Goal: Task Accomplishment & Management: Manage account settings

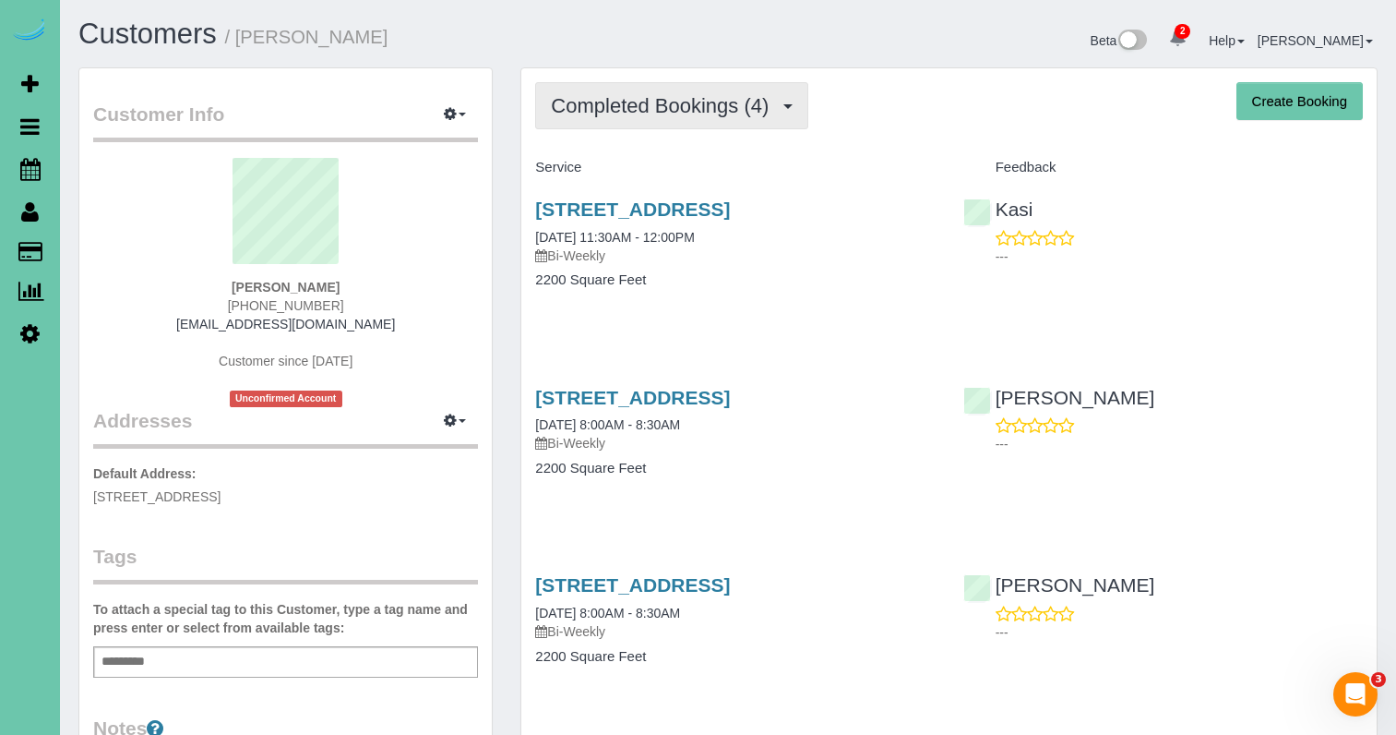
click at [701, 105] on span "Completed Bookings (4)" at bounding box center [664, 105] width 227 height 23
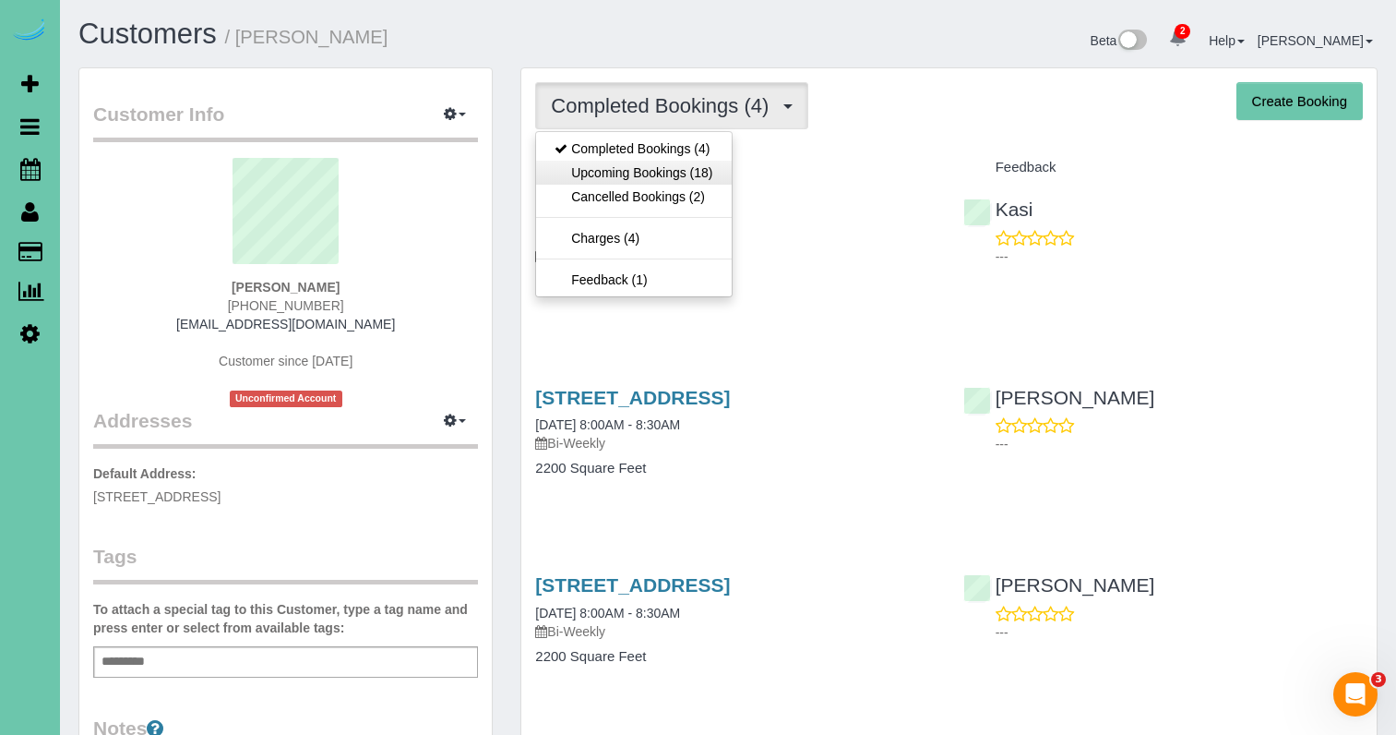
click at [687, 167] on link "Upcoming Bookings (18)" at bounding box center [633, 173] width 195 height 24
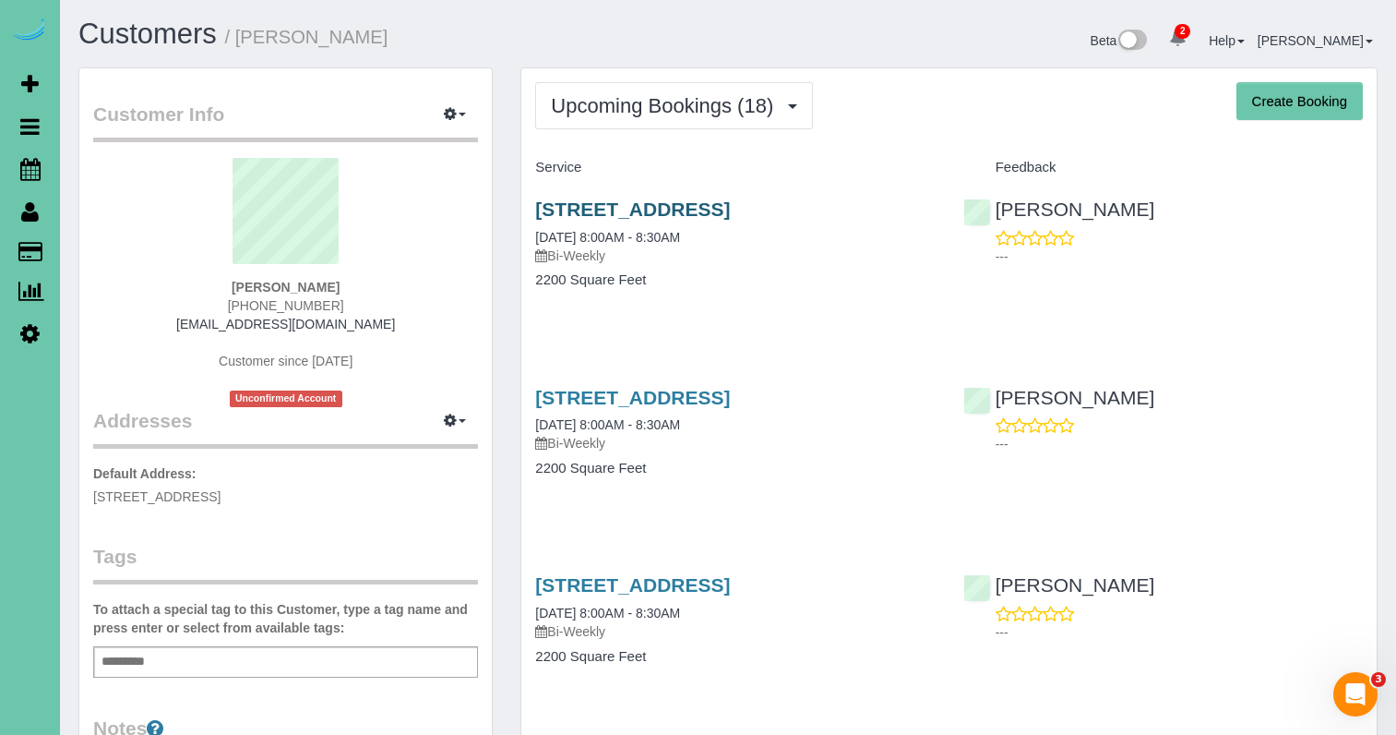
click at [554, 207] on link "5713 S 174th St, Omaha, NE 68135" at bounding box center [632, 208] width 195 height 21
click at [730, 395] on link "5713 S 174th St, Omaha, NE 68135" at bounding box center [632, 397] width 195 height 21
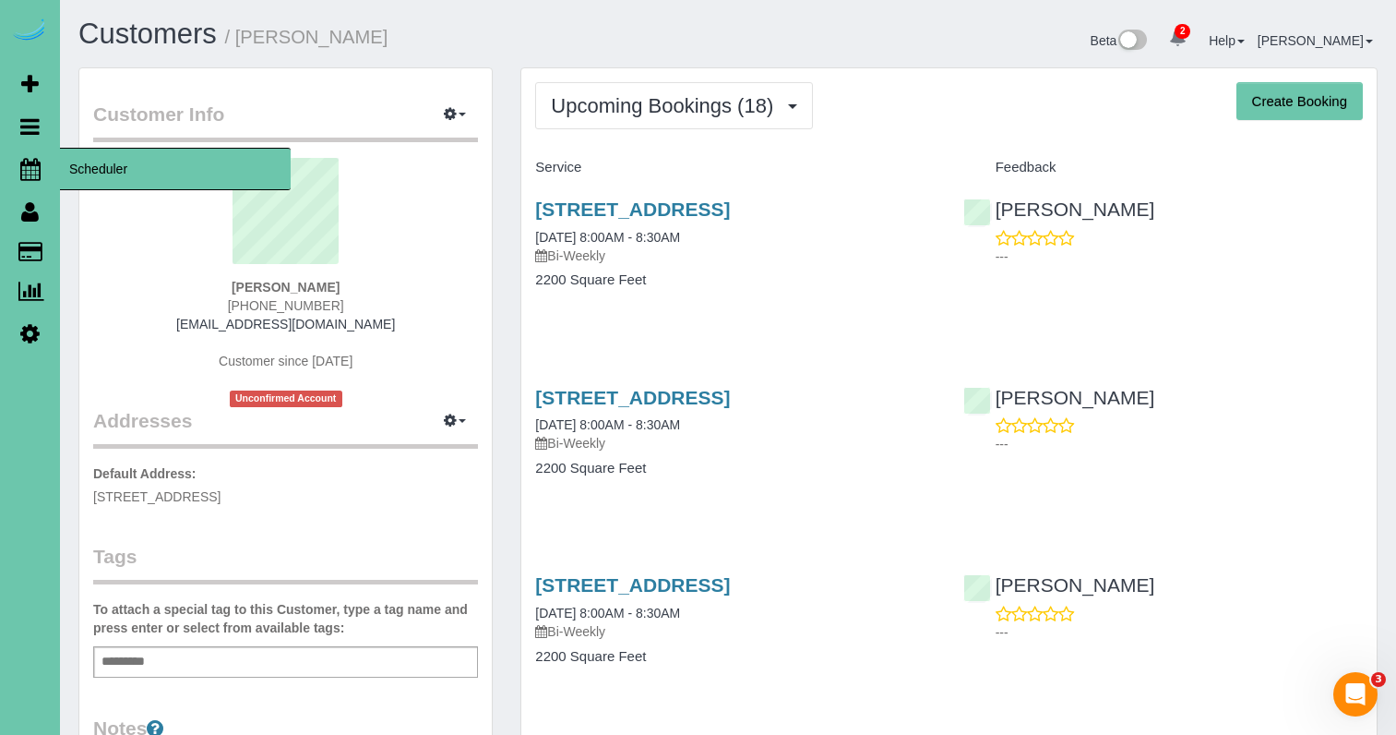
click at [36, 171] on icon at bounding box center [30, 169] width 20 height 22
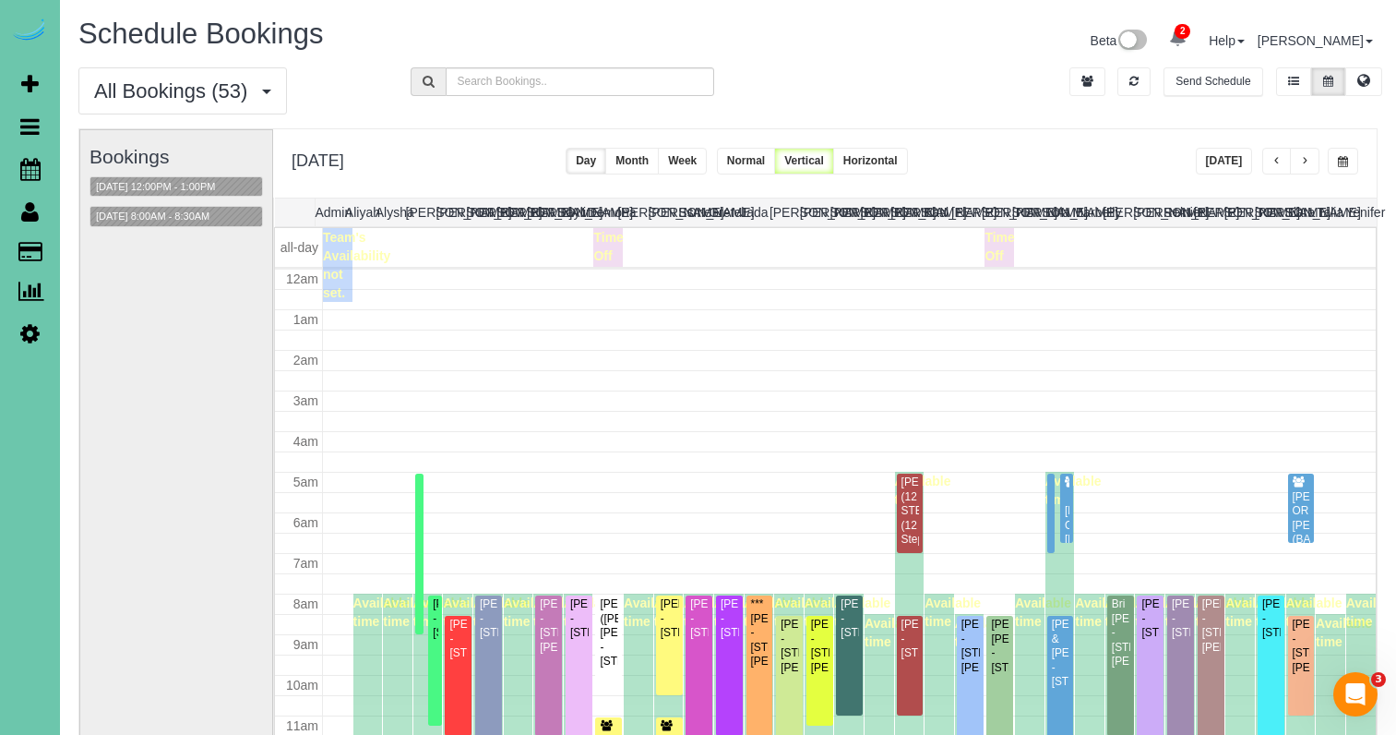
scroll to position [245, 0]
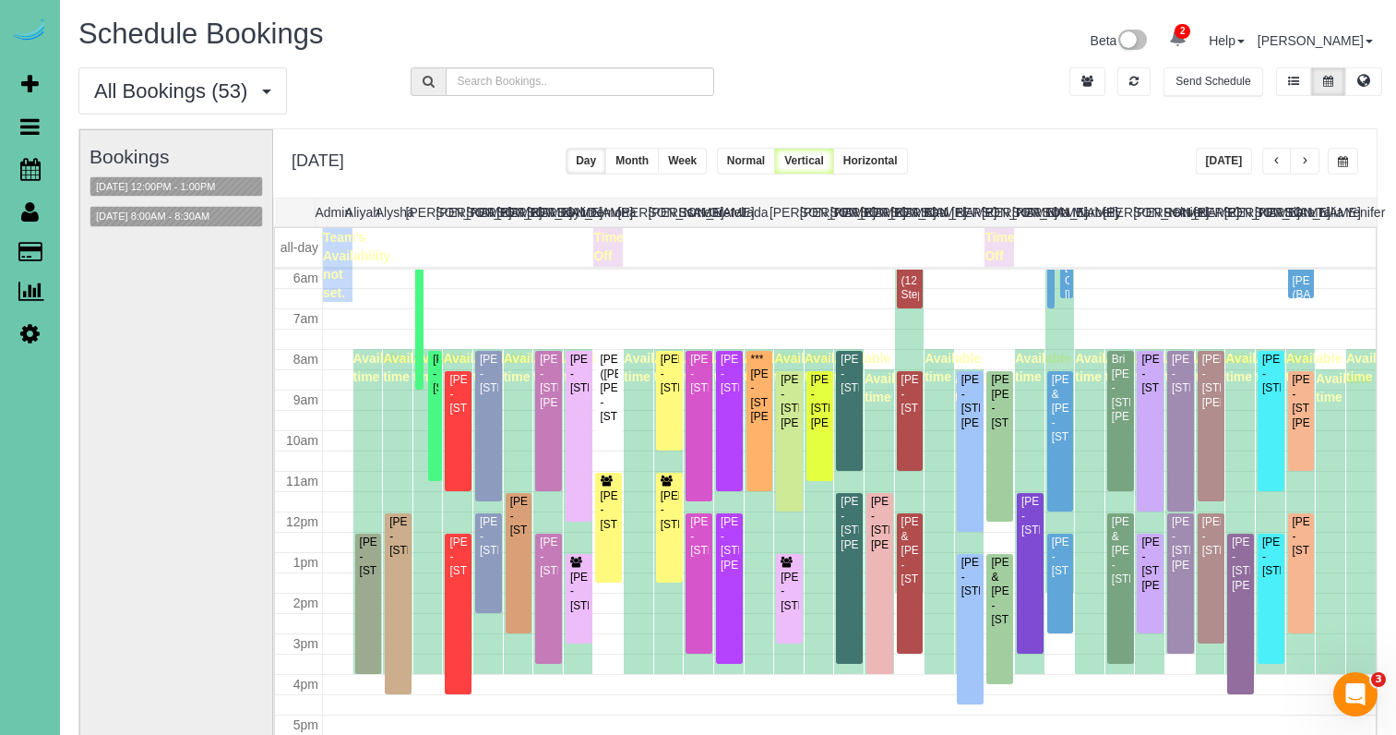
click at [1238, 162] on button "[DATE]" at bounding box center [1224, 161] width 57 height 27
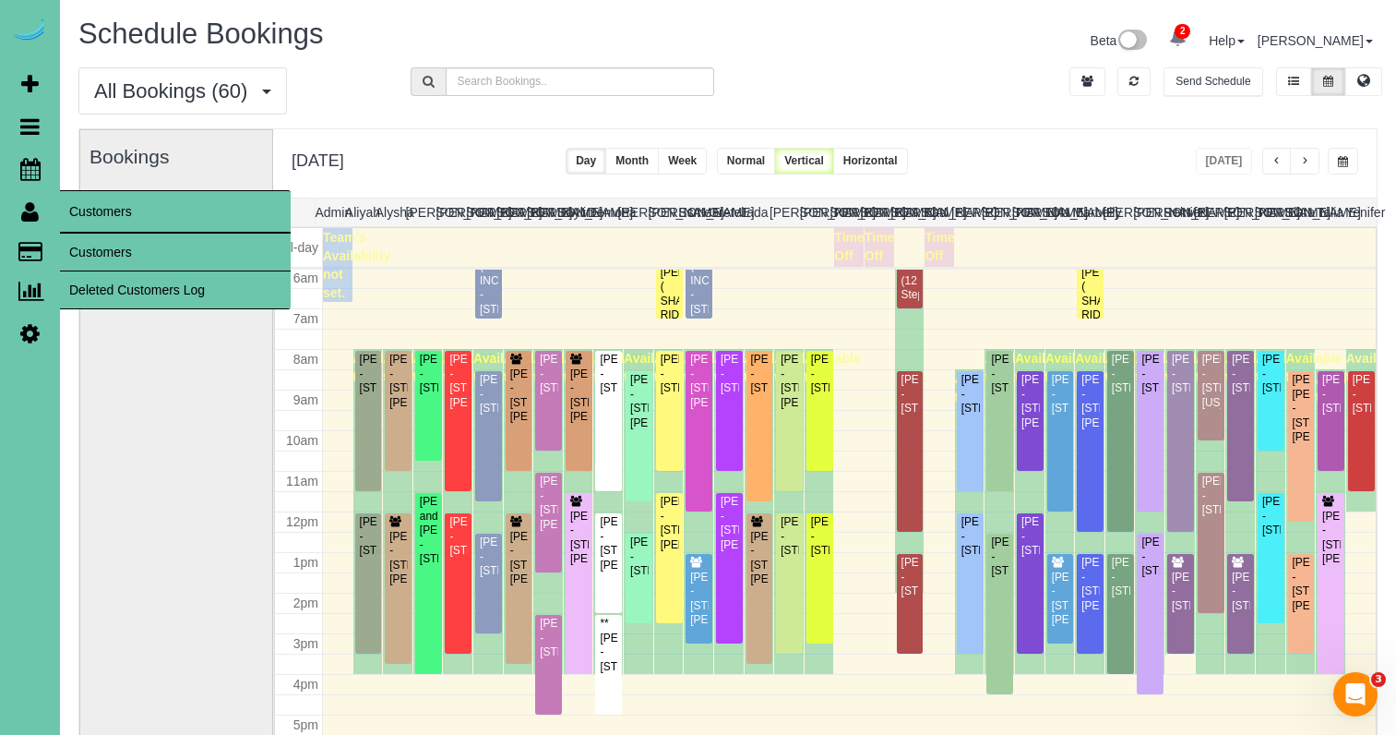
click at [101, 246] on link "Customers" at bounding box center [175, 251] width 231 height 37
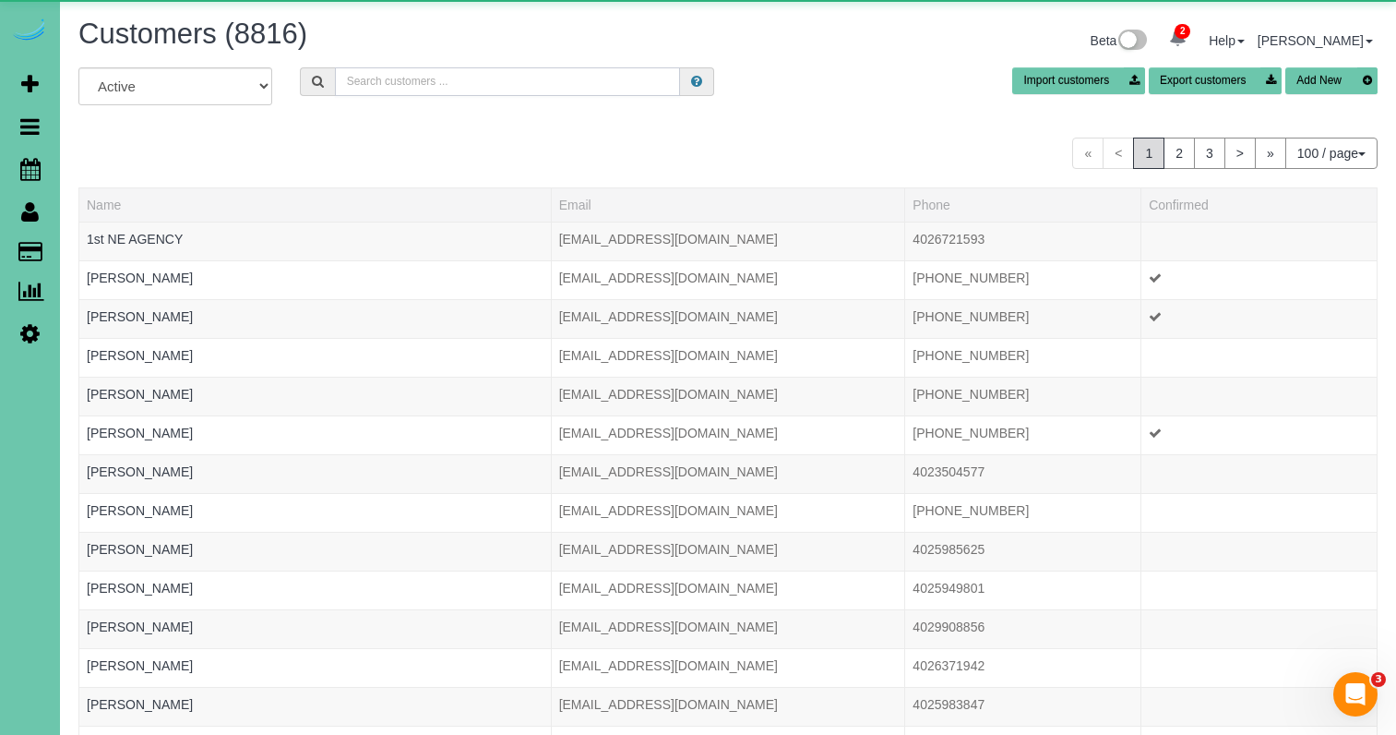
click at [484, 82] on input "text" at bounding box center [507, 81] width 345 height 29
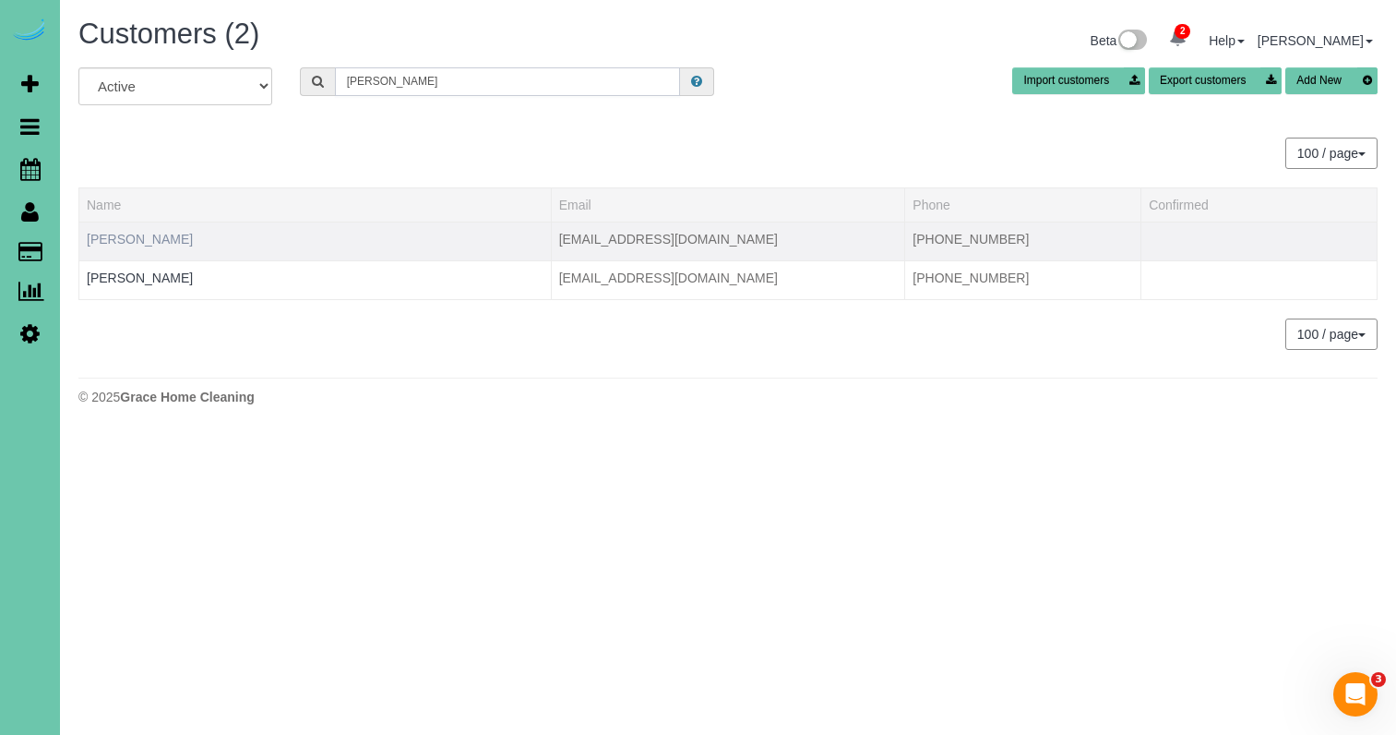
type input "tanis"
click at [100, 237] on link "Ann Tanis" at bounding box center [140, 239] width 106 height 15
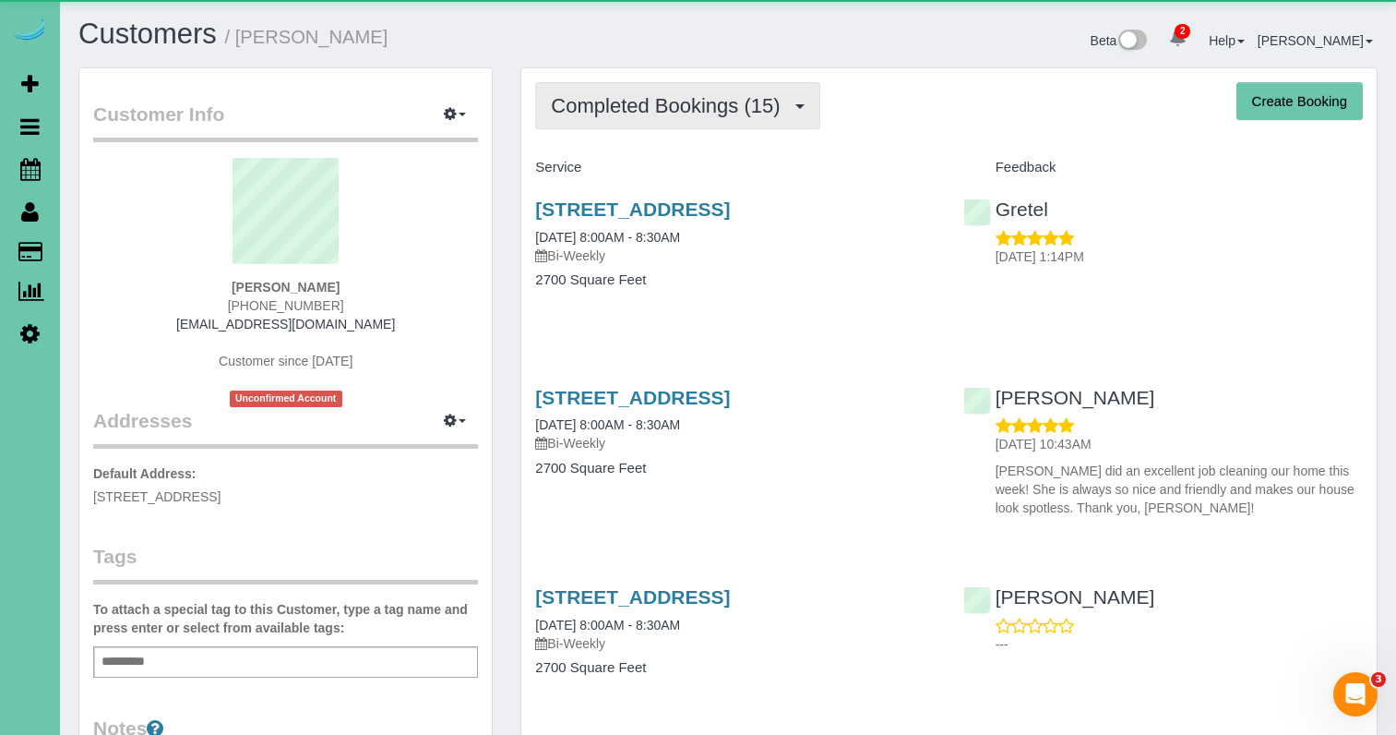
click at [611, 103] on span "Completed Bookings (15)" at bounding box center [670, 105] width 238 height 23
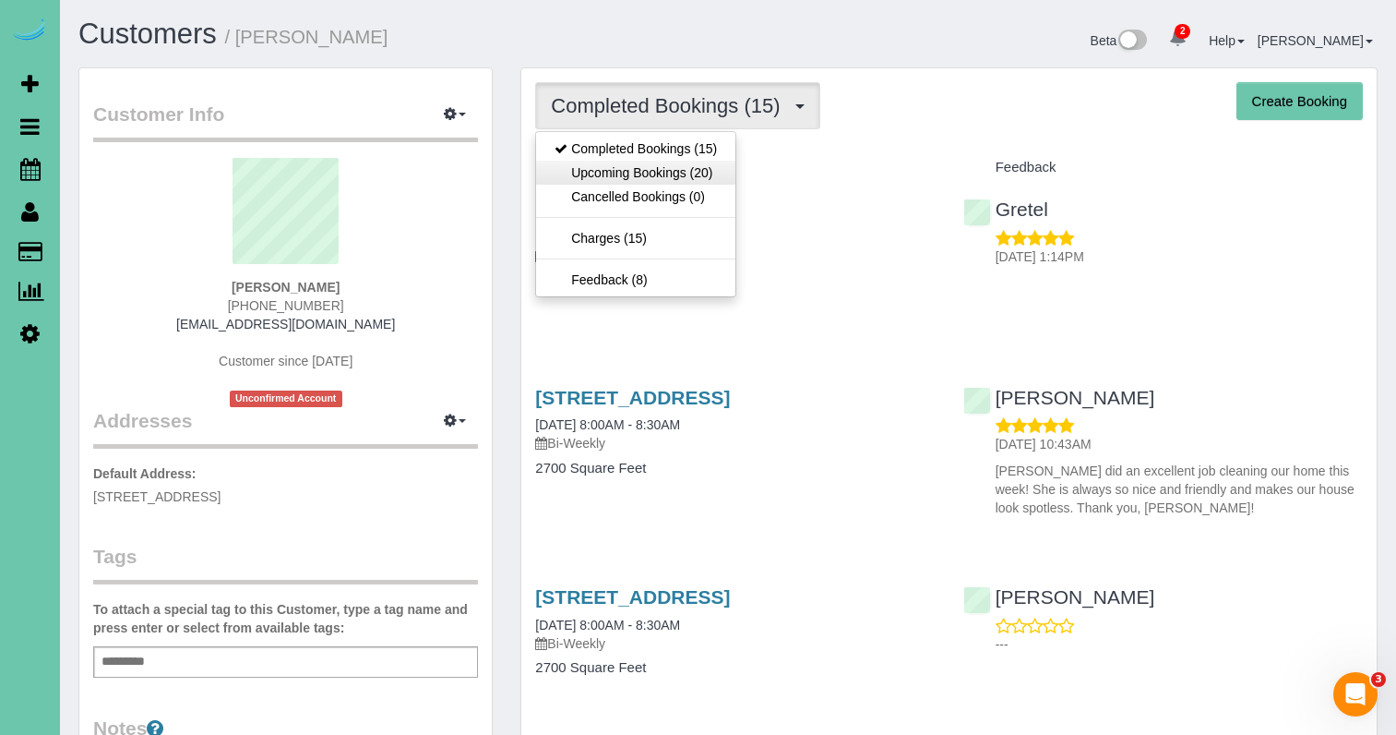
click at [655, 170] on link "Upcoming Bookings (20)" at bounding box center [635, 173] width 199 height 24
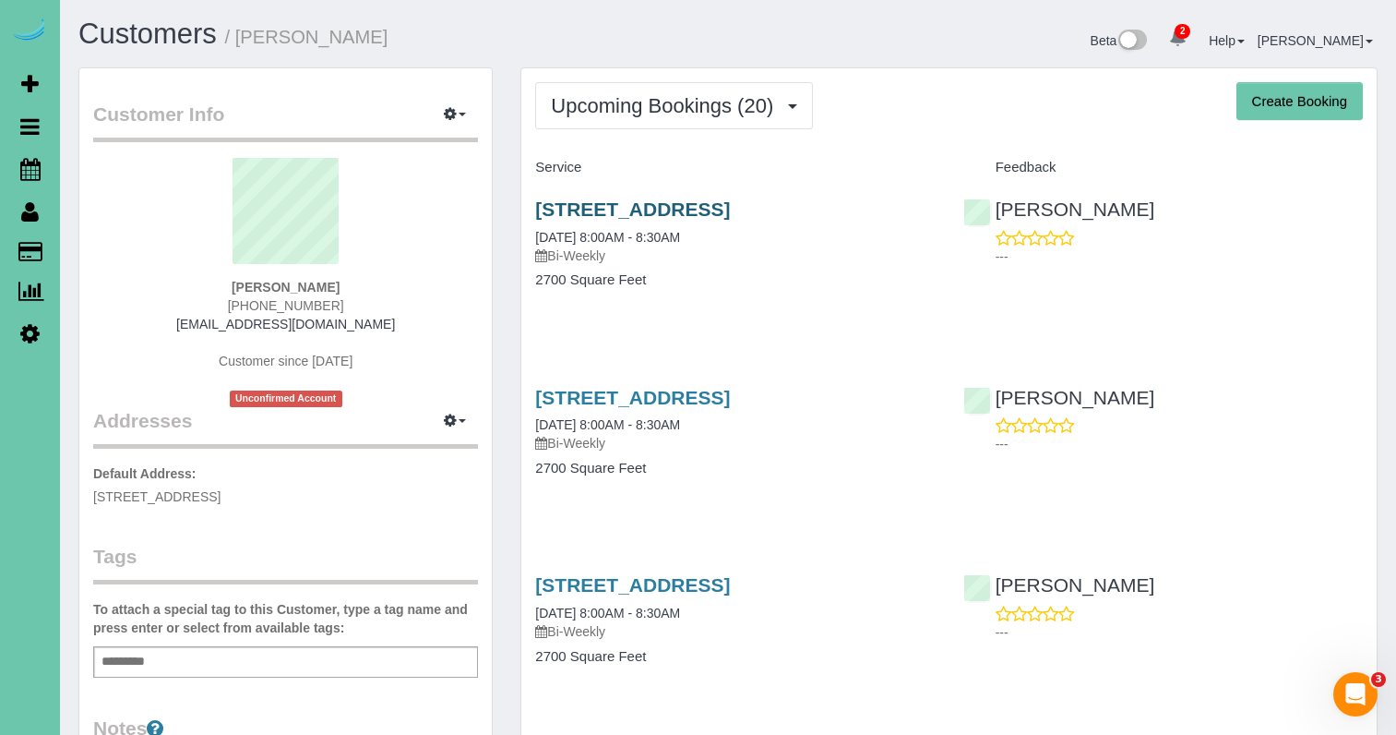
click at [574, 207] on link "3716 S 193rd St, Omaha, NE 68130" at bounding box center [632, 208] width 195 height 21
click at [715, 400] on link "3716 S 193rd St, Omaha, NE 68130" at bounding box center [632, 397] width 195 height 21
click at [612, 209] on link "3716 S 193rd St, Omaha, NE 68130" at bounding box center [632, 208] width 195 height 21
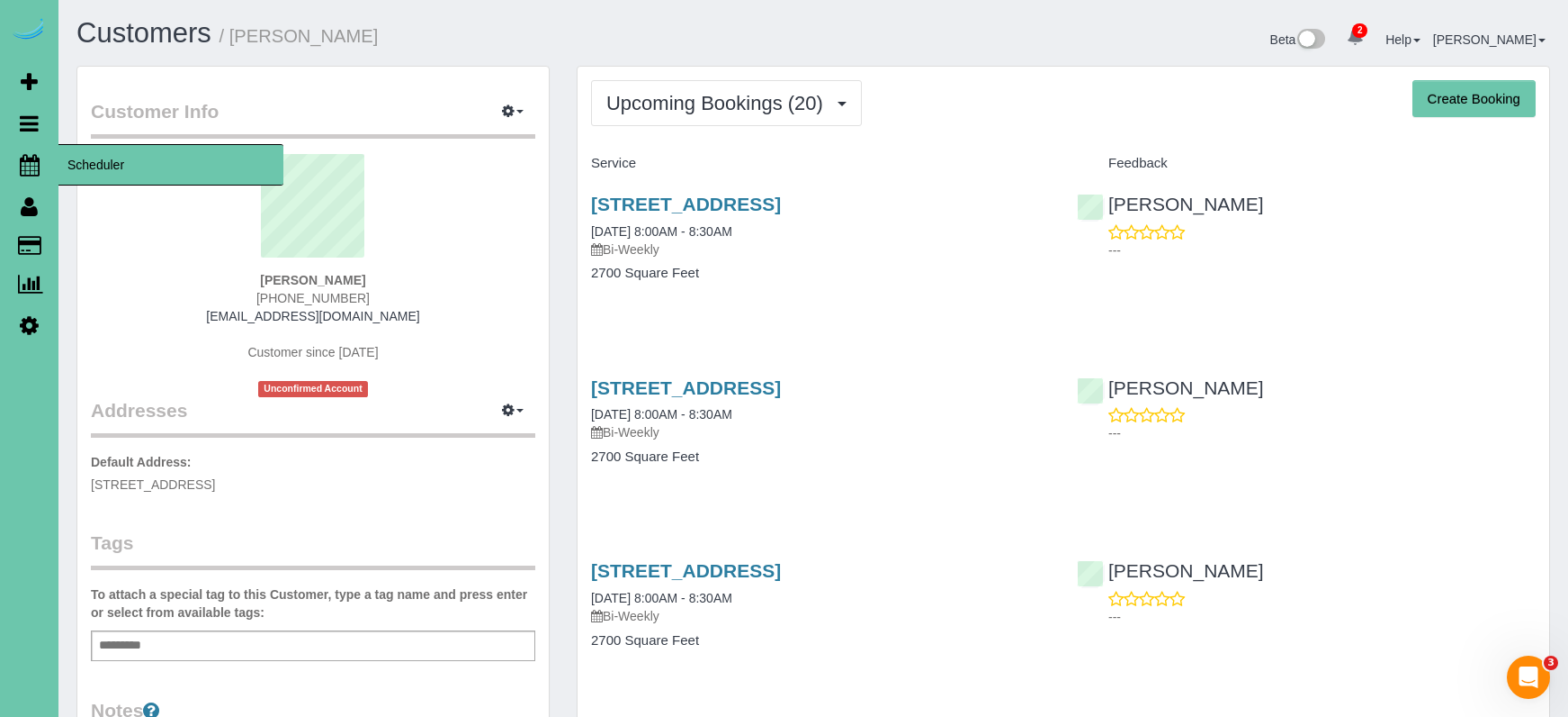
click at [29, 152] on link "Scheduler" at bounding box center [29, 165] width 59 height 41
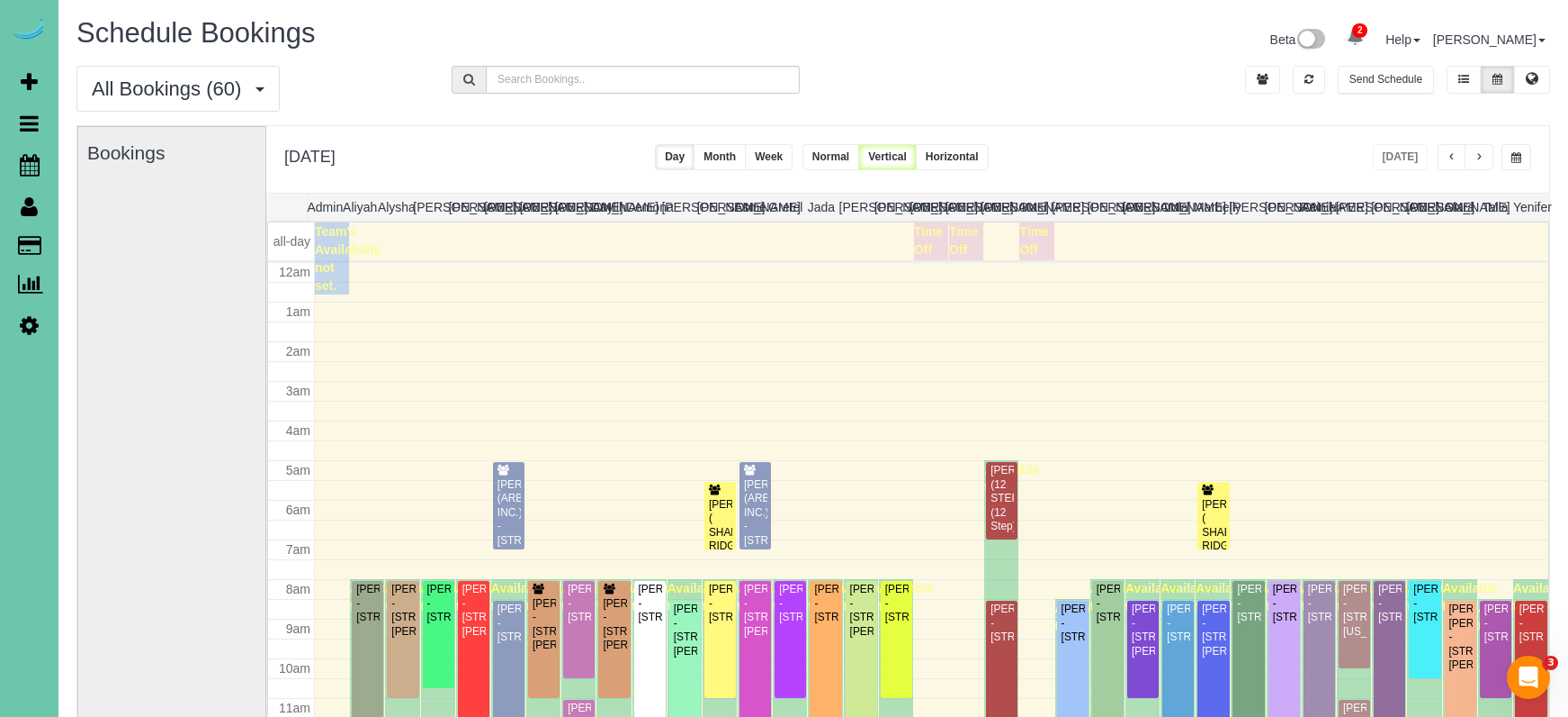
scroll to position [239, 0]
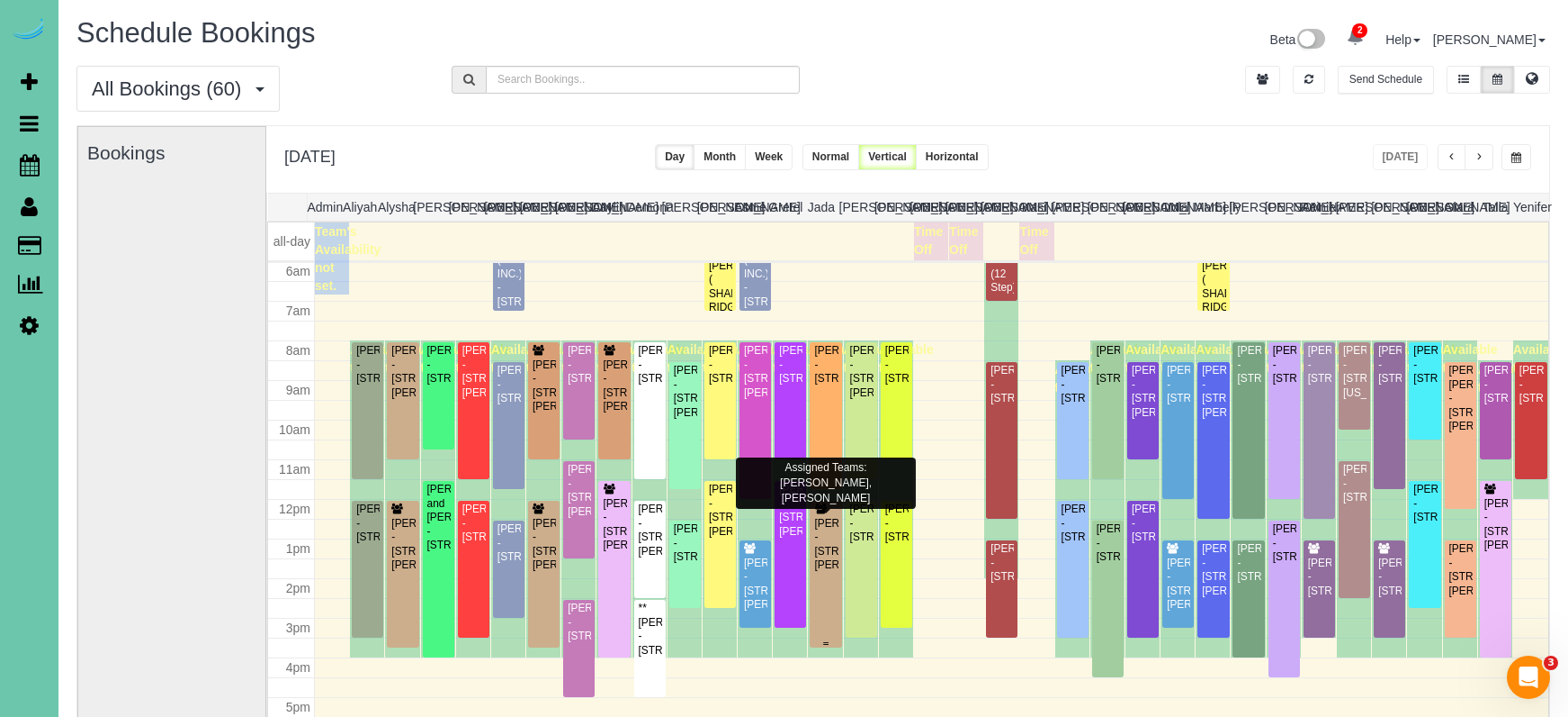
click at [826, 573] on div "Katy Roshone - 8011 Manderson St., Omaha, NE 68134" at bounding box center [825, 544] width 24 height 56
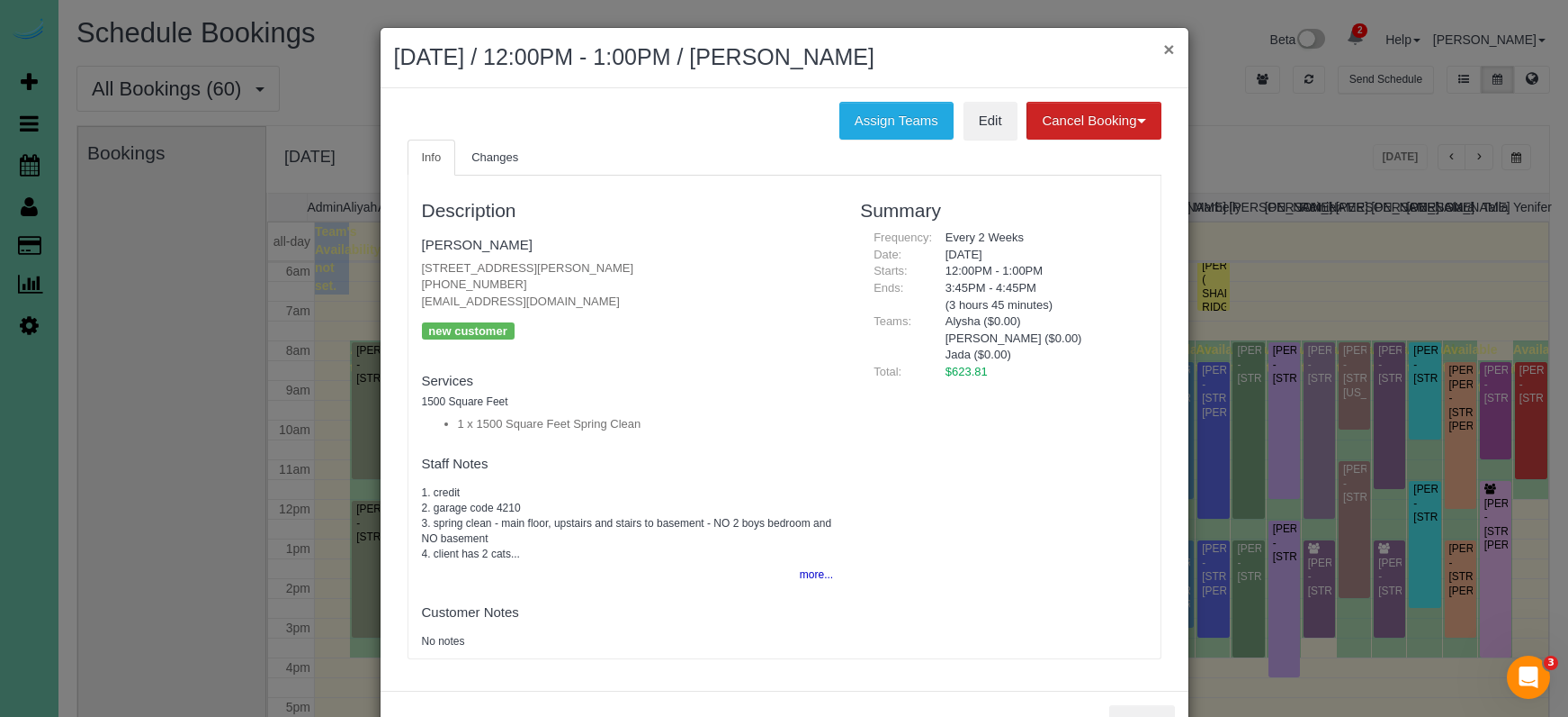
click at [1171, 51] on button "×" at bounding box center [1168, 49] width 11 height 19
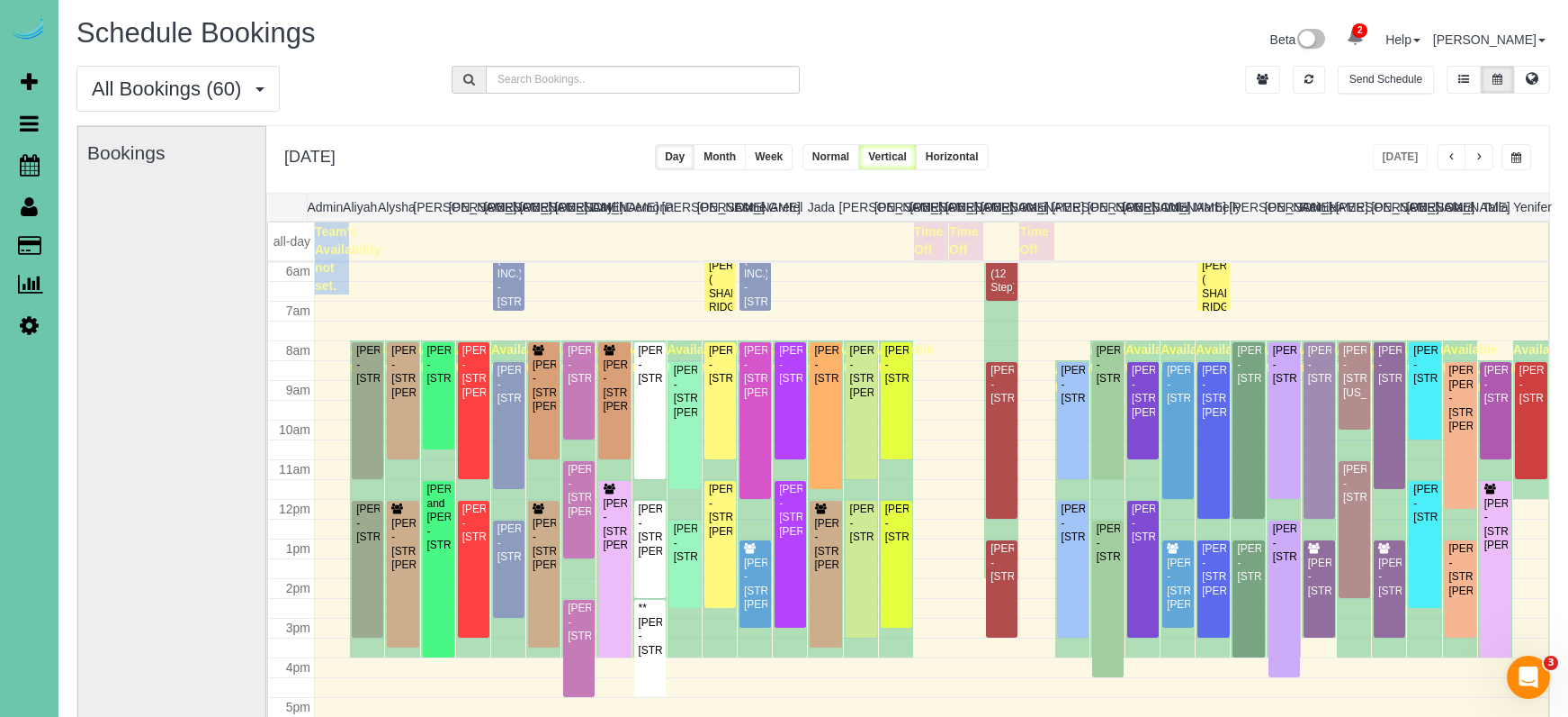
click at [1360, 161] on span "button" at bounding box center [1478, 157] width 9 height 11
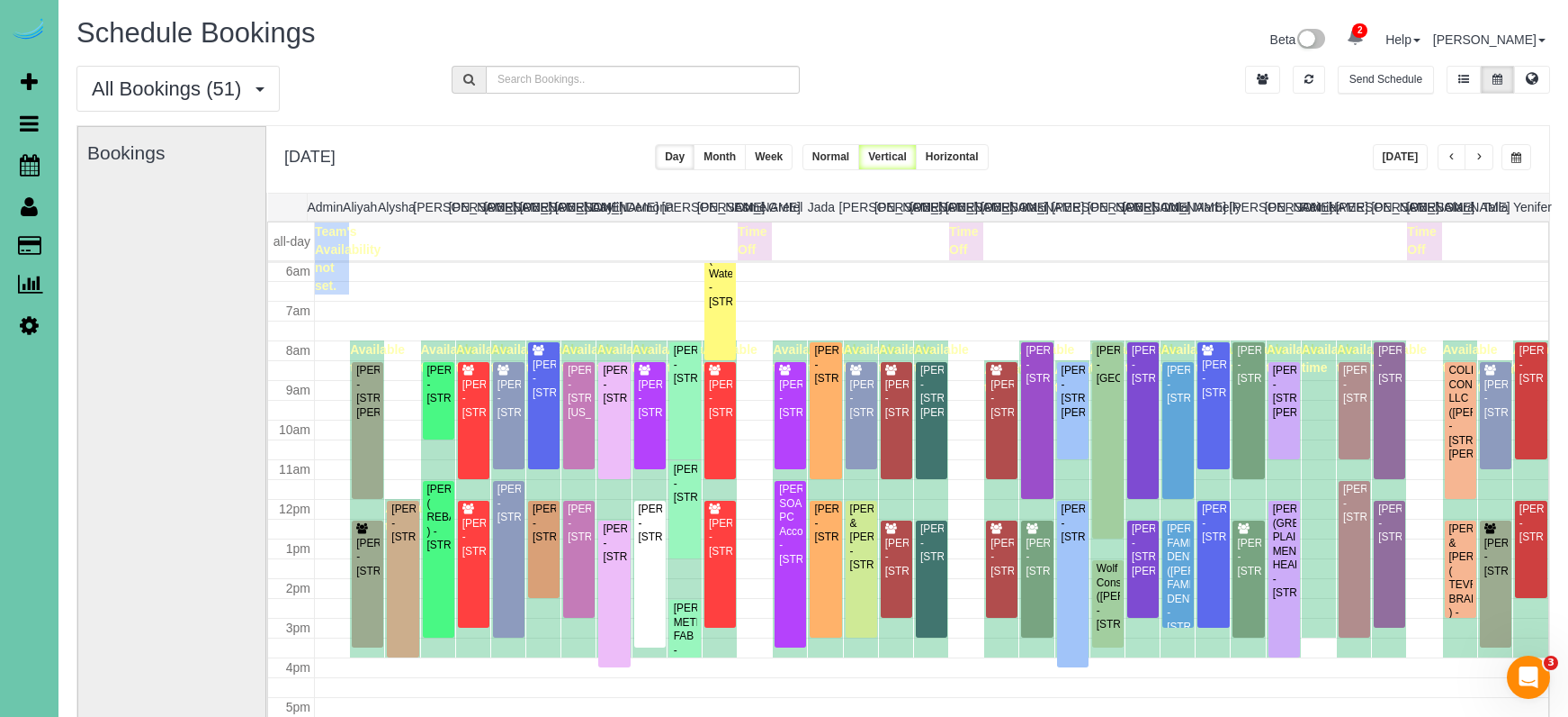
click at [1360, 155] on button "Today" at bounding box center [1400, 157] width 56 height 26
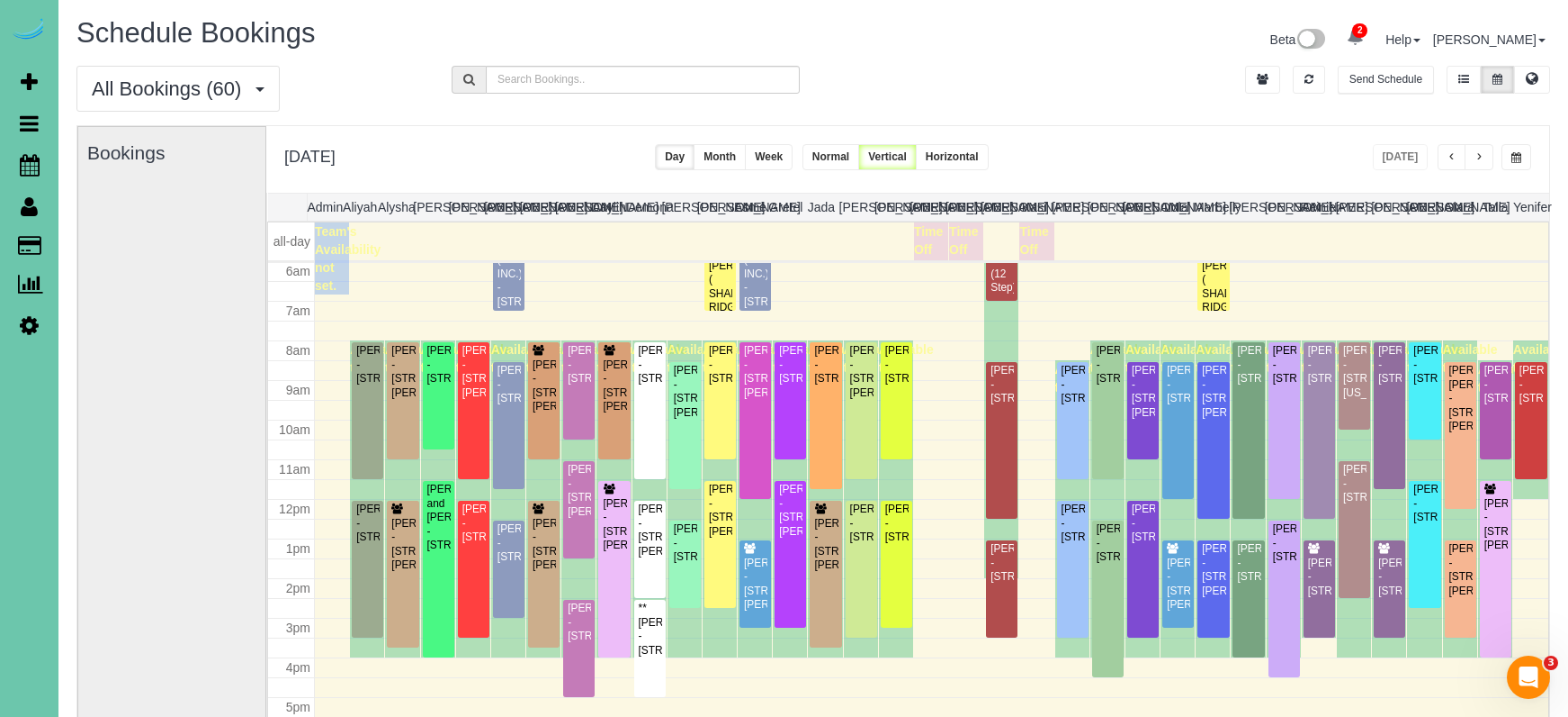
drag, startPoint x: 1265, startPoint y: 109, endPoint x: 1320, endPoint y: 120, distance: 56.1
click at [1268, 110] on div "All Bookings (60) All Bookings Unassigned Bookings Recurring Bookings New Custo…" at bounding box center [813, 95] width 1501 height 60
click at [1360, 158] on button "button" at bounding box center [1479, 157] width 29 height 26
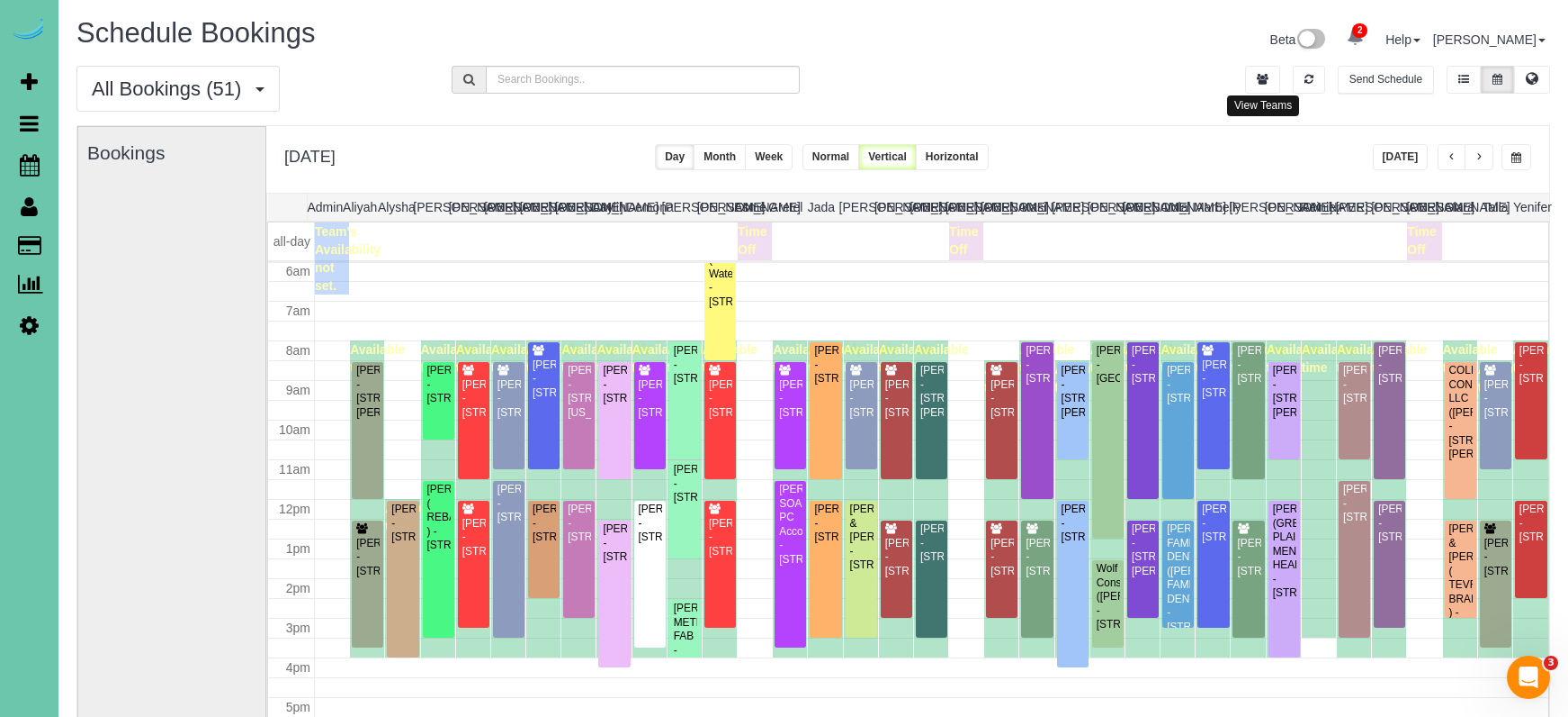
scroll to position [0, 0]
click at [1360, 152] on span "button" at bounding box center [1516, 157] width 10 height 11
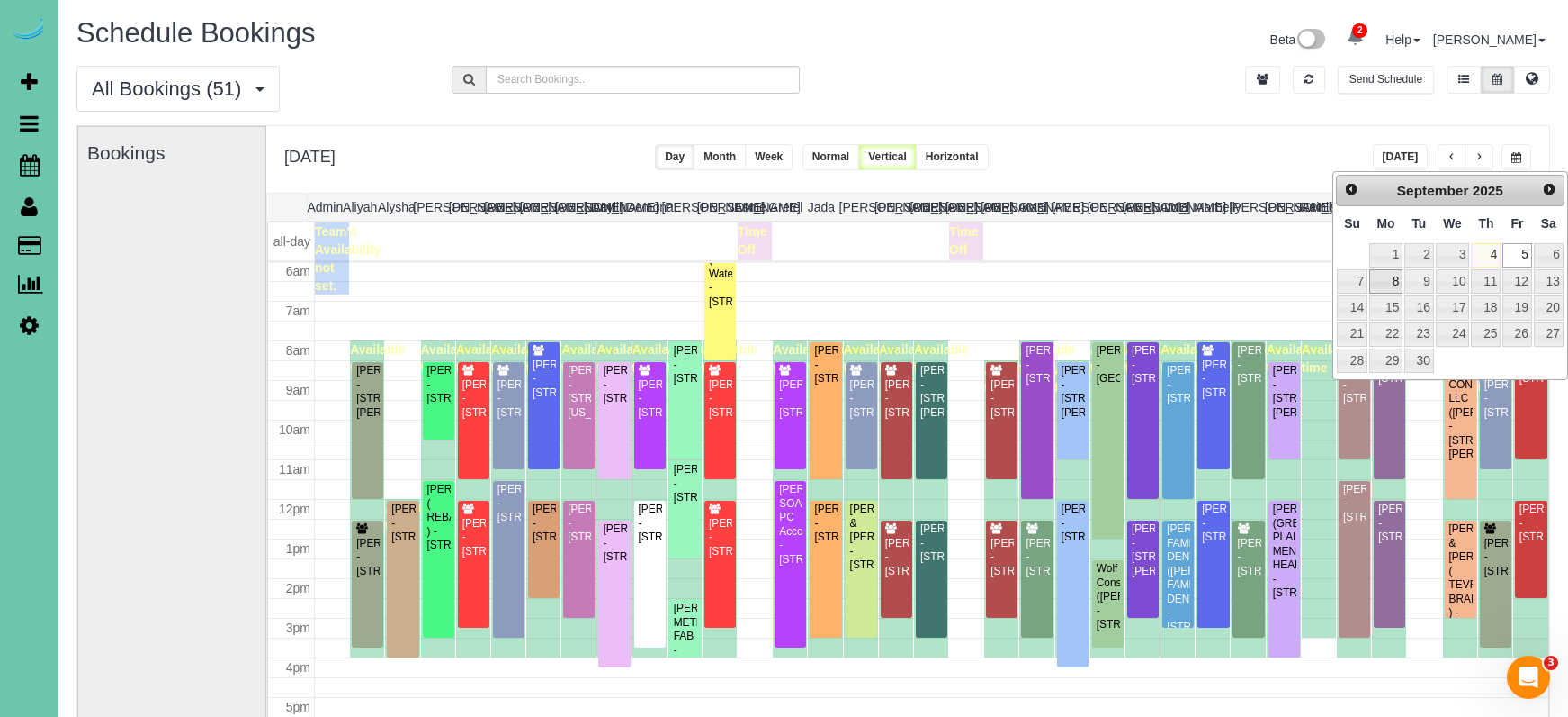
click at [1360, 274] on link "8" at bounding box center [1386, 281] width 33 height 24
type input "**********"
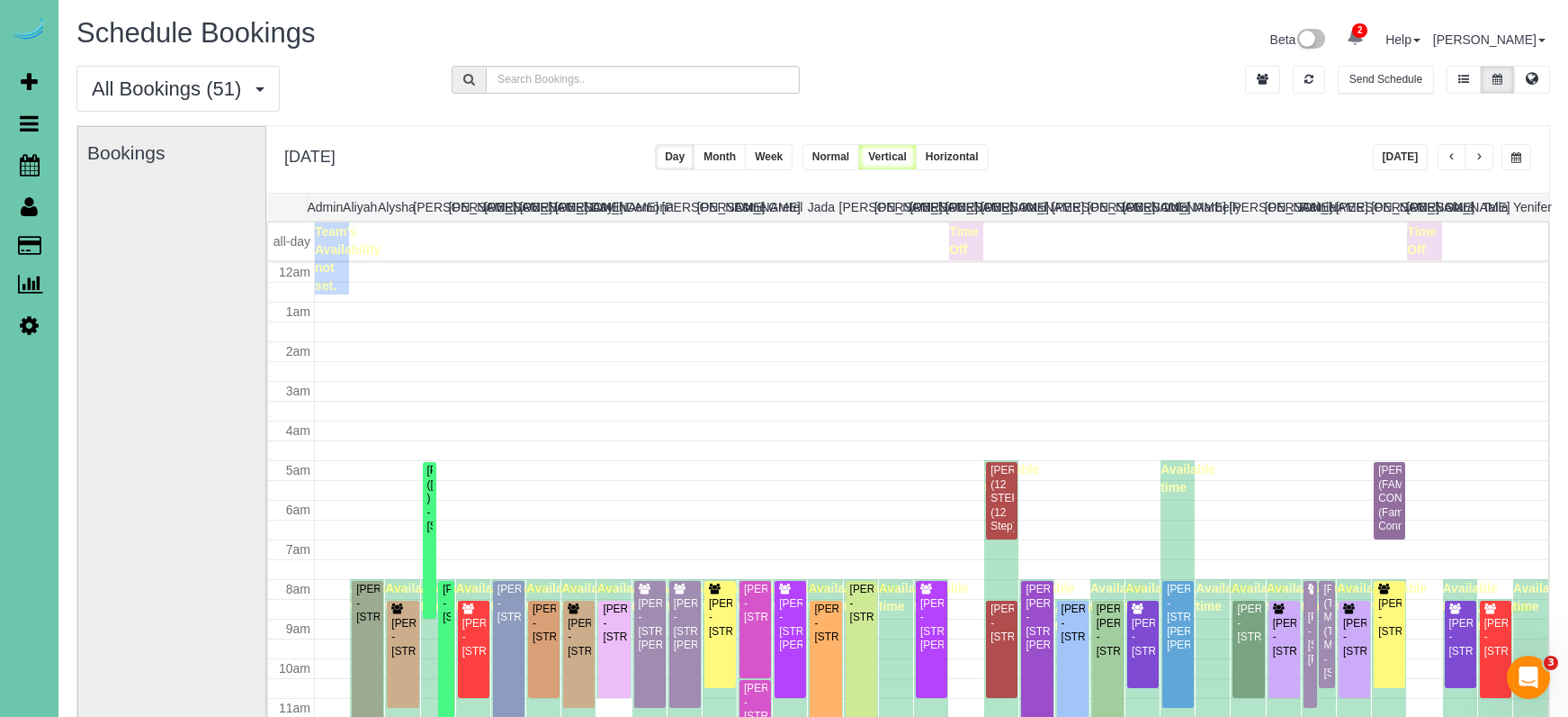
scroll to position [239, 0]
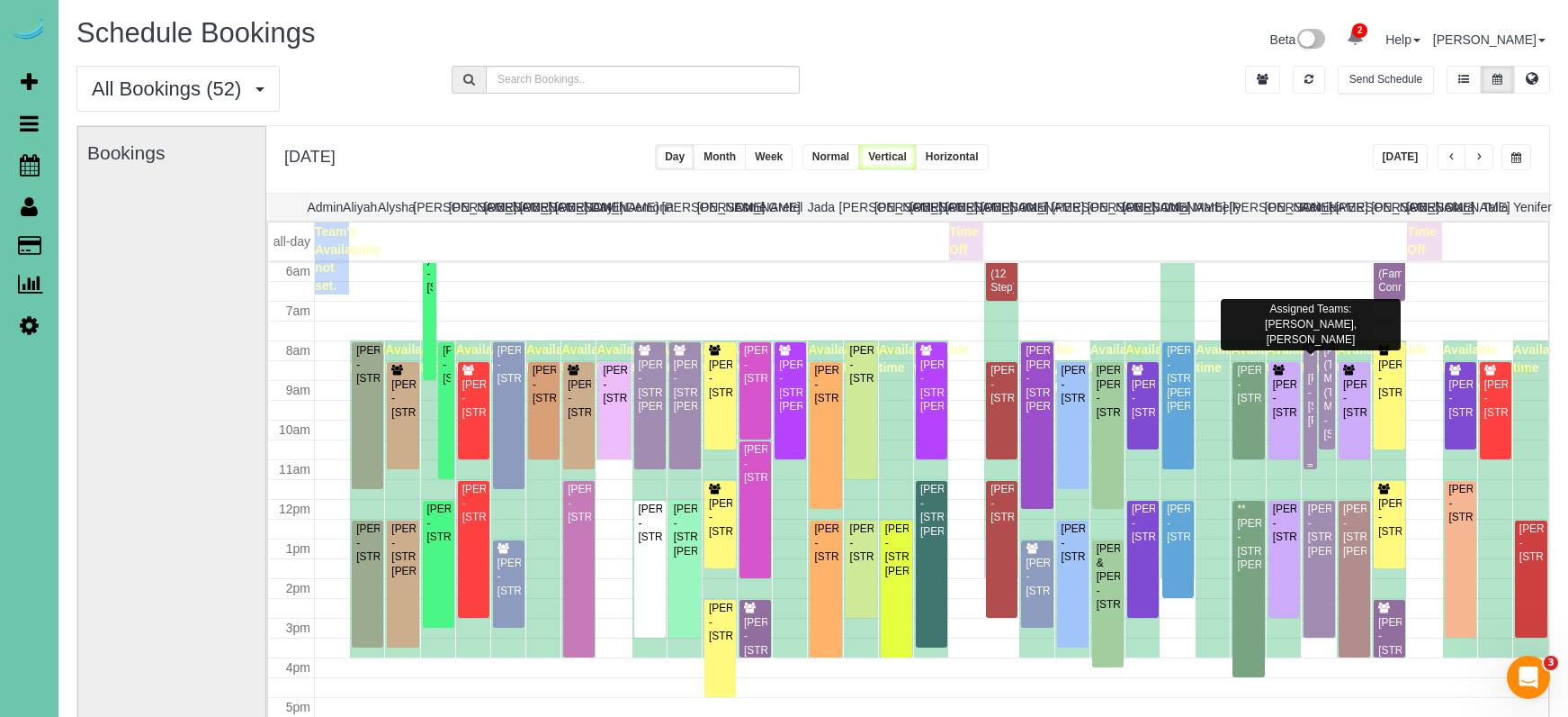
click at [1308, 386] on div "Diana Stiner - 10321 Fowler Ave, Omaha, NE 68134" at bounding box center [1311, 399] width 6 height 56
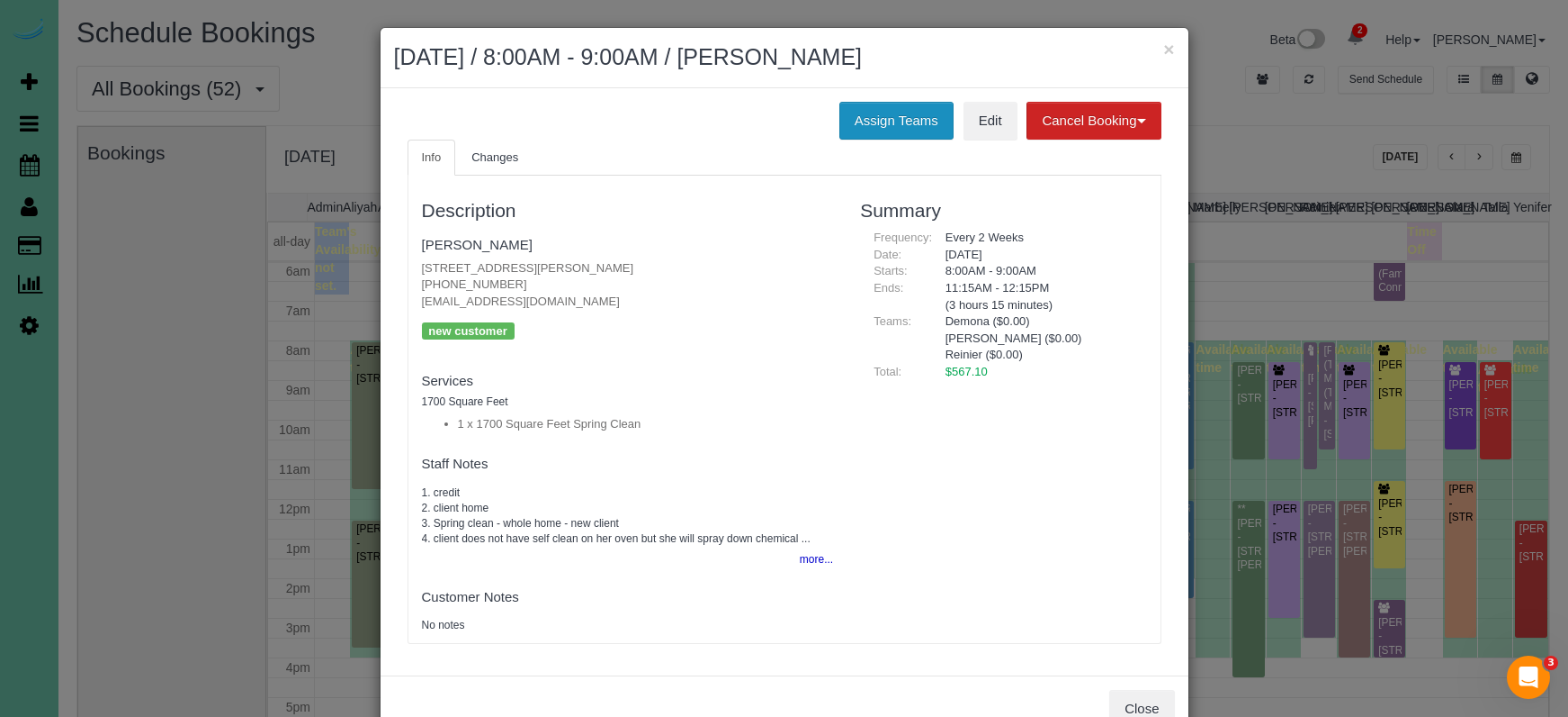
click at [877, 120] on button "Assign Teams" at bounding box center [896, 120] width 114 height 38
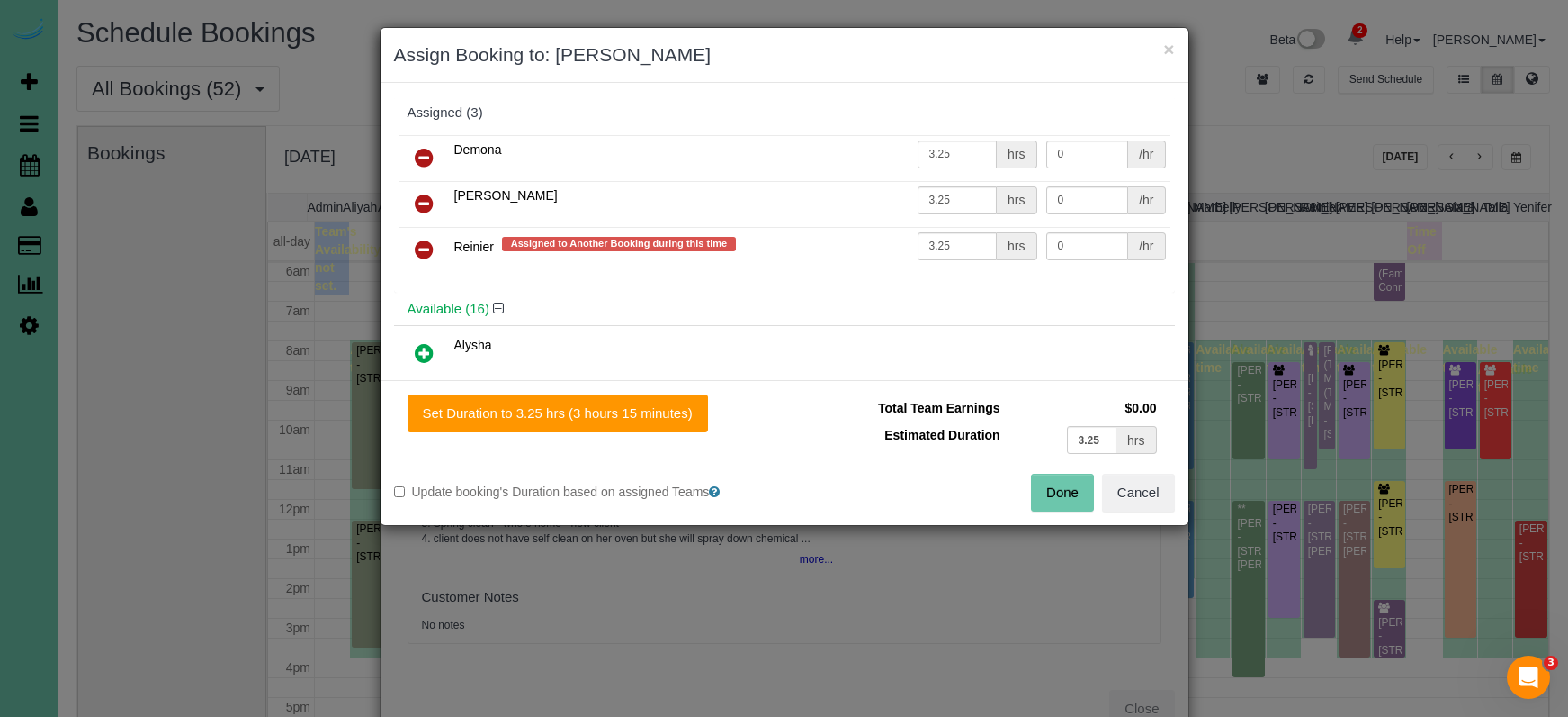
click at [432, 247] on icon at bounding box center [423, 250] width 19 height 21
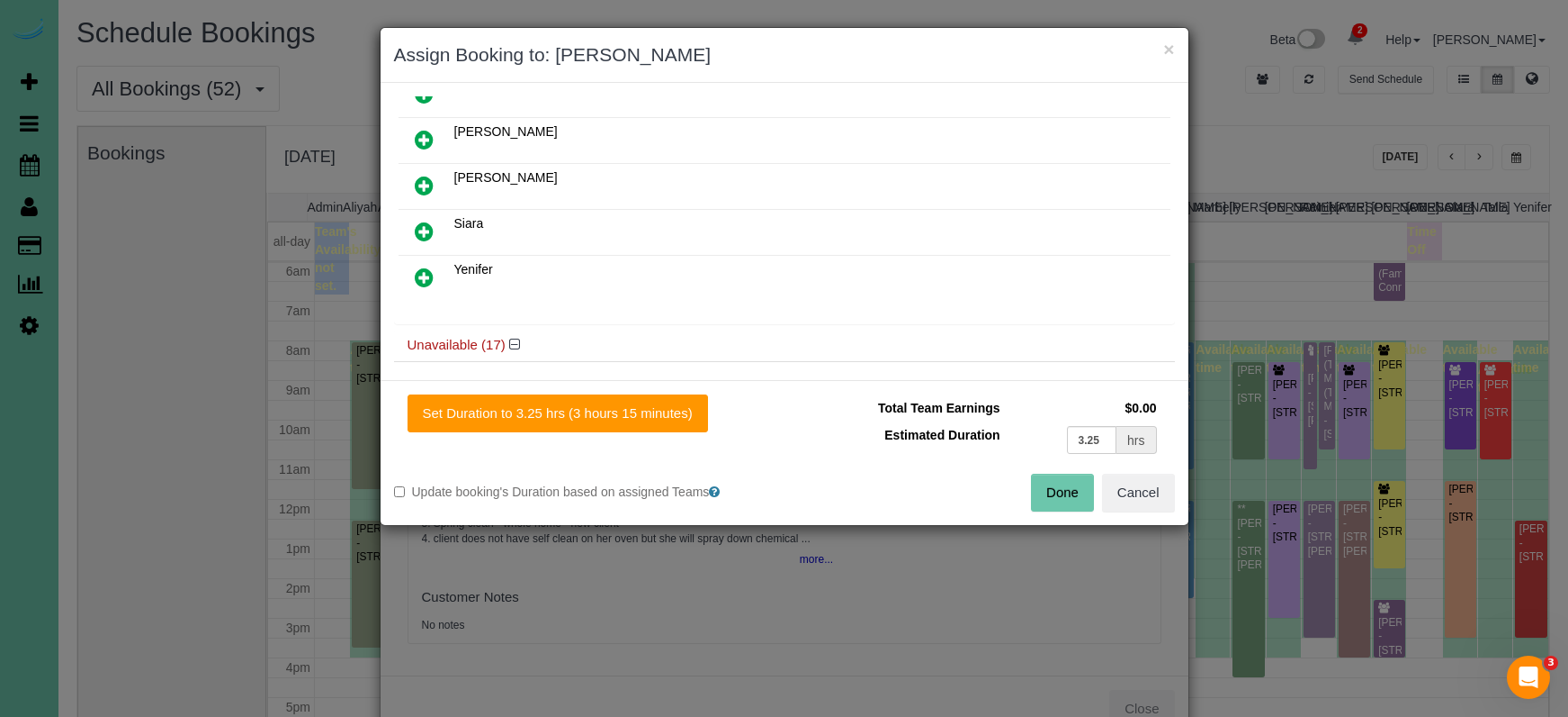
scroll to position [729, 0]
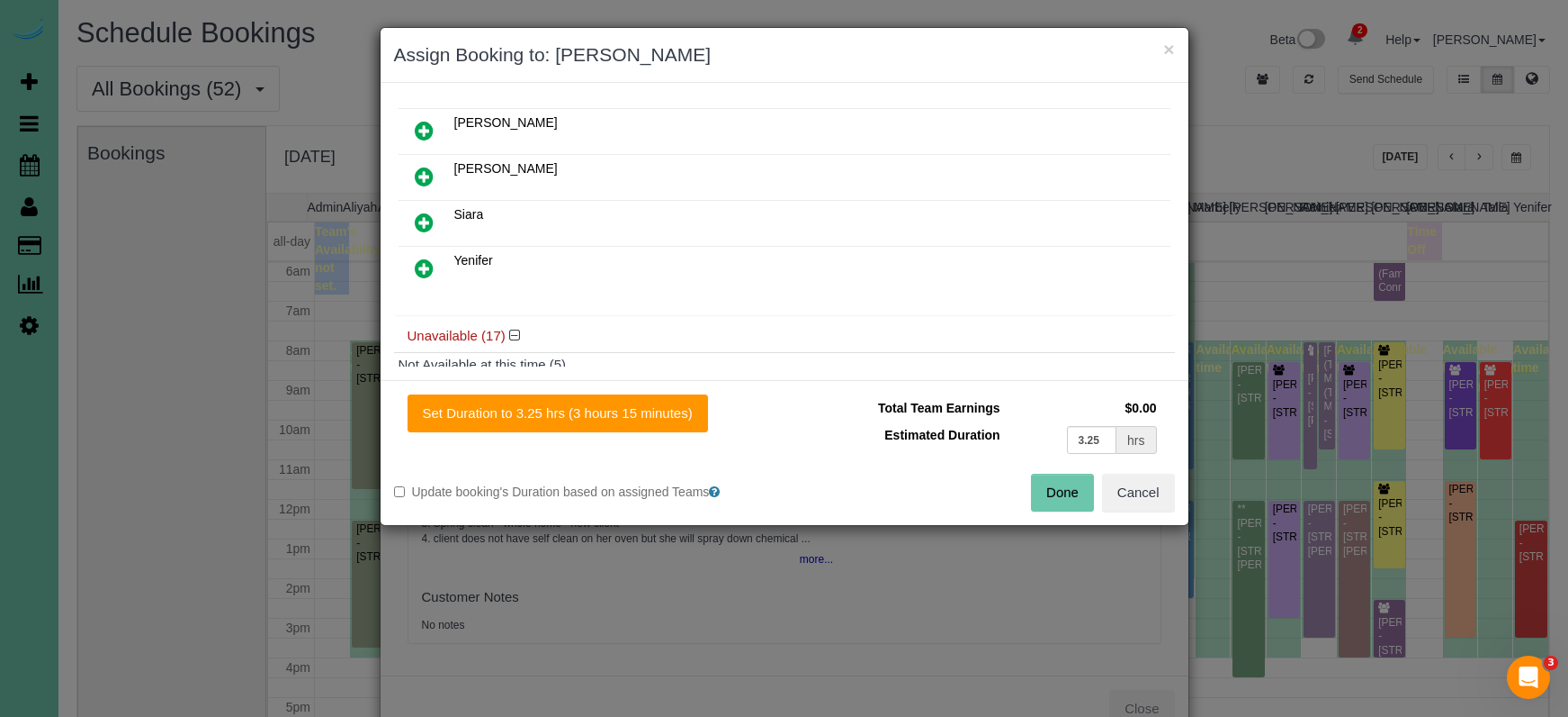
click at [425, 265] on icon at bounding box center [423, 268] width 19 height 21
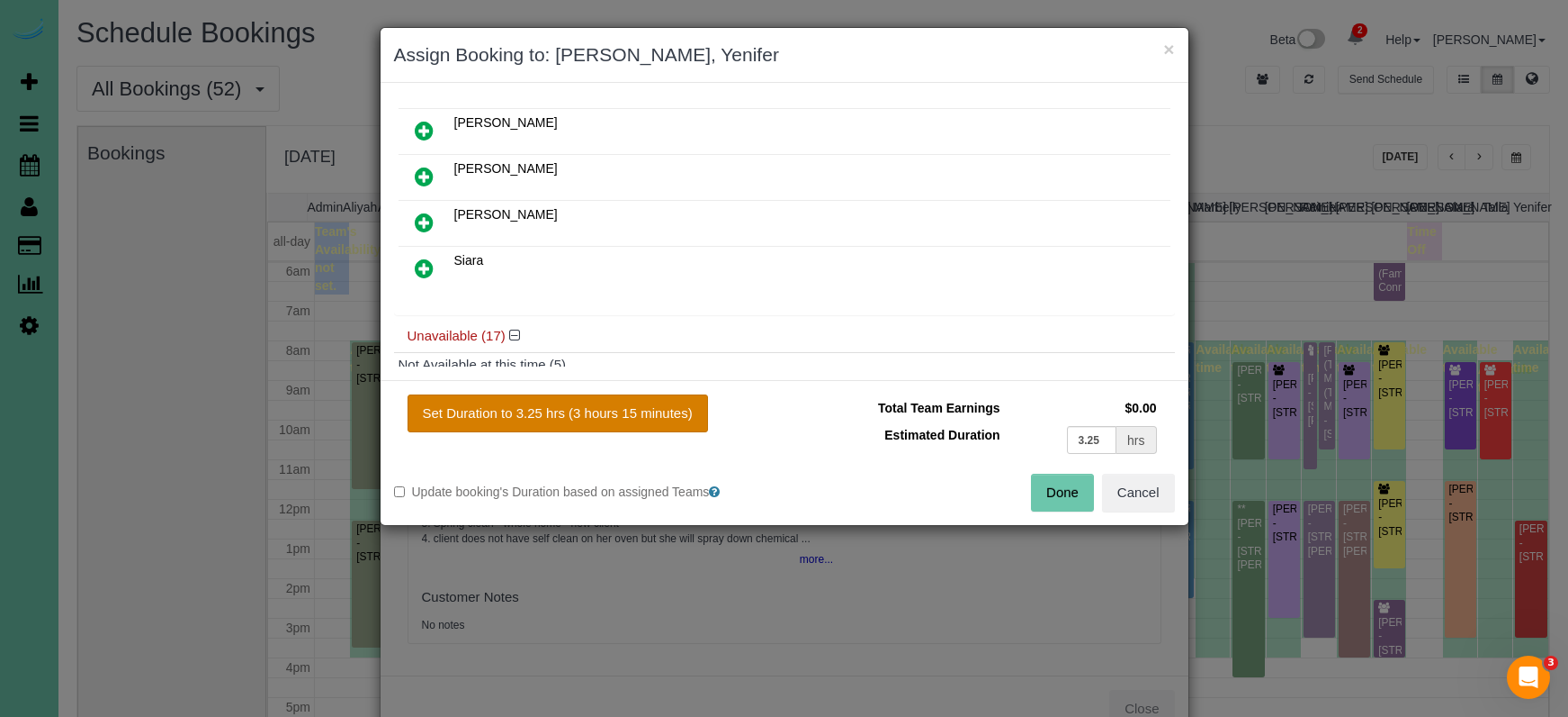
click at [607, 406] on button "Set Duration to 3.25 hrs (3 hours 15 minutes)" at bounding box center [558, 413] width 300 height 38
type input "3.25"
click at [1068, 489] on button "Done" at bounding box center [1063, 492] width 63 height 38
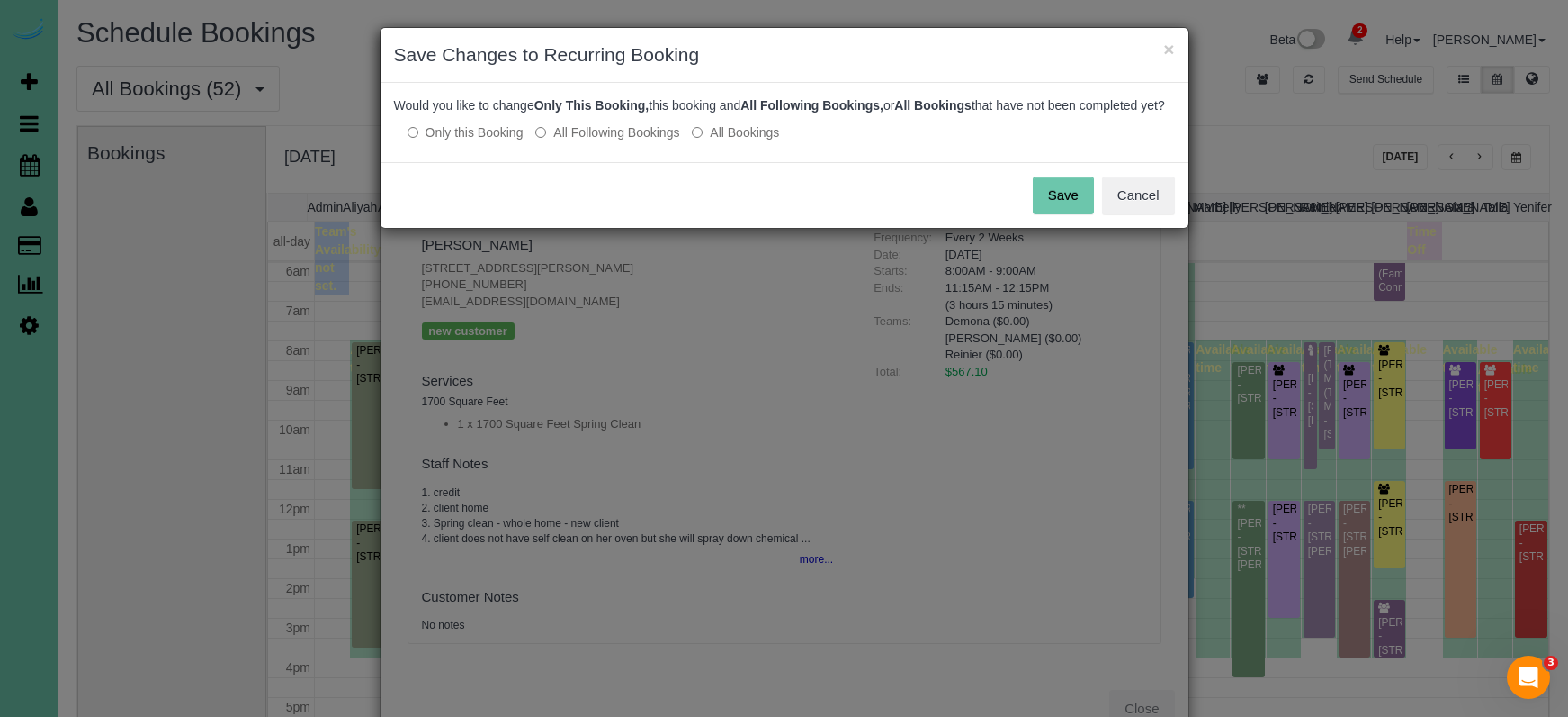
click at [1067, 206] on button "Save" at bounding box center [1063, 195] width 61 height 38
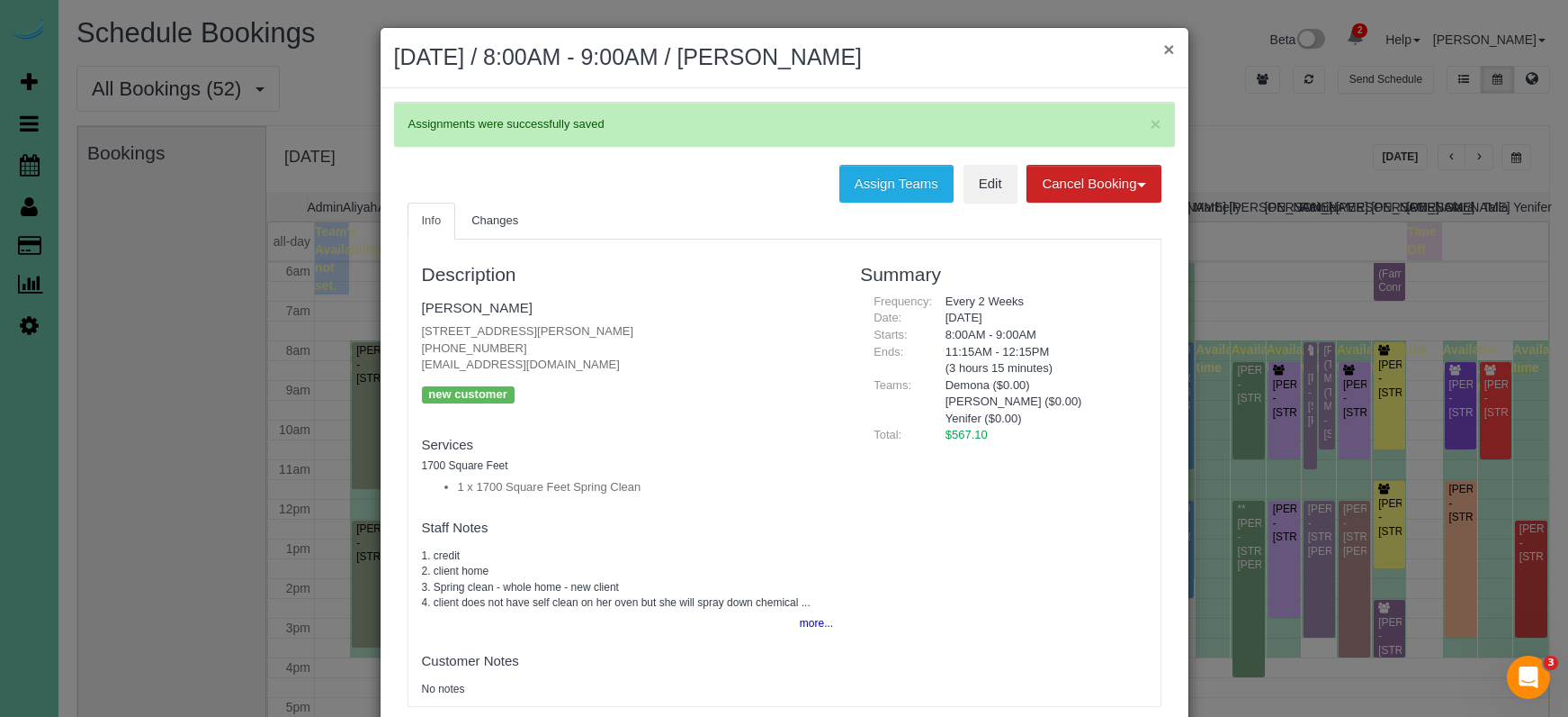
click at [1168, 45] on button "×" at bounding box center [1168, 49] width 11 height 19
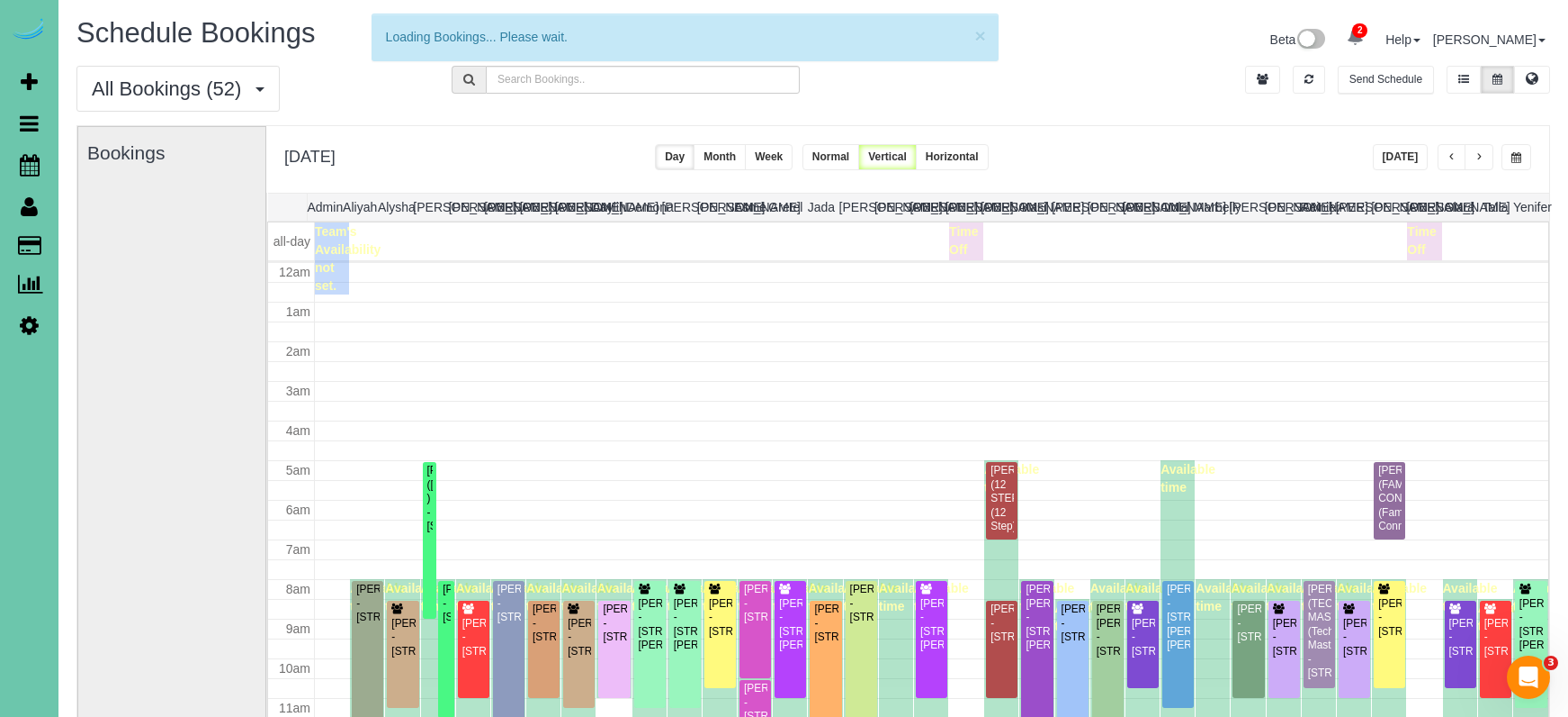
scroll to position [239, 0]
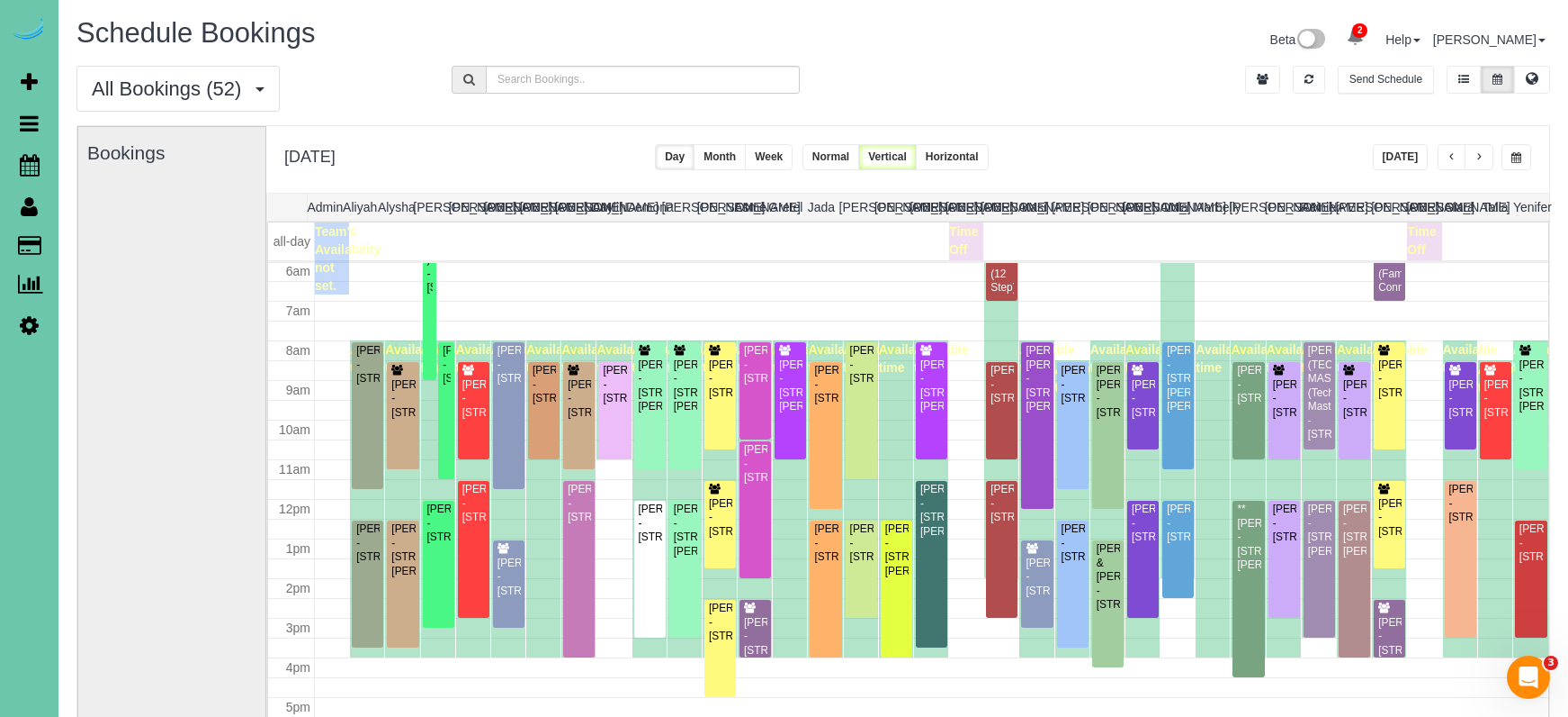
click at [1360, 165] on button "button" at bounding box center [1479, 157] width 29 height 26
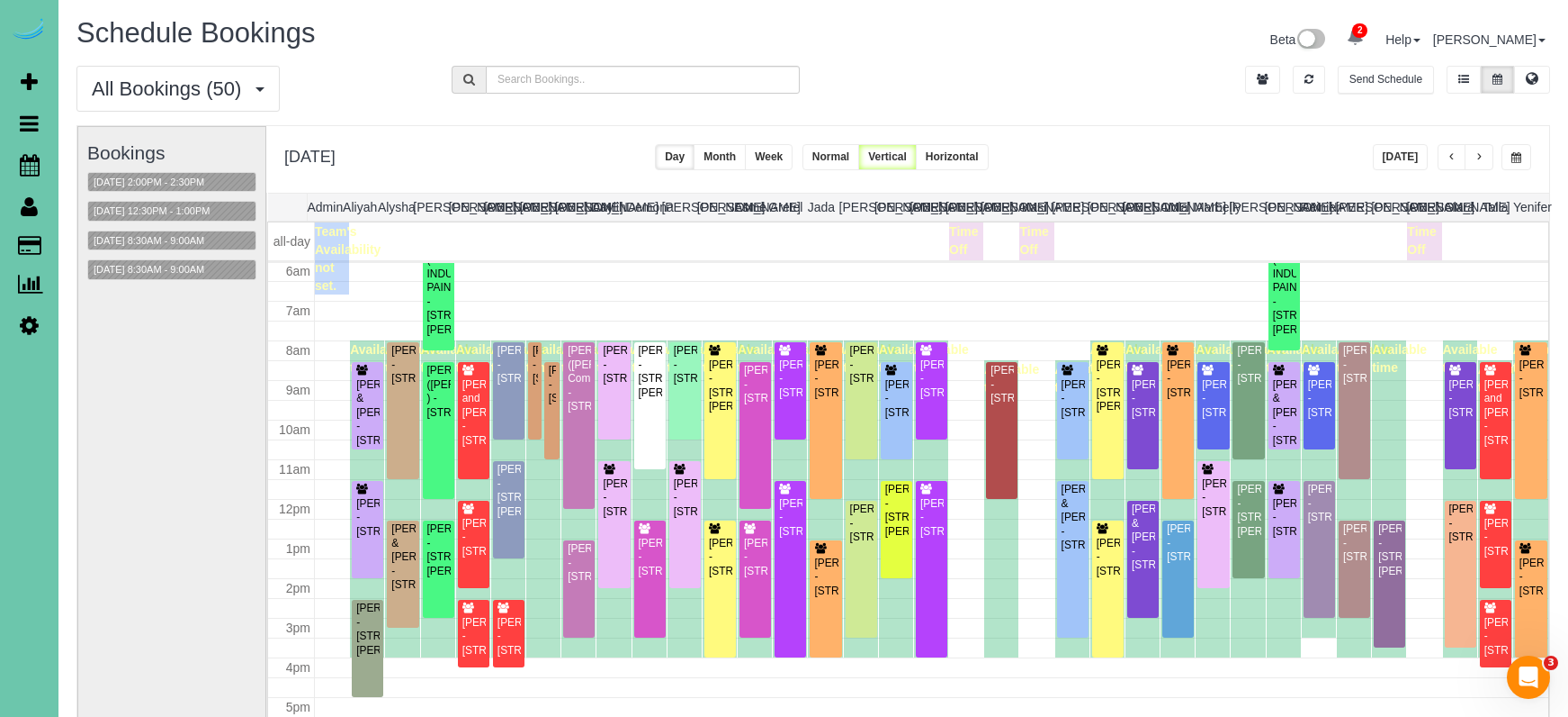
click at [198, 257] on div "Bookings 09/09/2025 2:00PM - 2:30PM 09/09/2025 12:30PM - 1:00PM 09/09/2025 8:30…" at bounding box center [172, 486] width 169 height 718
click at [189, 265] on button "[DATE] 8:30AM - 9:00AM" at bounding box center [148, 269] width 122 height 19
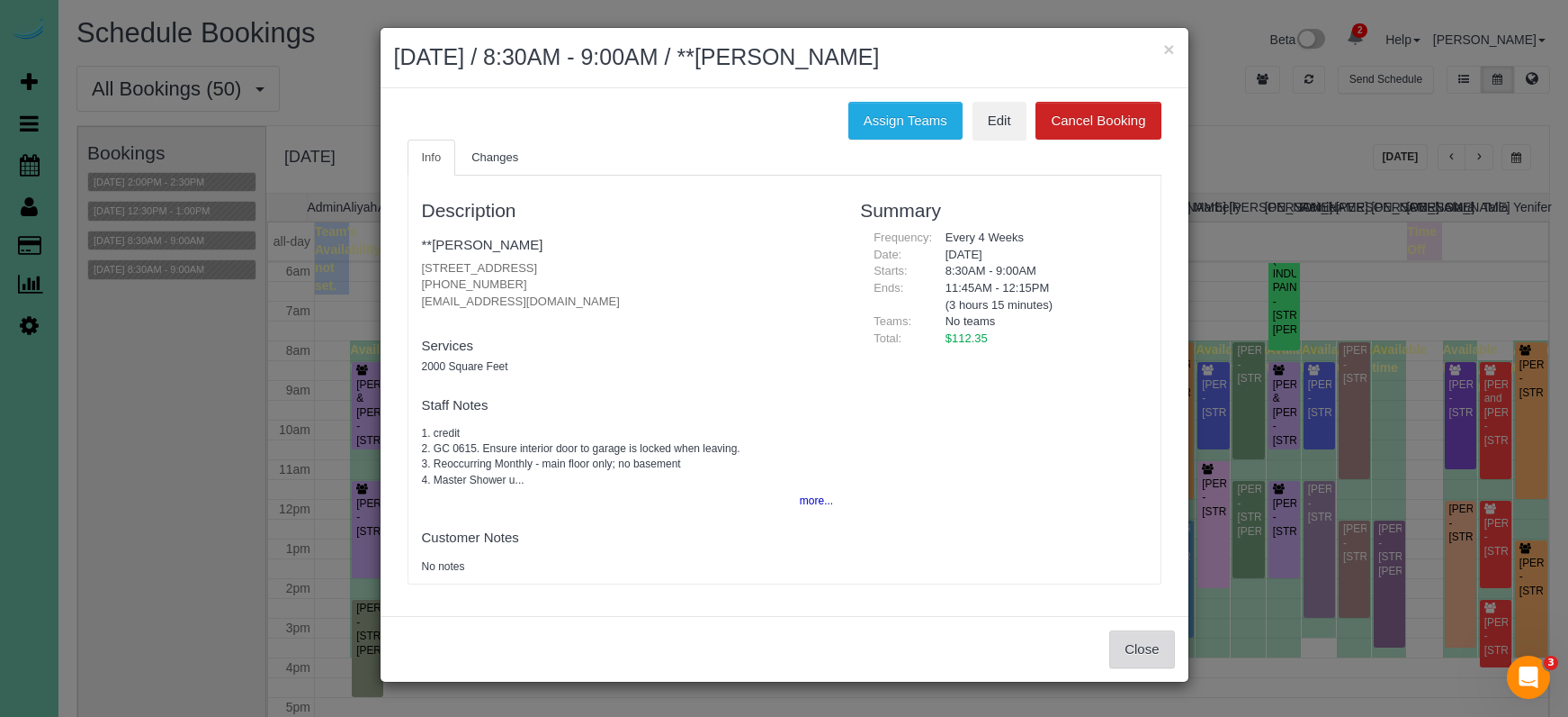
click at [1123, 630] on button "Close" at bounding box center [1142, 649] width 64 height 38
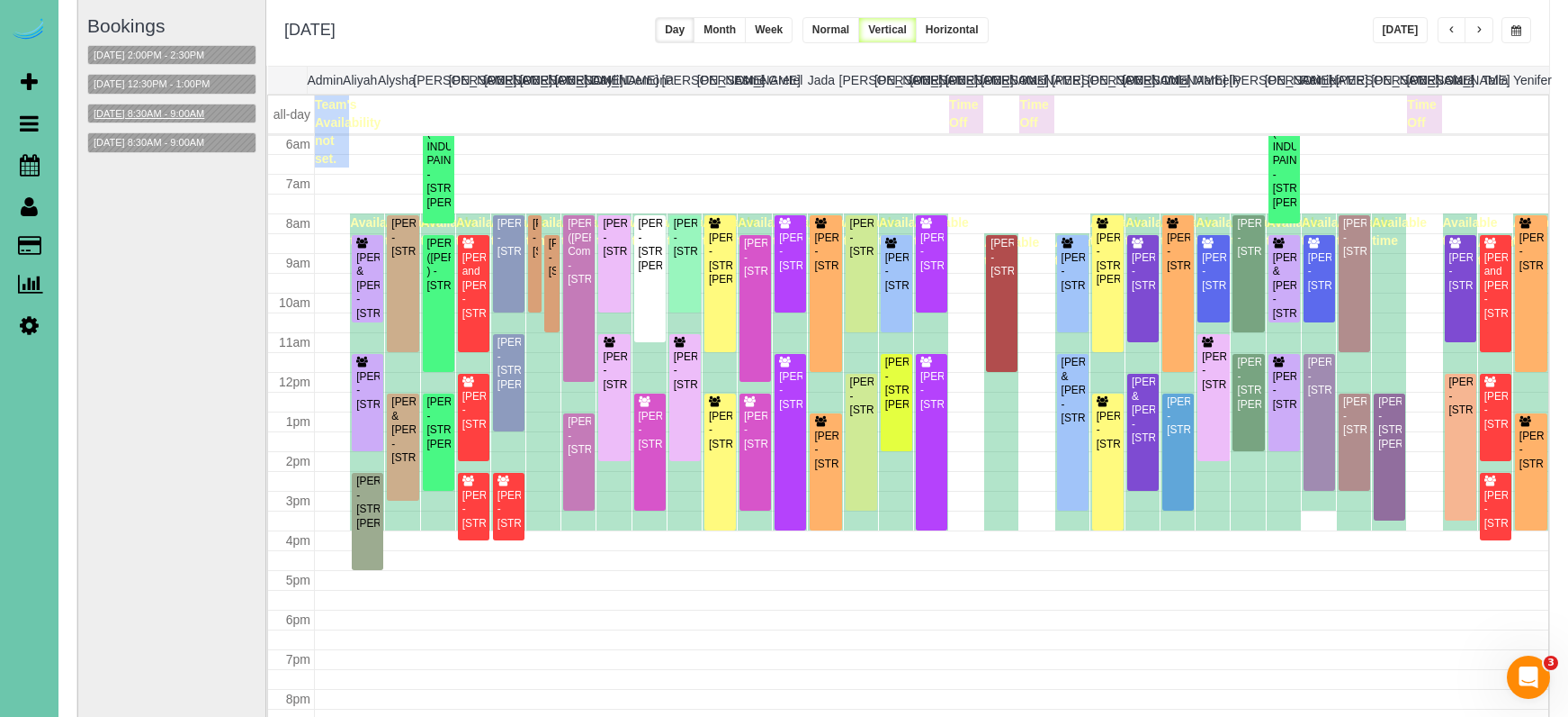
click at [157, 104] on button "09/09/2025 8:30AM - 9:00AM" at bounding box center [148, 113] width 122 height 19
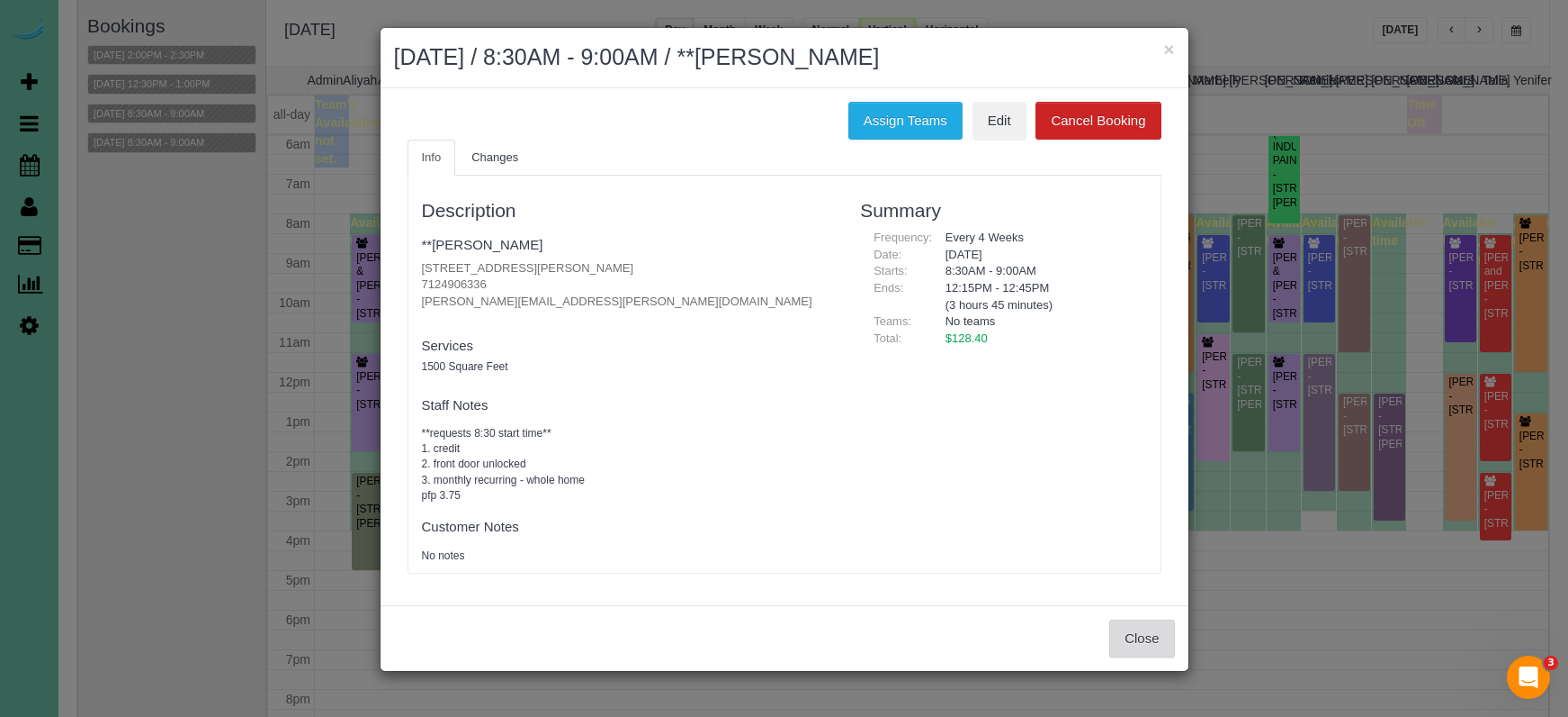
click at [1133, 619] on button "Close" at bounding box center [1142, 638] width 64 height 38
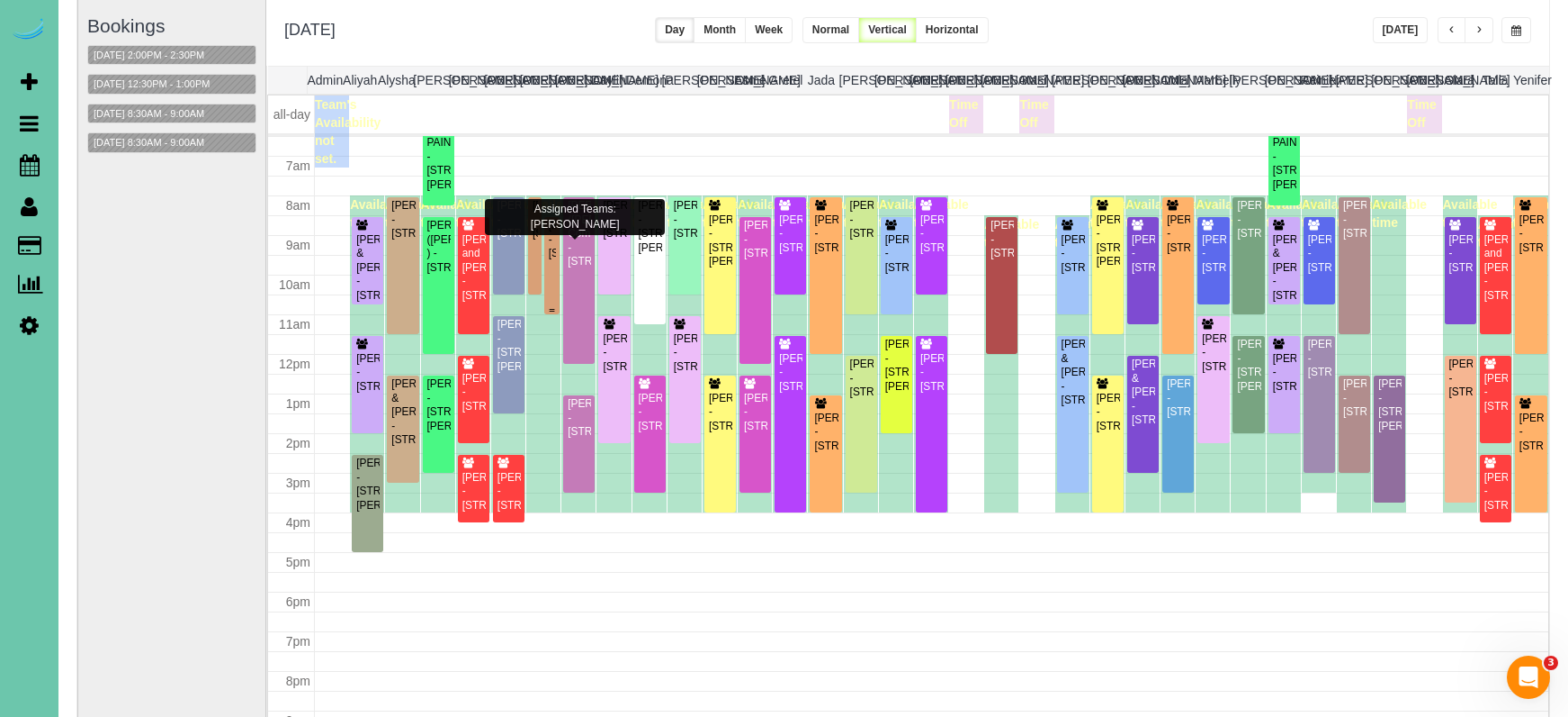
scroll to position [256, 0]
click at [557, 254] on div at bounding box center [552, 266] width 17 height 98
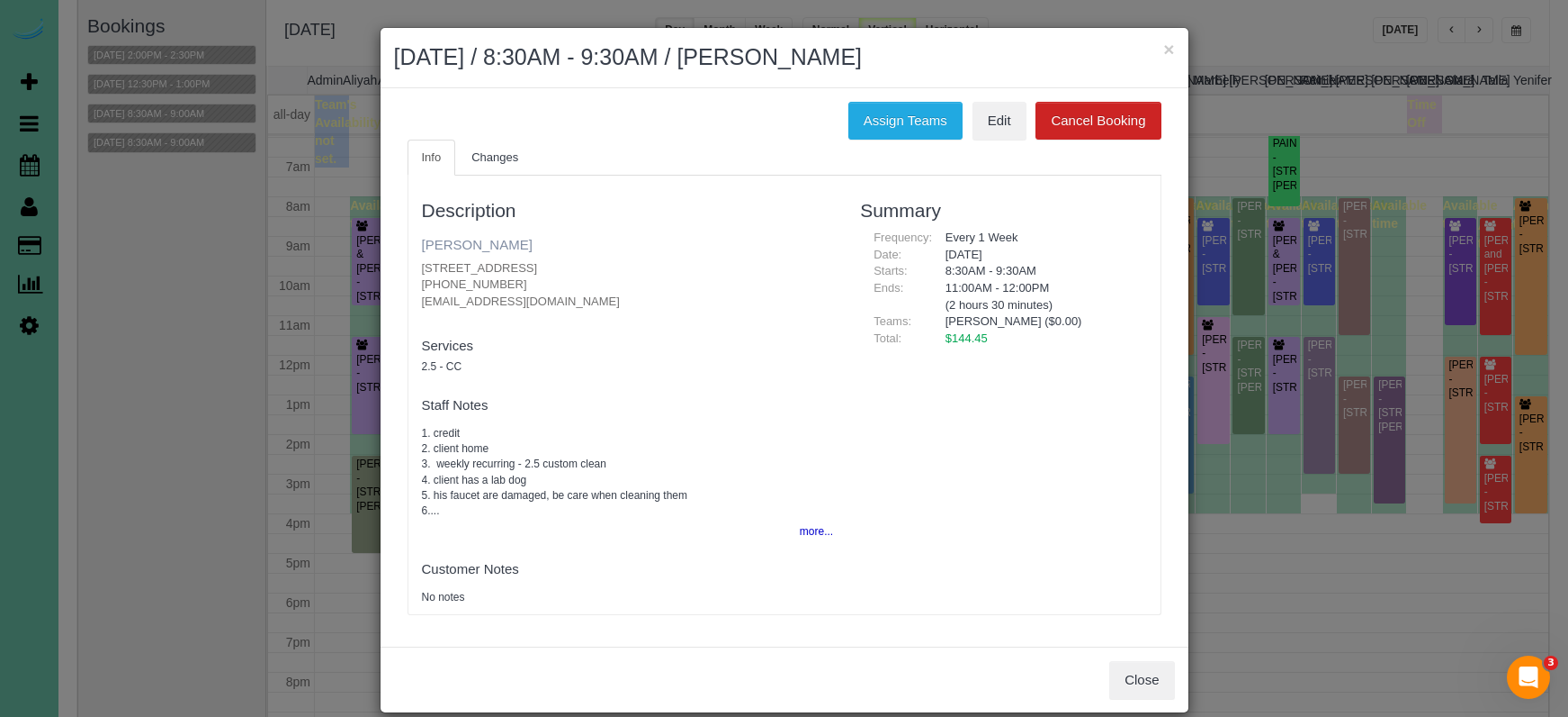
click at [435, 237] on link "Annie Dolan" at bounding box center [478, 245] width 111 height 16
click at [1166, 48] on button "×" at bounding box center [1168, 49] width 11 height 19
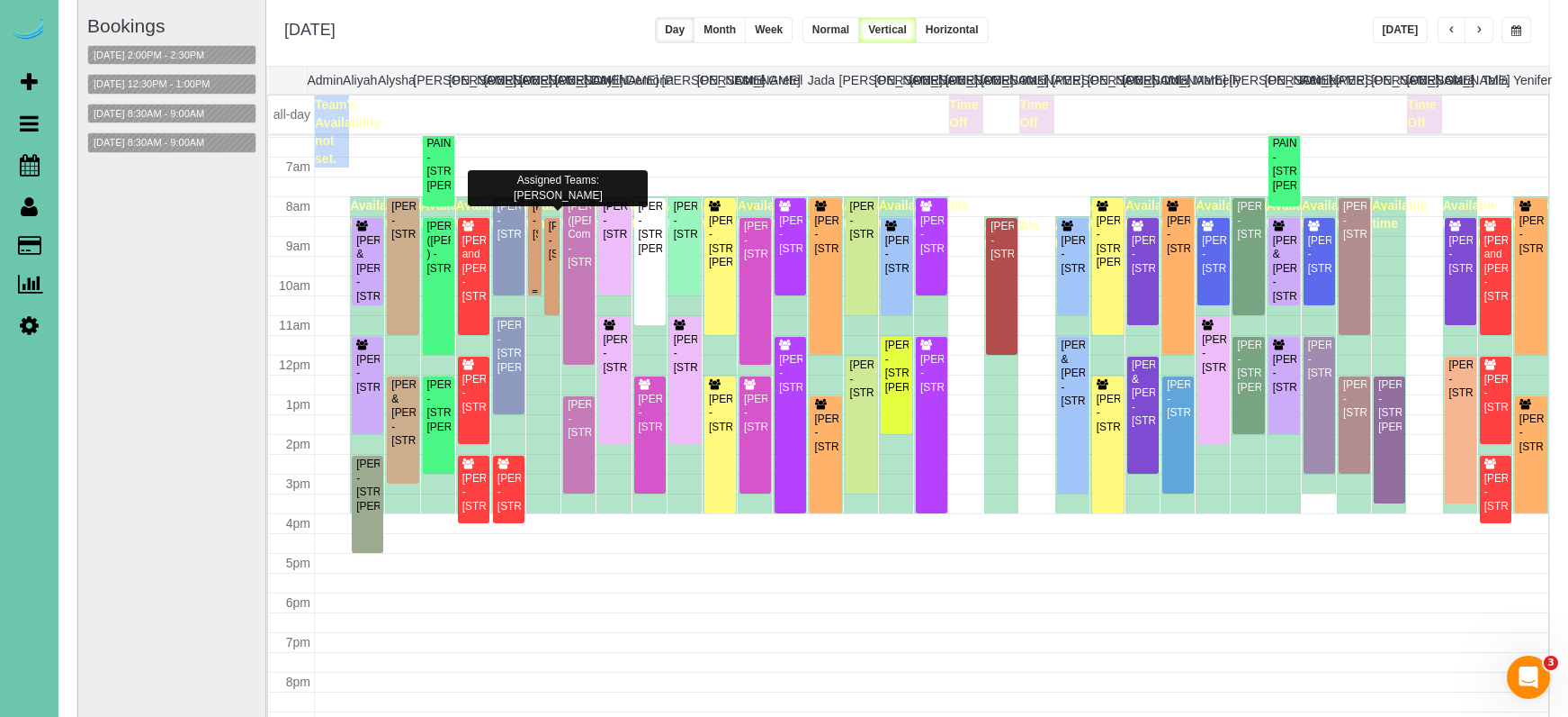
click at [541, 208] on div at bounding box center [535, 247] width 14 height 98
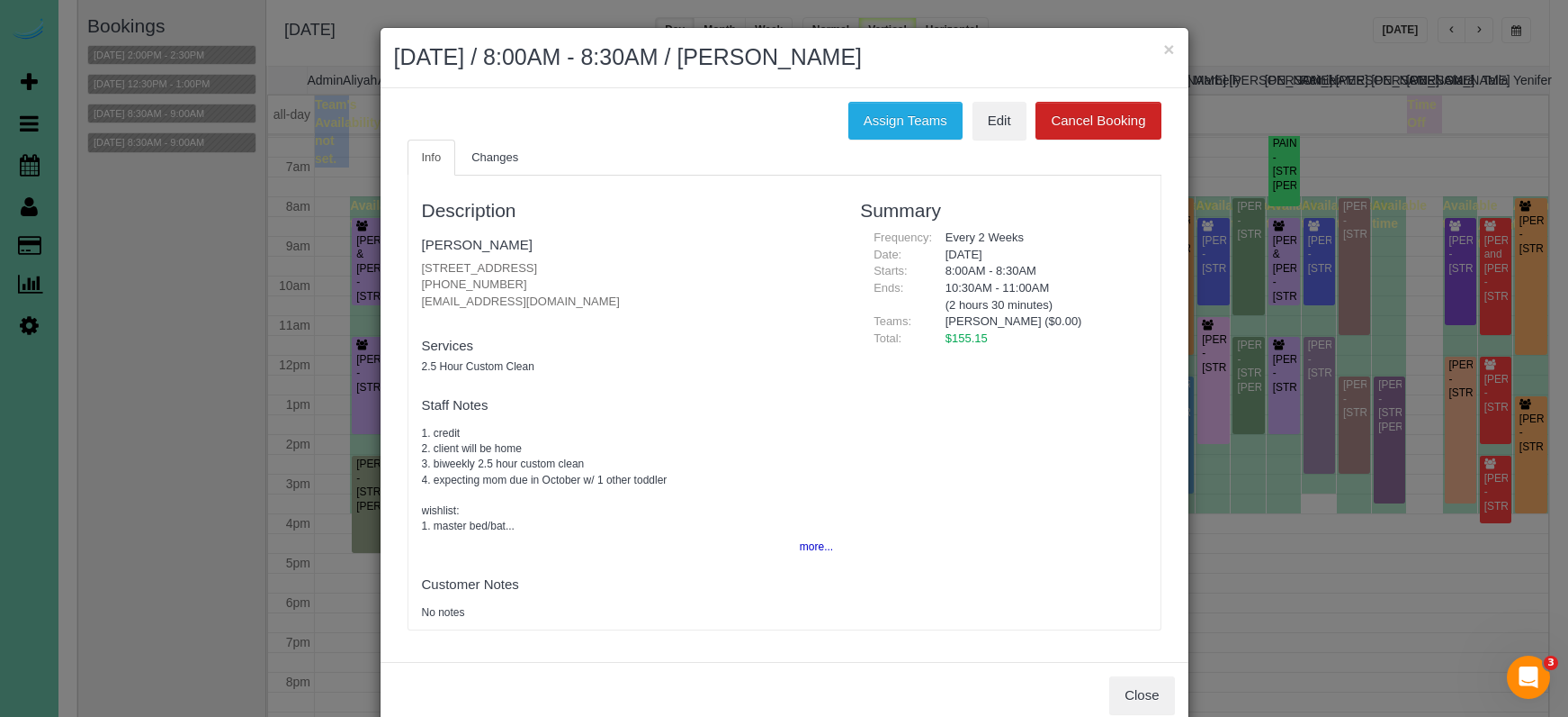
click at [1168, 46] on button "×" at bounding box center [1168, 49] width 11 height 19
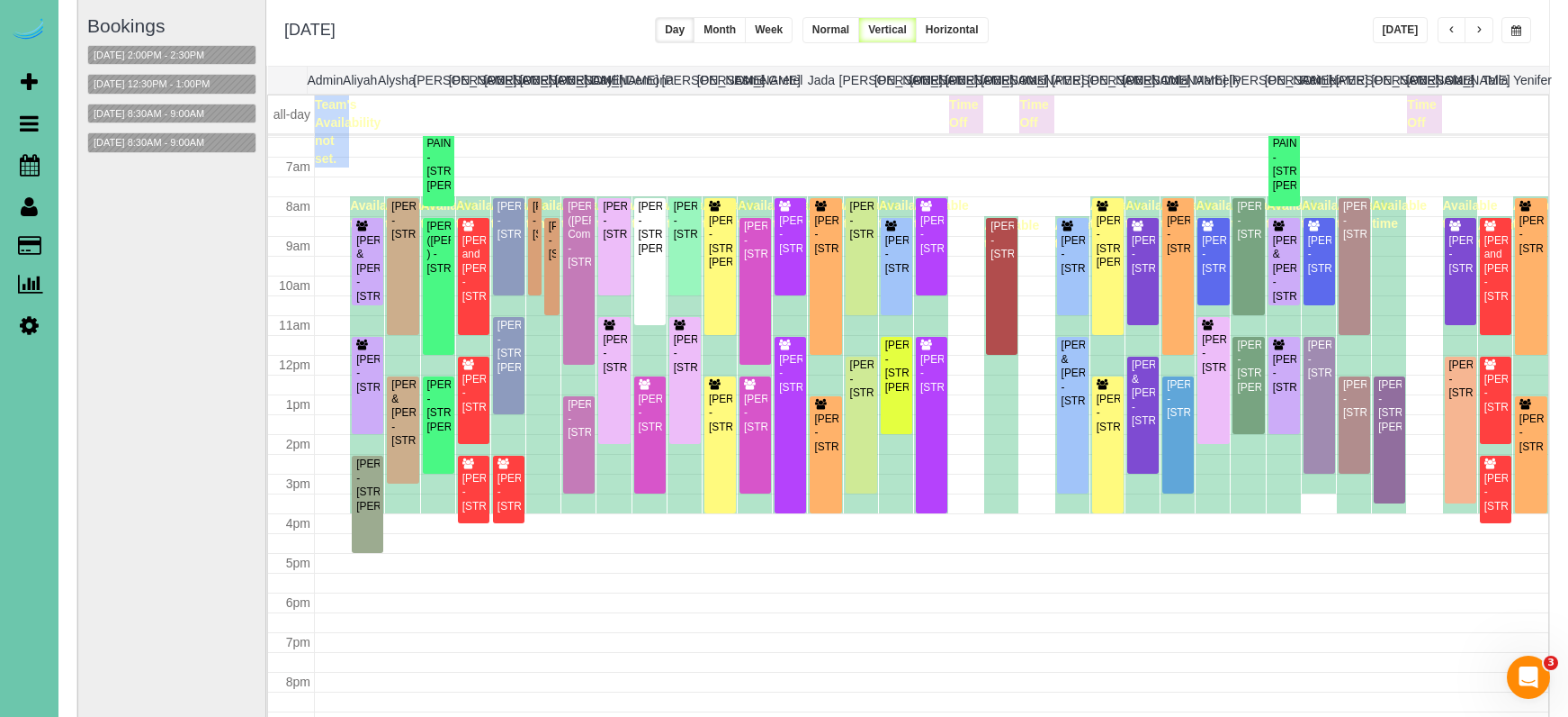
click at [1360, 29] on button "button" at bounding box center [1516, 30] width 29 height 26
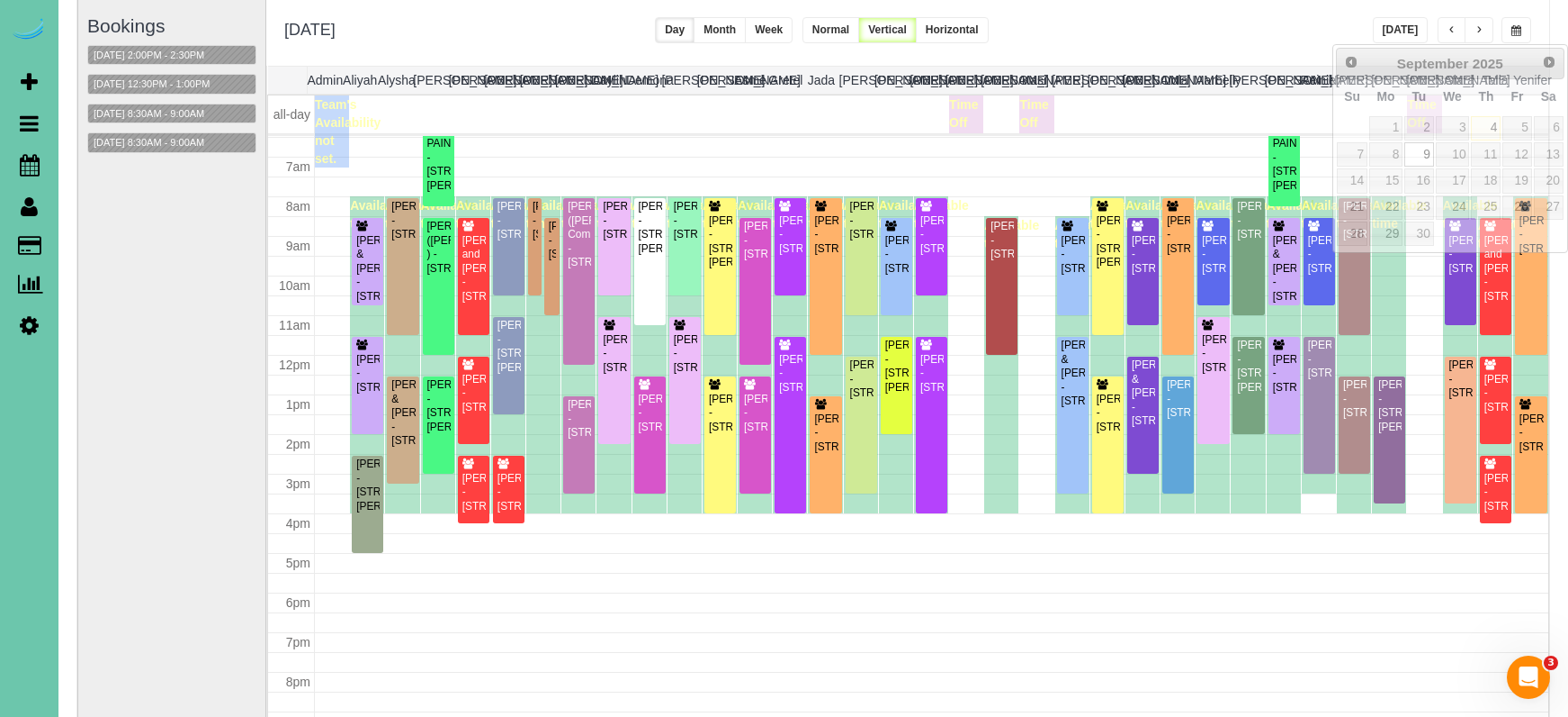
scroll to position [126, 0]
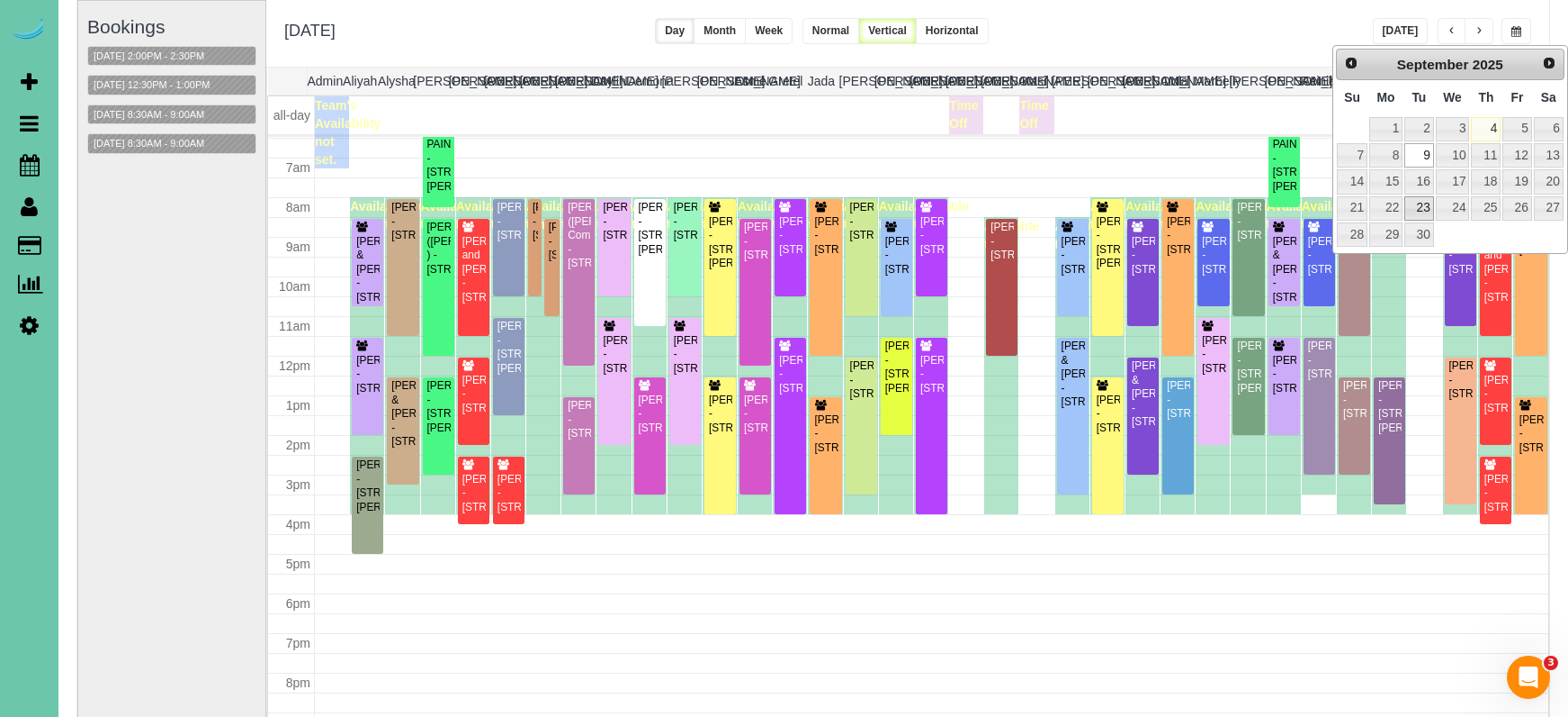
click at [1360, 205] on link "23" at bounding box center [1419, 208] width 29 height 24
type input "**********"
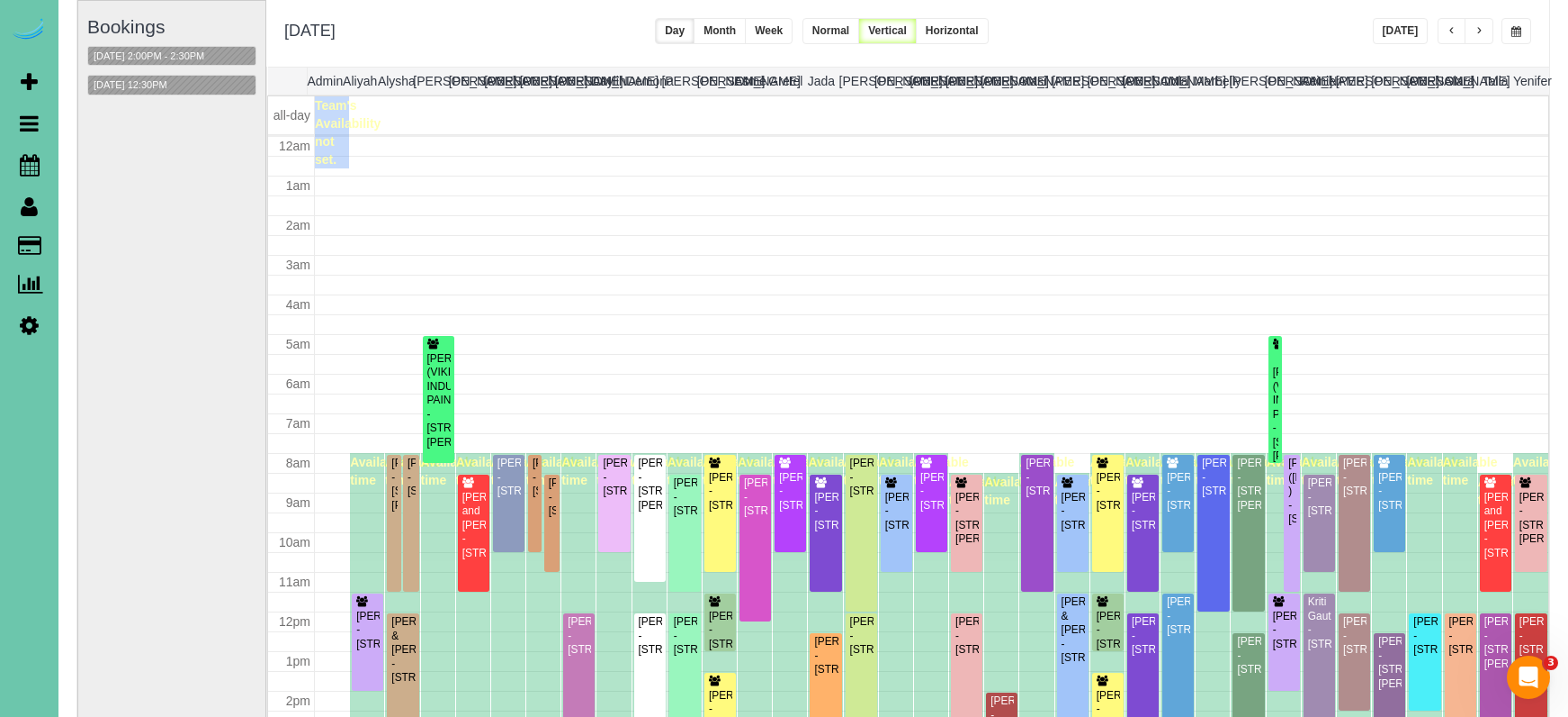
scroll to position [239, 0]
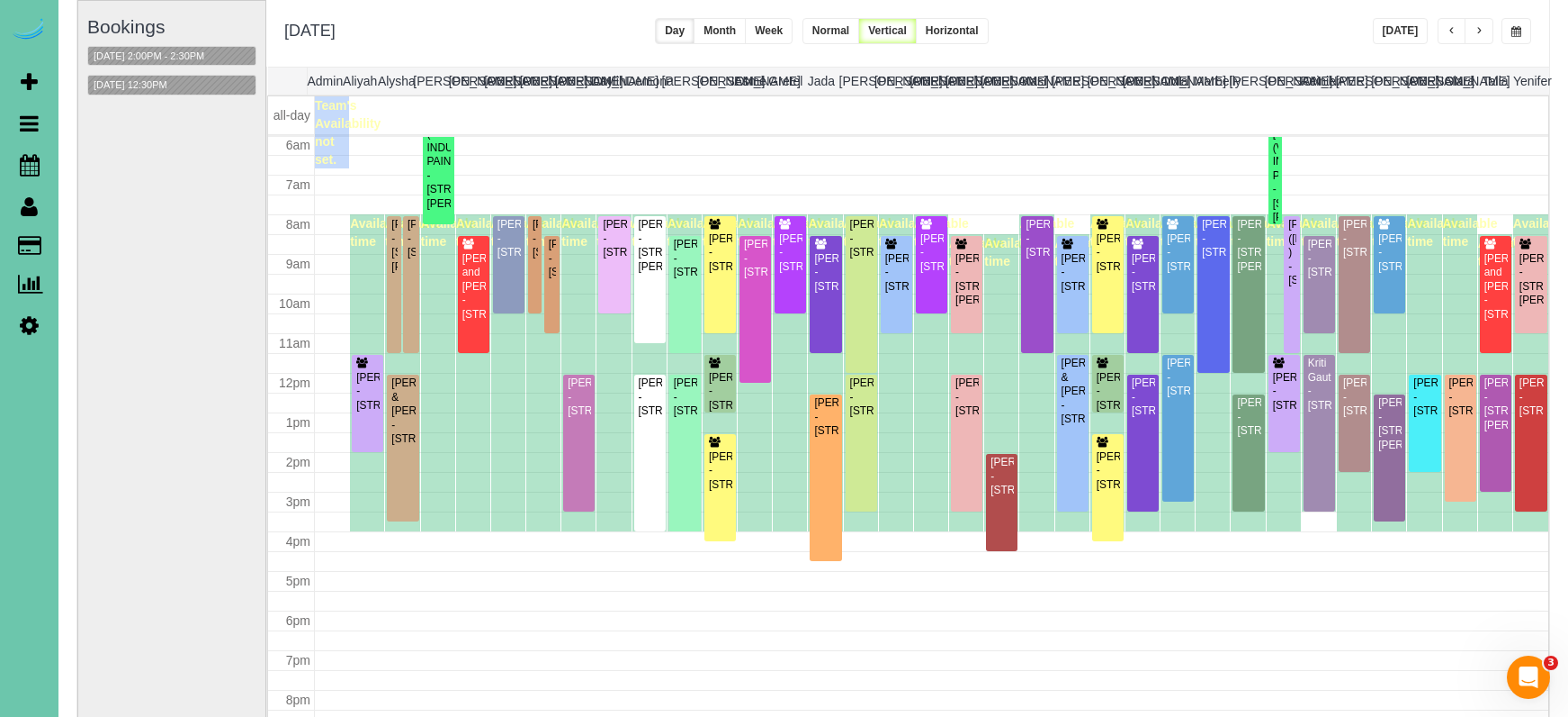
click at [1360, 23] on button "button" at bounding box center [1516, 30] width 29 height 26
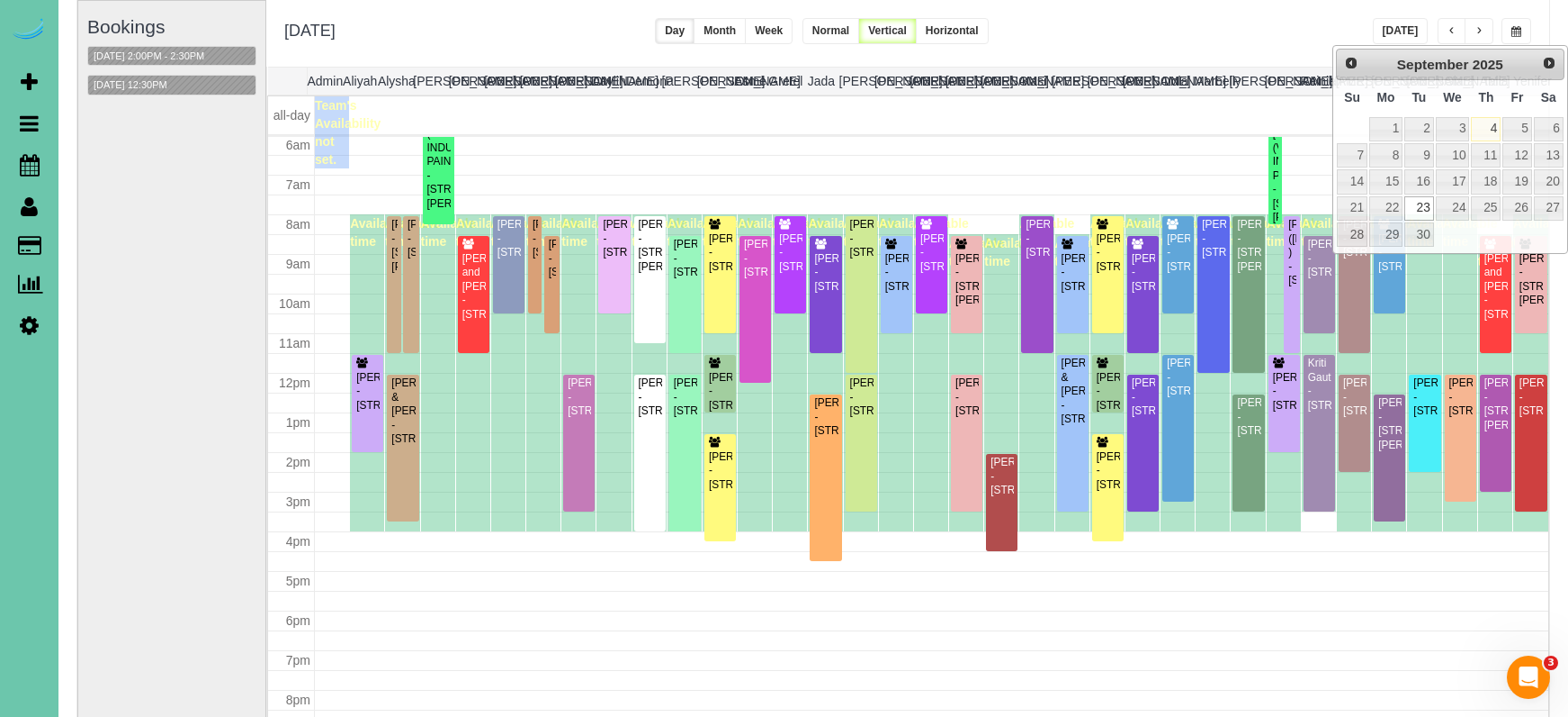
click at [1183, 13] on div "**********" at bounding box center [908, 33] width 1283 height 66
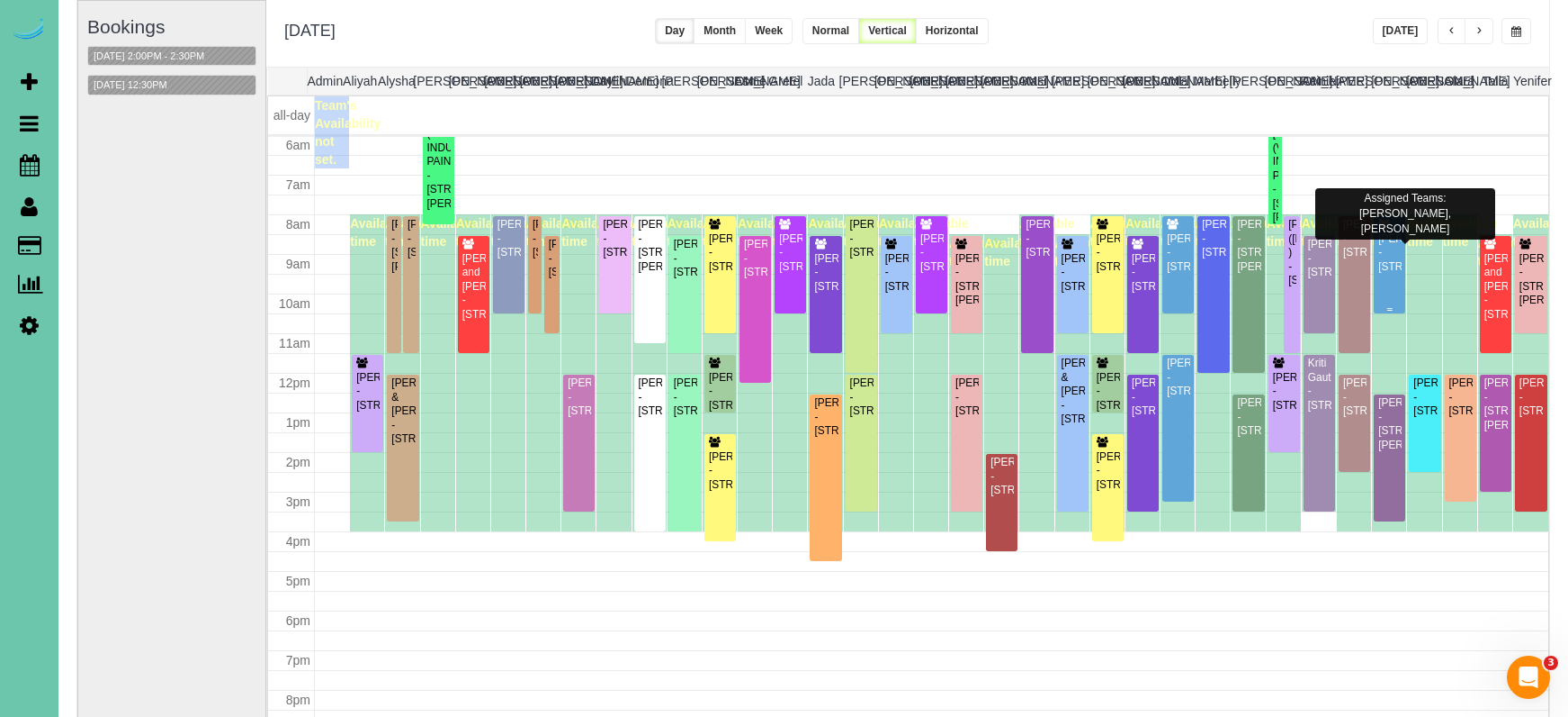
click at [1360, 243] on div "Brittany Buete - 15676 King St, Bennington, NE 68007" at bounding box center [1390, 253] width 24 height 41
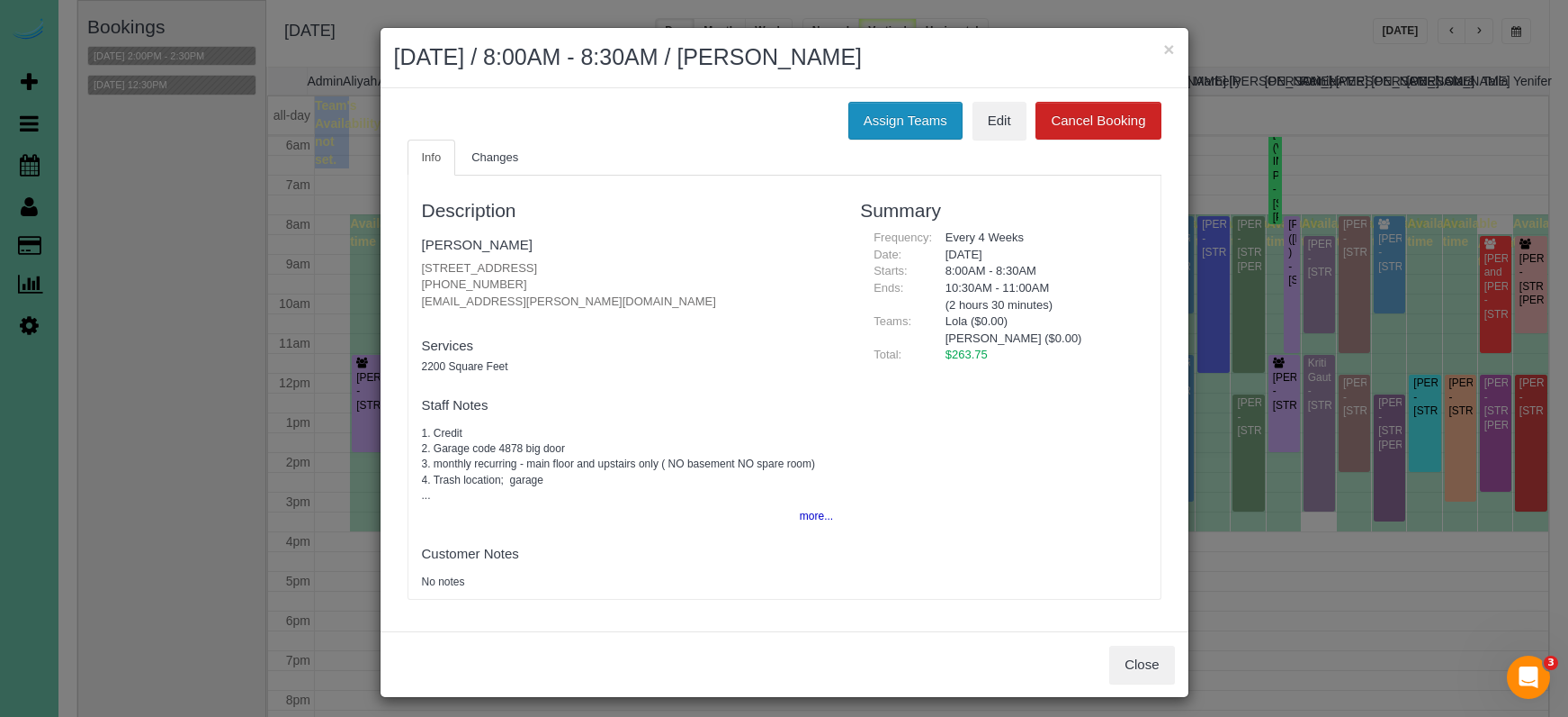
click at [868, 118] on button "Assign Teams" at bounding box center [905, 120] width 114 height 38
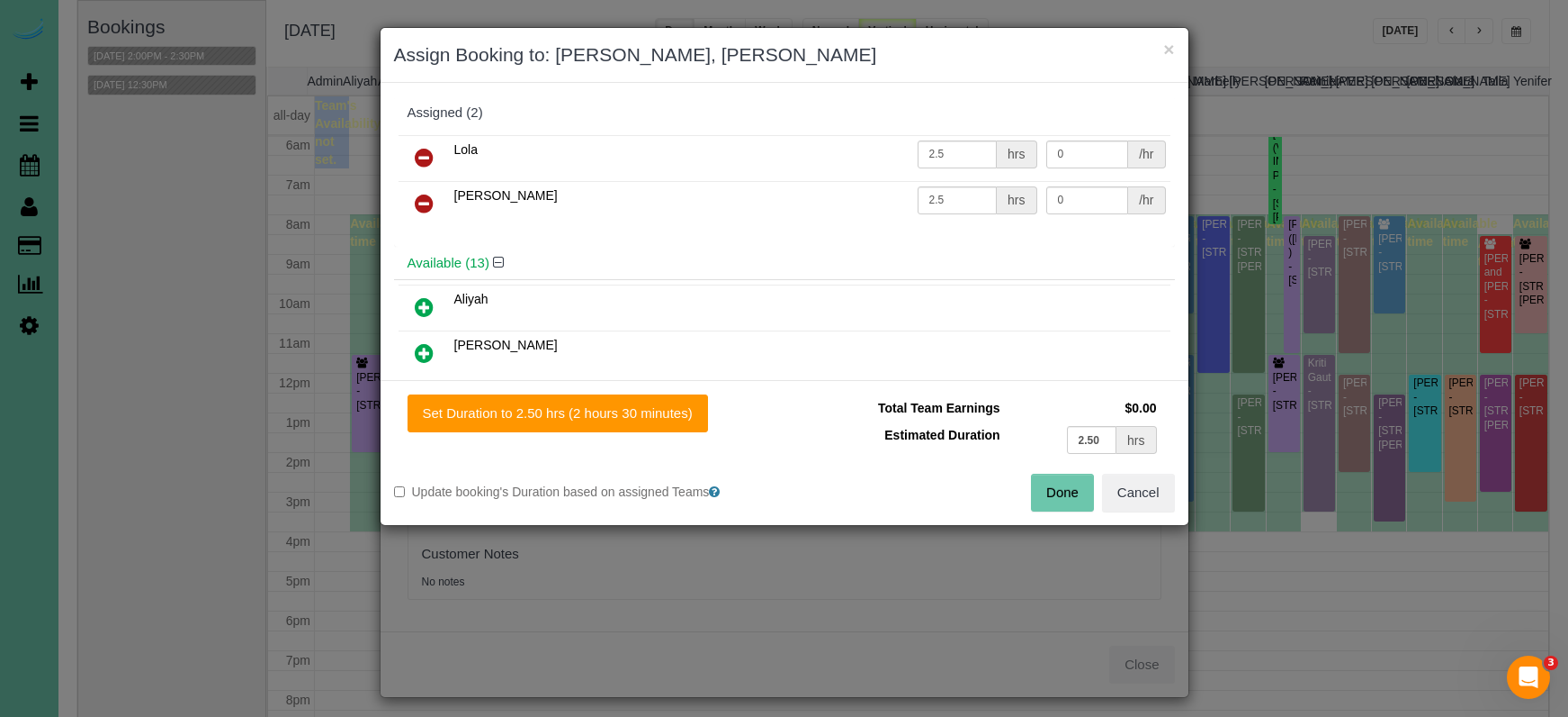
click at [428, 199] on icon at bounding box center [423, 203] width 19 height 21
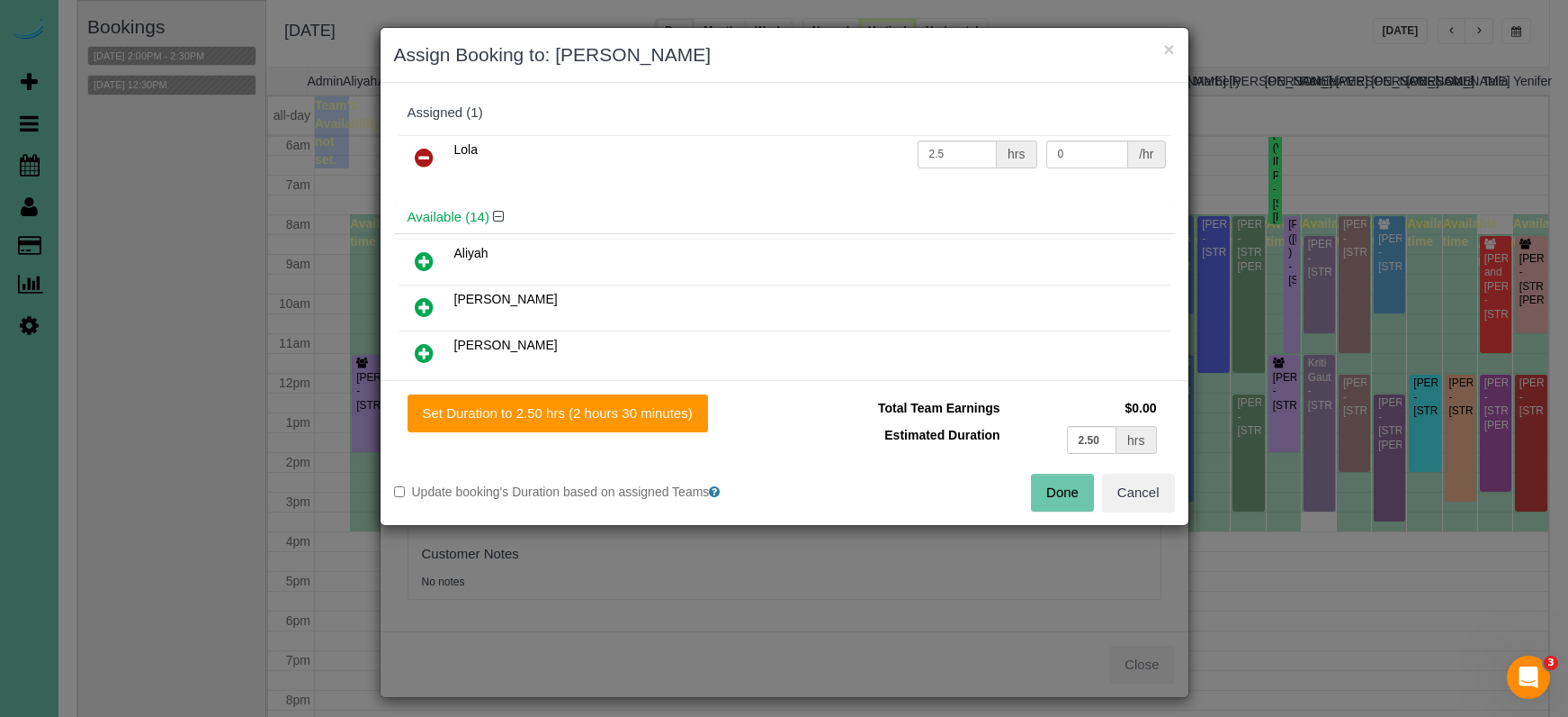
drag, startPoint x: 424, startPoint y: 253, endPoint x: 605, endPoint y: 367, distance: 213.9
click at [424, 254] on icon at bounding box center [423, 261] width 19 height 21
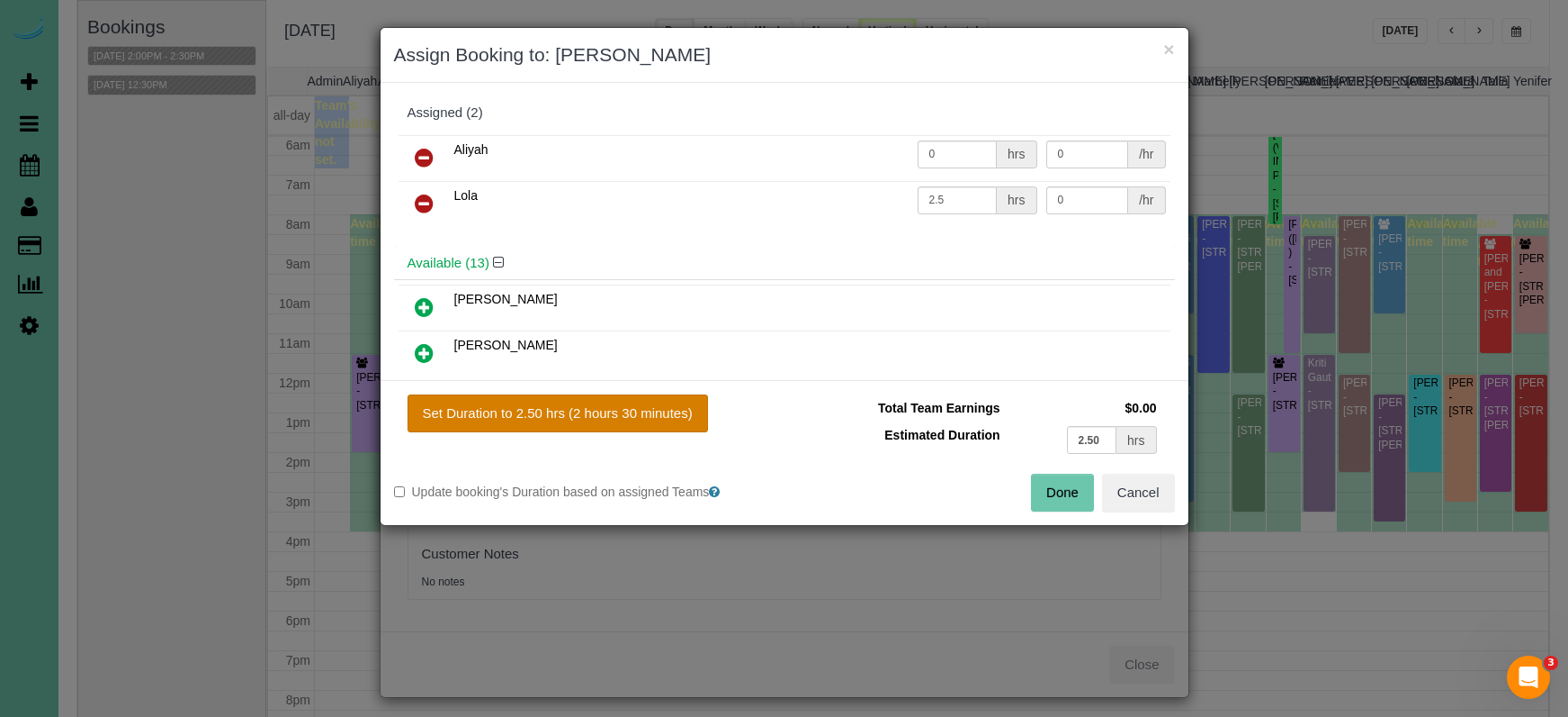
click at [693, 415] on button "Set Duration to 2.50 hrs (2 hours 30 minutes)" at bounding box center [558, 413] width 300 height 38
type input "2.50"
click at [1052, 484] on button "Done" at bounding box center [1063, 492] width 63 height 38
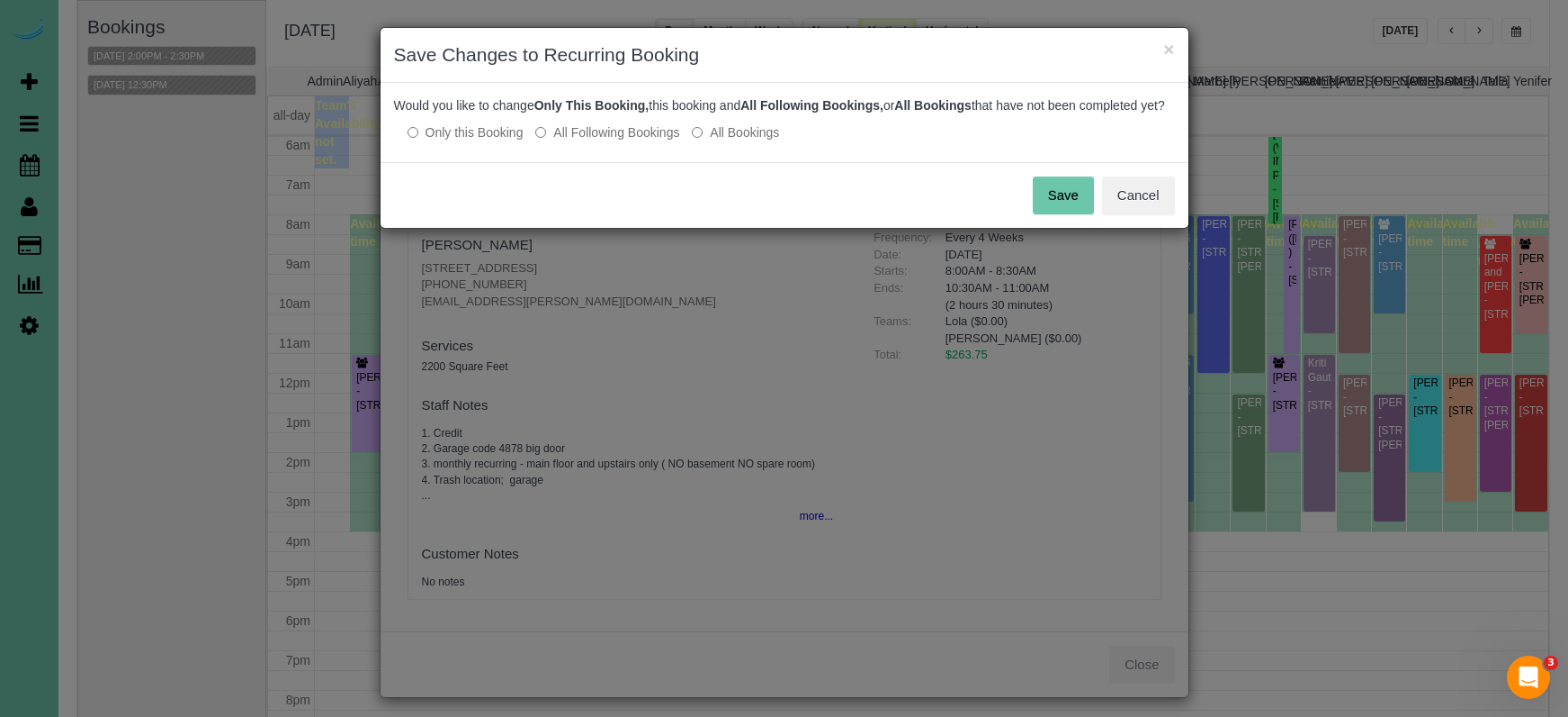
drag, startPoint x: 614, startPoint y: 148, endPoint x: 635, endPoint y: 148, distance: 21.0
click at [615, 141] on label "All Following Bookings" at bounding box center [608, 132] width 144 height 18
click at [1066, 207] on button "Save" at bounding box center [1063, 195] width 61 height 38
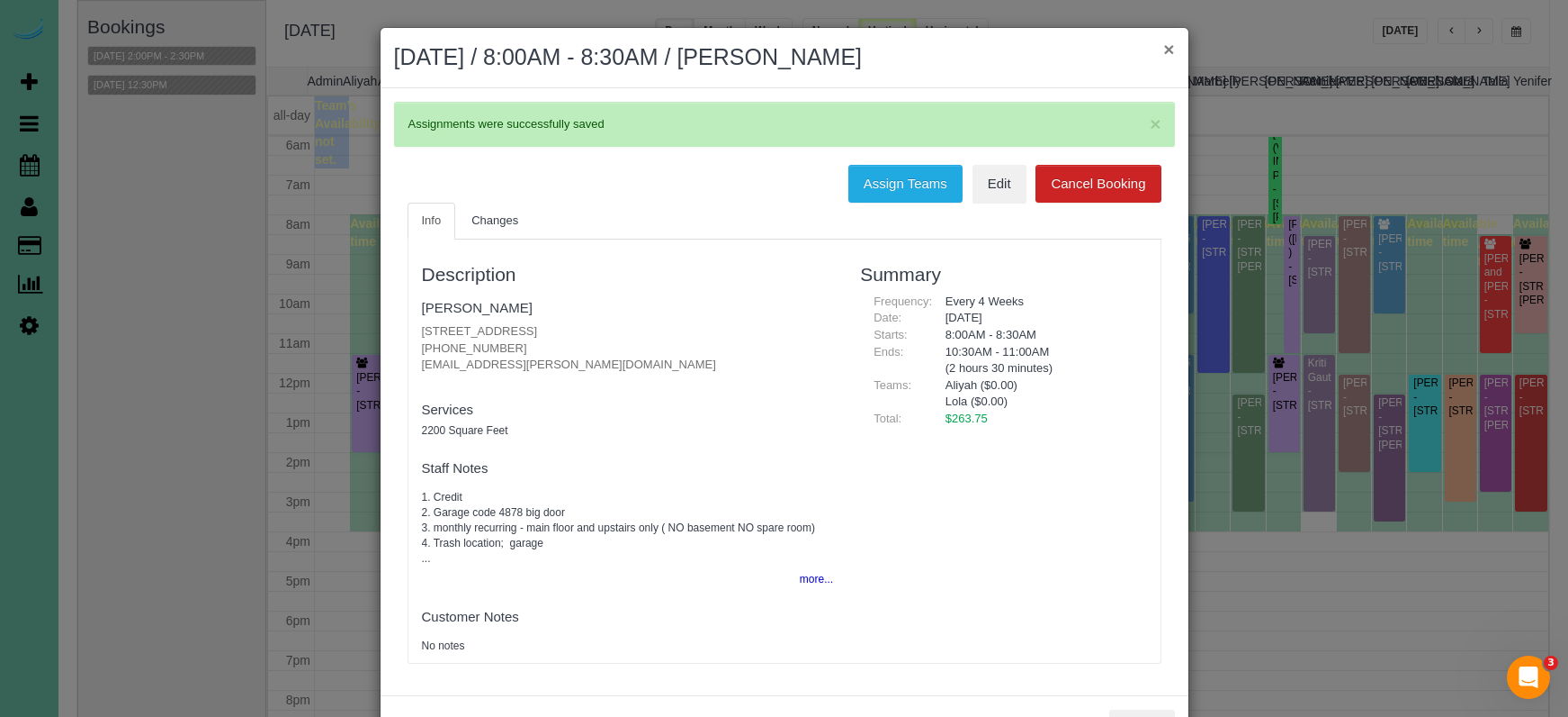
click at [1169, 49] on button "×" at bounding box center [1168, 49] width 11 height 19
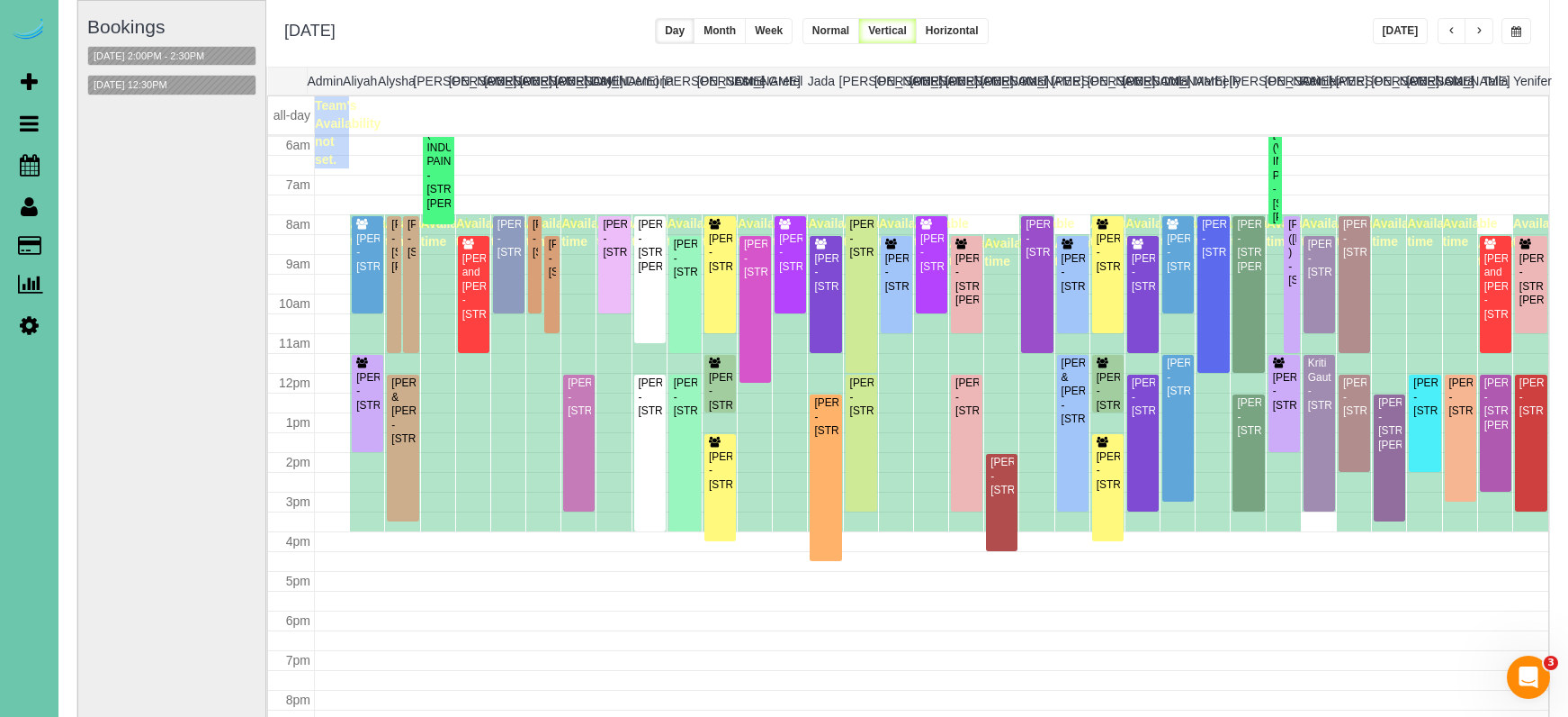
click at [1360, 32] on span "button" at bounding box center [1516, 31] width 10 height 11
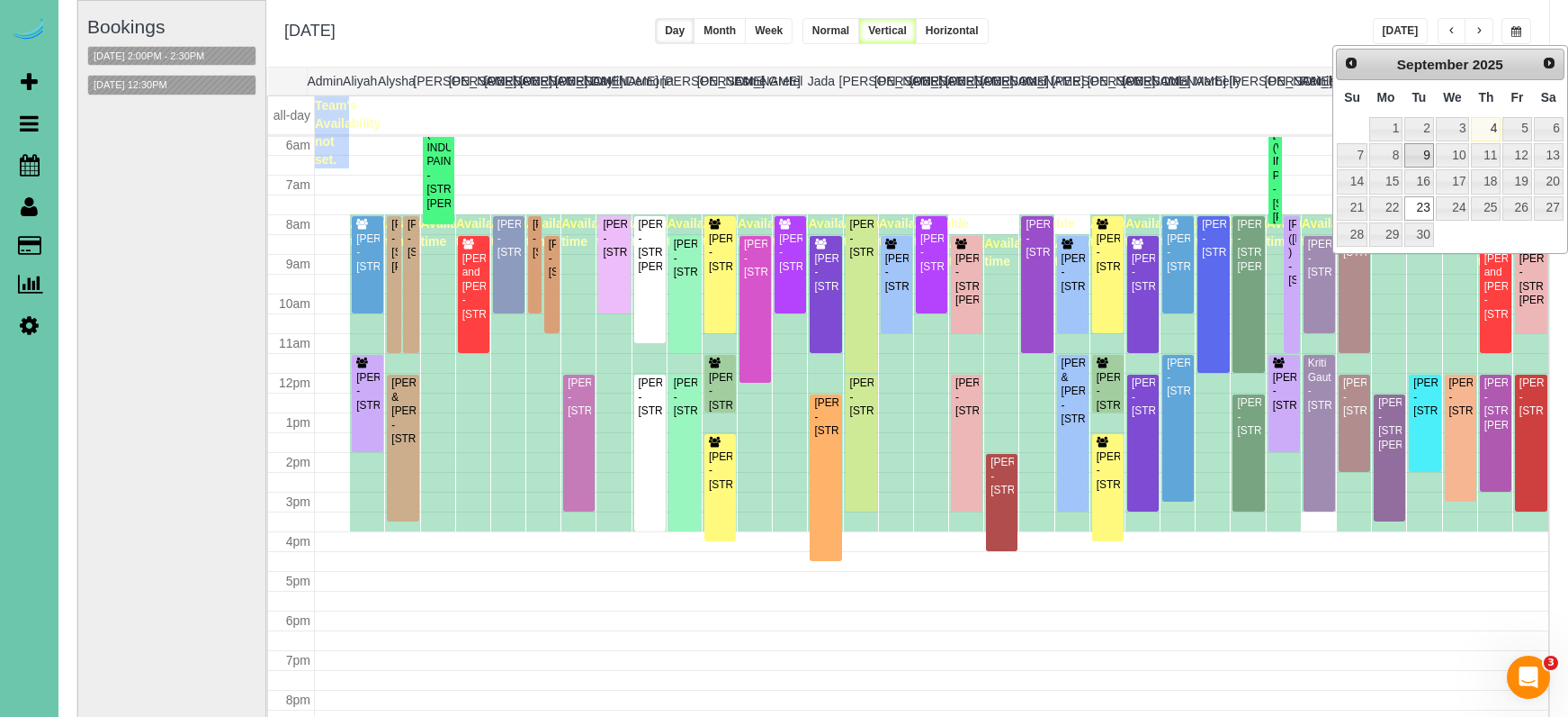
click at [1360, 145] on link "9" at bounding box center [1419, 155] width 29 height 24
type input "**********"
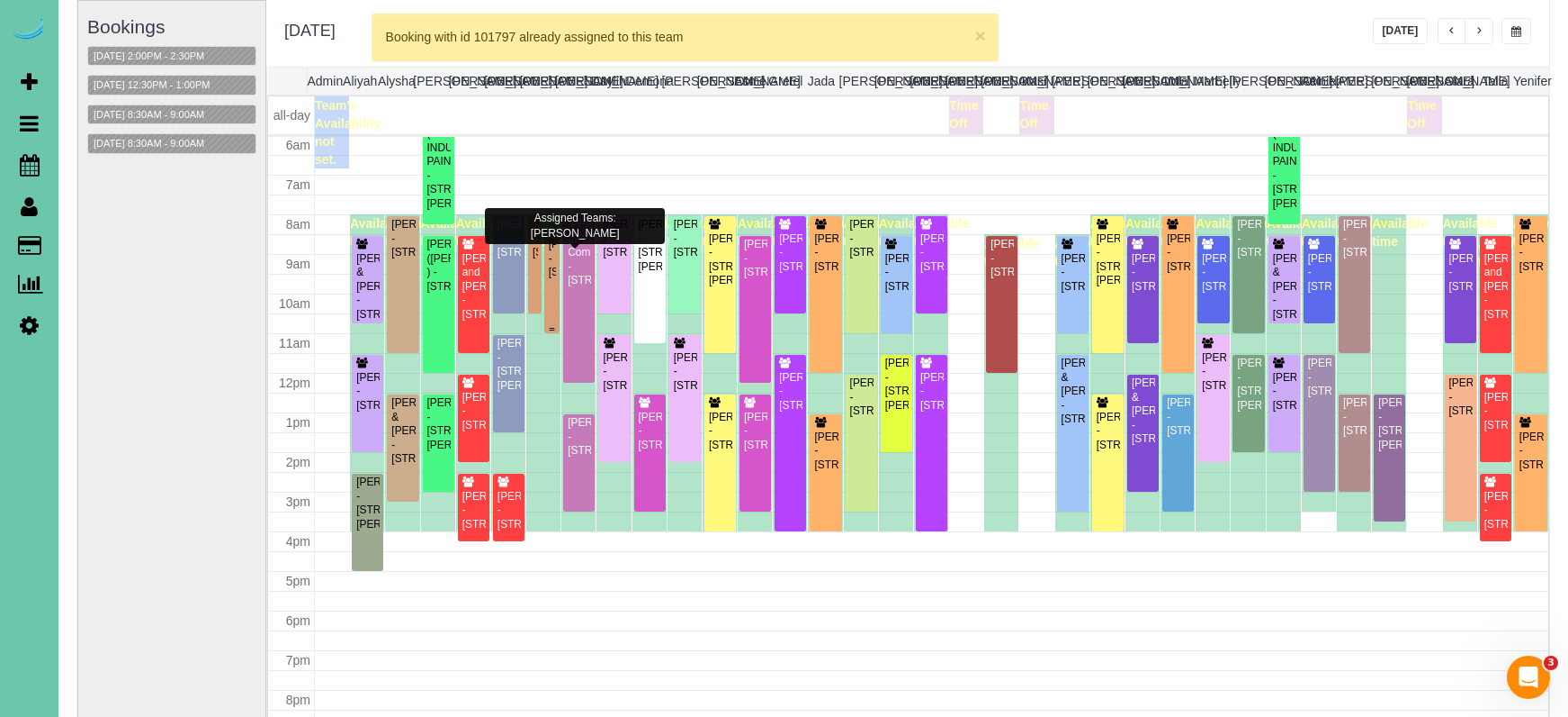
click at [553, 266] on div "Annie Dolan - 6019 Hickory Street, Omaha, NE 68106" at bounding box center [552, 259] width 9 height 41
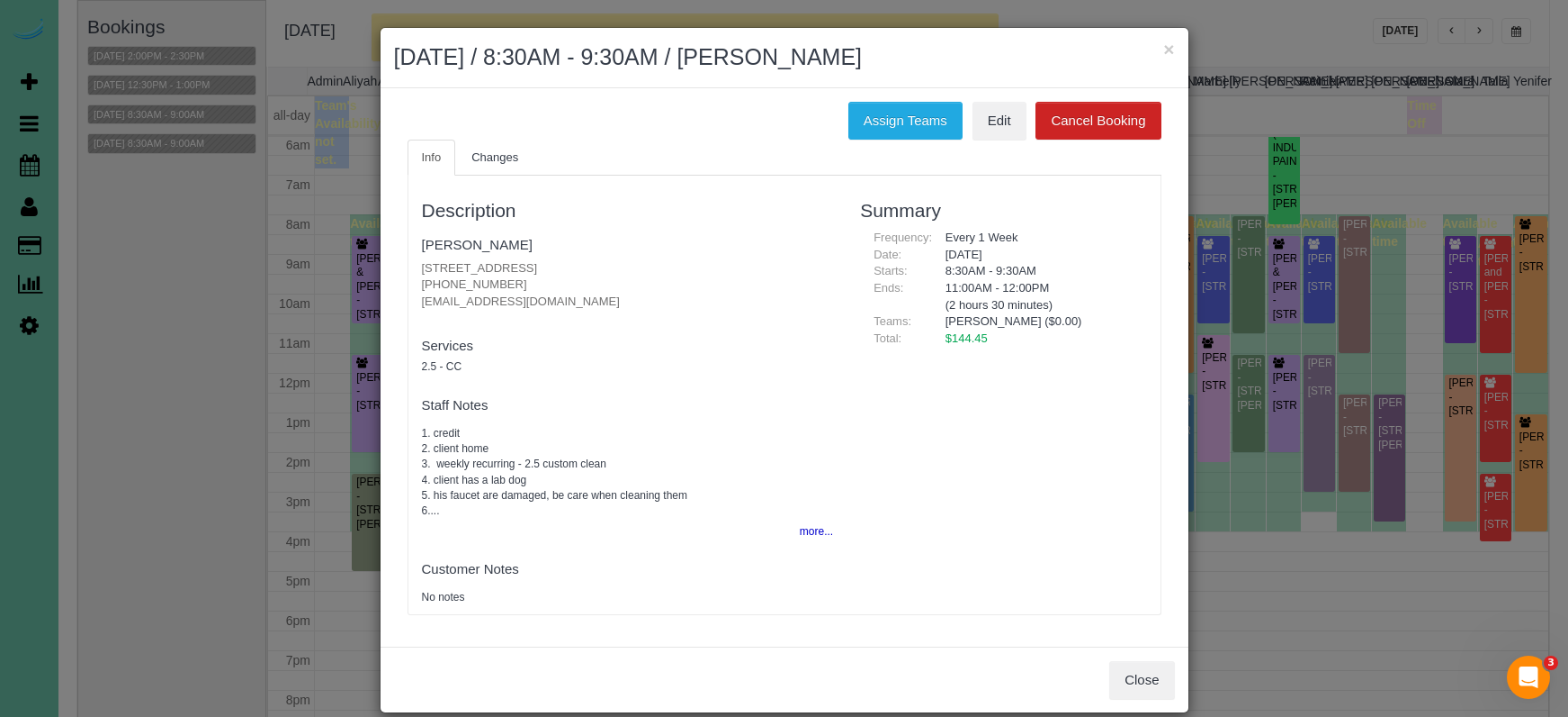
drag, startPoint x: 1171, startPoint y: 48, endPoint x: 1050, endPoint y: 60, distance: 121.6
click at [1171, 48] on button "×" at bounding box center [1168, 49] width 11 height 19
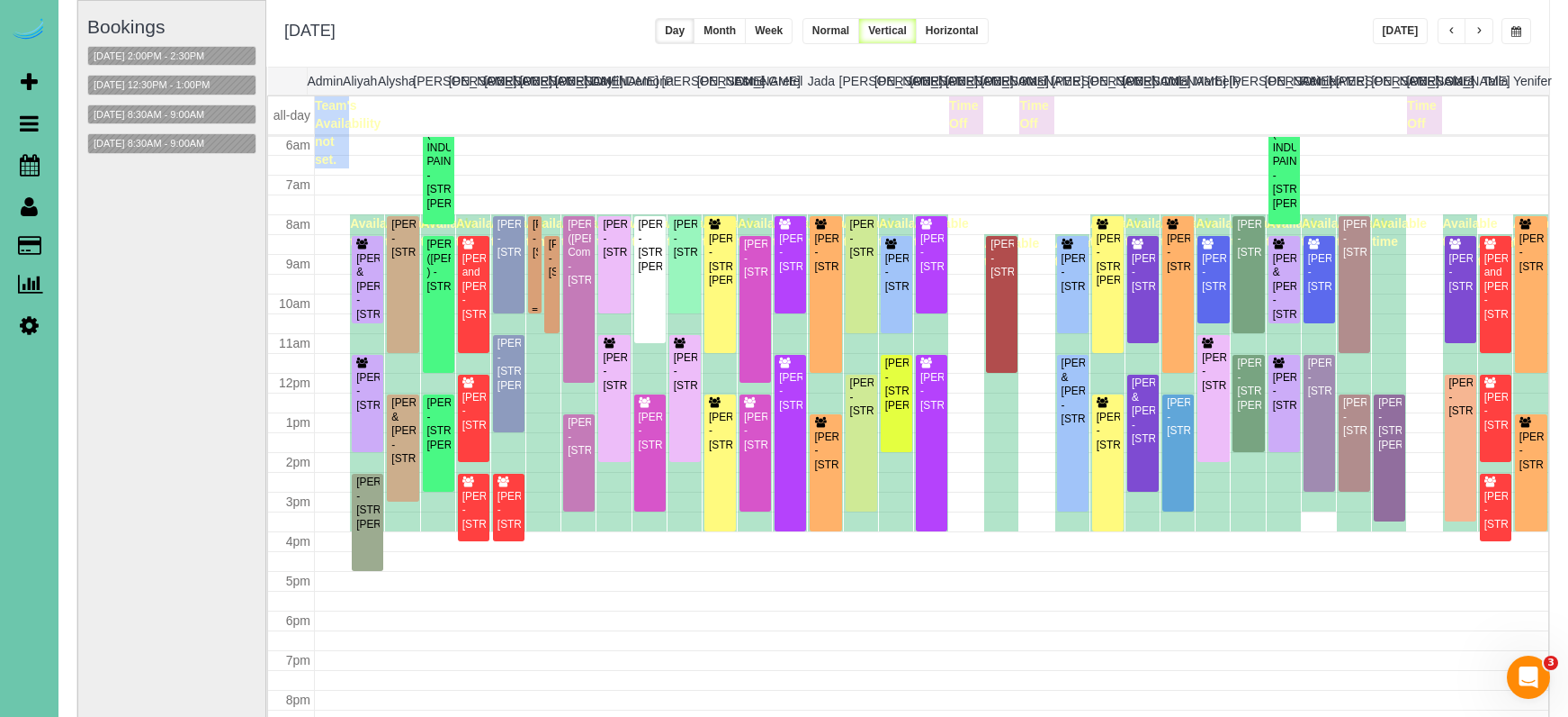
click at [531, 221] on div "Callie Dian - 667 N 59th Street, Omaha, NE 68132" at bounding box center [534, 238] width 6 height 41
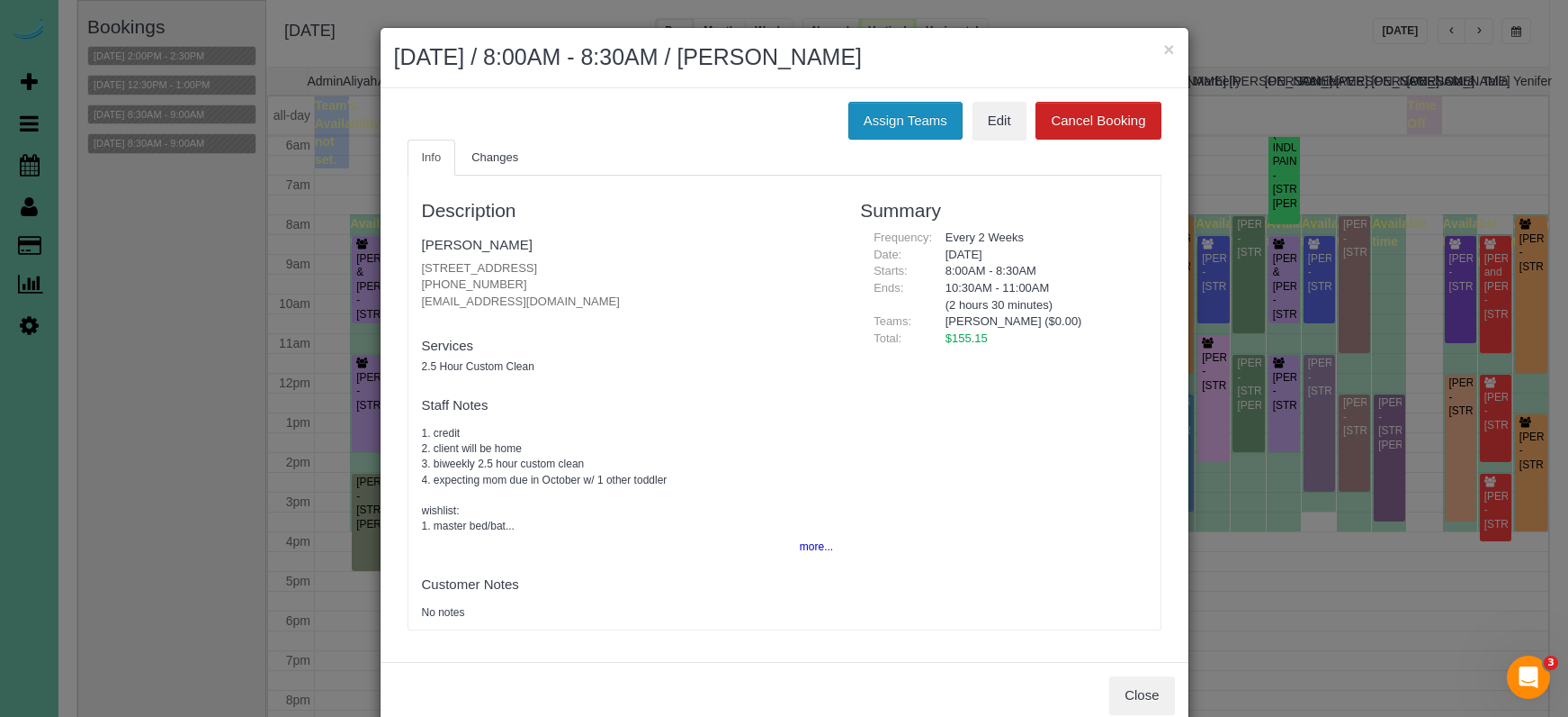
click at [875, 122] on button "Assign Teams" at bounding box center [905, 120] width 114 height 38
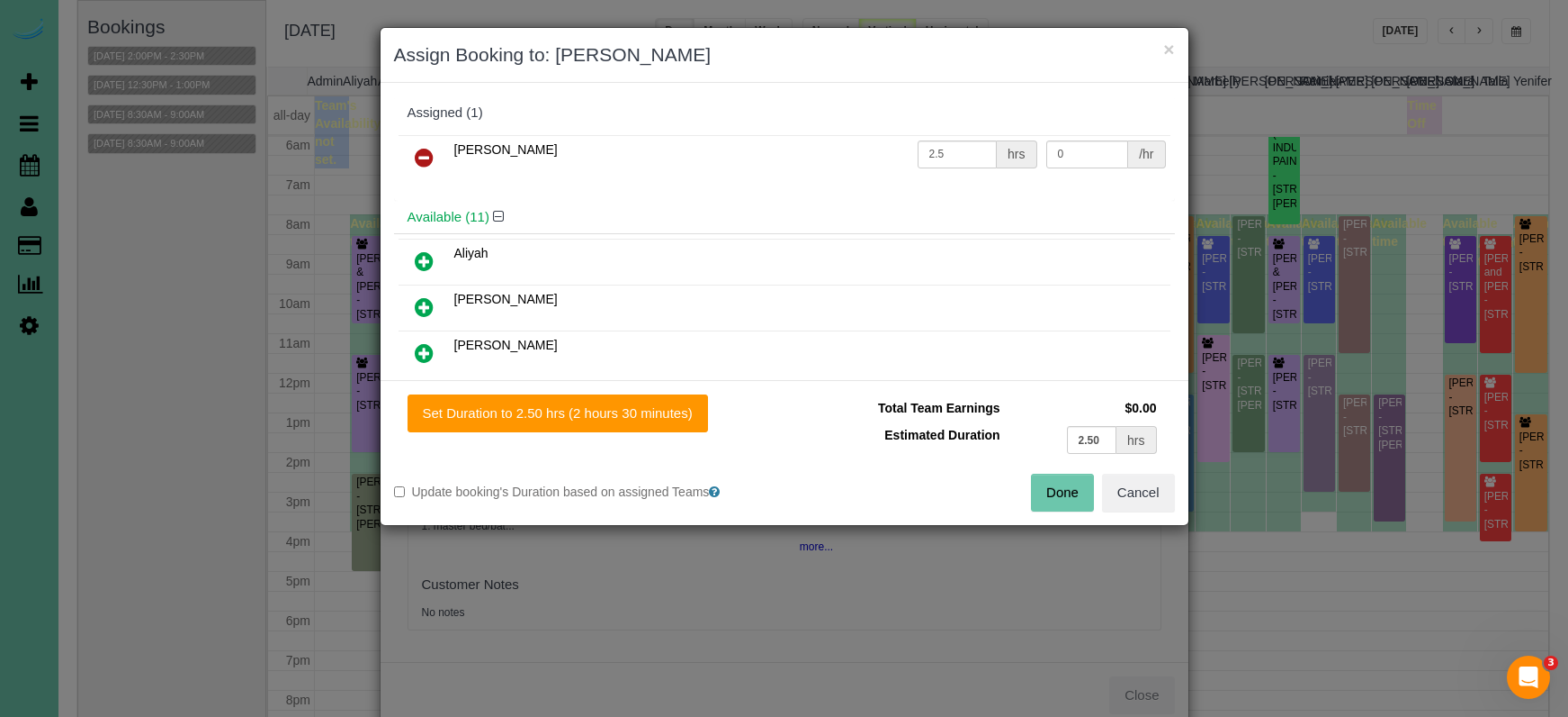
click at [435, 157] on link at bounding box center [423, 158] width 42 height 36
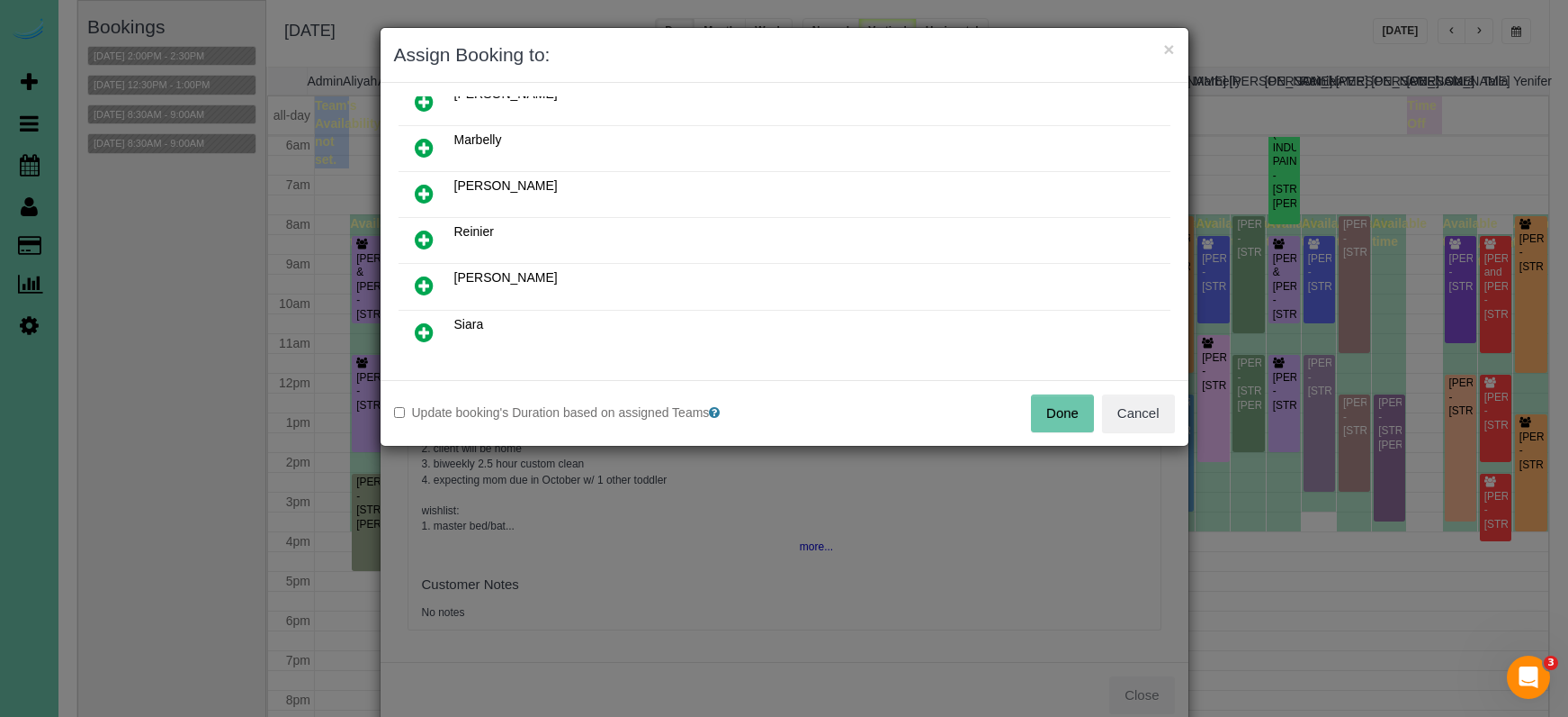
scroll to position [405, 0]
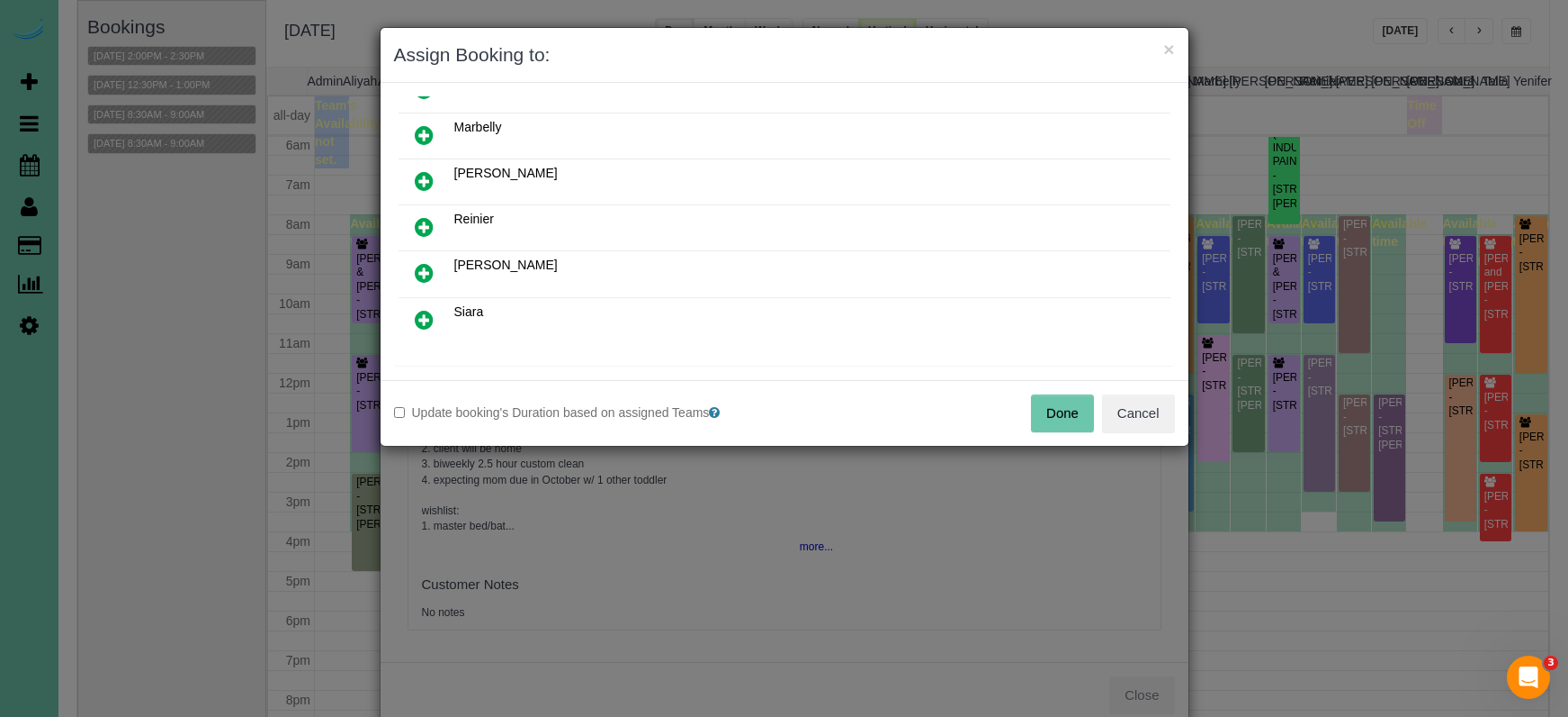
drag, startPoint x: 423, startPoint y: 268, endPoint x: 431, endPoint y: 277, distance: 12.0
click at [423, 268] on icon at bounding box center [423, 273] width 19 height 21
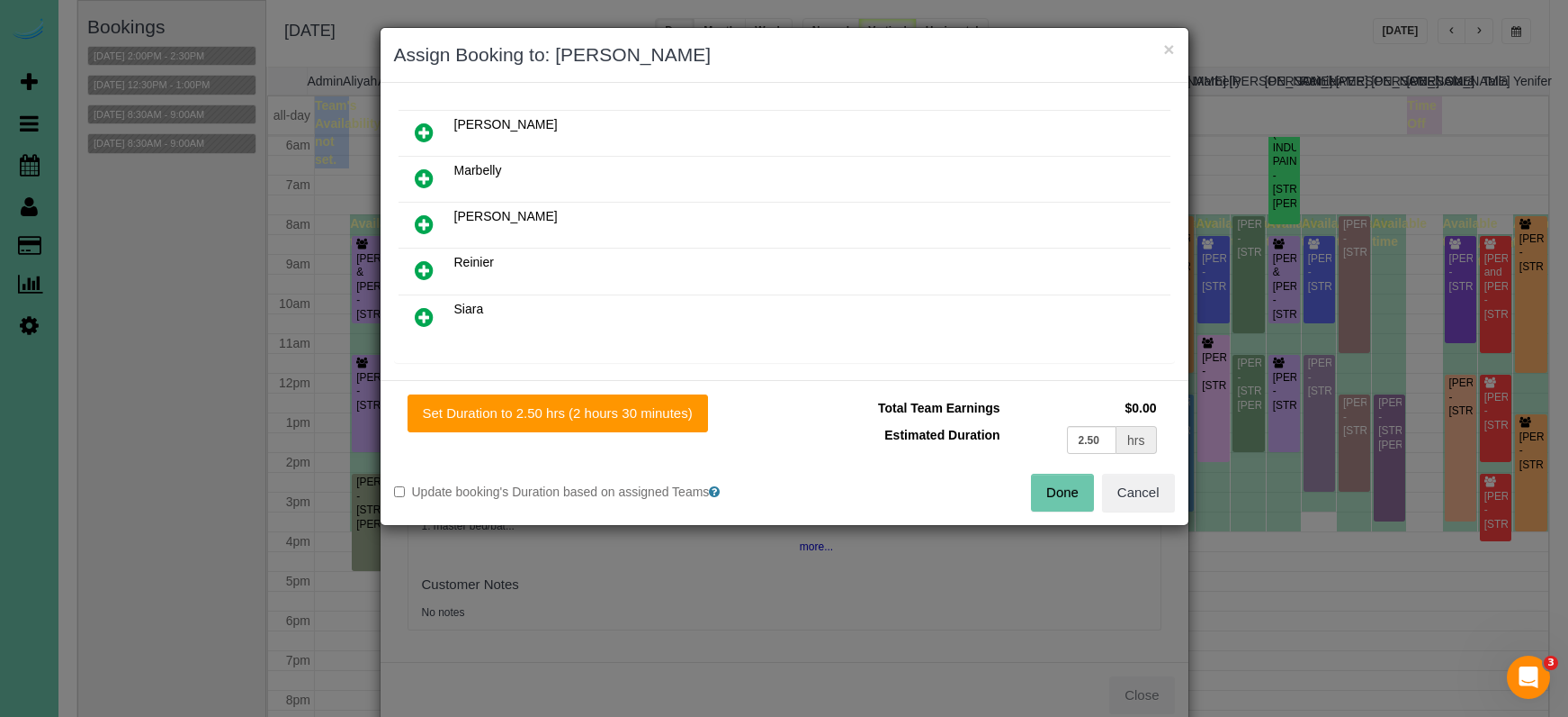
drag, startPoint x: 620, startPoint y: 402, endPoint x: 826, endPoint y: 425, distance: 207.3
click at [622, 402] on button "Set Duration to 2.50 hrs (2 hours 30 minutes)" at bounding box center [558, 413] width 300 height 38
type input "2.50"
drag, startPoint x: 1054, startPoint y: 488, endPoint x: 1043, endPoint y: 472, distance: 19.4
click at [1054, 487] on button "Done" at bounding box center [1063, 492] width 63 height 38
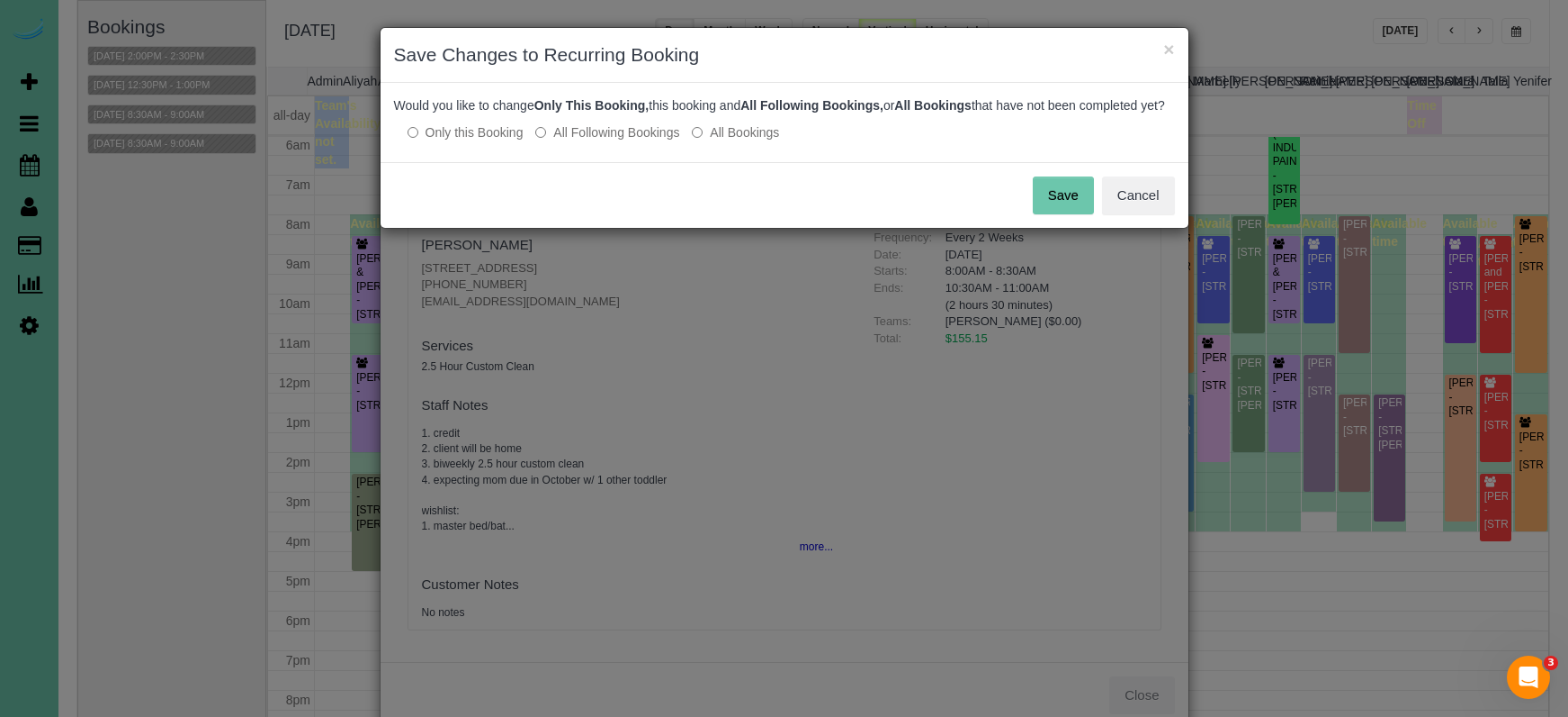
click at [615, 141] on label "All Following Bookings" at bounding box center [608, 132] width 144 height 18
click at [1059, 207] on button "Save" at bounding box center [1063, 195] width 61 height 38
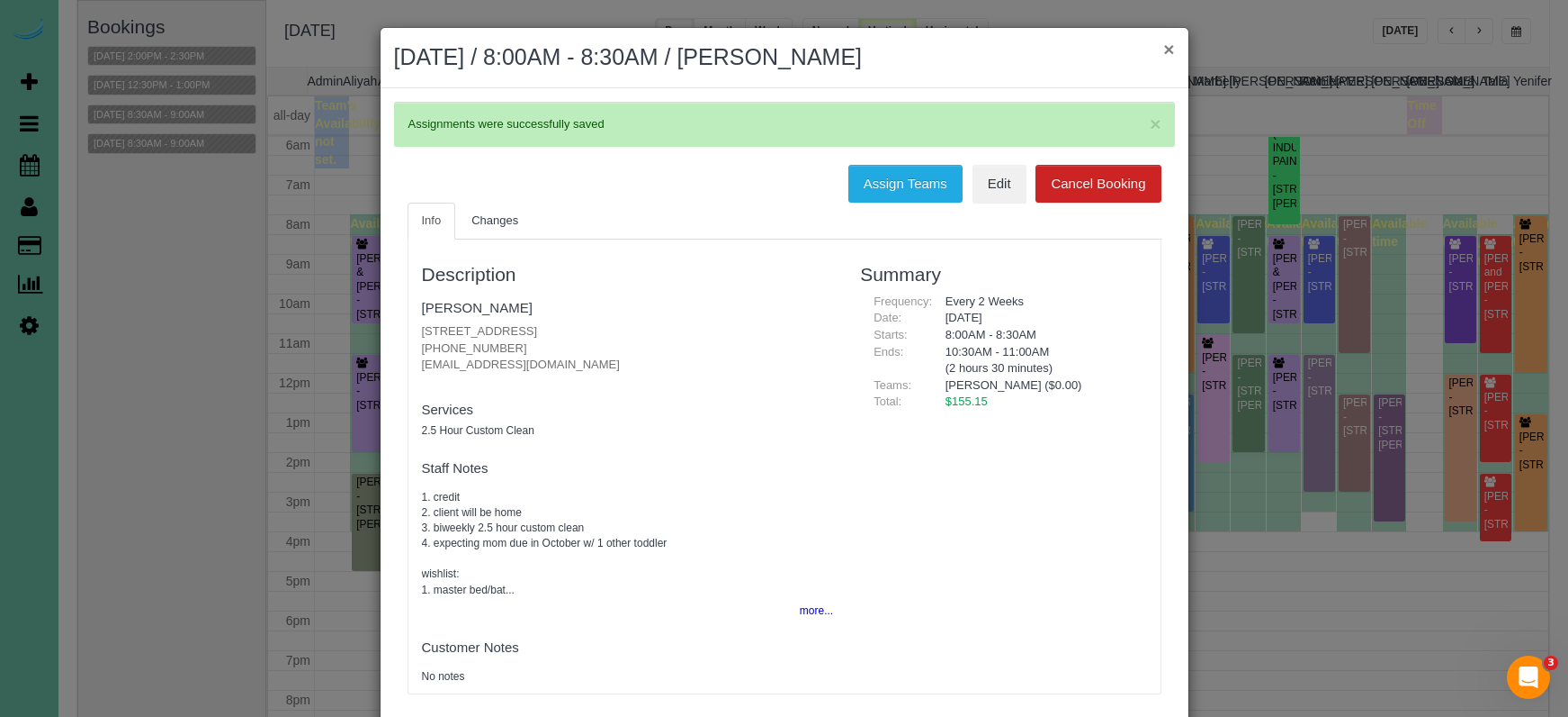
click at [1168, 49] on button "×" at bounding box center [1168, 49] width 11 height 19
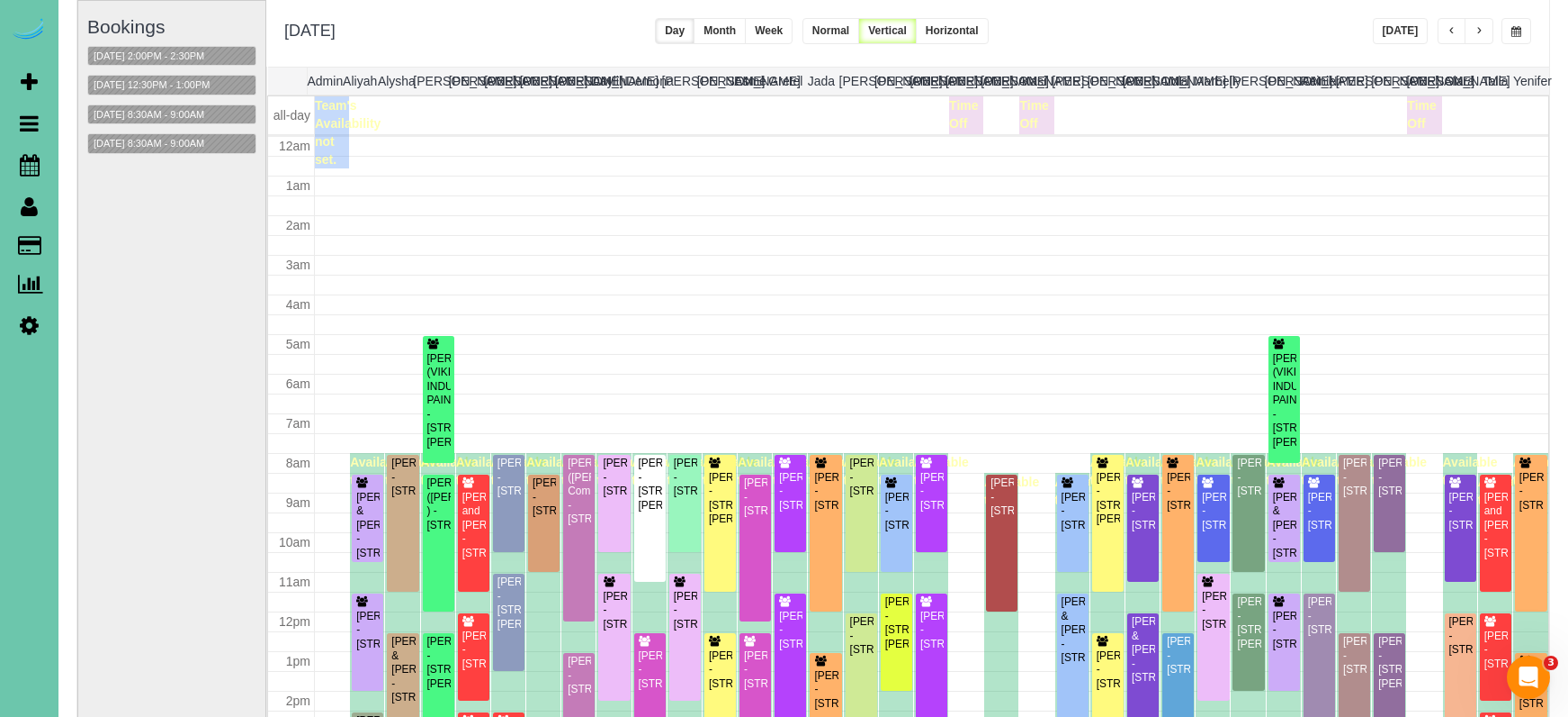
scroll to position [239, 0]
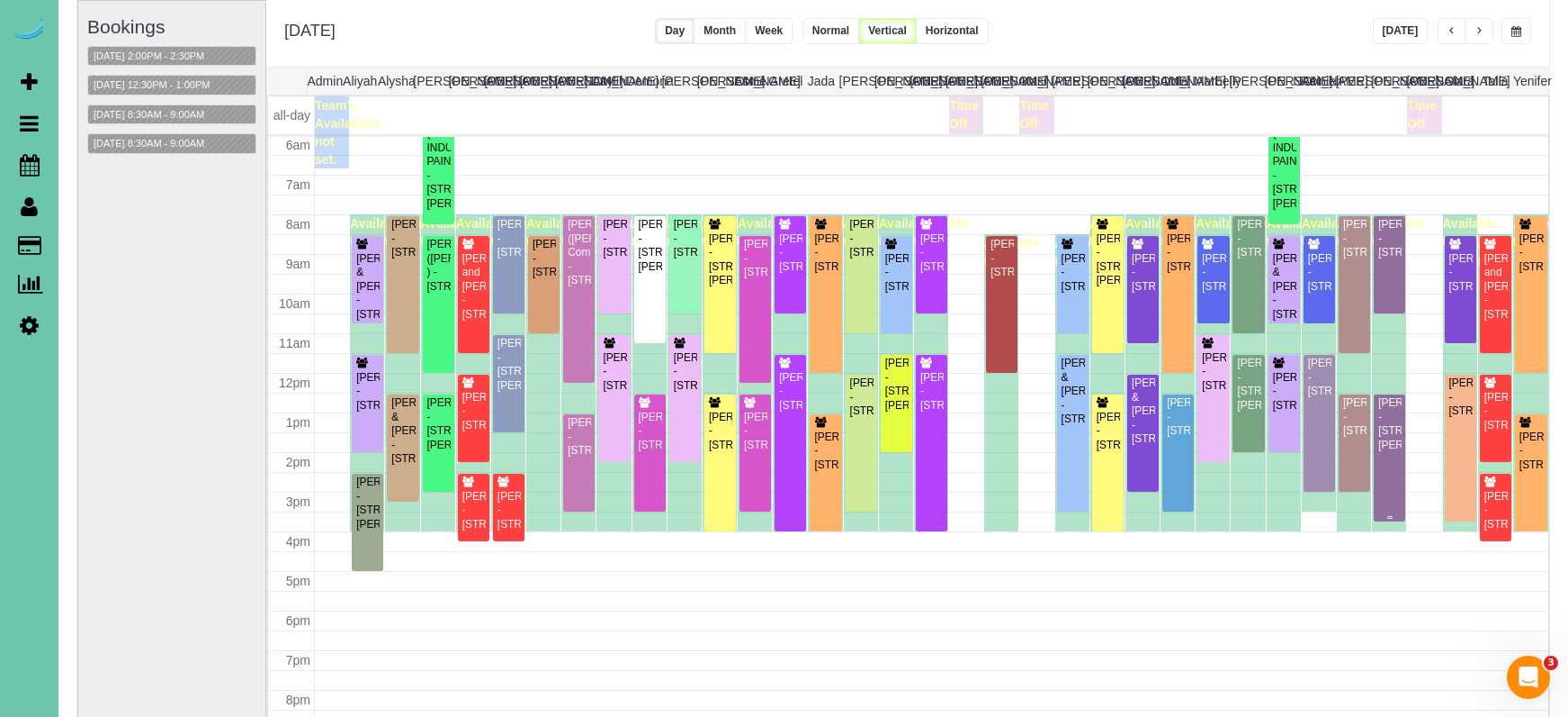
click at [1360, 437] on div "Steve Holeman - 7110 Girard St, Omaha, NE 68152" at bounding box center [1390, 423] width 24 height 56
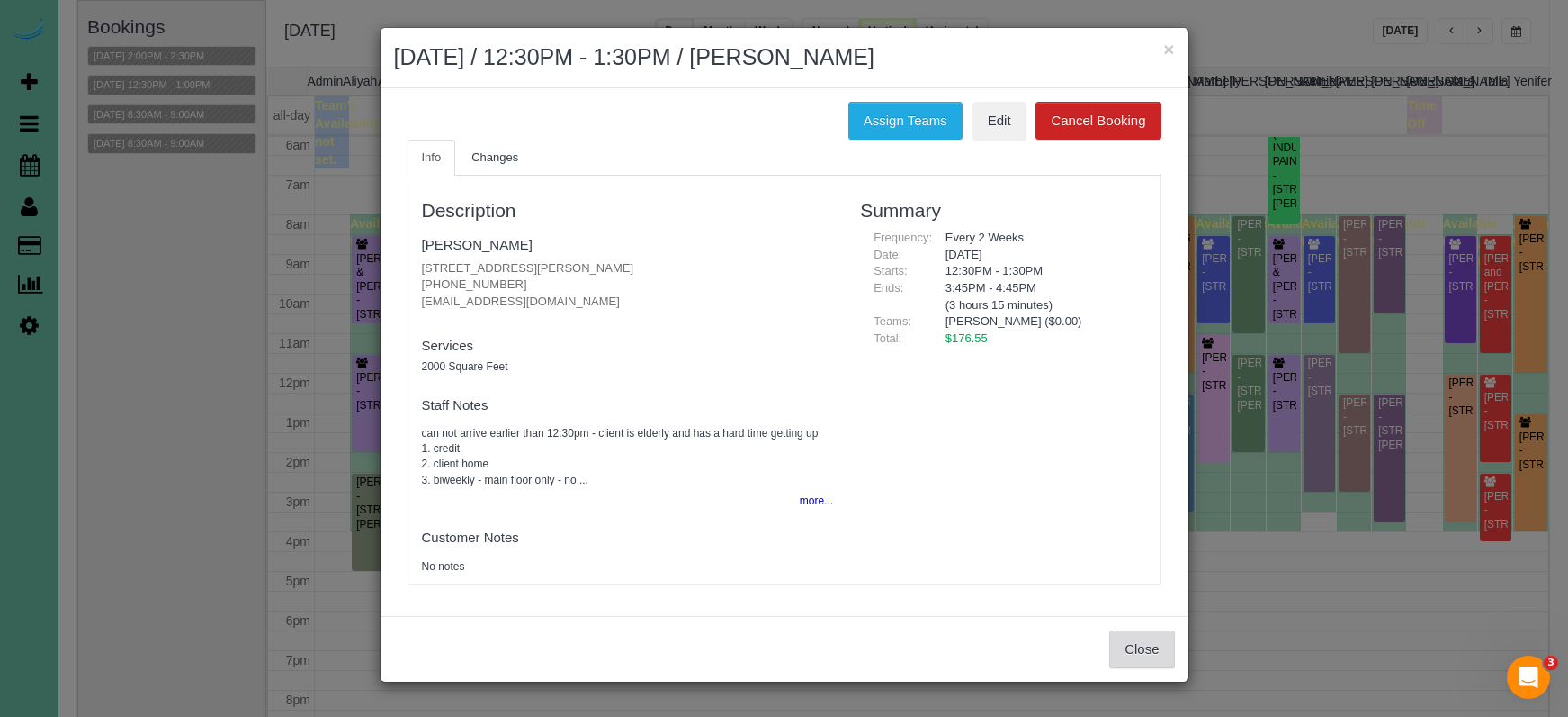
click at [1148, 630] on button "Close" at bounding box center [1142, 649] width 64 height 38
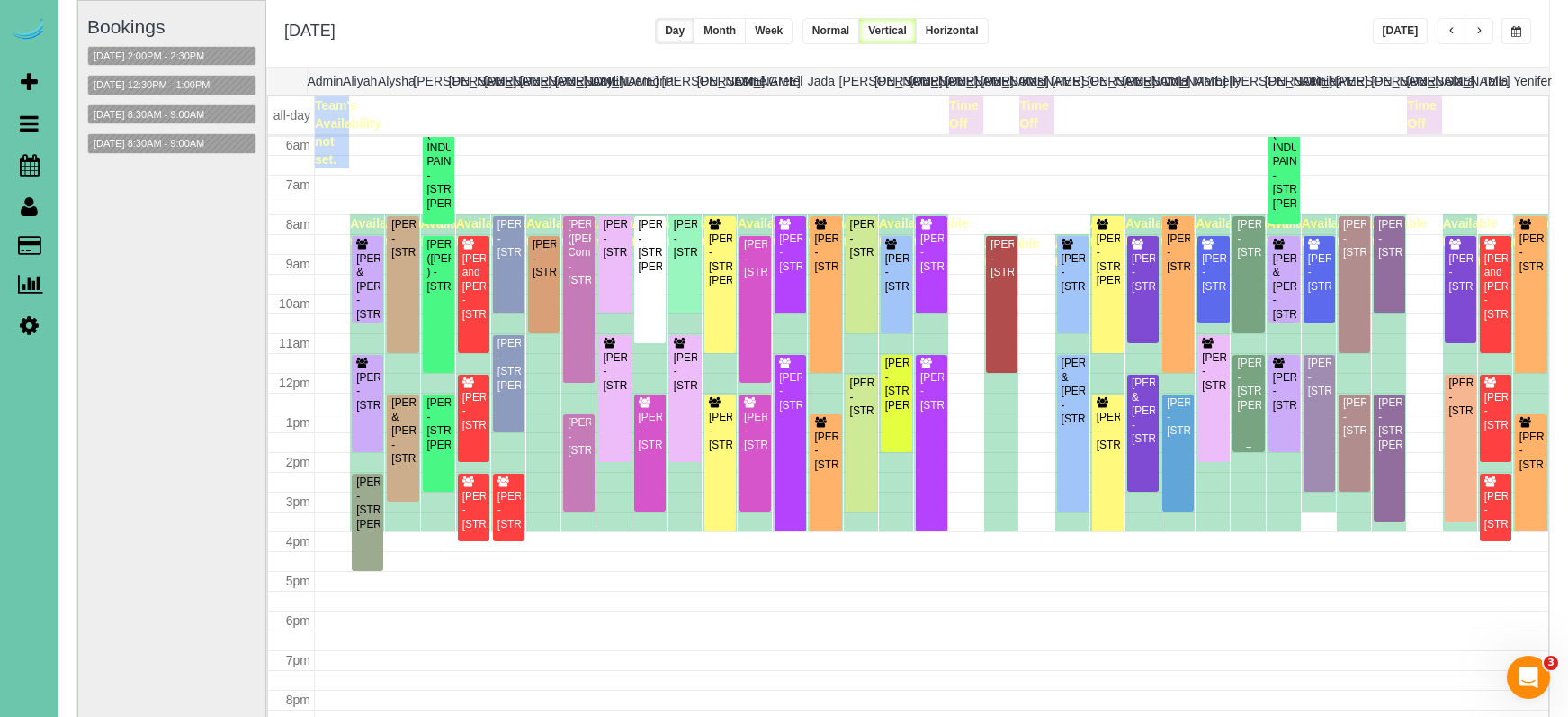
scroll to position [126, 1]
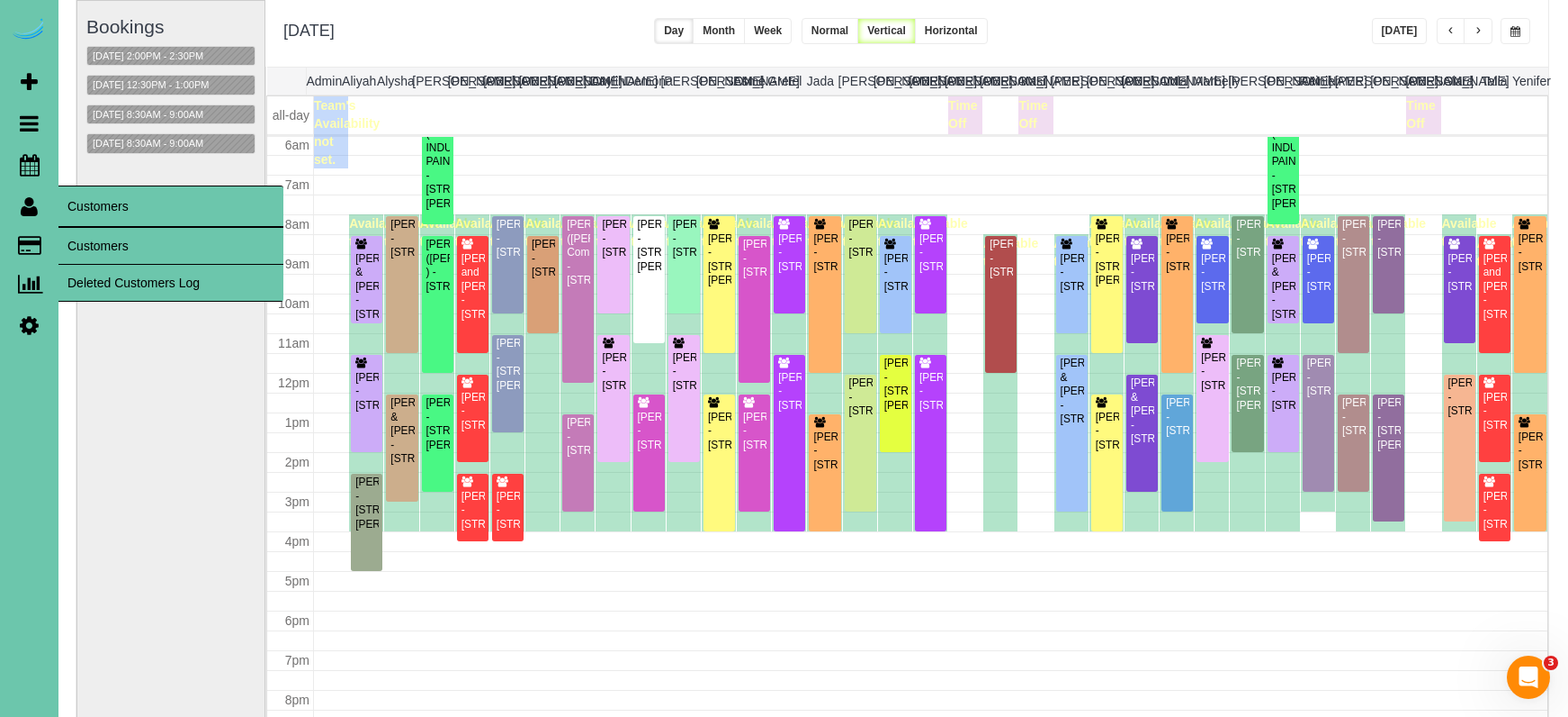
click at [131, 252] on link "Customers" at bounding box center [171, 245] width 225 height 36
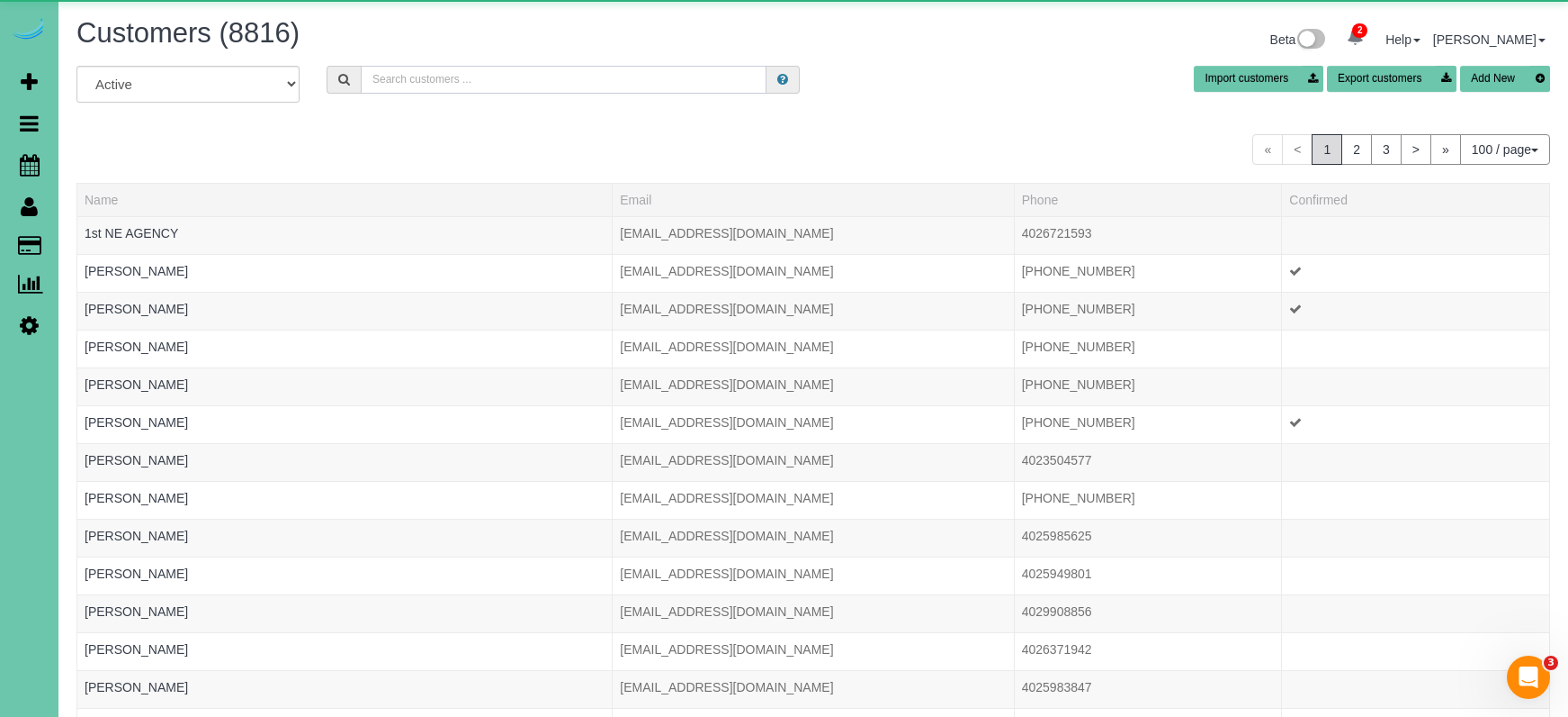
click at [548, 70] on input "text" at bounding box center [564, 79] width 406 height 28
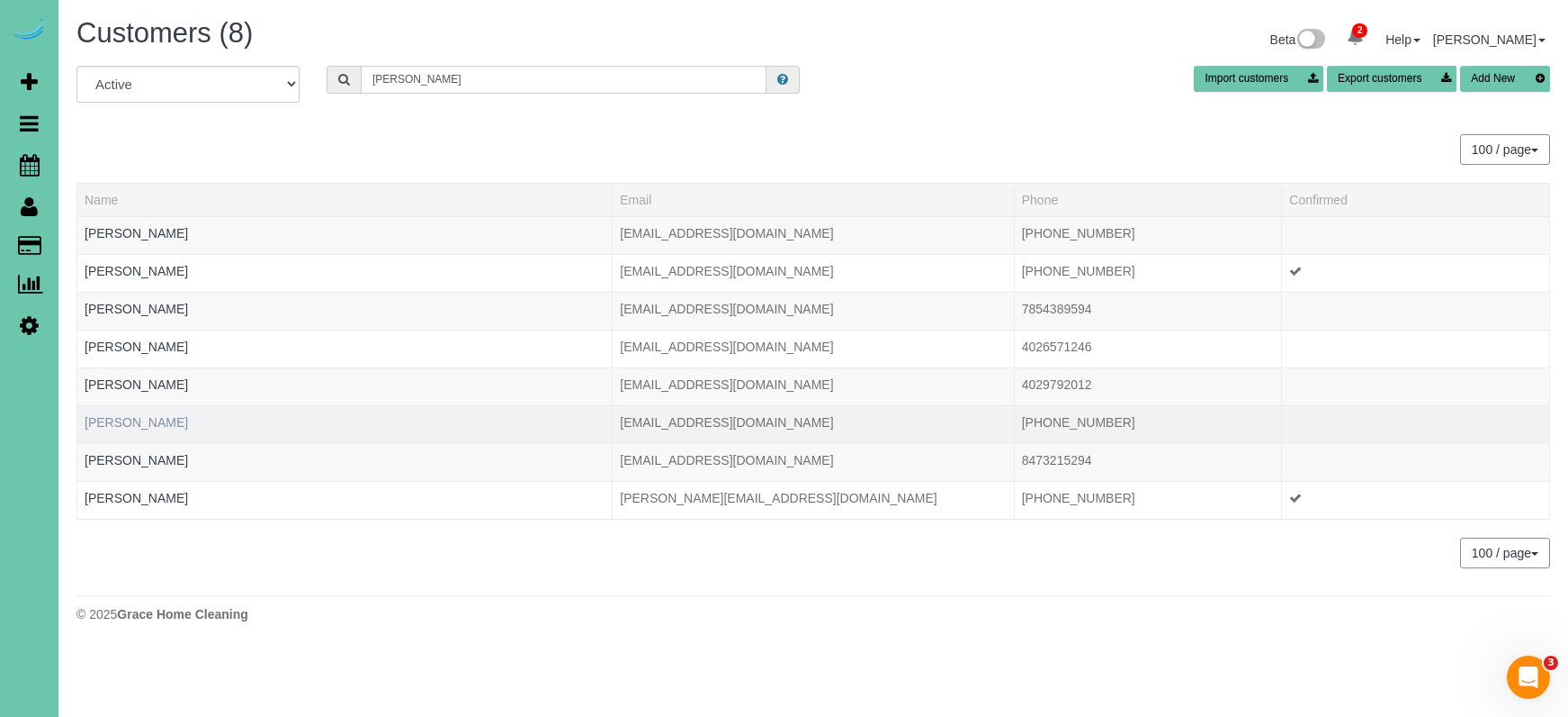
type input "Katie m"
click at [132, 425] on link "Katie Moes" at bounding box center [137, 421] width 103 height 15
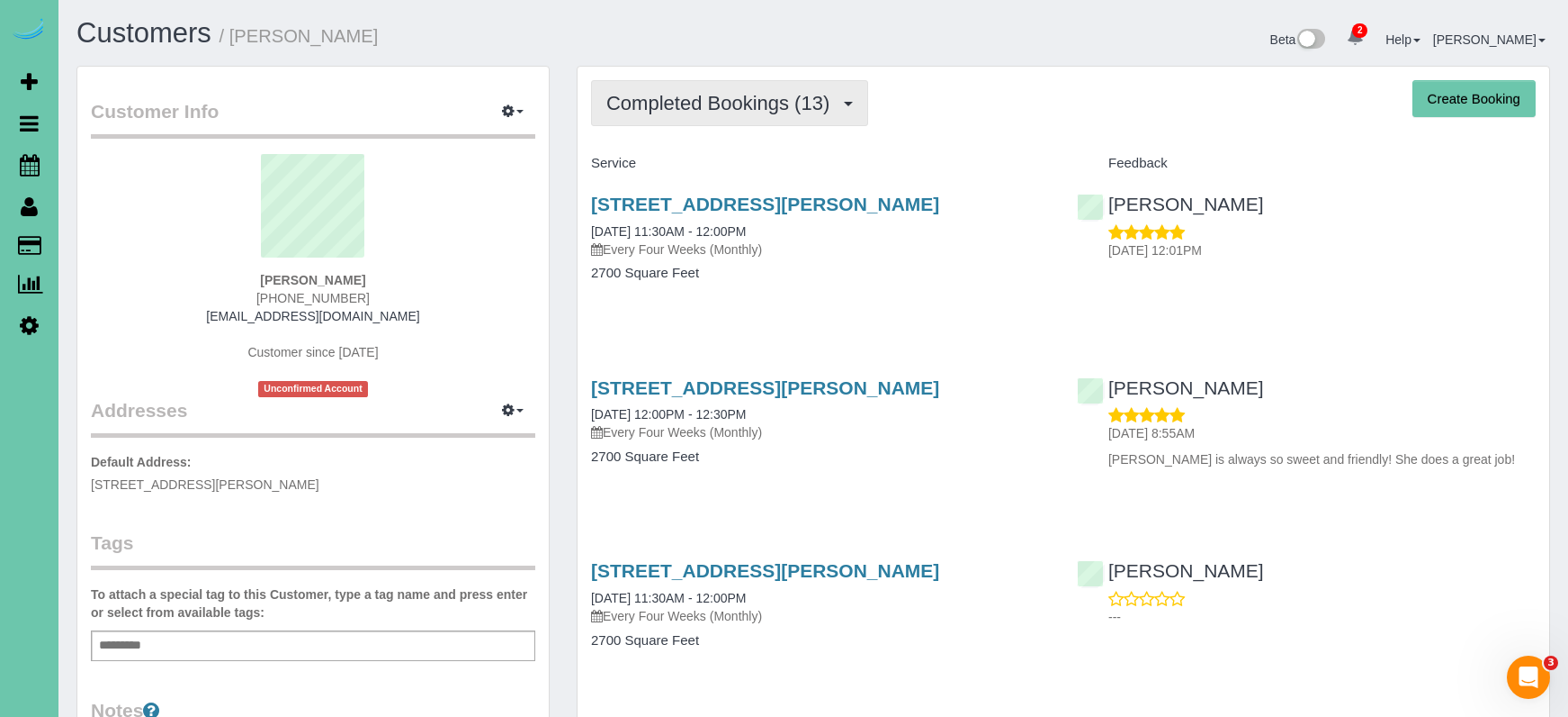
click at [747, 98] on span "Completed Bookings (13)" at bounding box center [723, 102] width 232 height 22
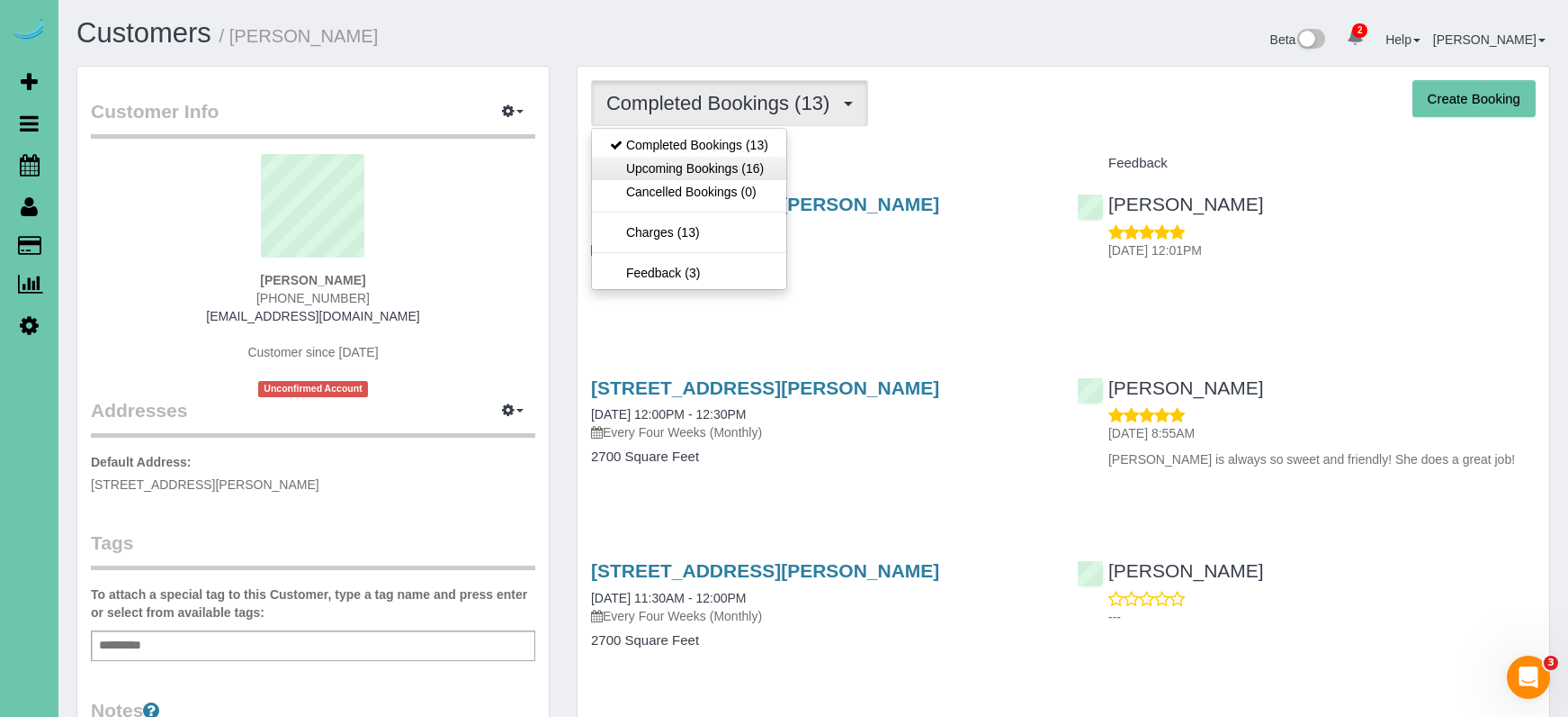
click at [750, 165] on link "Upcoming Bookings (16)" at bounding box center [688, 169] width 194 height 23
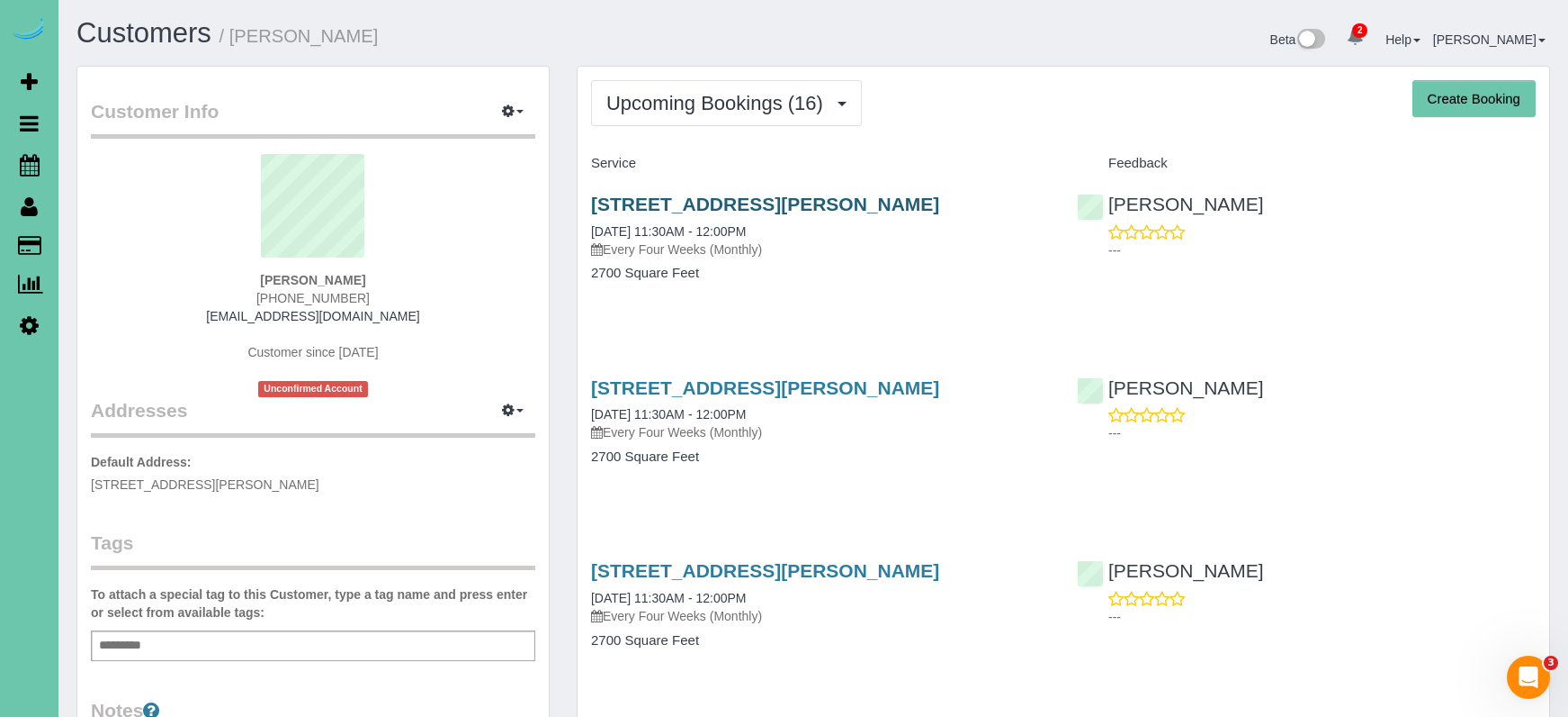
click at [806, 211] on link "20915 Poppleton Cir, Elkhorn, NE 68022" at bounding box center [764, 203] width 348 height 20
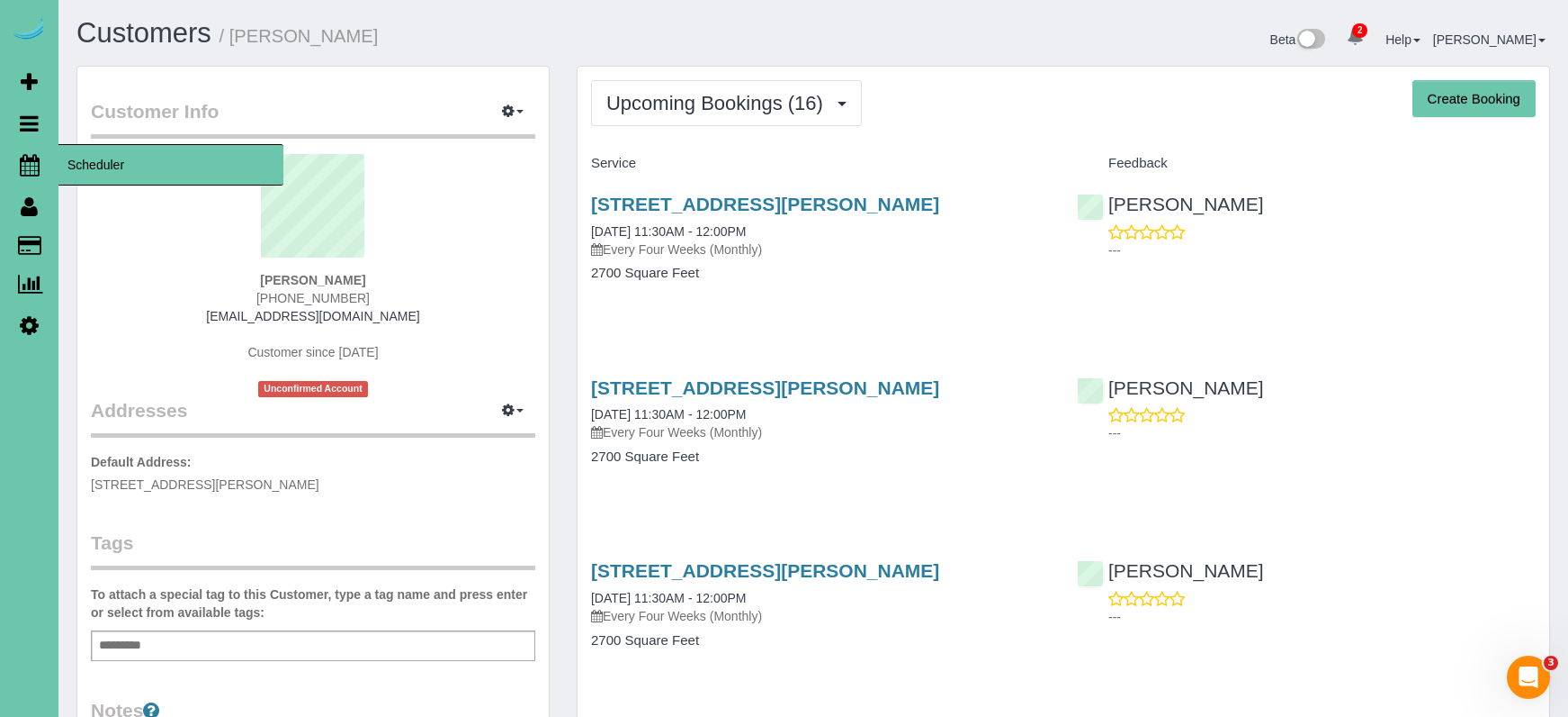
click at [36, 167] on icon at bounding box center [29, 165] width 20 height 21
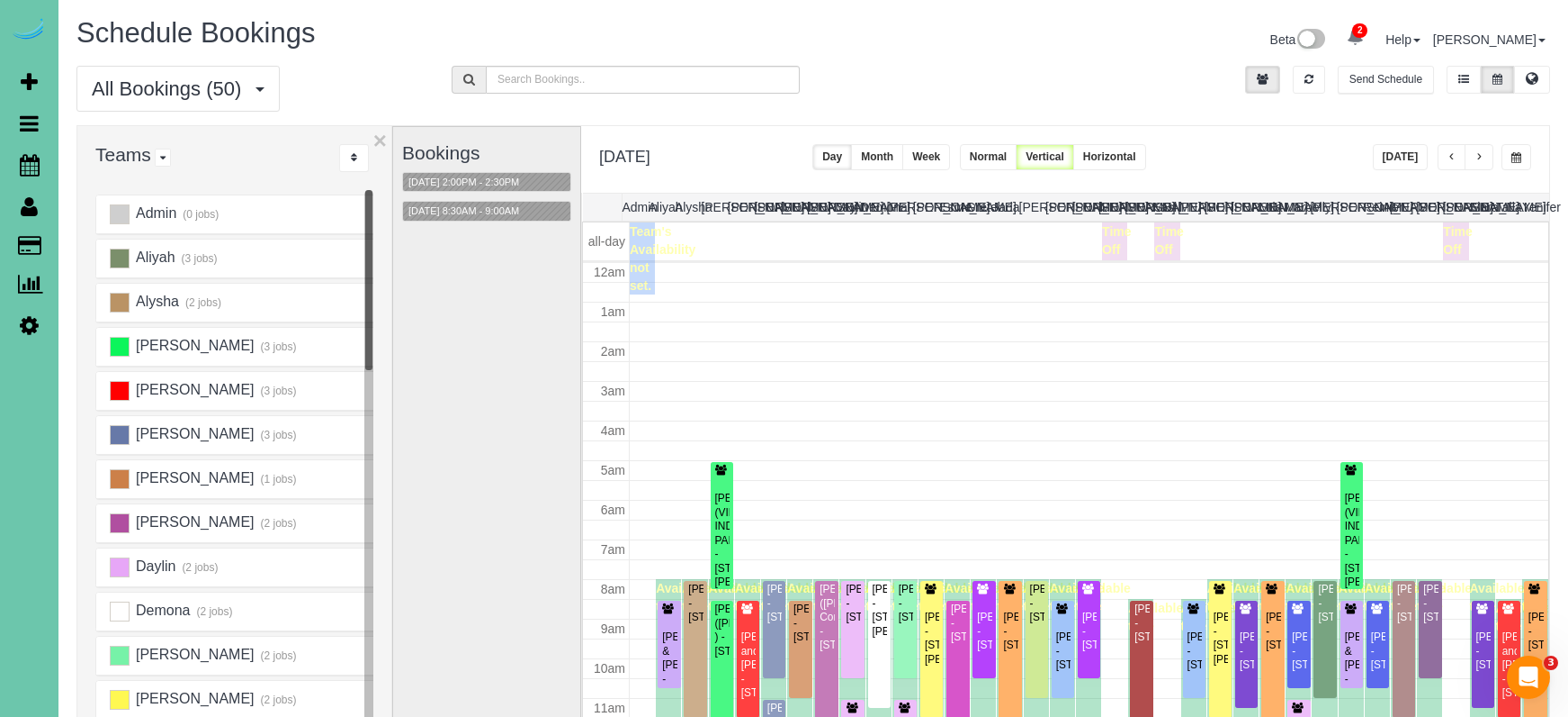
scroll to position [239, 0]
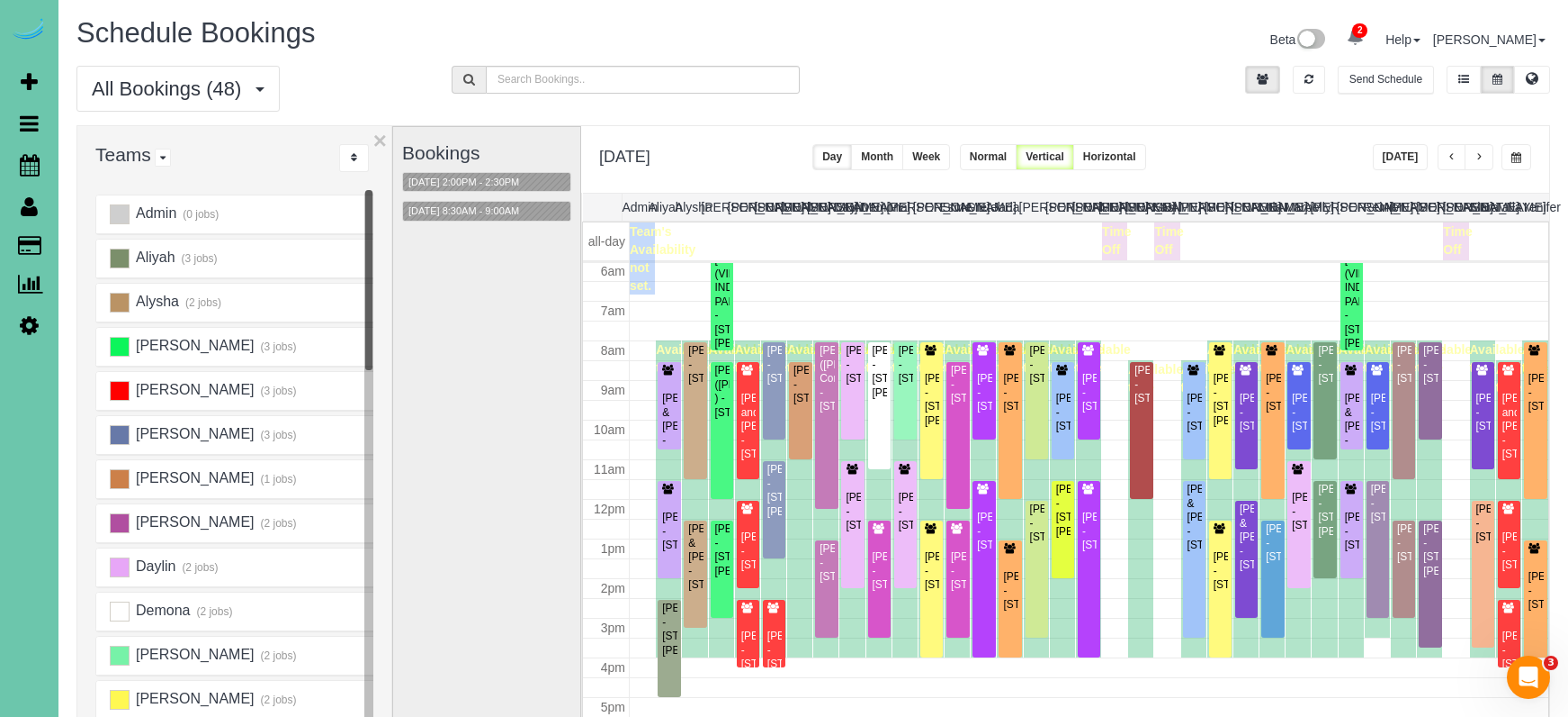
click at [1360, 158] on button "[DATE]" at bounding box center [1400, 157] width 56 height 26
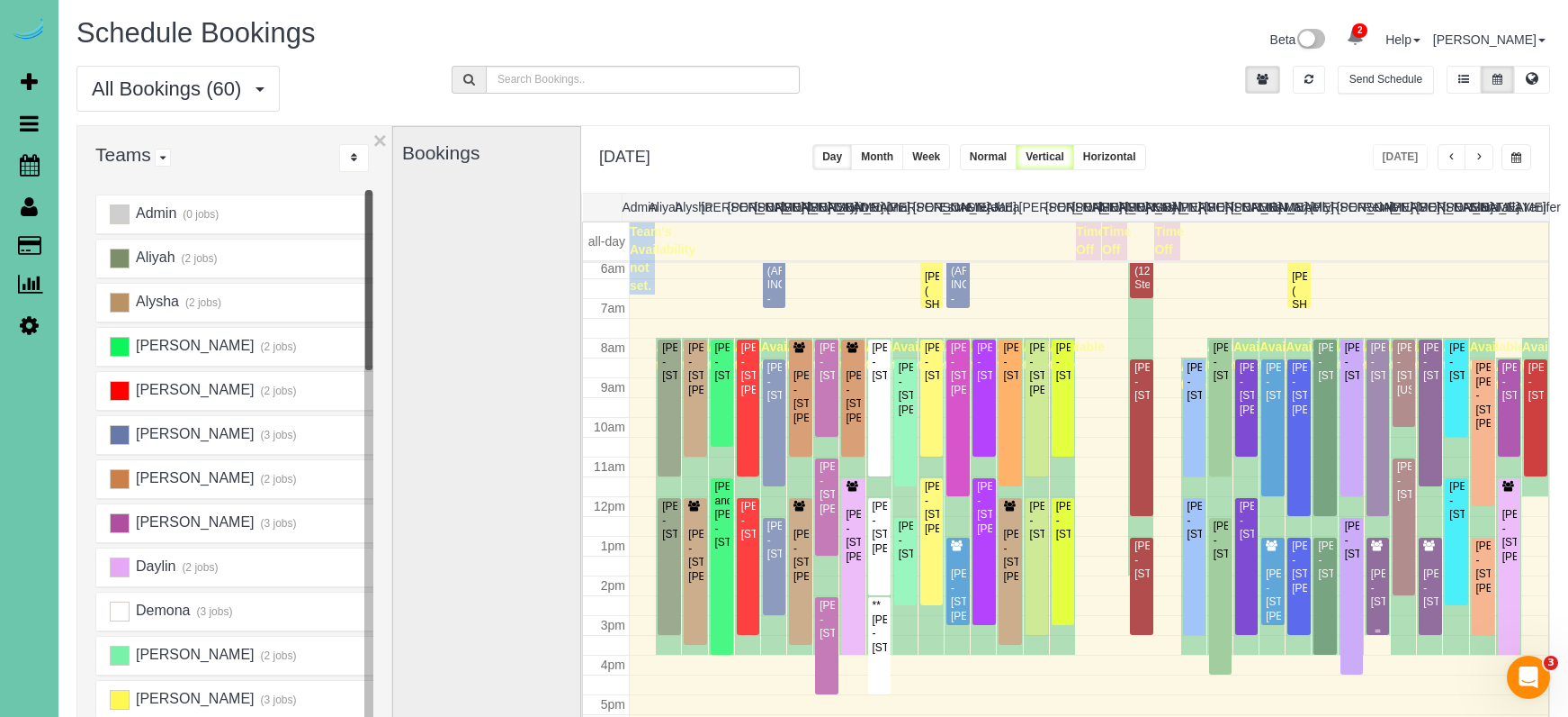
scroll to position [244, 0]
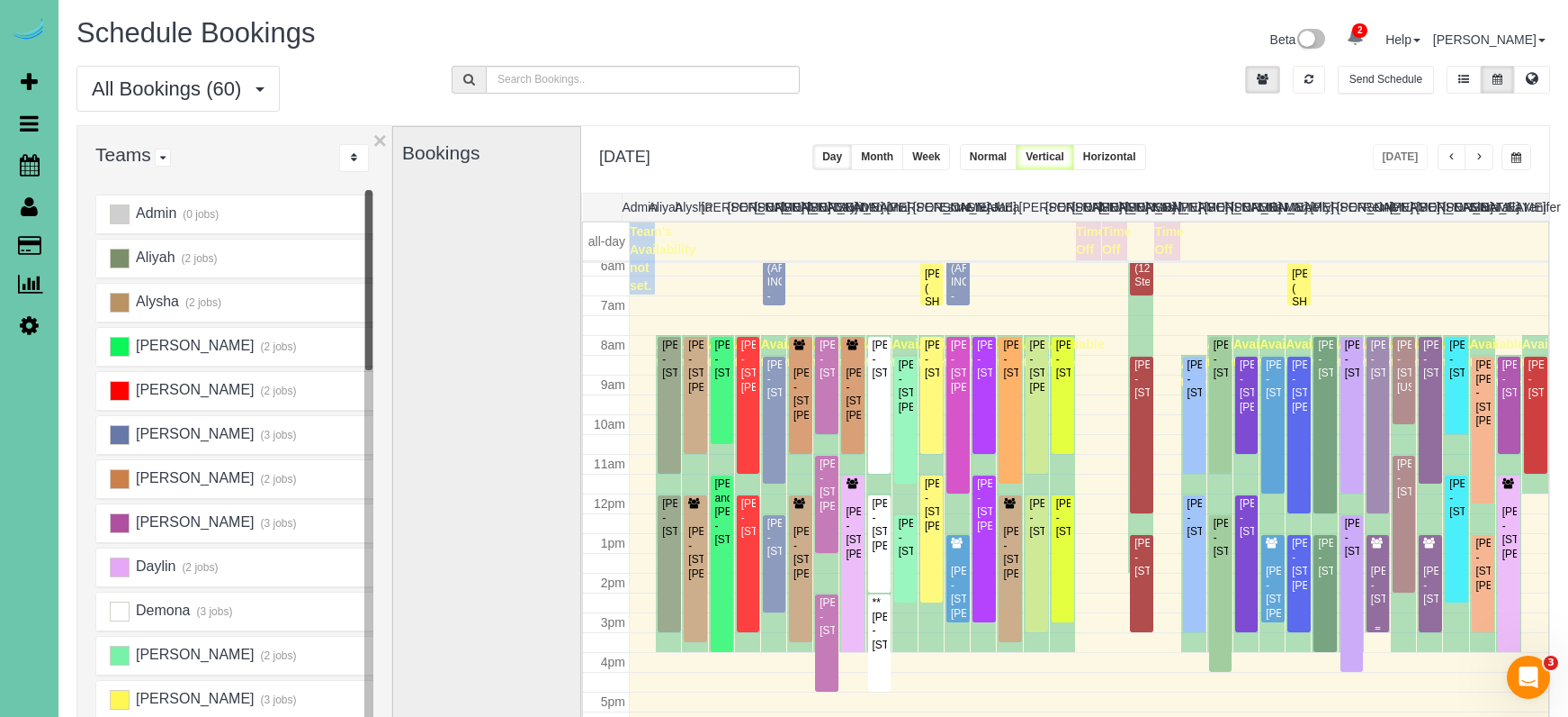
click at [1360, 596] on div "Dana Livingston - 5119 Chicago St, Omaha, NE 68132" at bounding box center [1378, 585] width 16 height 41
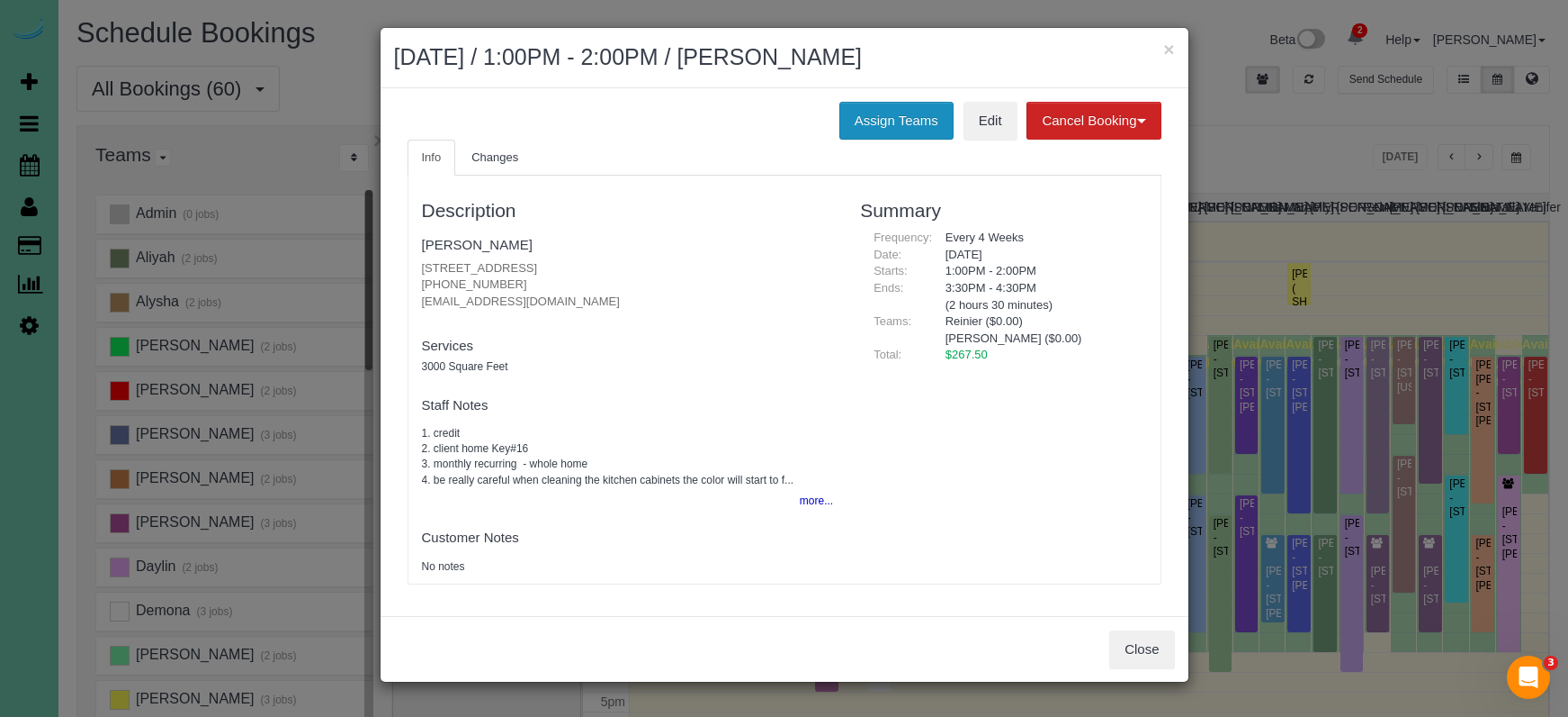
click at [887, 119] on button "Assign Teams" at bounding box center [896, 120] width 114 height 38
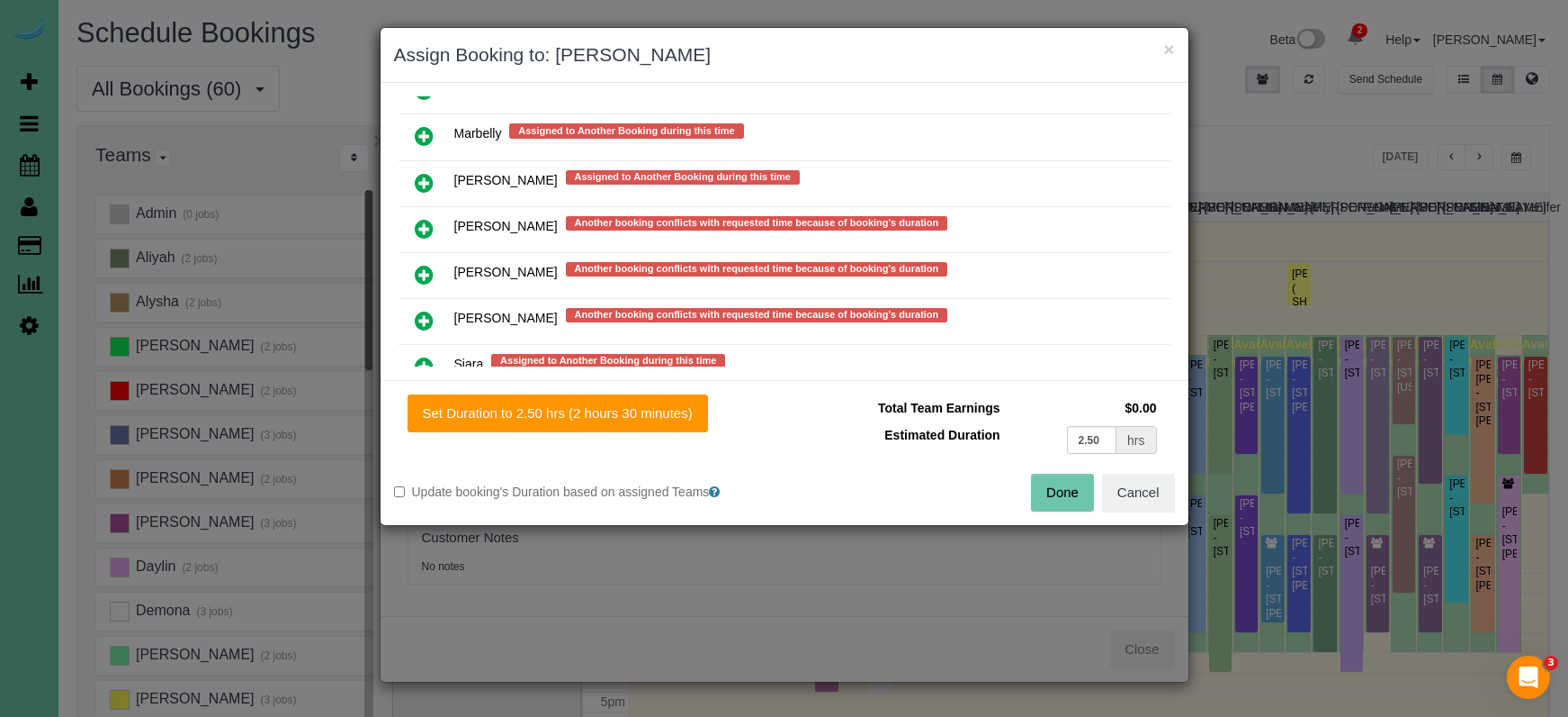
scroll to position [1497, 0]
click at [425, 265] on icon at bounding box center [423, 273] width 19 height 21
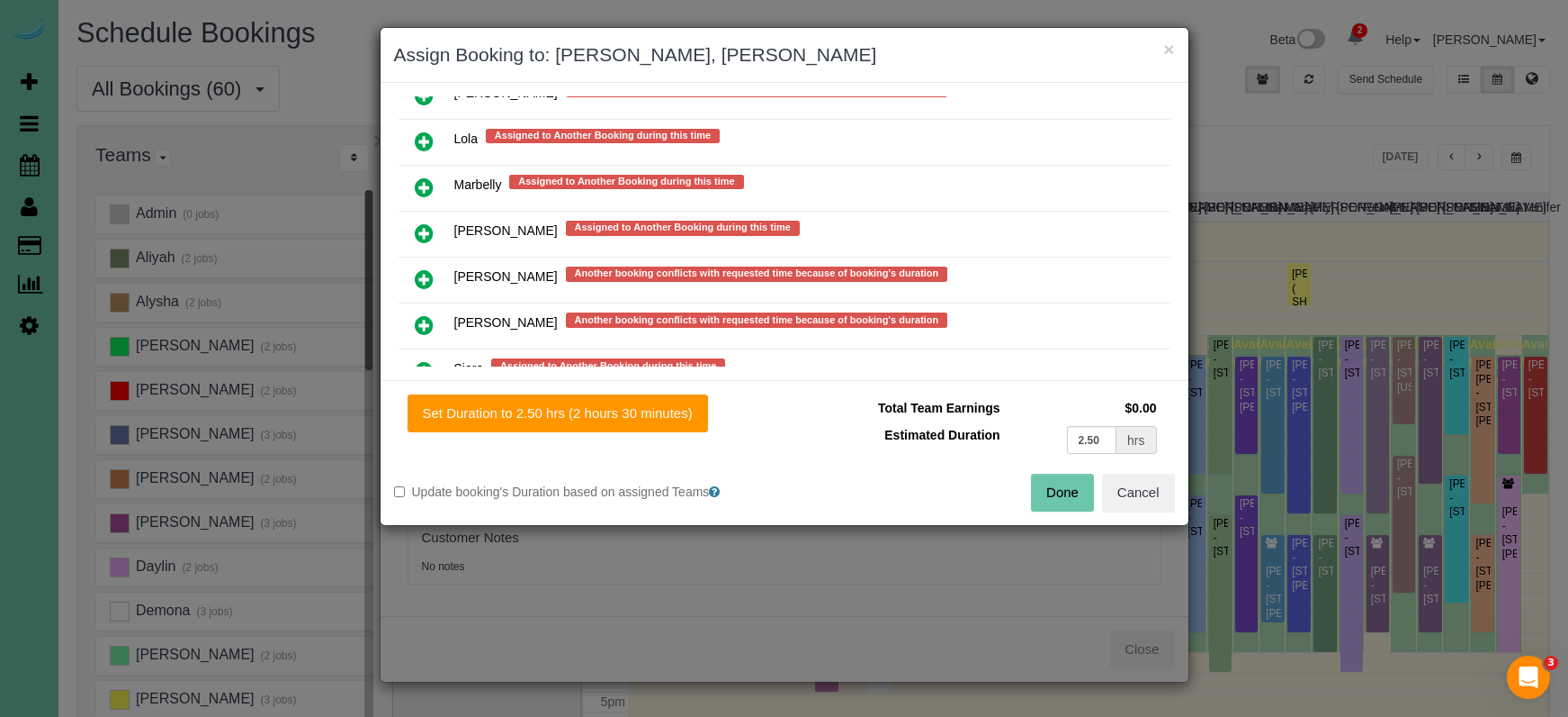
click at [1048, 486] on button "Done" at bounding box center [1063, 492] width 63 height 38
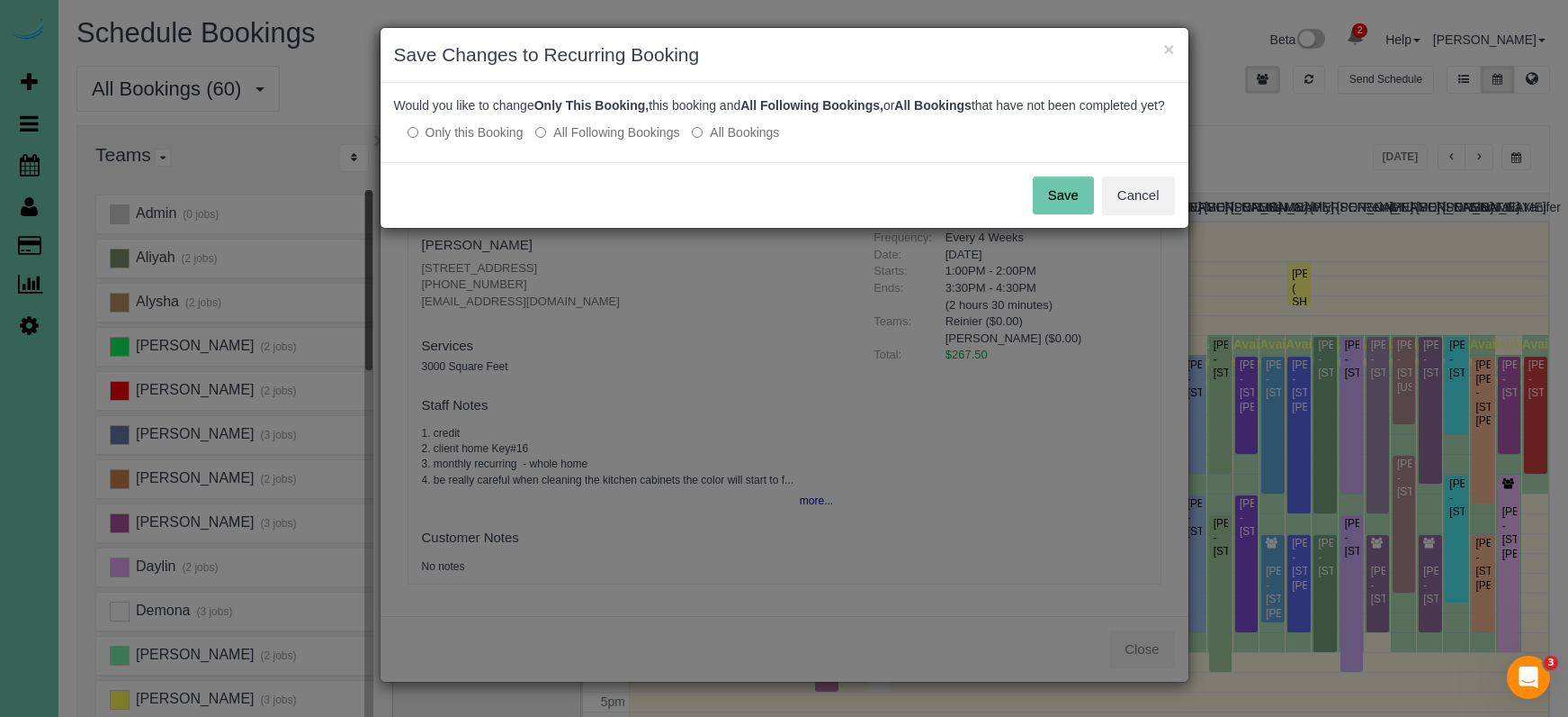
click at [1067, 214] on button "Save" at bounding box center [1063, 195] width 61 height 38
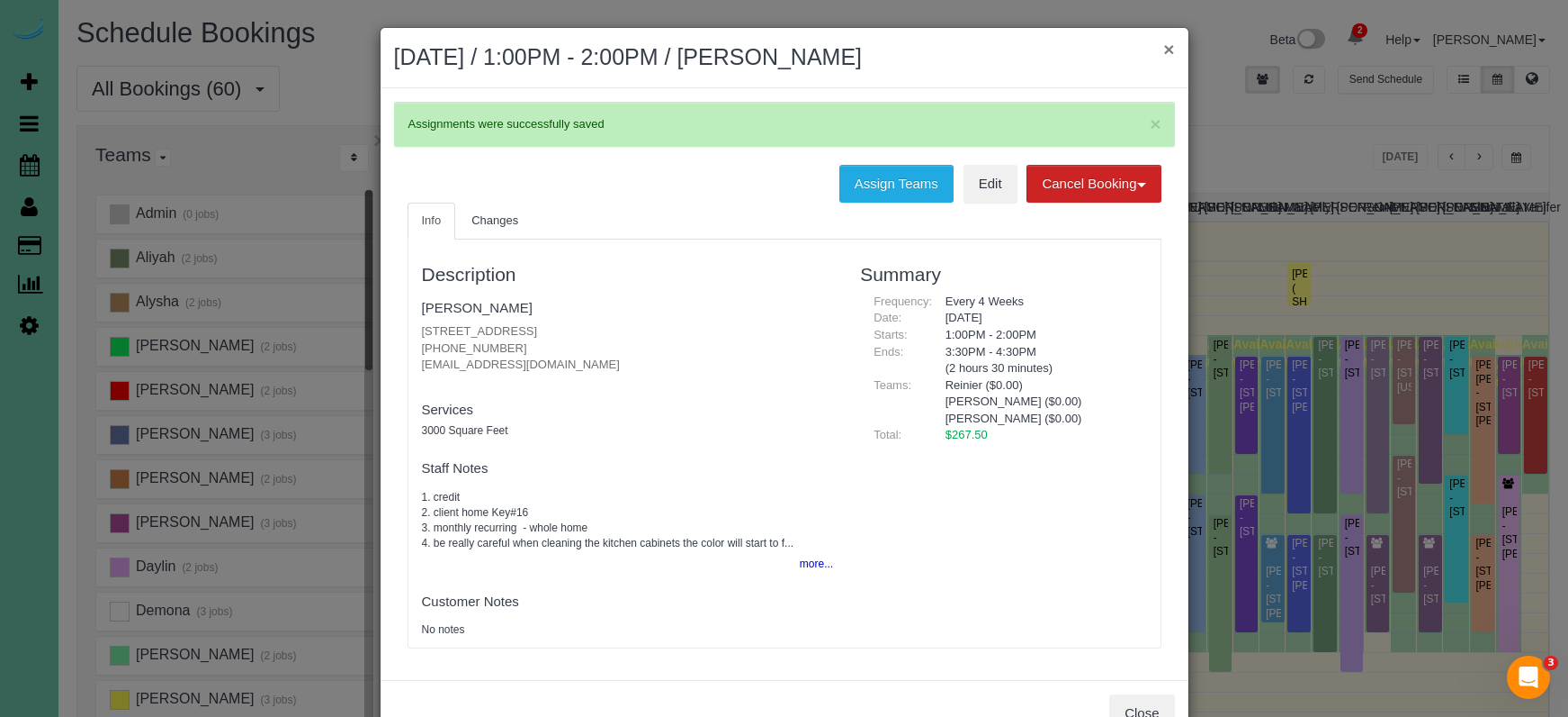
click at [1165, 42] on button "×" at bounding box center [1168, 49] width 11 height 19
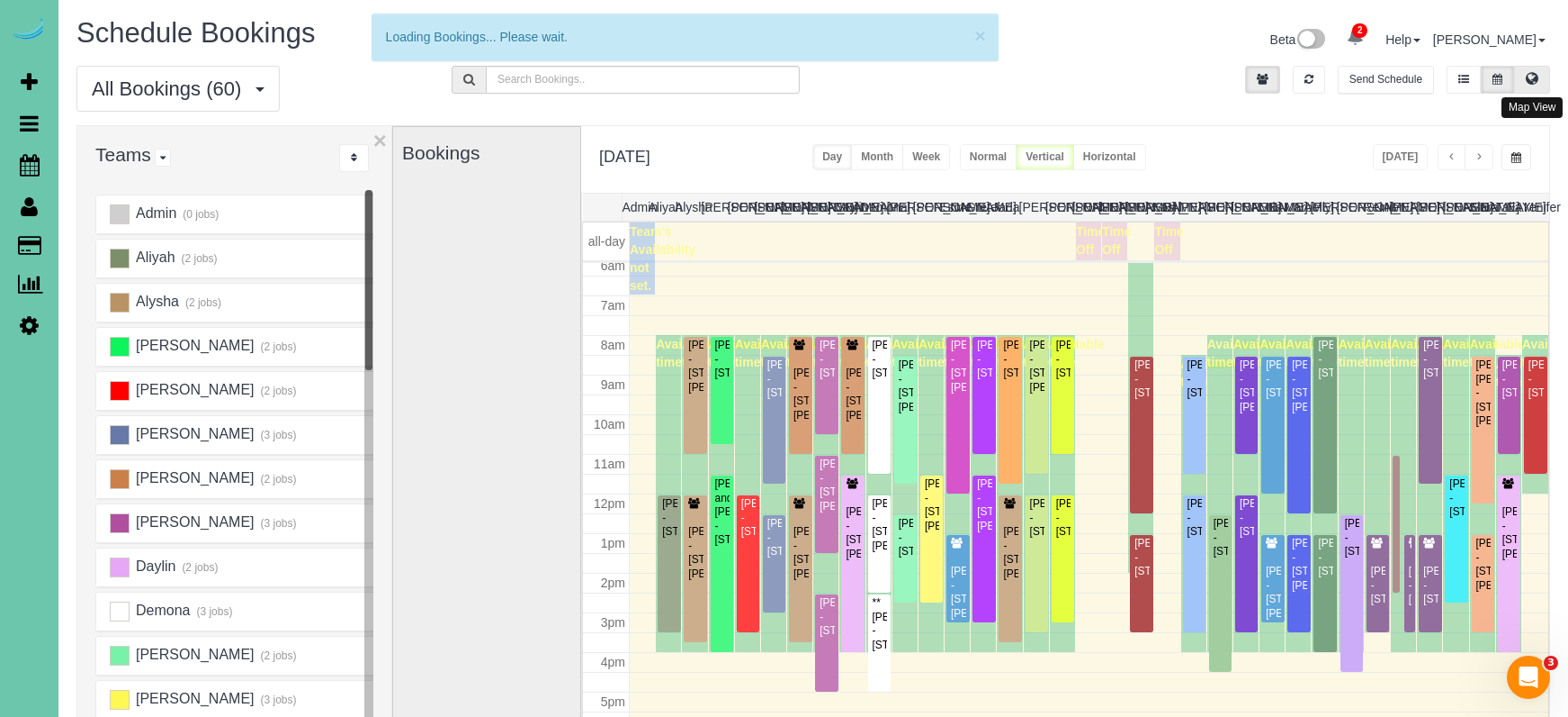
click at [1360, 77] on icon at bounding box center [1532, 78] width 13 height 11
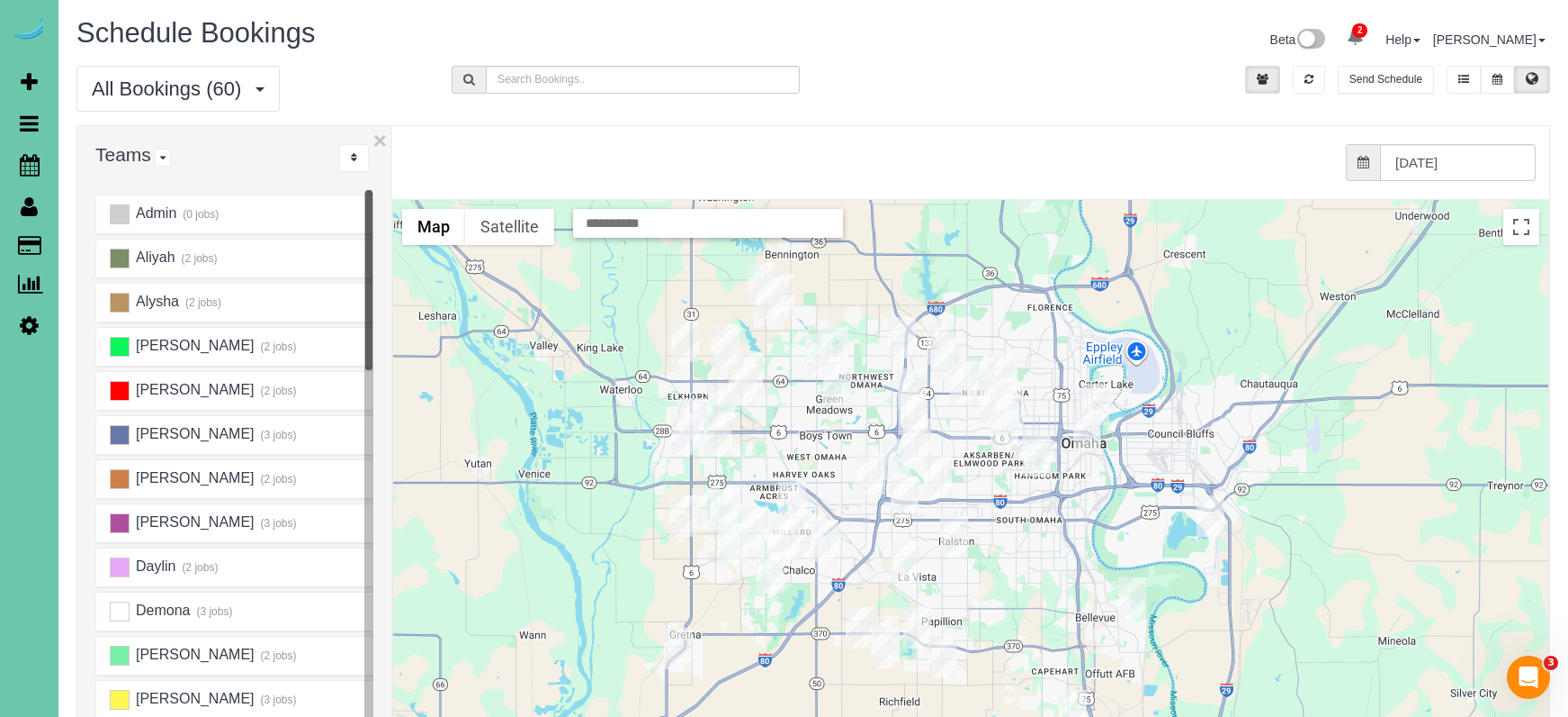
drag, startPoint x: 1050, startPoint y: 545, endPoint x: 1027, endPoint y: 470, distance: 78.4
click at [1027, 470] on img "09/04/2025 12:00PM - Kate Rowen - 3819 Martha St, Omaha, NE 68105" at bounding box center [1037, 456] width 28 height 41
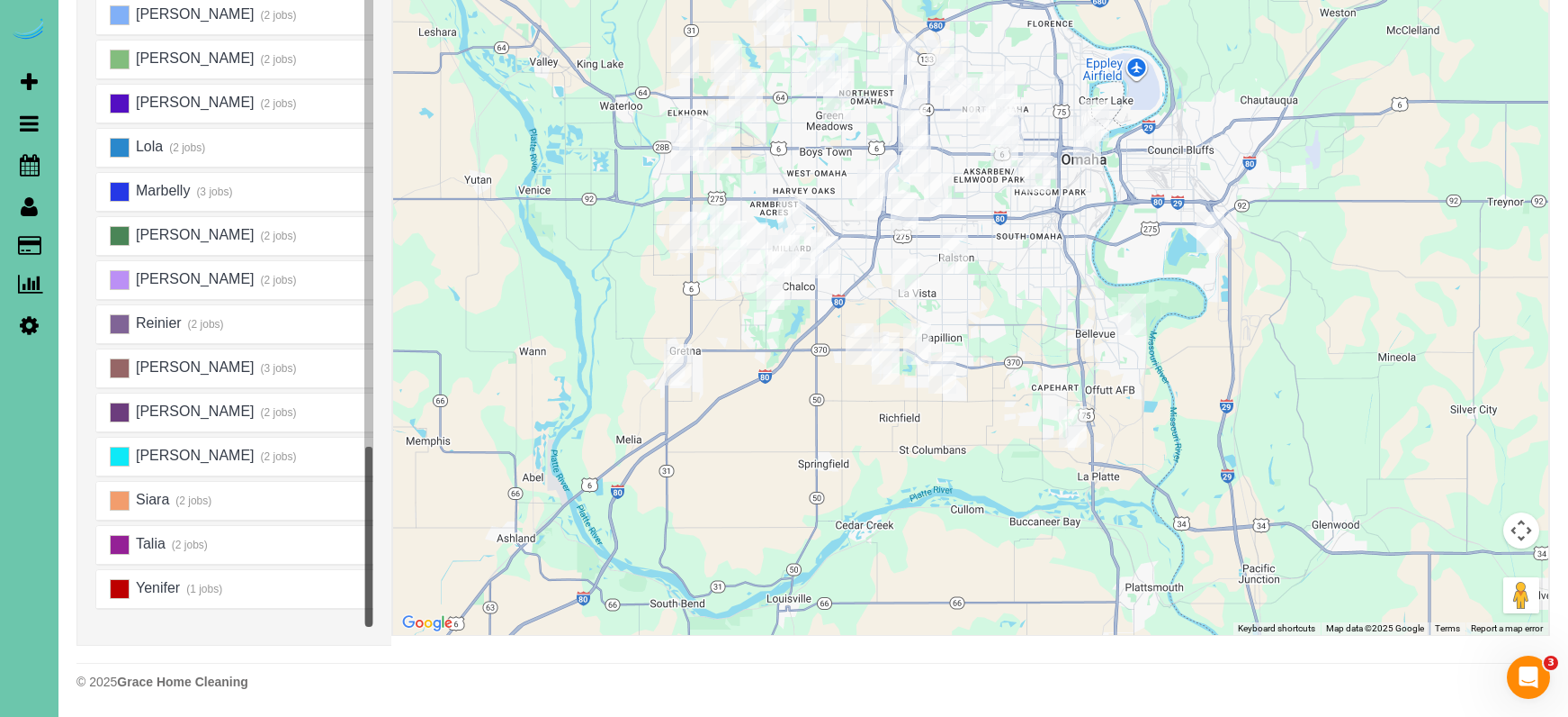
scroll to position [284, 0]
click at [114, 364] on ins at bounding box center [120, 368] width 20 height 20
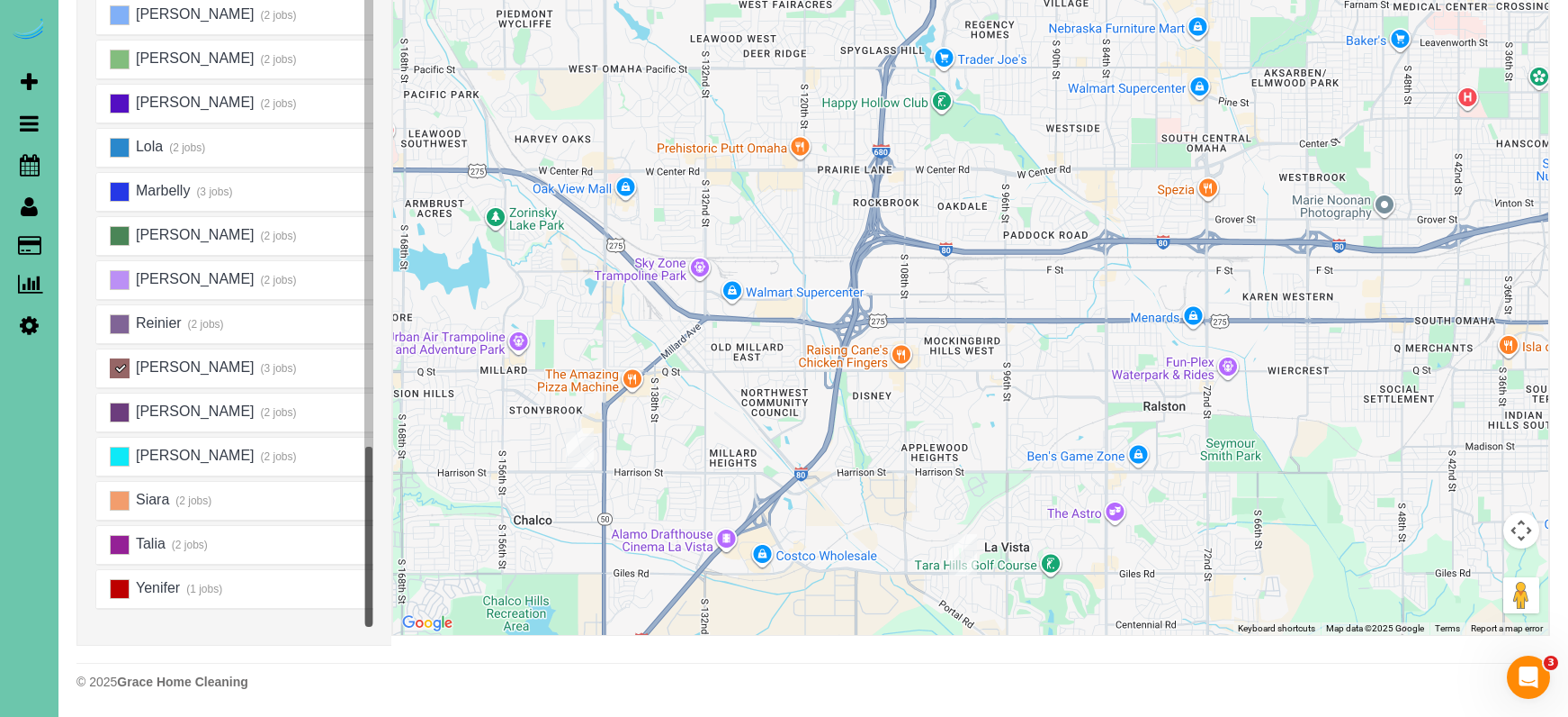
click at [590, 437] on img "09/04/2025 11:00AM - Craig Coffman - 14811 Polk St, Omaha, NE 68137" at bounding box center [579, 448] width 28 height 41
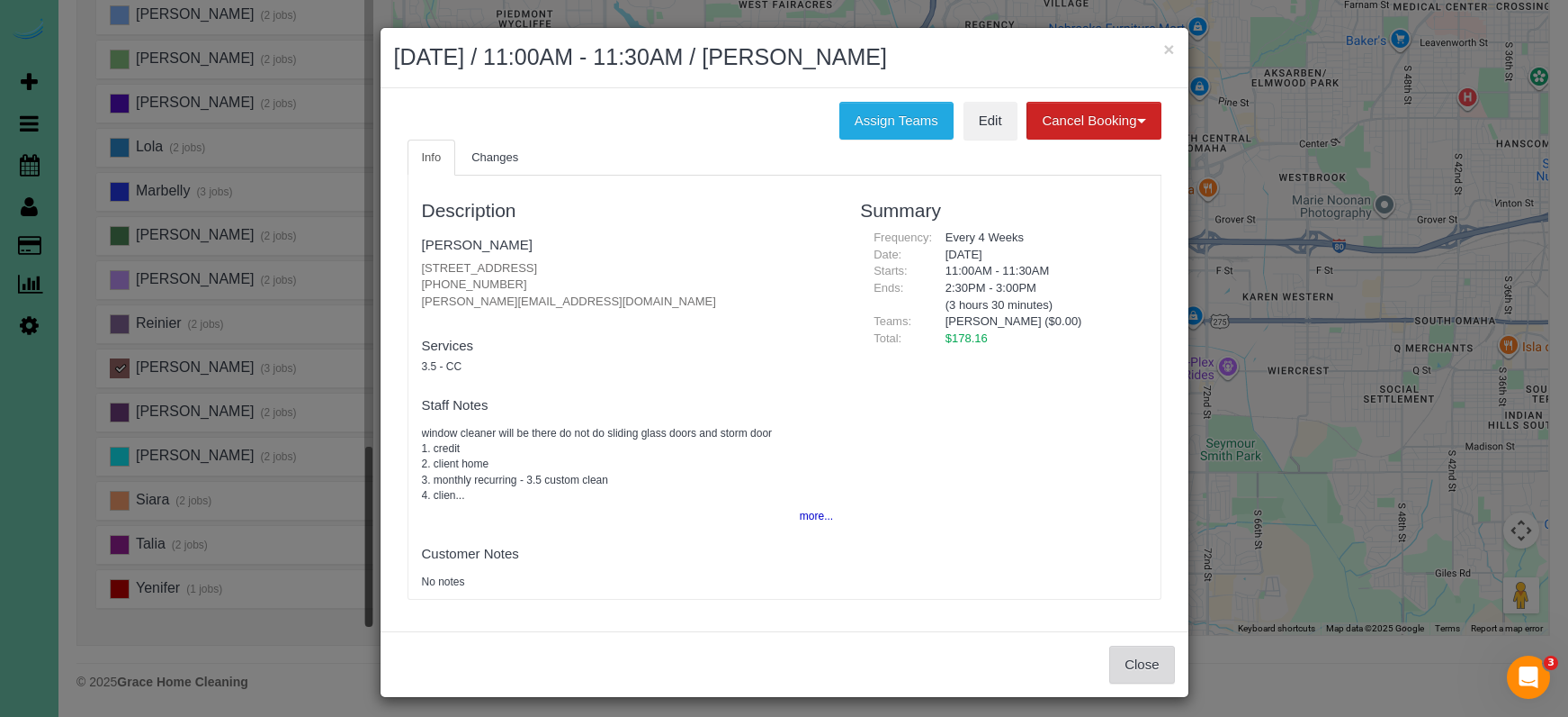
click at [1151, 652] on button "Close" at bounding box center [1142, 664] width 64 height 38
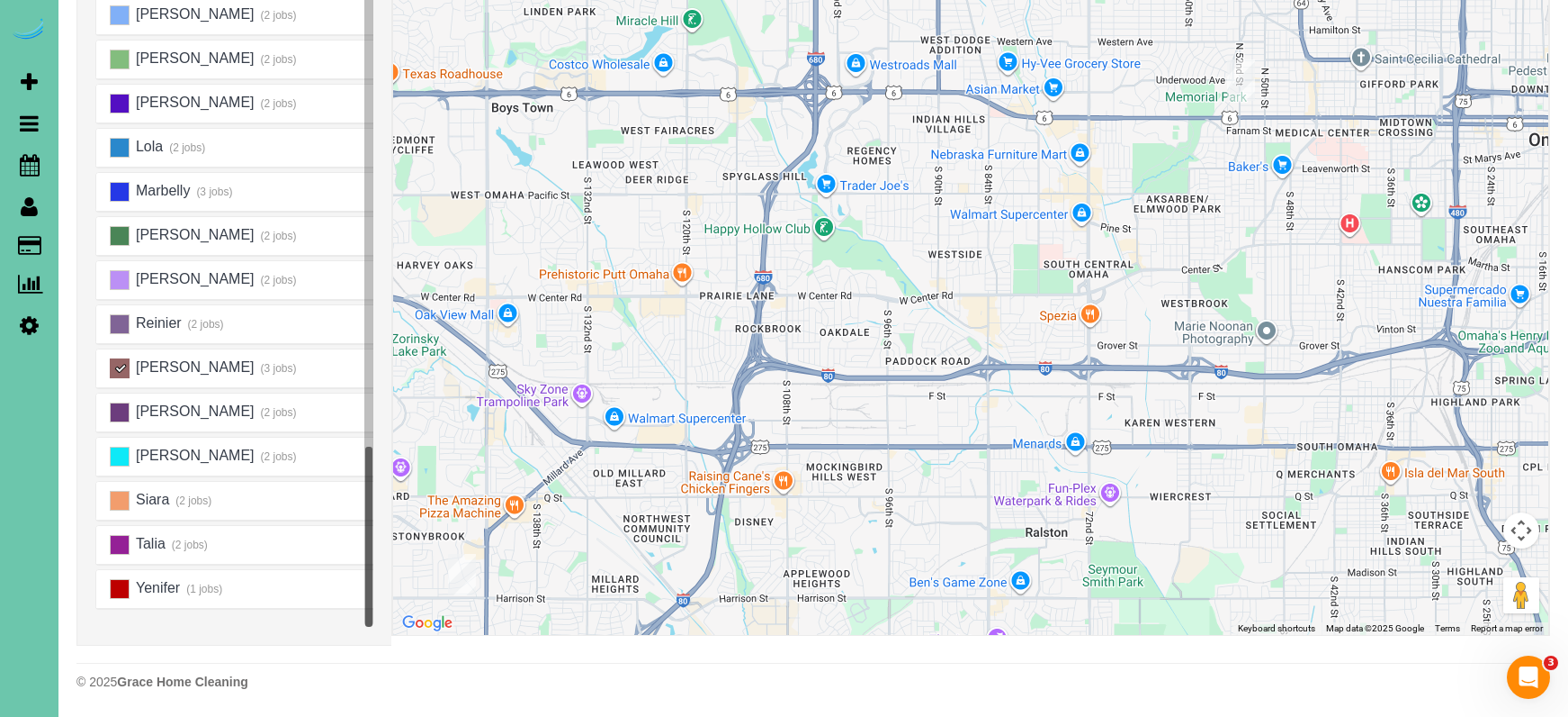
drag, startPoint x: 1032, startPoint y: 299, endPoint x: 913, endPoint y: 427, distance: 174.8
click at [913, 427] on div at bounding box center [970, 275] width 1156 height 718
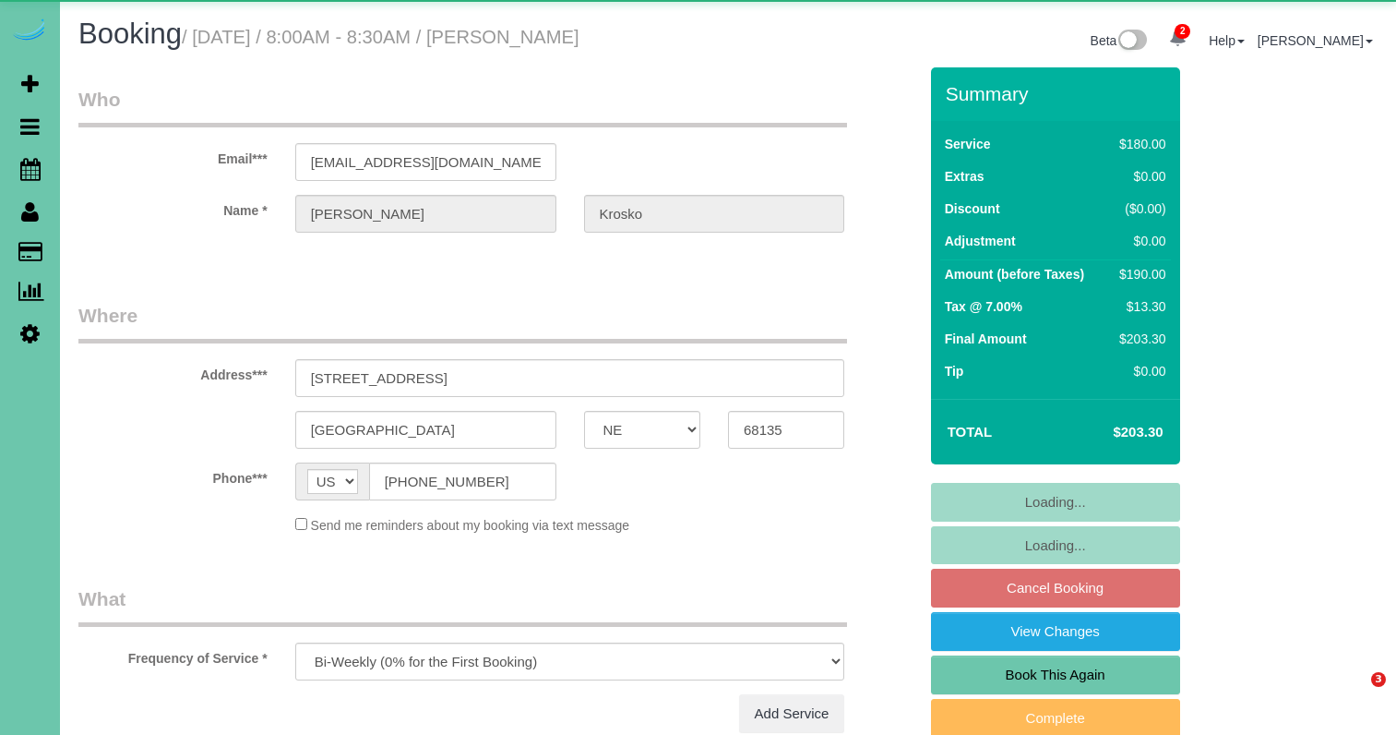
select select "NE"
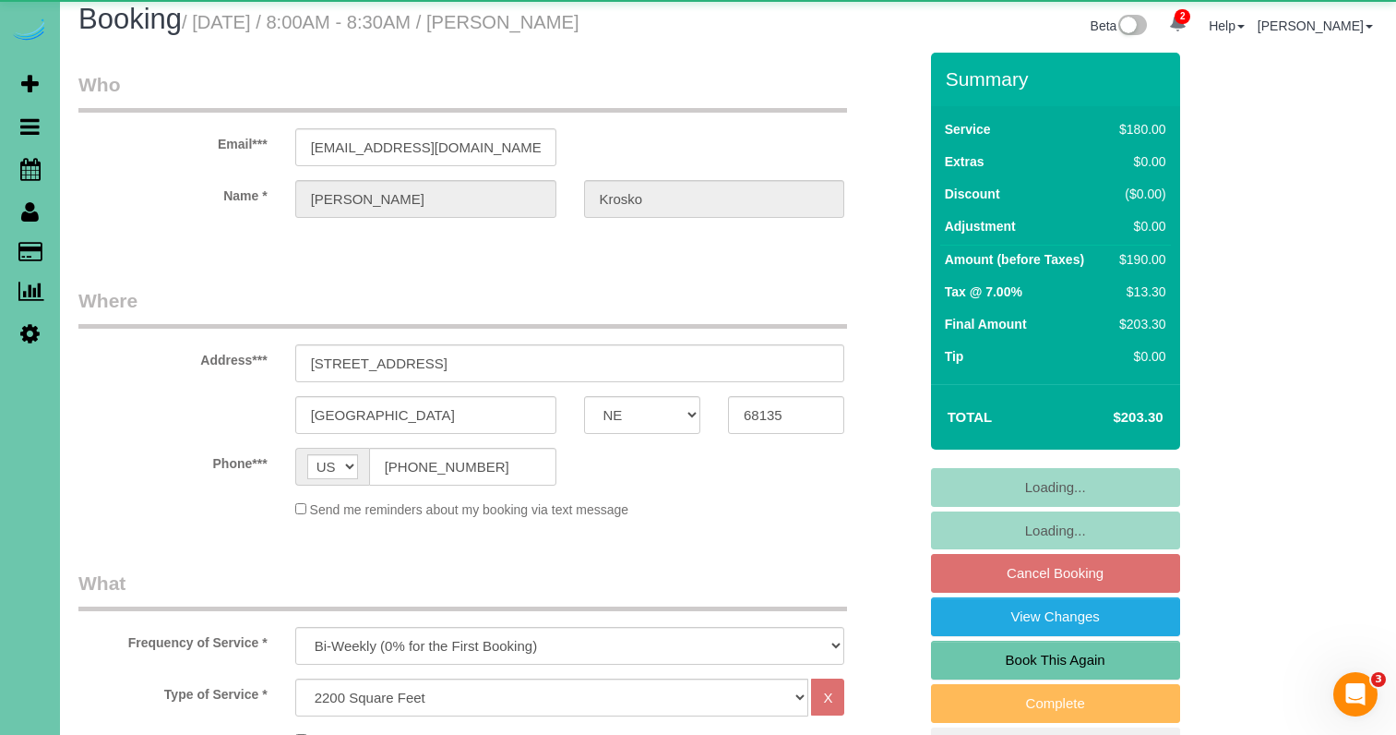
select select "object:922"
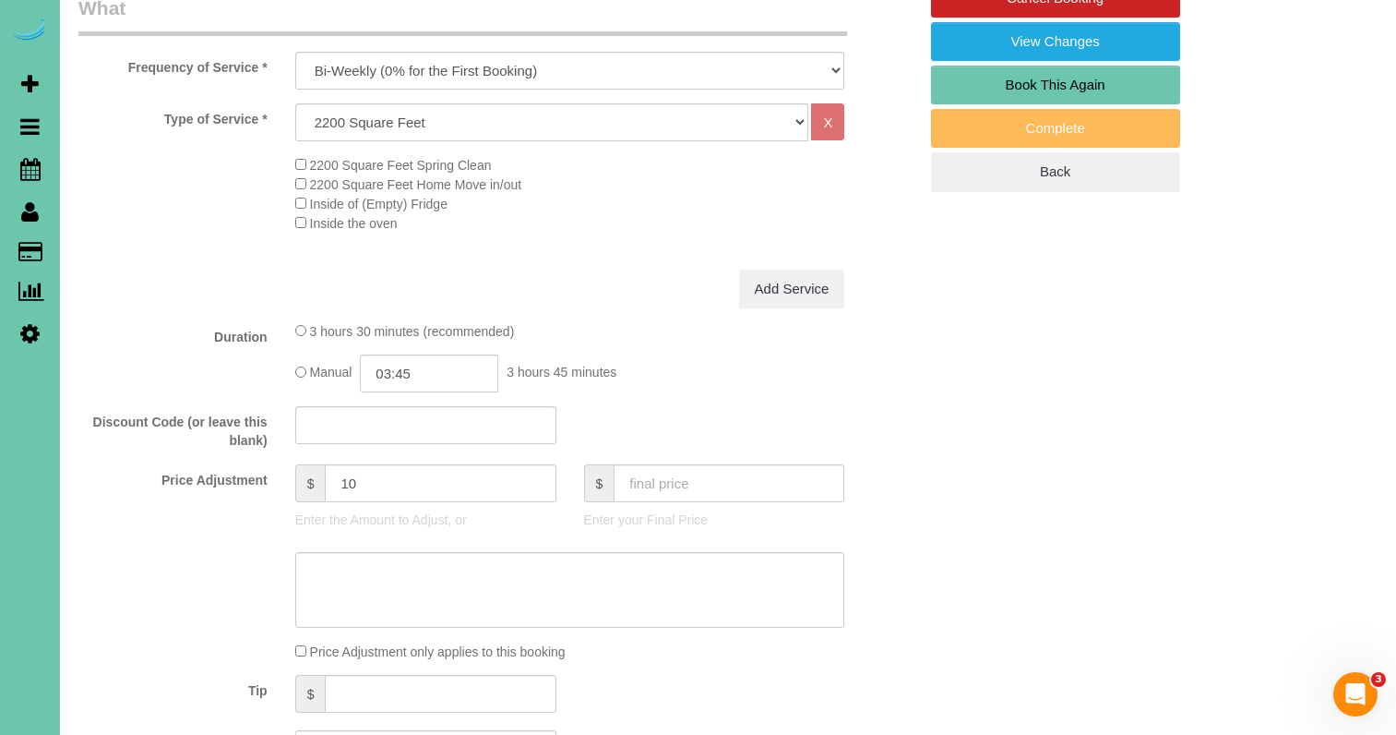
scroll to position [598, 0]
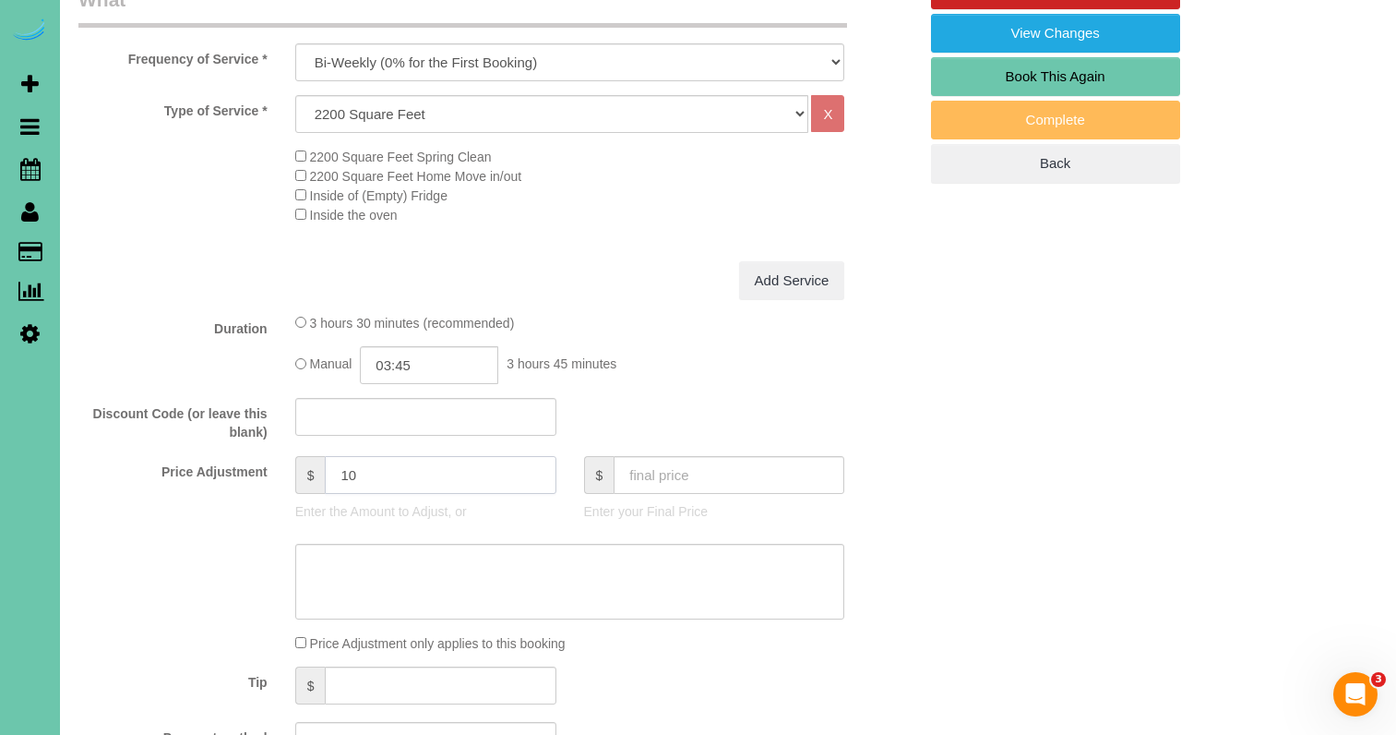
drag, startPoint x: 299, startPoint y: 465, endPoint x: 278, endPoint y: 458, distance: 22.5
click at [279, 458] on div "Price Adjustment $ 10 Enter the Amount to Adjust, or $ Enter your Final Price" at bounding box center [498, 493] width 866 height 74
type input "25"
click at [429, 358] on input "03:45" at bounding box center [429, 365] width 138 height 38
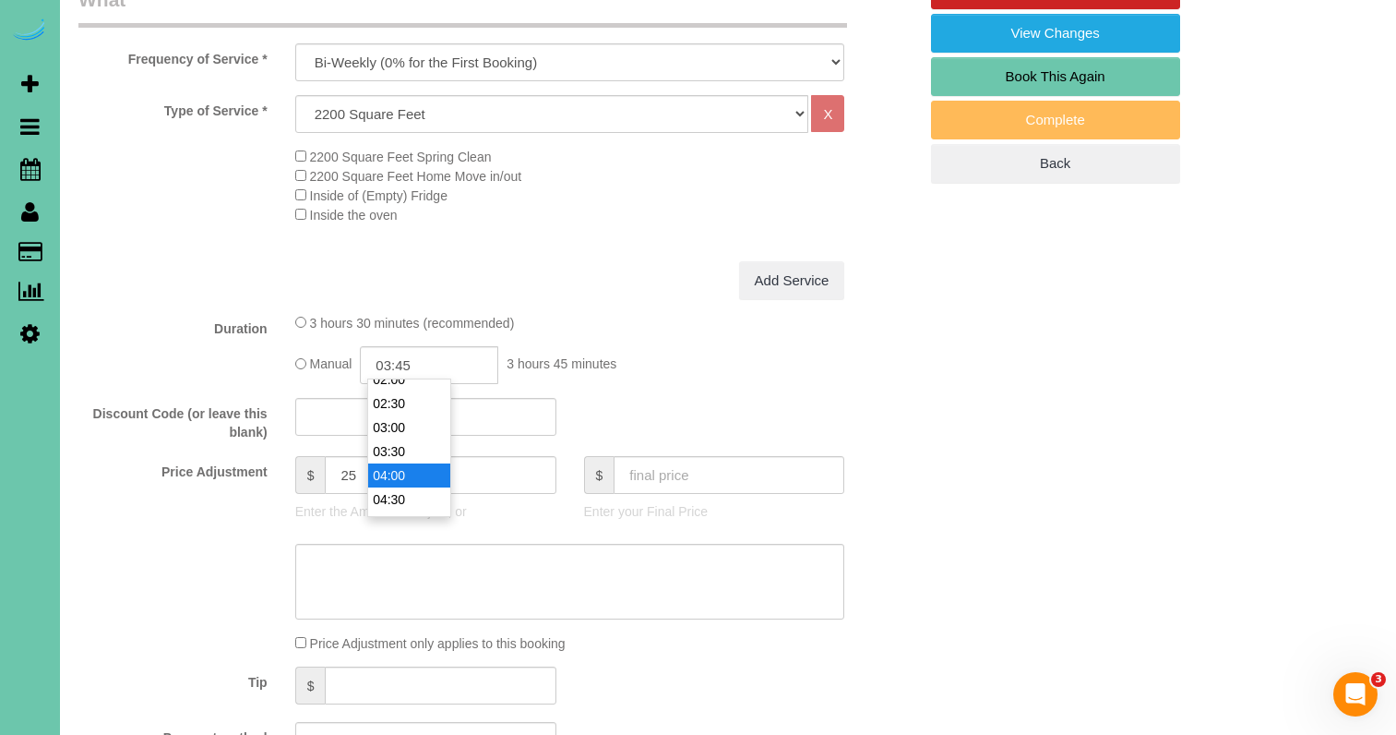
type input "04:00"
click at [415, 475] on li "04:00" at bounding box center [409, 475] width 82 height 24
click at [442, 546] on textarea at bounding box center [570, 582] width 550 height 76
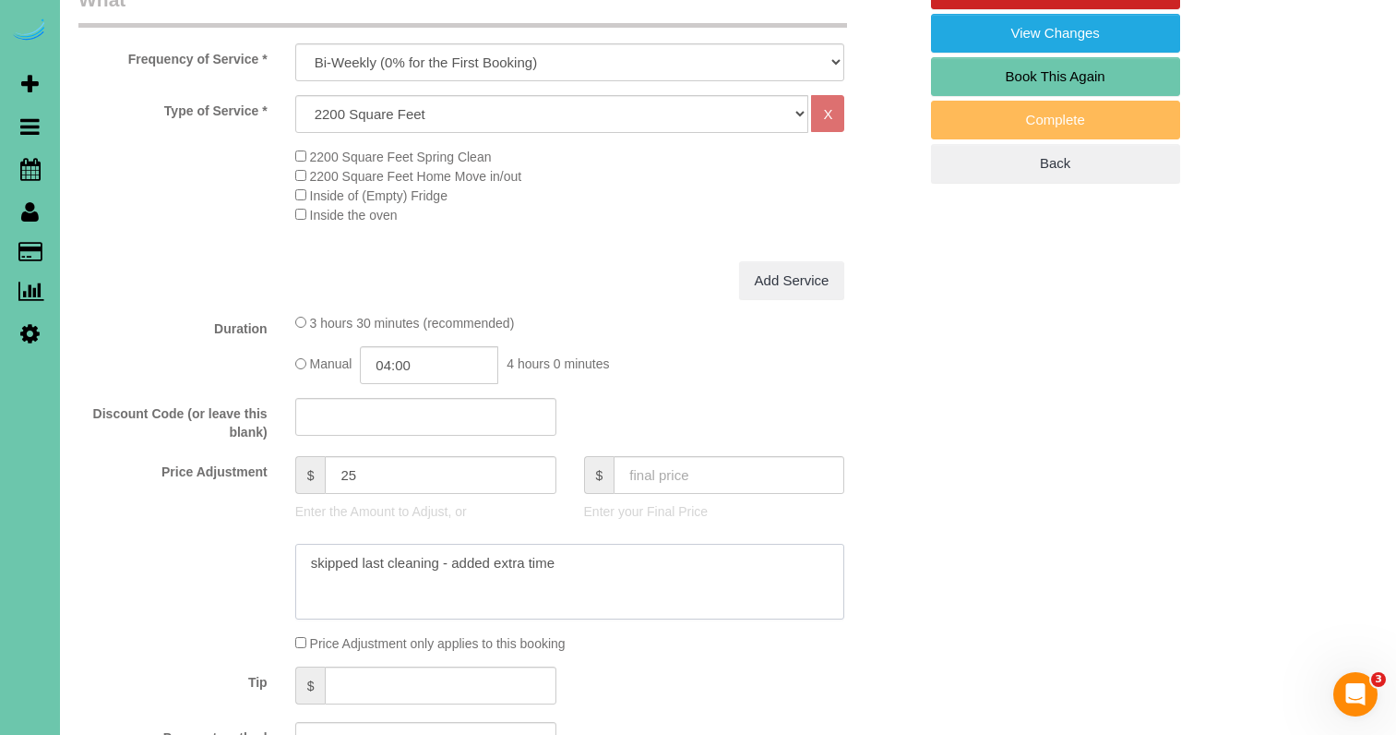
drag, startPoint x: 548, startPoint y: 555, endPoint x: 219, endPoint y: 532, distance: 330.2
click at [219, 532] on sui-booking-price-adjustment "Price Adjustment $ 25 Enter the Amount to Adjust, or $ Enter your Final Price P…" at bounding box center [497, 554] width 839 height 197
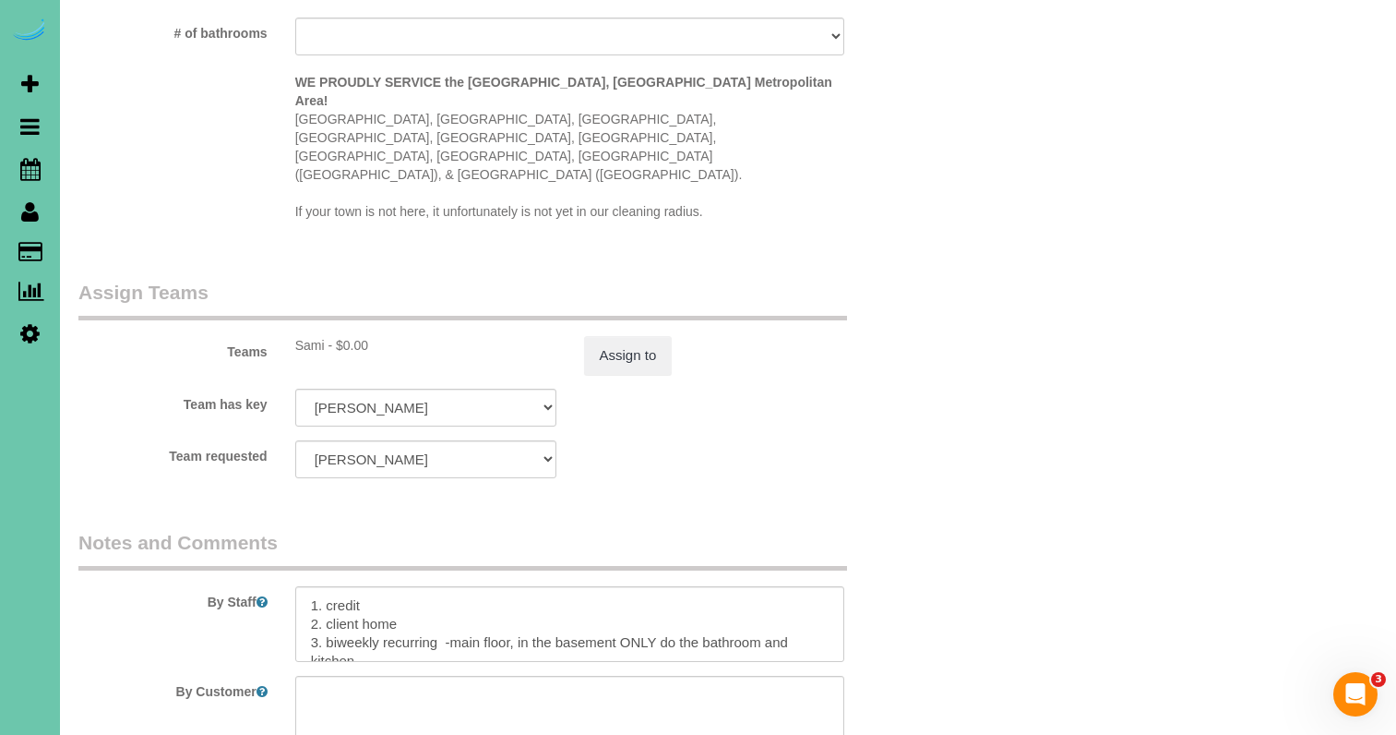
scroll to position [1860, 0]
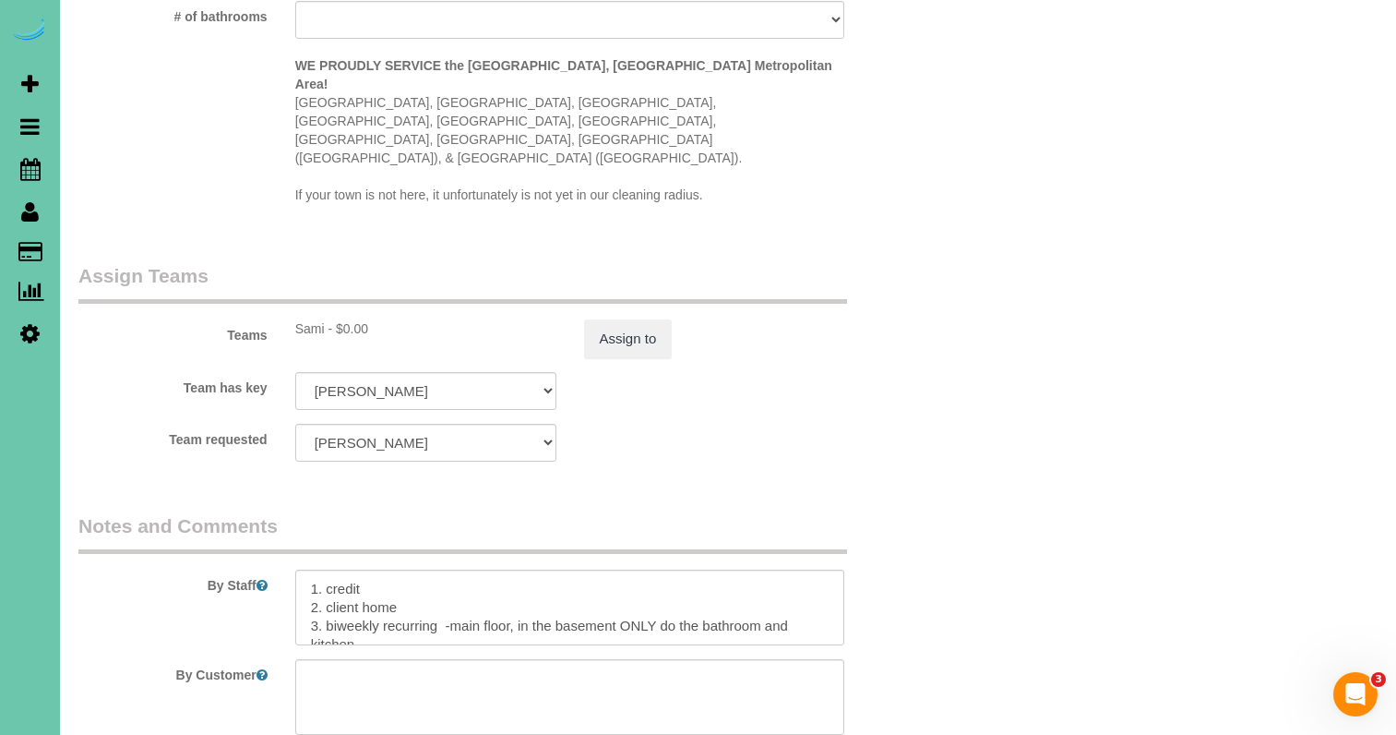
type textarea "skipped last cleaning - added extra time"
click at [308, 569] on textarea at bounding box center [570, 607] width 550 height 76
paste textarea "skipped last cleaning - added extra time"
drag, startPoint x: 366, startPoint y: 565, endPoint x: 336, endPoint y: 563, distance: 30.5
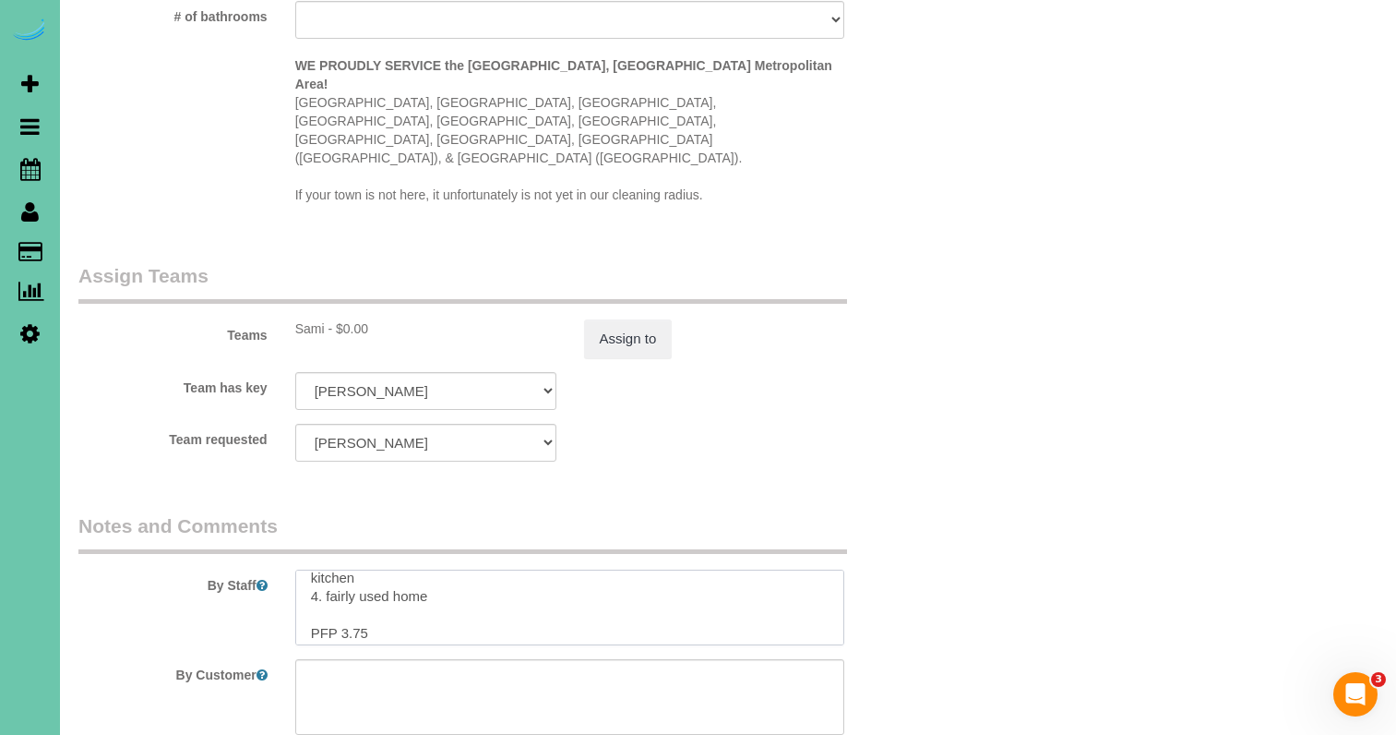
click at [340, 569] on textarea at bounding box center [570, 607] width 550 height 76
type textarea "skipped last cleaning - added extra time 1. credit 2. client home 3. biweekly r…"
click at [640, 319] on button "Assign to" at bounding box center [628, 338] width 89 height 39
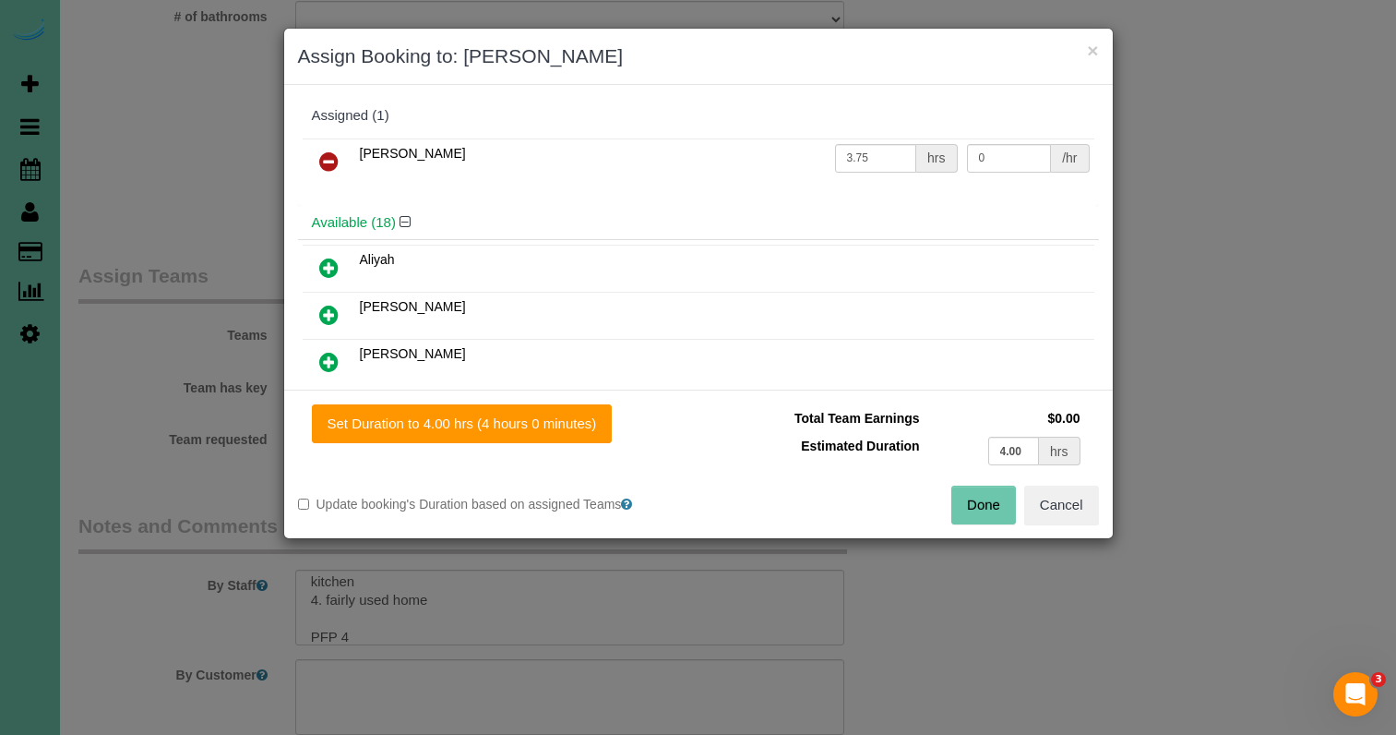
drag, startPoint x: 549, startPoint y: 437, endPoint x: 615, endPoint y: 446, distance: 66.0
click at [552, 439] on button "Set Duration to 4.00 hrs (4 hours 0 minutes)" at bounding box center [462, 423] width 301 height 39
type input "4.00"
click at [972, 497] on button "Done" at bounding box center [983, 504] width 65 height 39
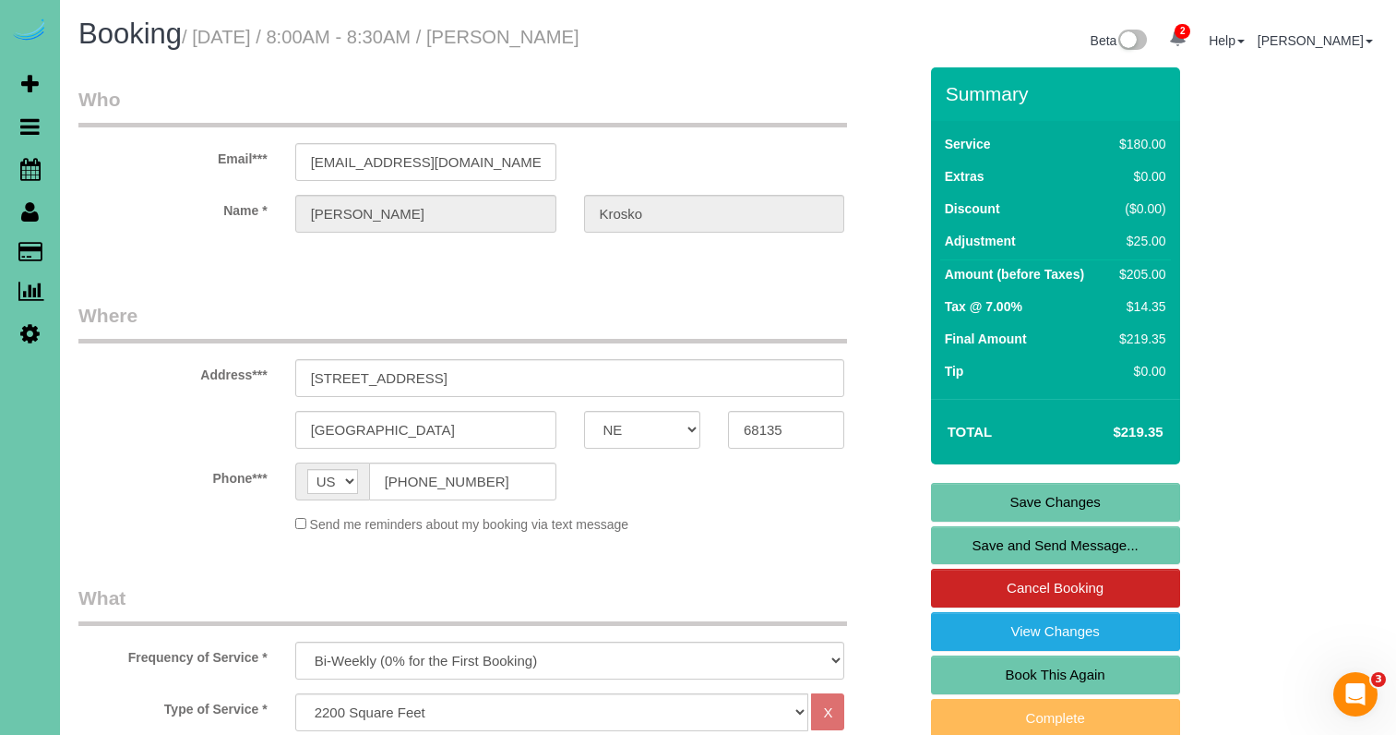
scroll to position [0, 0]
click at [950, 506] on link "Save Changes" at bounding box center [1055, 502] width 249 height 39
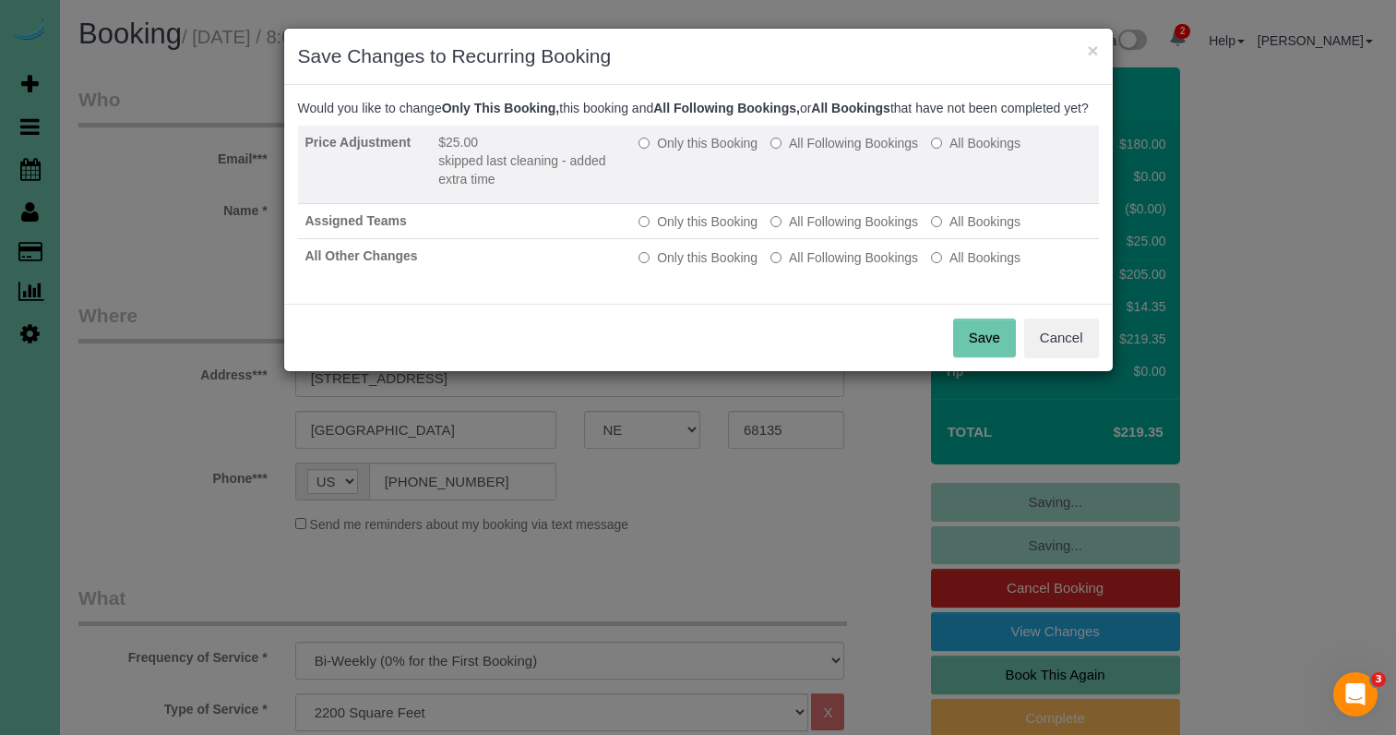
click at [709, 152] on label "Only this Booking" at bounding box center [698, 143] width 119 height 18
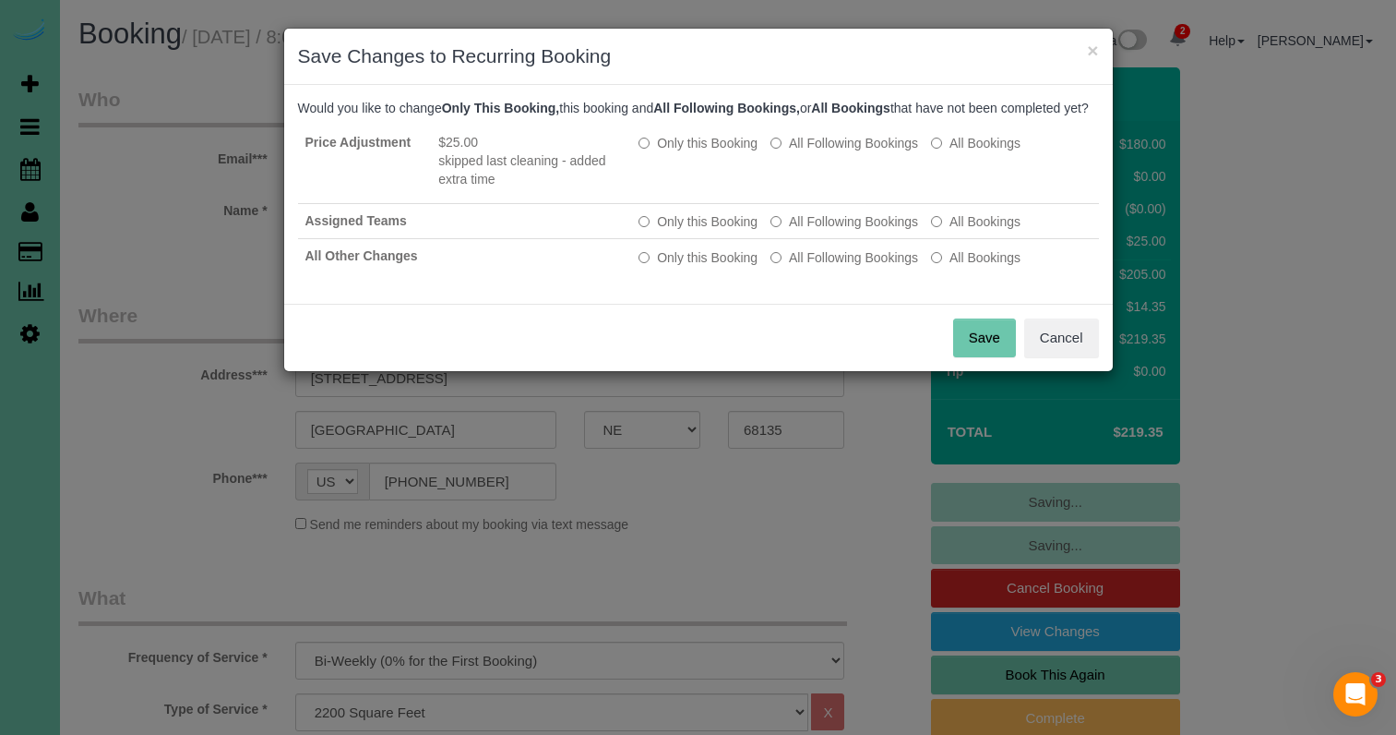
drag, startPoint x: 991, startPoint y: 362, endPoint x: 981, endPoint y: 351, distance: 15.0
click at [991, 357] on button "Save" at bounding box center [984, 337] width 63 height 39
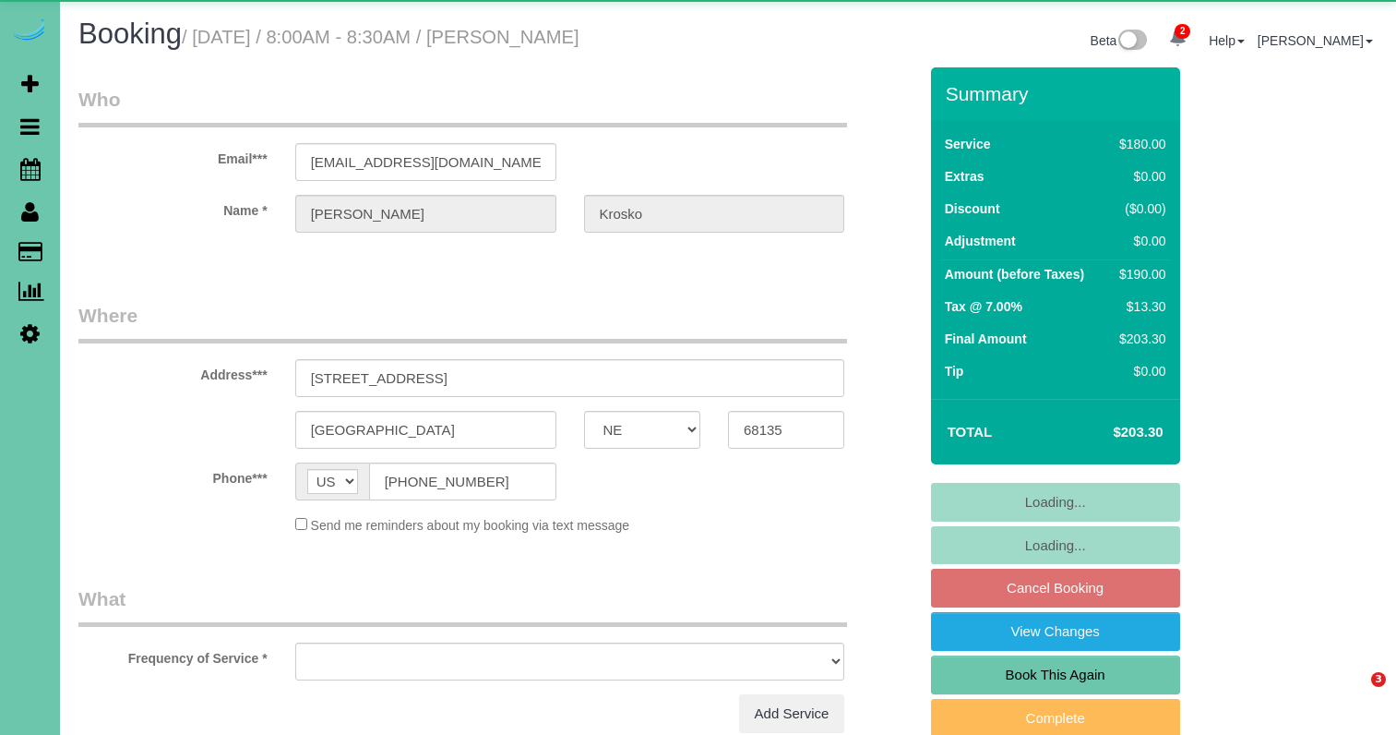
select select "NE"
select select "object:722"
select select "string:fspay-658c25c1-2426-425a-890f-1d955137bbd7"
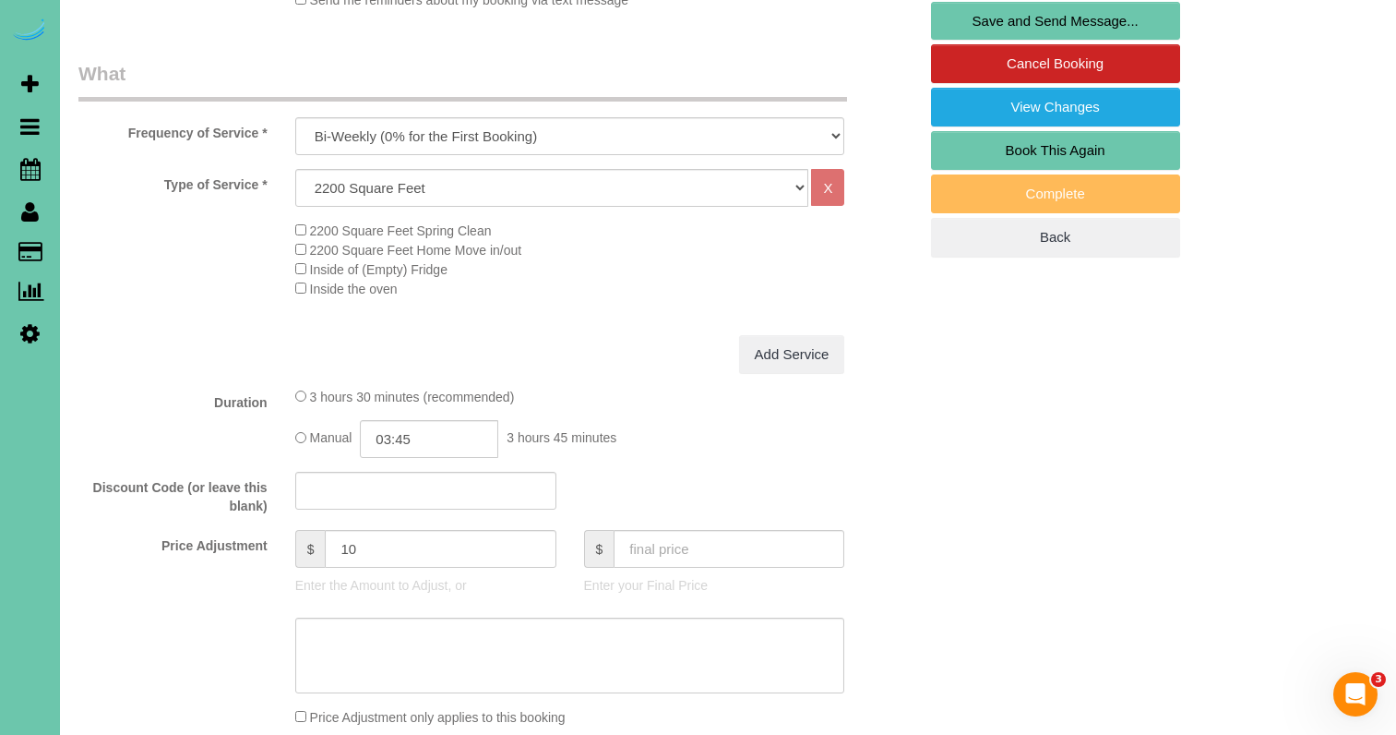
scroll to position [525, 0]
drag, startPoint x: 338, startPoint y: 540, endPoint x: 292, endPoint y: 535, distance: 46.4
click at [293, 535] on div "$ 10 Enter the Amount to Adjust, or" at bounding box center [425, 566] width 289 height 74
type input "25"
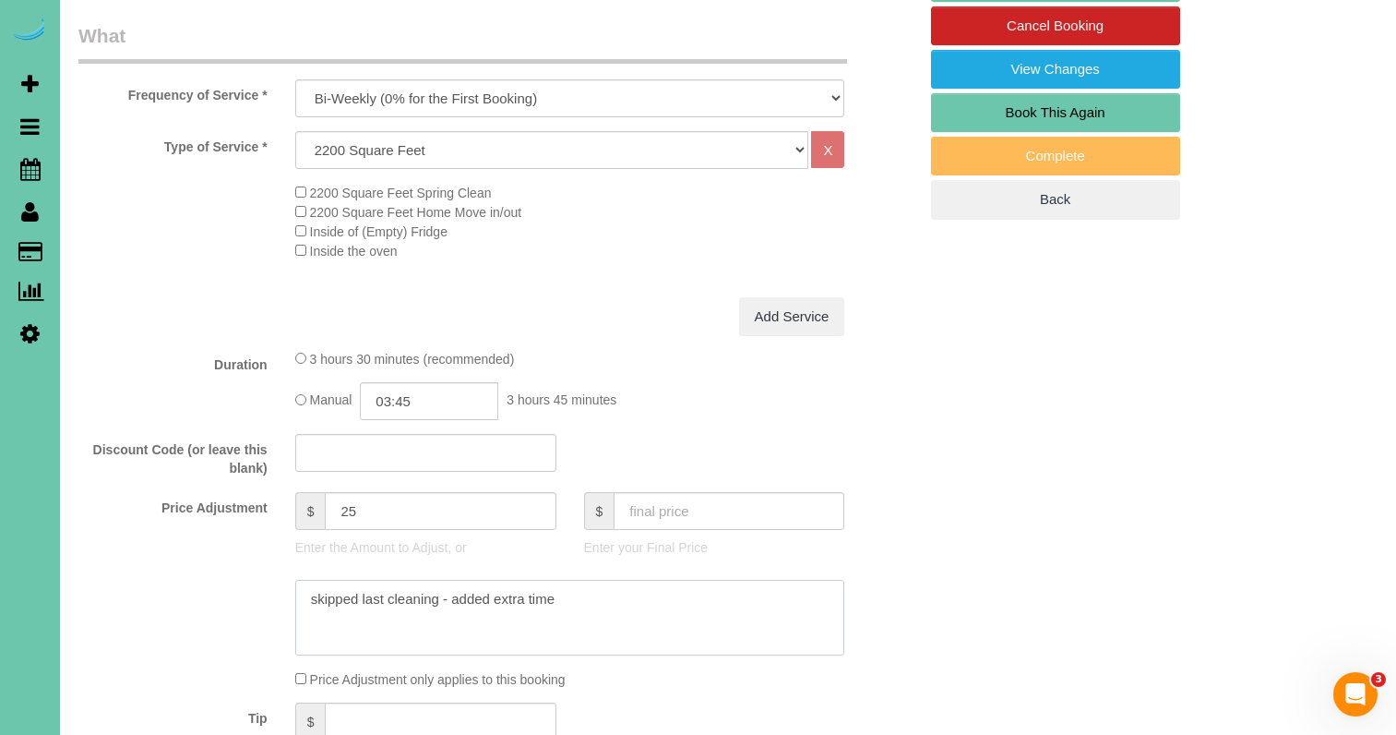
drag, startPoint x: 619, startPoint y: 597, endPoint x: 269, endPoint y: 576, distance: 351.3
click at [269, 580] on div at bounding box center [498, 618] width 866 height 76
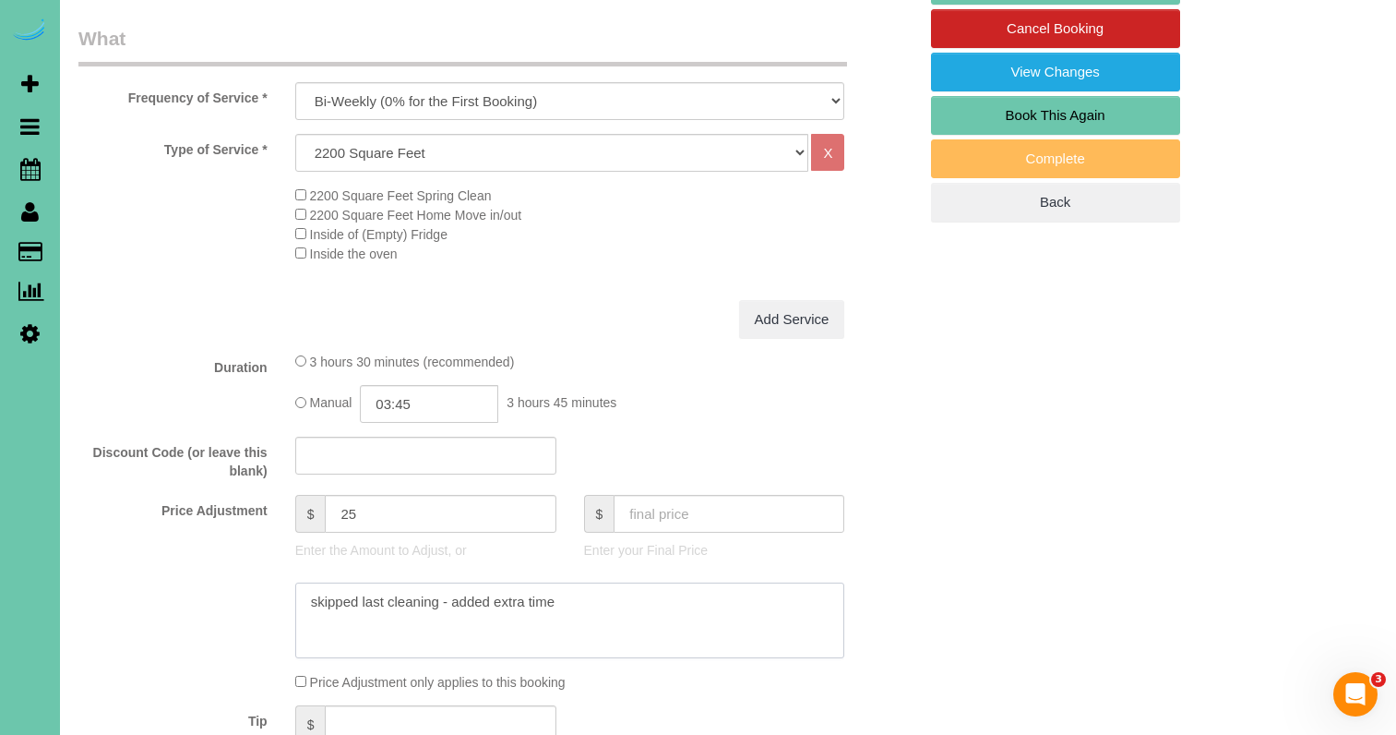
scroll to position [558, 0]
type textarea "skipped last cleaning - added extra time"
click at [441, 410] on input "03:45" at bounding box center [429, 405] width 138 height 38
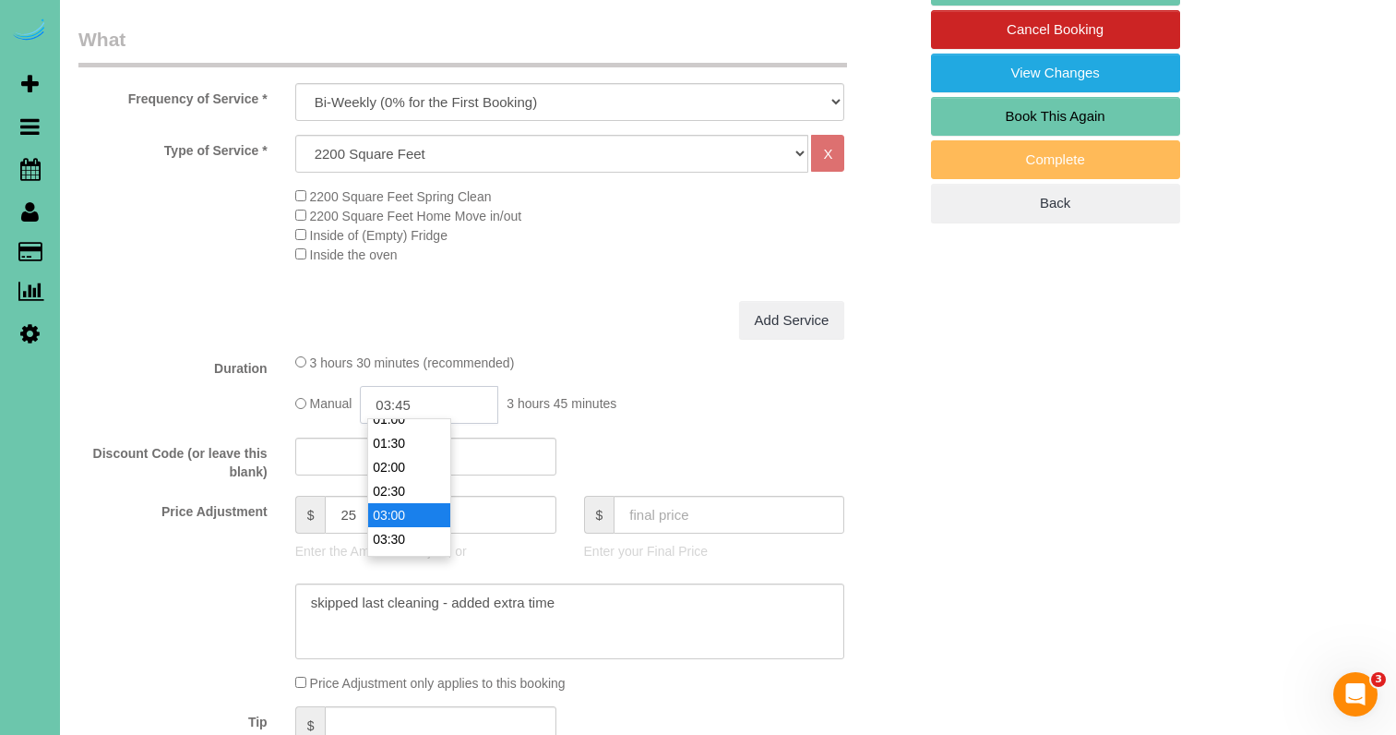
scroll to position [67, 0]
type input "04:00"
click at [408, 545] on li "04:00" at bounding box center [409, 556] width 82 height 24
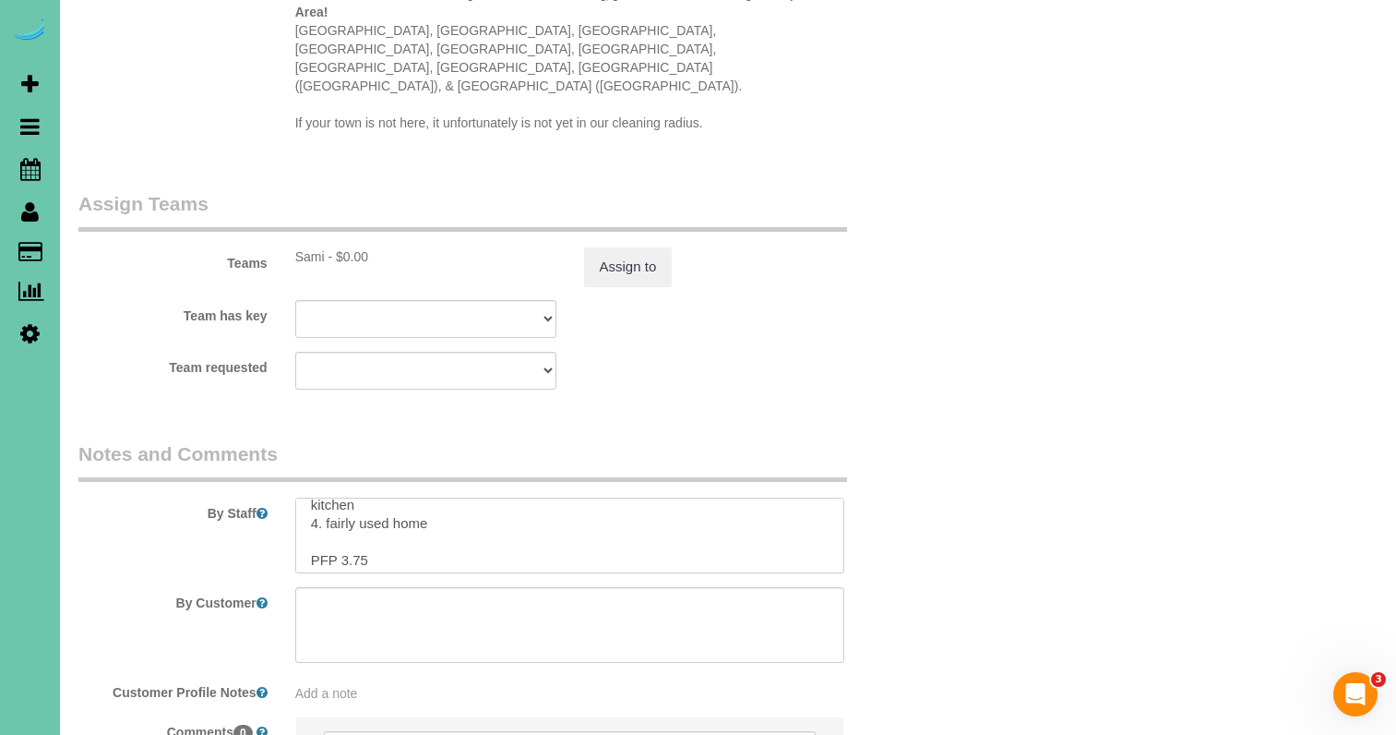
drag, startPoint x: 360, startPoint y: 488, endPoint x: 345, endPoint y: 488, distance: 14.8
click at [345, 497] on textarea at bounding box center [570, 535] width 550 height 76
click at [343, 497] on textarea at bounding box center [570, 535] width 550 height 76
drag, startPoint x: 343, startPoint y: 488, endPoint x: 388, endPoint y: 496, distance: 45.8
click at [388, 497] on textarea at bounding box center [570, 535] width 550 height 76
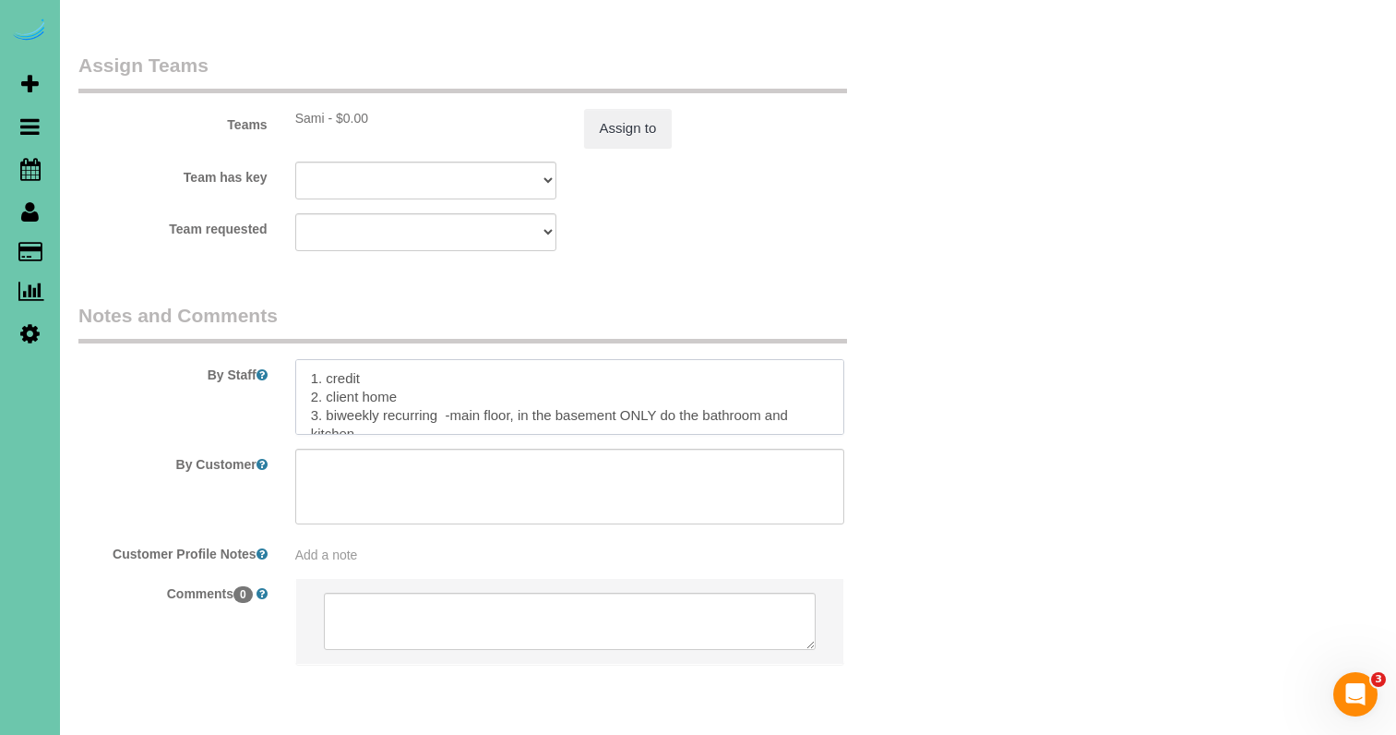
scroll to position [0, 0]
click at [307, 359] on textarea at bounding box center [570, 397] width 550 height 76
paste textarea "skipped last cleaning - added extra time"
type textarea "skipped last cleaning - added extra time 1. credit 2. client home 3. biweekly r…"
click at [619, 109] on button "Assign to" at bounding box center [628, 128] width 89 height 39
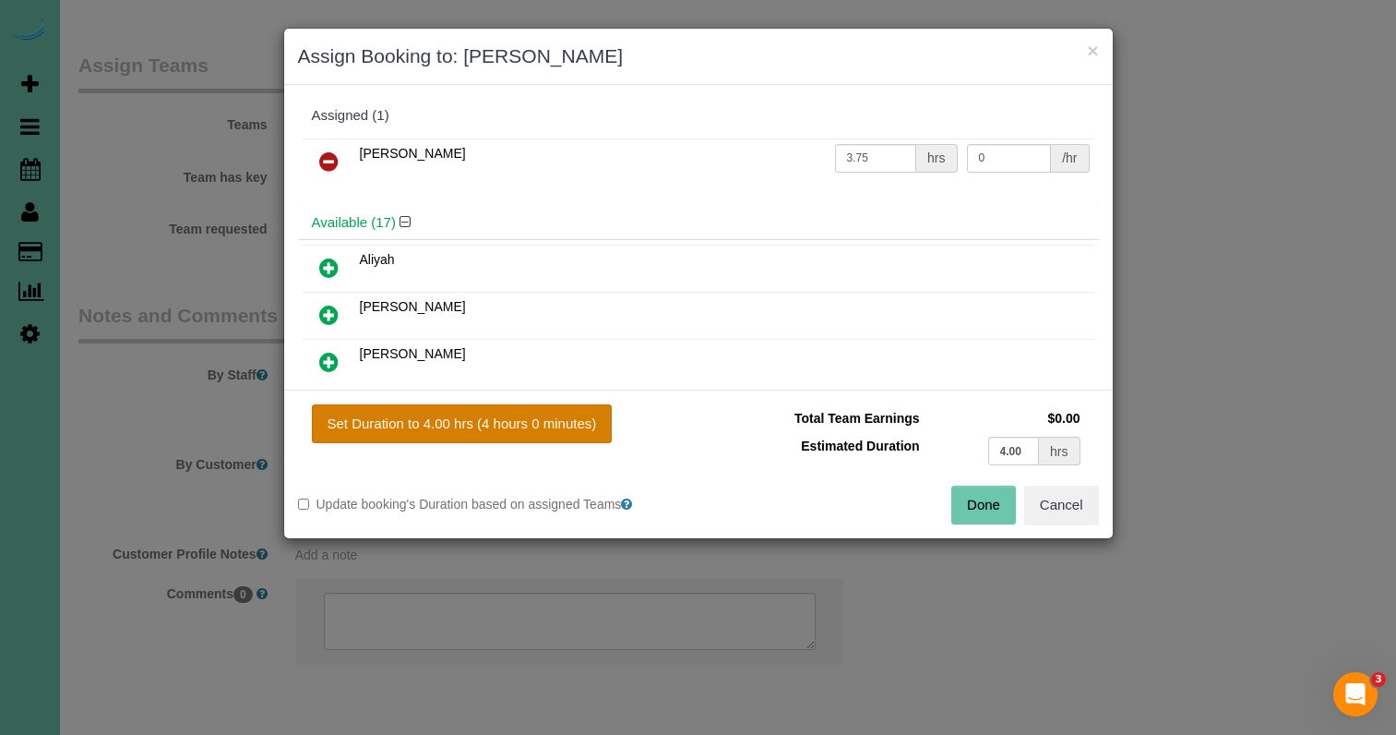
click at [570, 437] on button "Set Duration to 4.00 hrs (4 hours 0 minutes)" at bounding box center [462, 423] width 301 height 39
type input "4.00"
click at [1004, 509] on button "Done" at bounding box center [983, 504] width 65 height 39
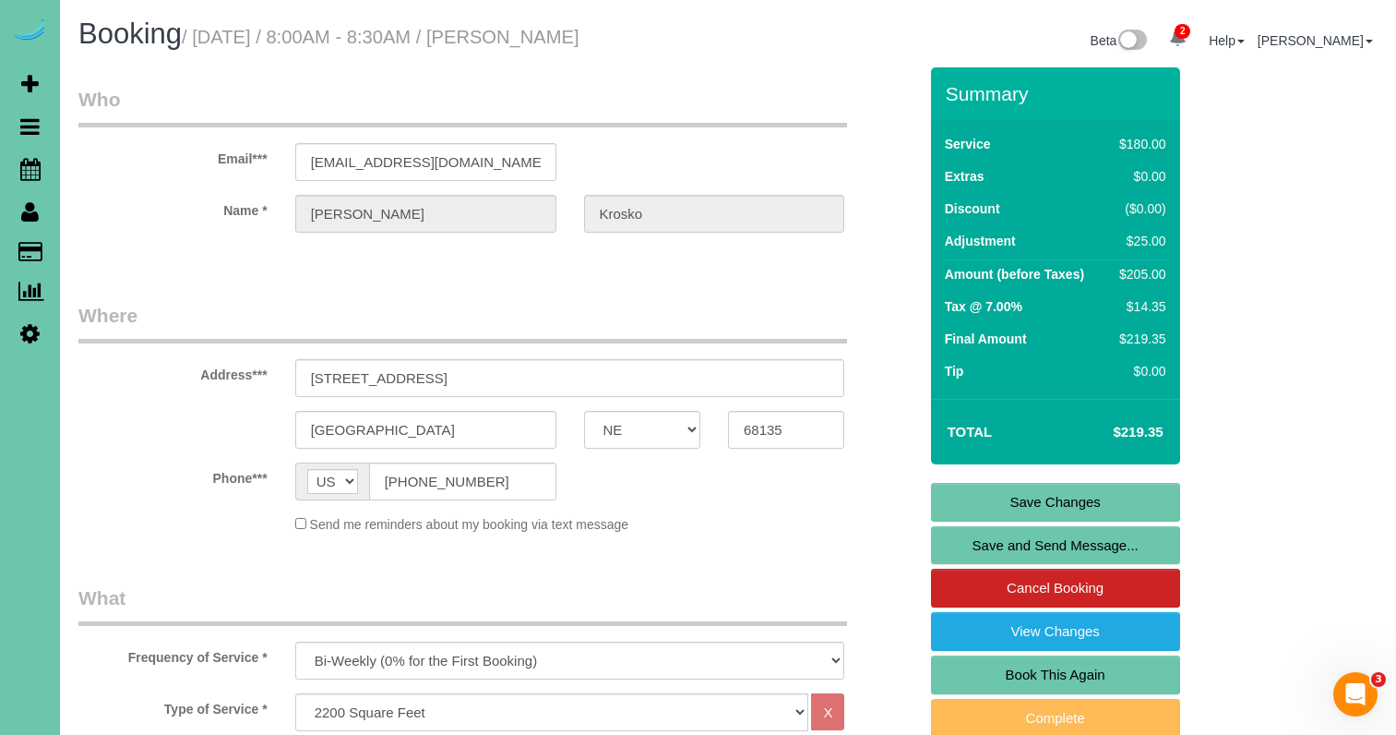
click at [983, 498] on link "Save Changes" at bounding box center [1055, 502] width 249 height 39
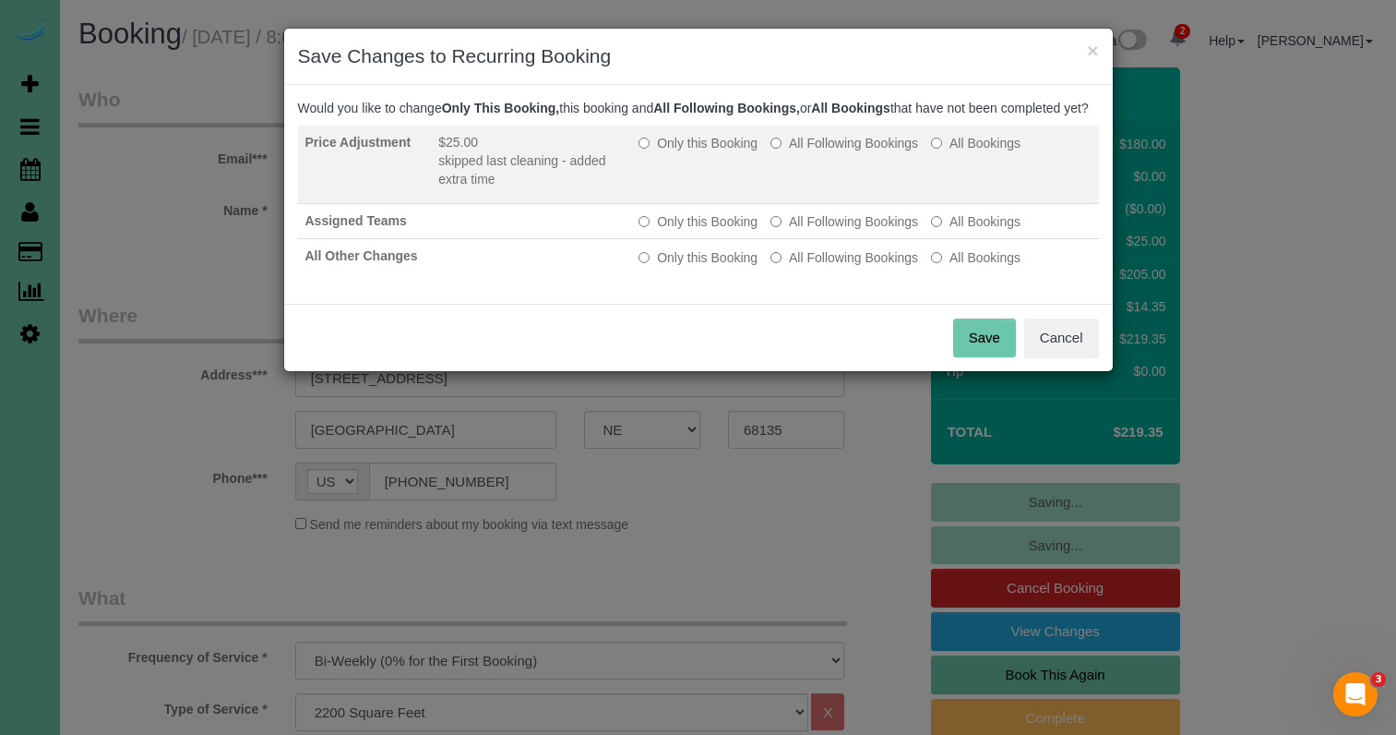
drag, startPoint x: 682, startPoint y: 166, endPoint x: 695, endPoint y: 176, distance: 16.4
click at [682, 152] on label "Only this Booking" at bounding box center [698, 143] width 119 height 18
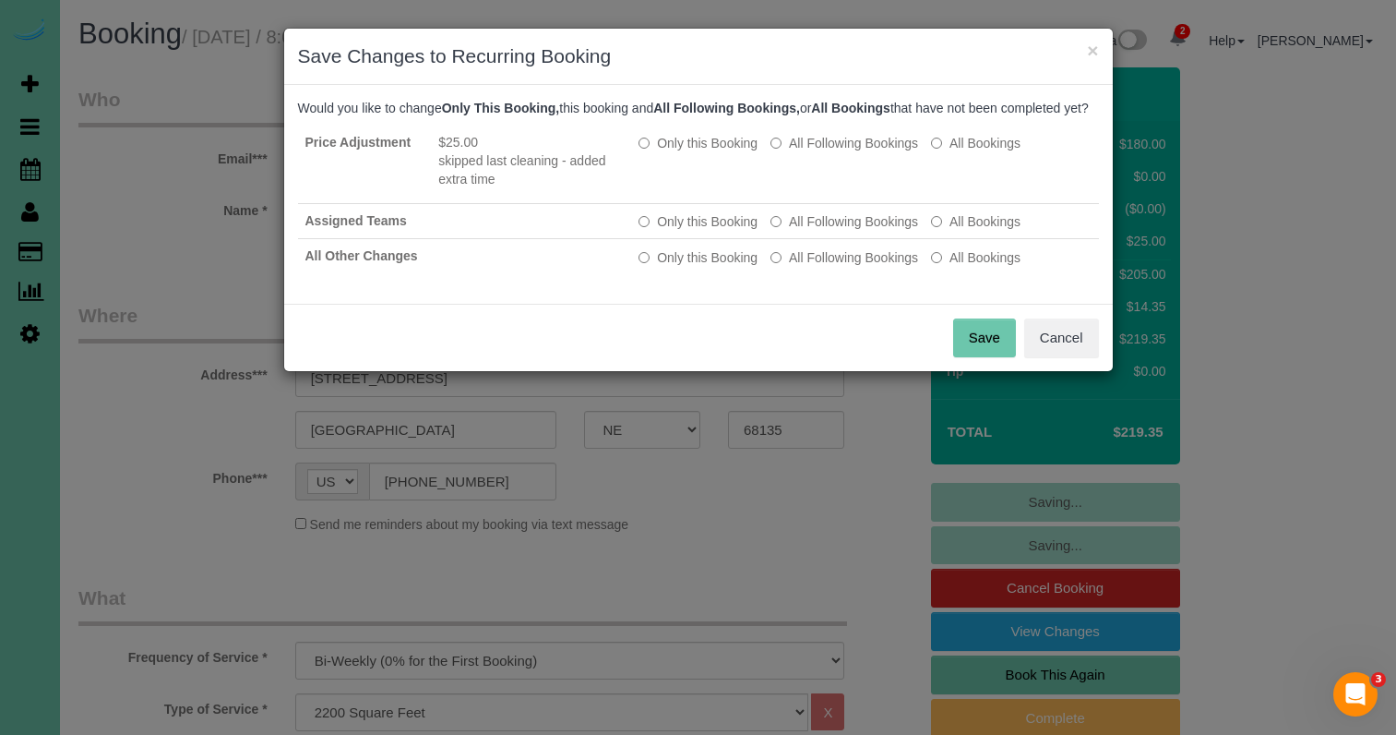
click at [992, 357] on button "Save" at bounding box center [984, 337] width 63 height 39
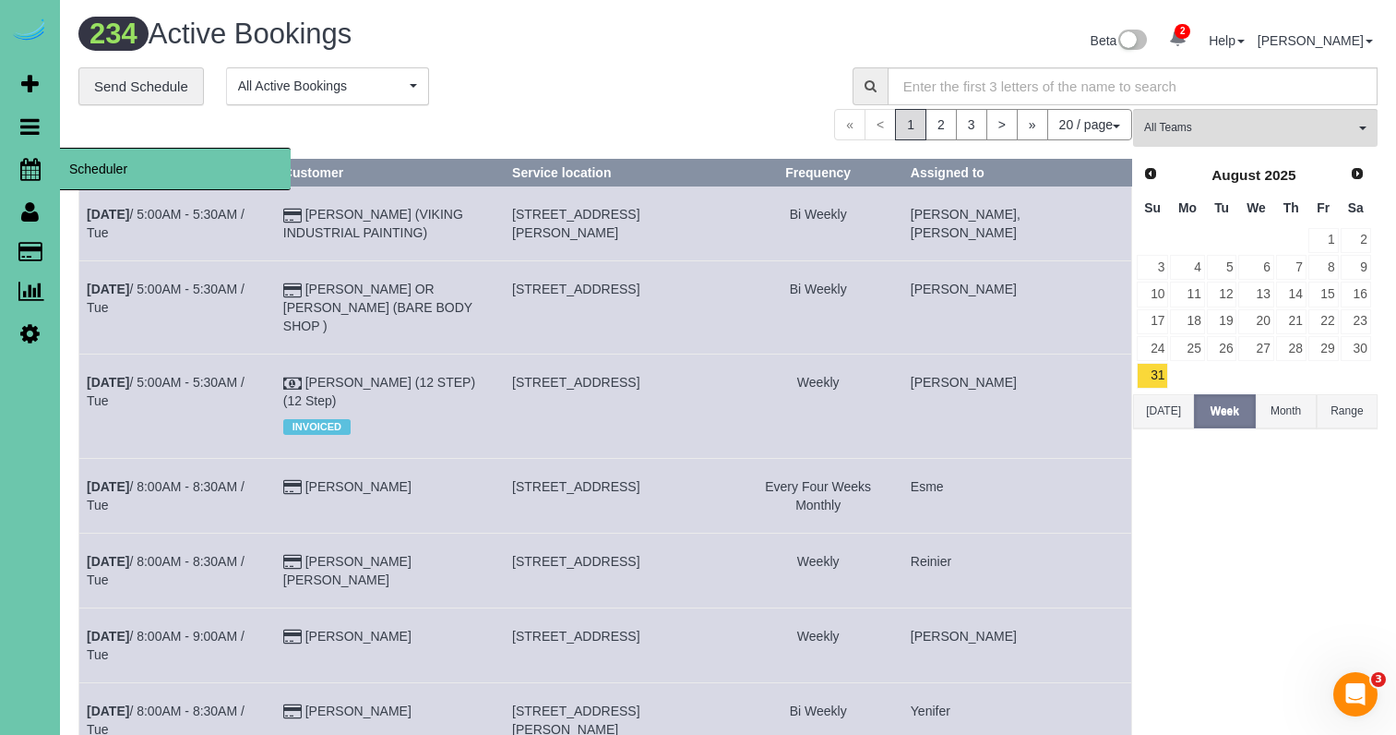
click at [39, 174] on icon at bounding box center [30, 169] width 20 height 22
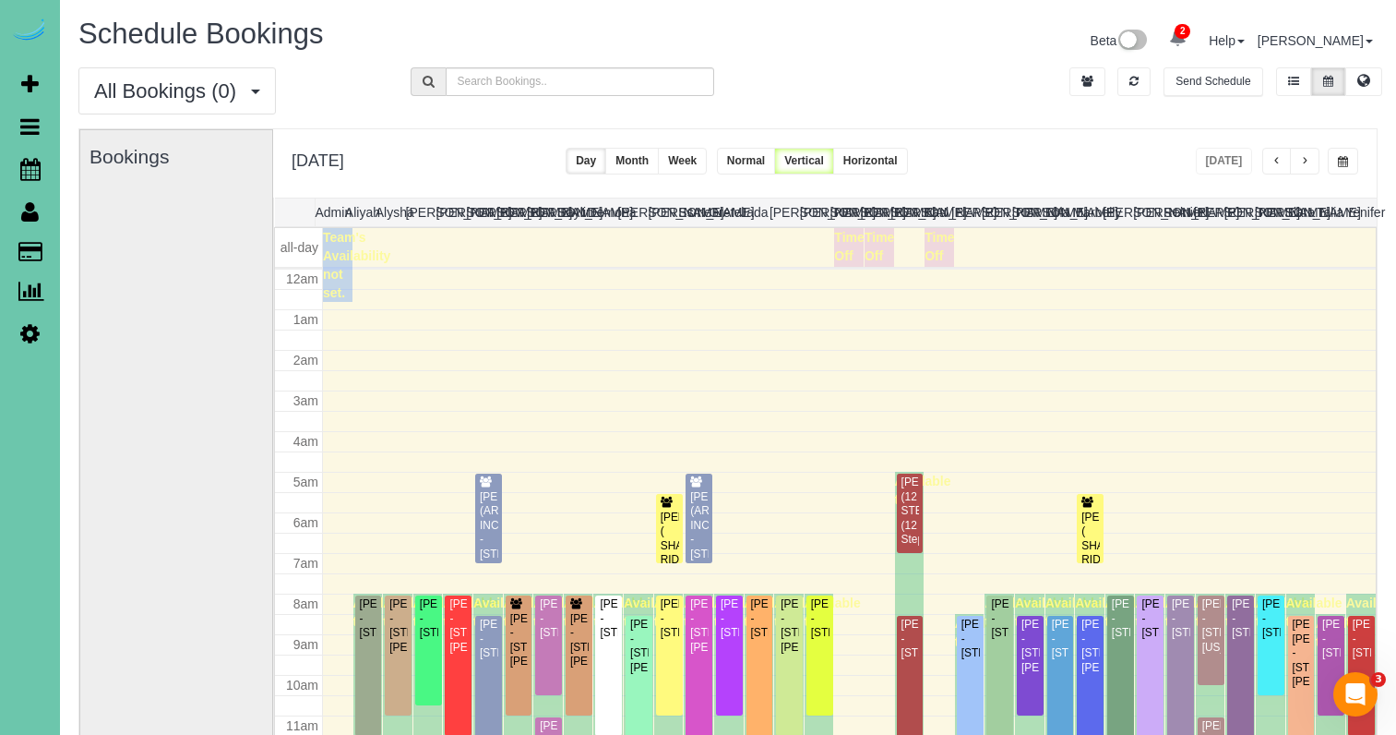
scroll to position [245, 0]
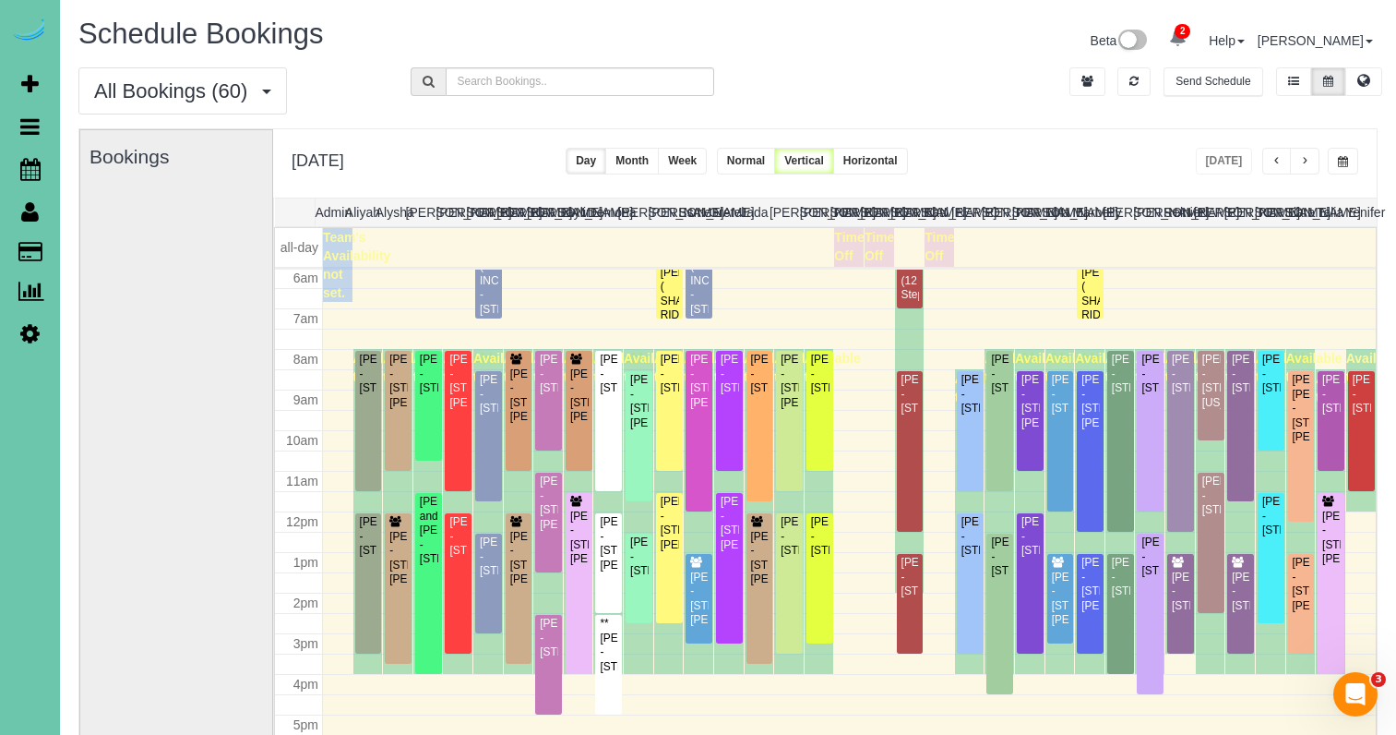
click at [1309, 163] on span "button" at bounding box center [1304, 161] width 9 height 11
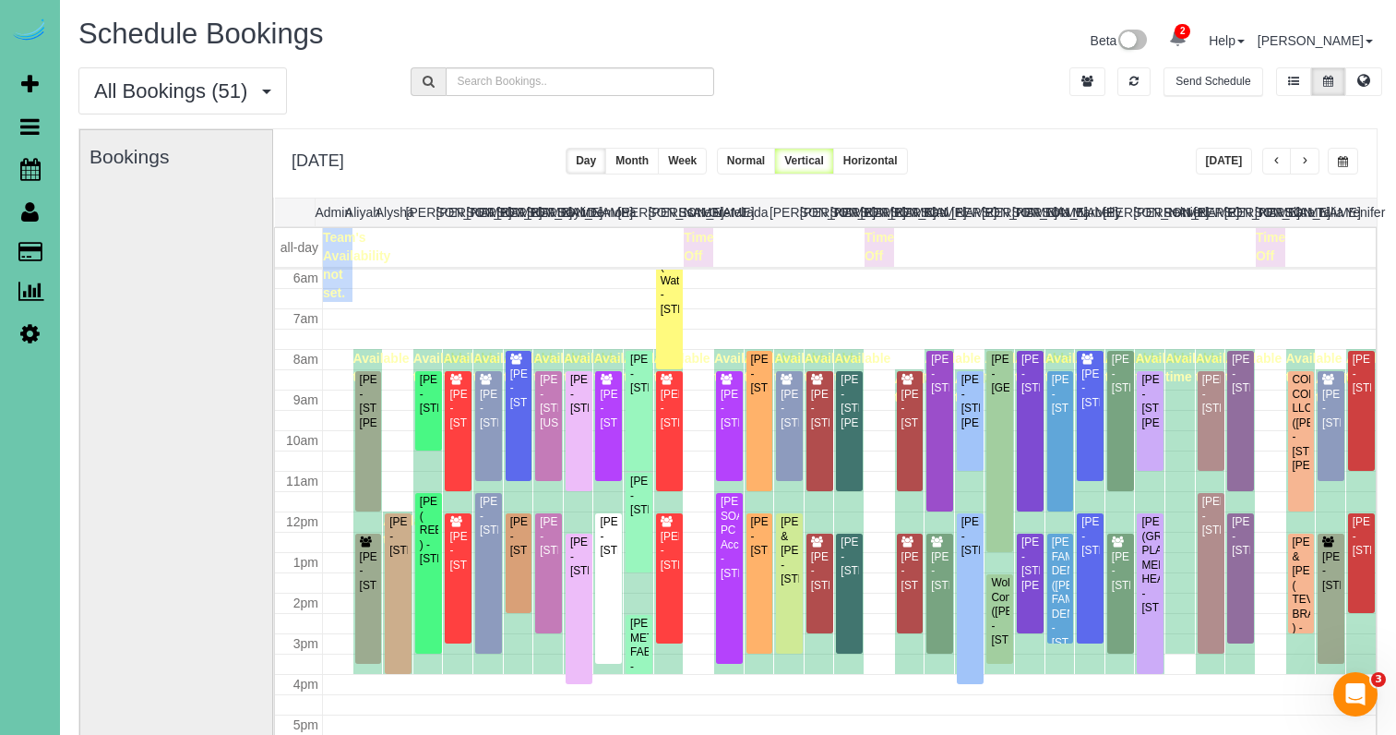
click at [1223, 158] on button "[DATE]" at bounding box center [1224, 161] width 57 height 27
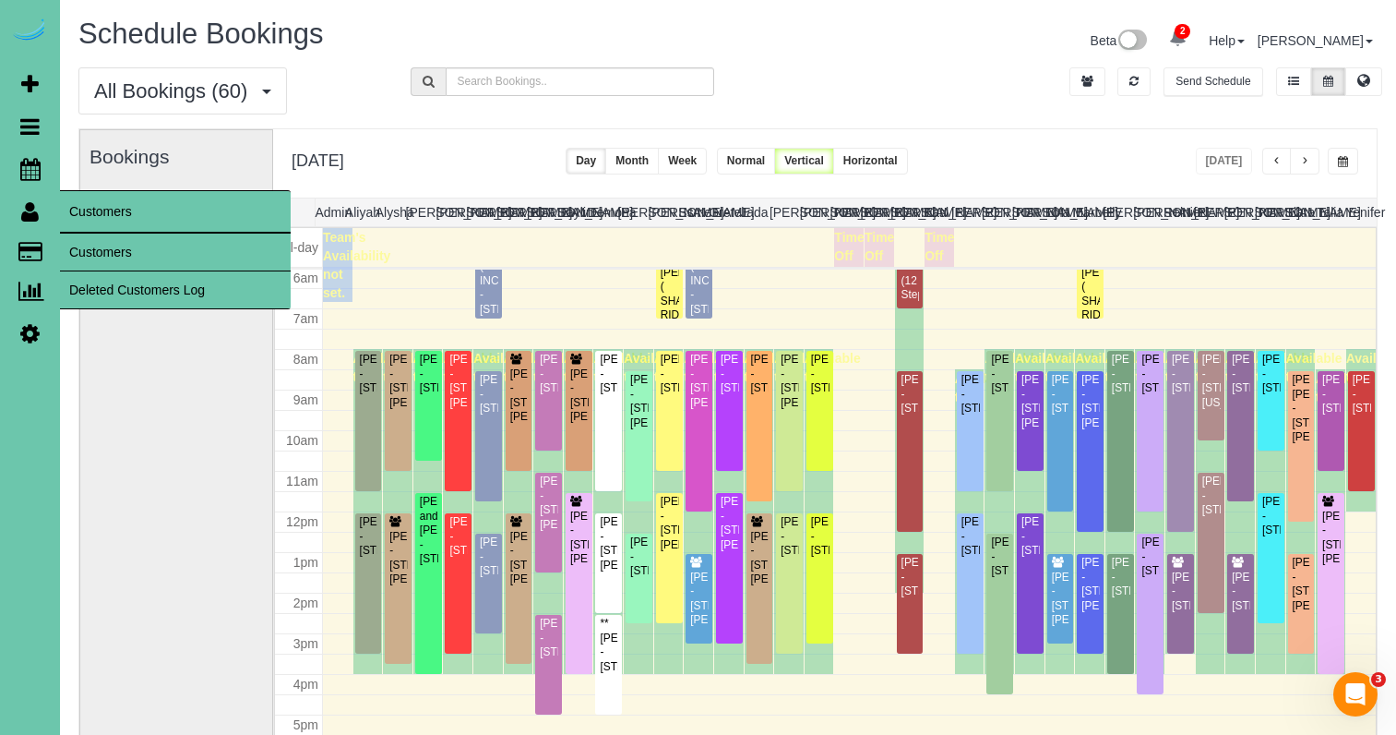
click at [97, 251] on link "Customers" at bounding box center [175, 251] width 231 height 37
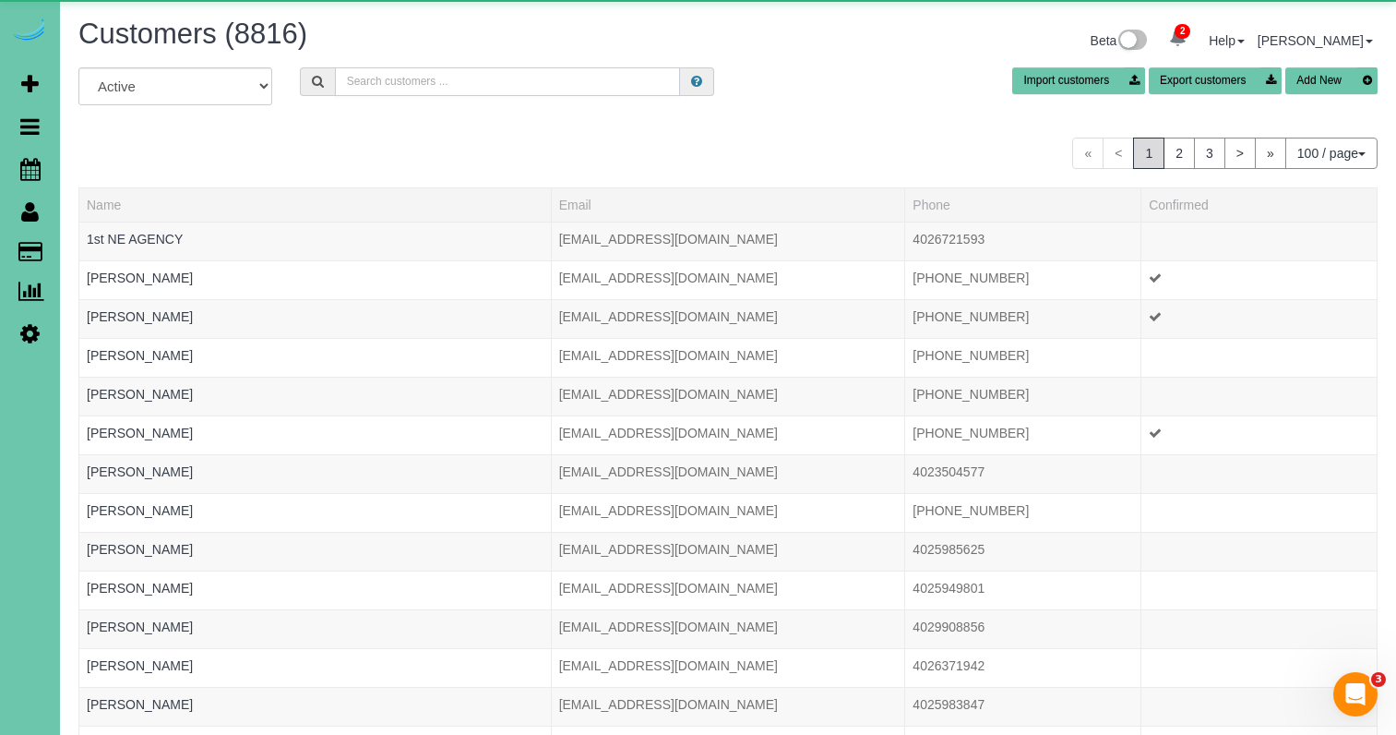
click at [466, 71] on input "text" at bounding box center [507, 81] width 345 height 29
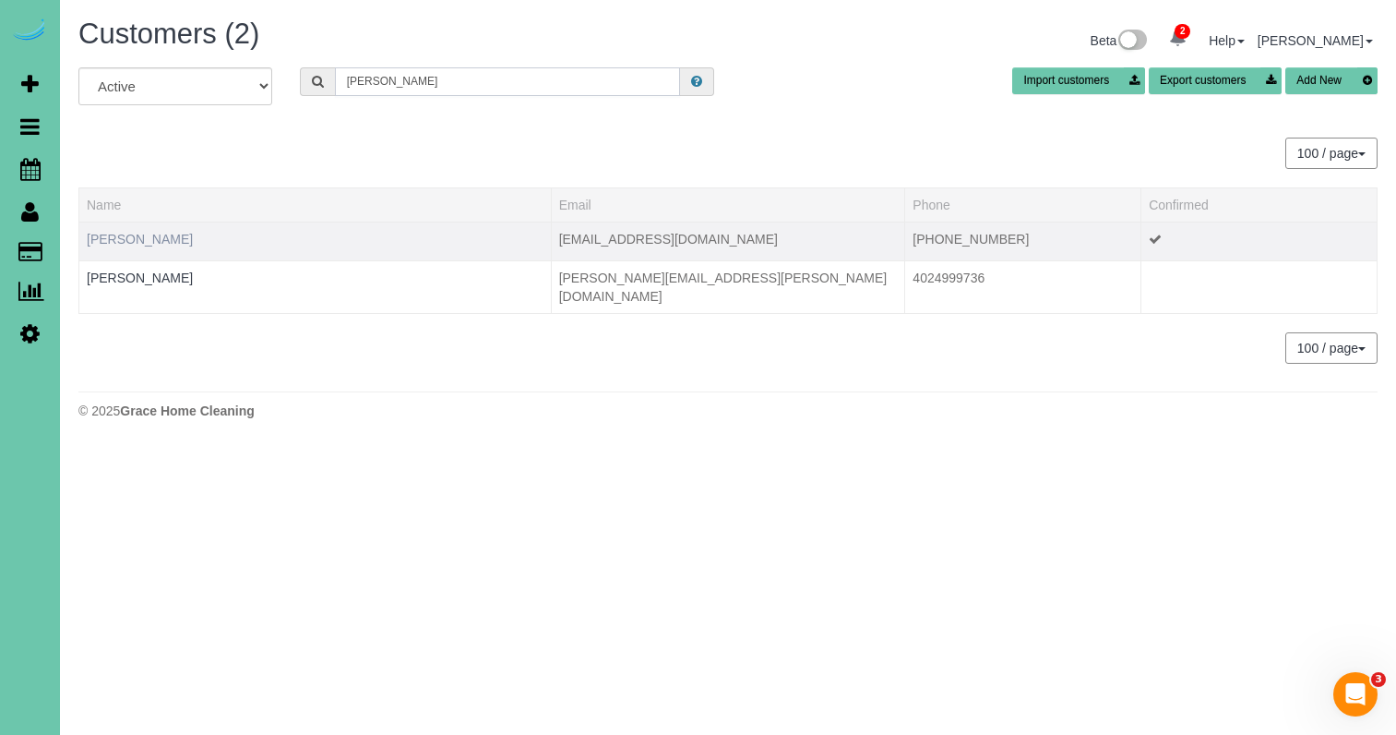
type input "Tiffany r"
click at [134, 239] on link "Tiffany Reis" at bounding box center [140, 239] width 106 height 15
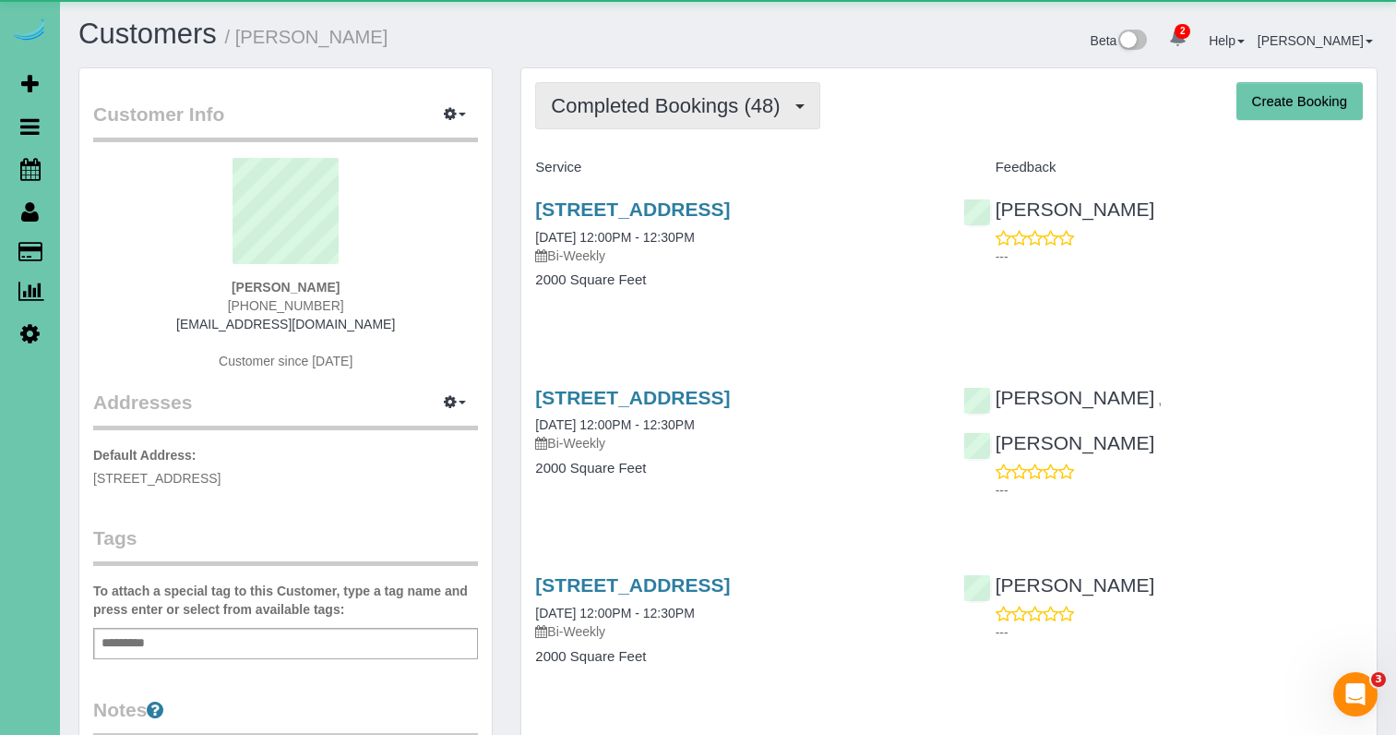
click at [718, 102] on span "Completed Bookings (48)" at bounding box center [670, 105] width 238 height 23
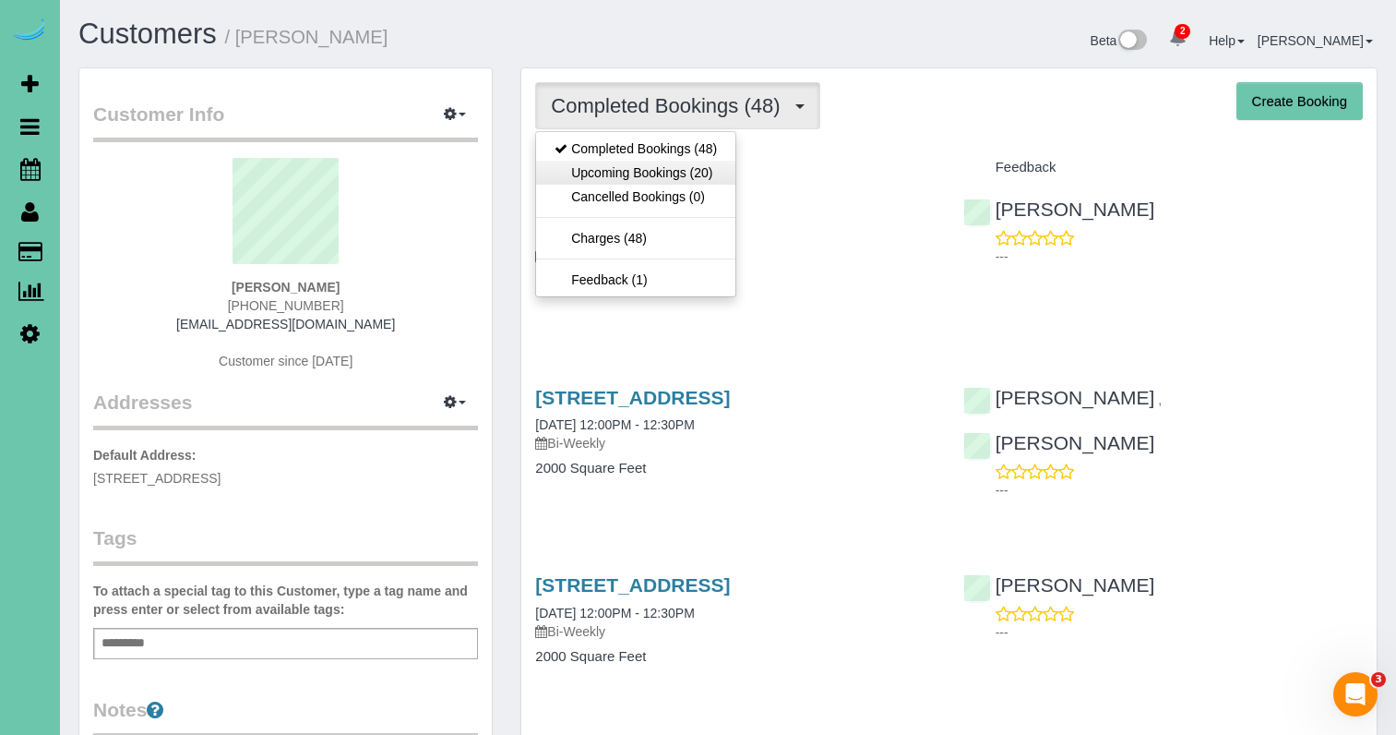
click at [685, 161] on link "Upcoming Bookings (20)" at bounding box center [635, 173] width 199 height 24
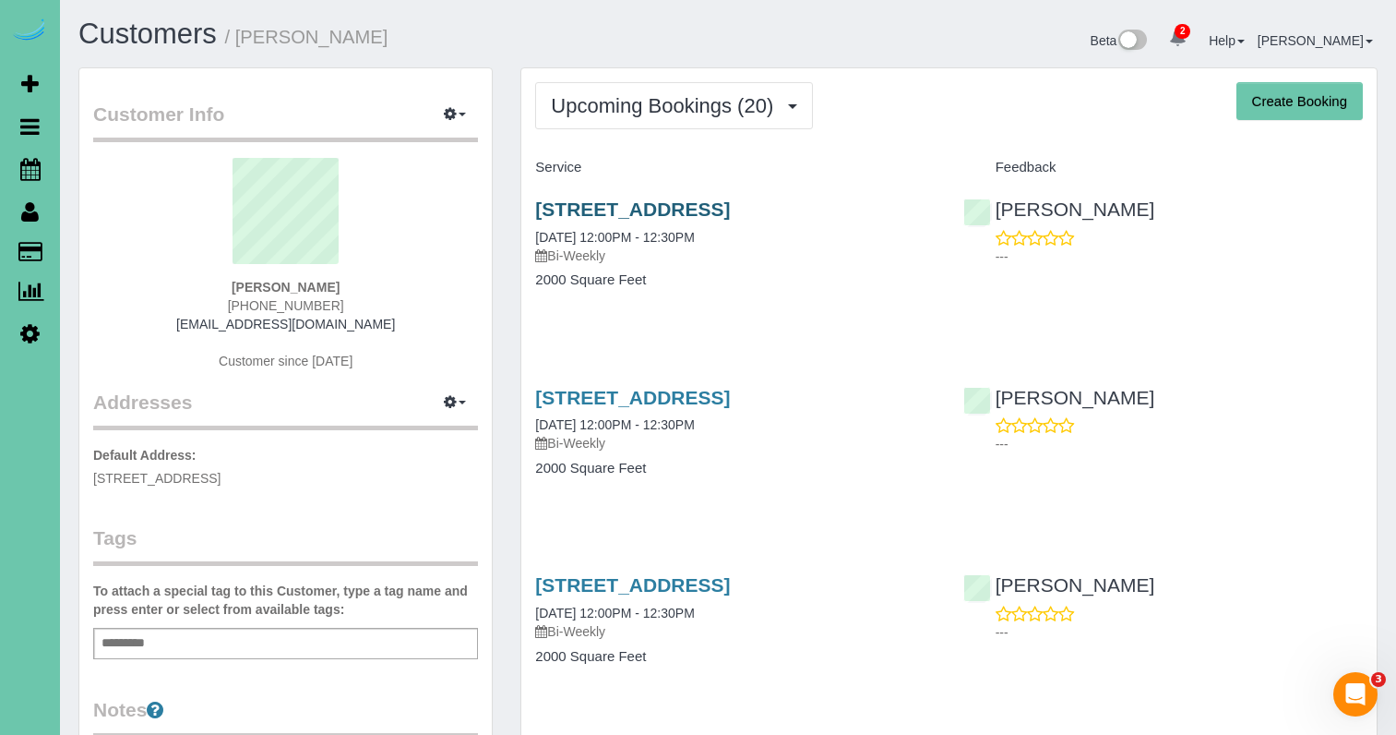
click at [596, 213] on link "15324 Arbor Street, Omaha, NE 68144" at bounding box center [632, 208] width 195 height 21
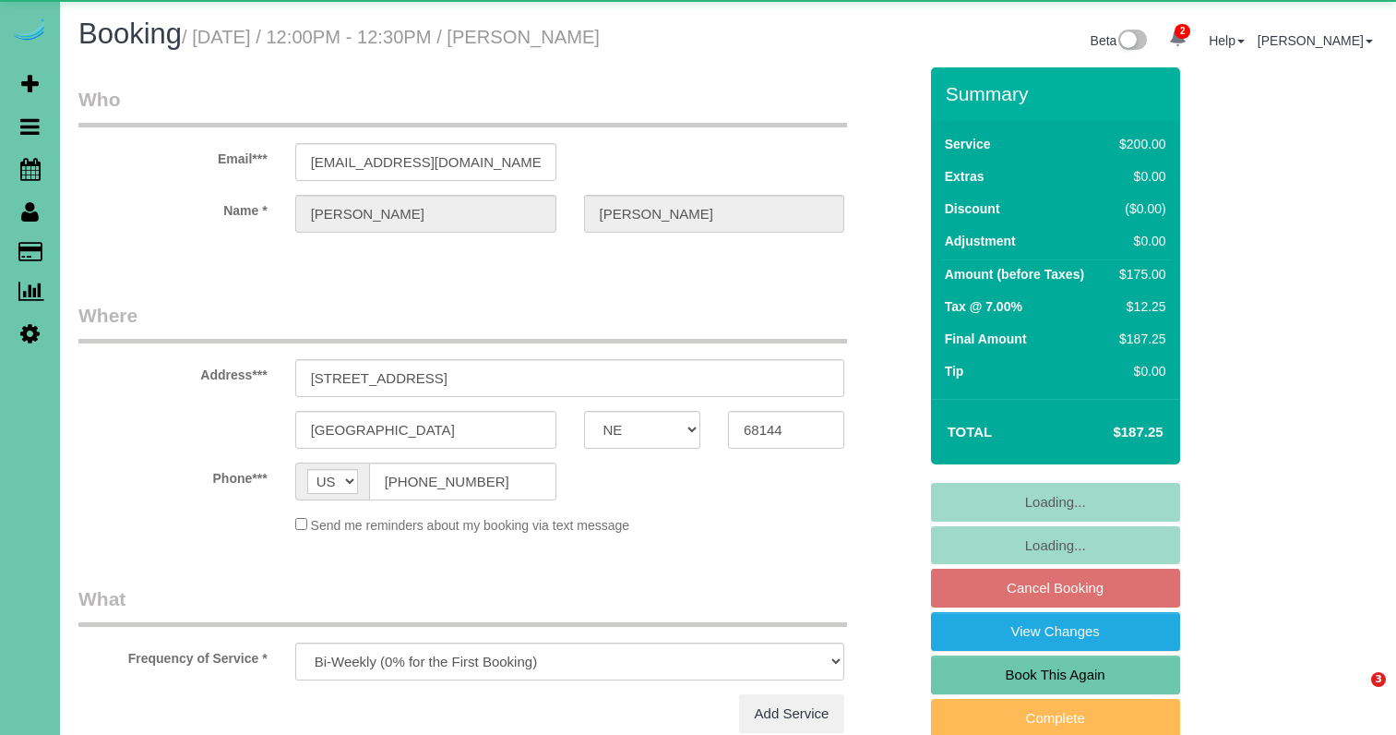
select select "NE"
select select "object:919"
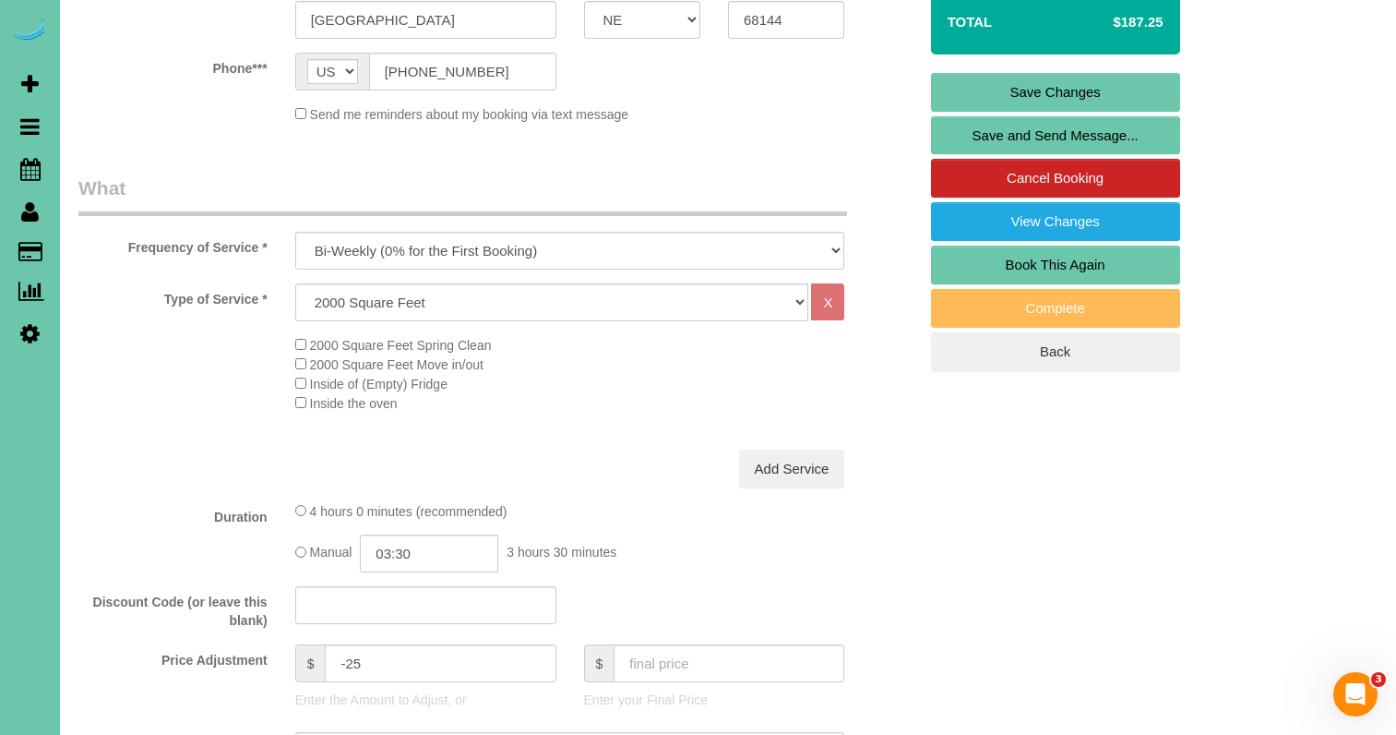
scroll to position [475, 0]
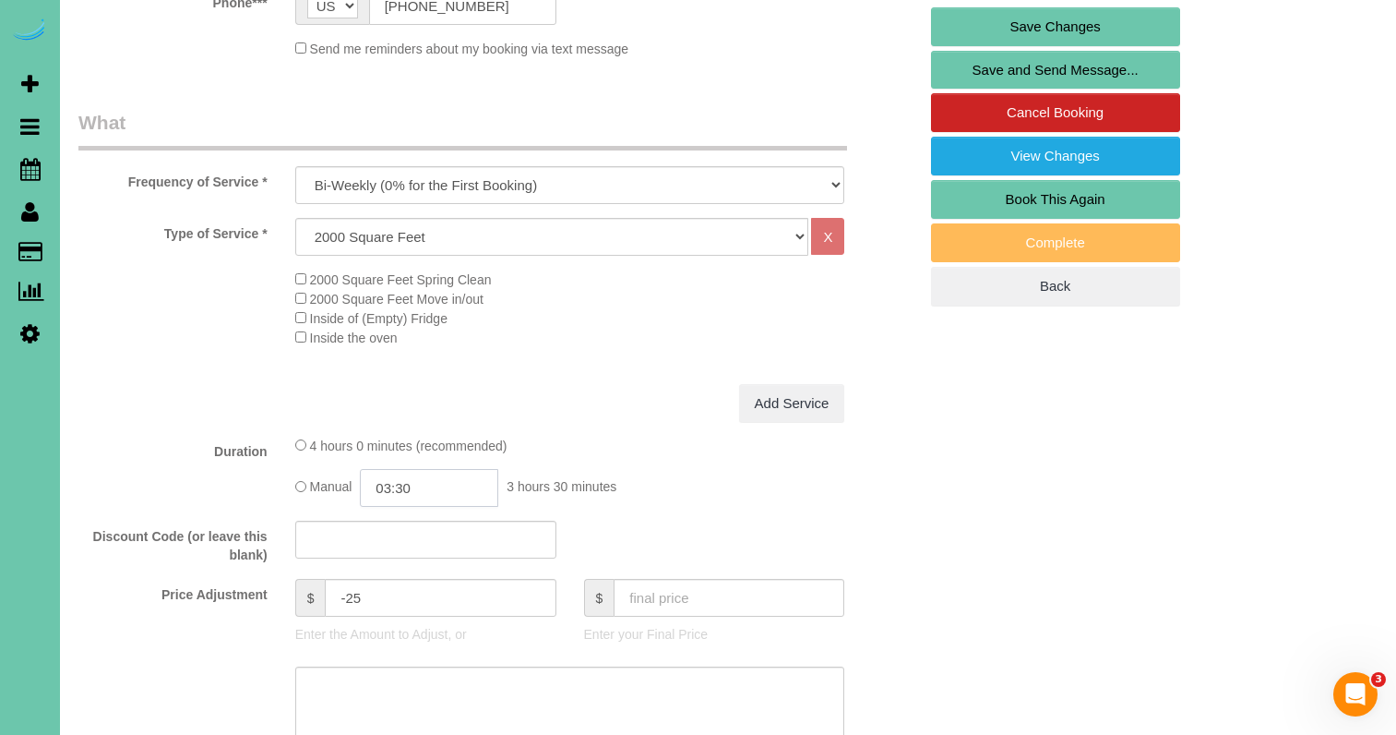
click at [457, 482] on input "03:30" at bounding box center [429, 488] width 138 height 38
type input "03:00"
click at [403, 519] on li "03:00" at bounding box center [409, 514] width 82 height 24
click at [200, 463] on div "Duration 4 hours 0 minutes (recommended) Manual 03:00 3 hours 0 minutes" at bounding box center [498, 471] width 866 height 71
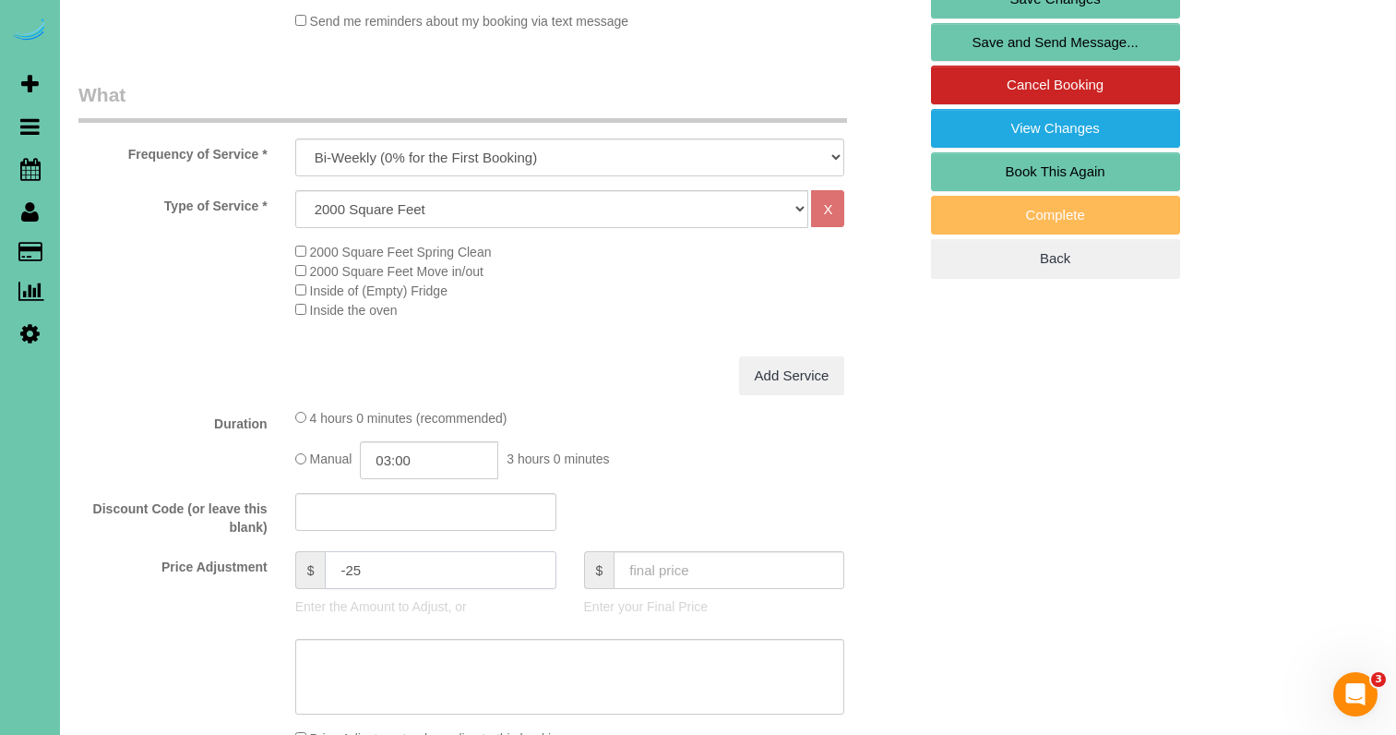
scroll to position [498, 0]
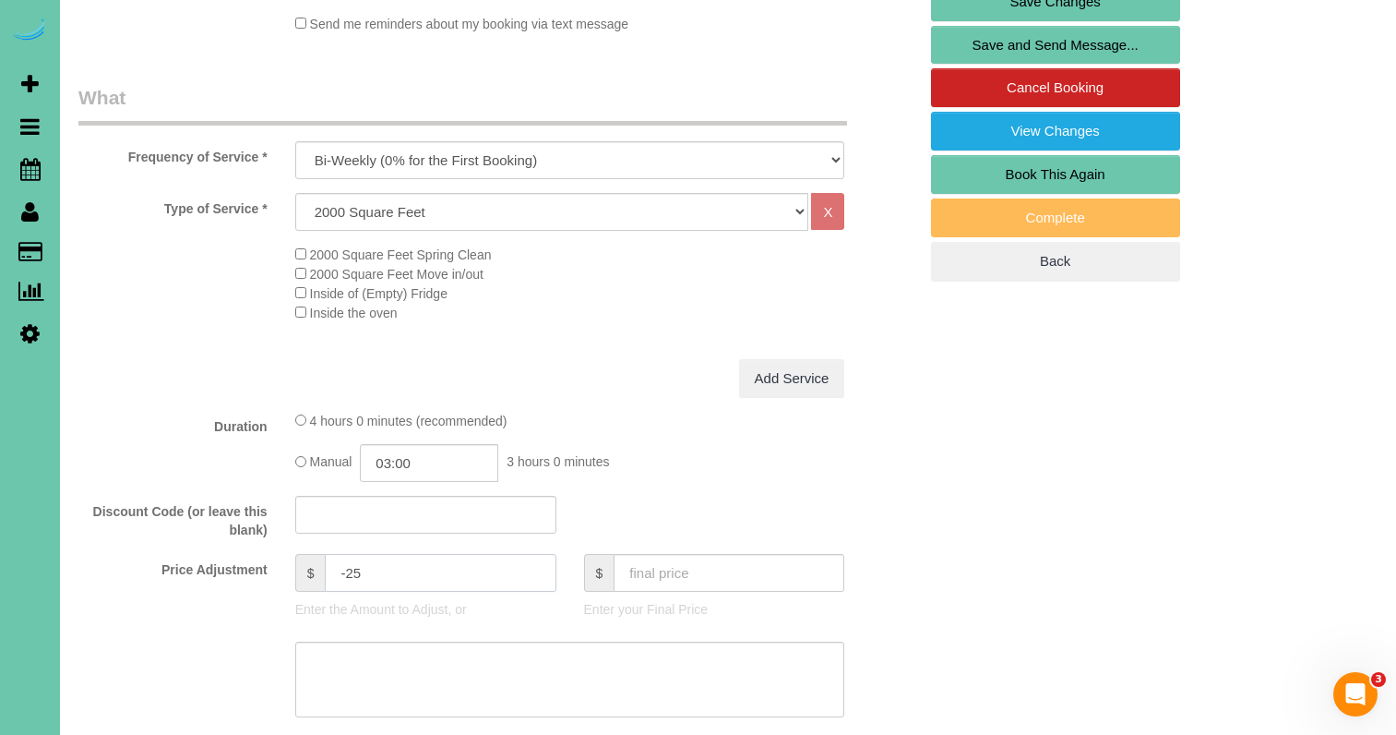
drag, startPoint x: 367, startPoint y: 568, endPoint x: 343, endPoint y: 568, distance: 24.0
click at [345, 568] on input "-25" at bounding box center [440, 573] width 231 height 38
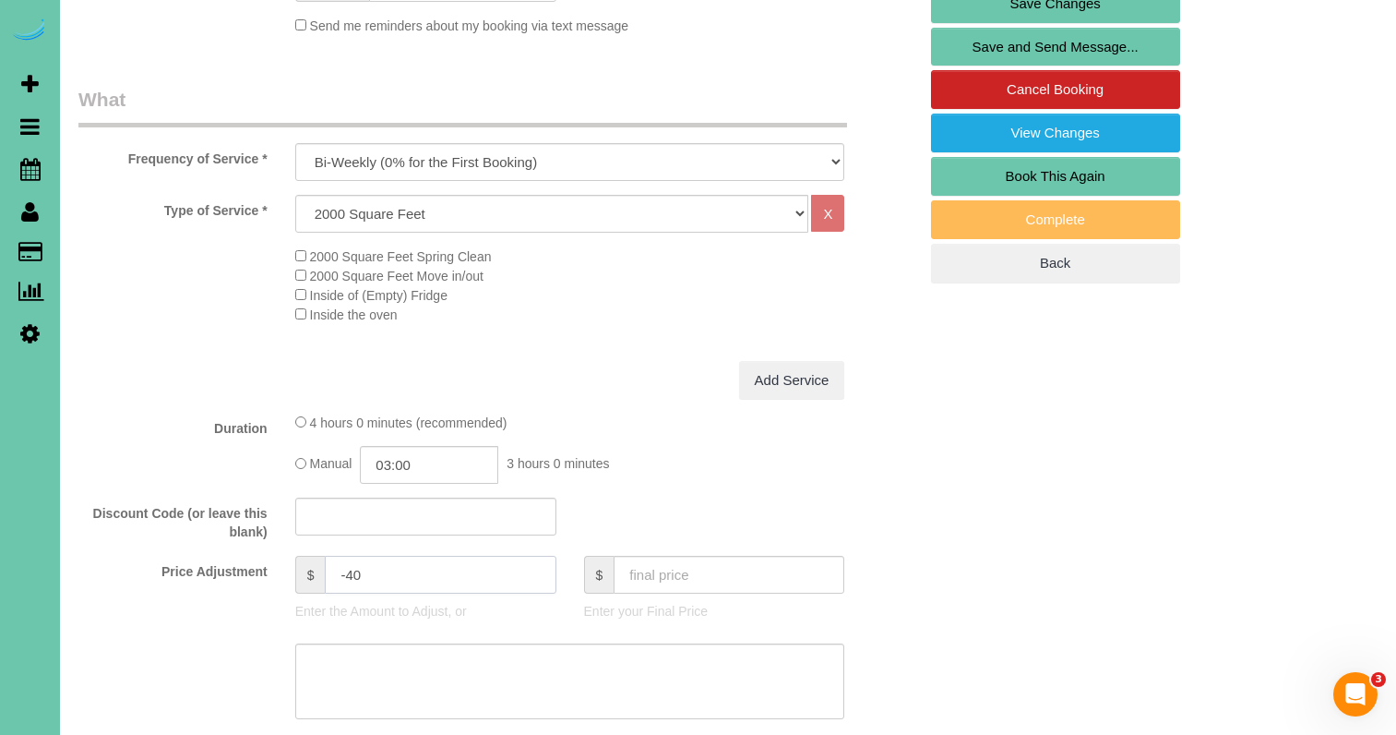
type input "-40"
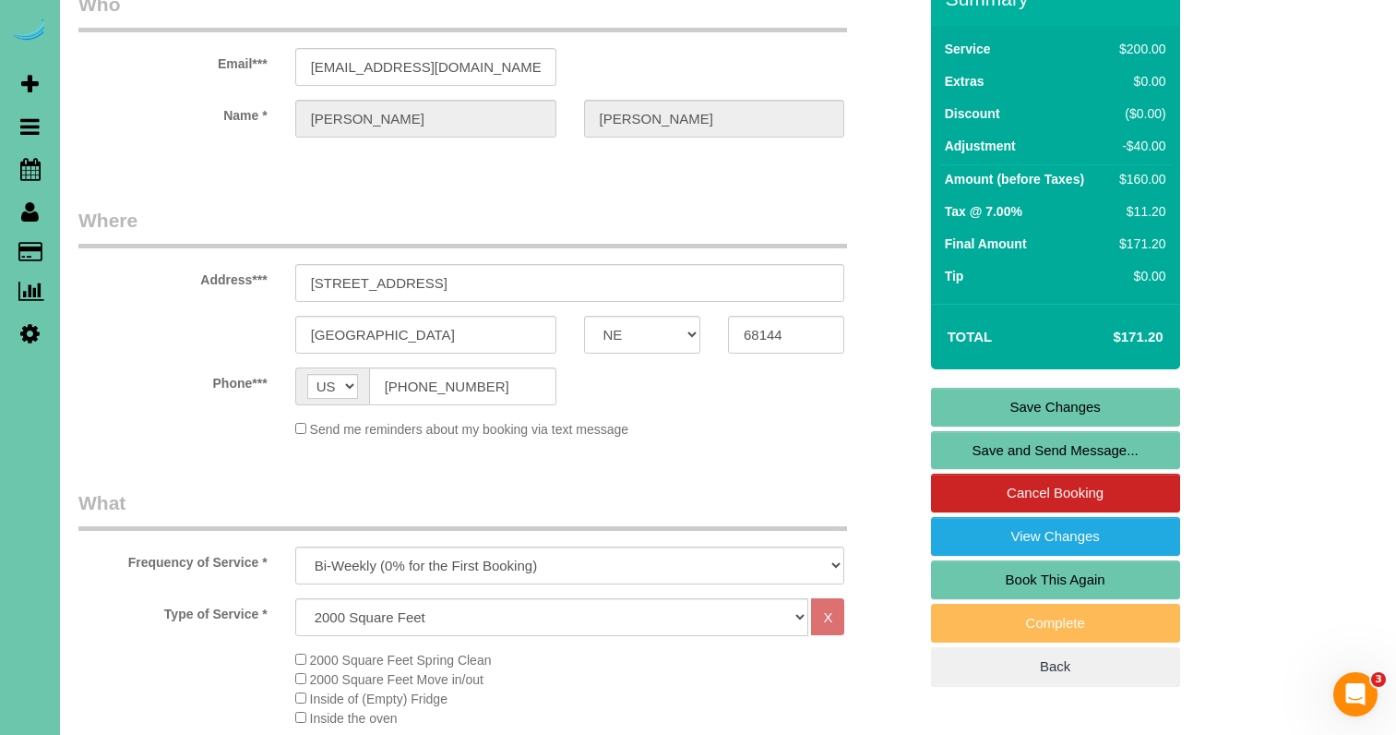
scroll to position [93, 0]
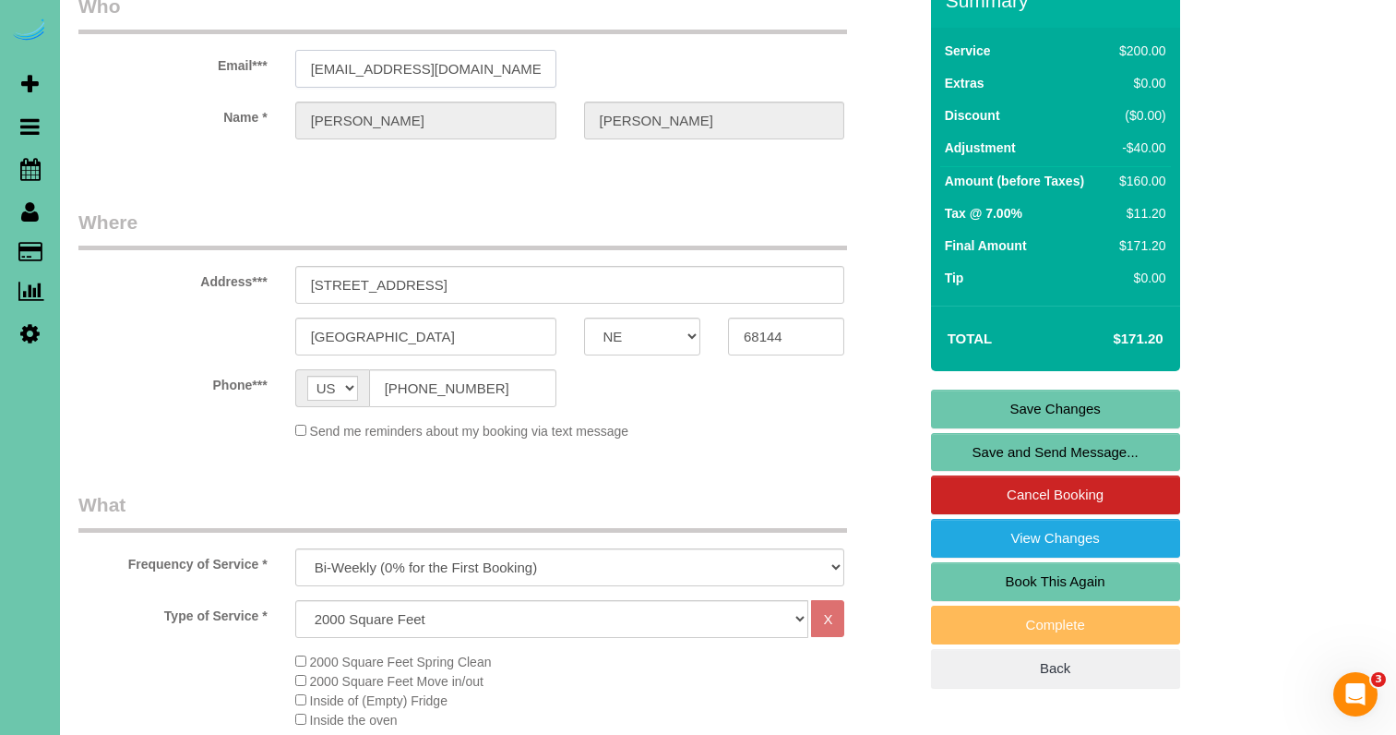
drag, startPoint x: 413, startPoint y: 73, endPoint x: 232, endPoint y: 71, distance: 181.8
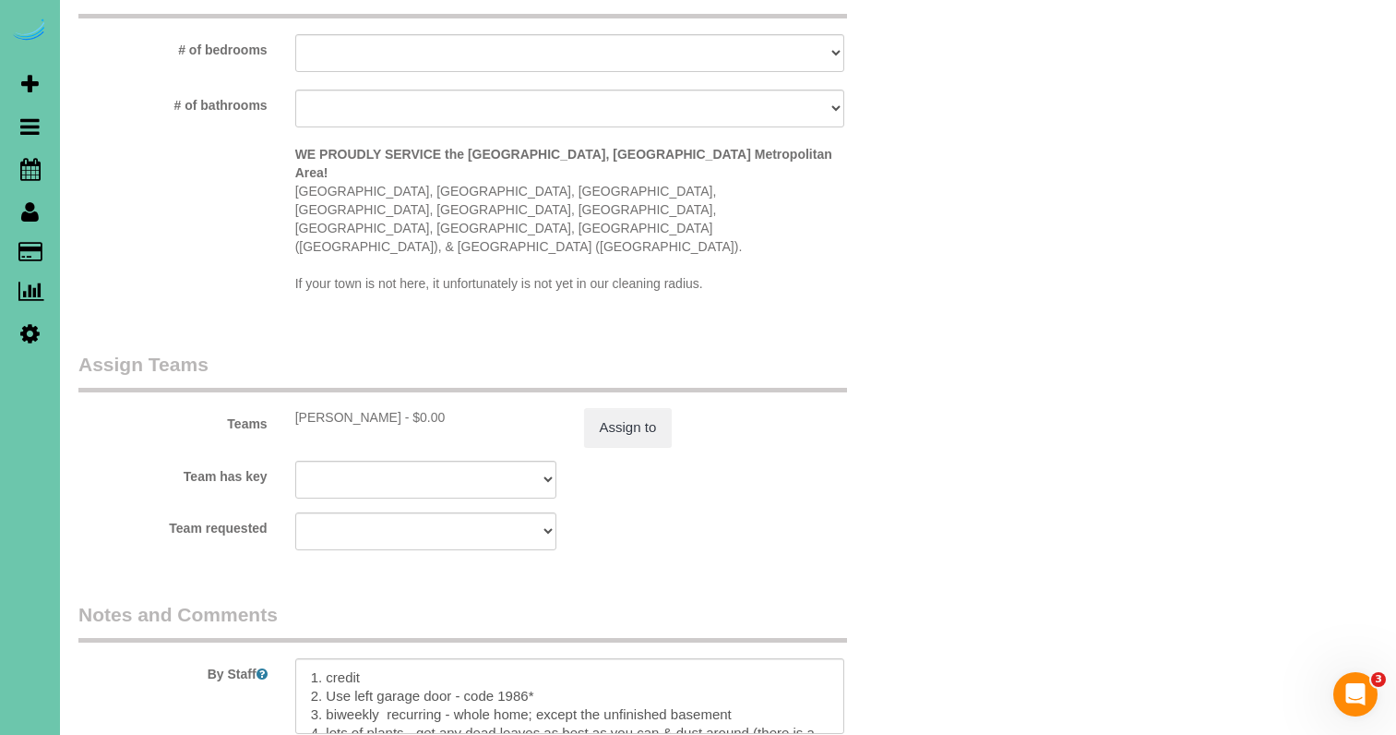
scroll to position [1785, 0]
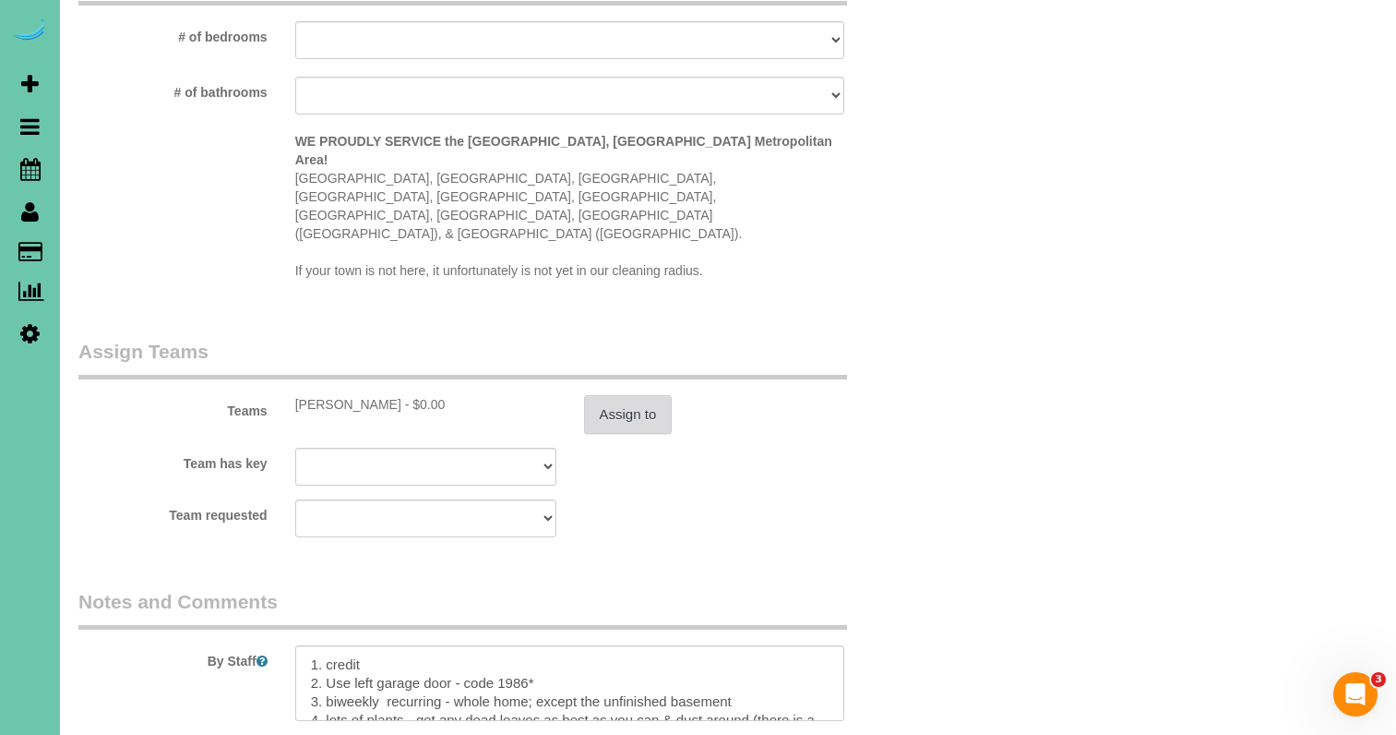
click at [625, 395] on button "Assign to" at bounding box center [628, 414] width 89 height 39
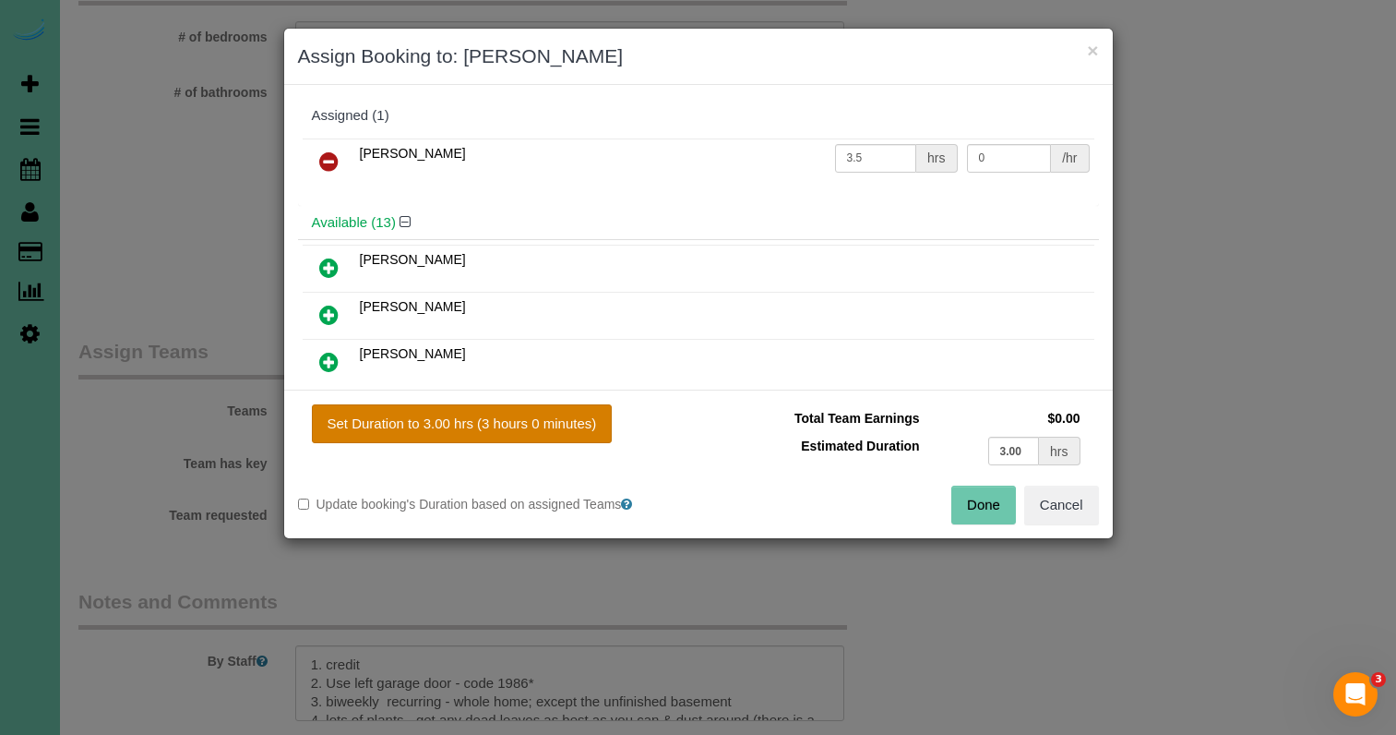
click at [481, 417] on button "Set Duration to 3.00 hrs (3 hours 0 minutes)" at bounding box center [462, 423] width 301 height 39
type input "3.00"
drag, startPoint x: 986, startPoint y: 499, endPoint x: 811, endPoint y: 544, distance: 180.8
click at [986, 499] on button "Done" at bounding box center [983, 504] width 65 height 39
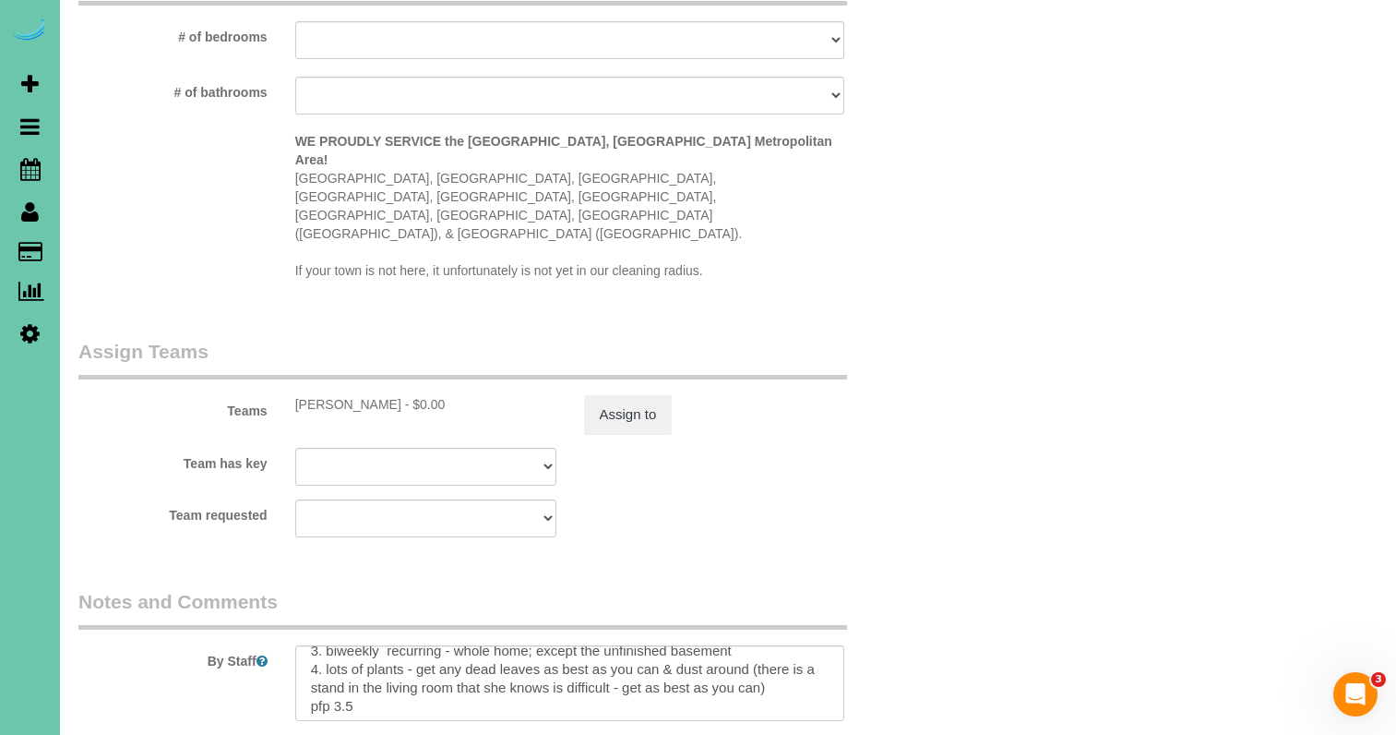
scroll to position [50, 0]
click at [422, 647] on textarea at bounding box center [570, 683] width 550 height 76
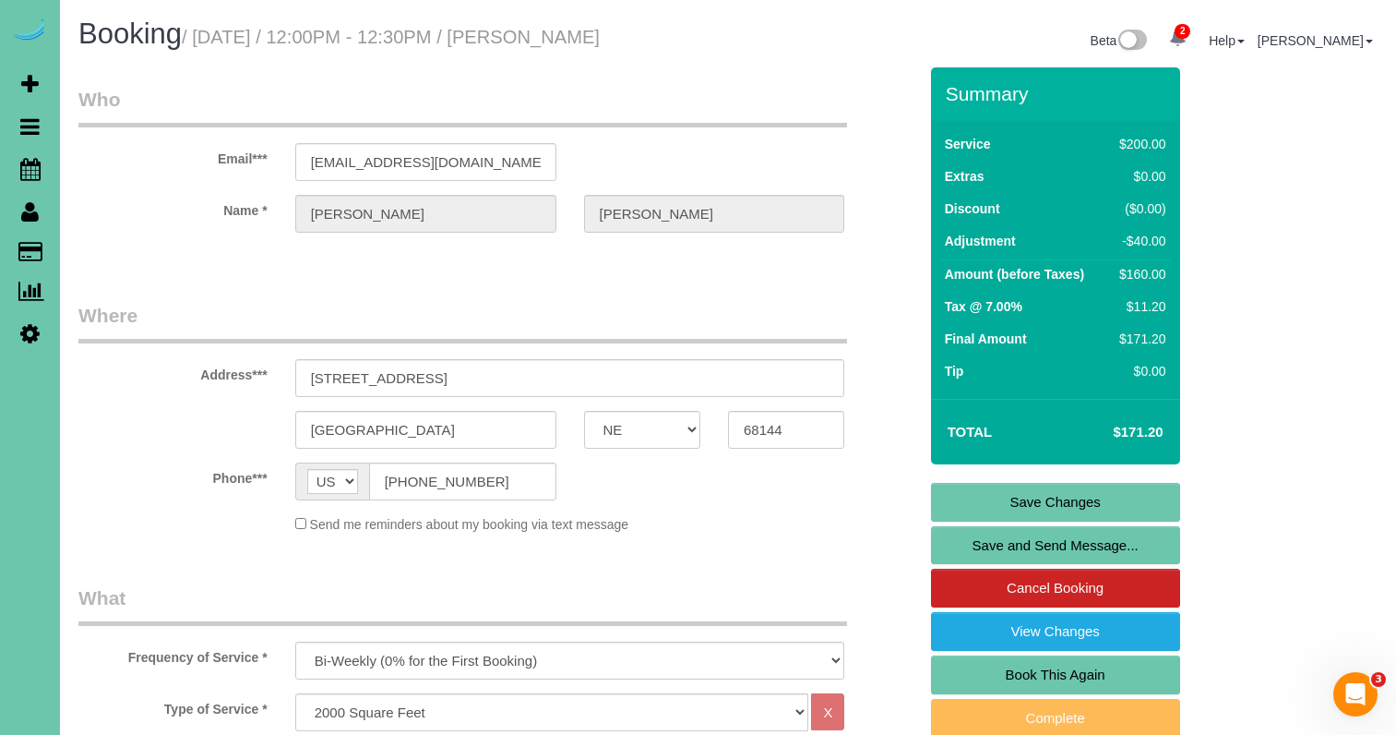
scroll to position [0, 0]
type textarea "1. credit 2. Use left garage door - code 1986* 3. biweekly recurring - whole ho…"
click at [1012, 494] on link "Save Changes" at bounding box center [1055, 502] width 249 height 39
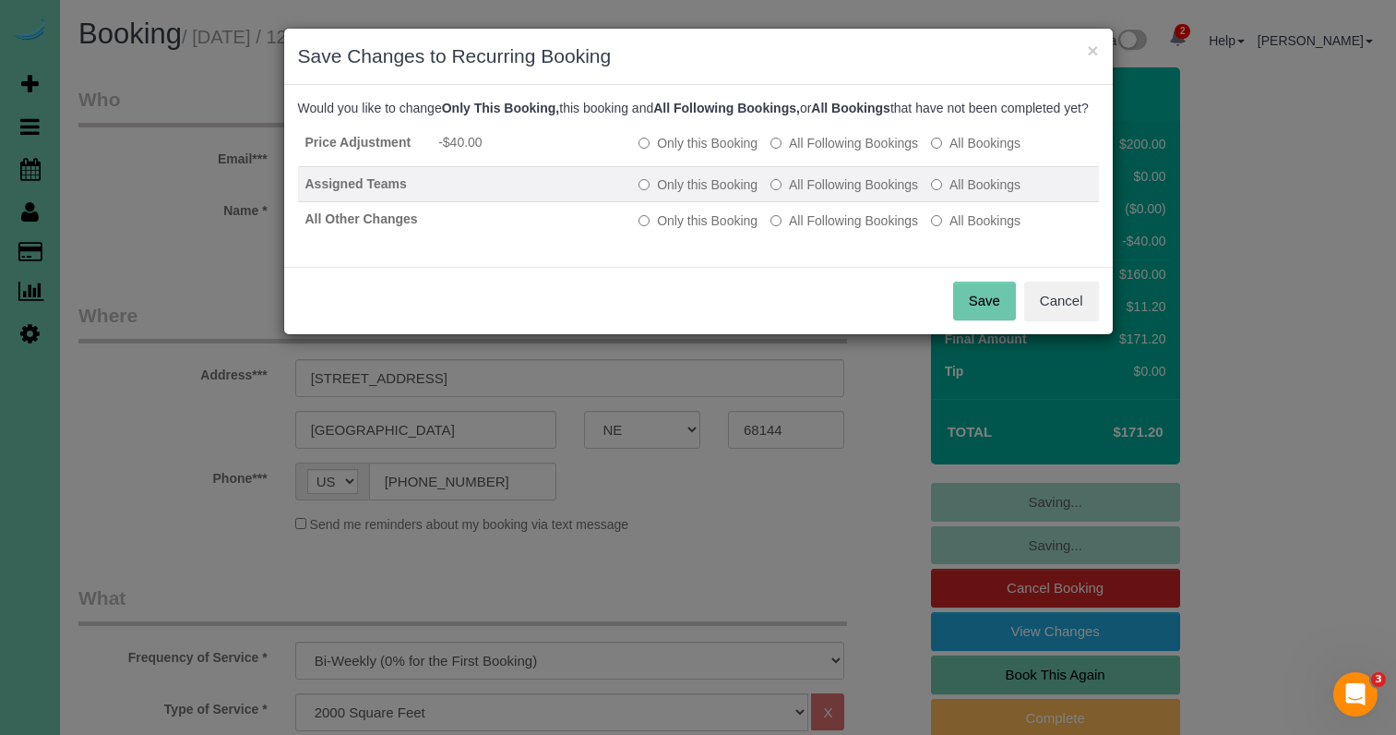
drag, startPoint x: 844, startPoint y: 162, endPoint x: 831, endPoint y: 190, distance: 31.0
click at [844, 152] on label "All Following Bookings" at bounding box center [845, 143] width 148 height 18
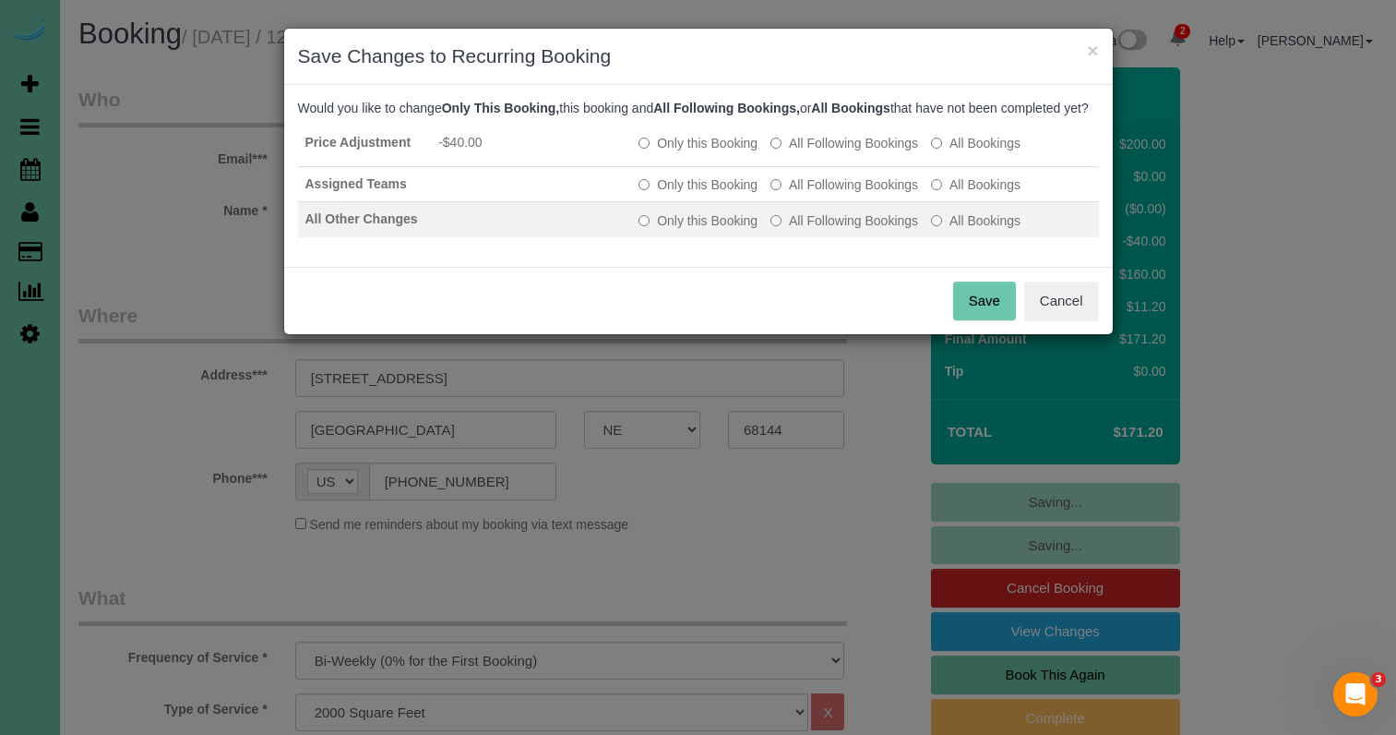
drag, startPoint x: 822, startPoint y: 203, endPoint x: 817, endPoint y: 221, distance: 19.3
click at [822, 194] on label "All Following Bookings" at bounding box center [845, 184] width 148 height 18
click at [814, 229] on label "All Following Bookings" at bounding box center [845, 220] width 148 height 18
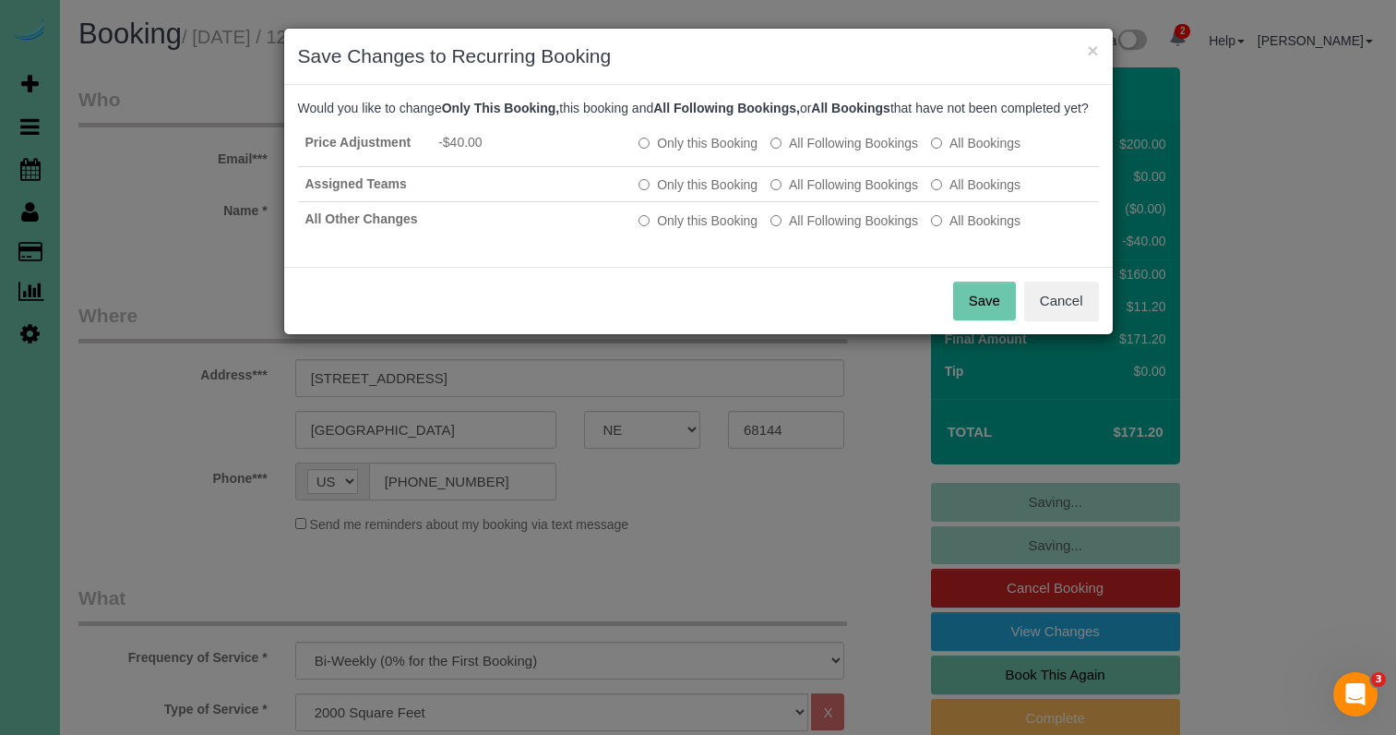
click at [981, 308] on button "Save" at bounding box center [984, 300] width 63 height 39
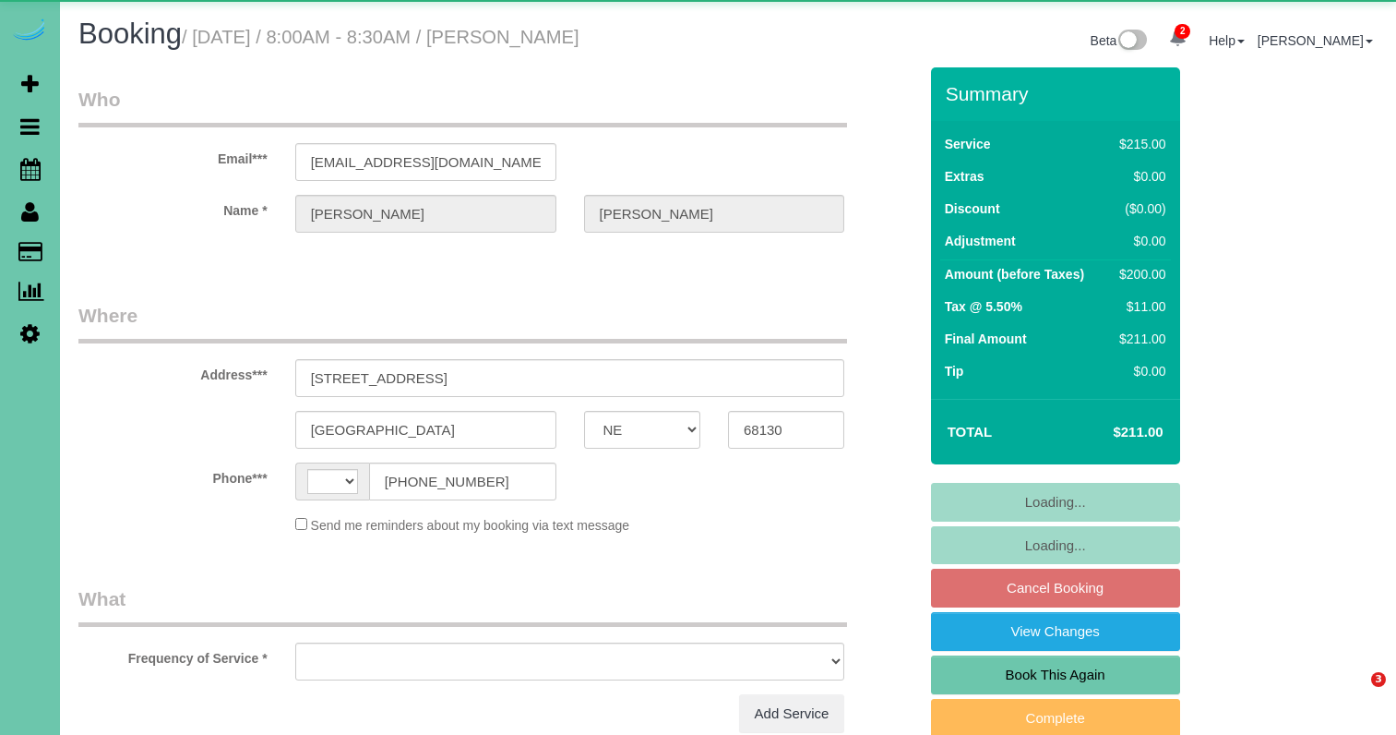
select select "NE"
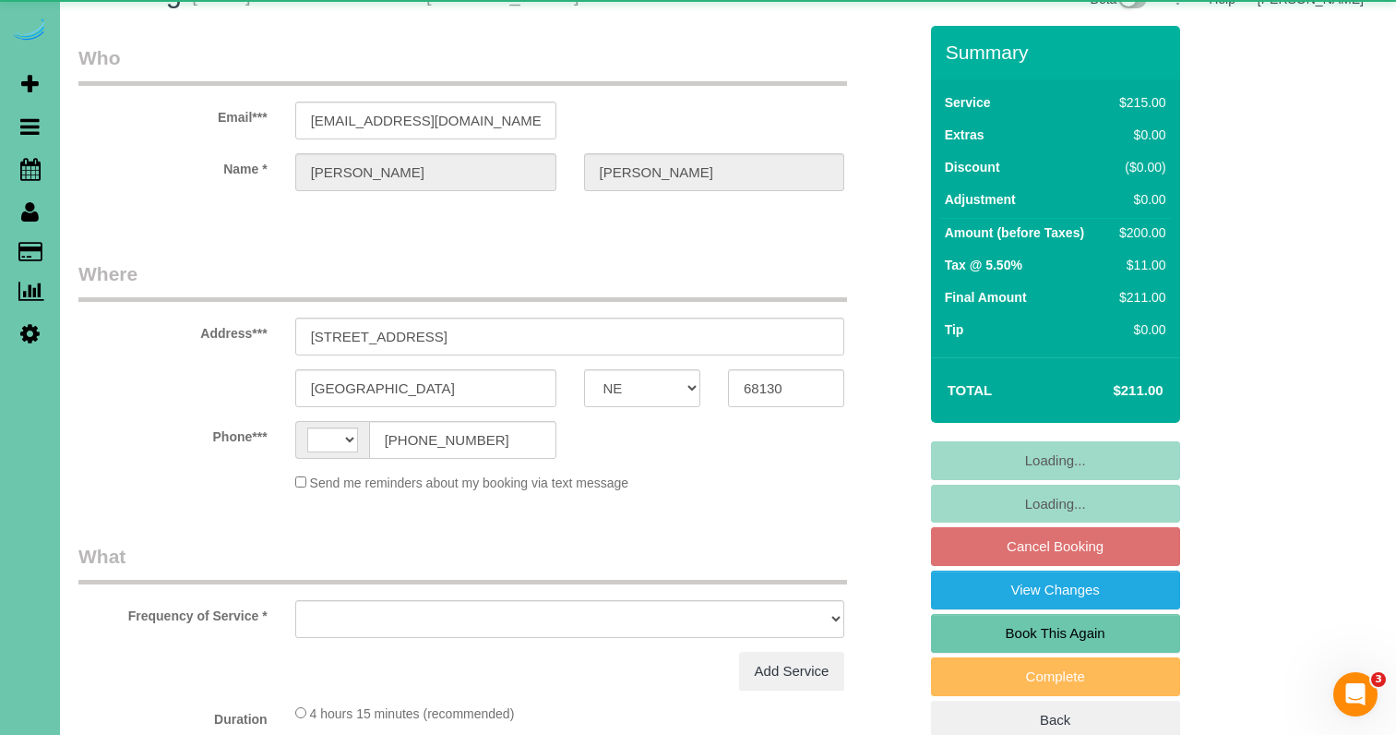
select select "string:[GEOGRAPHIC_DATA]"
select select "object:865"
select select "string:fspay-1806e26f-2286-4c74-ba7a-ce745aea9d01"
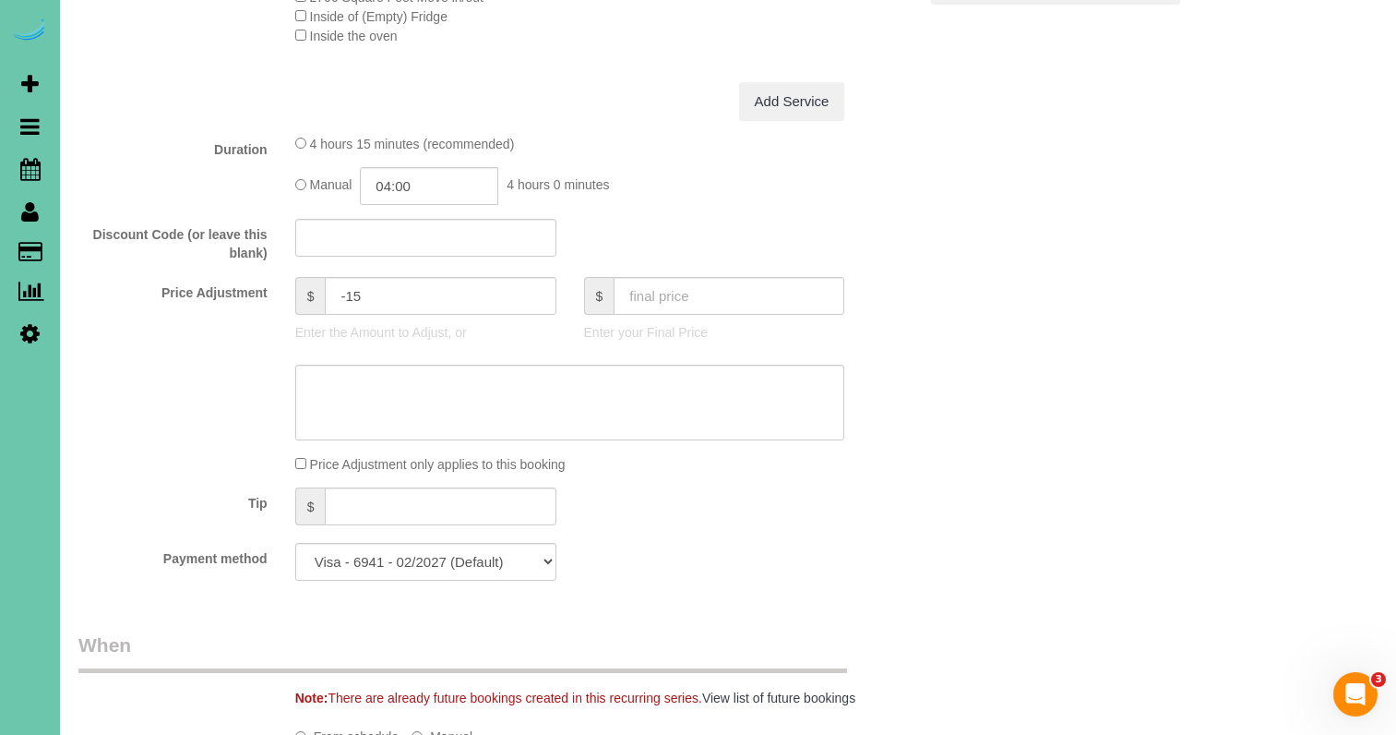
scroll to position [774, 0]
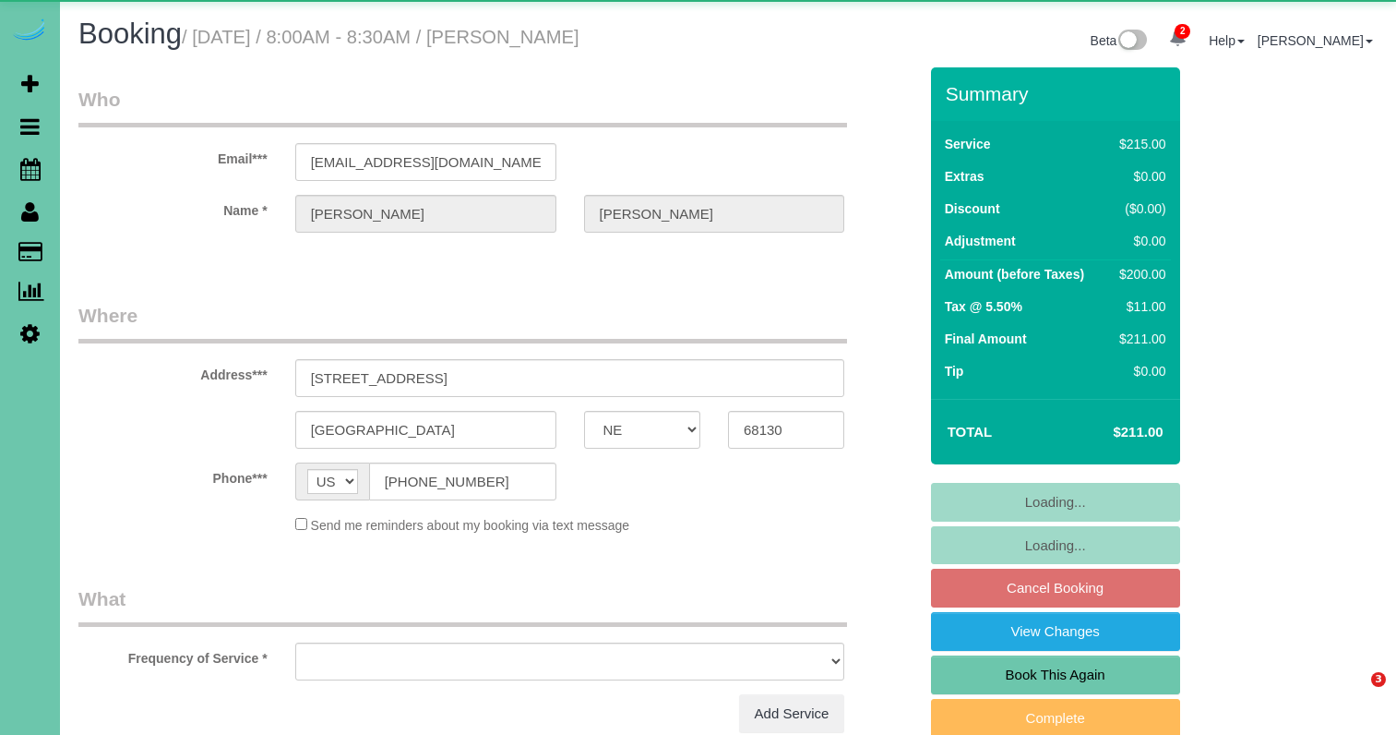
select select "NE"
select select "object:639"
select select "string:fspay-1806e26f-2286-4c74-ba7a-ce745aea9d01"
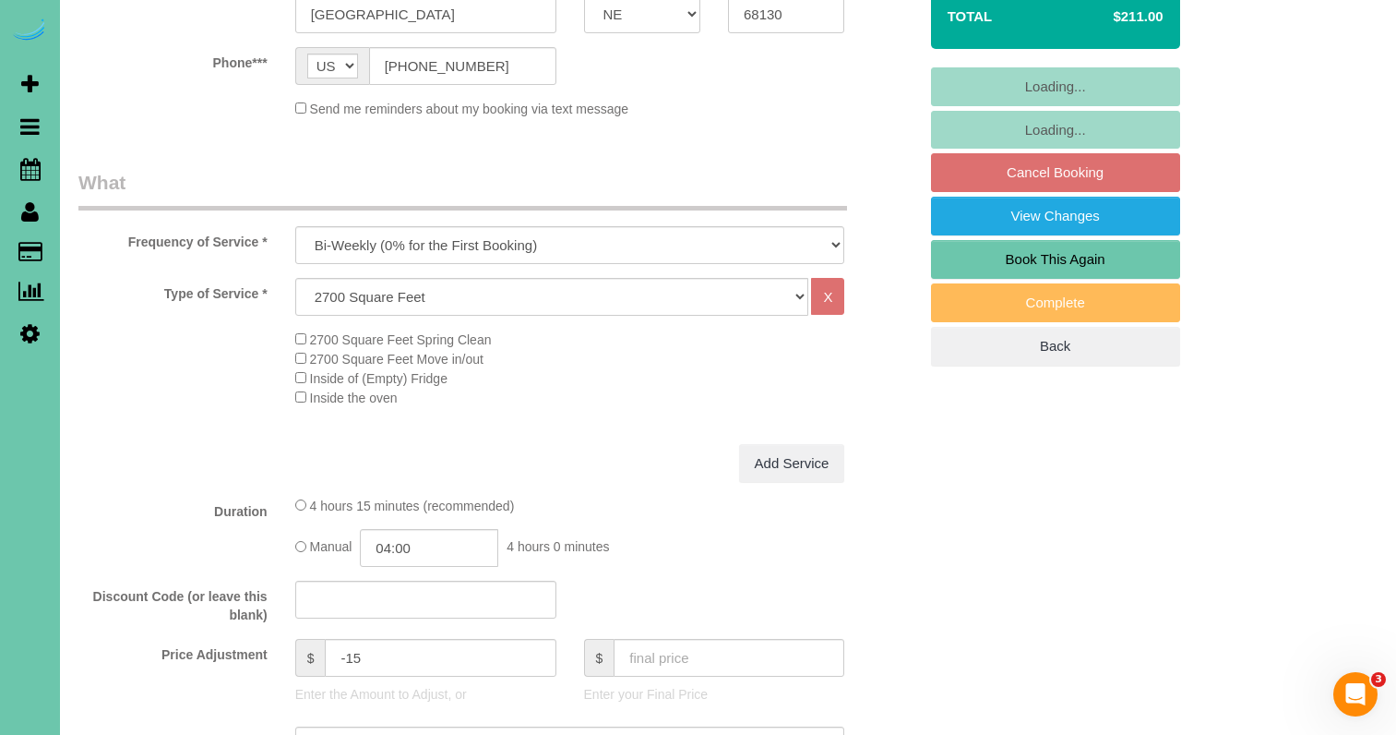
scroll to position [519, 0]
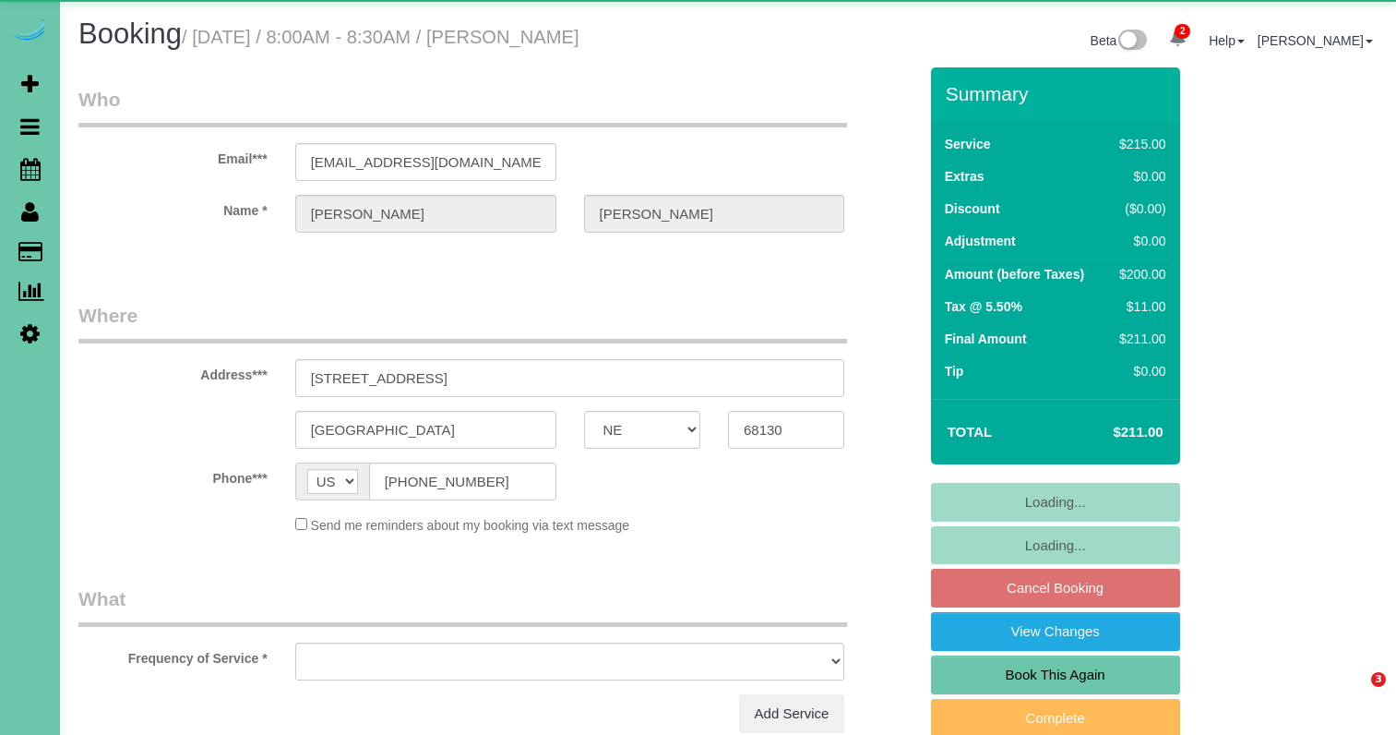
select select "NE"
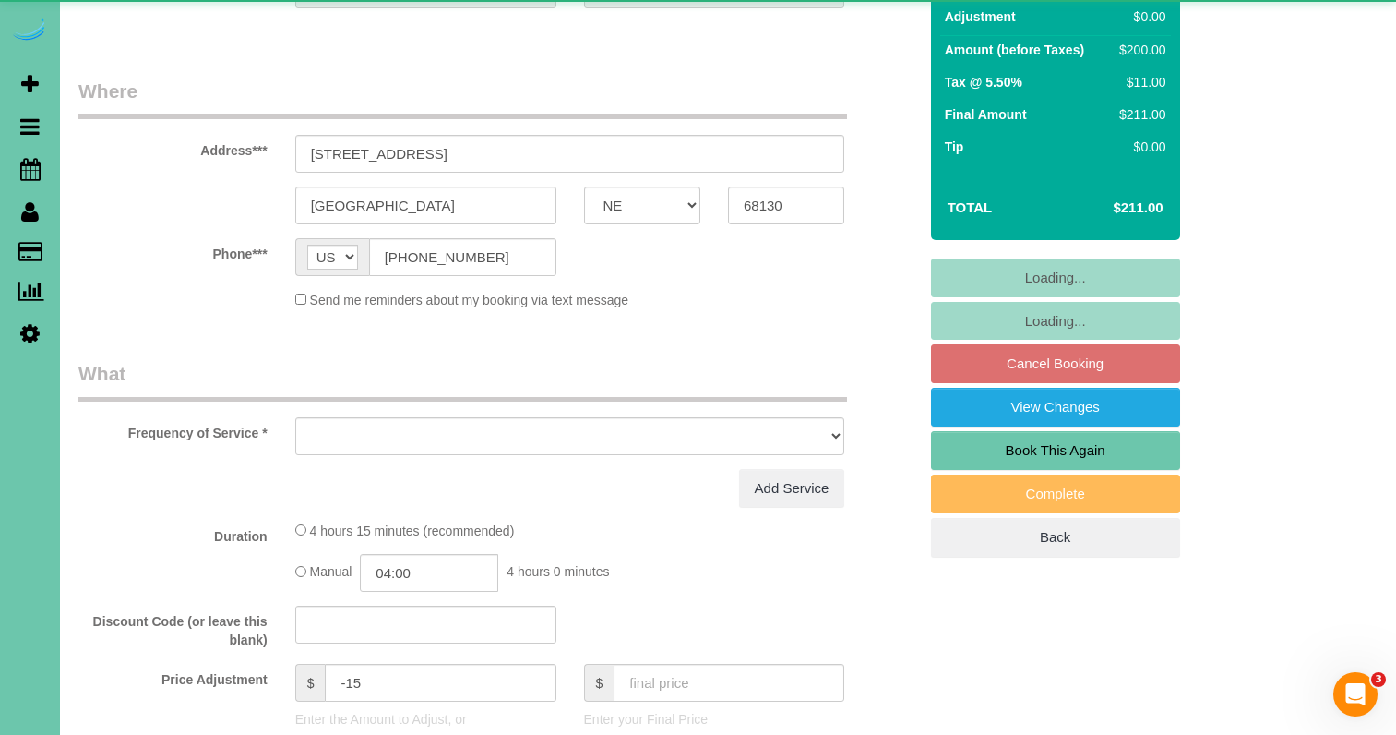
select select "object:639"
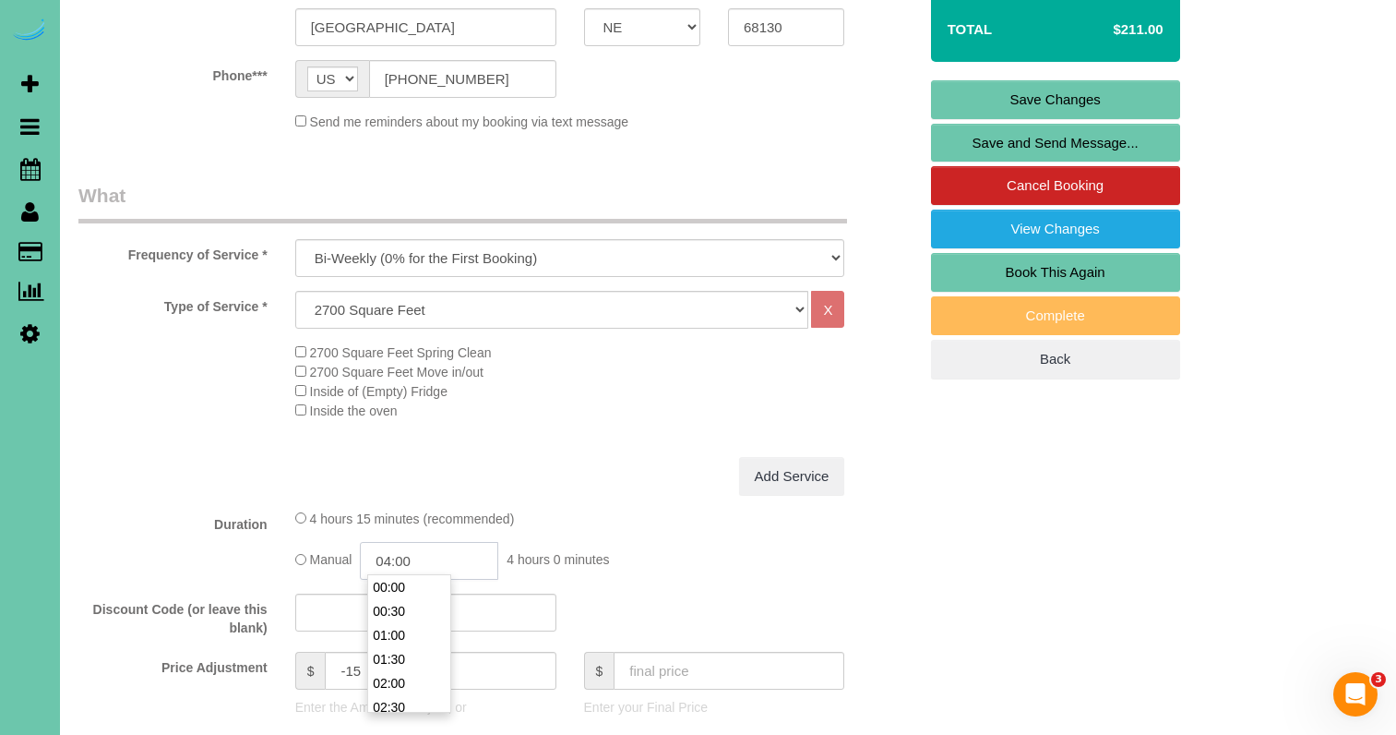
scroll to position [168, 0]
drag, startPoint x: 428, startPoint y: 555, endPoint x: 395, endPoint y: 548, distance: 33.8
click at [393, 554] on input "04:00" at bounding box center [429, 561] width 138 height 38
type input "03:45"
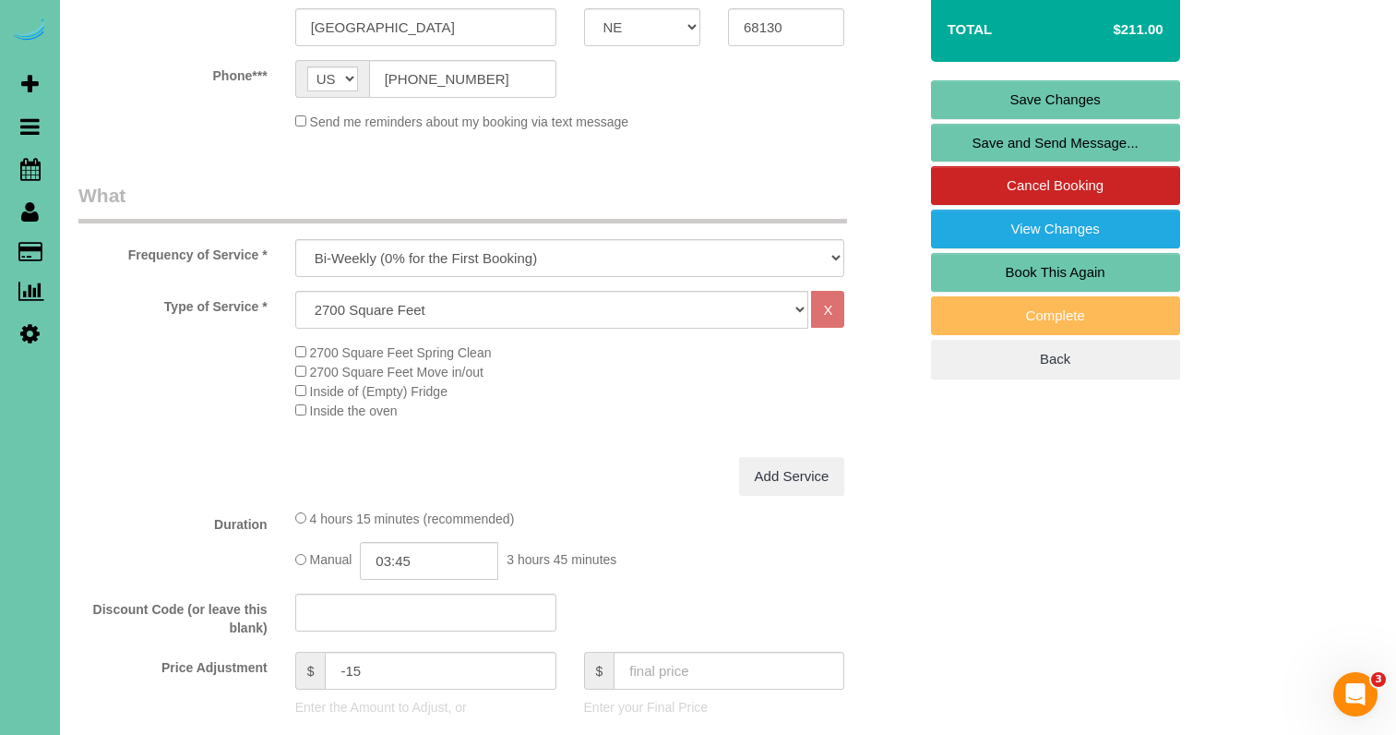
scroll to position [788, 0]
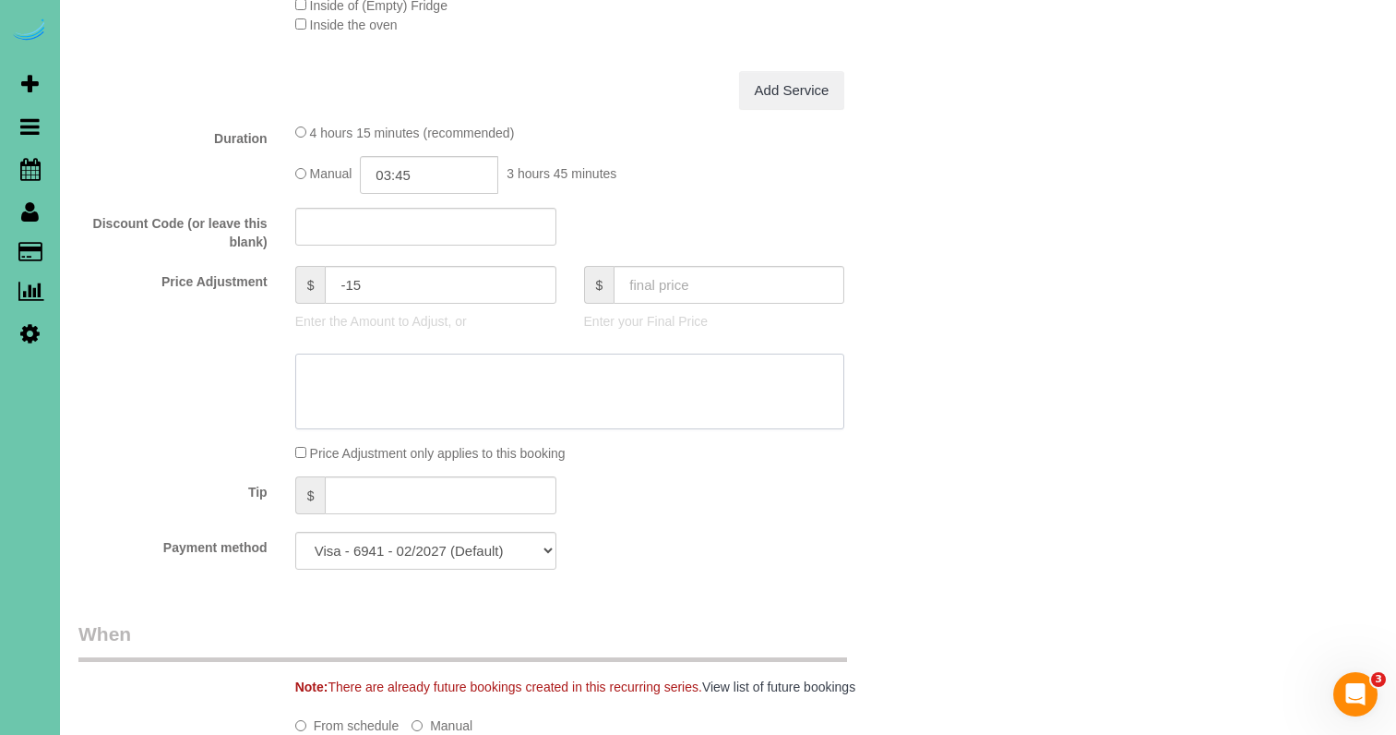
type textarea "E"
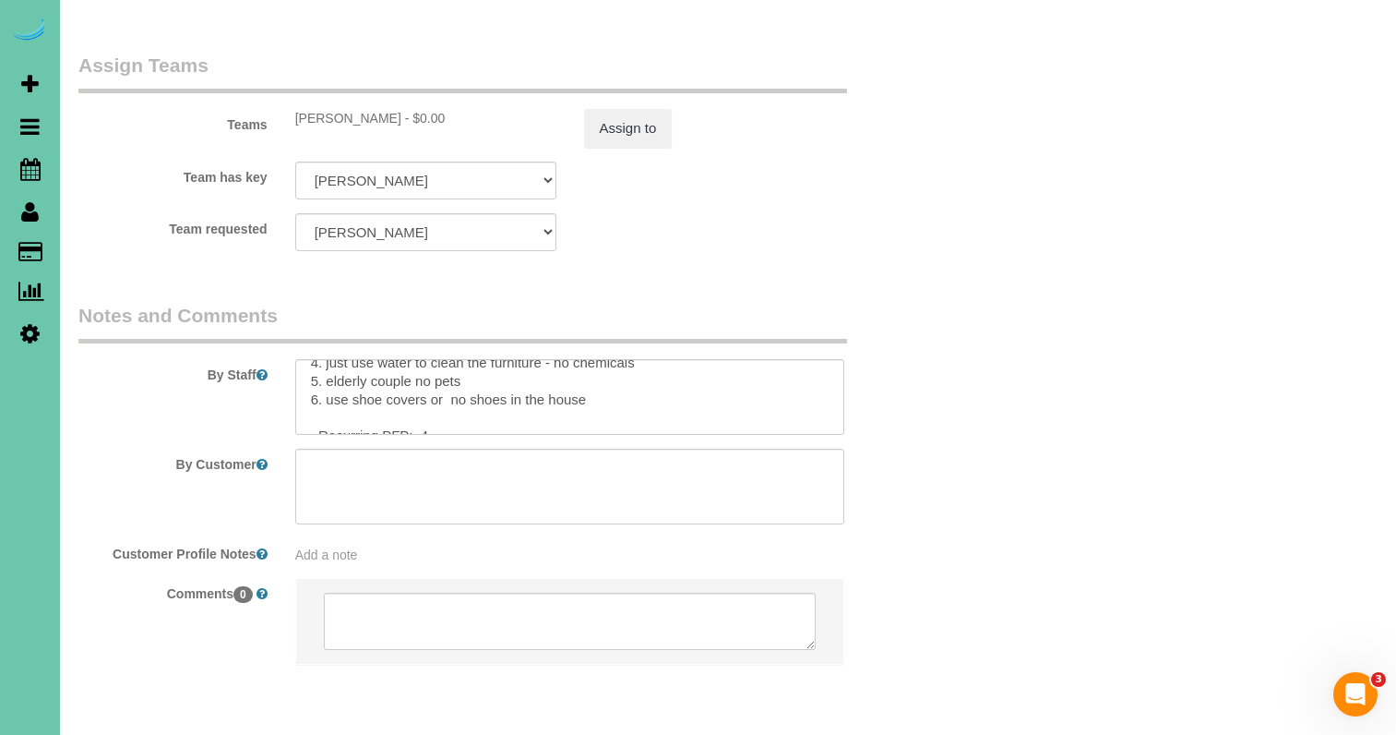
scroll to position [172, 0]
type textarea "NEW RATE"
click at [438, 359] on textarea at bounding box center [570, 397] width 550 height 76
type textarea "**No WOWs ( no toilet paper folds or tissue folds or napkin folds)** MAKE SURE …"
click at [649, 109] on button "Assign to" at bounding box center [628, 128] width 89 height 39
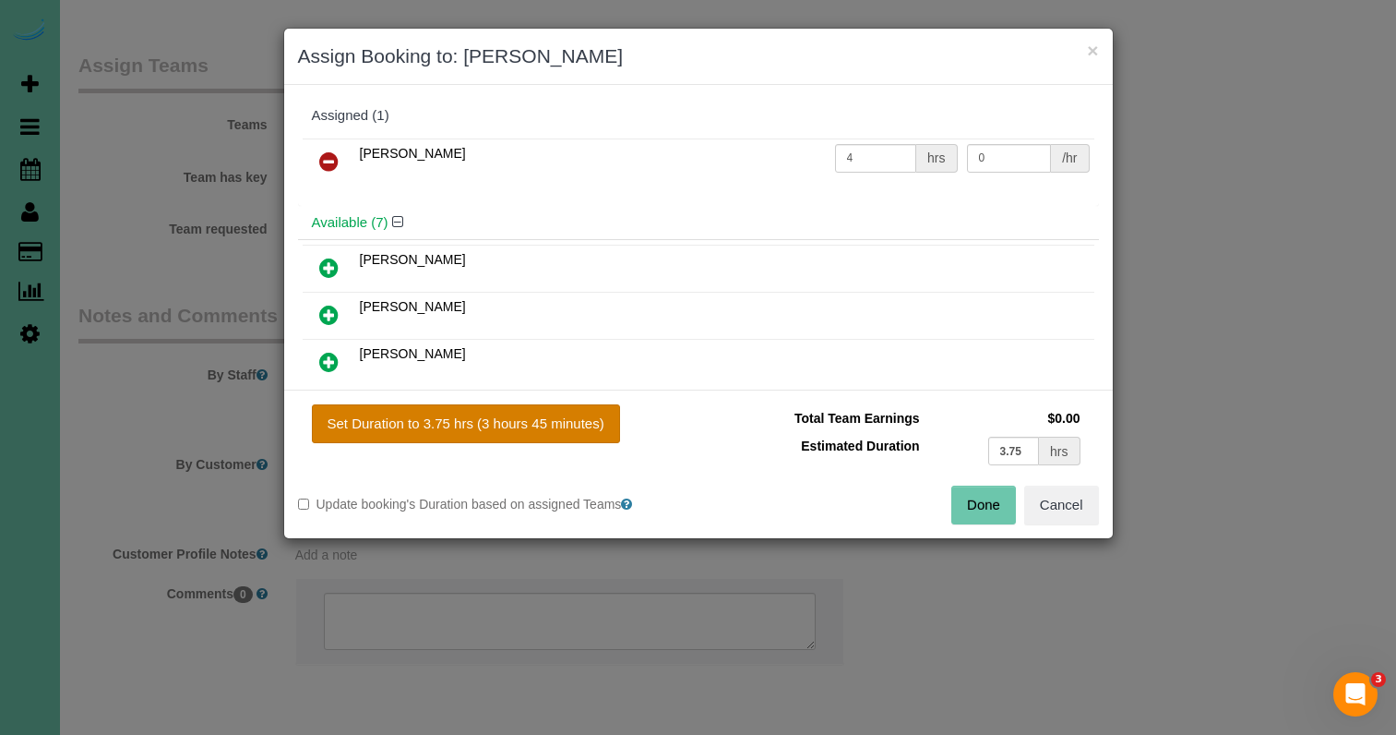
click at [564, 416] on button "Set Duration to 3.75 hrs (3 hours 45 minutes)" at bounding box center [466, 423] width 308 height 39
type input "3.75"
click at [974, 507] on button "Done" at bounding box center [983, 504] width 65 height 39
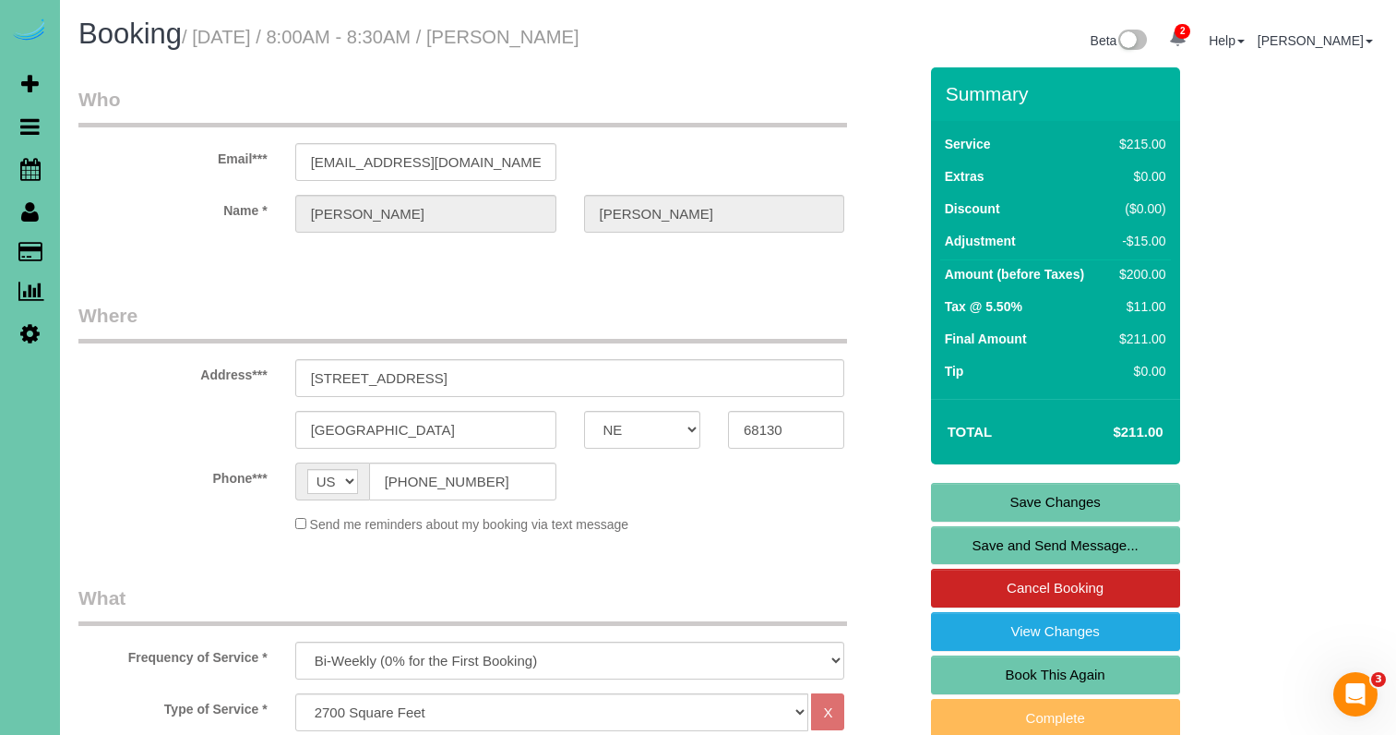
scroll to position [0, 0]
click at [955, 503] on link "Save Changes" at bounding box center [1055, 502] width 249 height 39
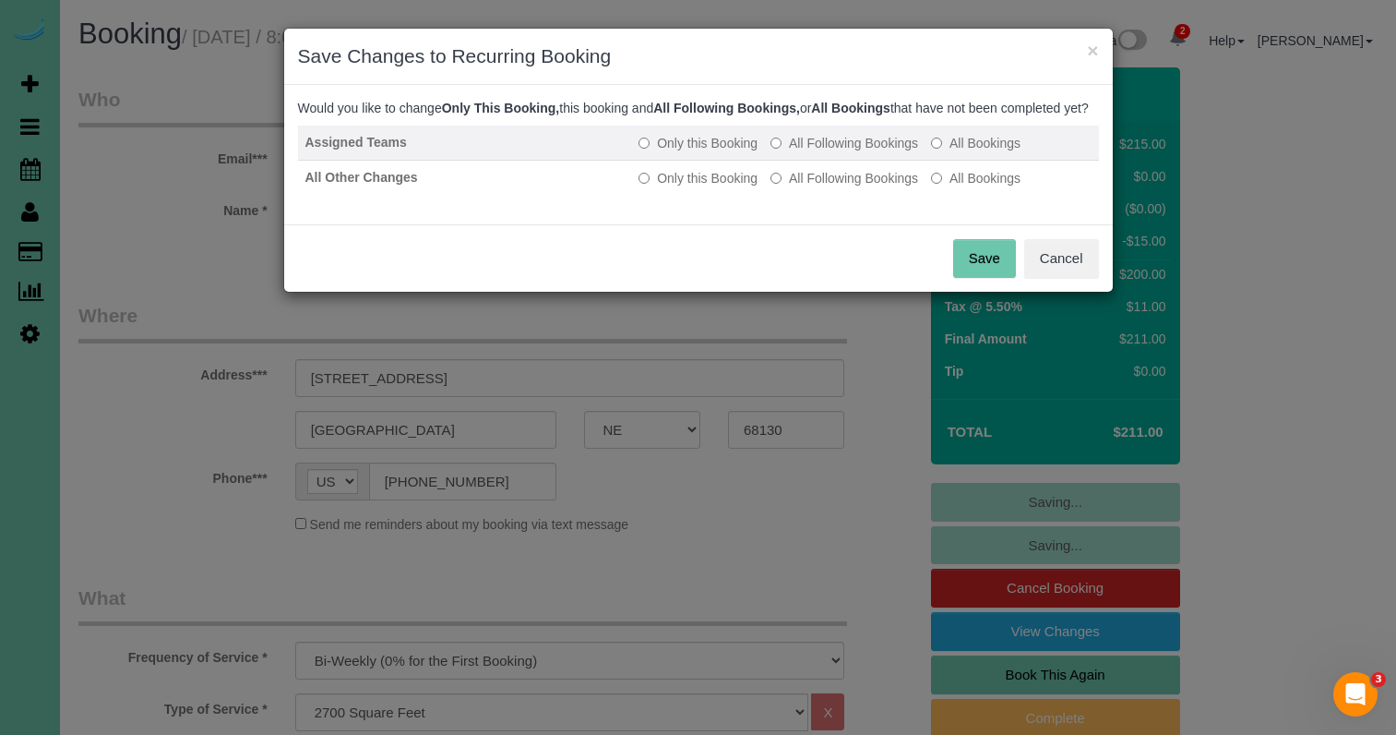
click at [811, 152] on label "All Following Bookings" at bounding box center [845, 143] width 148 height 18
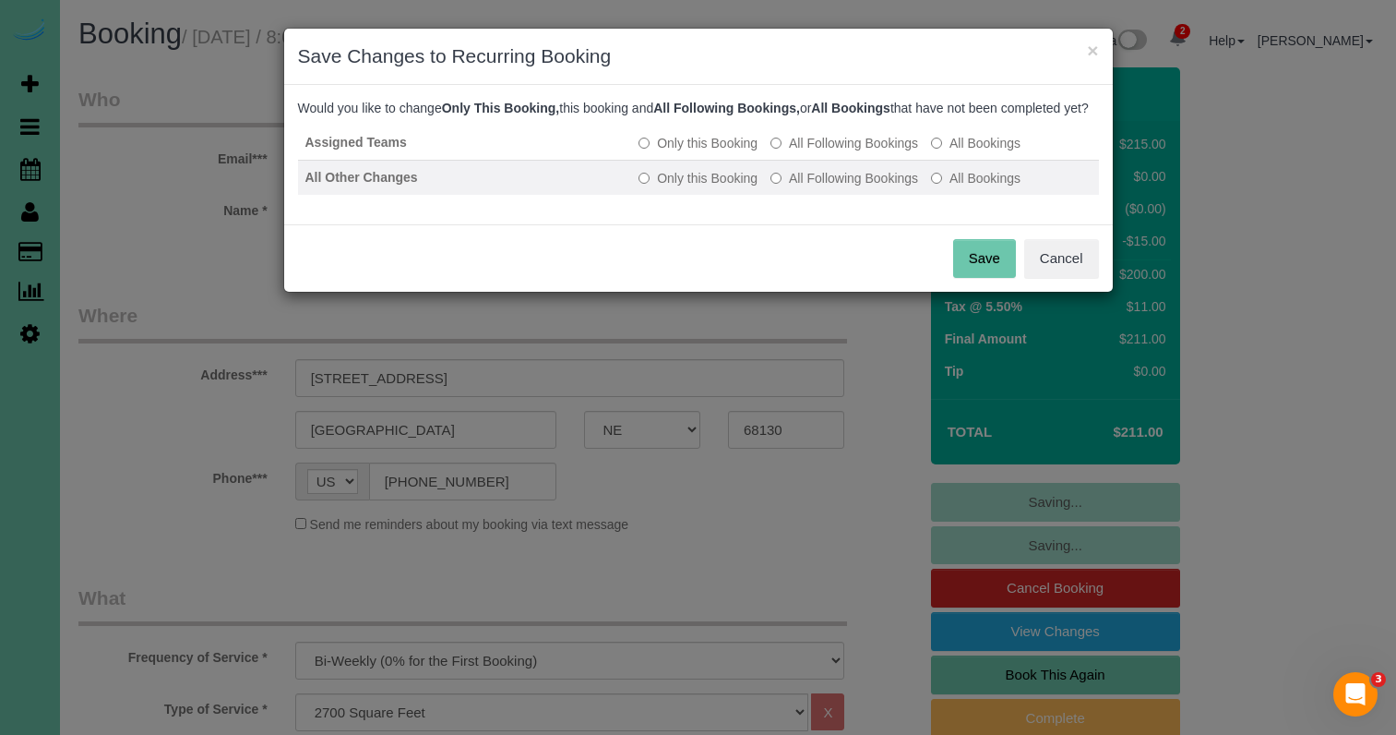
click at [800, 187] on label "All Following Bookings" at bounding box center [845, 178] width 148 height 18
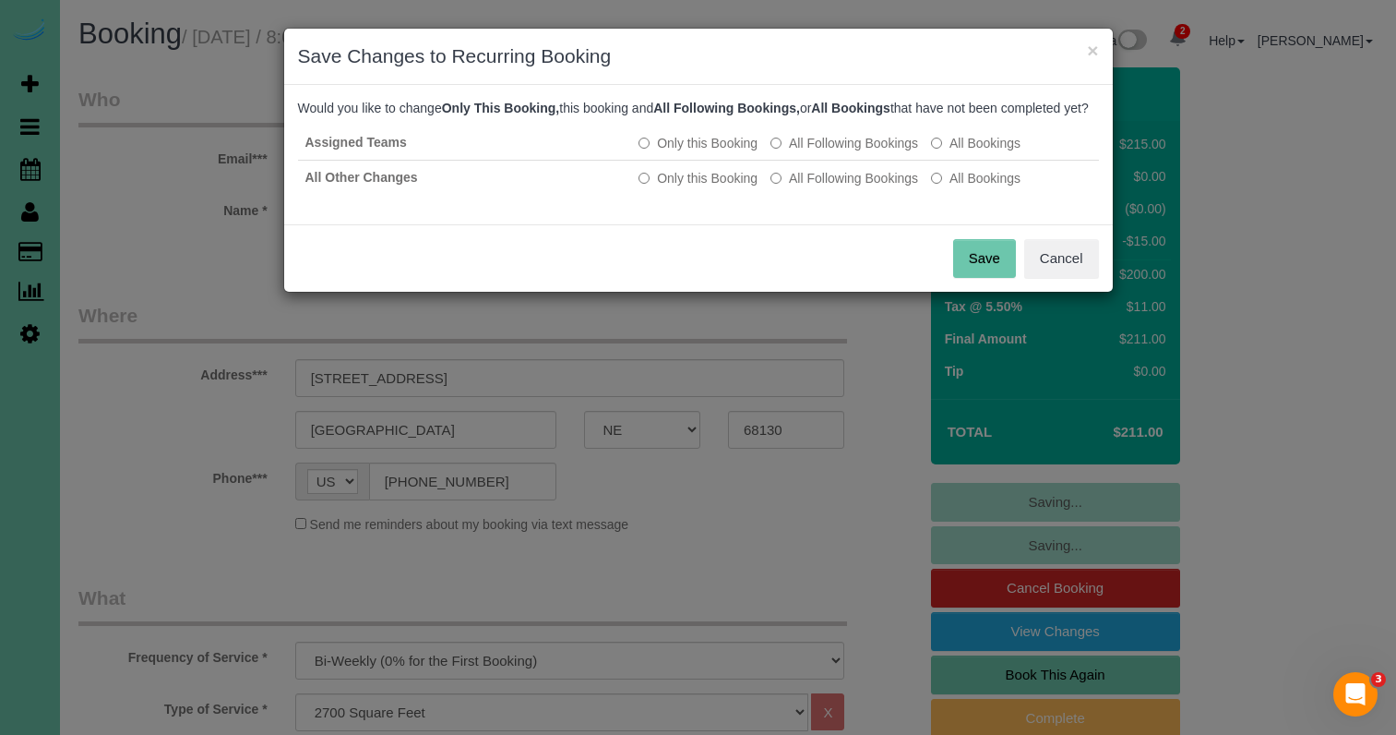
drag, startPoint x: 985, startPoint y: 261, endPoint x: 920, endPoint y: 232, distance: 71.0
click at [985, 261] on button "Save" at bounding box center [984, 258] width 63 height 39
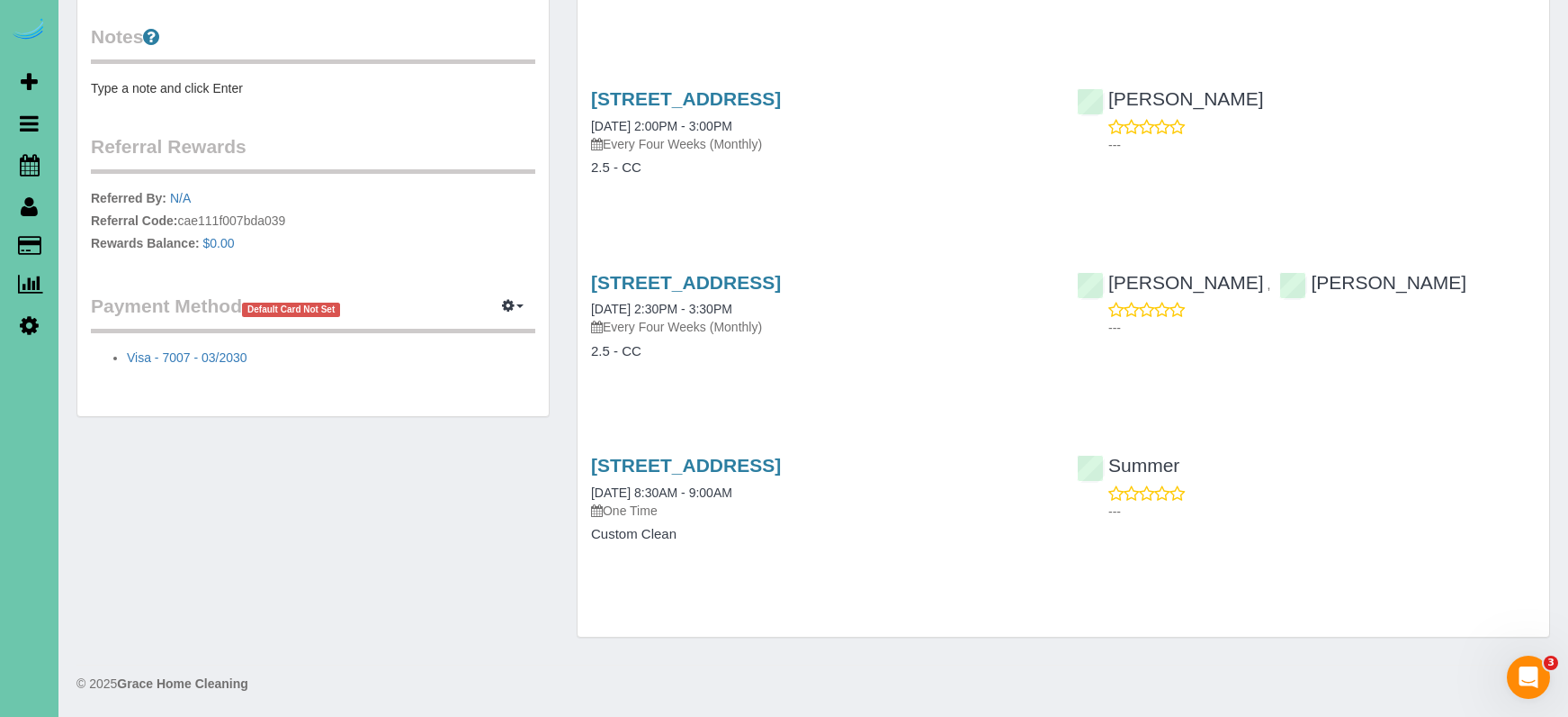
scroll to position [47, 0]
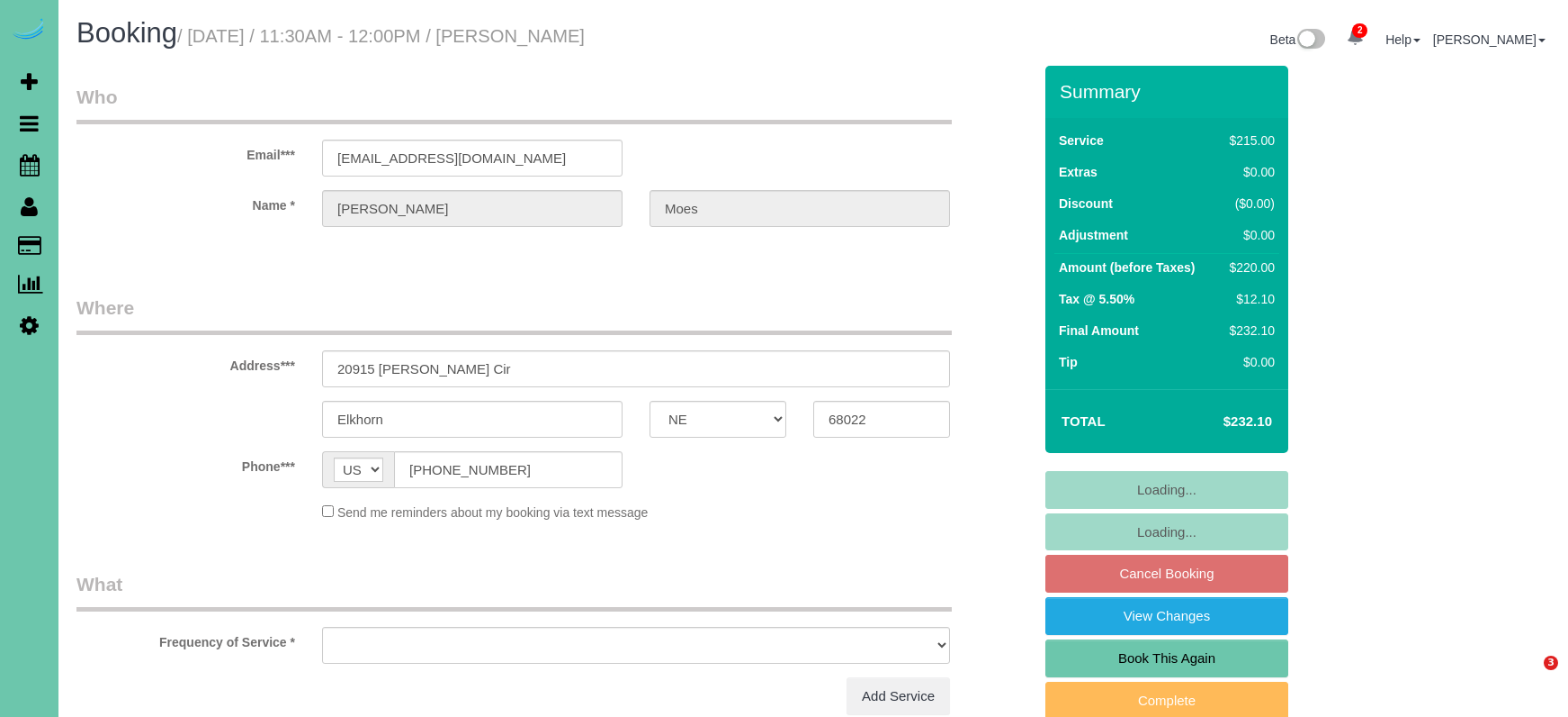
select select "NE"
select select "object:865"
select select "number:37"
select select "number:43"
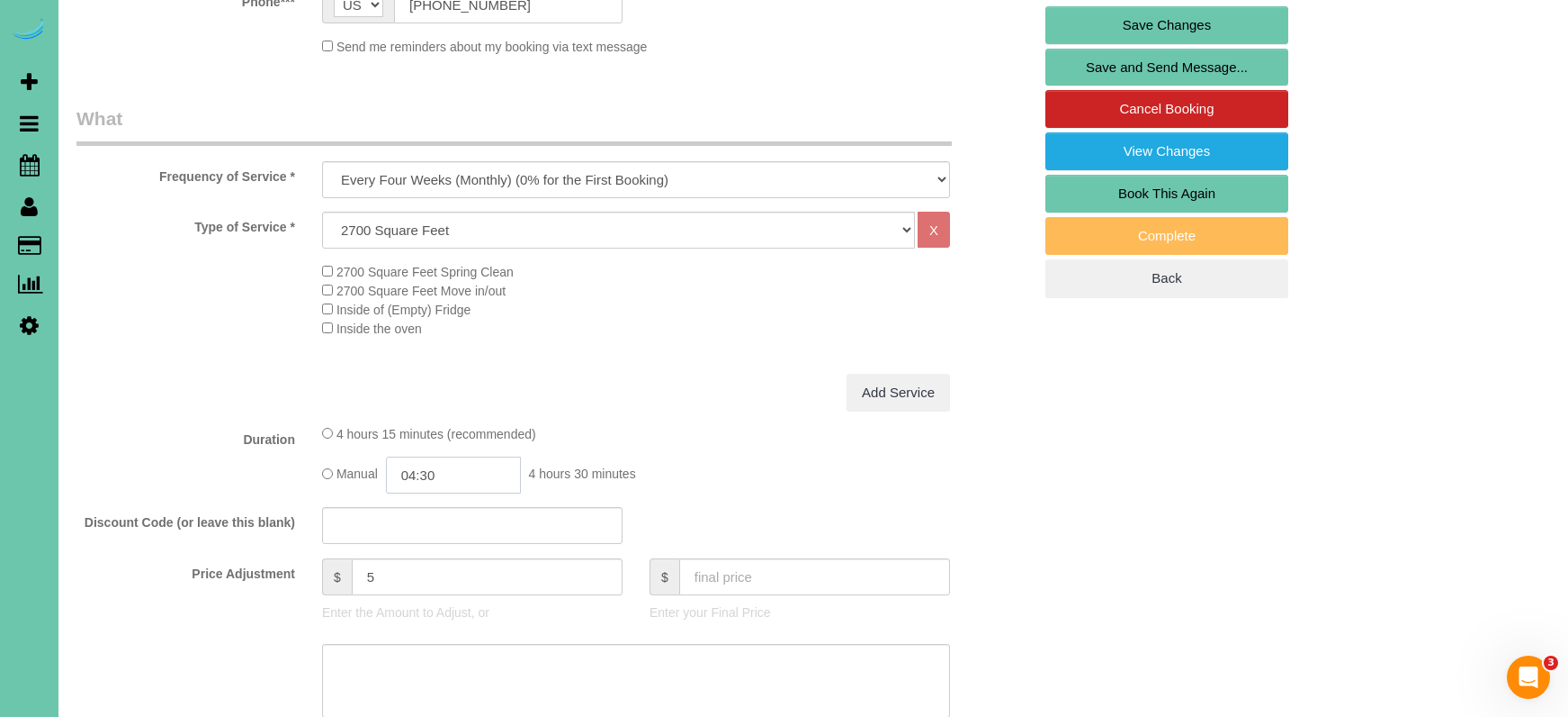
scroll to position [466, 0]
click at [487, 483] on input "04:30" at bounding box center [453, 474] width 135 height 37
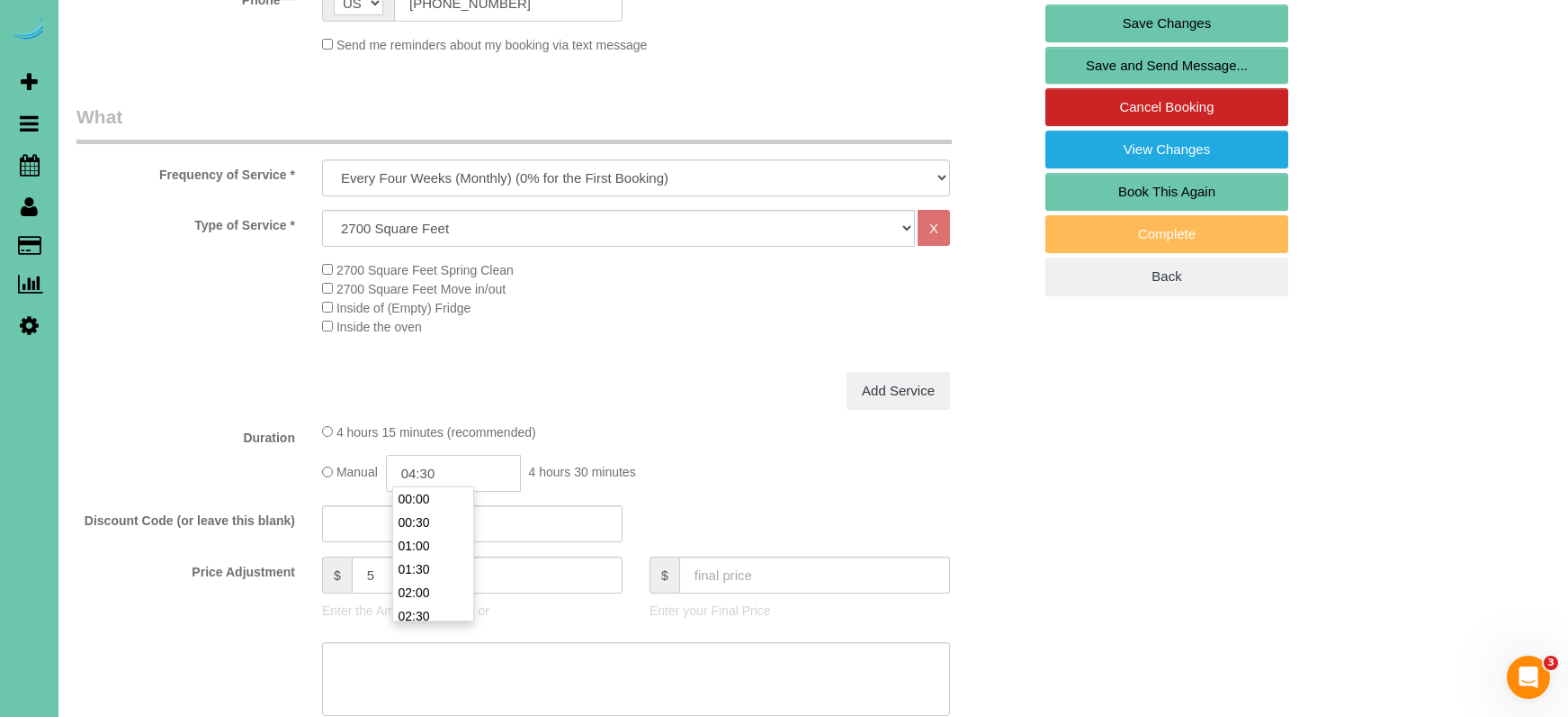
scroll to position [187, 0]
type input "04:00"
drag, startPoint x: 436, startPoint y: 496, endPoint x: 425, endPoint y: 498, distance: 11.2
click at [434, 496] on li "04:00" at bounding box center [433, 498] width 80 height 23
drag, startPoint x: 731, startPoint y: 659, endPoint x: 824, endPoint y: 648, distance: 93.6
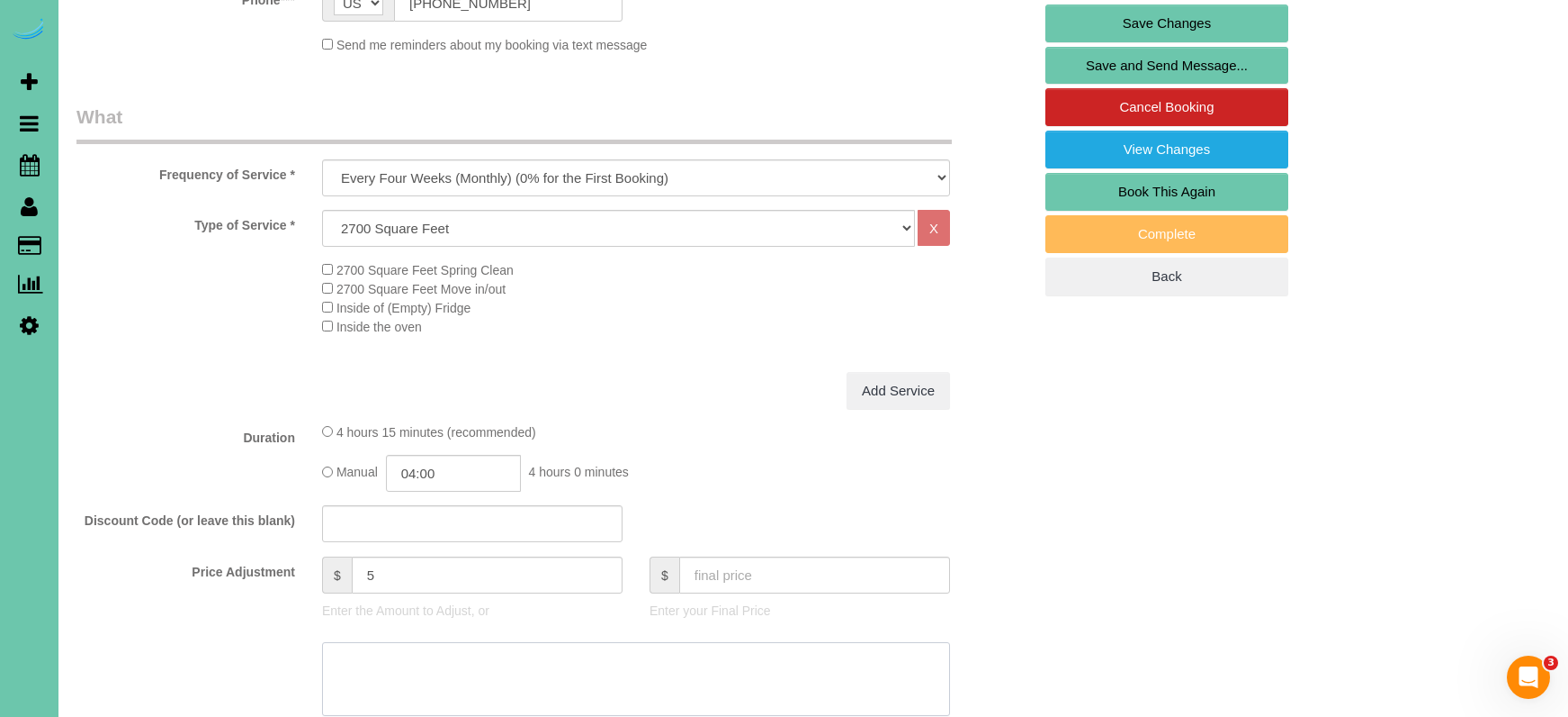
click at [731, 659] on textarea at bounding box center [636, 679] width 628 height 74
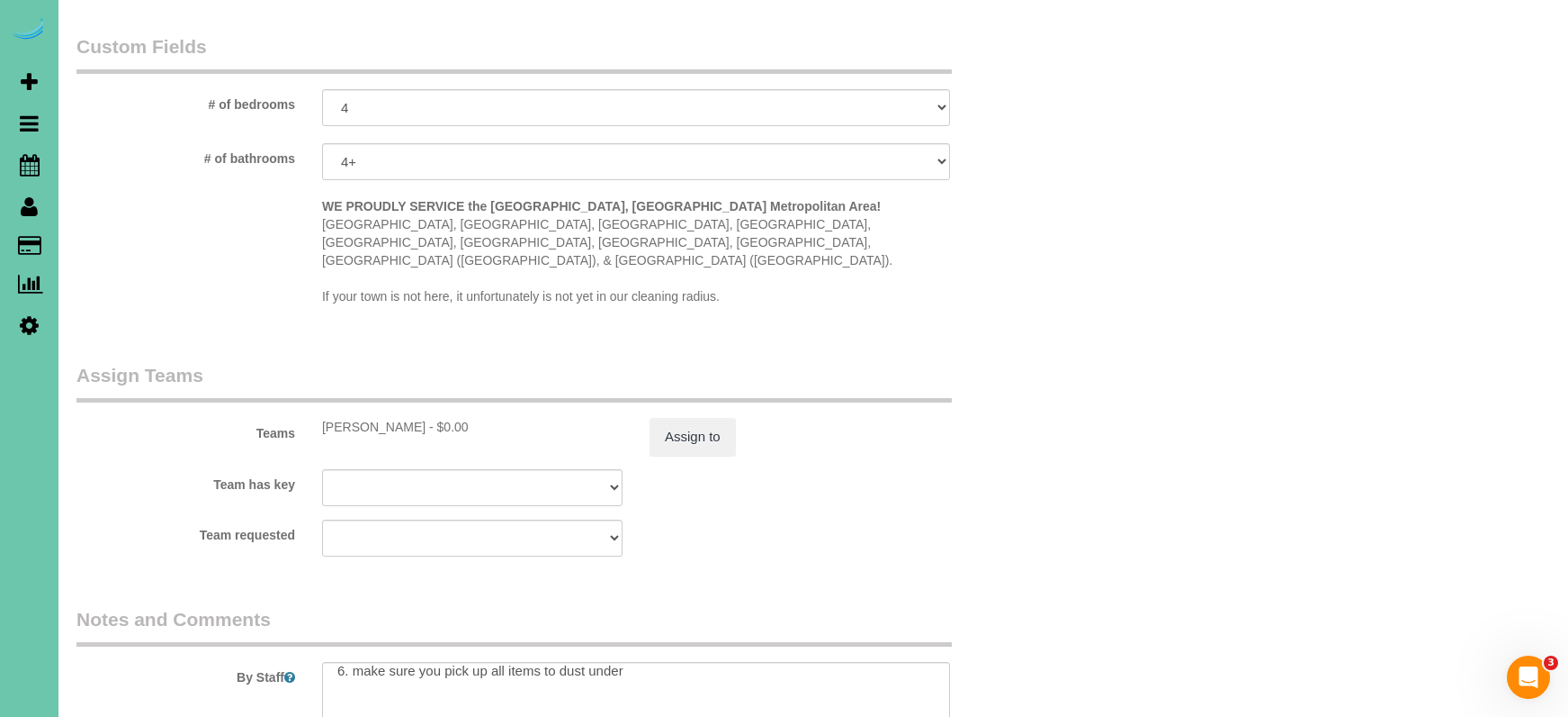
scroll to position [117, 0]
type textarea "NEW RATE - 9/15"
click at [499, 685] on textarea at bounding box center [636, 698] width 628 height 74
type textarea "1. credit 2. garage code - 5126 3. monthly recurring - main floor and upstairs …"
click at [681, 422] on button "Assign to" at bounding box center [692, 441] width 87 height 38
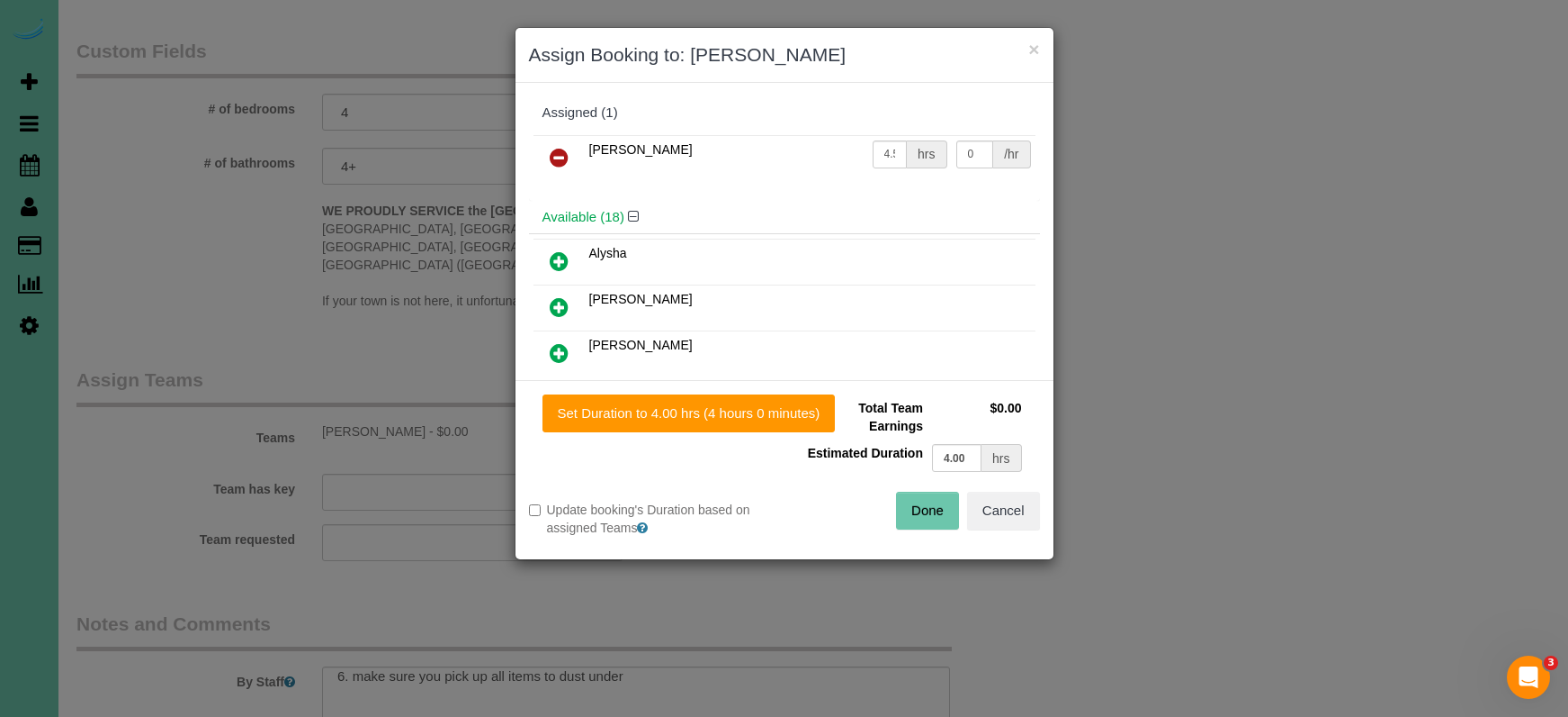
scroll to position [1638, 0]
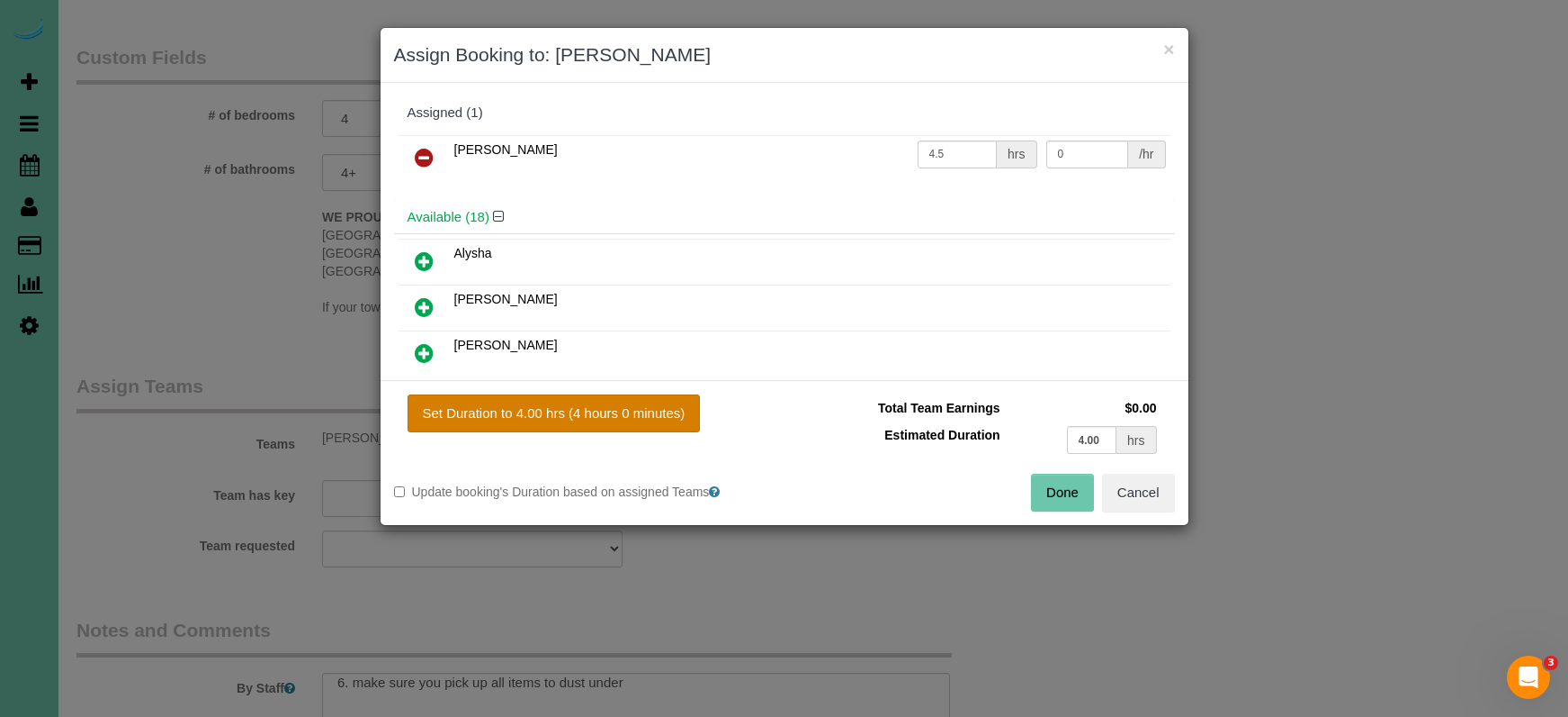
click at [651, 414] on button "Set Duration to 4.00 hrs (4 hours 0 minutes)" at bounding box center [554, 413] width 294 height 38
type input "4.00"
click at [1059, 496] on button "Done" at bounding box center [1063, 492] width 63 height 38
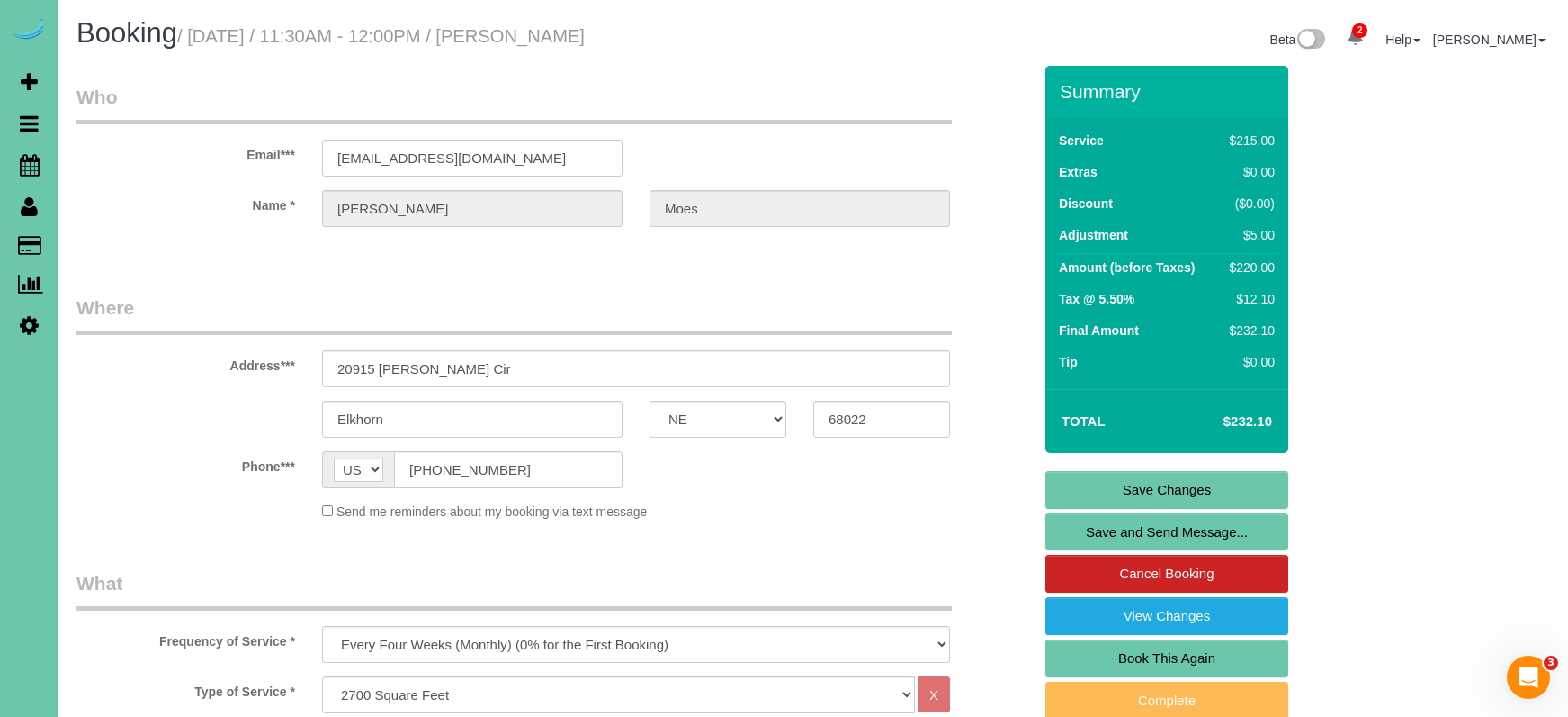
scroll to position [0, 0]
click at [1120, 477] on link "Save Changes" at bounding box center [1166, 490] width 243 height 38
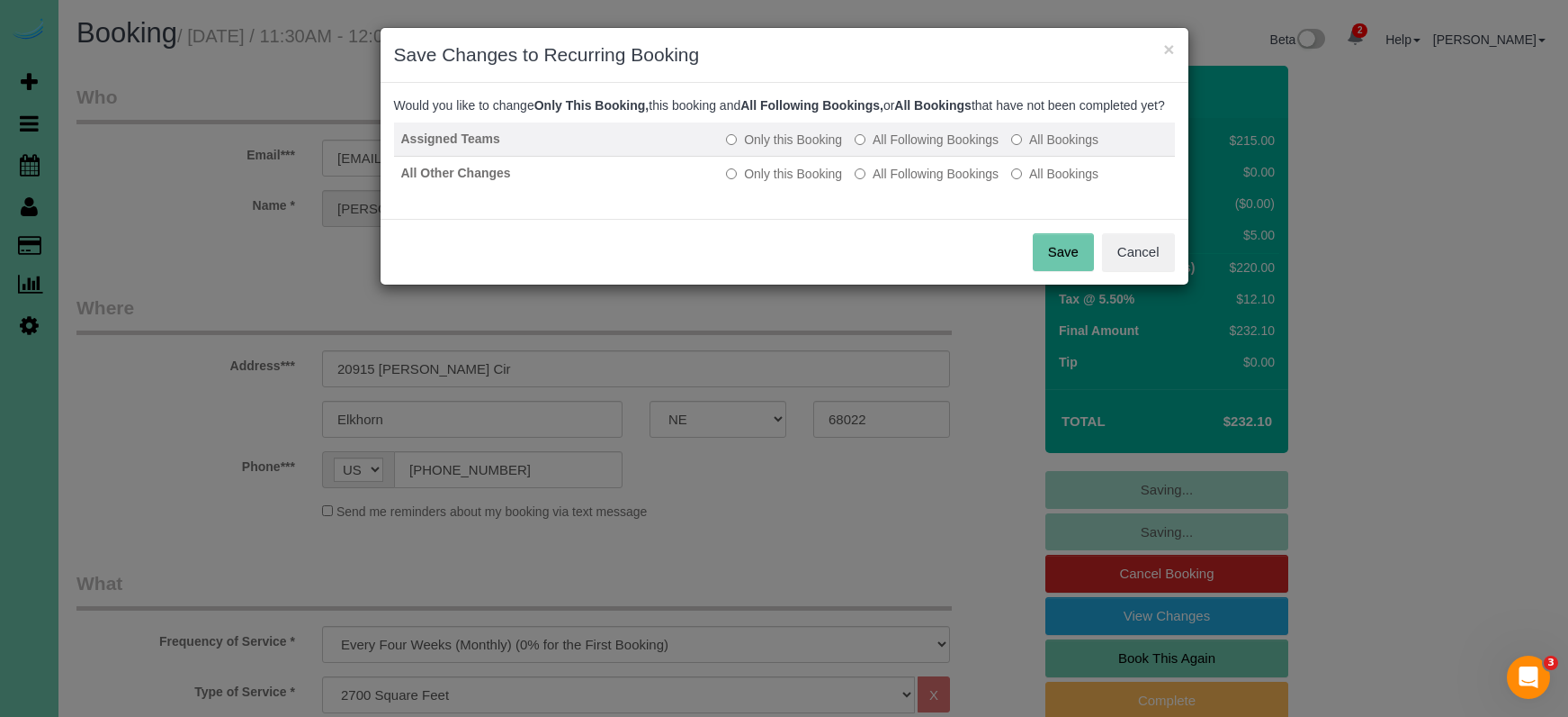
click at [958, 148] on label "All Following Bookings" at bounding box center [927, 139] width 144 height 18
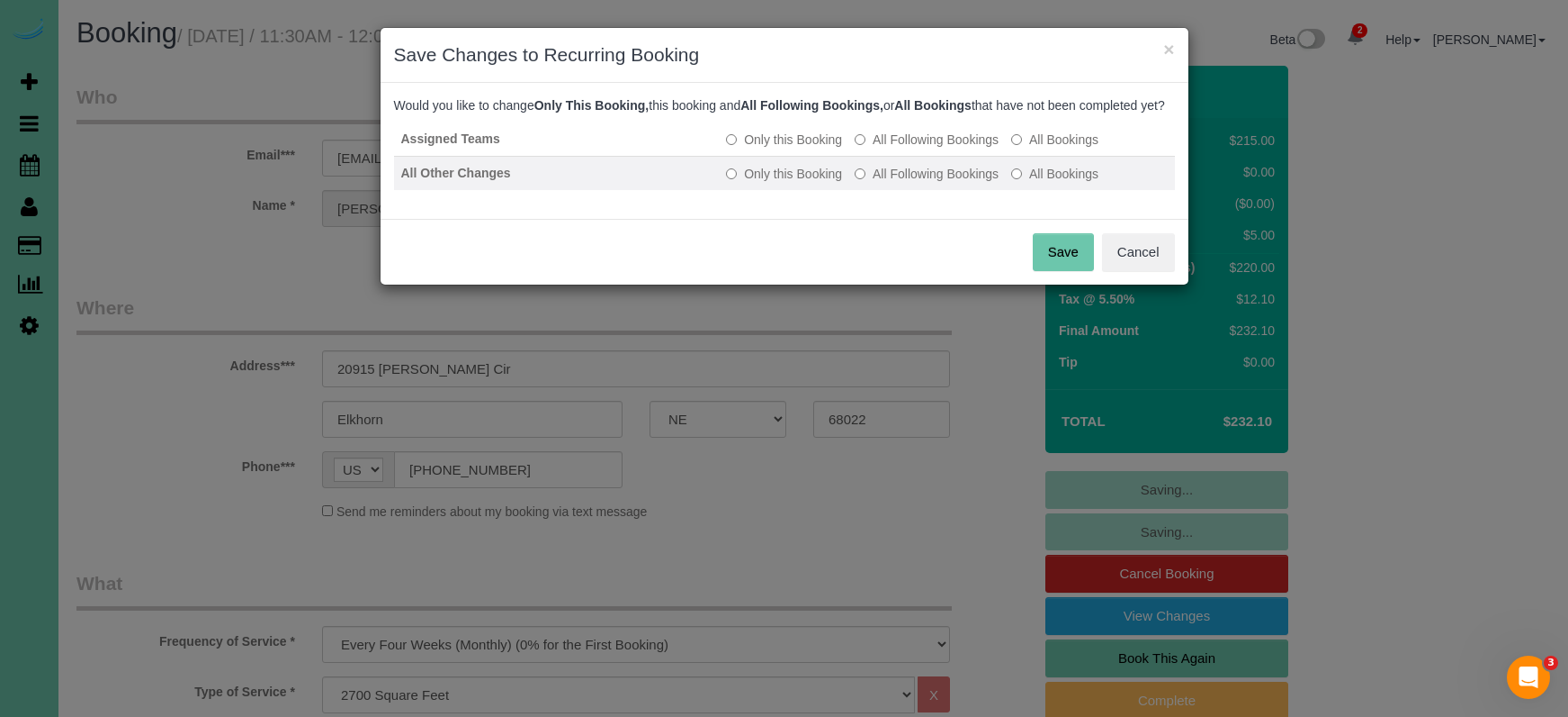
click at [957, 182] on label "All Following Bookings" at bounding box center [927, 174] width 144 height 18
click at [1043, 260] on button "Save" at bounding box center [1063, 252] width 61 height 38
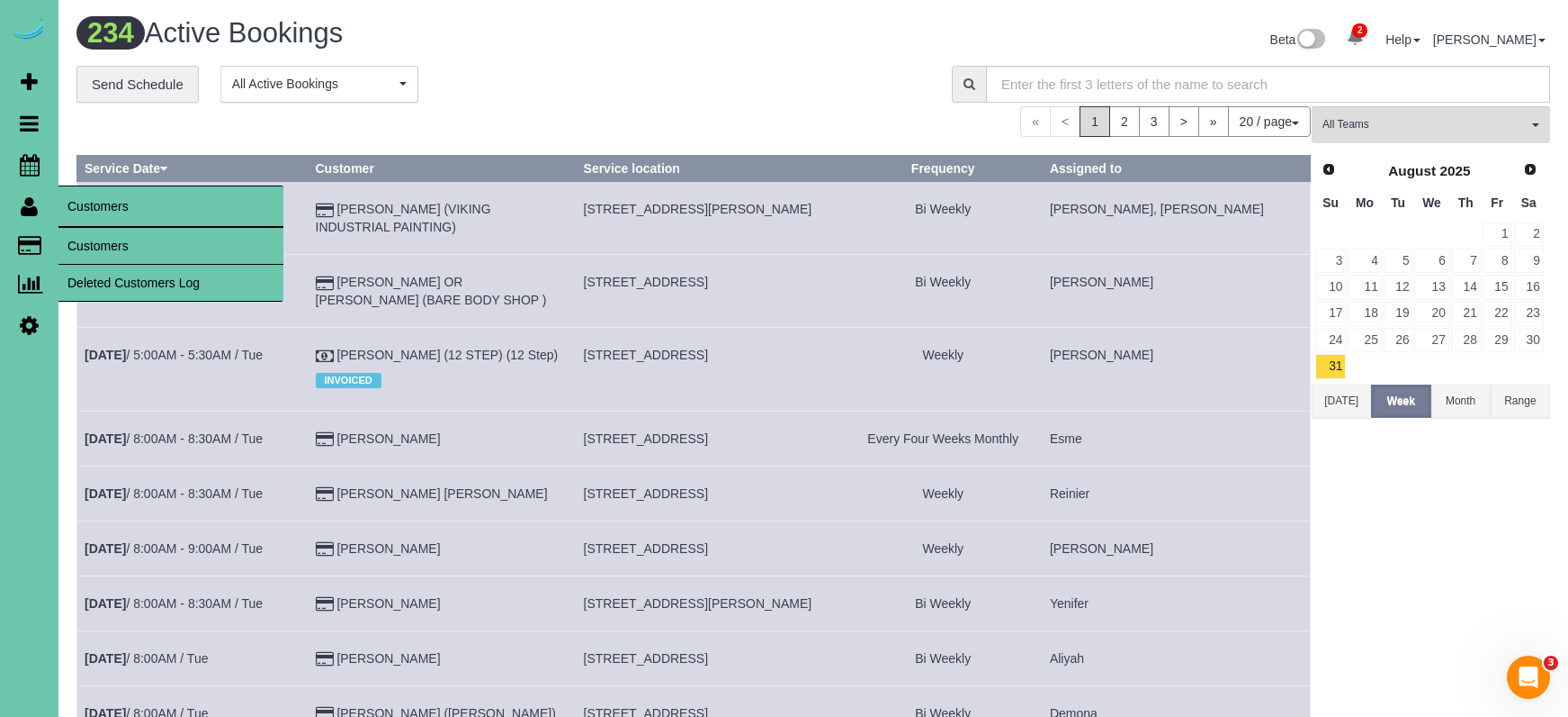
drag, startPoint x: 71, startPoint y: 239, endPoint x: 88, endPoint y: 229, distance: 19.7
click at [71, 239] on link "Customers" at bounding box center [171, 245] width 225 height 36
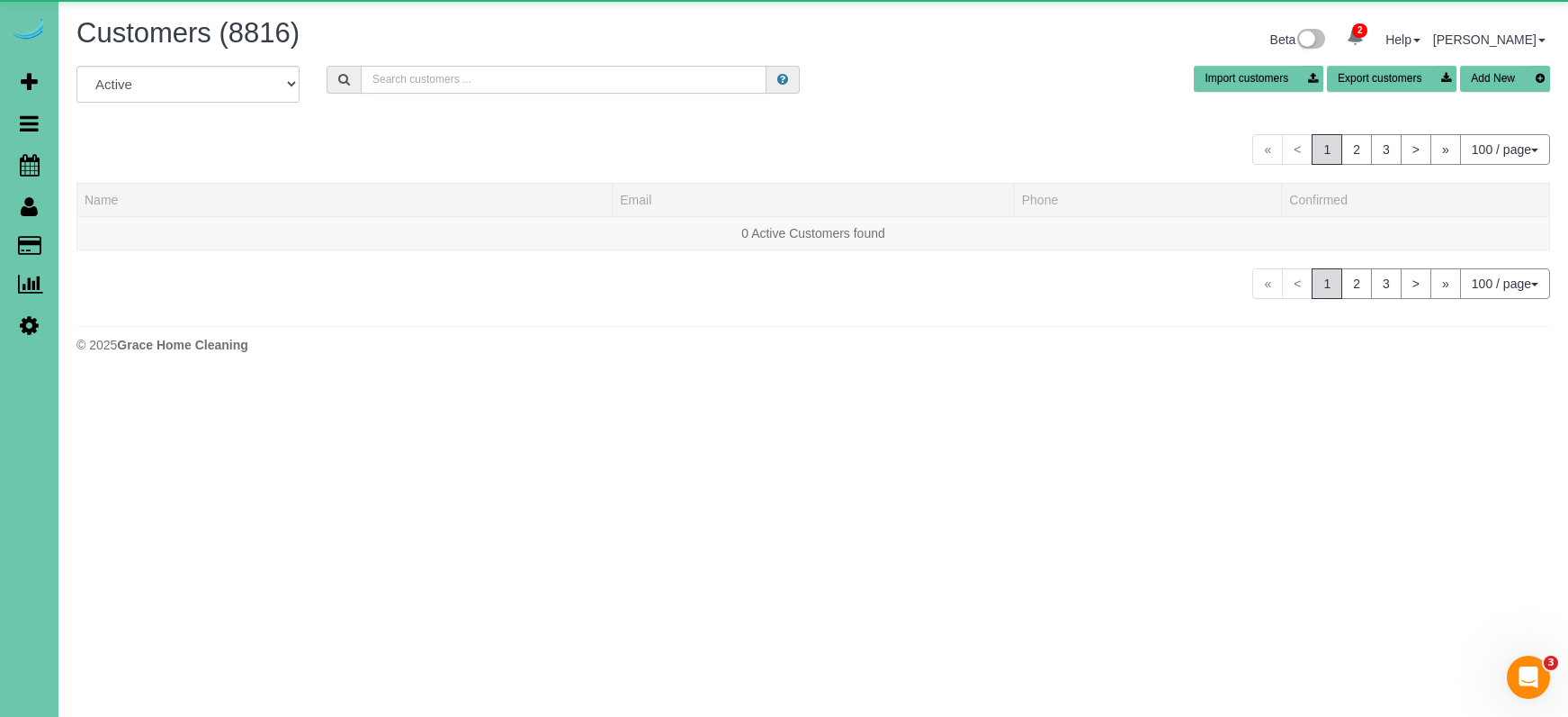
click at [705, 76] on input "text" at bounding box center [564, 79] width 406 height 28
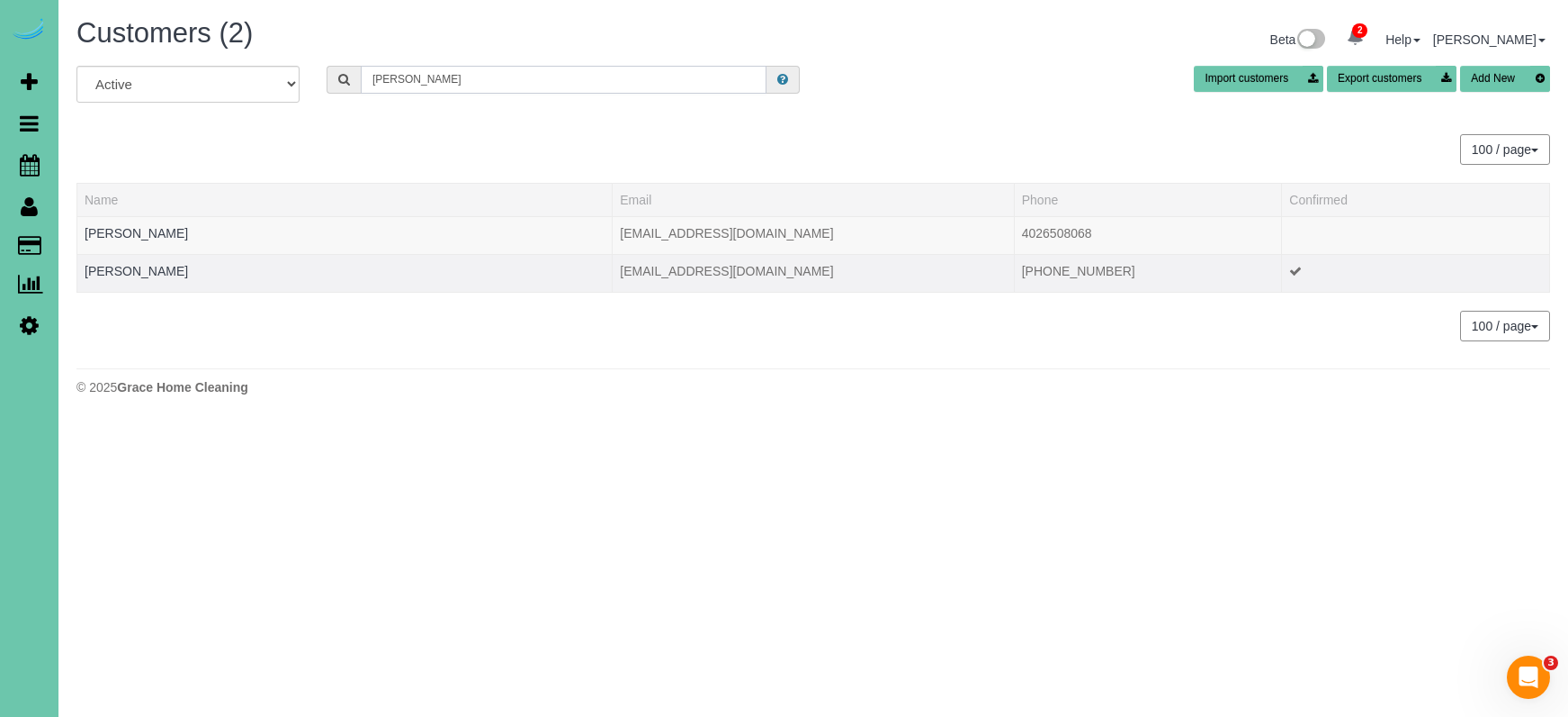
type input "morrow"
click at [111, 262] on td "Kim Morrow" at bounding box center [344, 272] width 535 height 38
click at [108, 275] on link "Kim Morrow" at bounding box center [137, 270] width 103 height 15
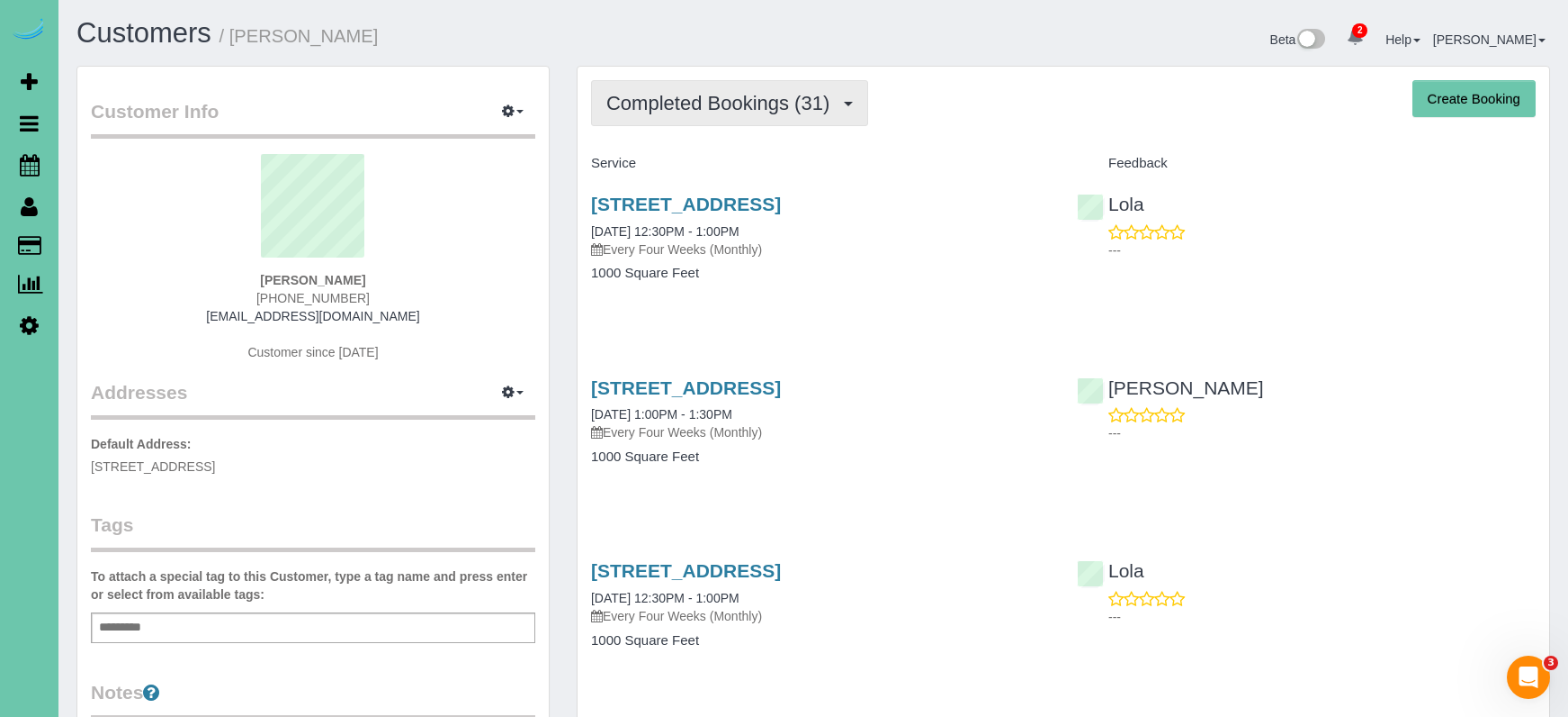
click at [766, 100] on span "Completed Bookings (31)" at bounding box center [723, 102] width 232 height 22
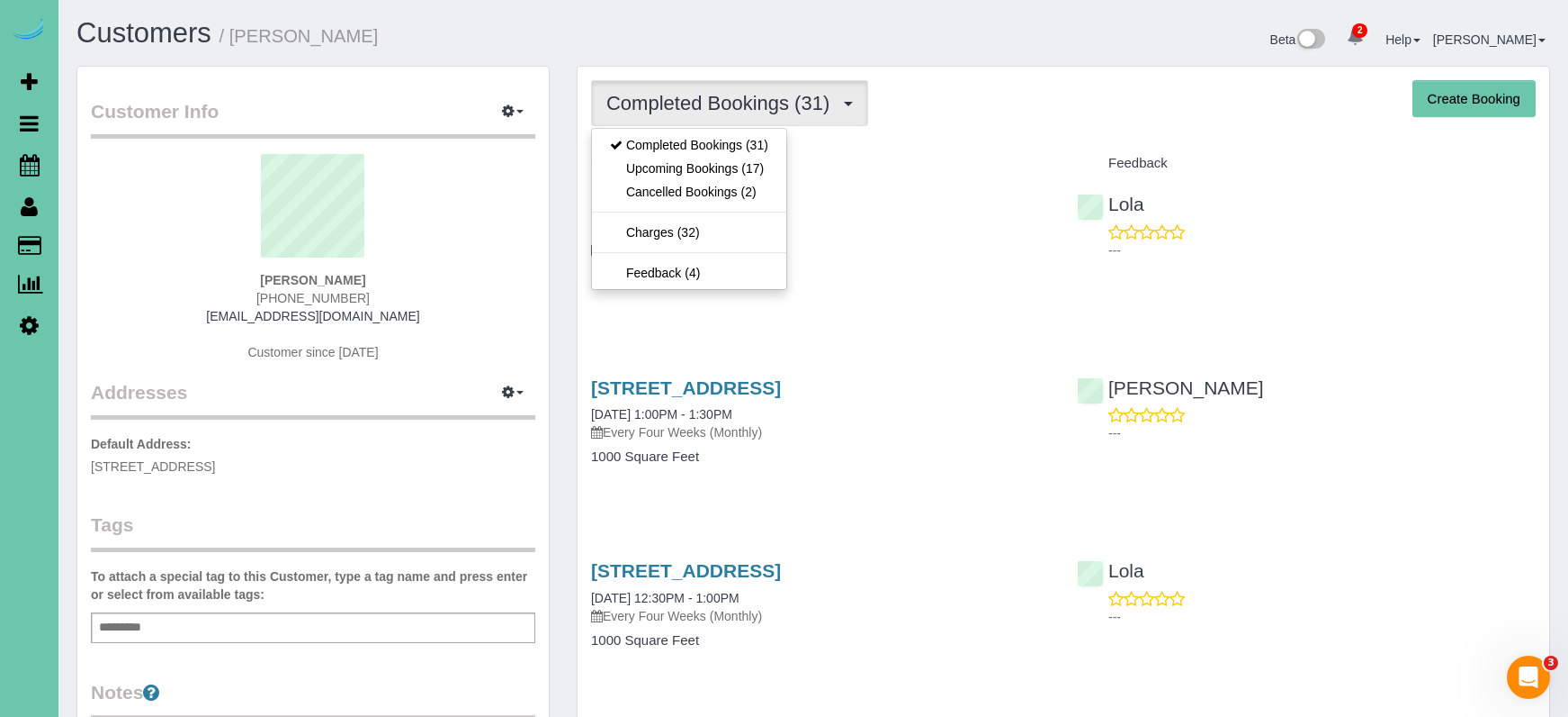
click at [753, 168] on link "Upcoming Bookings (17)" at bounding box center [688, 169] width 194 height 23
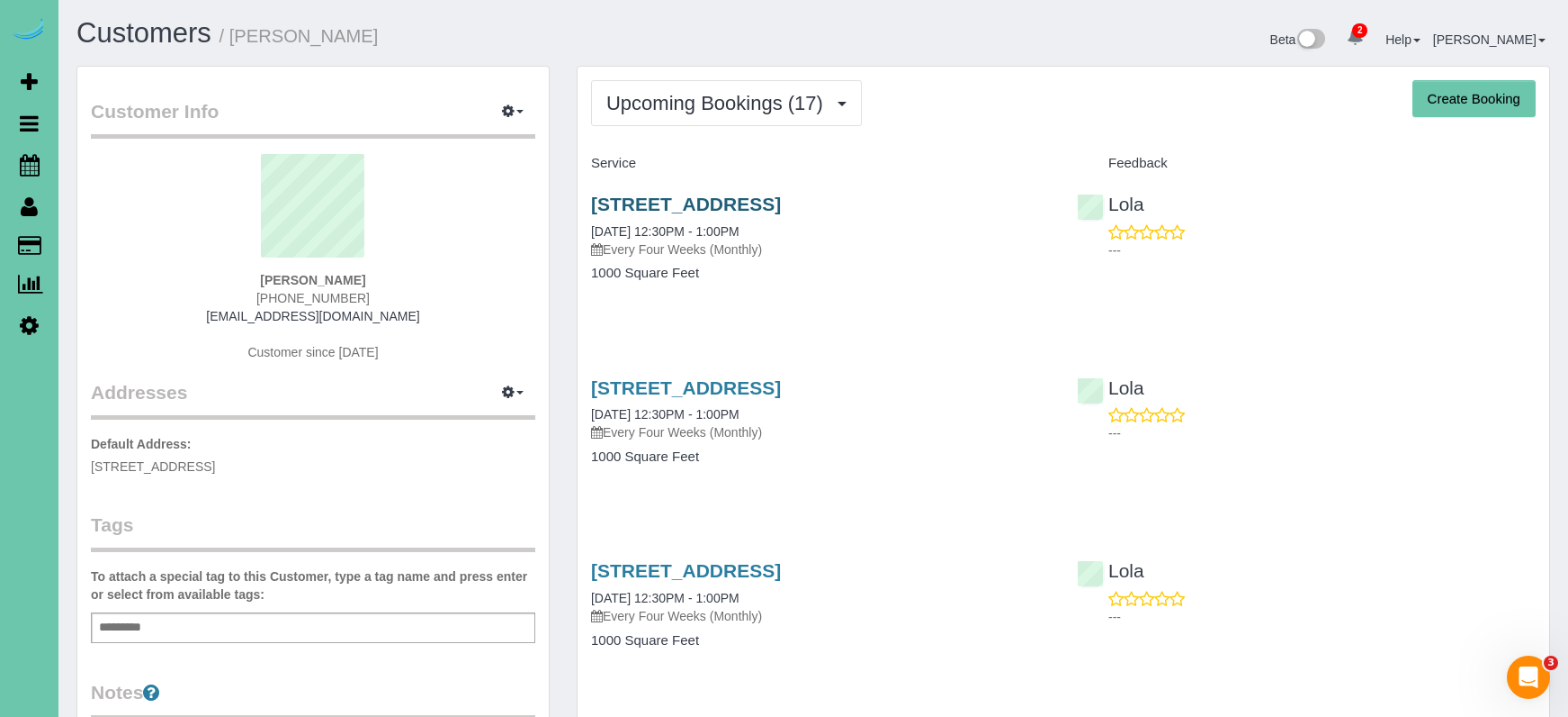
click at [740, 193] on link "16208 Mormon Street, Bennington, NE 68007" at bounding box center [686, 203] width 190 height 20
click at [781, 382] on link "16208 Mormon Street, Bennington, NE 68007" at bounding box center [686, 387] width 190 height 20
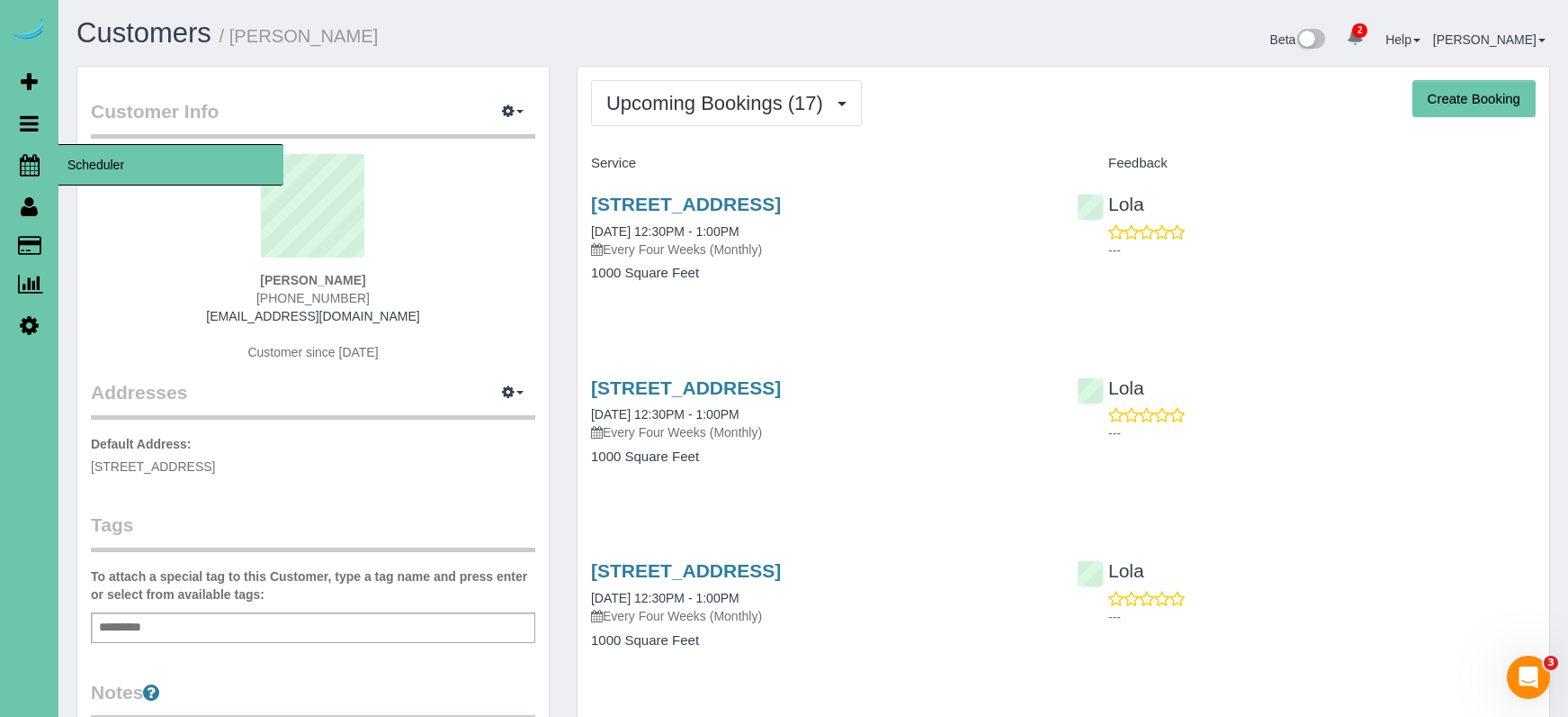
click at [35, 170] on icon at bounding box center [29, 165] width 20 height 21
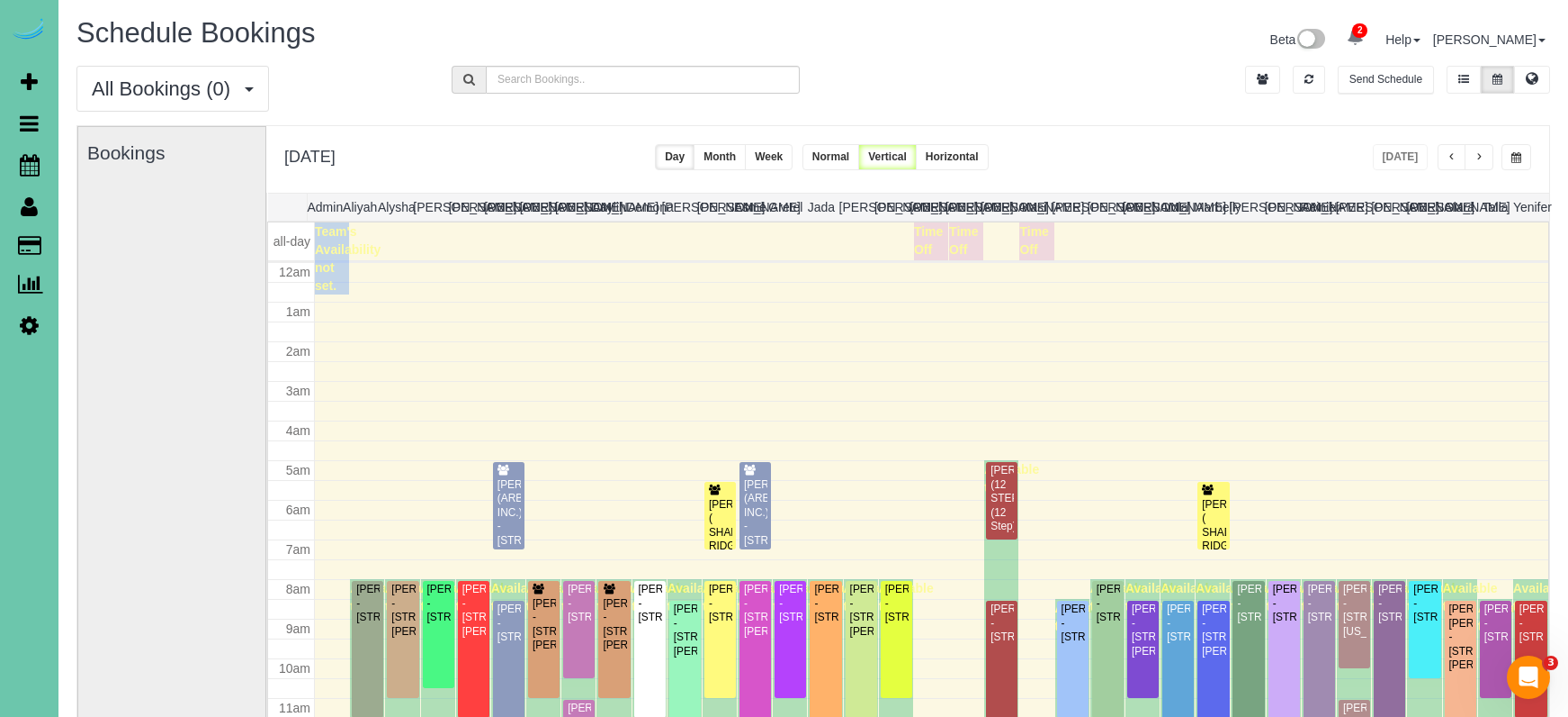
scroll to position [239, 0]
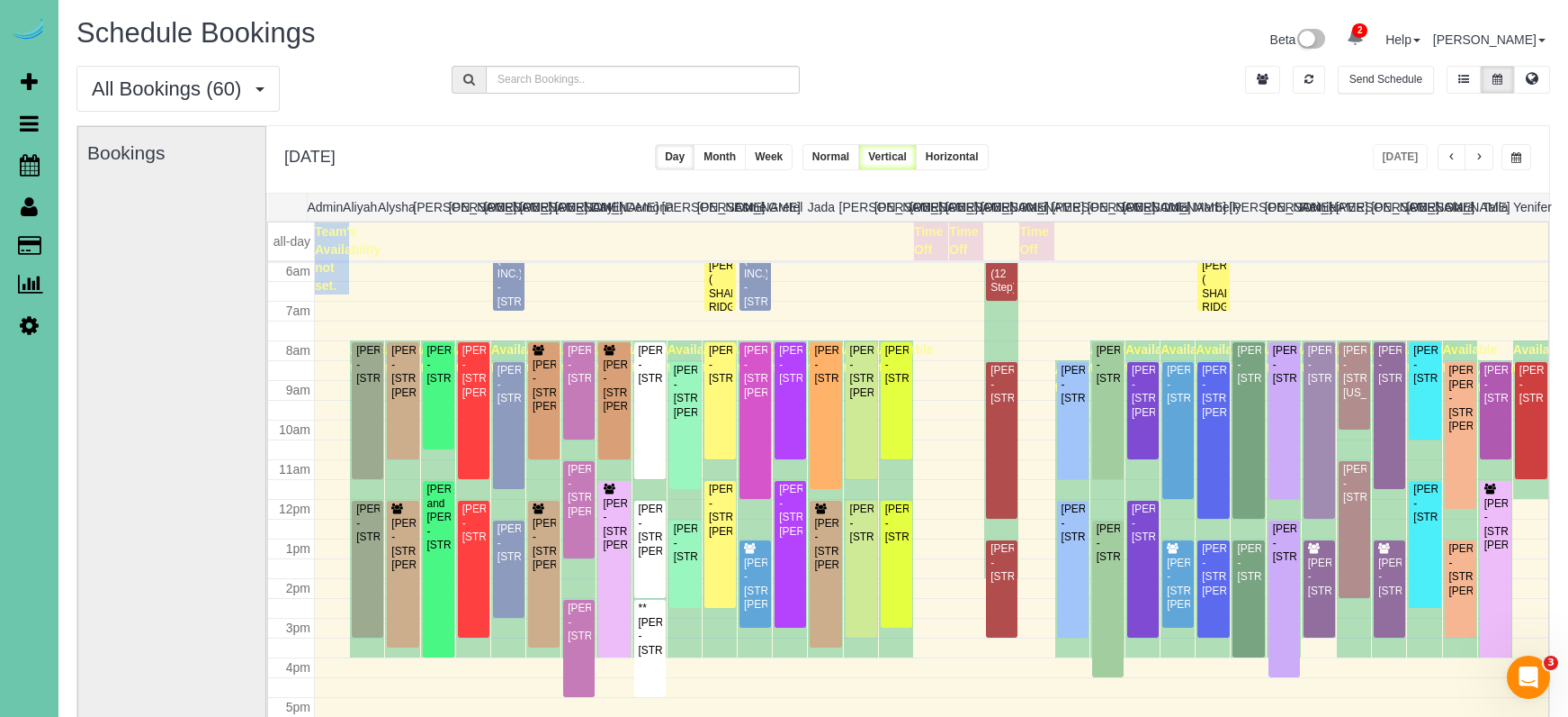
click at [1511, 152] on span "button" at bounding box center [1516, 157] width 10 height 11
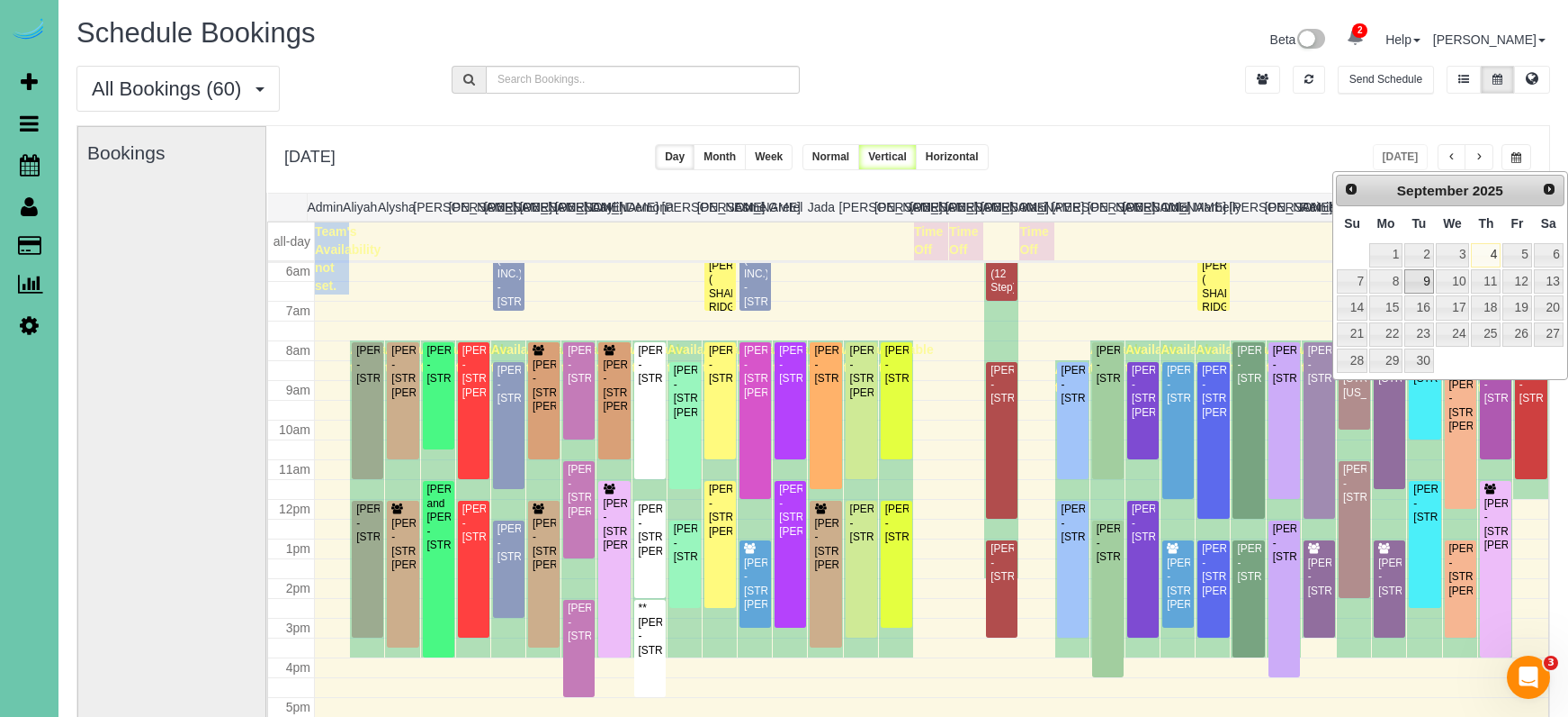
click at [1412, 279] on link "9" at bounding box center [1419, 281] width 29 height 24
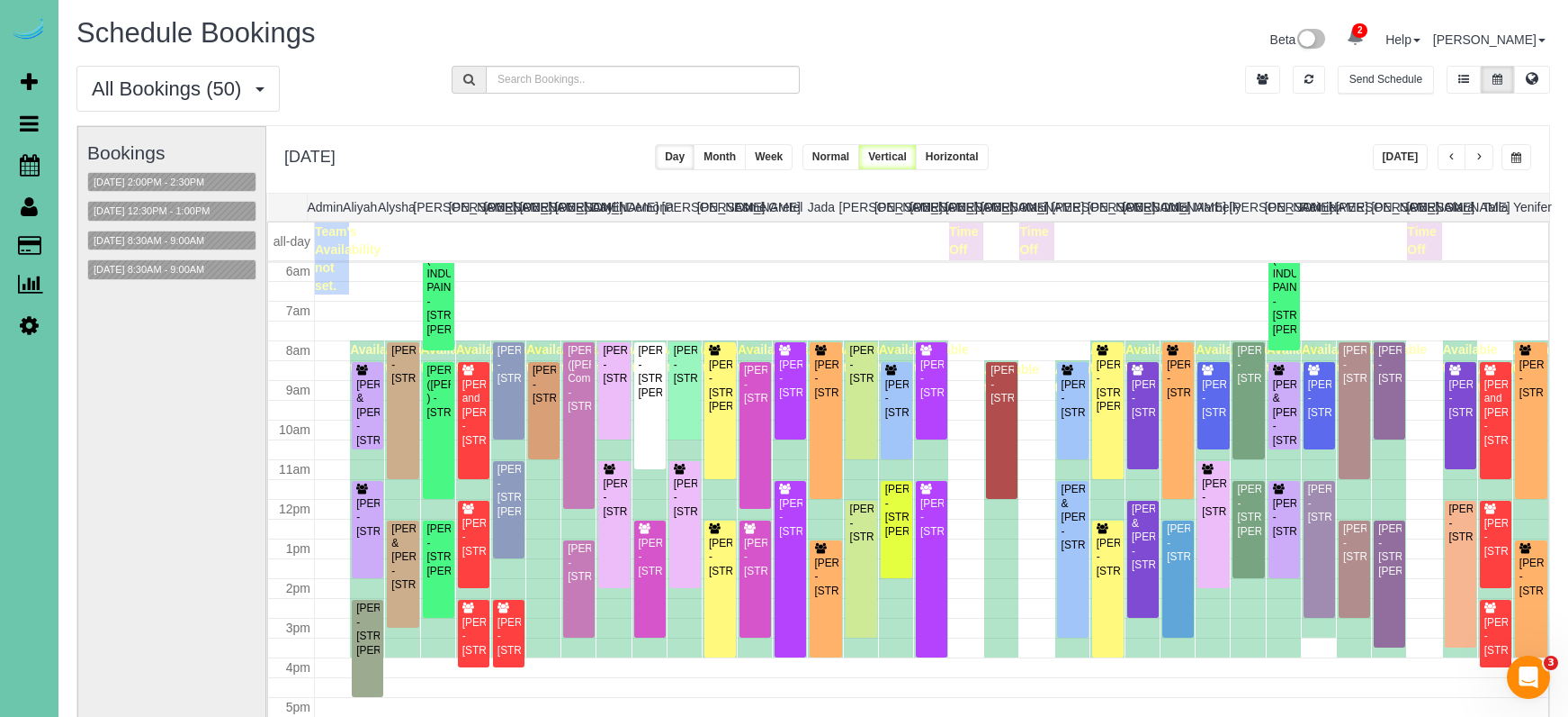
click at [1520, 151] on button "button" at bounding box center [1516, 157] width 29 height 26
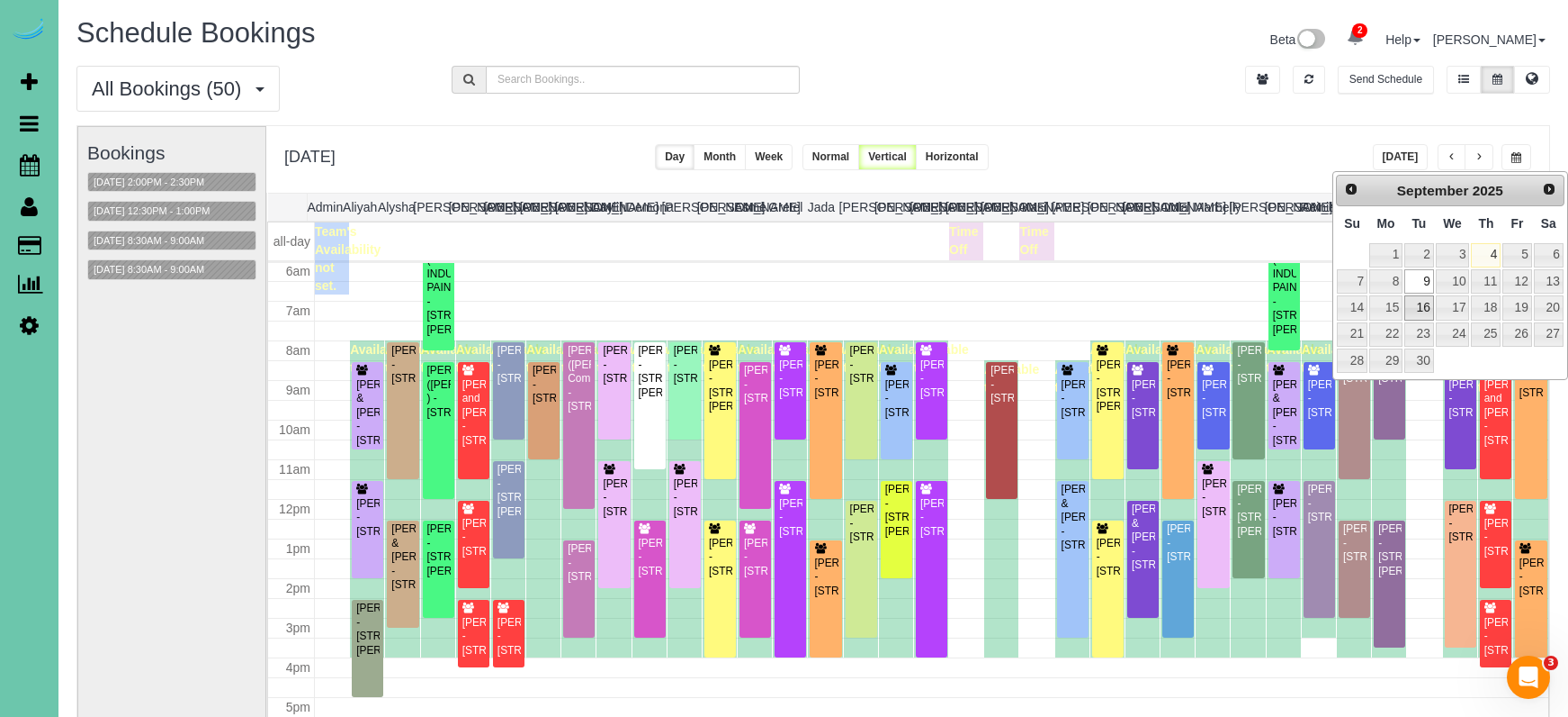
click at [1413, 304] on link "16" at bounding box center [1419, 307] width 29 height 24
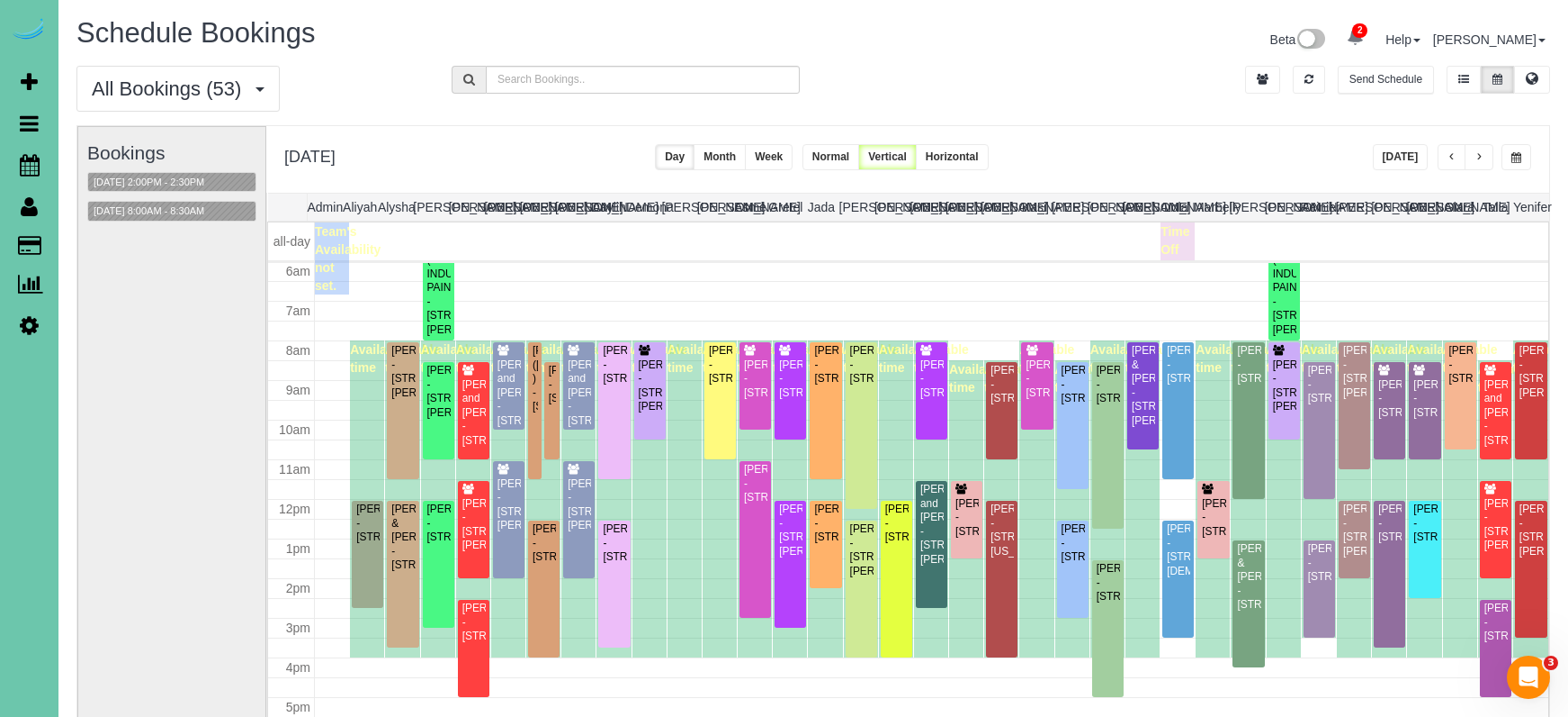
click at [1514, 153] on span "button" at bounding box center [1516, 157] width 10 height 11
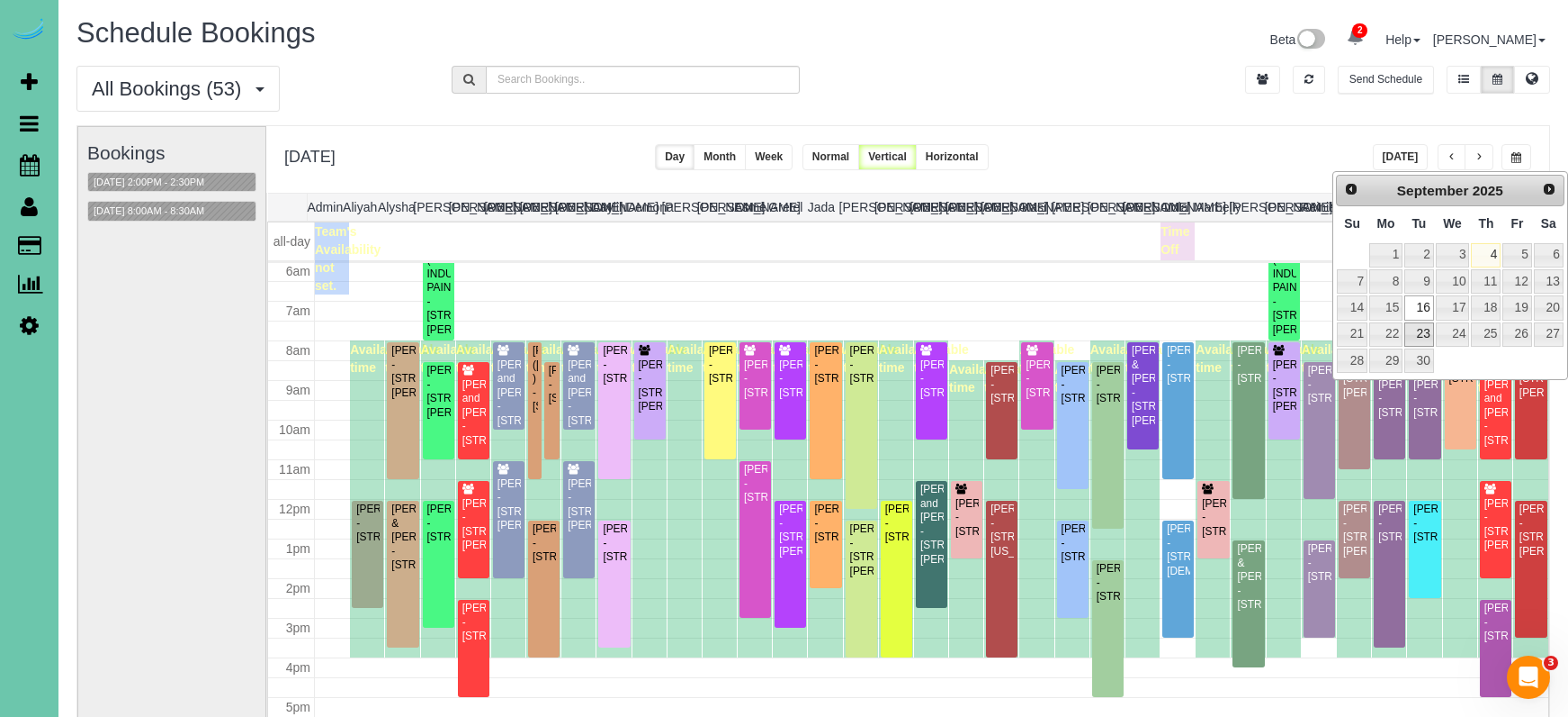
click at [1407, 330] on link "23" at bounding box center [1419, 334] width 29 height 24
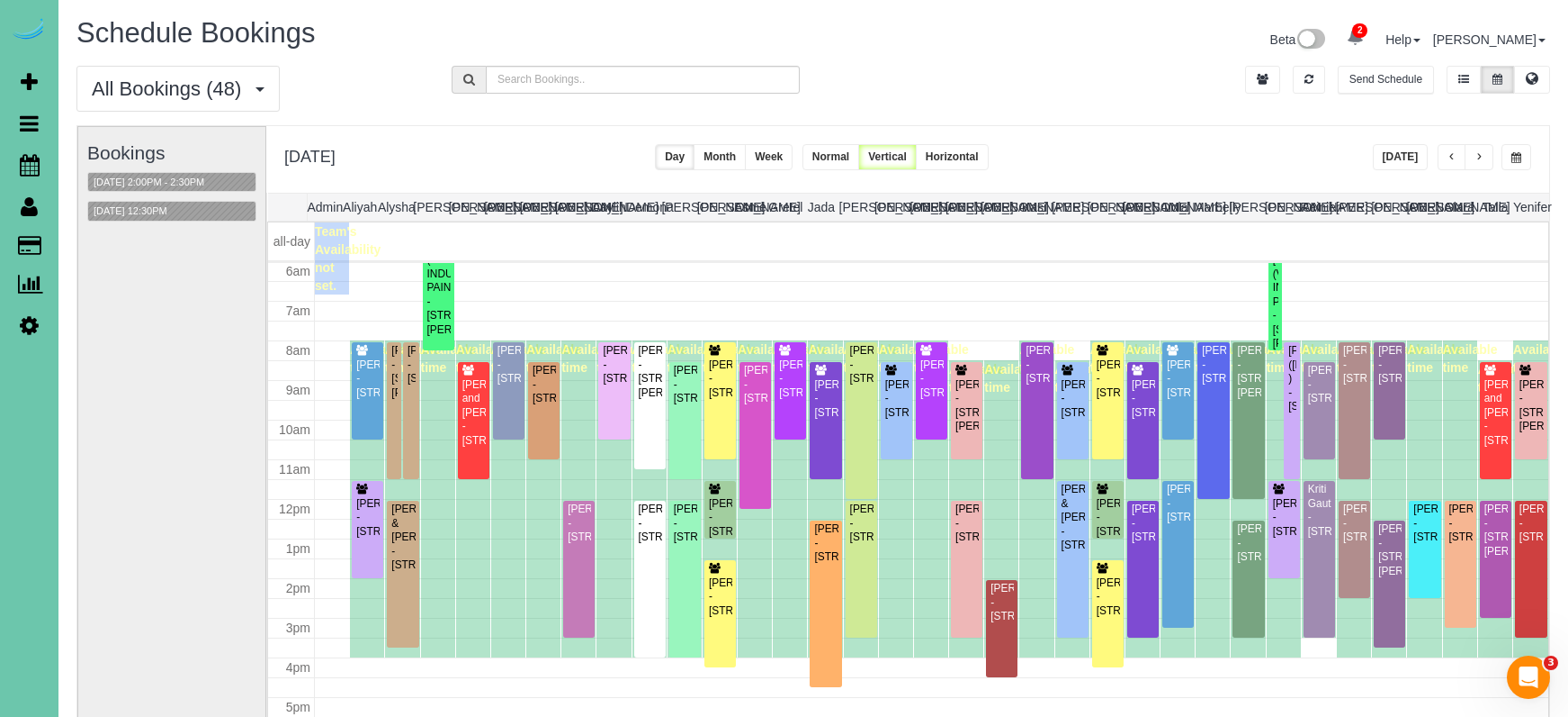
click at [1521, 156] on button "button" at bounding box center [1516, 157] width 29 height 26
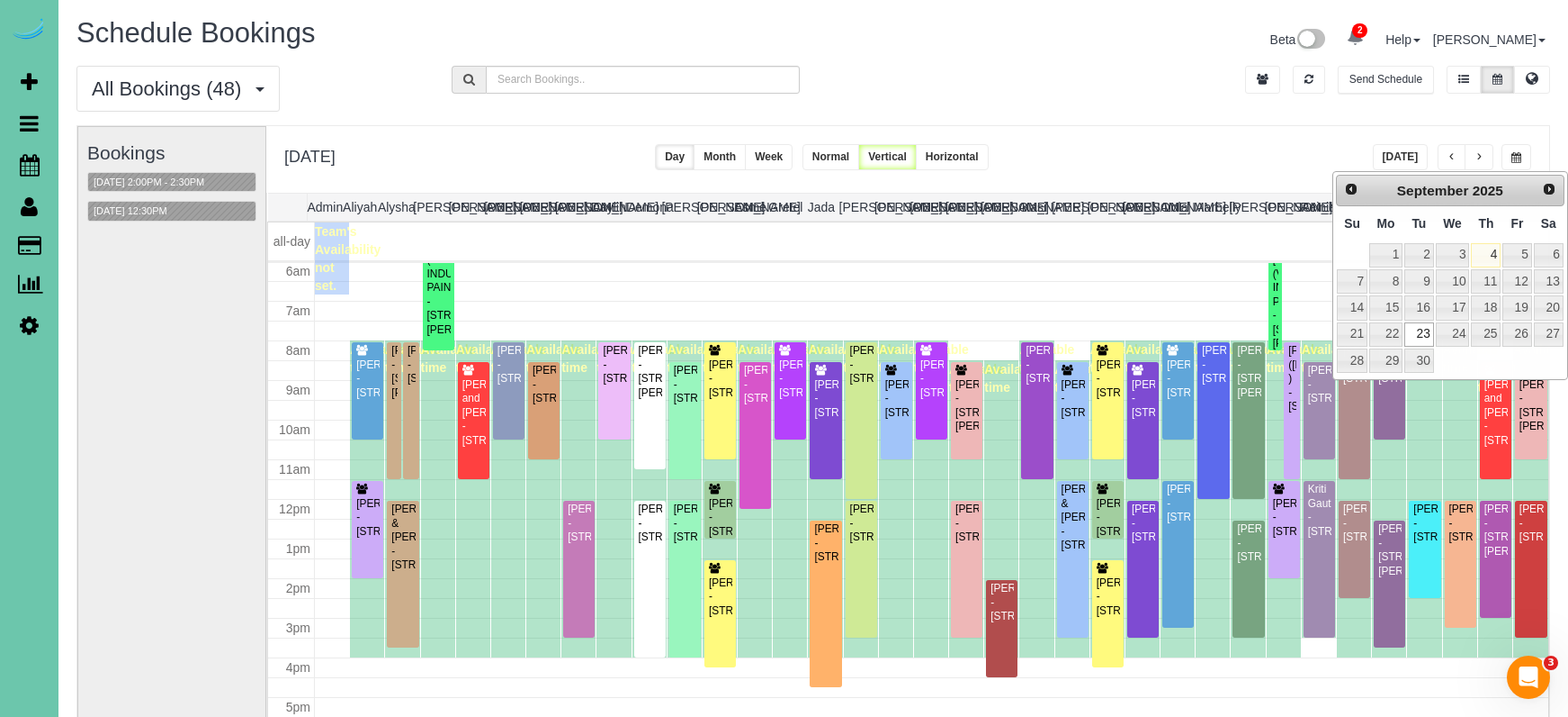
scroll to position [0, 0]
click at [1542, 184] on link "Next" at bounding box center [1550, 189] width 25 height 25
click at [1384, 276] on link "6" at bounding box center [1386, 281] width 33 height 24
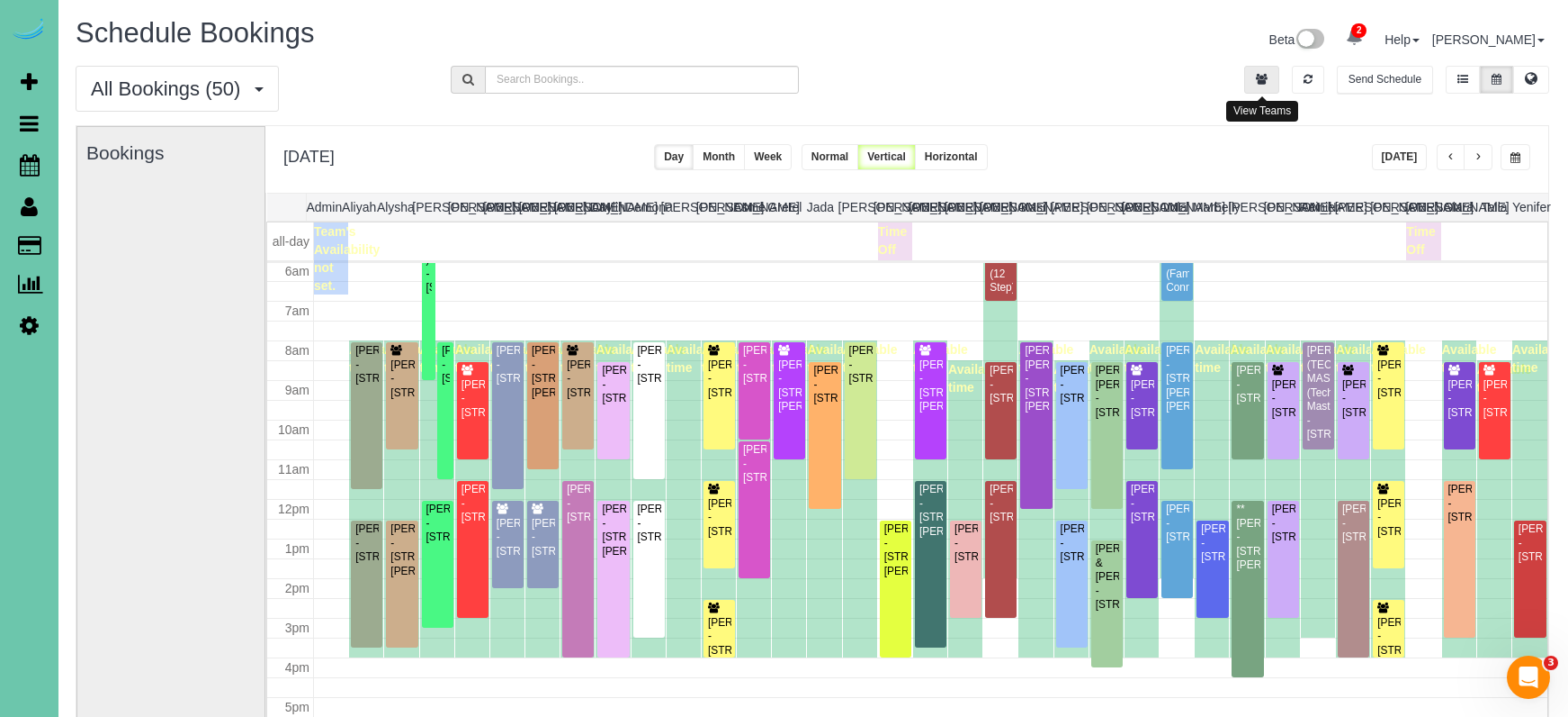
scroll to position [6, 1]
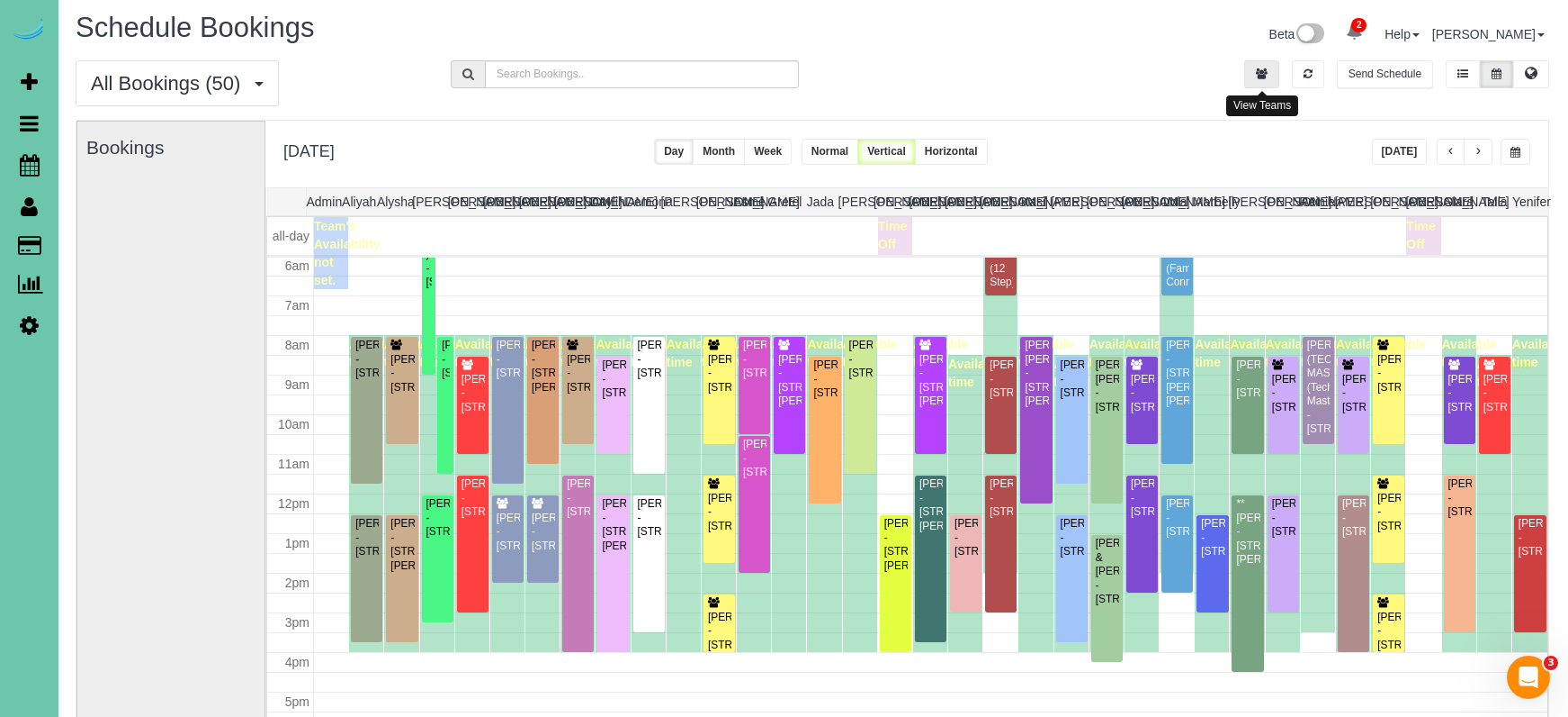
click at [1271, 86] on button "button" at bounding box center [1262, 74] width 35 height 28
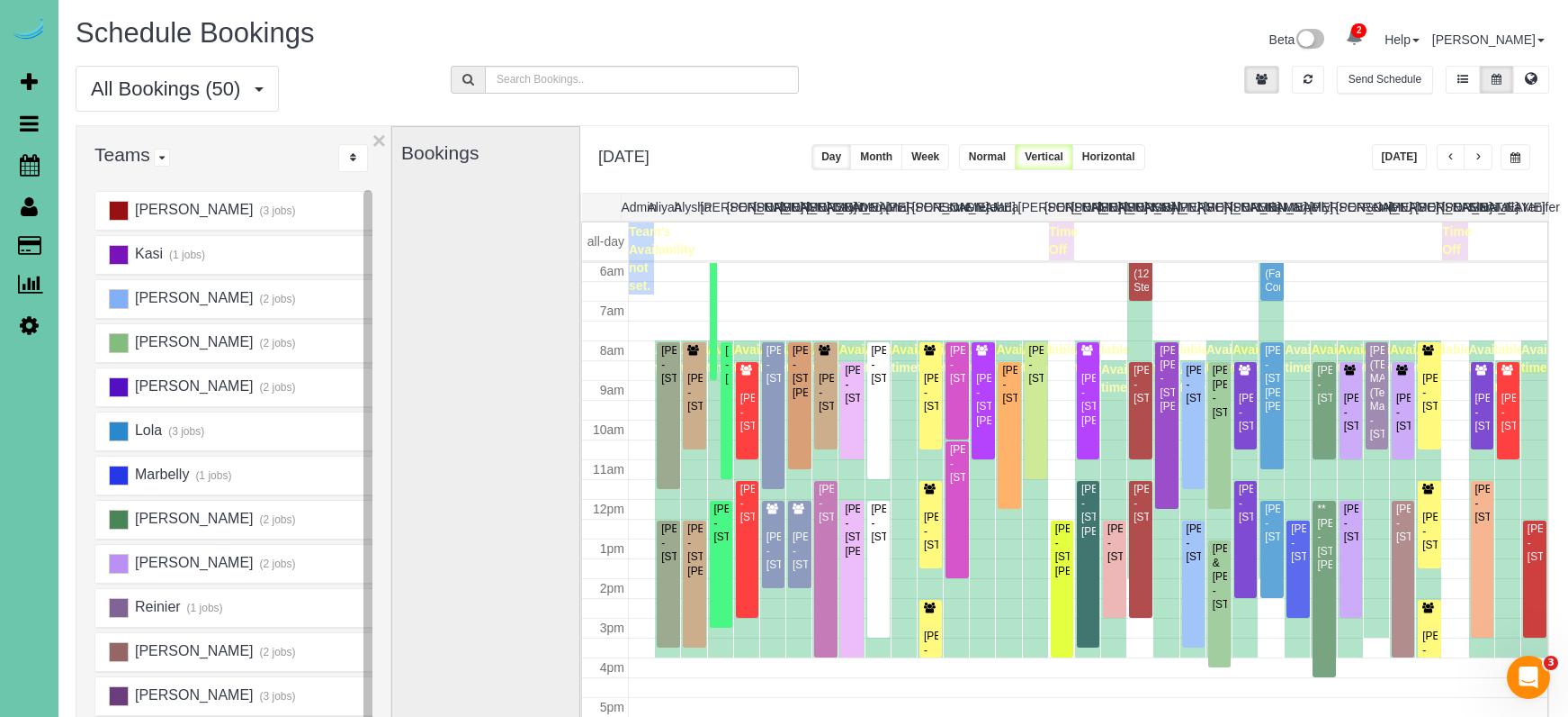
scroll to position [842, 0]
click at [111, 340] on ins at bounding box center [119, 342] width 20 height 20
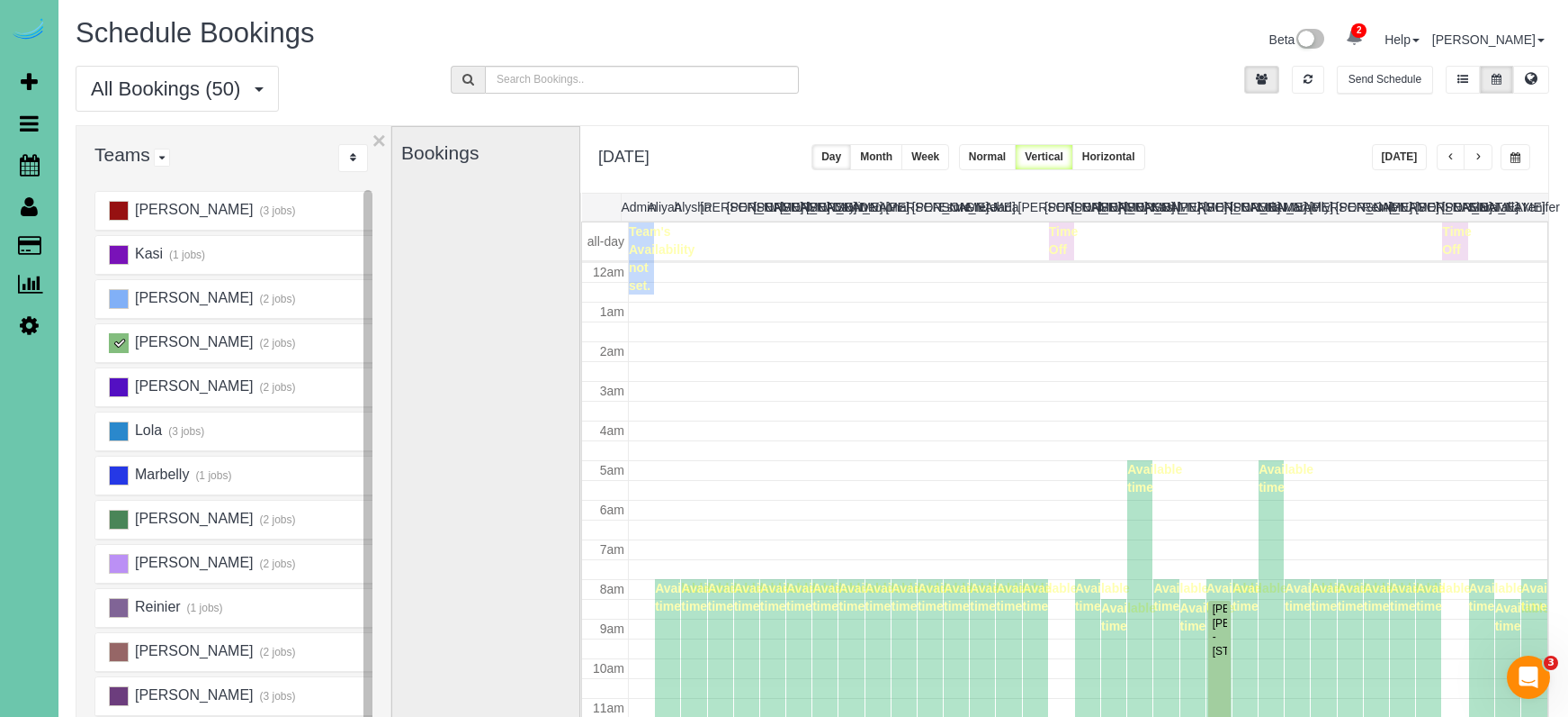
scroll to position [239, 0]
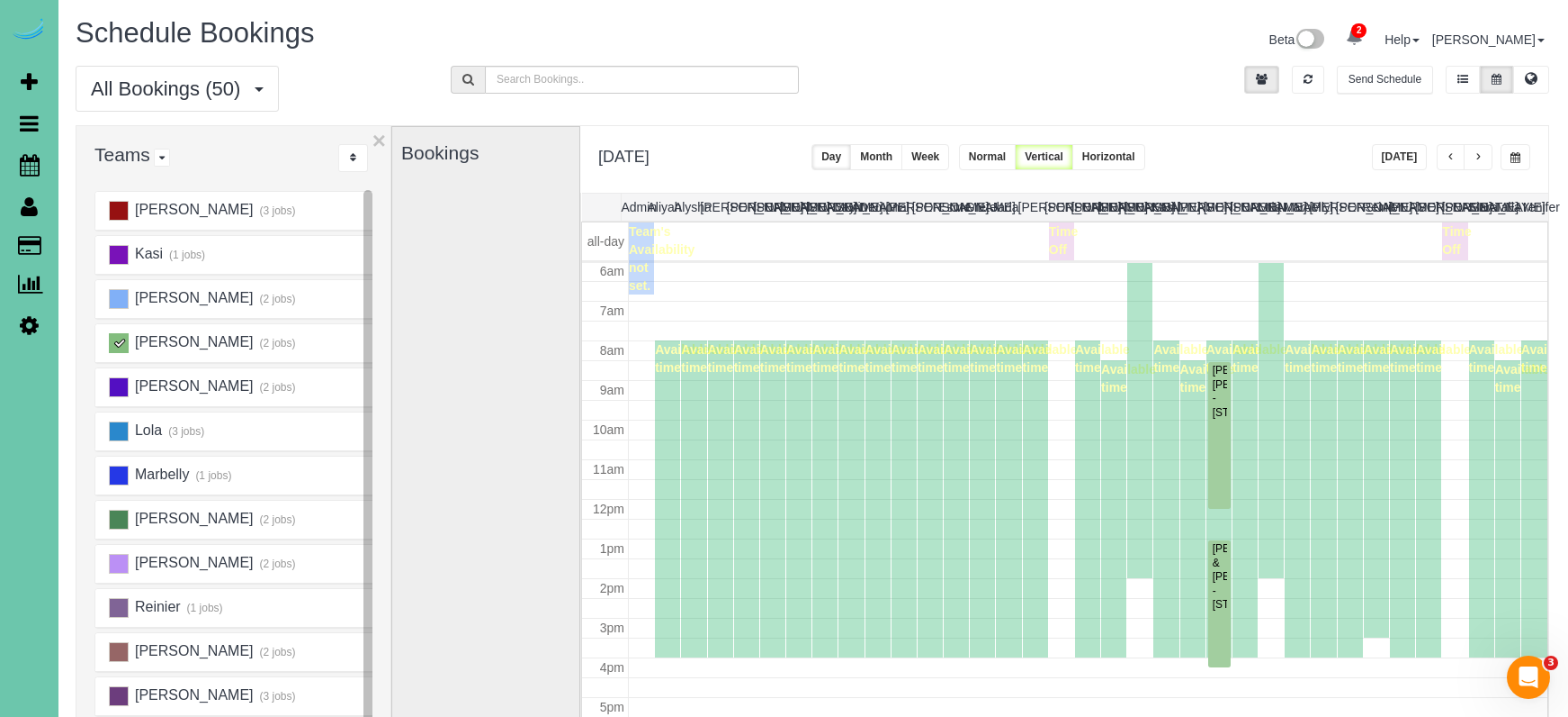
click at [1474, 166] on button "button" at bounding box center [1478, 157] width 29 height 26
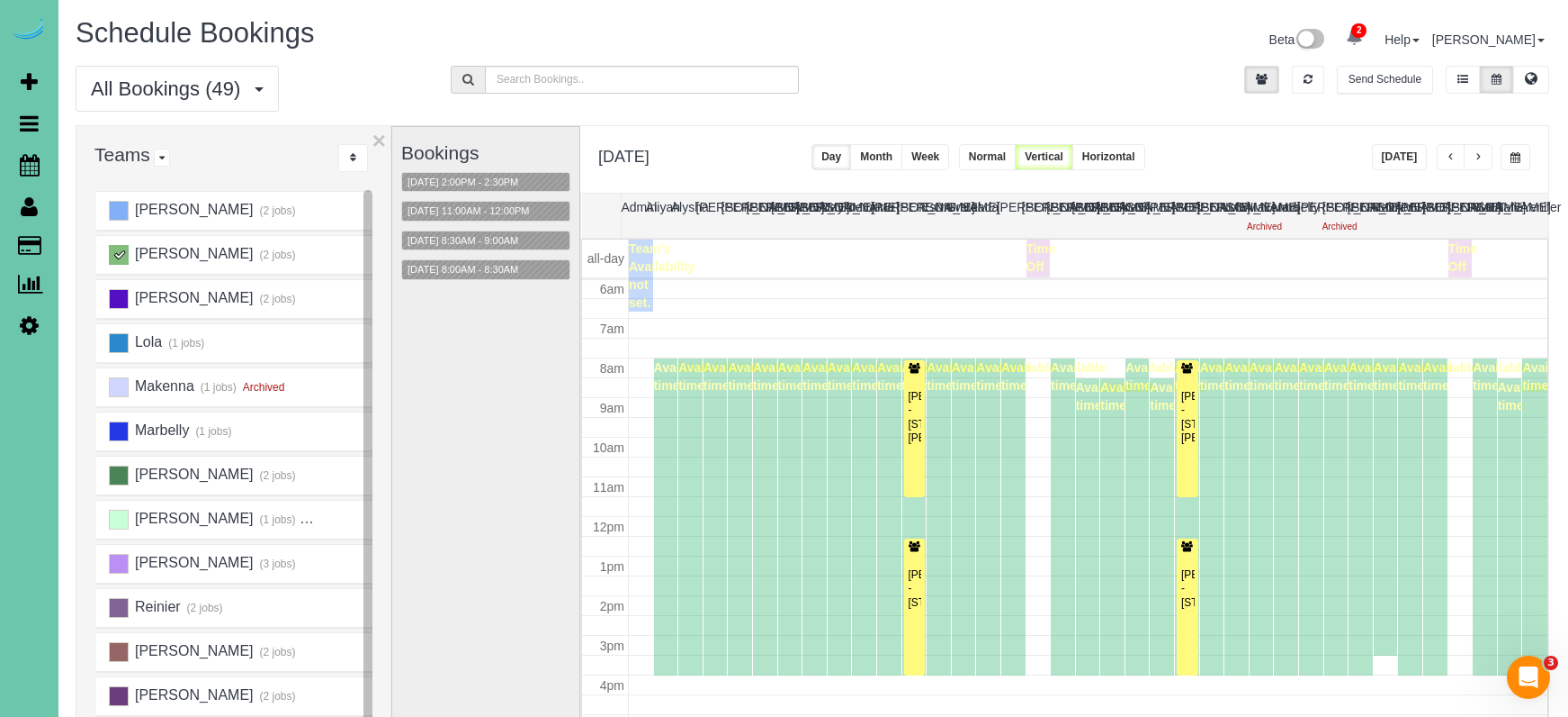
click at [1474, 166] on button "button" at bounding box center [1478, 157] width 29 height 26
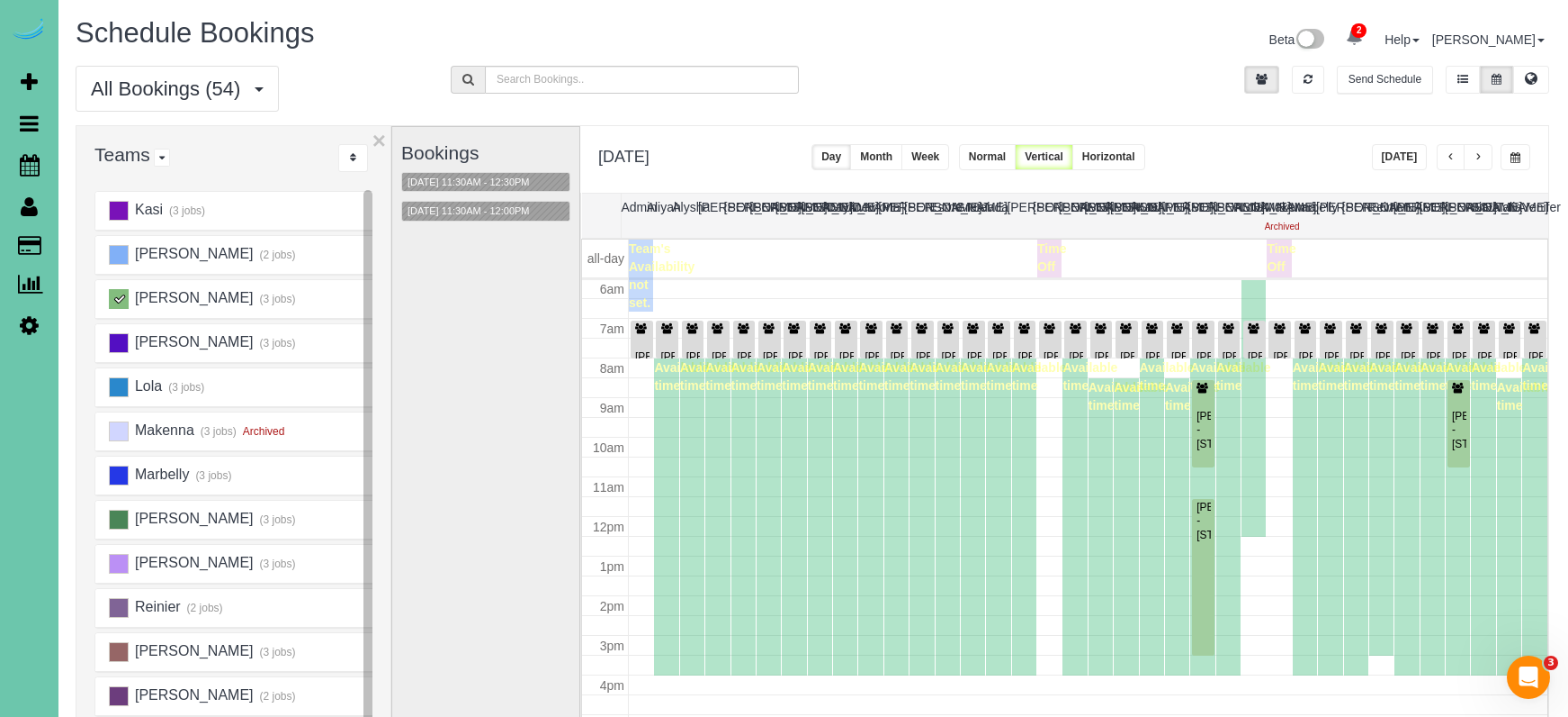
click at [1475, 160] on span "button" at bounding box center [1478, 157] width 9 height 11
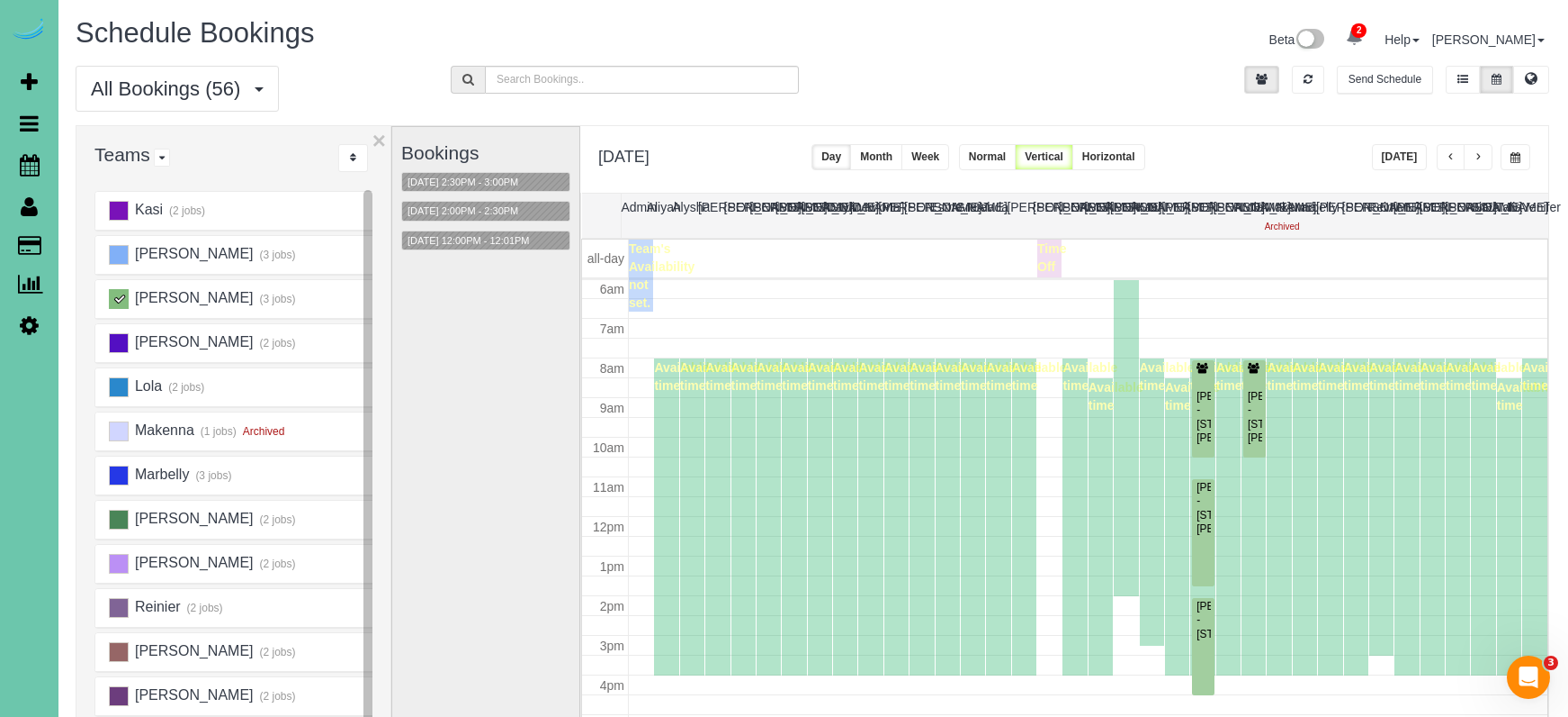
click at [1475, 160] on span "button" at bounding box center [1478, 157] width 9 height 11
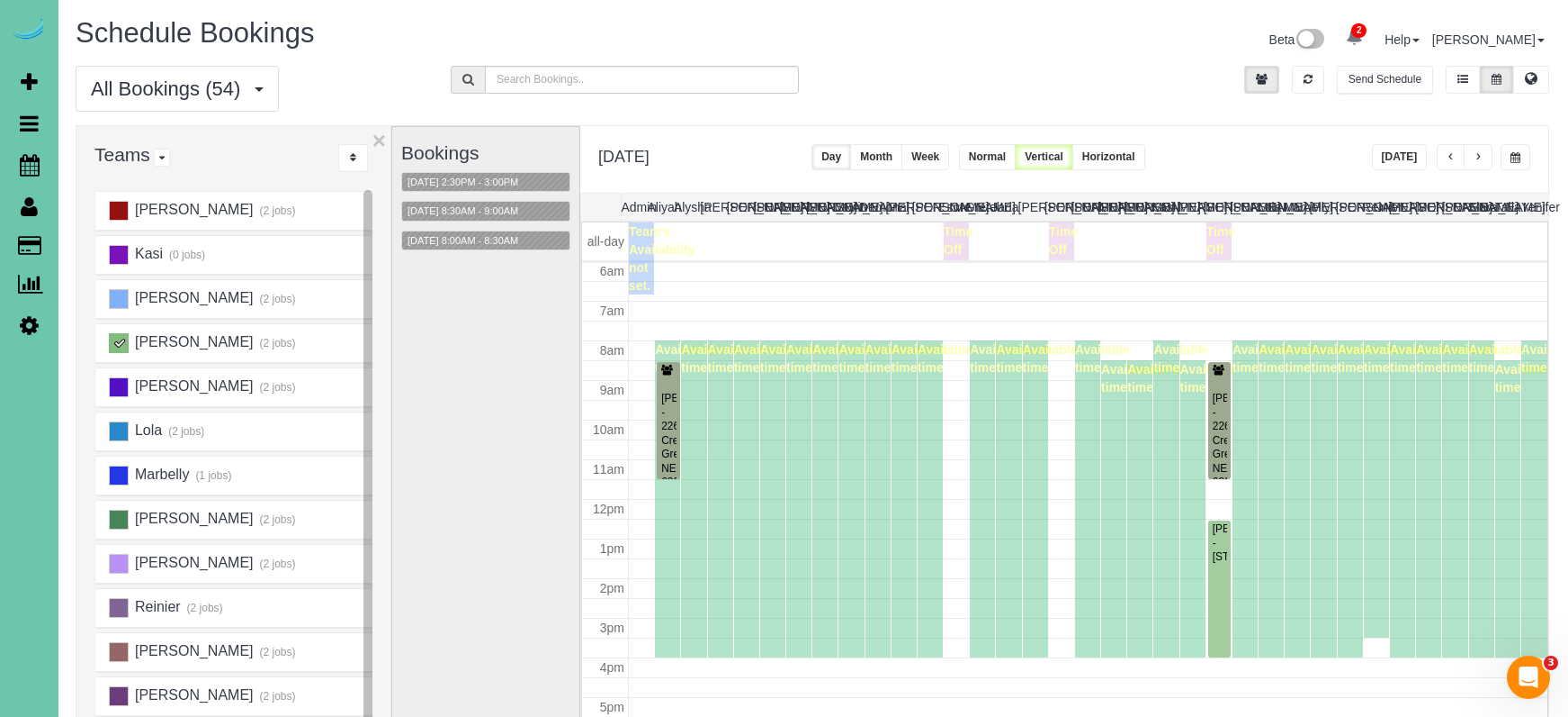
click at [1518, 157] on span "button" at bounding box center [1515, 157] width 10 height 11
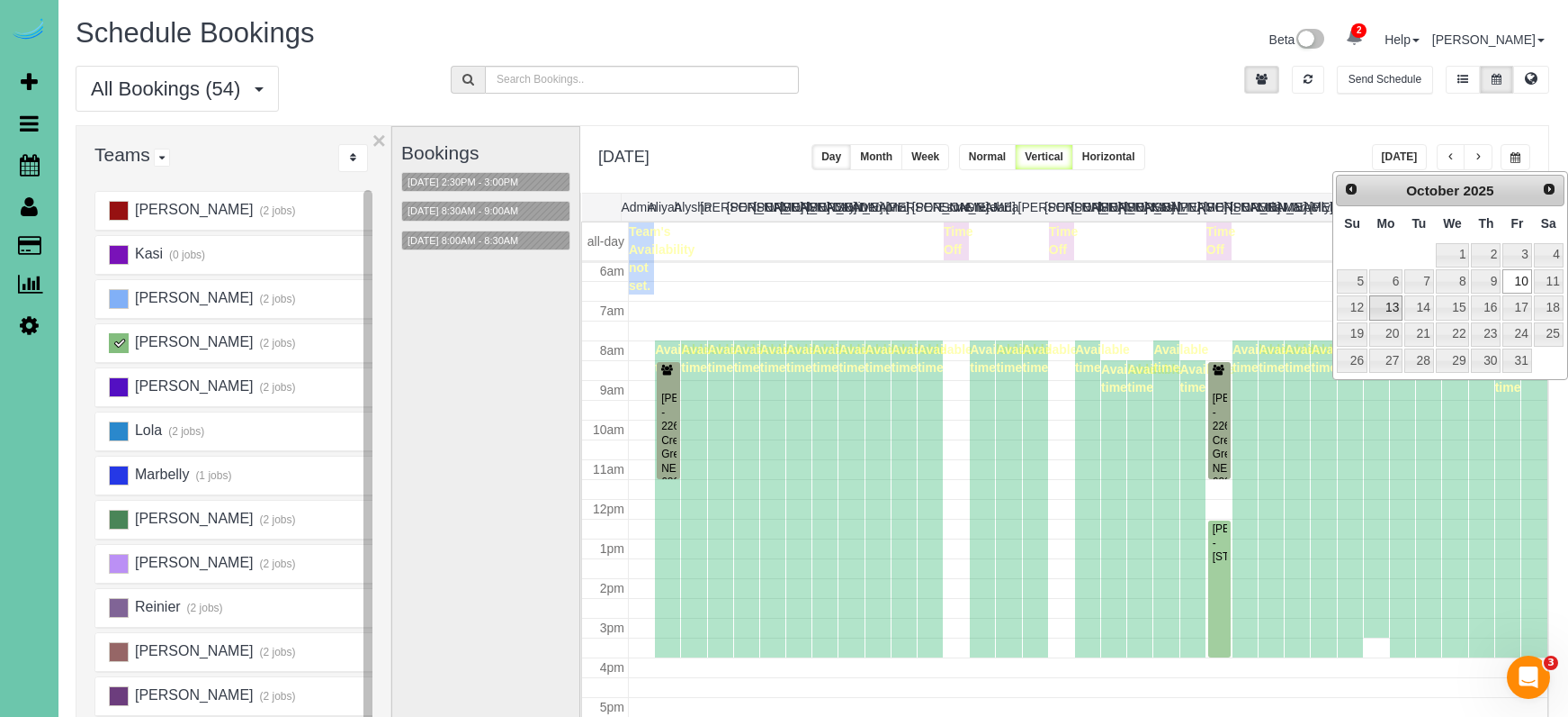
click at [1394, 306] on link "13" at bounding box center [1386, 307] width 33 height 24
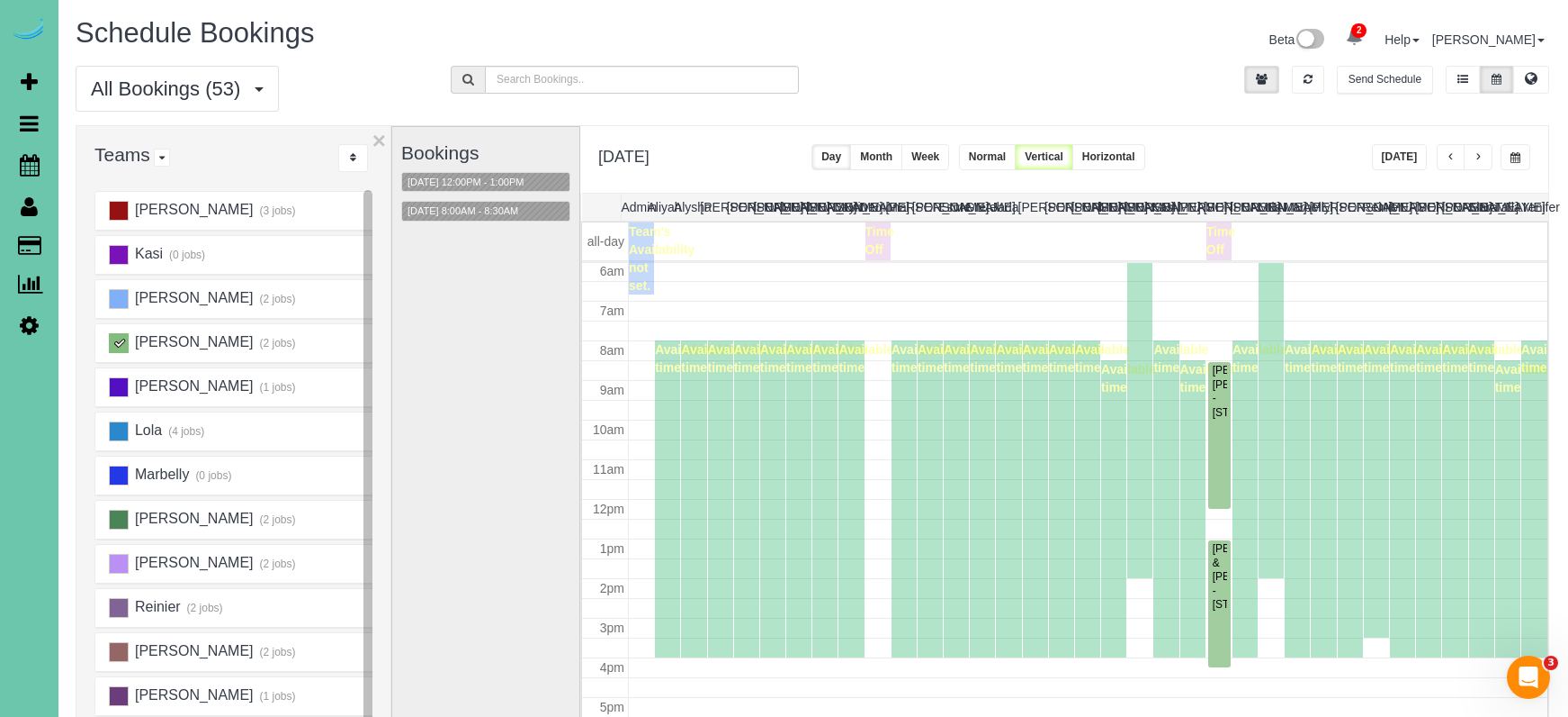
click at [1486, 154] on button "button" at bounding box center [1478, 157] width 29 height 26
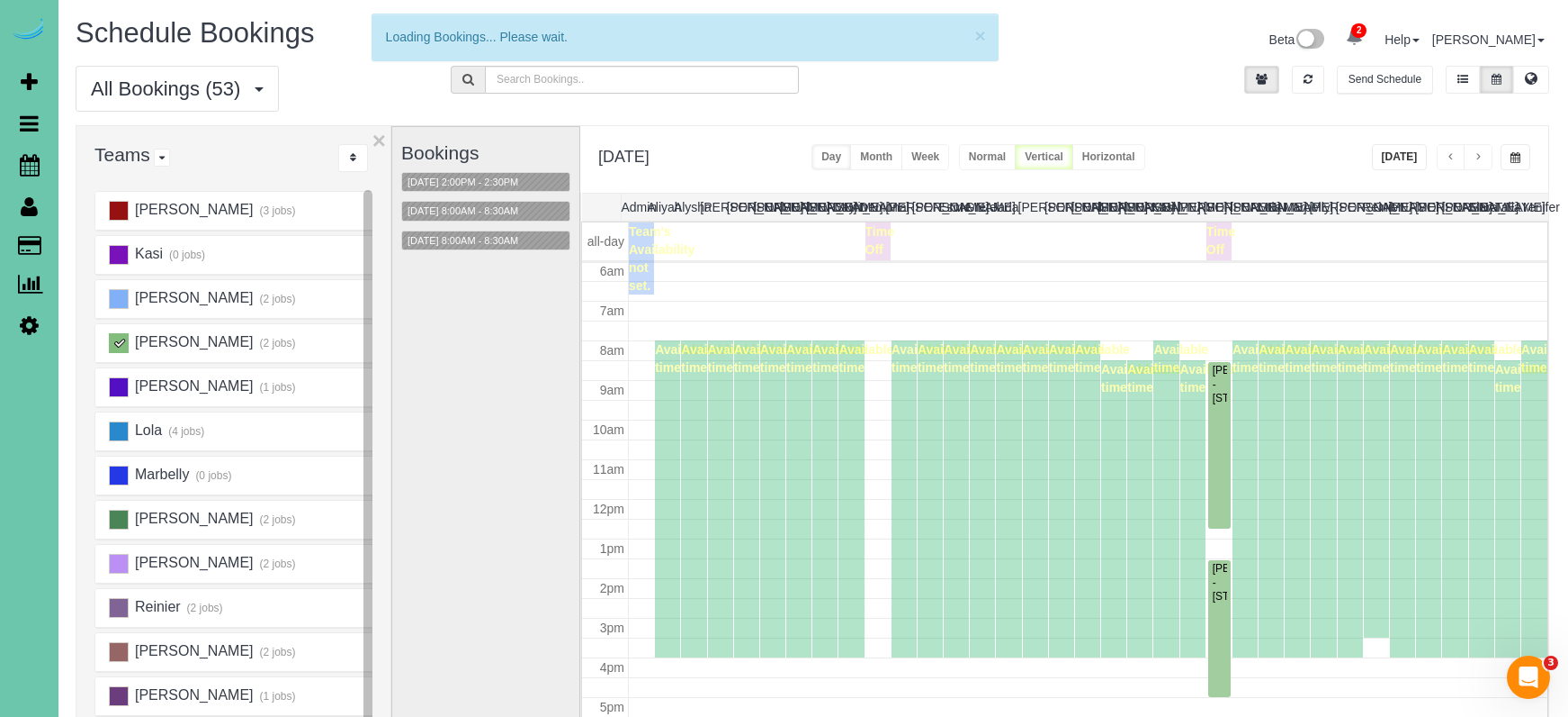
click at [1486, 154] on button "button" at bounding box center [1478, 157] width 29 height 26
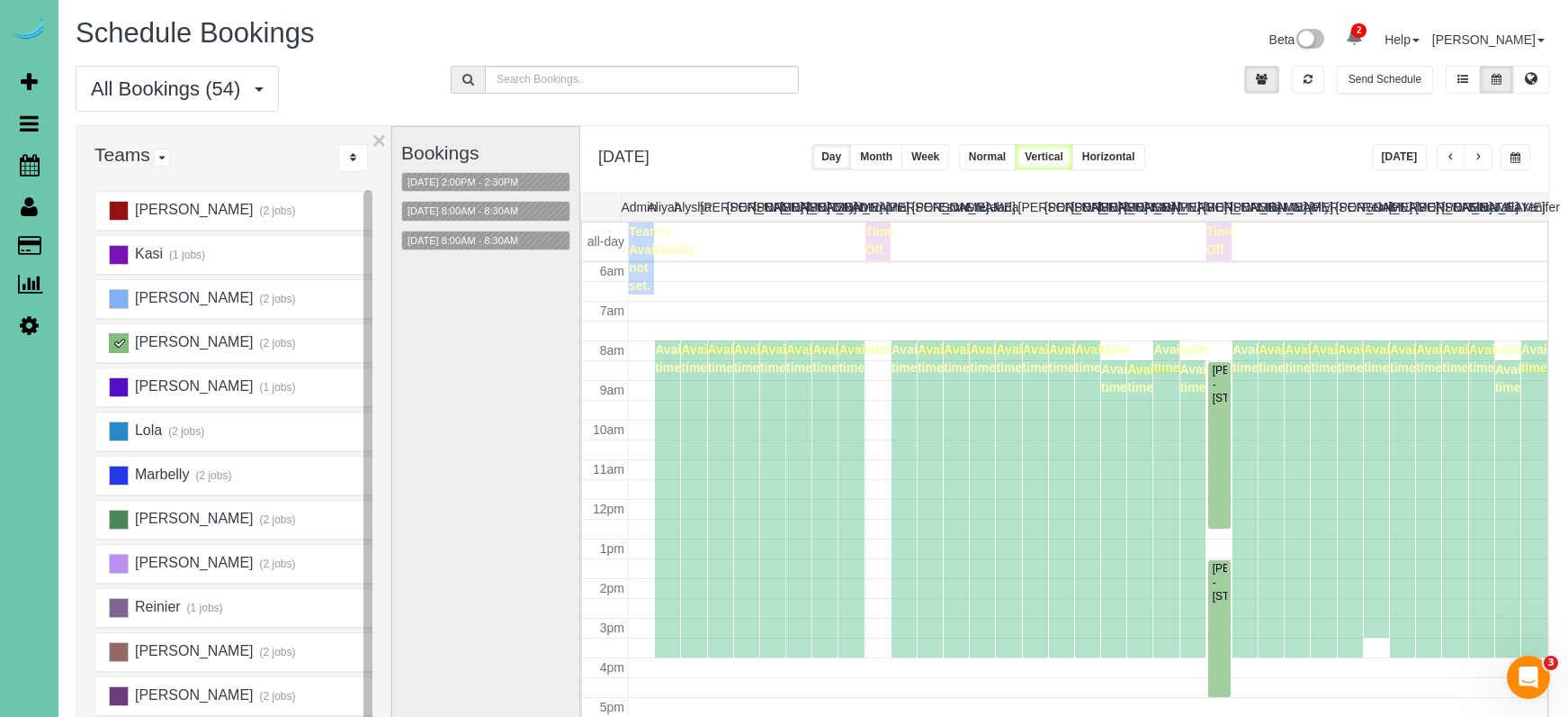
click at [1484, 155] on button "button" at bounding box center [1478, 157] width 29 height 26
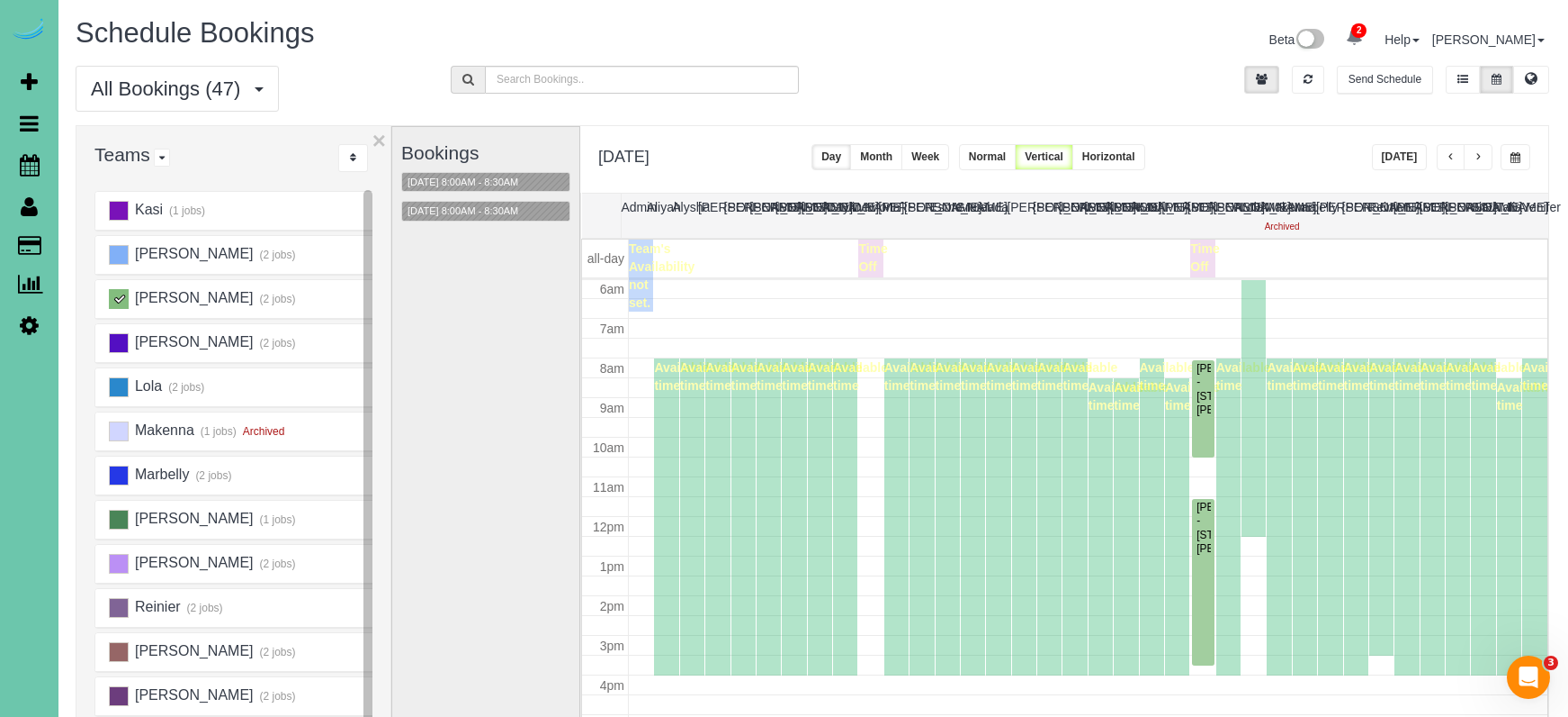
click at [1484, 155] on button "button" at bounding box center [1478, 157] width 29 height 26
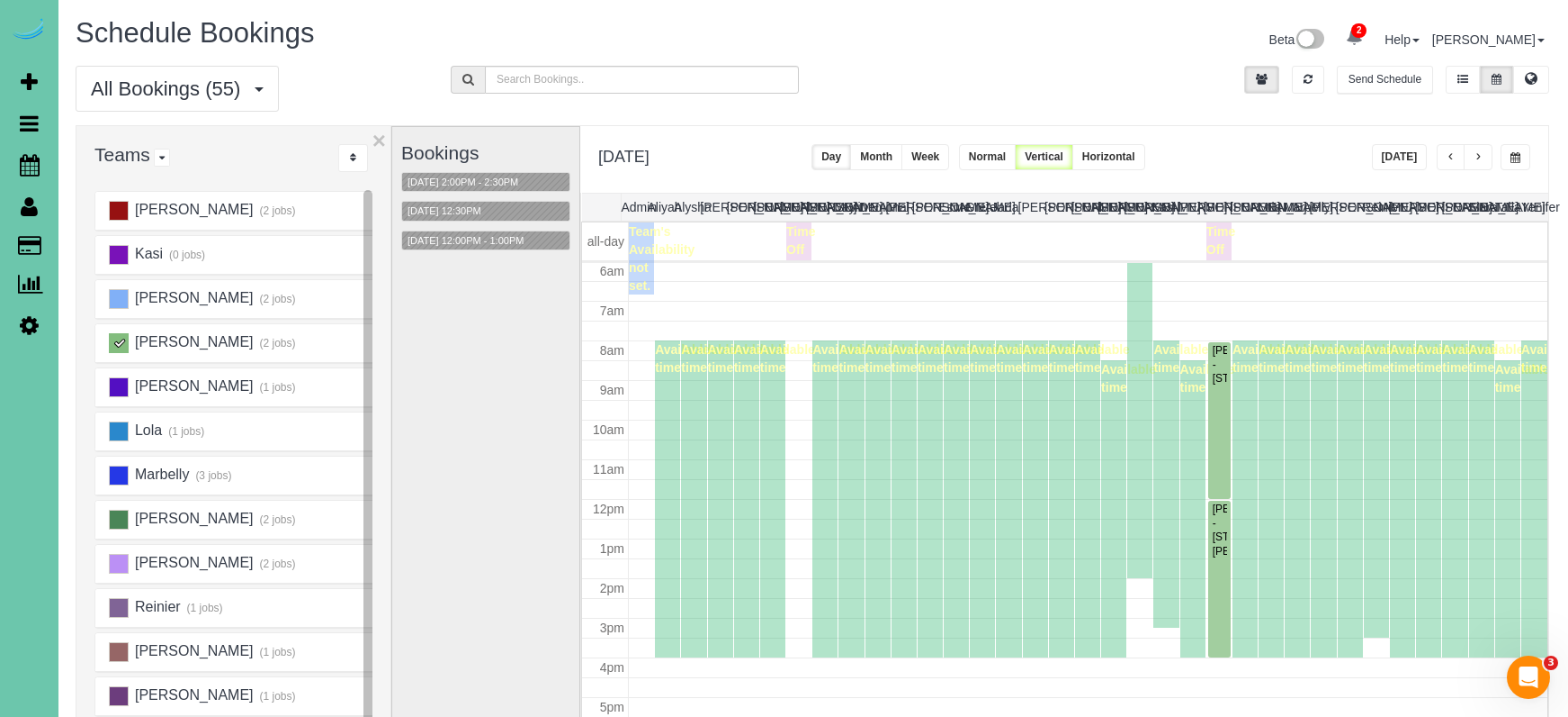
click at [1484, 155] on button "button" at bounding box center [1478, 157] width 29 height 26
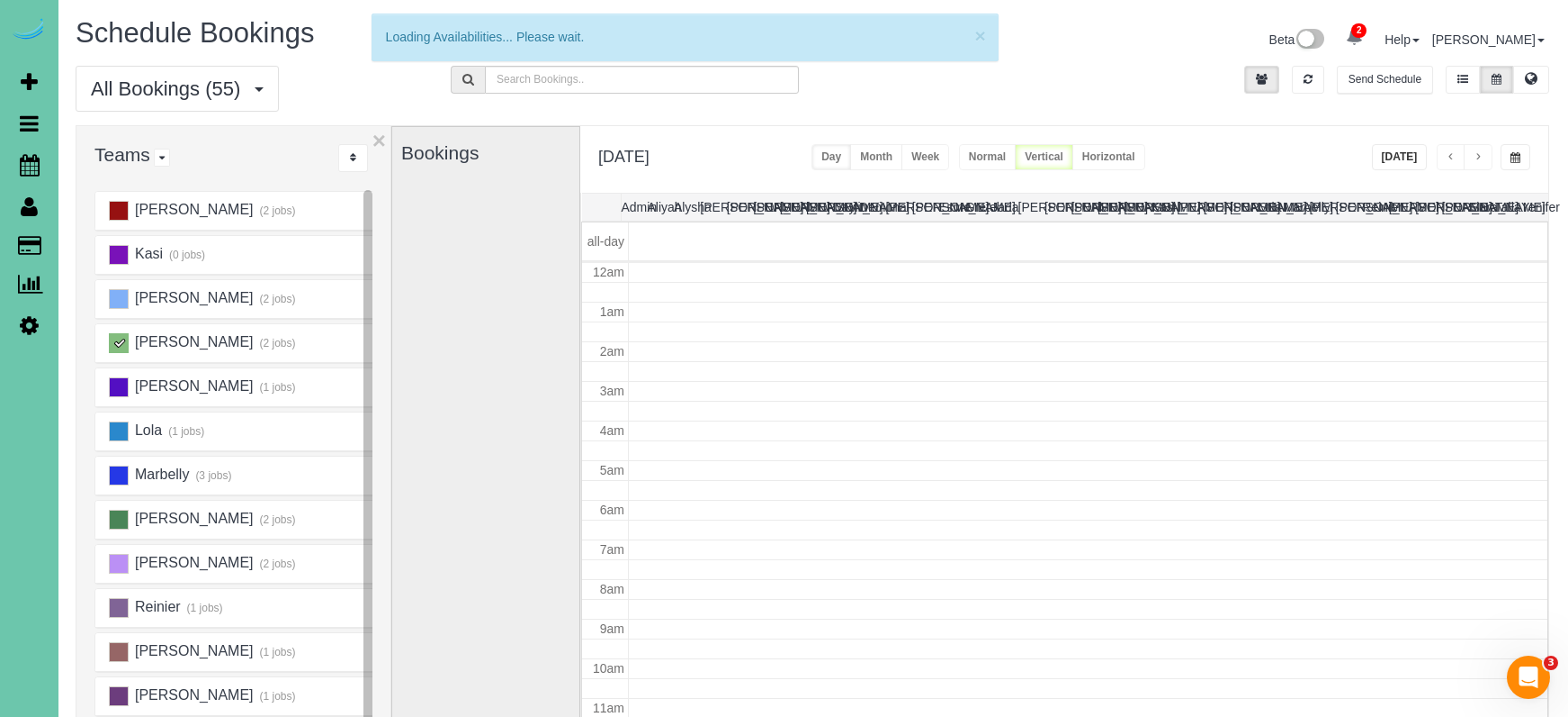
scroll to position [0, 0]
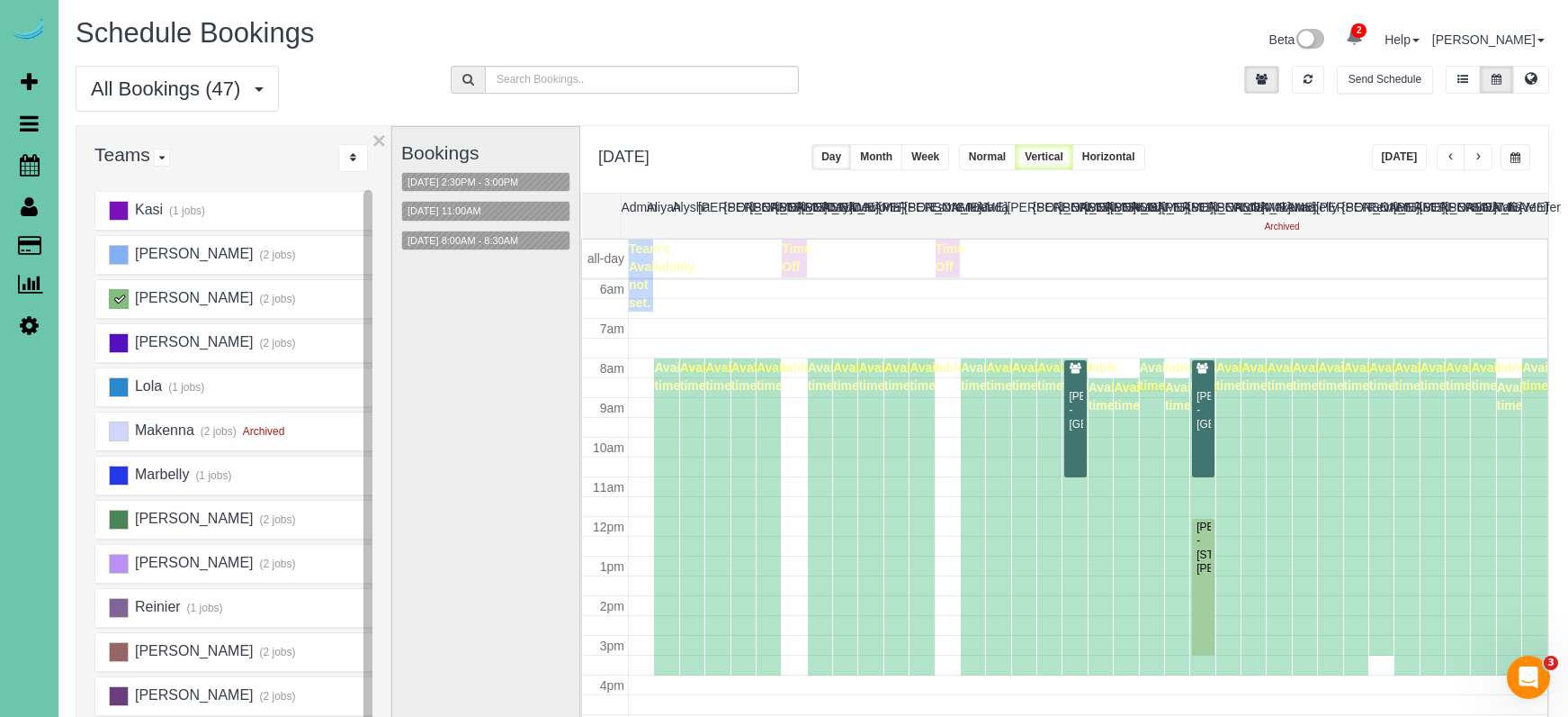
click at [1522, 157] on button "button" at bounding box center [1515, 157] width 29 height 26
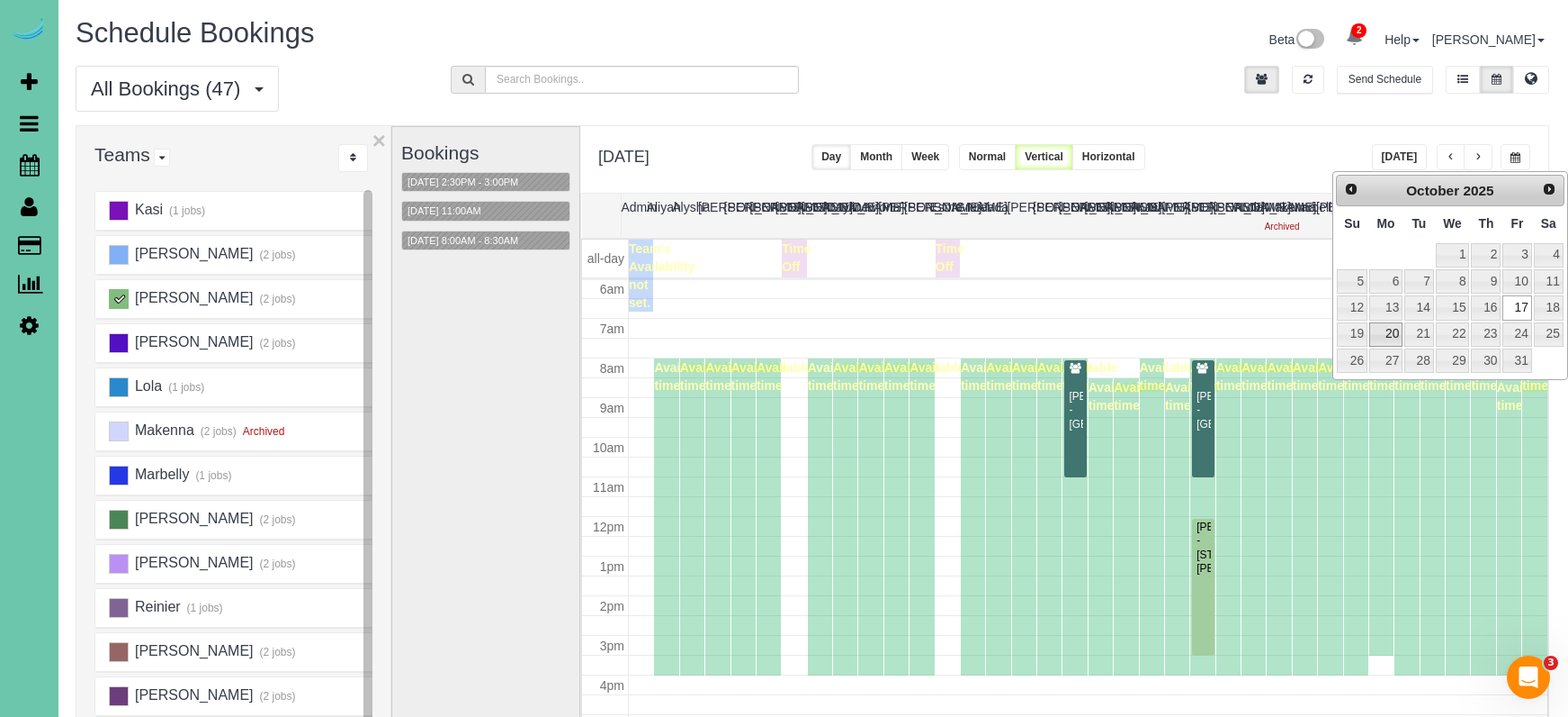
click at [1388, 328] on link "20" at bounding box center [1386, 334] width 33 height 24
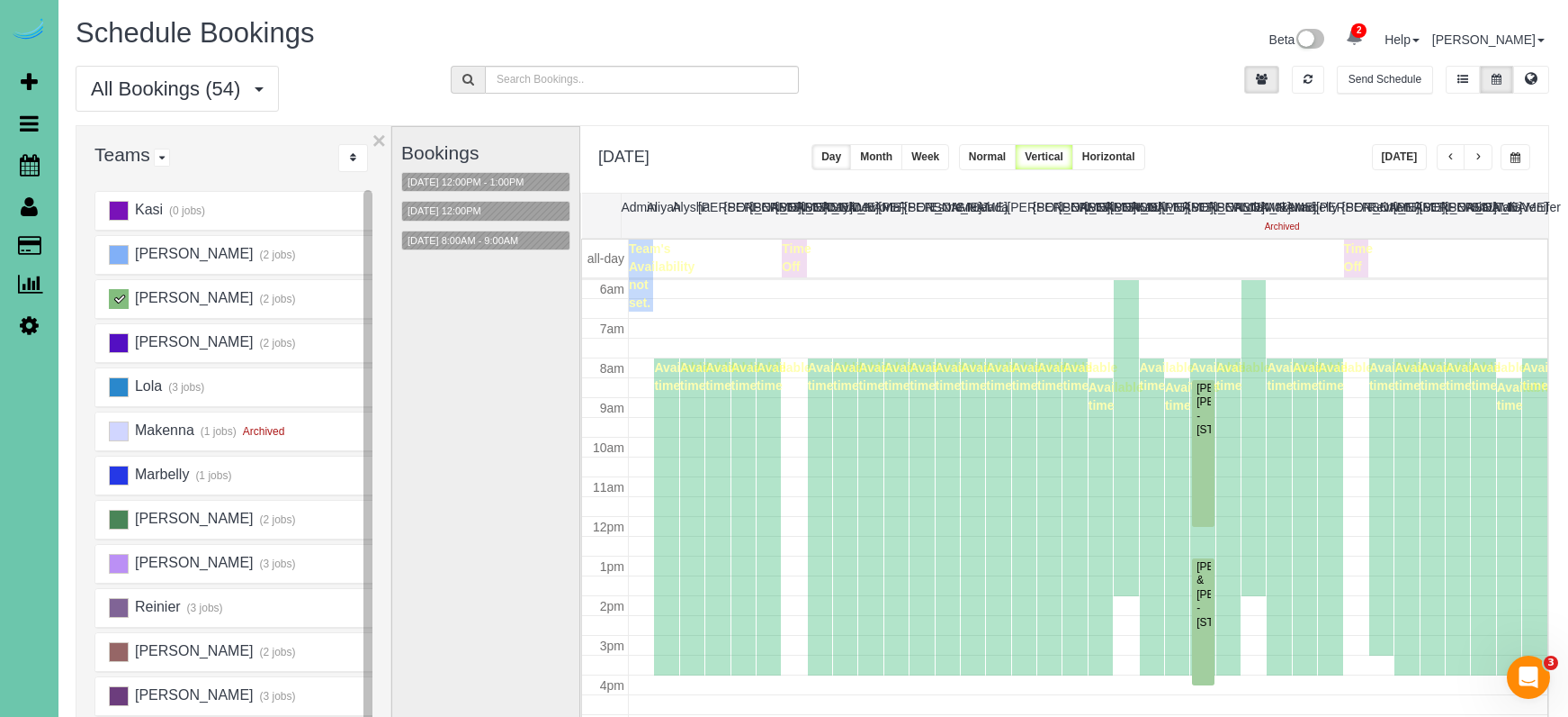
click at [1490, 157] on button "button" at bounding box center [1478, 157] width 29 height 26
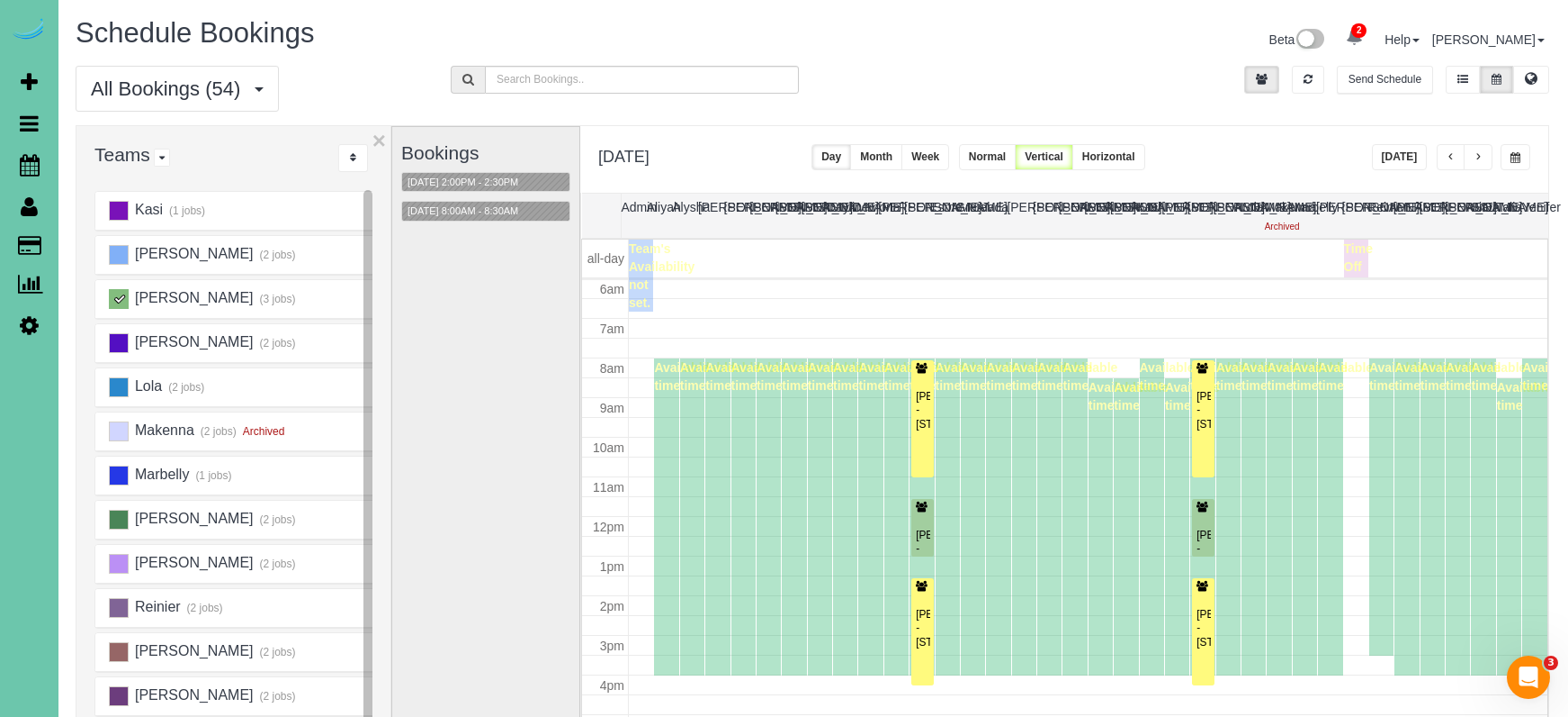
click at [1490, 157] on button "button" at bounding box center [1478, 157] width 29 height 26
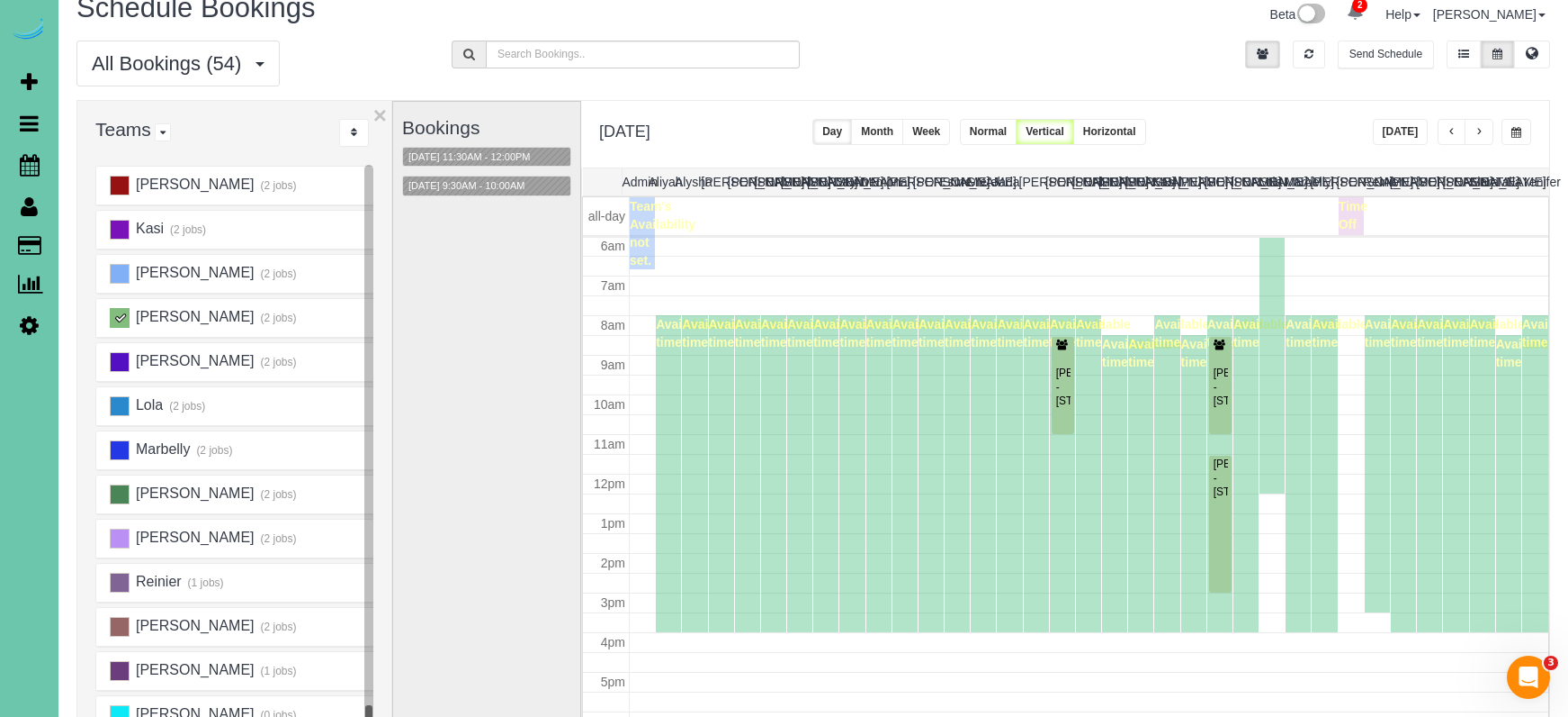
click at [1479, 124] on button "button" at bounding box center [1479, 132] width 29 height 26
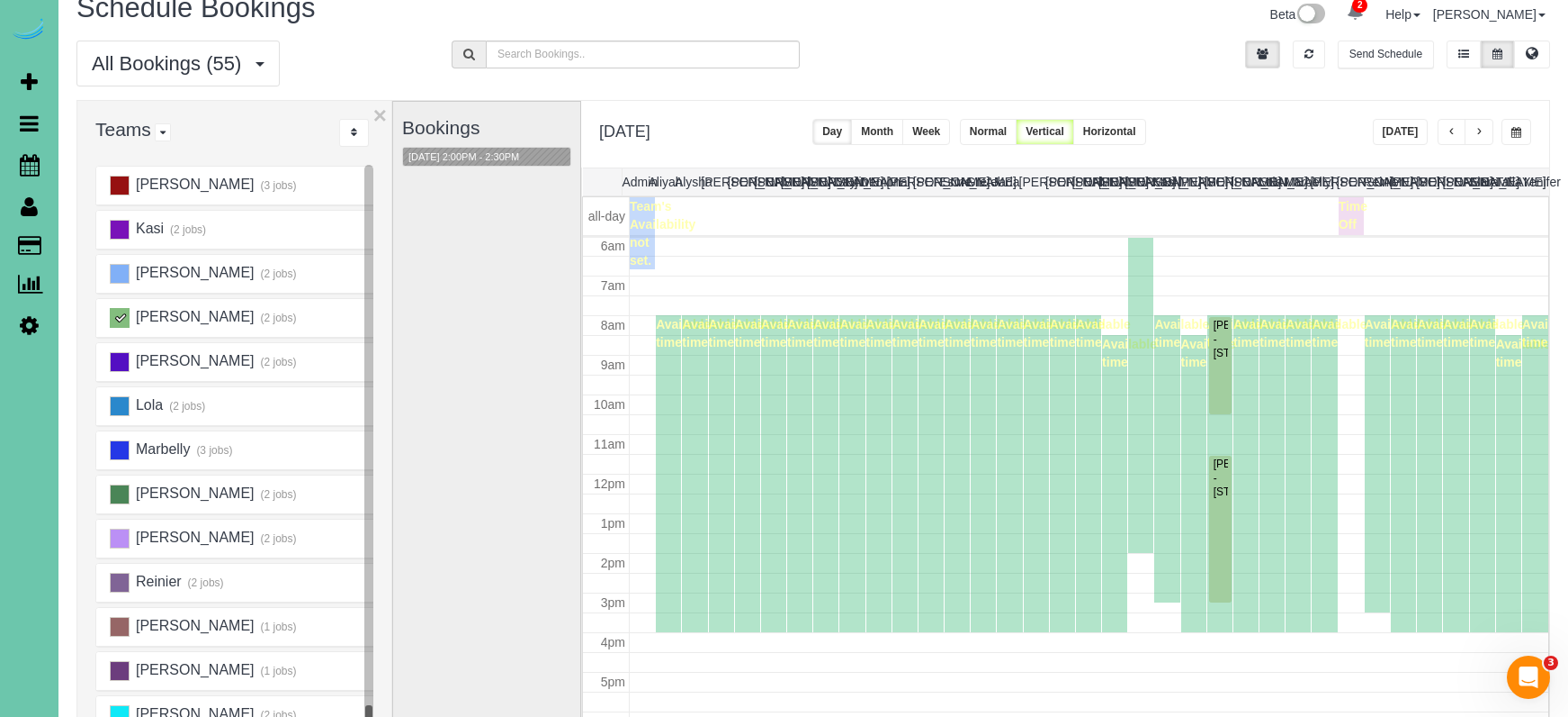
click at [1481, 123] on button "button" at bounding box center [1479, 132] width 29 height 26
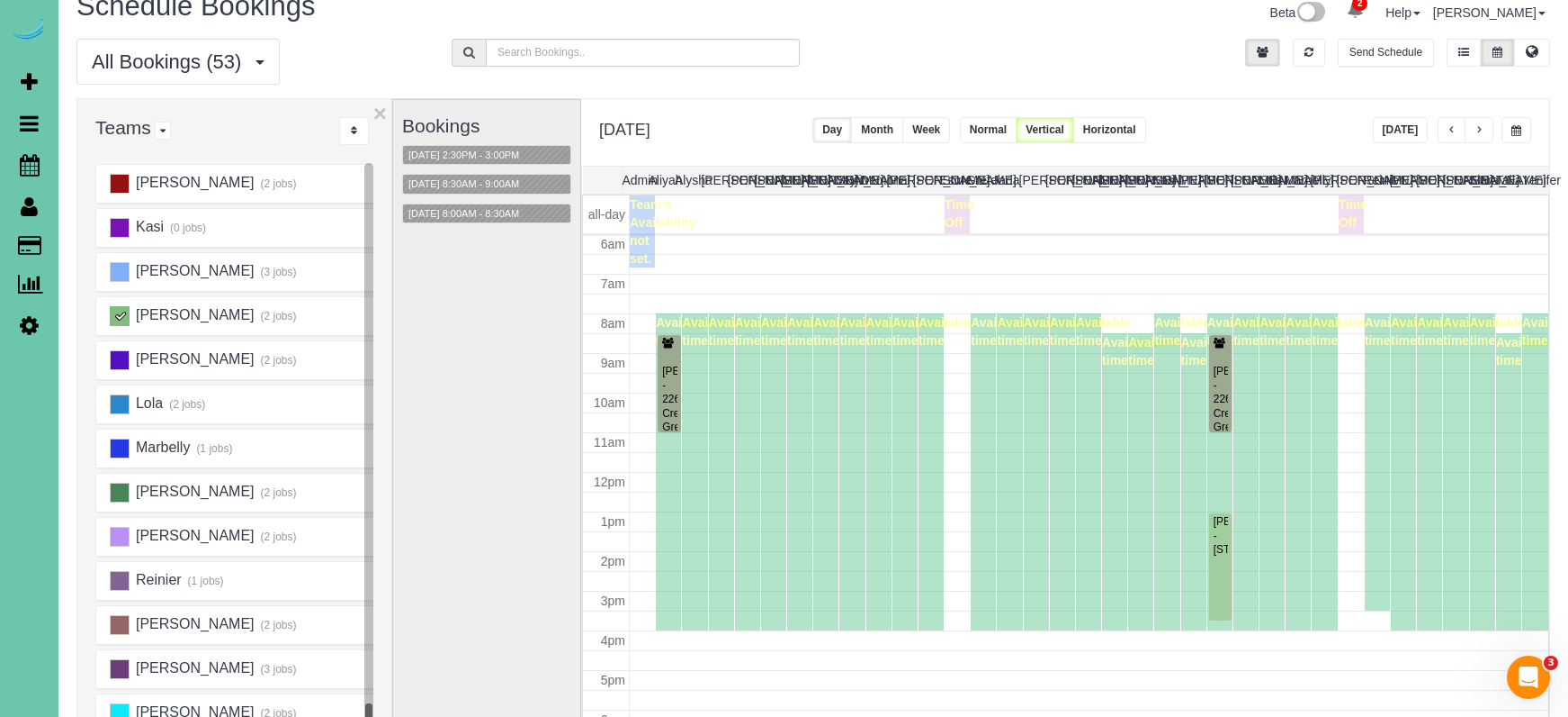
click at [1525, 127] on button "button" at bounding box center [1516, 130] width 29 height 26
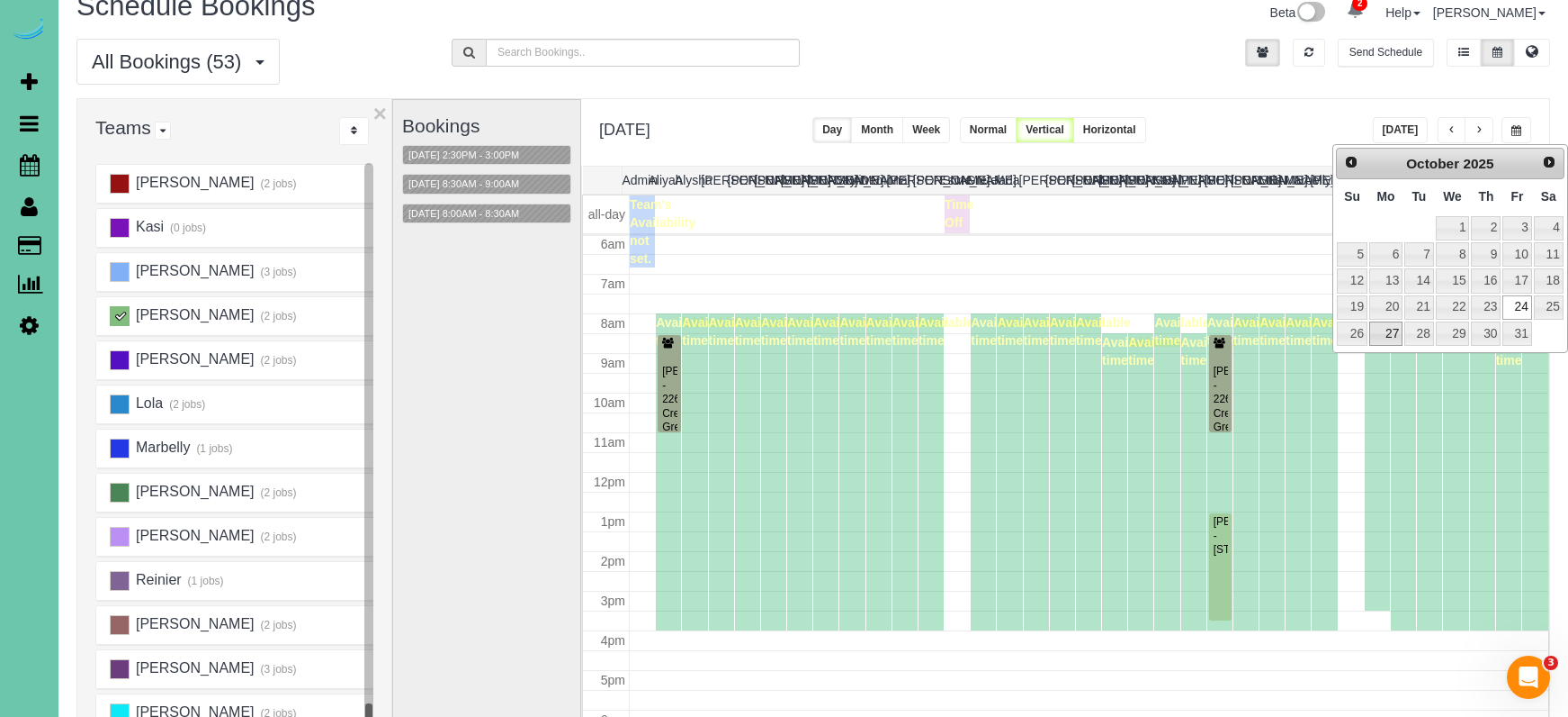
click at [1391, 327] on link "27" at bounding box center [1386, 333] width 33 height 24
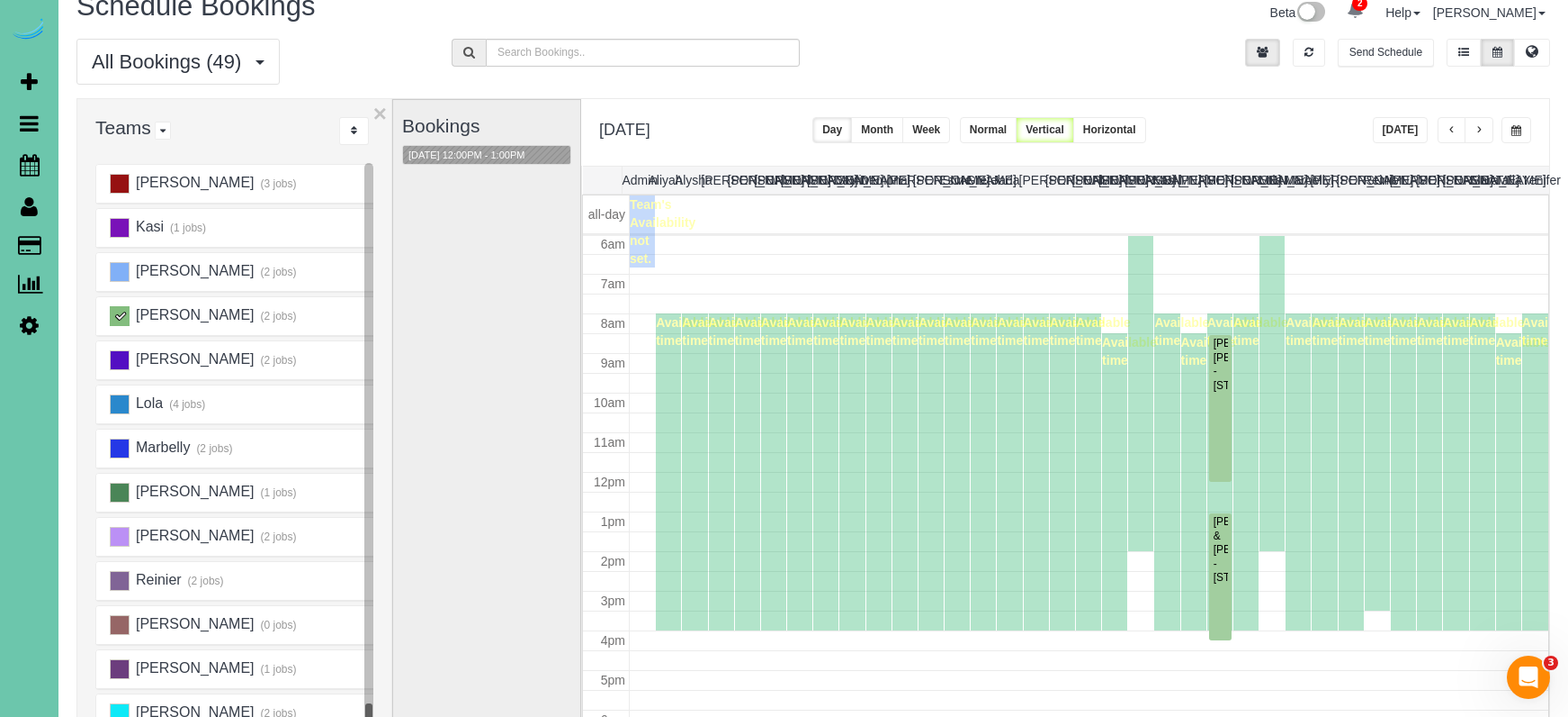
click at [1480, 123] on button "button" at bounding box center [1479, 130] width 29 height 26
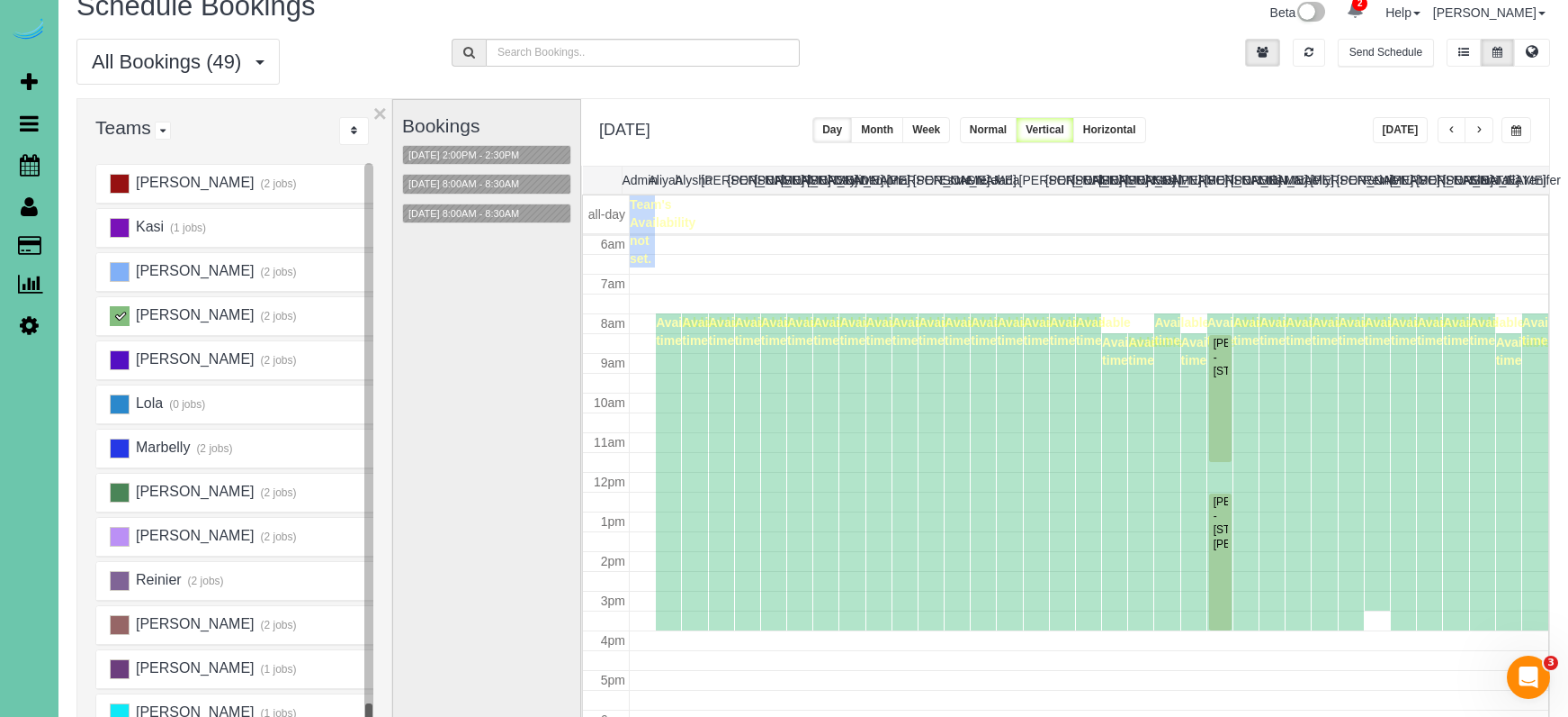
click at [1480, 123] on button "button" at bounding box center [1479, 130] width 29 height 26
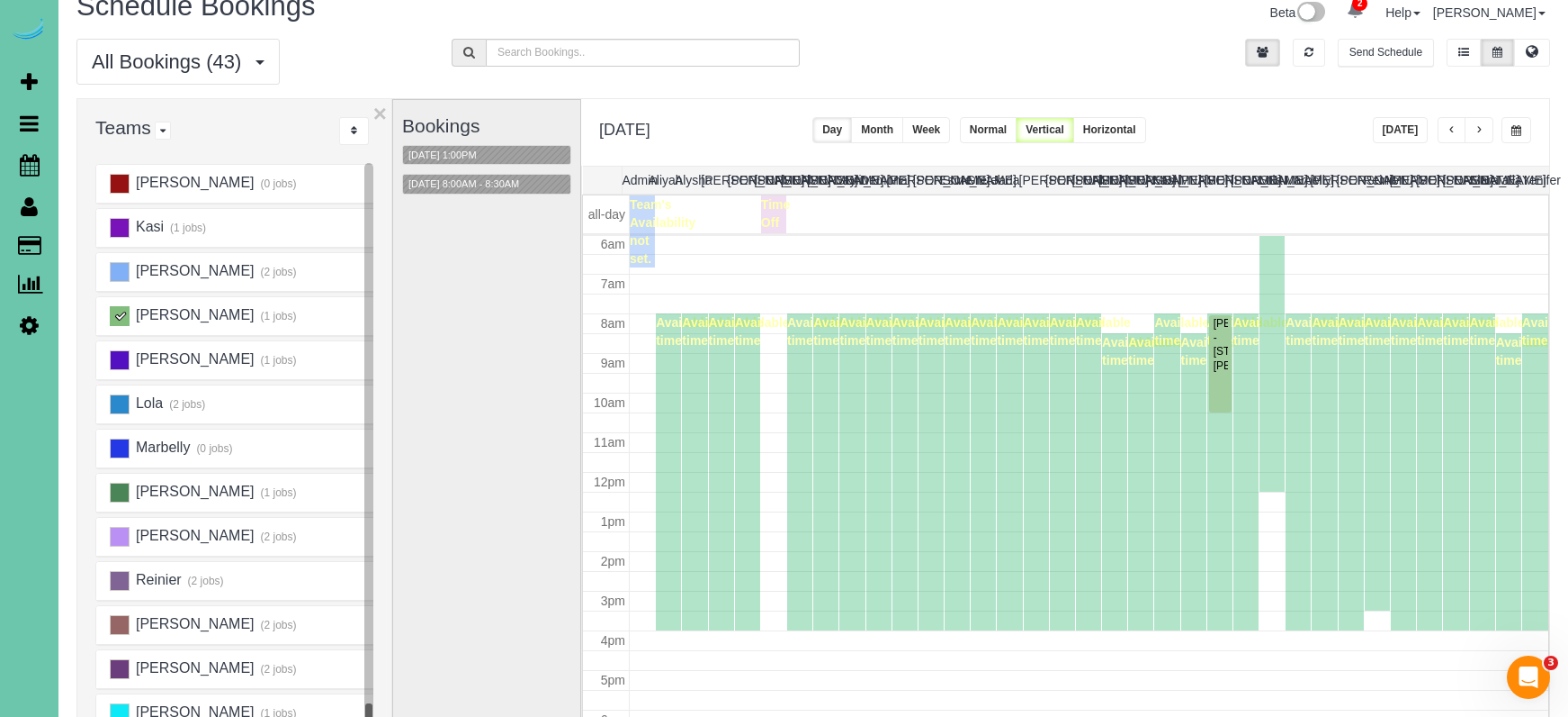
click at [1480, 123] on button "button" at bounding box center [1479, 130] width 29 height 26
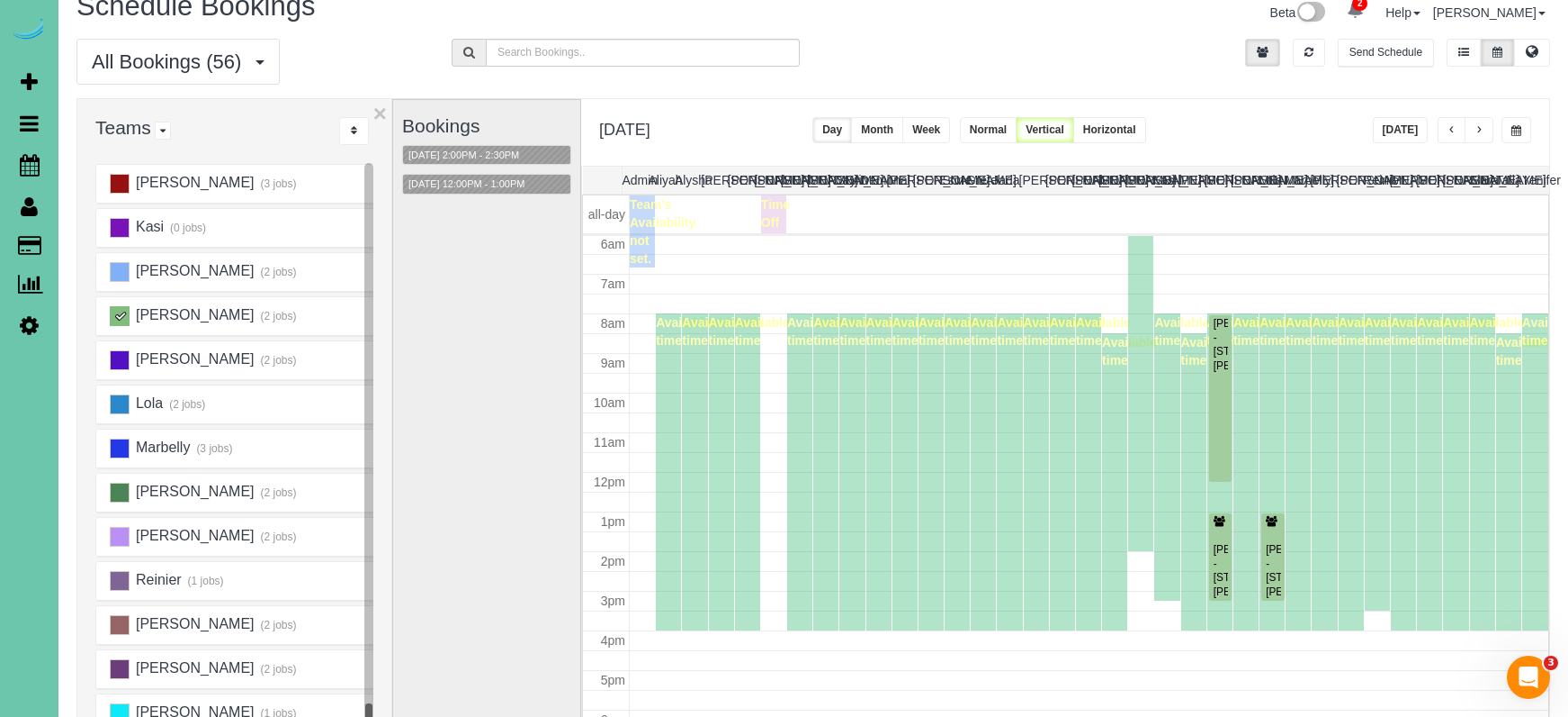
click at [1480, 123] on button "button" at bounding box center [1479, 130] width 29 height 26
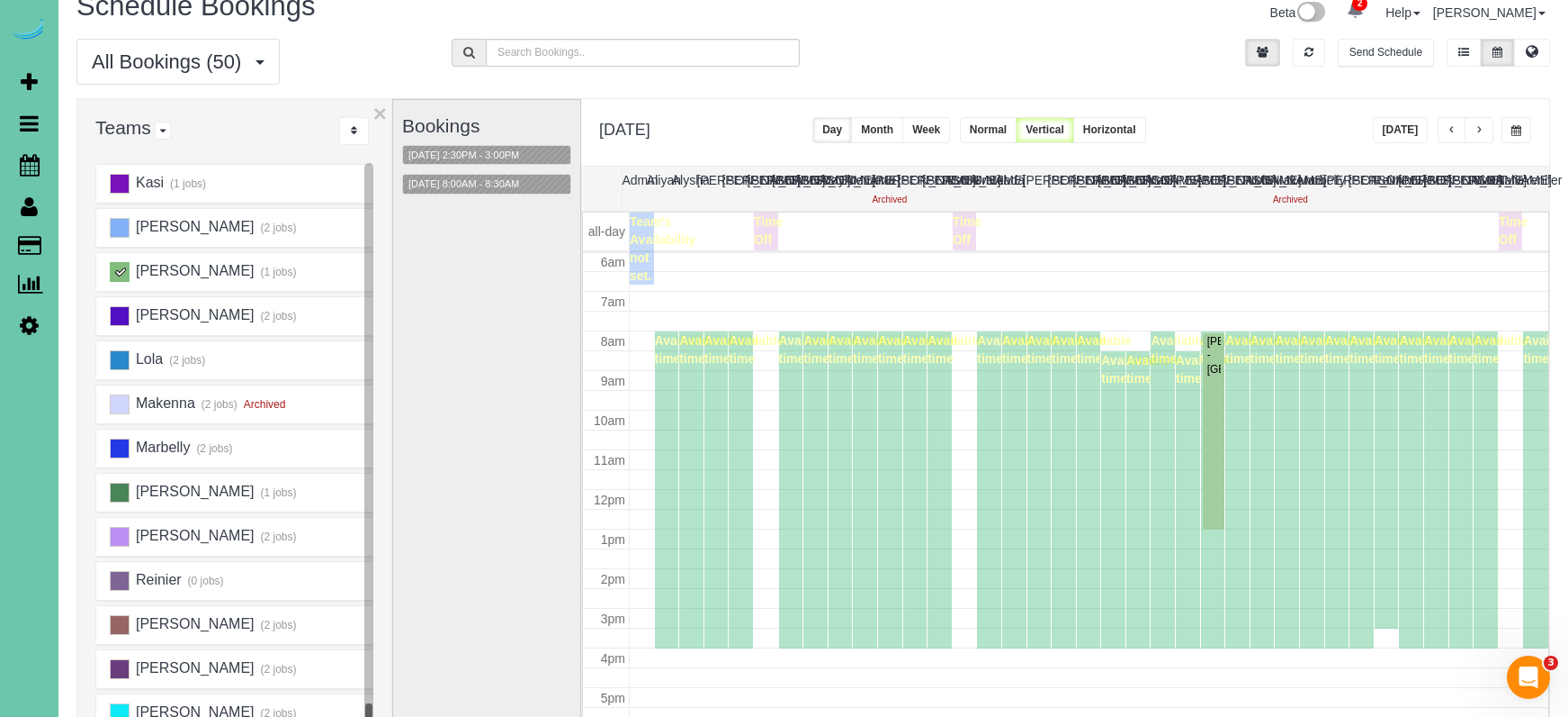
click at [1519, 131] on span "button" at bounding box center [1516, 130] width 10 height 11
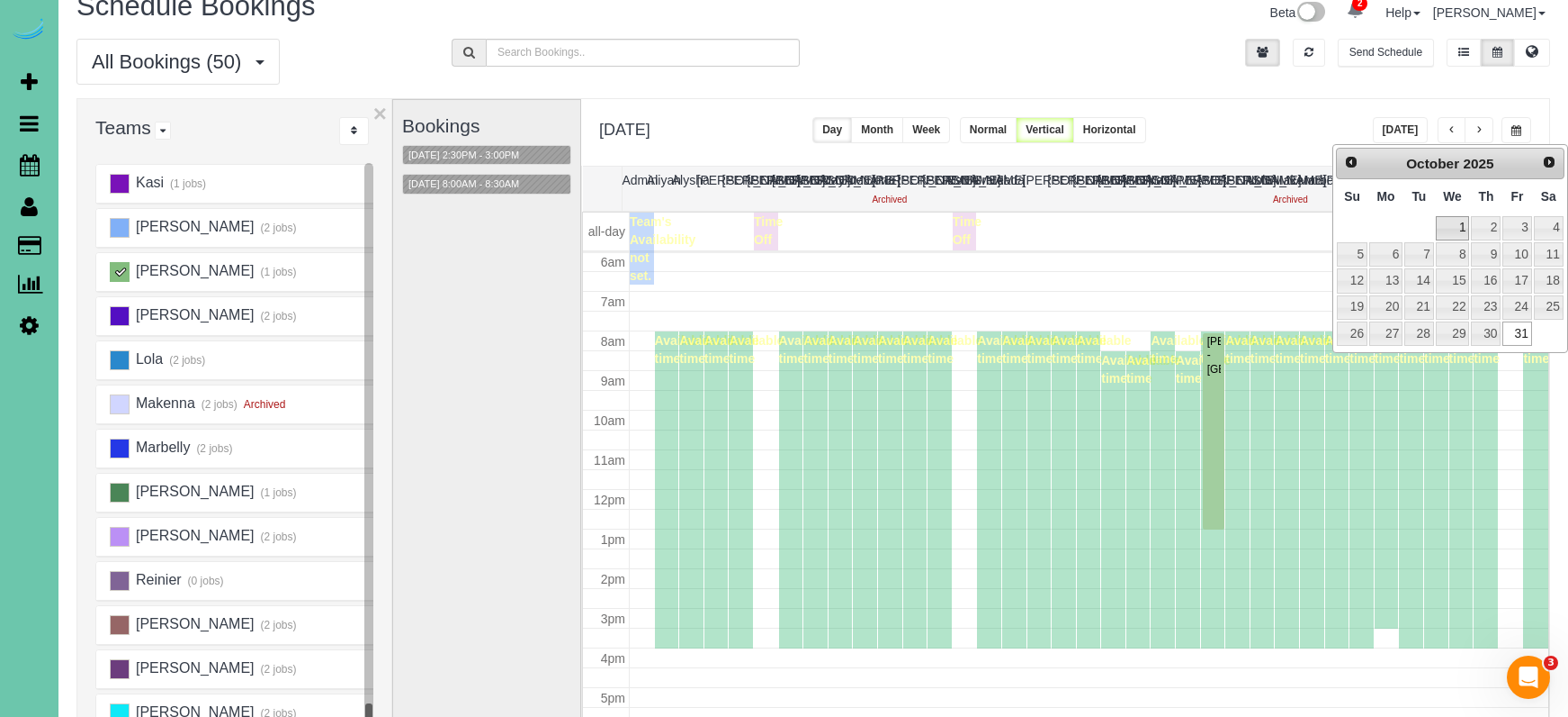
click at [1460, 225] on link "1" at bounding box center [1453, 227] width 34 height 24
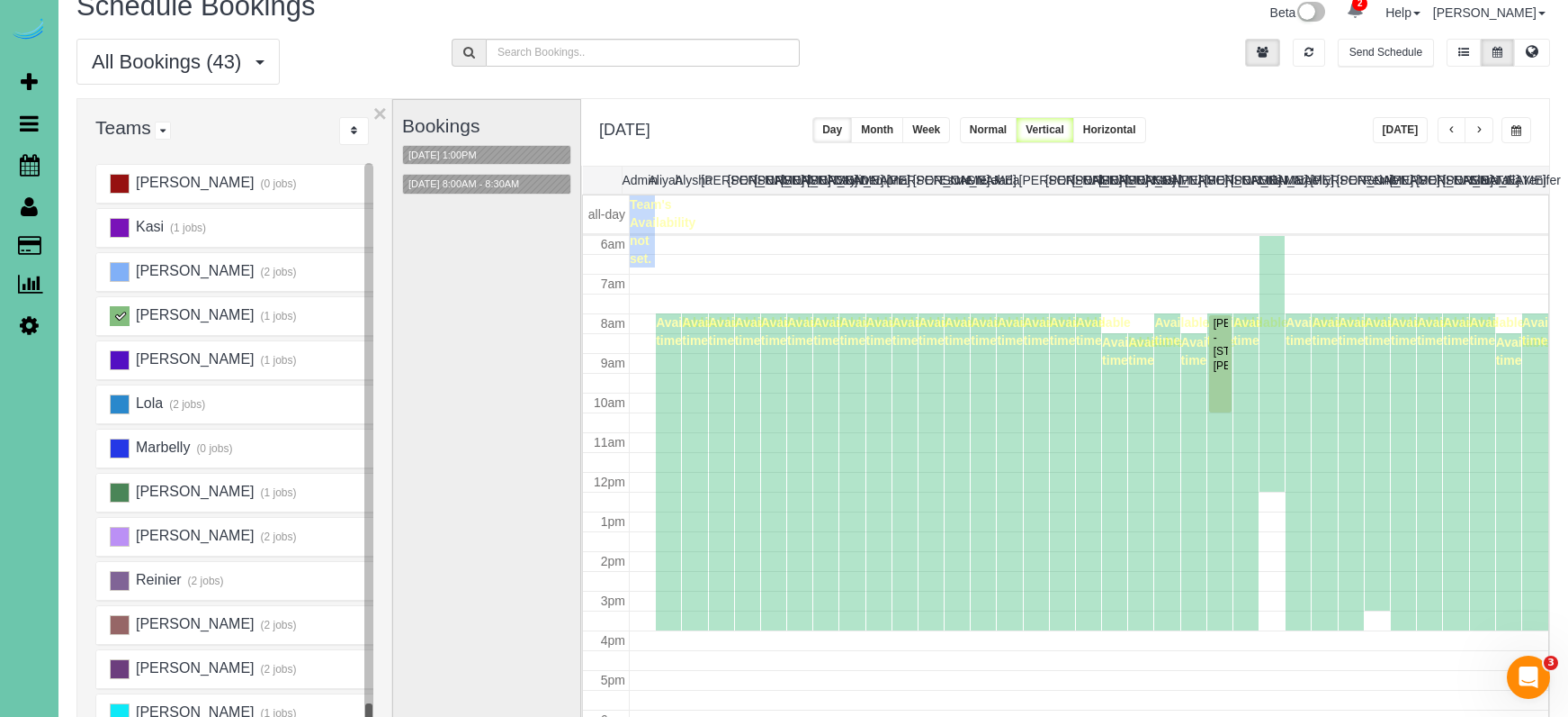
click at [1481, 132] on span "button" at bounding box center [1478, 130] width 9 height 11
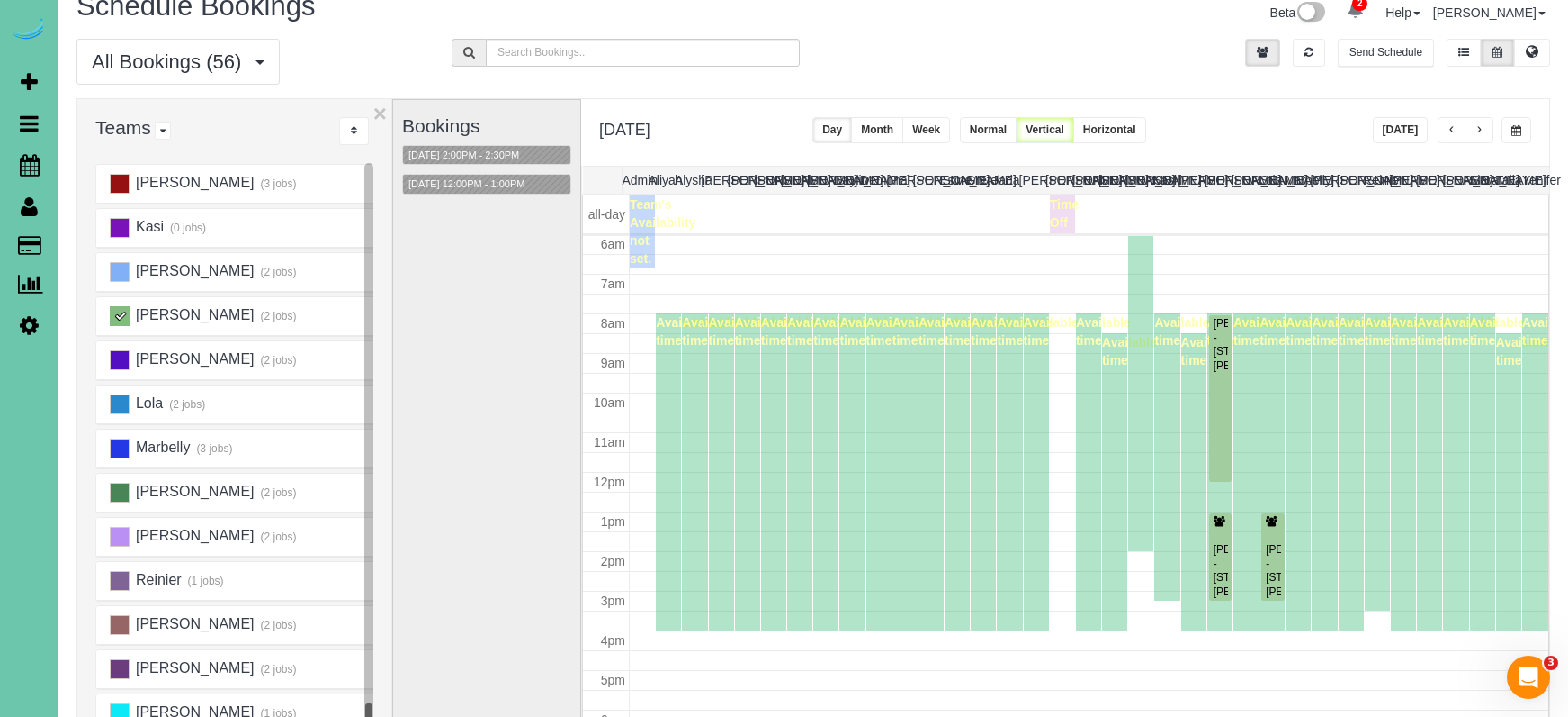
click at [121, 319] on ins at bounding box center [120, 316] width 20 height 20
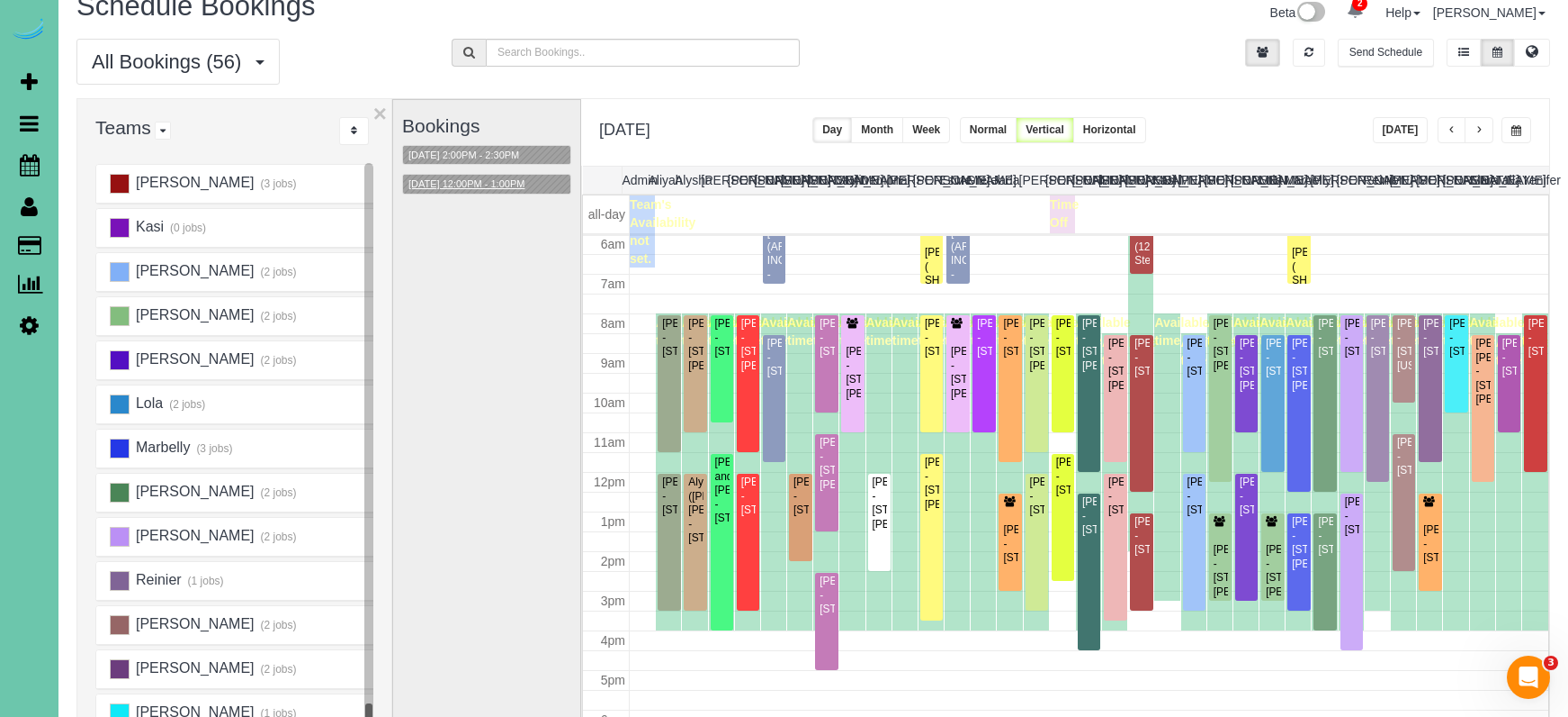
click at [525, 189] on button "10/02/2025 12:00PM - 1:00PM" at bounding box center [466, 183] width 127 height 19
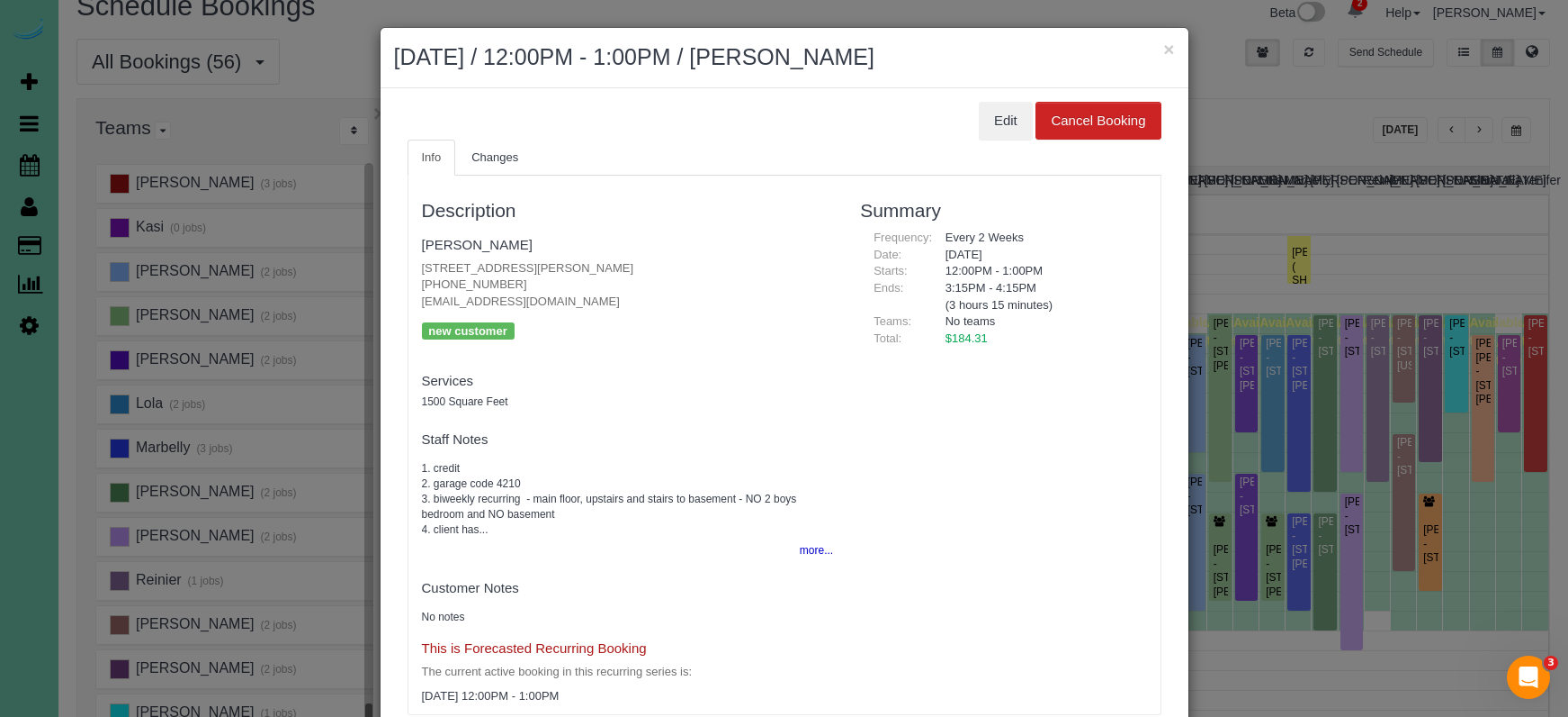
click at [1169, 46] on button "×" at bounding box center [1168, 49] width 11 height 19
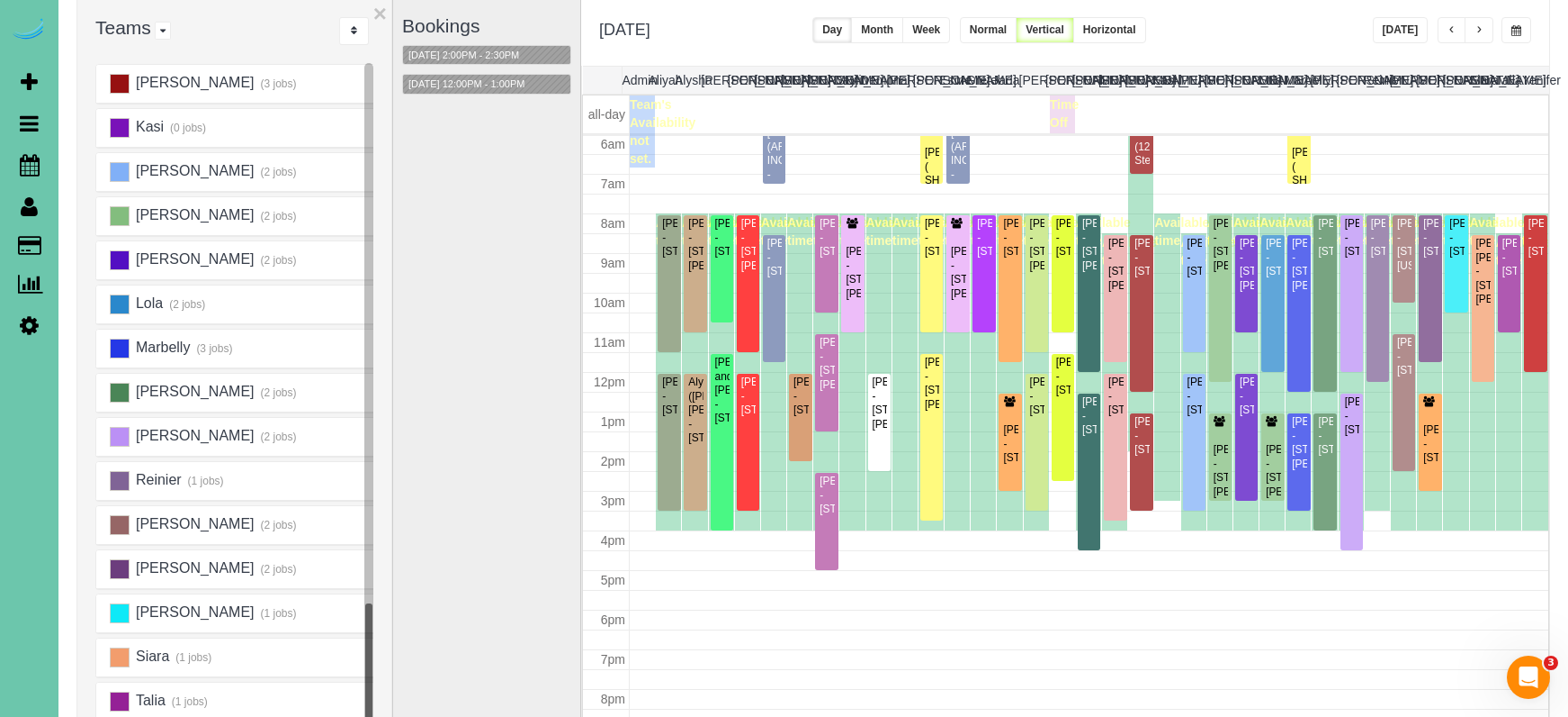
click at [1524, 29] on button "button" at bounding box center [1516, 30] width 29 height 26
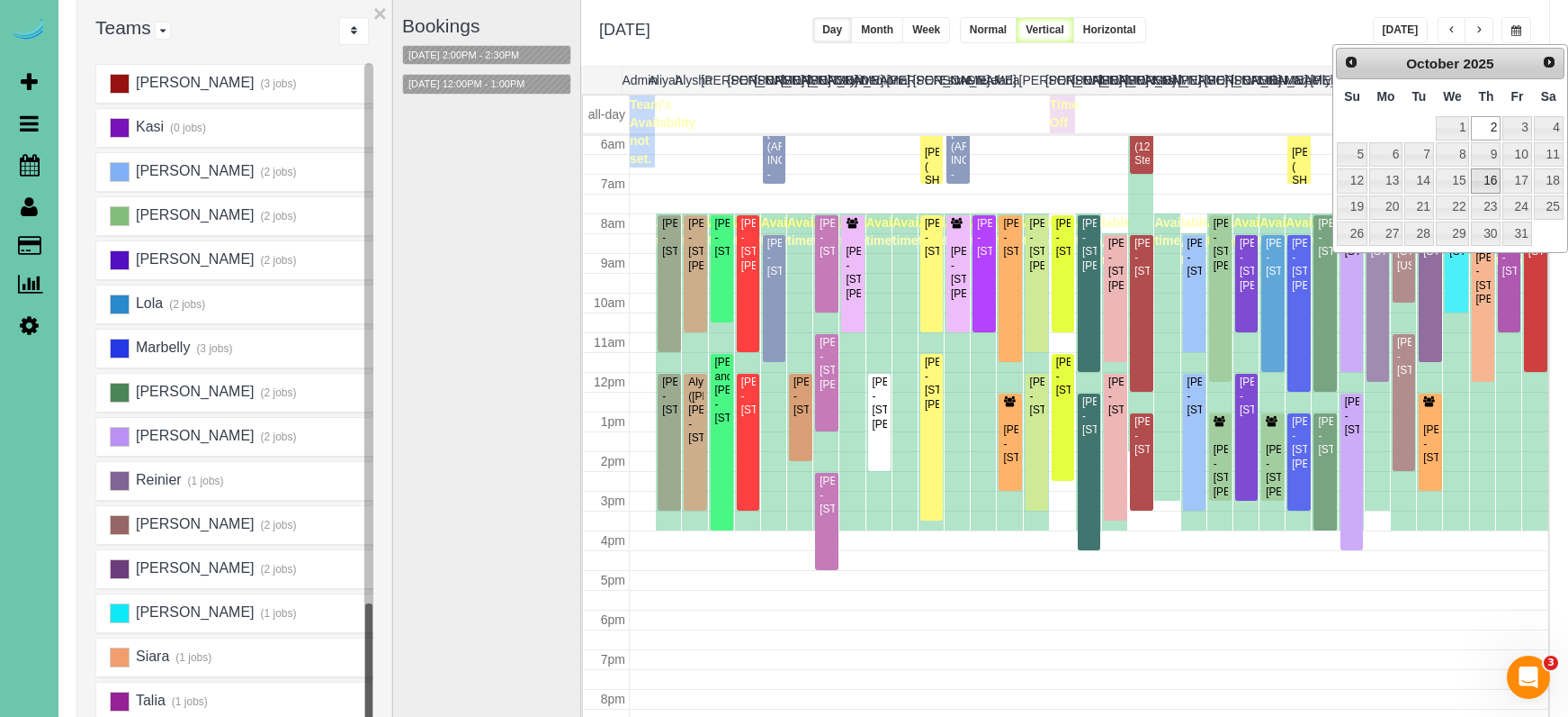
click at [1493, 179] on link "16" at bounding box center [1486, 180] width 29 height 24
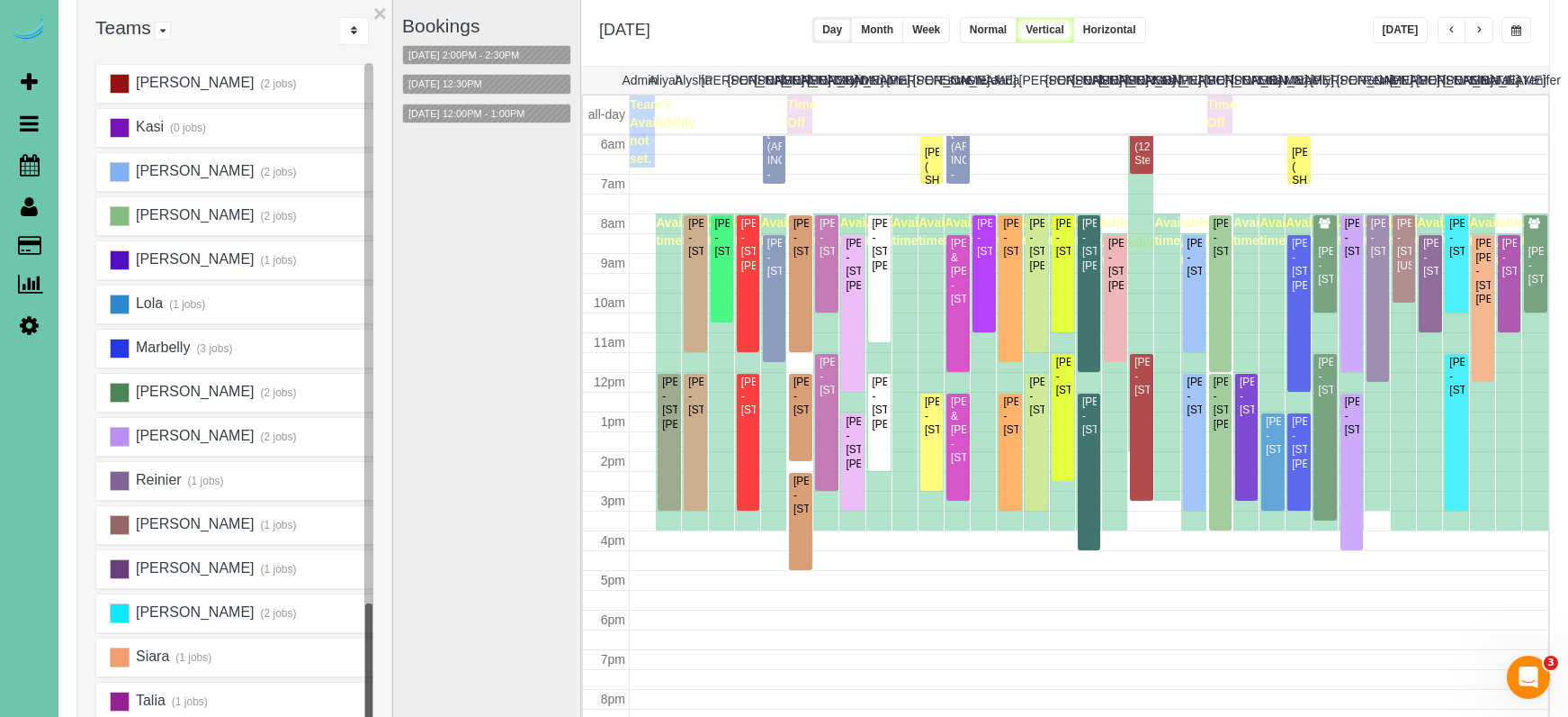
click at [1520, 32] on span "button" at bounding box center [1516, 30] width 10 height 11
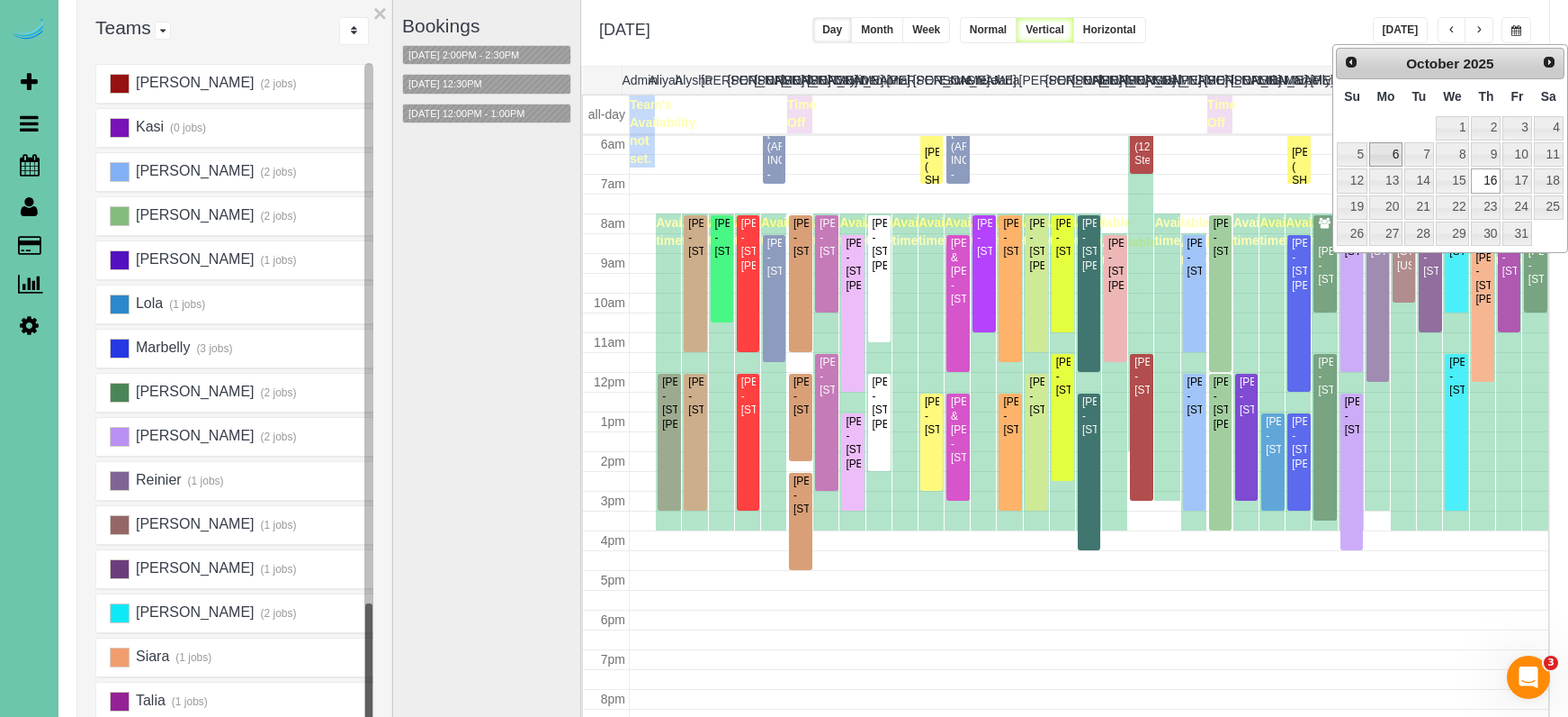
click at [1392, 157] on link "6" at bounding box center [1386, 154] width 33 height 24
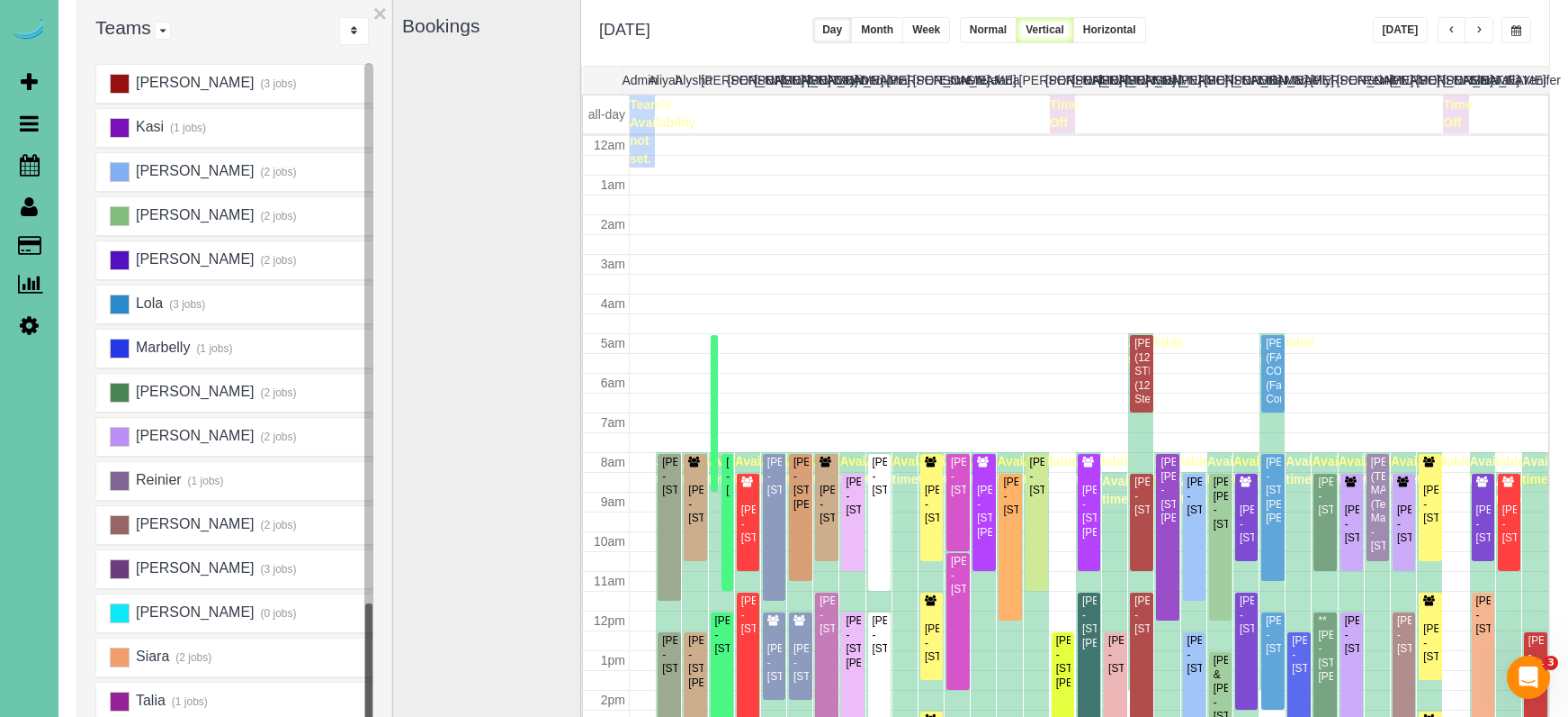
scroll to position [239, 0]
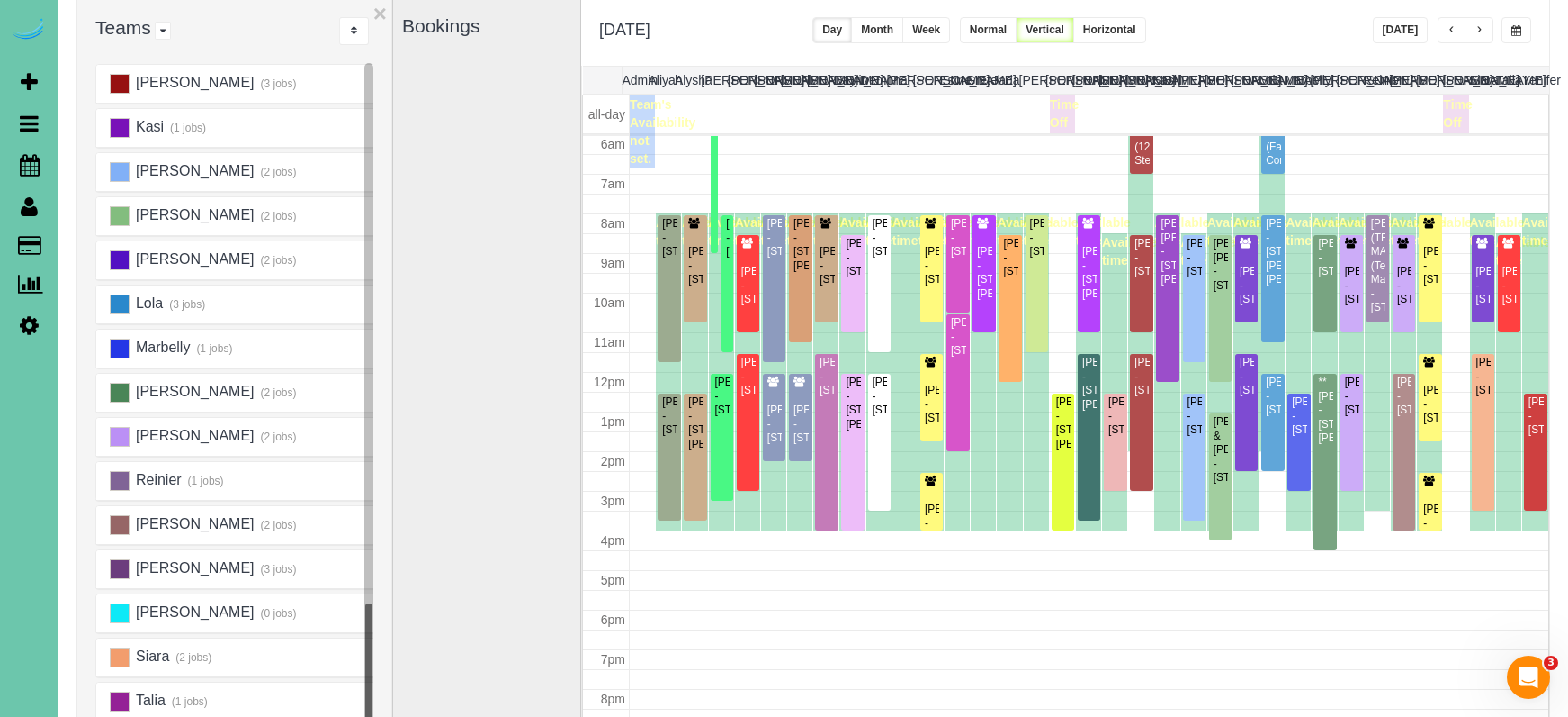
click at [1513, 29] on span "button" at bounding box center [1516, 30] width 10 height 11
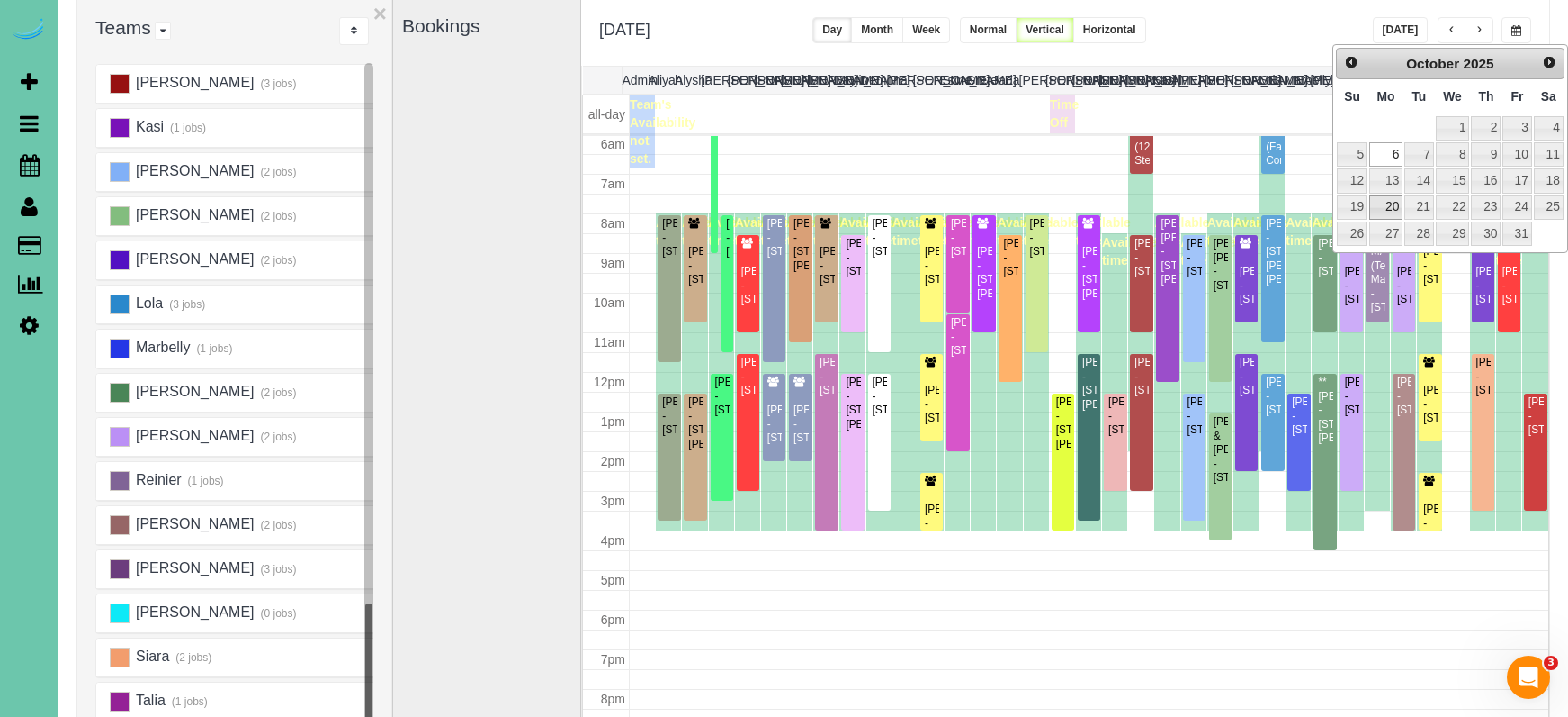
click at [1380, 195] on link "20" at bounding box center [1386, 207] width 33 height 24
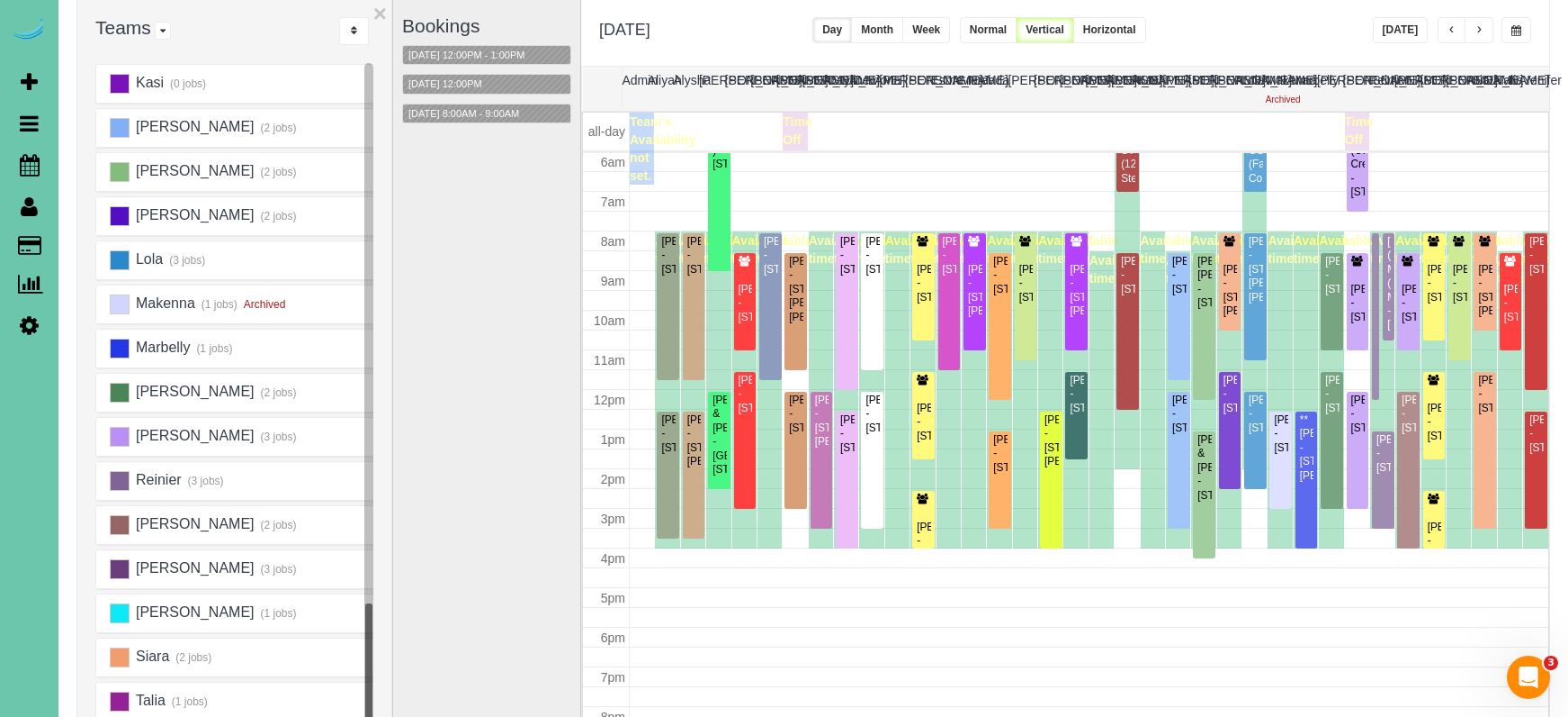
click at [1518, 30] on span "button" at bounding box center [1516, 30] width 10 height 11
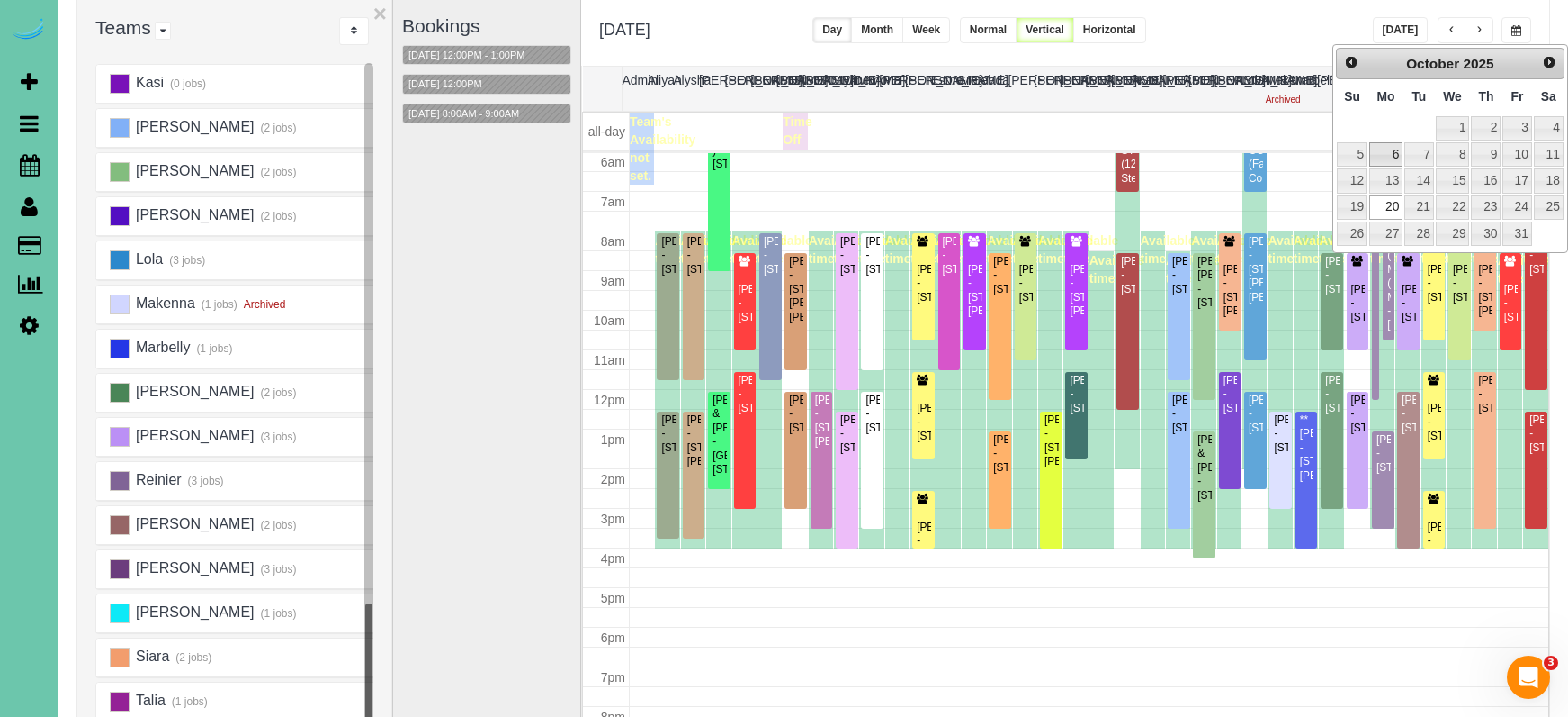
click at [1386, 148] on link "6" at bounding box center [1386, 154] width 33 height 24
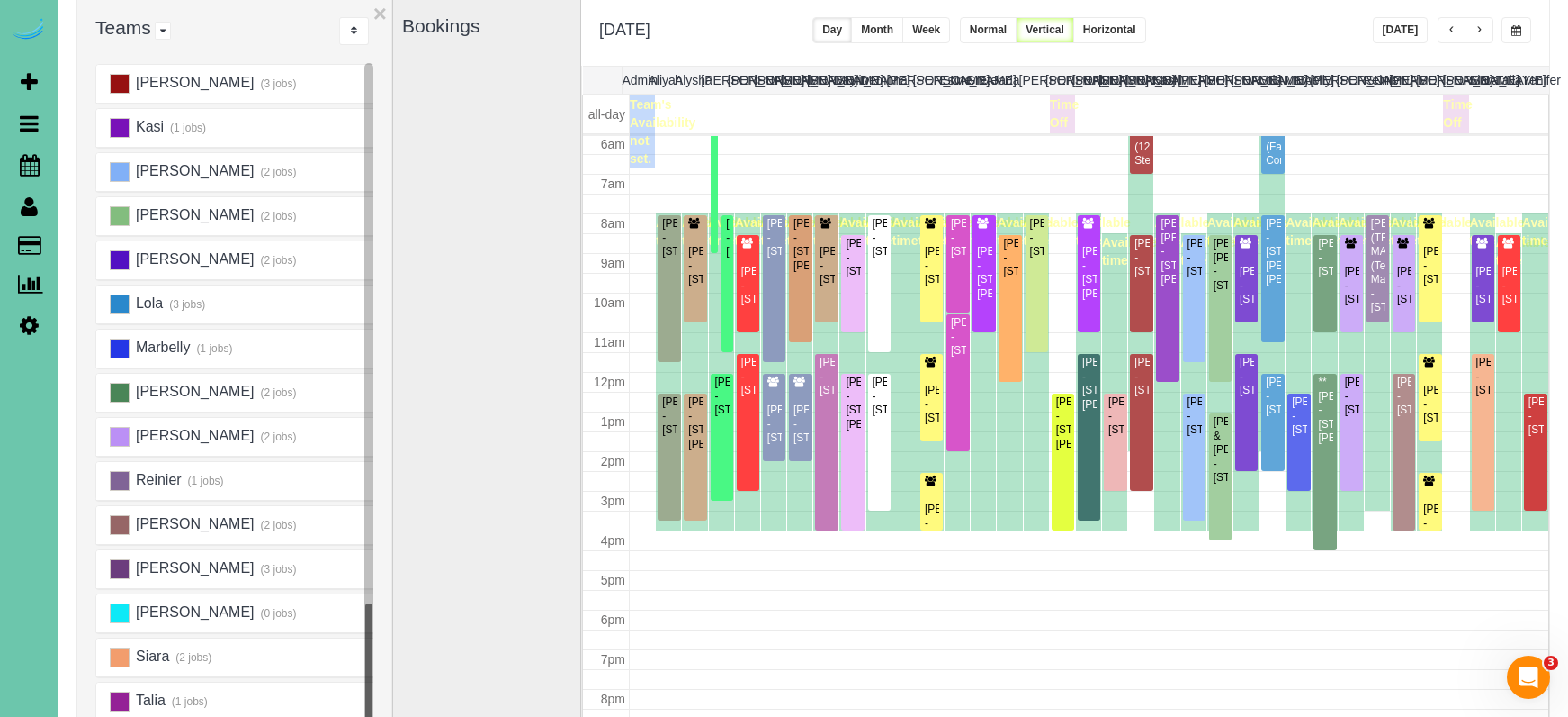
click at [1478, 29] on span "button" at bounding box center [1478, 30] width 9 height 11
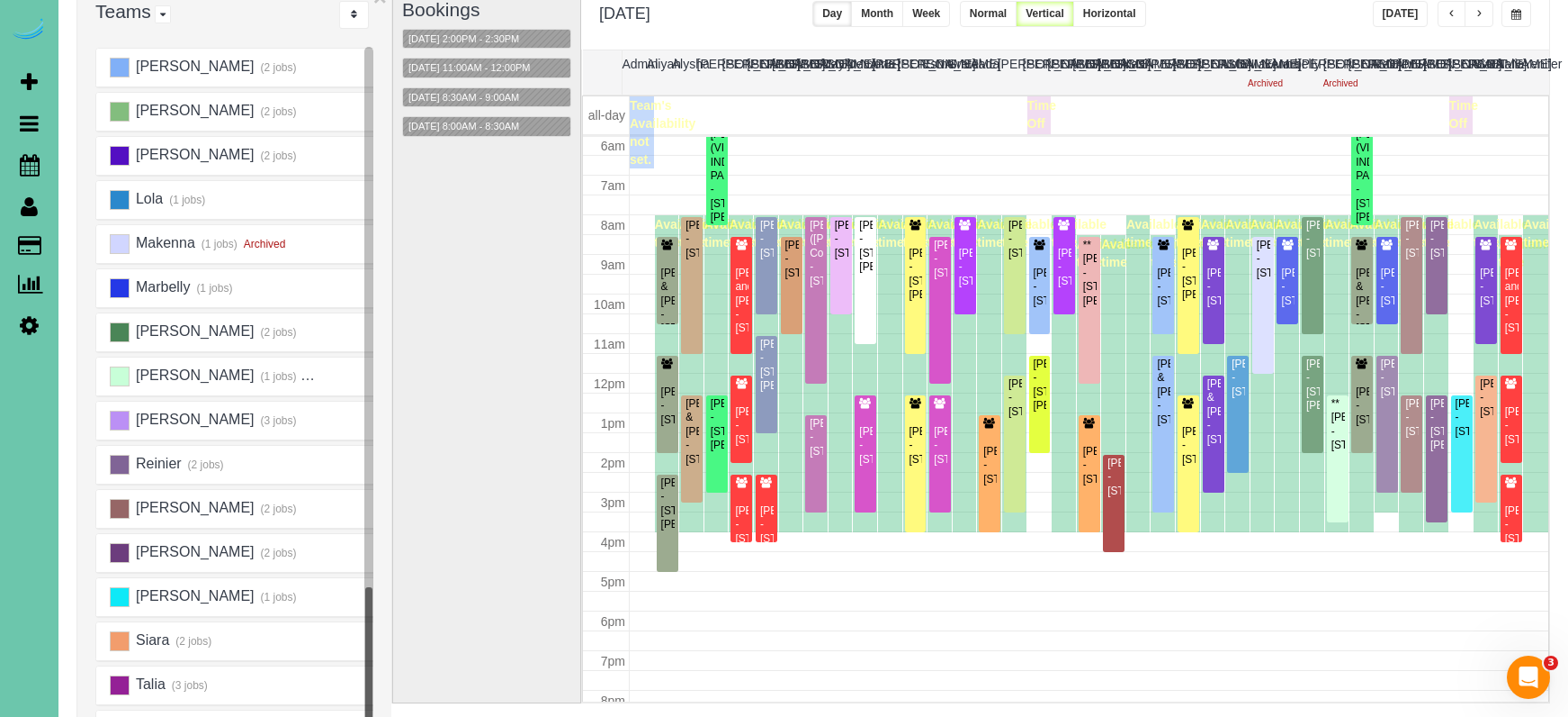
click at [1474, 13] on button "button" at bounding box center [1479, 14] width 29 height 26
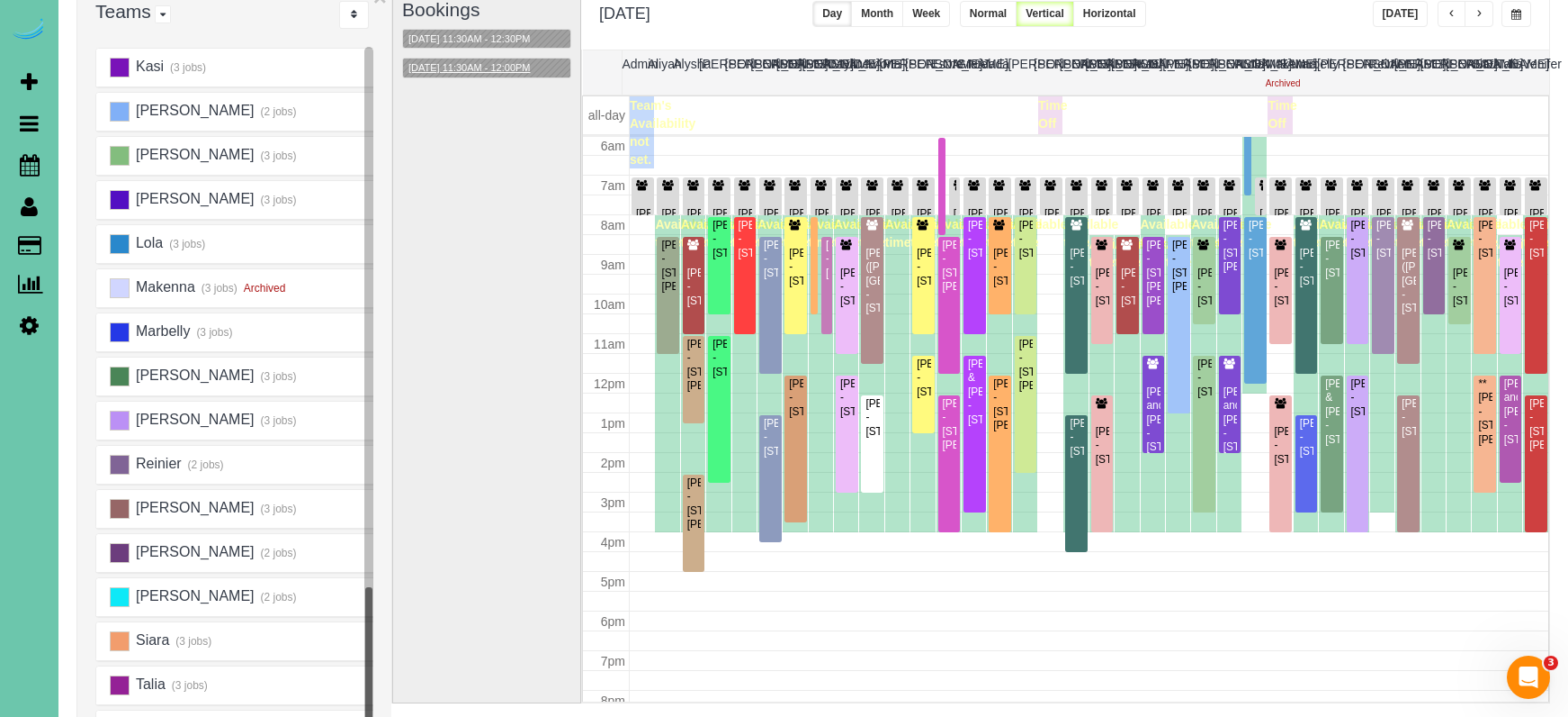
click at [490, 66] on button "10/08/2025 11:30AM - 12:00PM" at bounding box center [469, 67] width 134 height 19
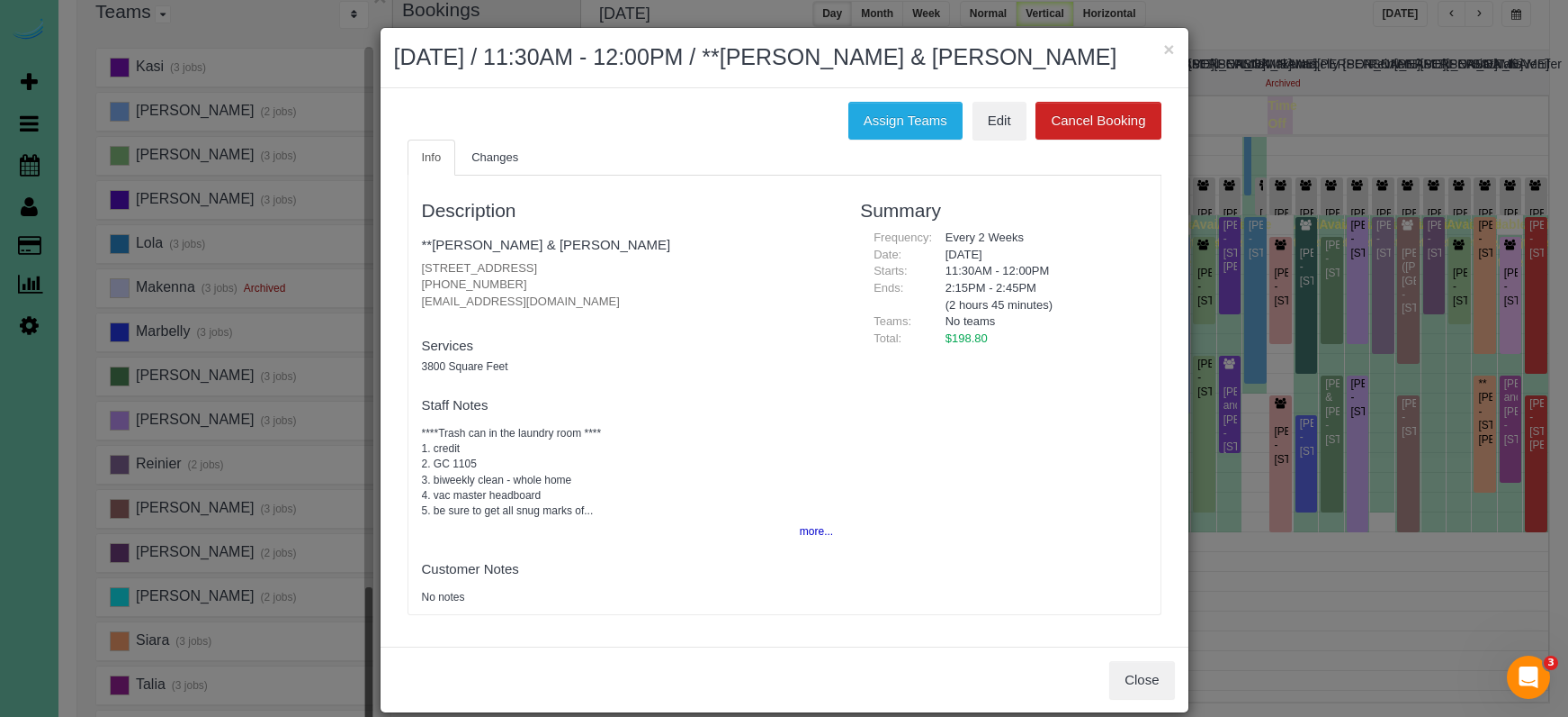
drag, startPoint x: 1167, startPoint y: 48, endPoint x: 1030, endPoint y: 47, distance: 137.0
click at [1167, 48] on button "×" at bounding box center [1168, 49] width 11 height 19
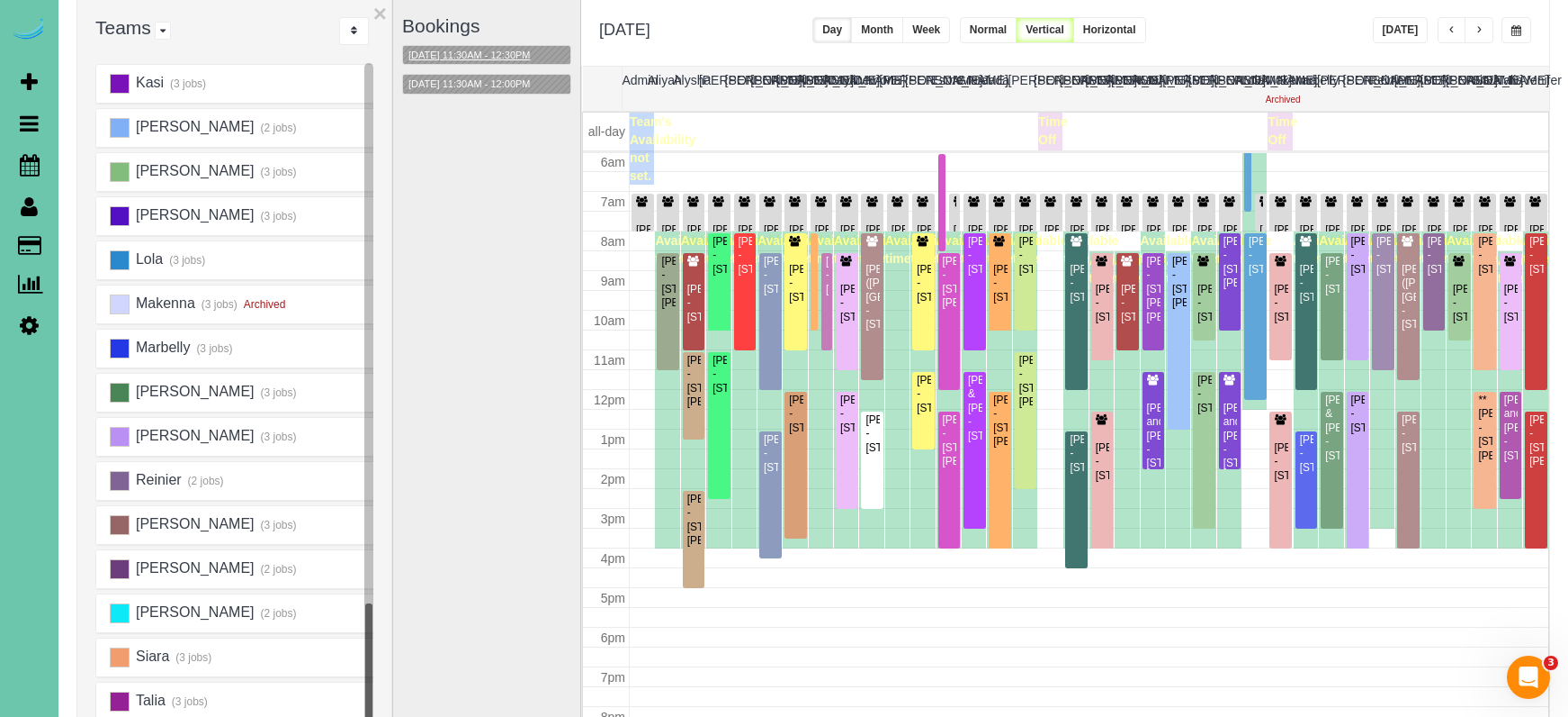
click at [487, 57] on button "10/08/2025 11:30AM - 12:30PM" at bounding box center [469, 55] width 134 height 19
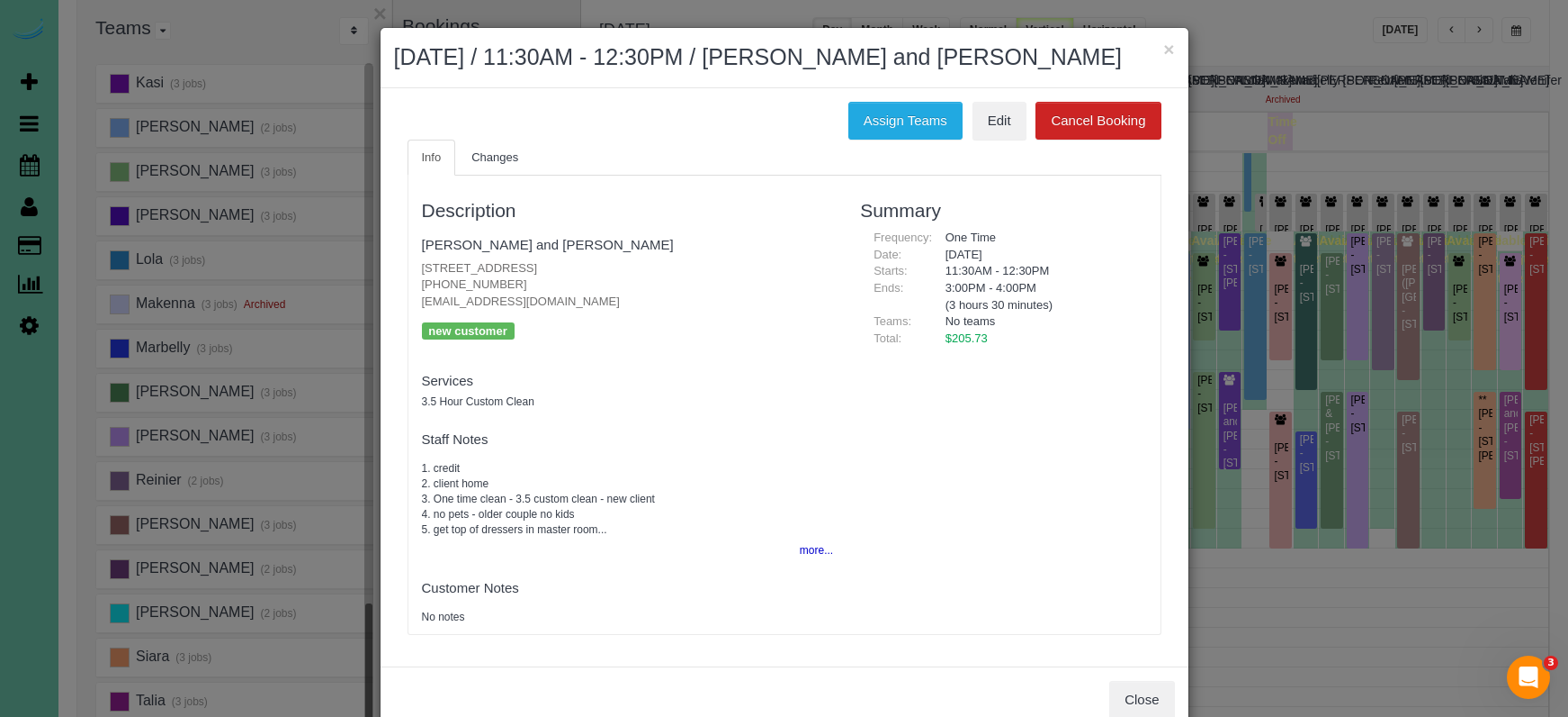
click at [1166, 47] on button "×" at bounding box center [1168, 49] width 11 height 19
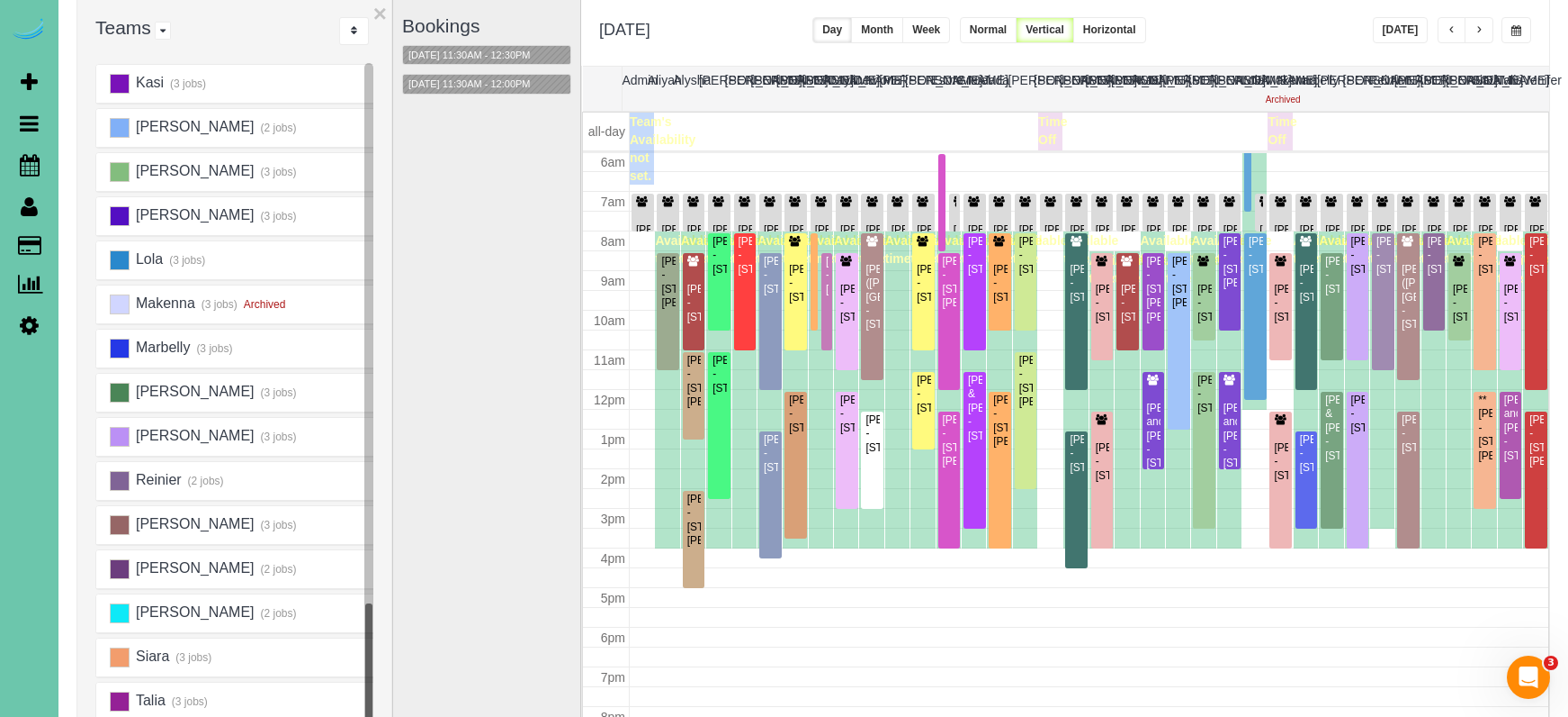
click at [1511, 34] on span "button" at bounding box center [1516, 30] width 10 height 11
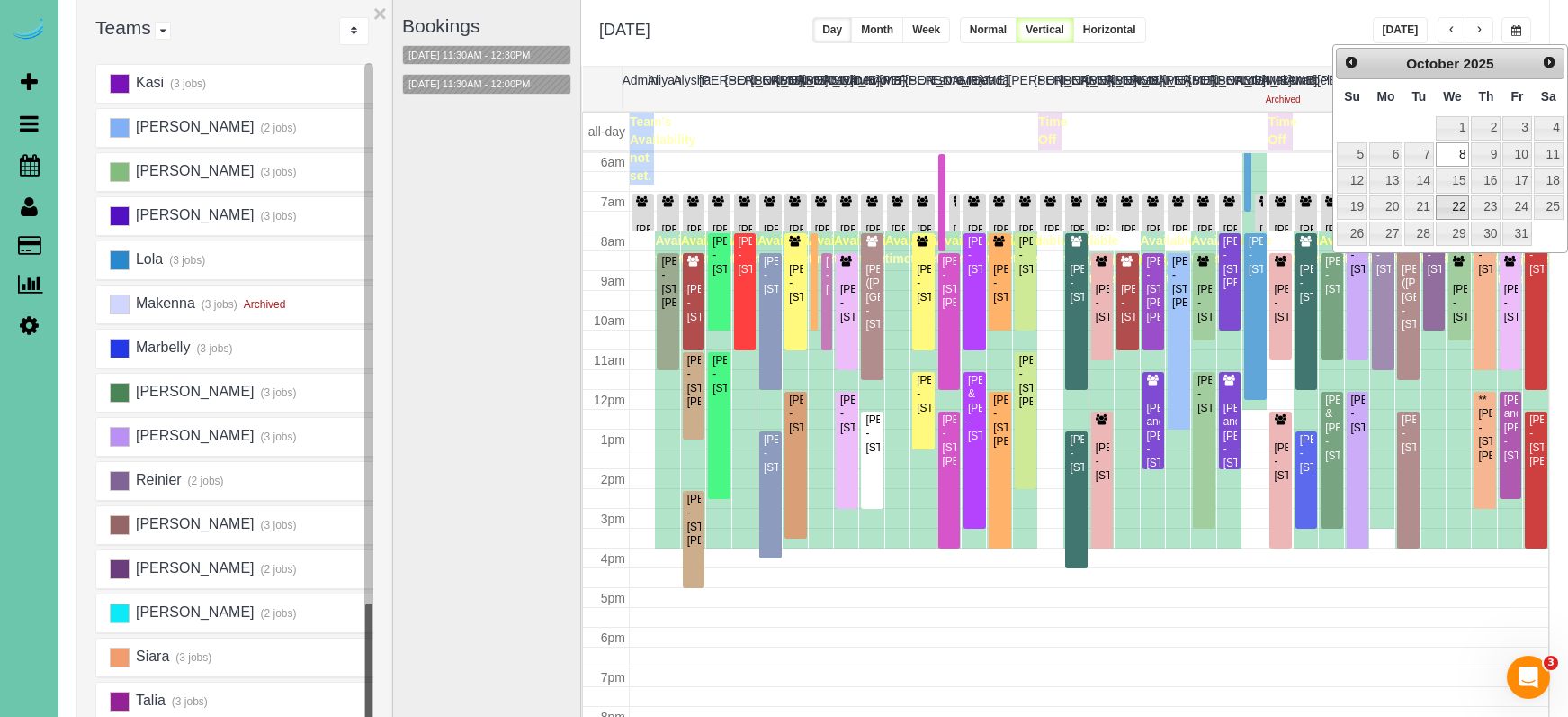
click at [1449, 212] on link "22" at bounding box center [1453, 207] width 34 height 24
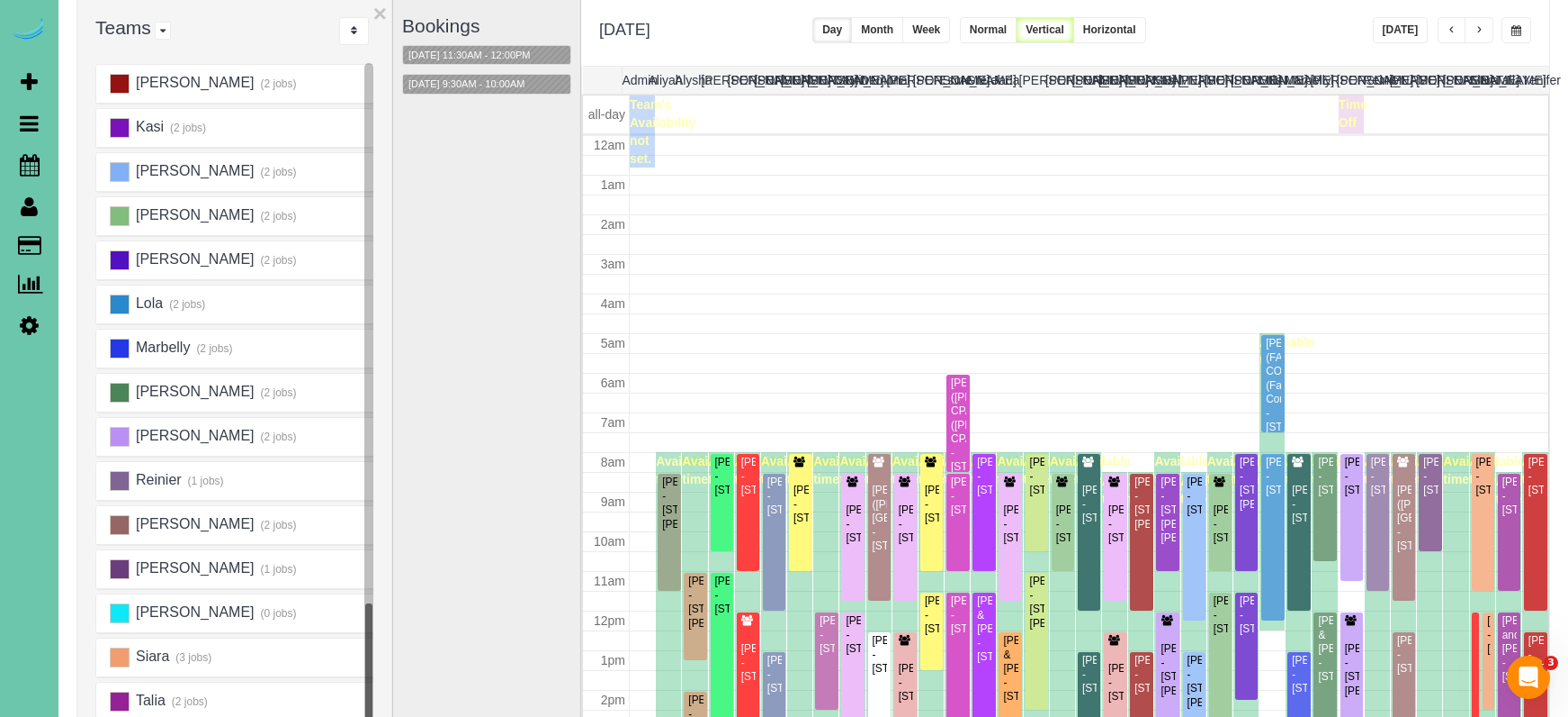
scroll to position [239, 0]
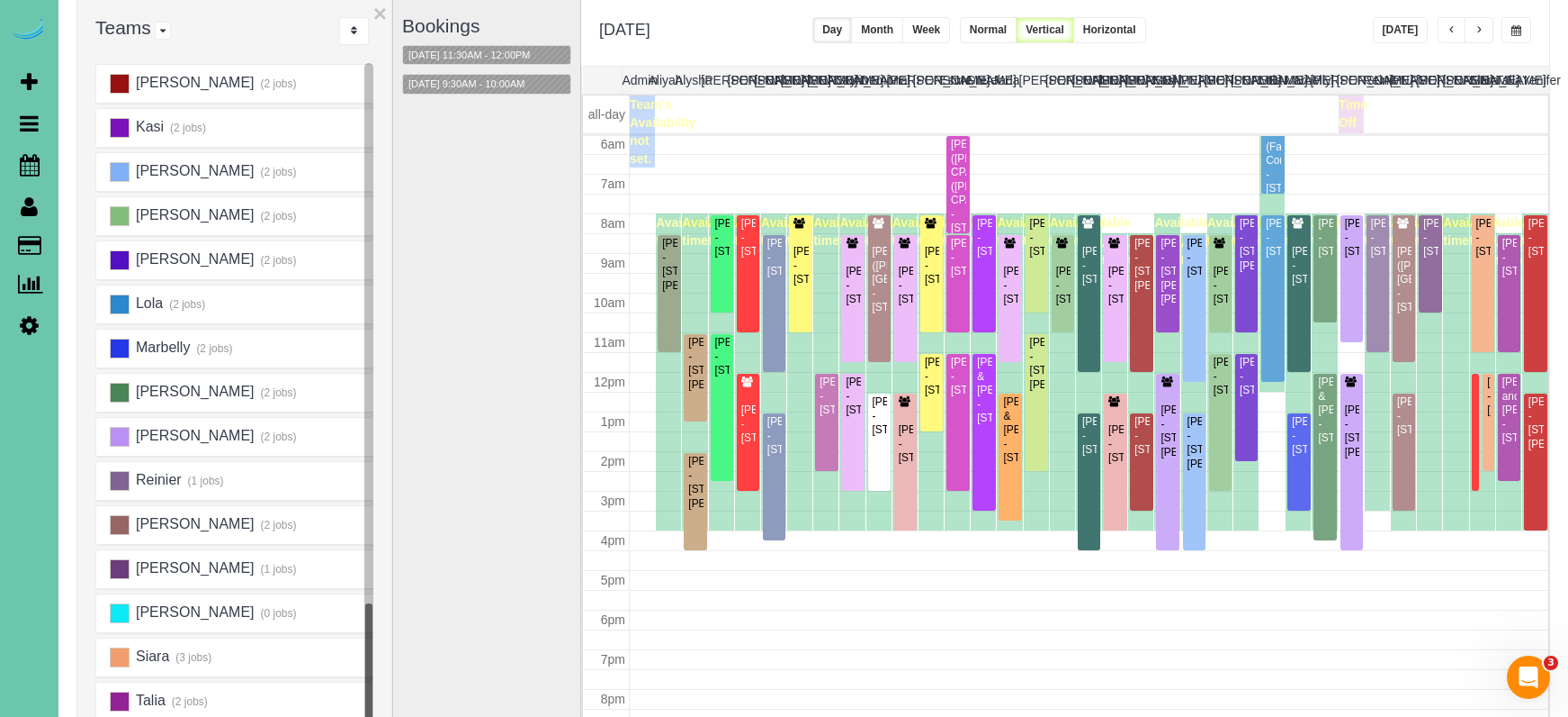
click at [1514, 27] on span "button" at bounding box center [1516, 30] width 10 height 11
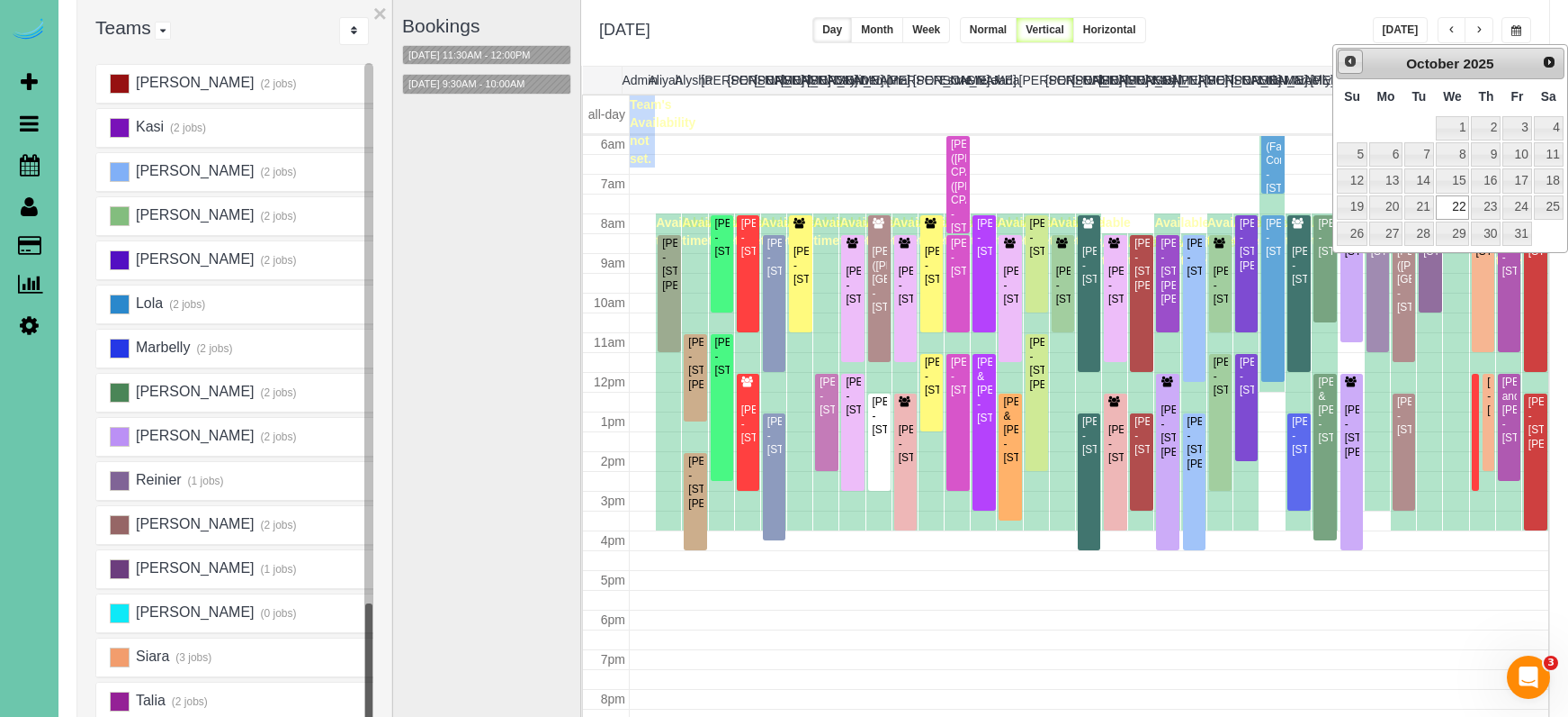
click at [1341, 63] on link "Prev" at bounding box center [1351, 62] width 25 height 25
click at [1381, 157] on link "8" at bounding box center [1386, 154] width 33 height 24
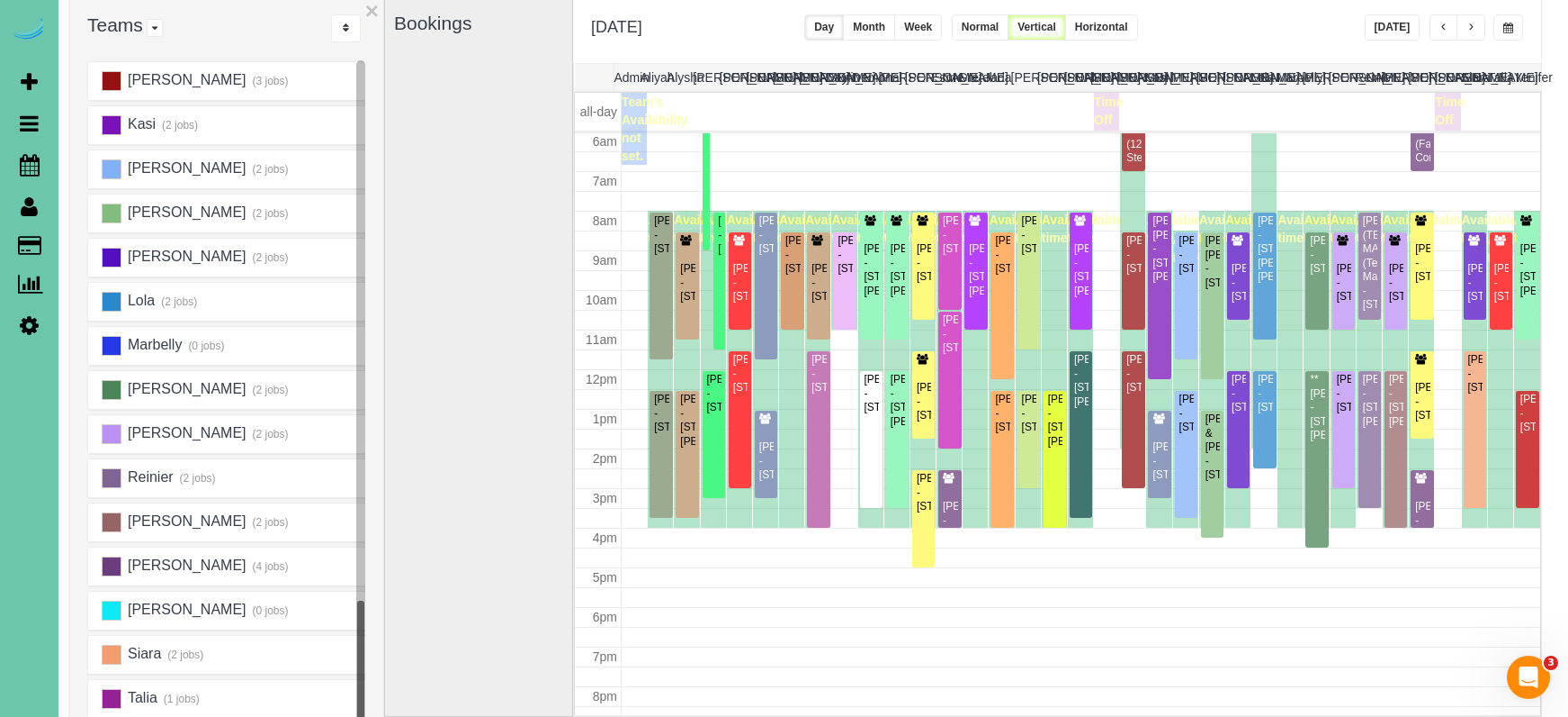
scroll to position [130, 5]
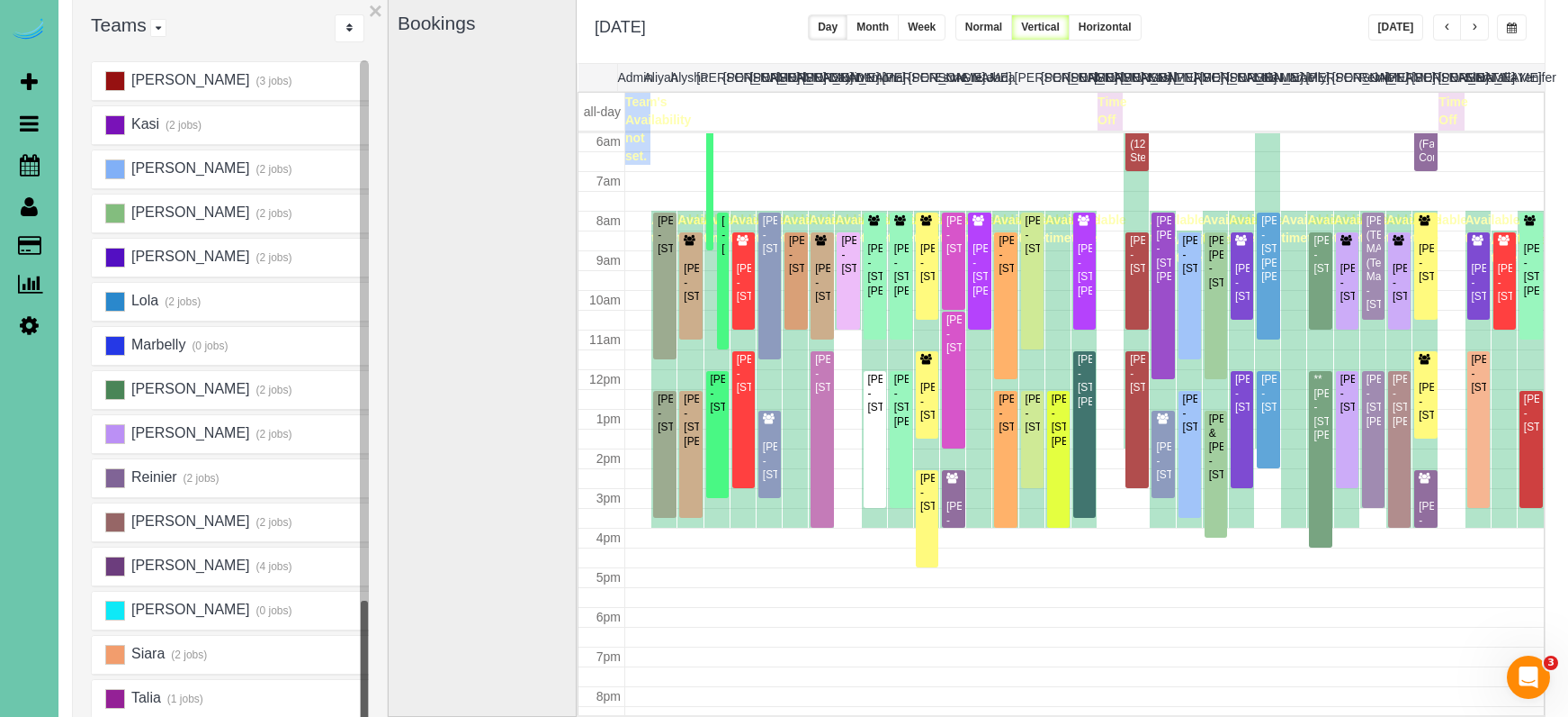
click at [1508, 20] on button "button" at bounding box center [1512, 27] width 29 height 26
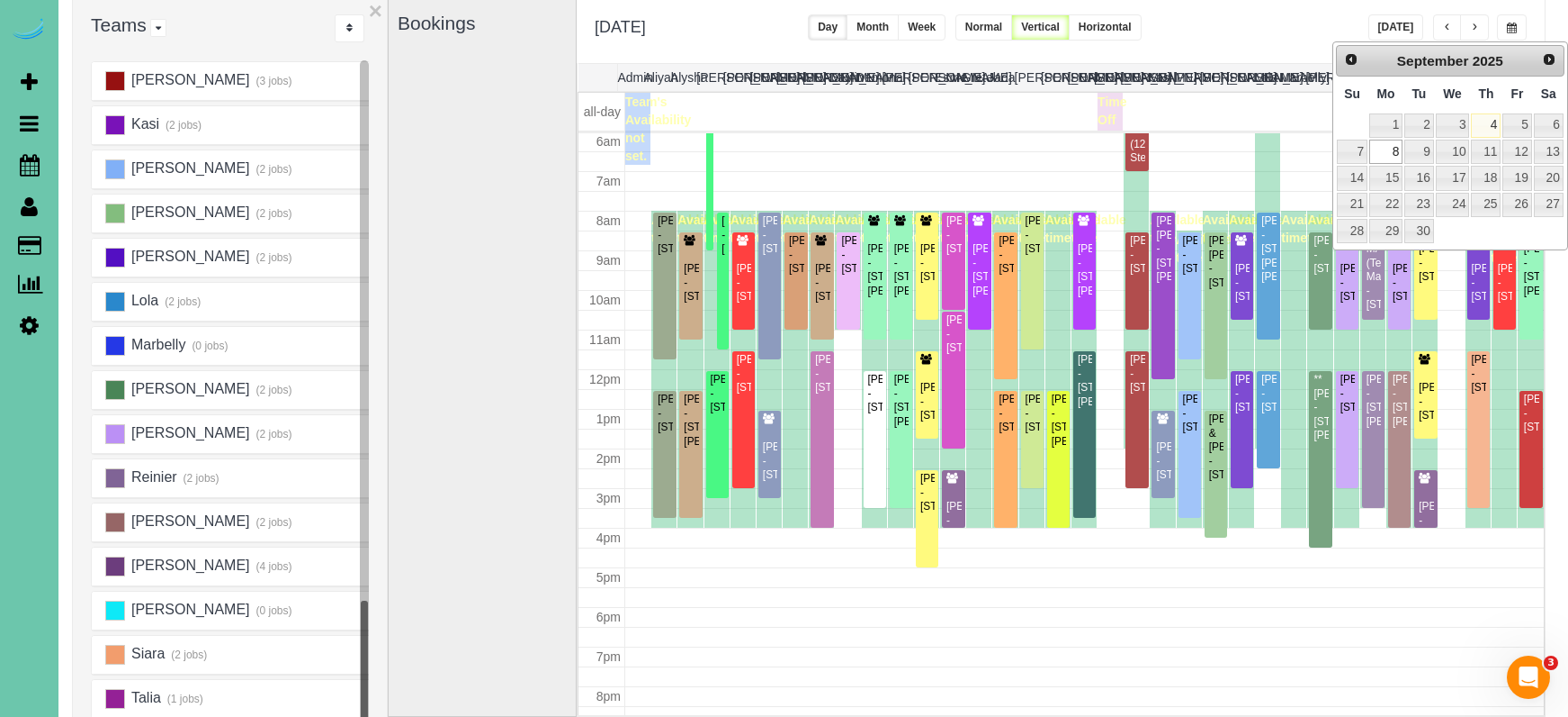
click at [1395, 154] on link "8" at bounding box center [1386, 151] width 33 height 24
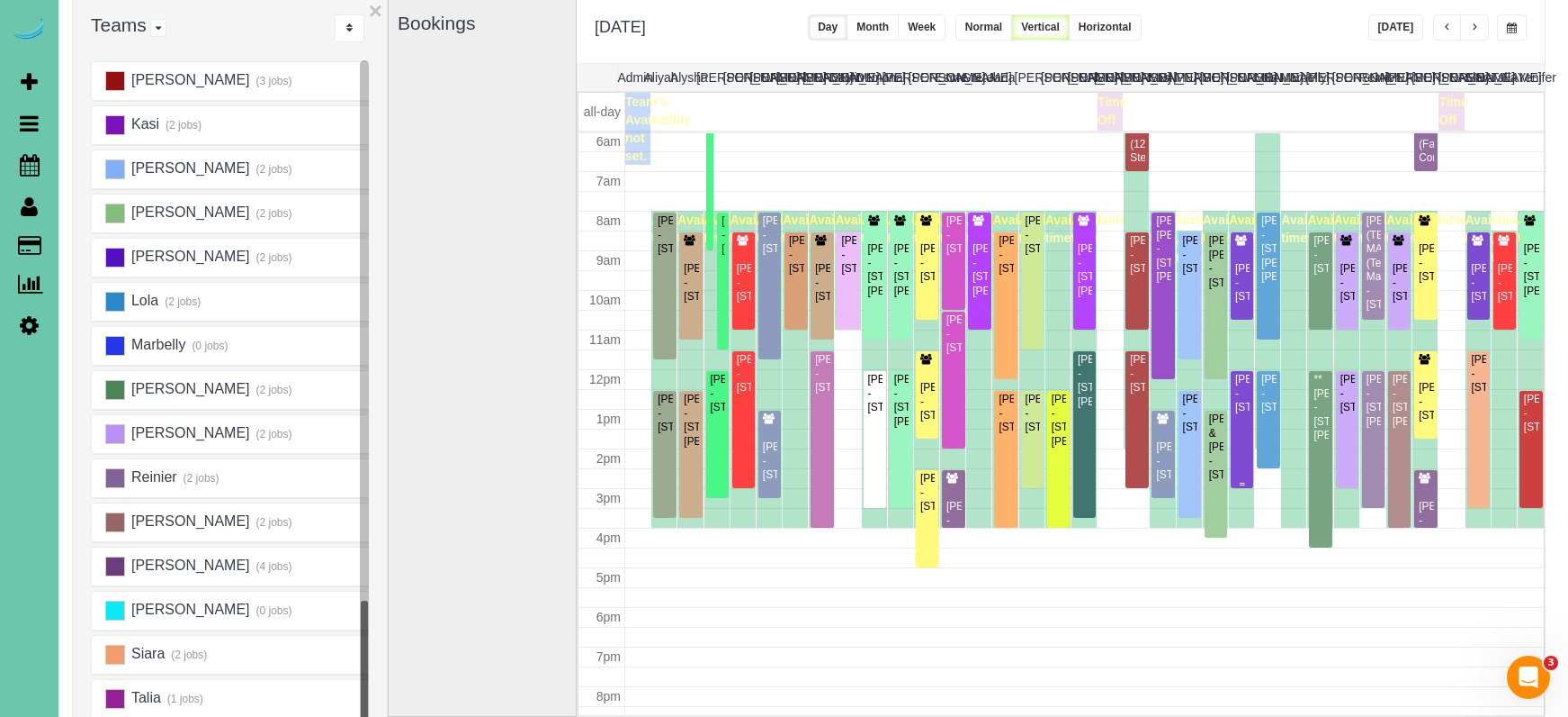
click at [1242, 414] on div "Amy Slimp - 6188 S 176th Street, Omaha, NE 68135" at bounding box center [1242, 393] width 16 height 41
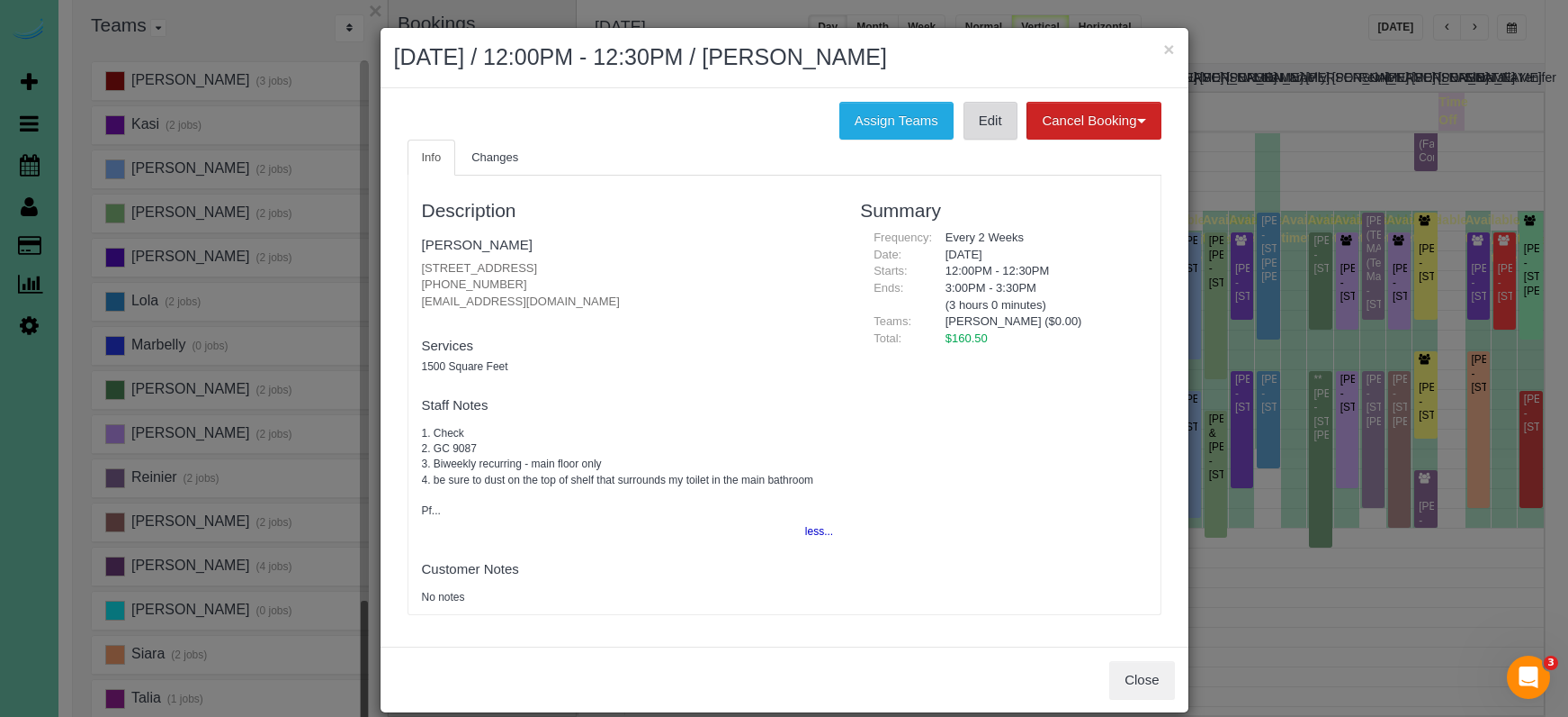
click at [993, 125] on link "Edit" at bounding box center [990, 120] width 54 height 38
click at [687, 109] on div "Assign Teams Edit Cancel Booking Without Fee With 100.00% Fee" at bounding box center [784, 120] width 781 height 38
click at [1167, 55] on button "×" at bounding box center [1168, 49] width 11 height 19
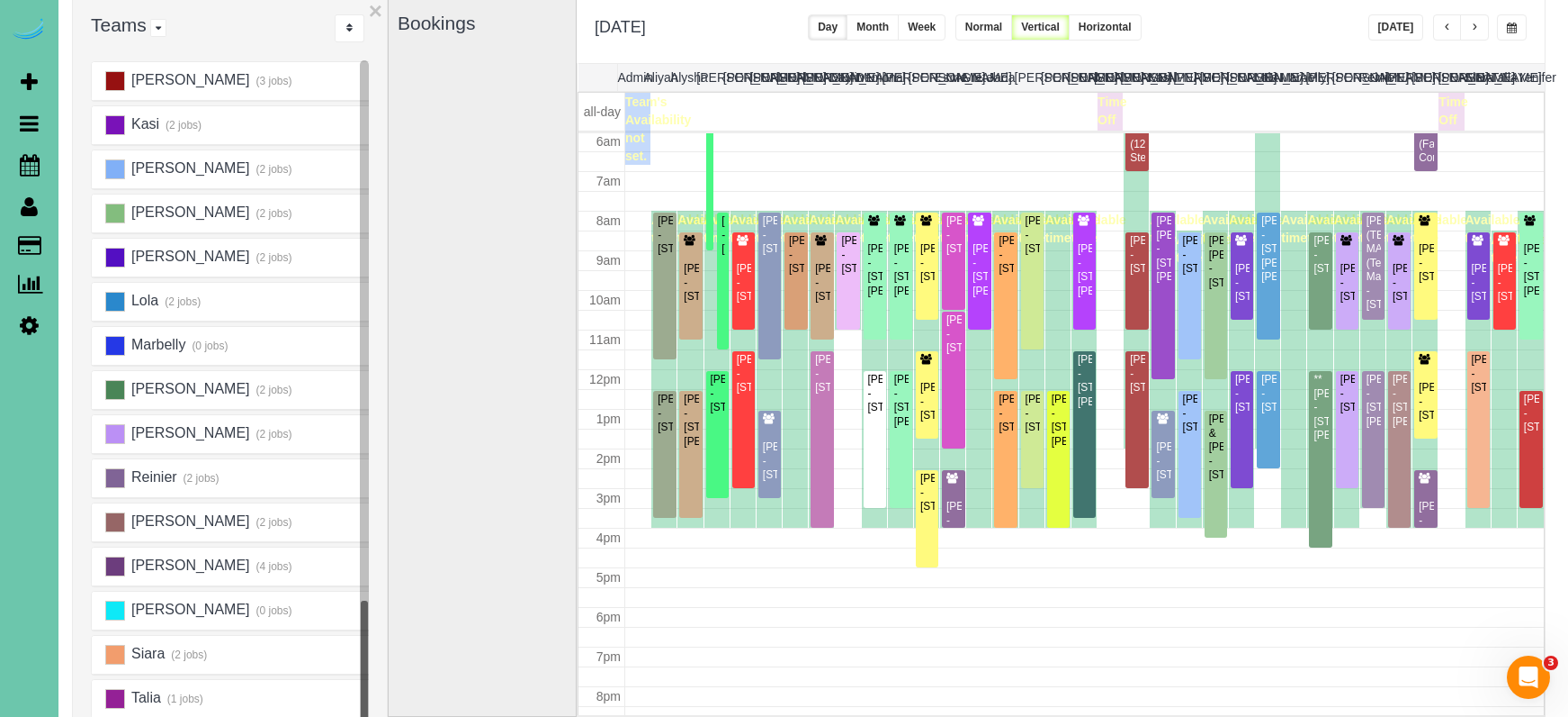
click at [1502, 23] on button "button" at bounding box center [1512, 27] width 29 height 26
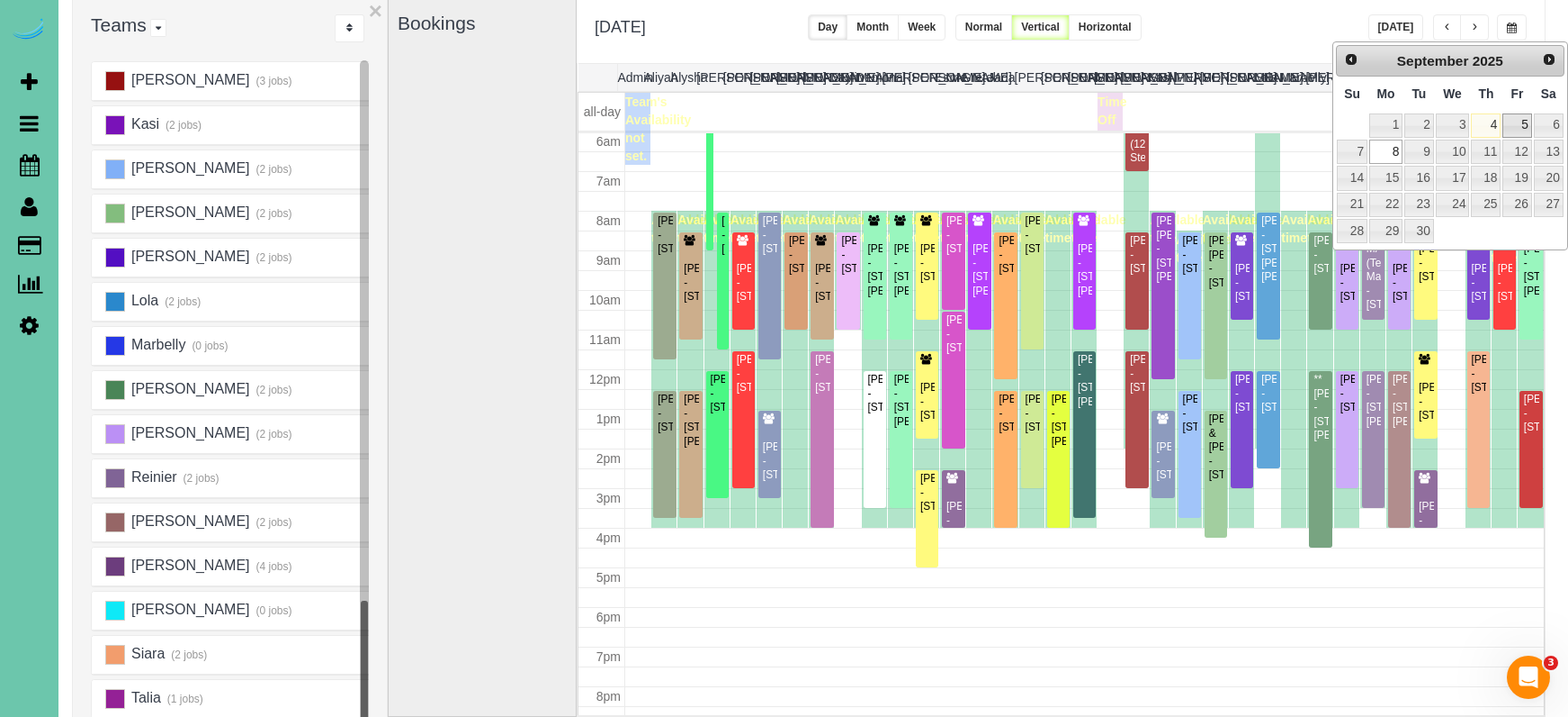
click at [1522, 120] on link "5" at bounding box center [1517, 125] width 29 height 24
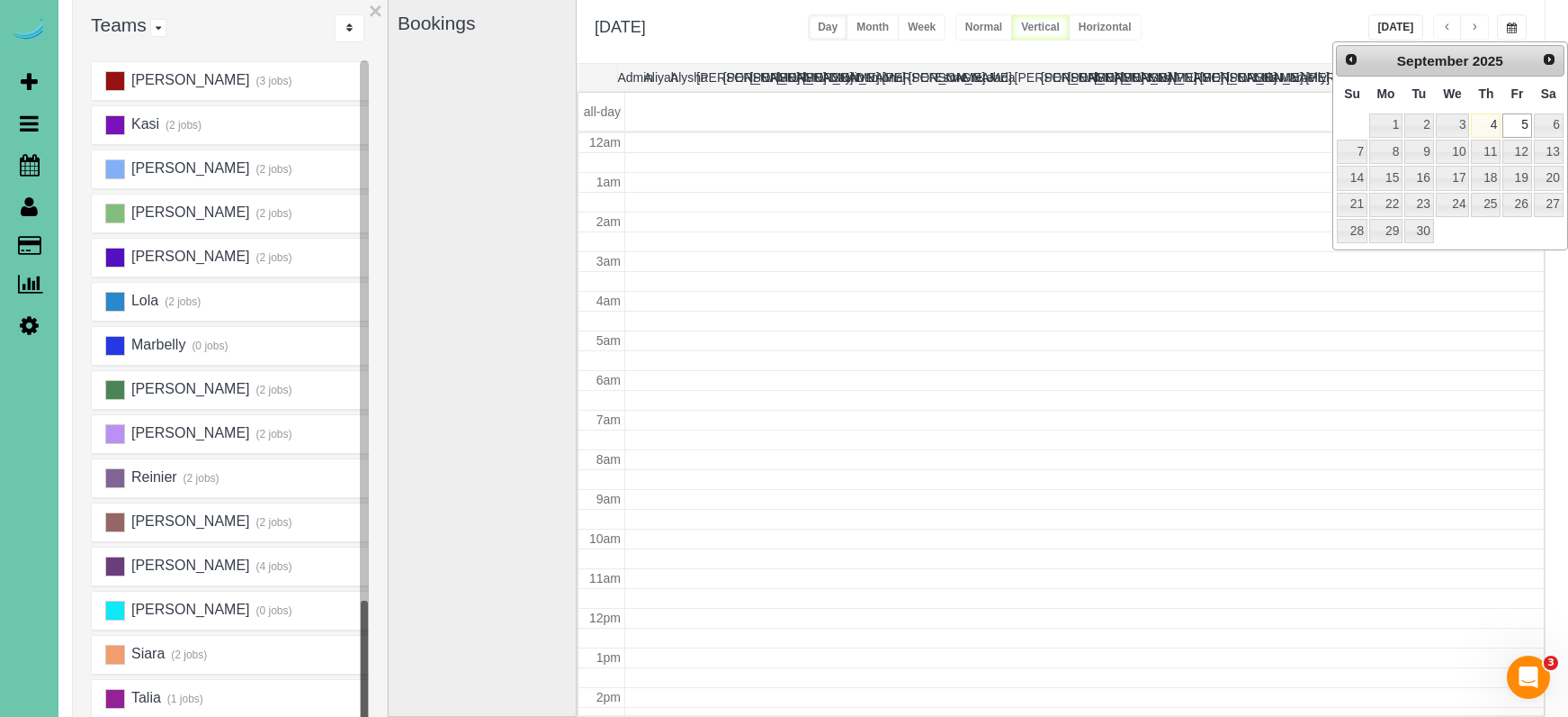
type input "**********"
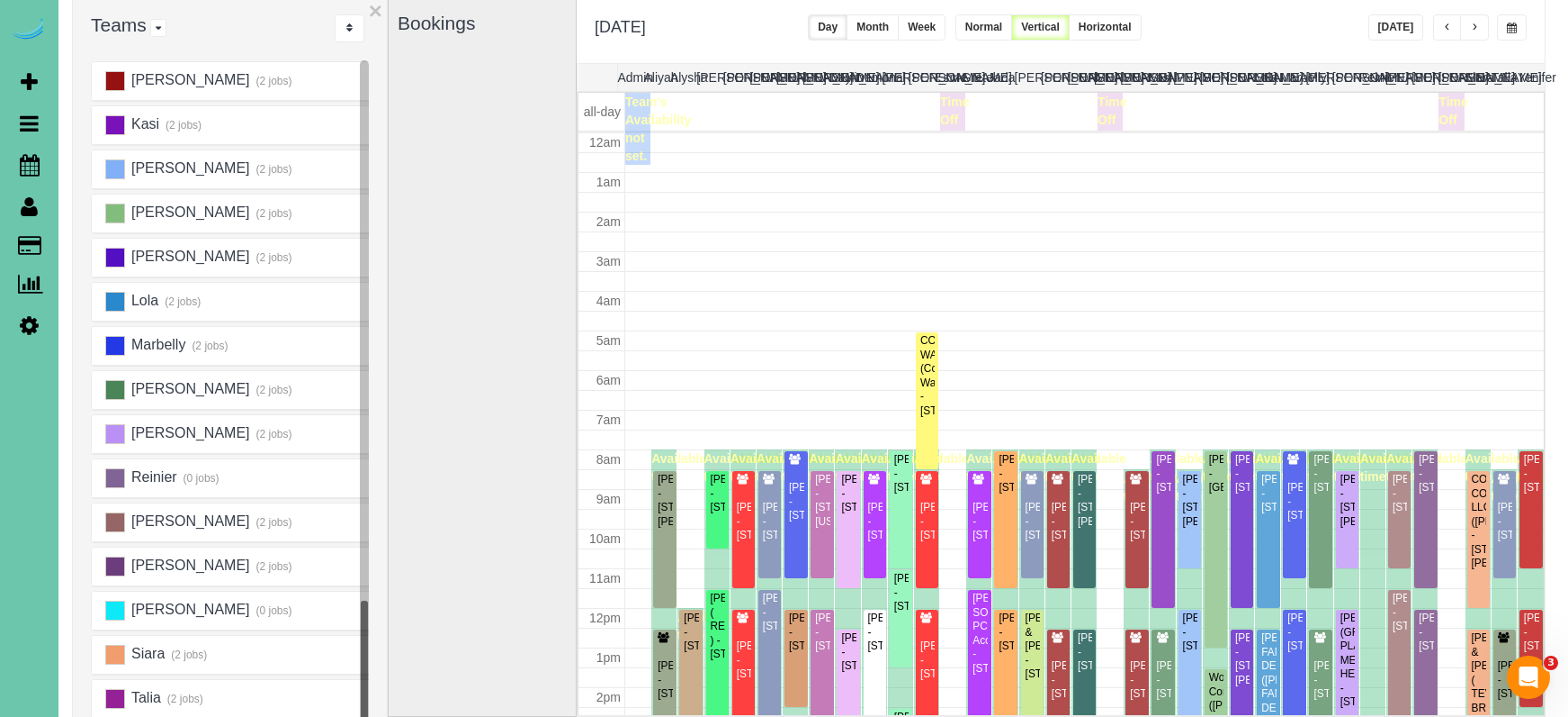
scroll to position [239, 0]
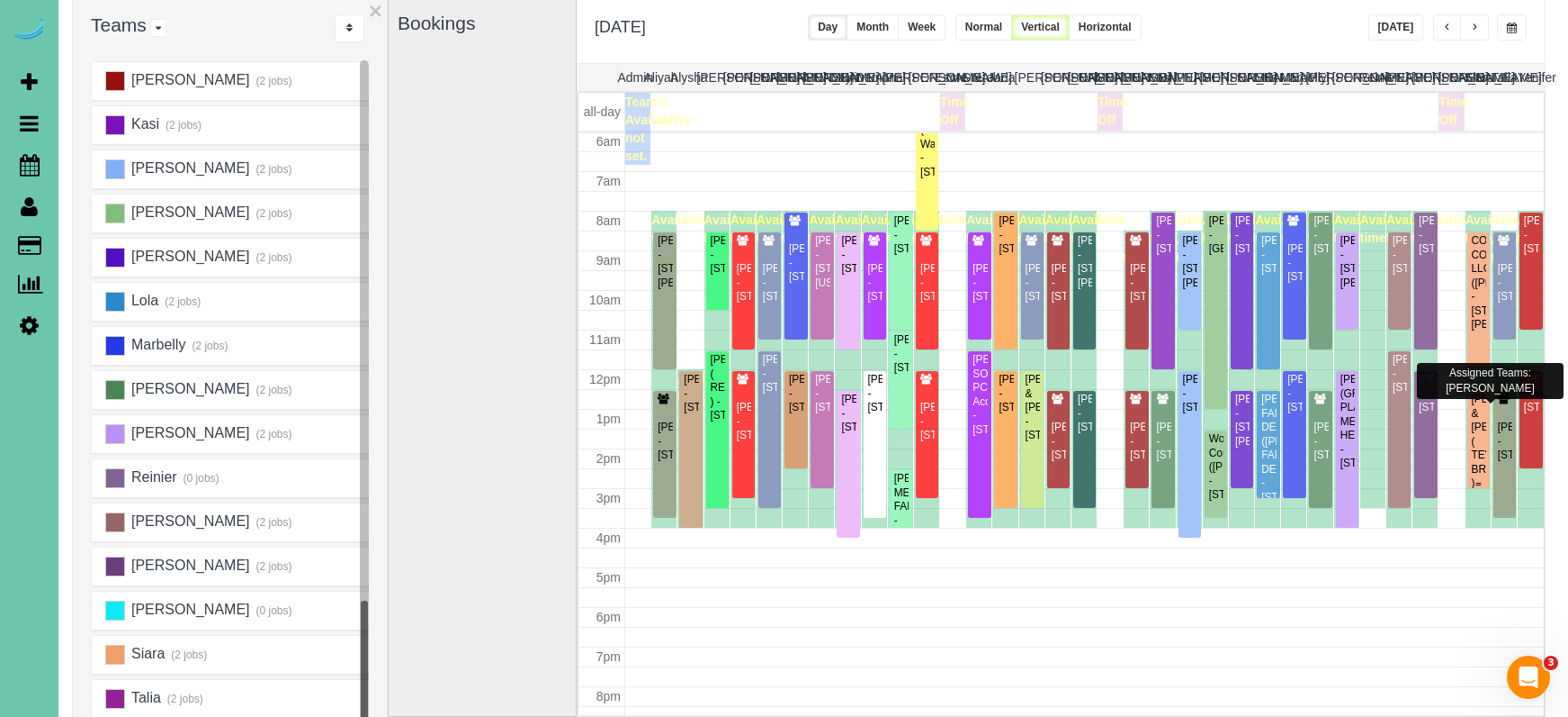
click at [1483, 419] on div "JOE CONNEALY & JAIME ALLGOOD ( TEVRA BRANDS ) - 13575 Lynam Drive, Omaha, NE 68…" at bounding box center [1479, 455] width 16 height 125
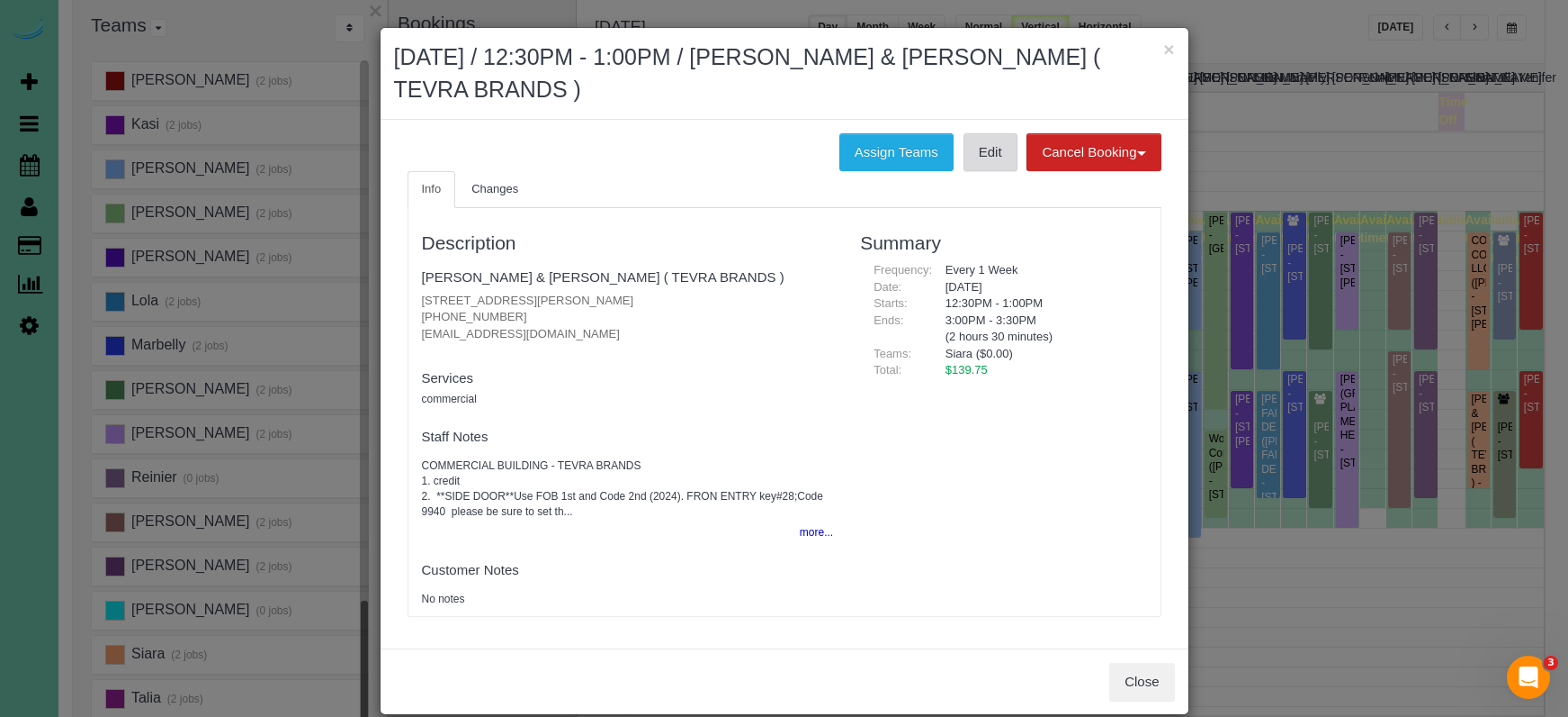
click at [970, 156] on link "Edit" at bounding box center [990, 152] width 54 height 38
click at [1167, 45] on button "×" at bounding box center [1168, 49] width 11 height 19
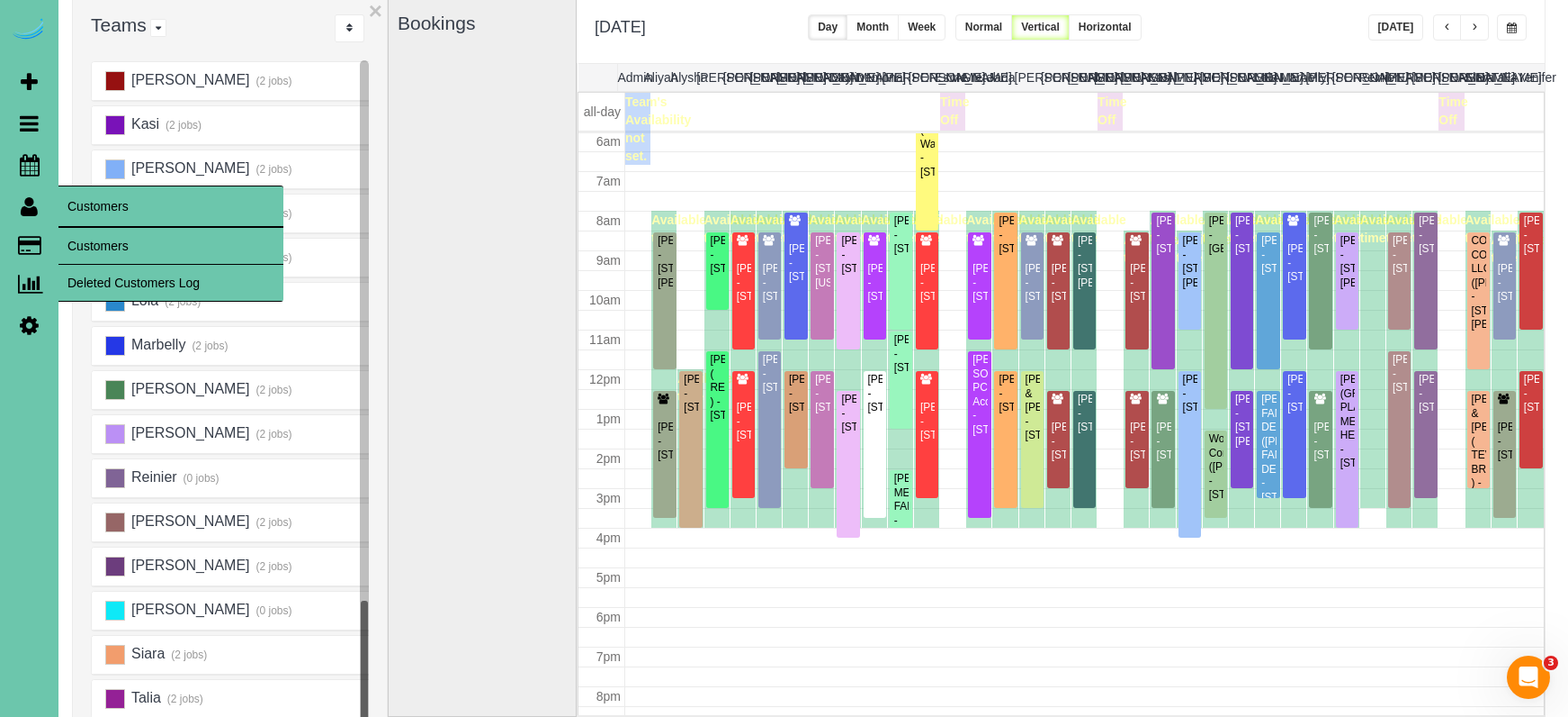
drag, startPoint x: 88, startPoint y: 230, endPoint x: 105, endPoint y: 223, distance: 18.4
click at [88, 230] on link "Customers" at bounding box center [171, 245] width 225 height 36
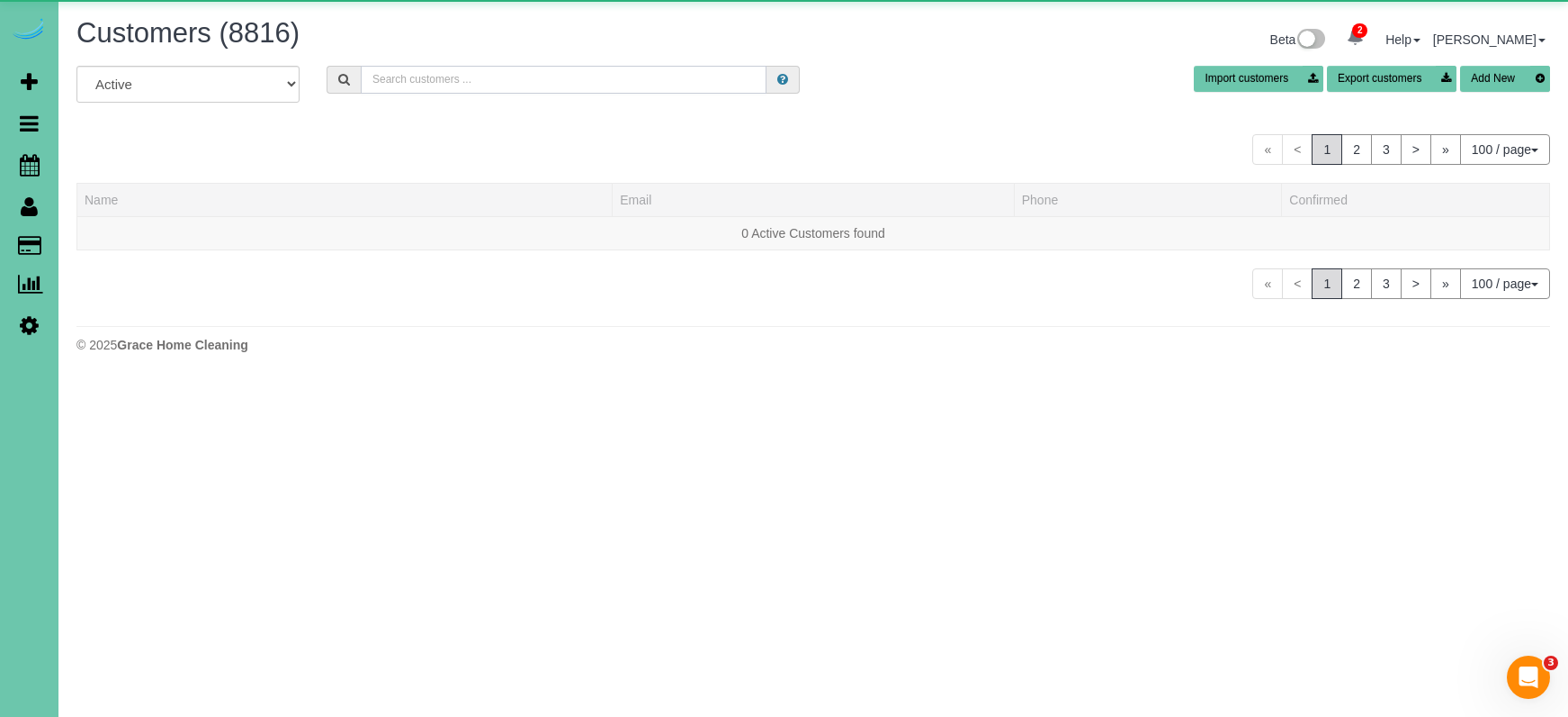
click at [444, 67] on input "text" at bounding box center [564, 79] width 406 height 28
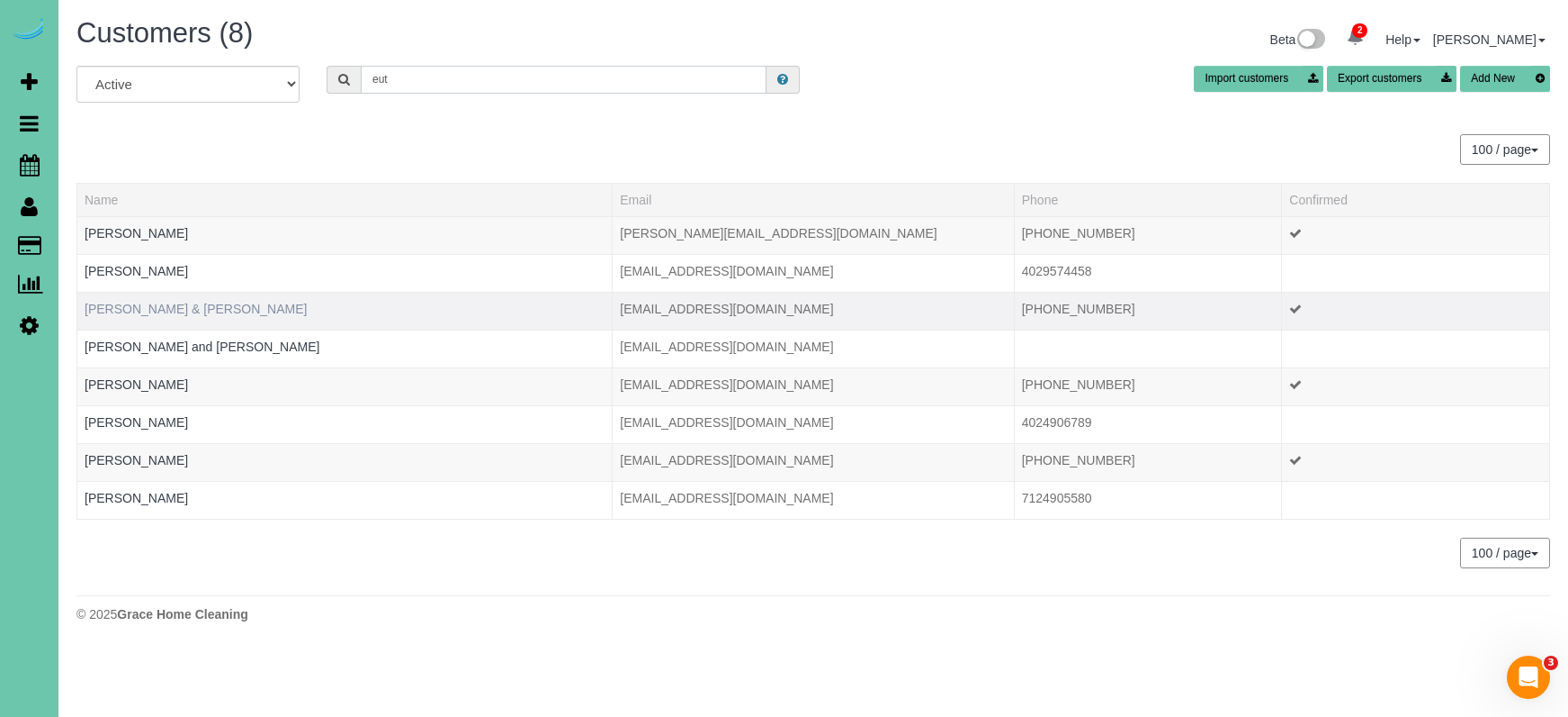
type input "eut"
click at [168, 306] on link "Jeremy & Nick Eutsler" at bounding box center [196, 308] width 222 height 15
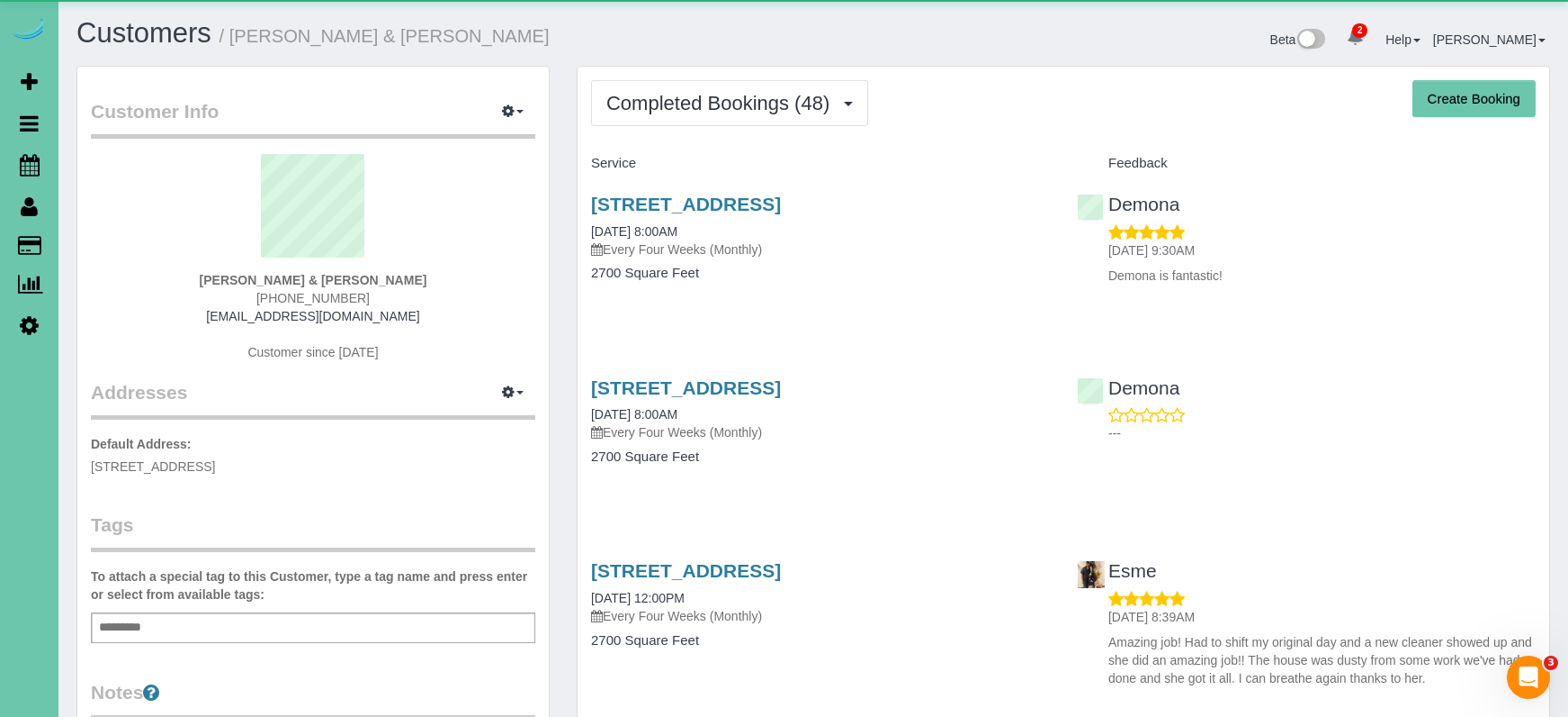
drag, startPoint x: 789, startPoint y: 108, endPoint x: 773, endPoint y: 133, distance: 29.7
click at [789, 108] on span "Completed Bookings (48)" at bounding box center [723, 102] width 232 height 22
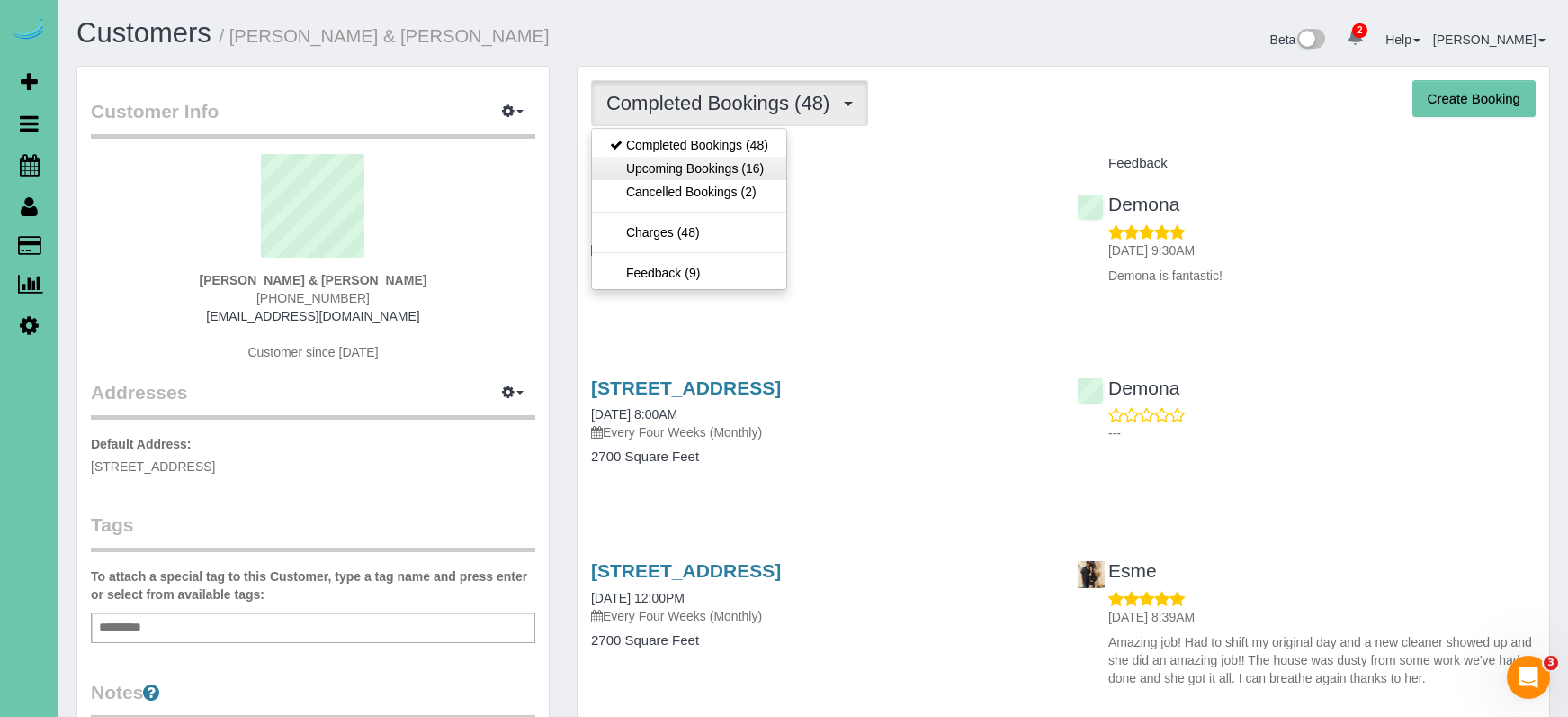
click at [740, 175] on link "Upcoming Bookings (16)" at bounding box center [688, 169] width 194 height 23
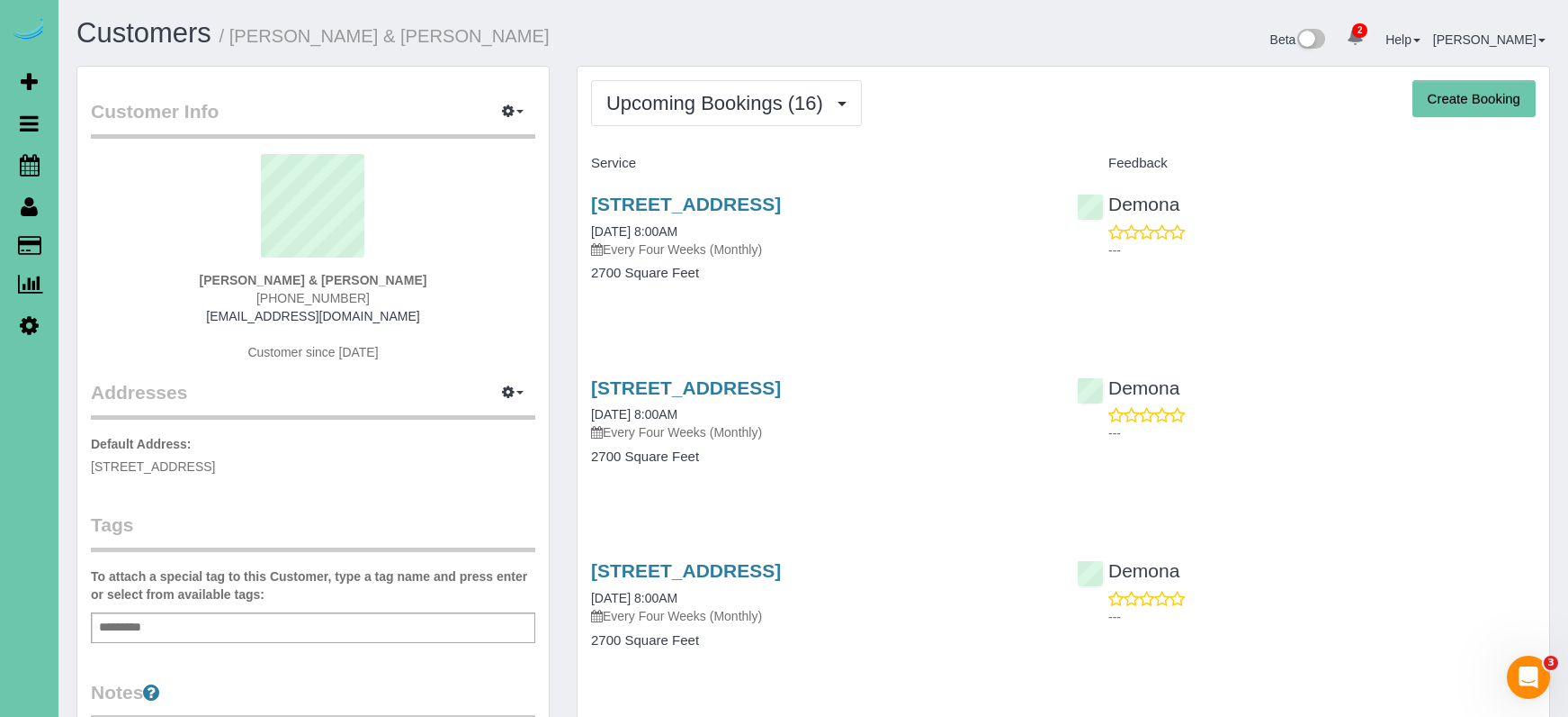
click at [673, 191] on div "2130 S 33rd Street, Omaha, NE 68105 09/12/2025 8:00AM Every Four Weeks (Monthly…" at bounding box center [820, 248] width 486 height 139
click at [649, 204] on link "2130 S 33rd Street, Omaha, NE 68105" at bounding box center [686, 203] width 190 height 20
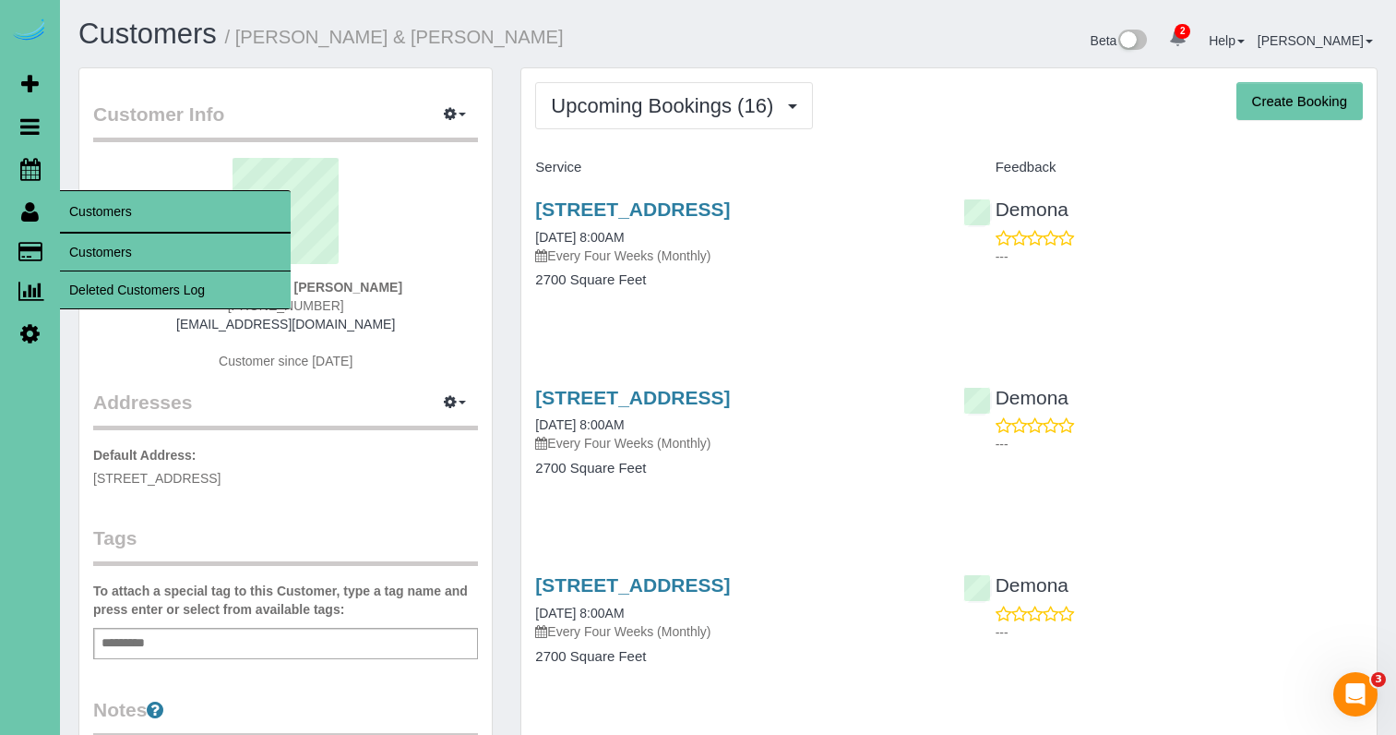
click at [130, 259] on link "Customers" at bounding box center [175, 251] width 231 height 37
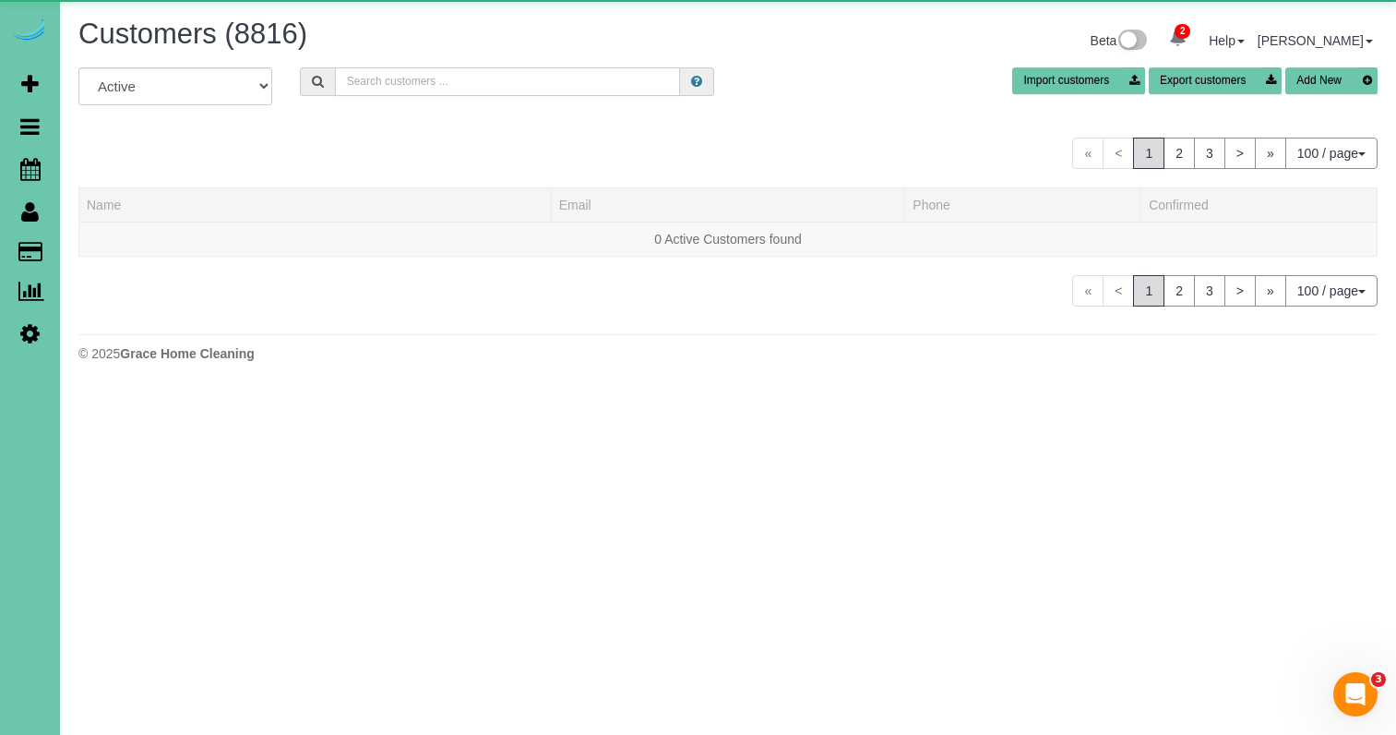
click at [507, 92] on input "text" at bounding box center [507, 81] width 345 height 29
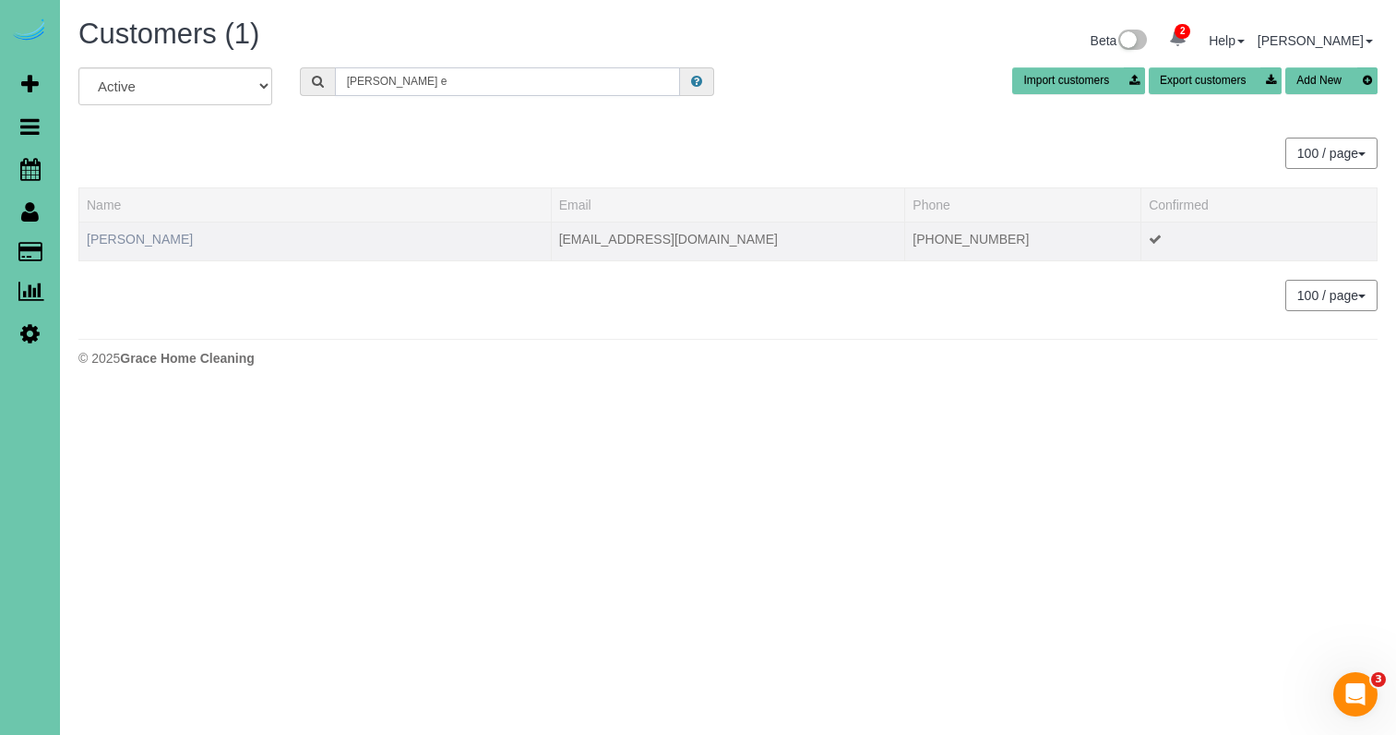
type input "lois e"
click at [114, 243] on link "Lois Erickson" at bounding box center [140, 239] width 106 height 15
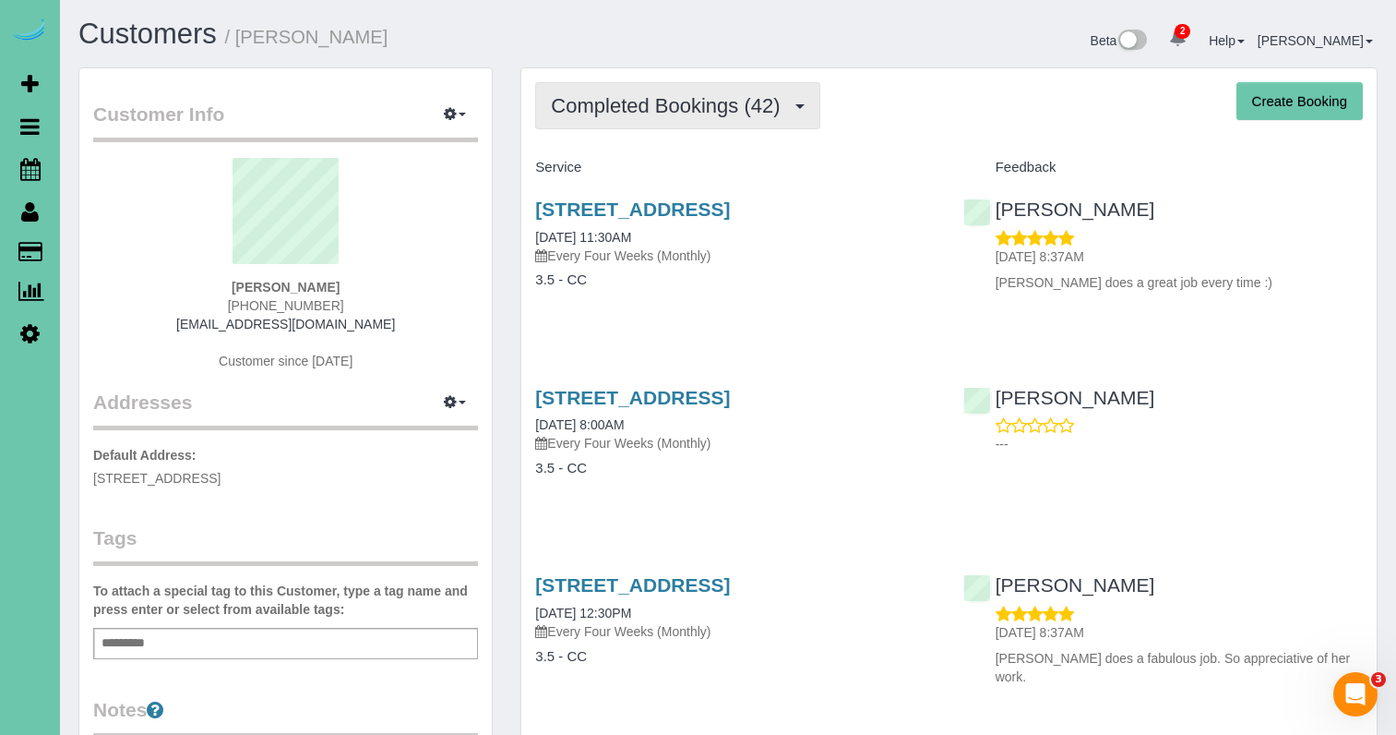
click at [724, 90] on button "Completed Bookings (42)" at bounding box center [677, 105] width 284 height 47
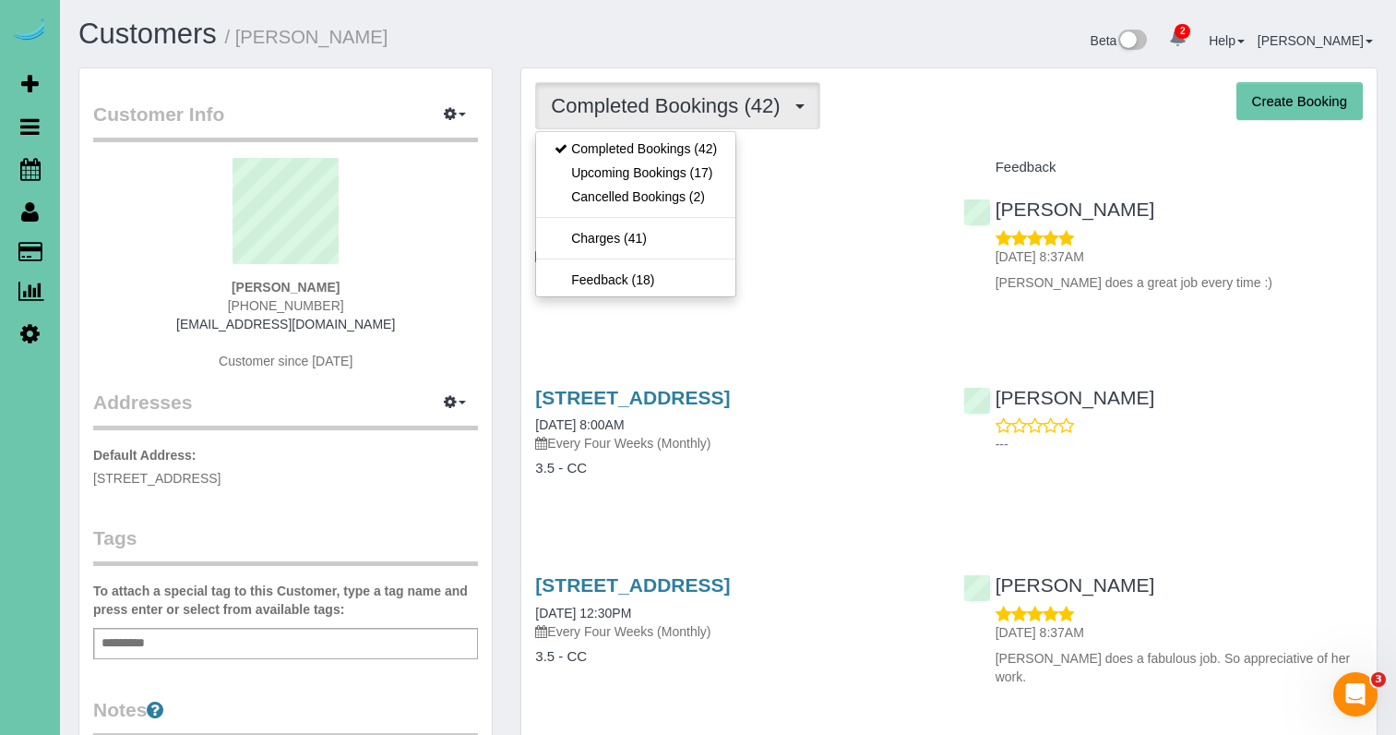
click at [658, 178] on link "Upcoming Bookings (17)" at bounding box center [635, 173] width 199 height 24
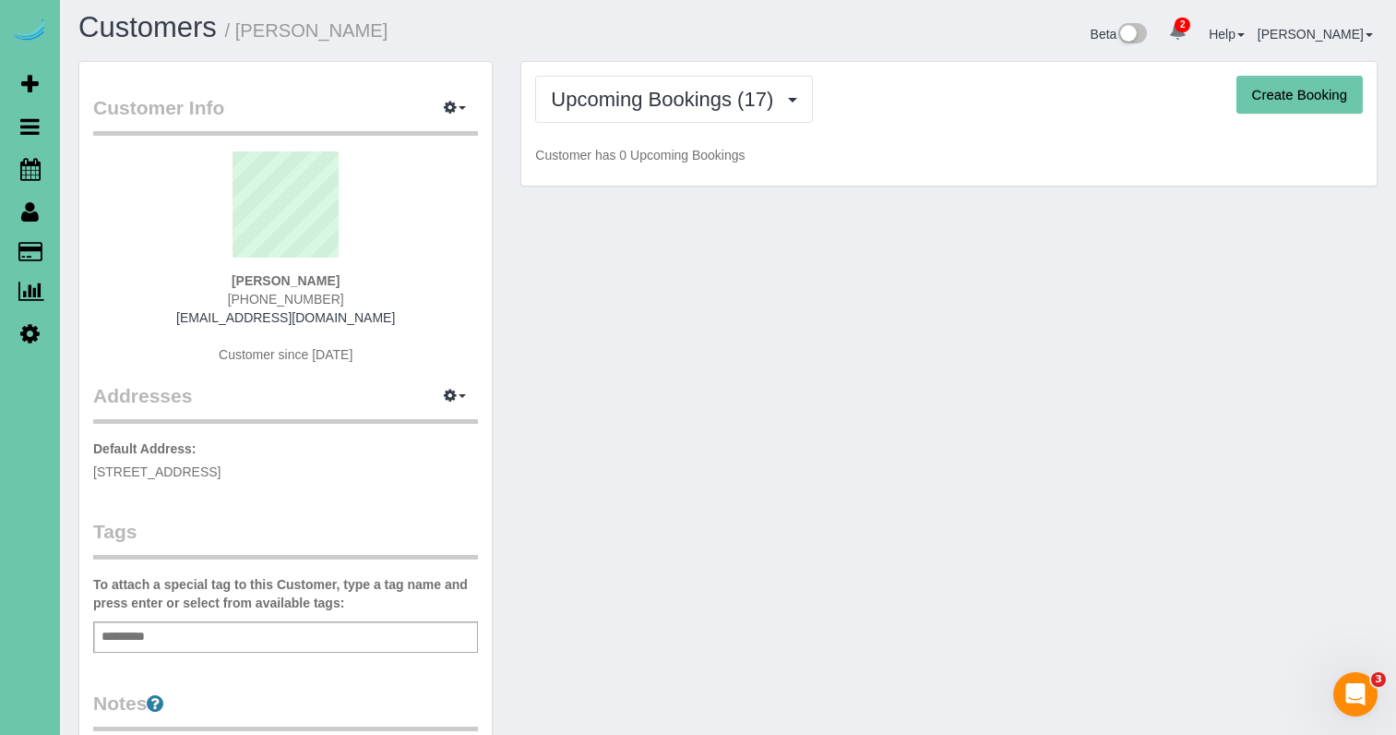
scroll to position [7, 0]
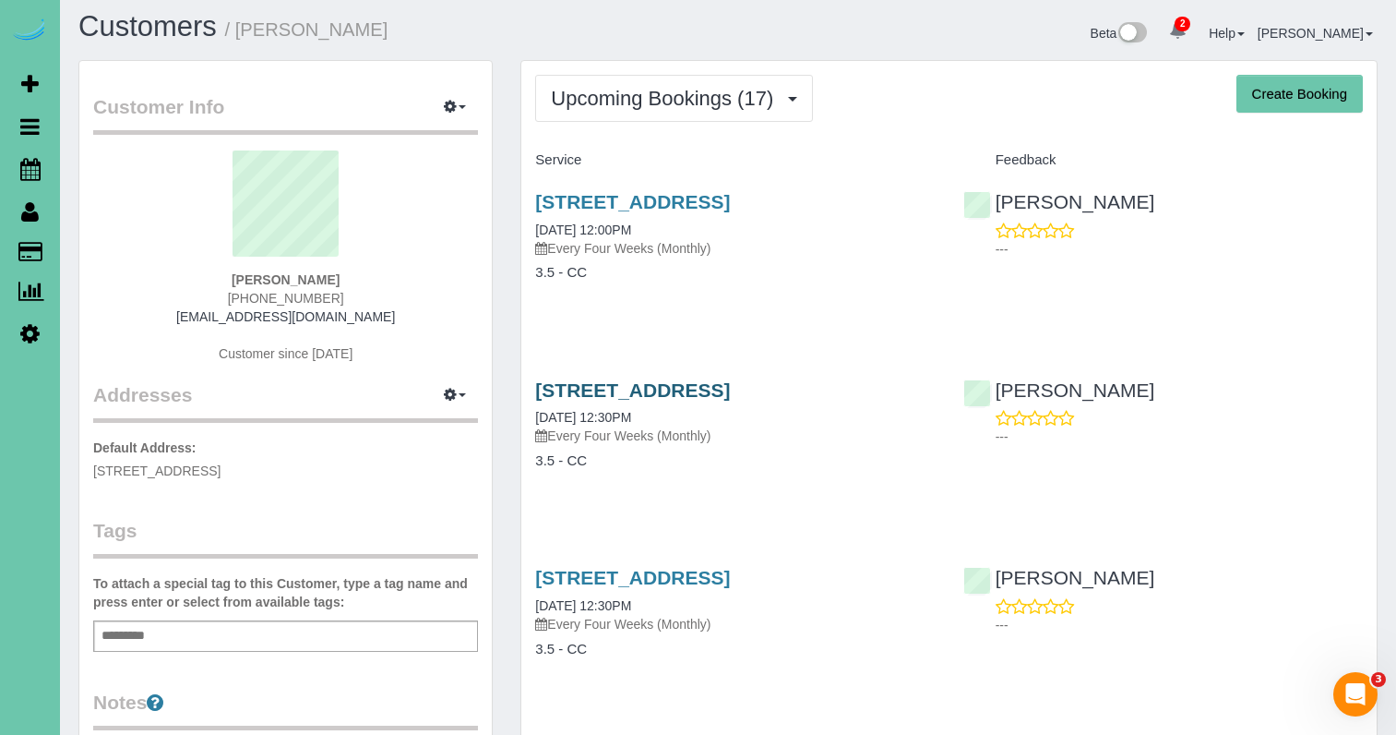
click at [730, 388] on link "708 Fall Creek Road, Papillion, NE 68133" at bounding box center [632, 389] width 195 height 21
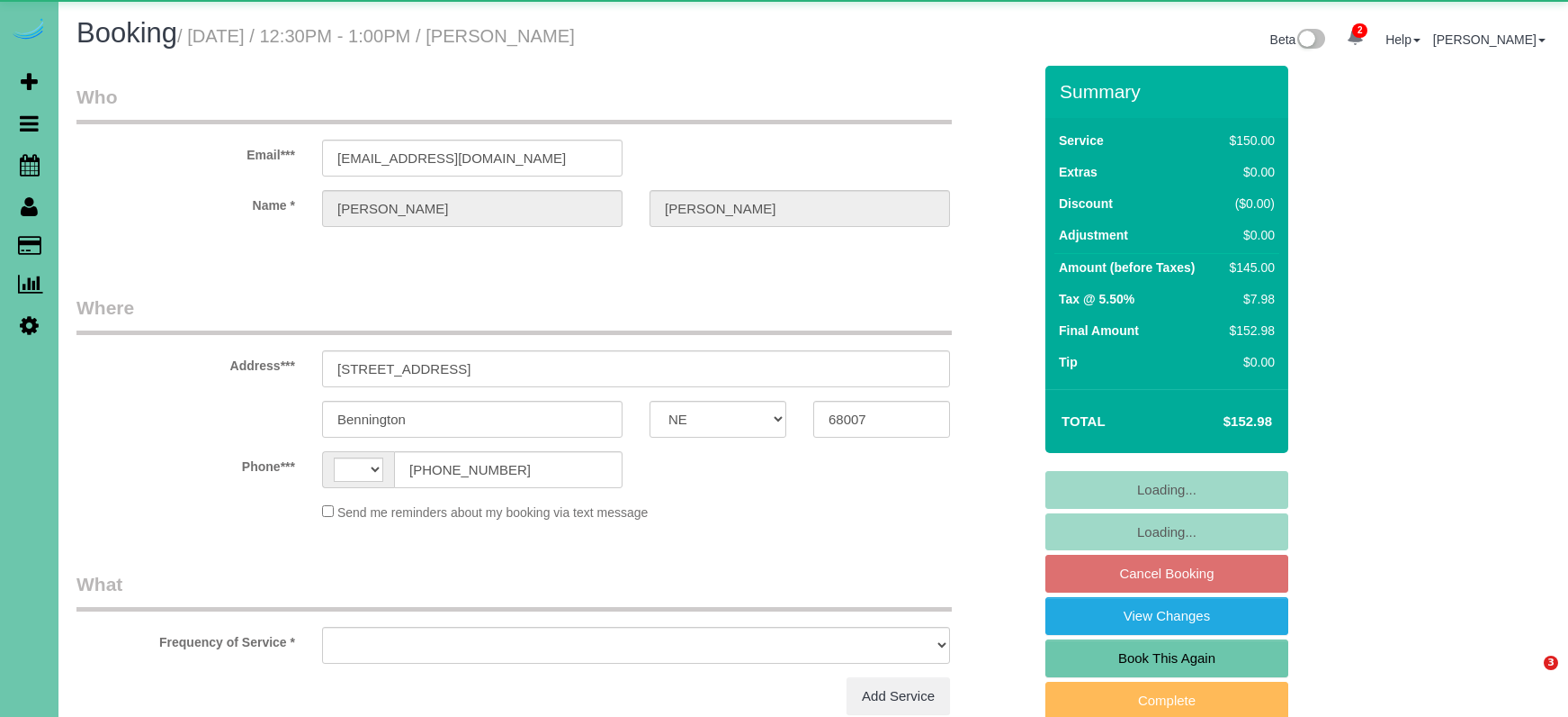
select select "NE"
select select "string:[GEOGRAPHIC_DATA]"
select select "object:865"
select select "string:fspay-1510cc5f-50e1-4051-982a-c592bb0d8f5f"
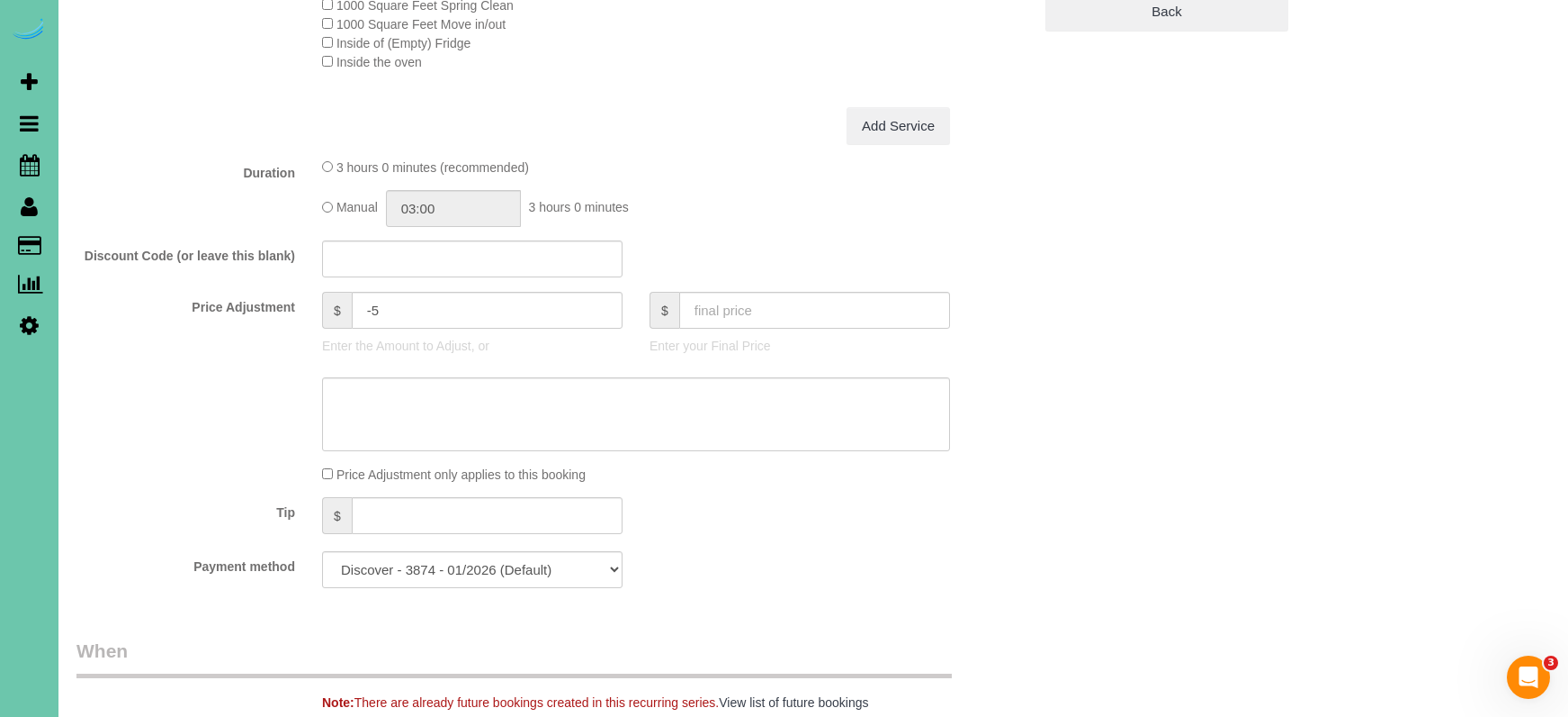
scroll to position [737, 0]
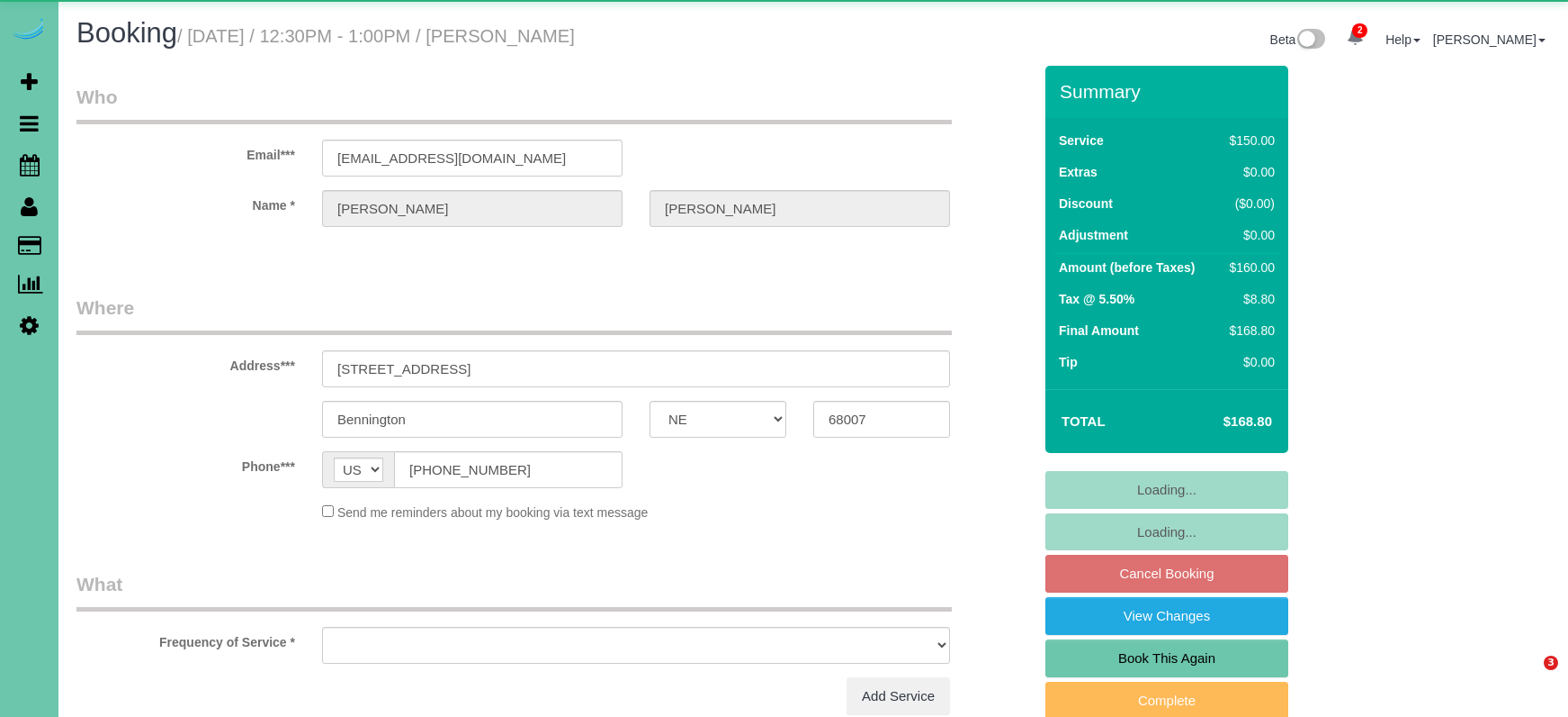
select select "NE"
select select "object:668"
select select "string:fspay-1510cc5f-50e1-4051-982a-c592bb0d8f5f"
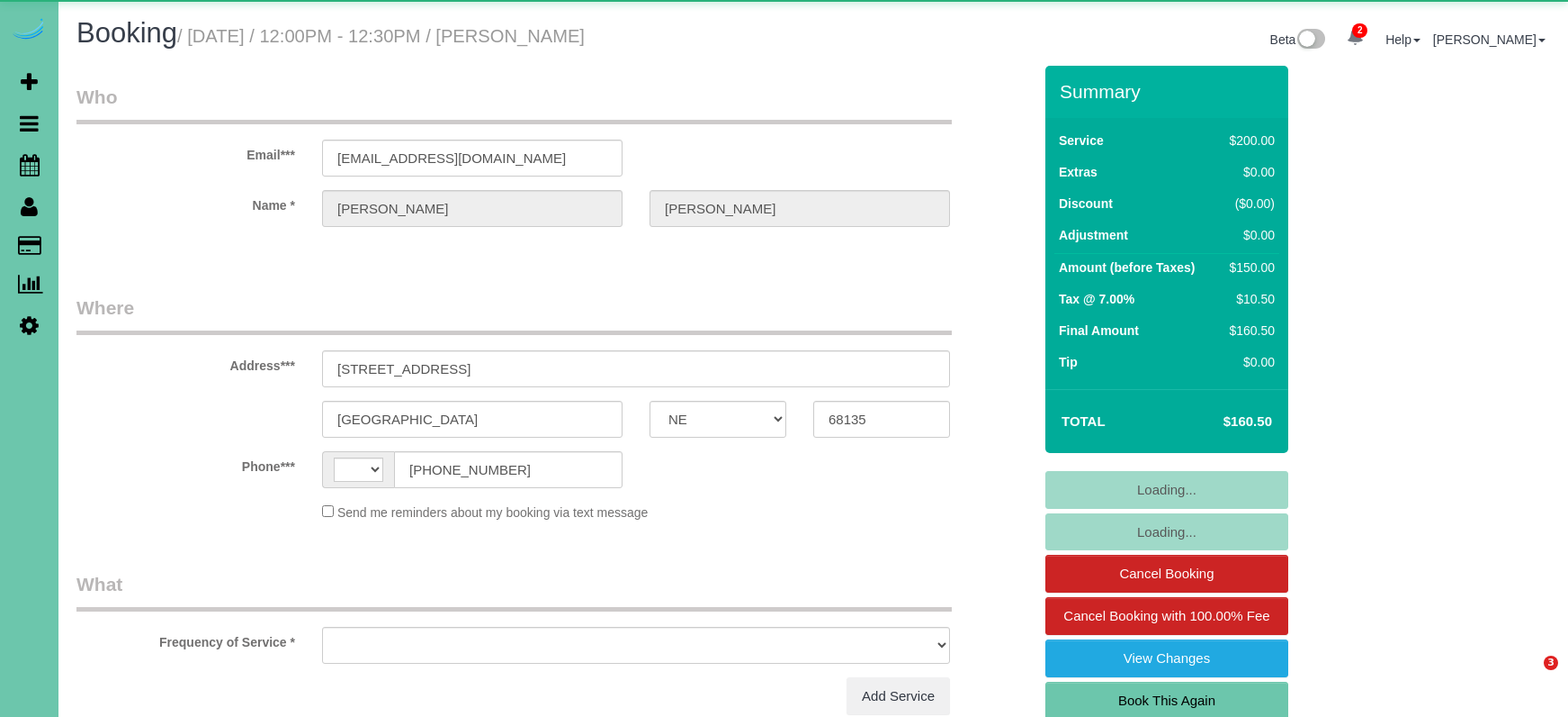
select select "NE"
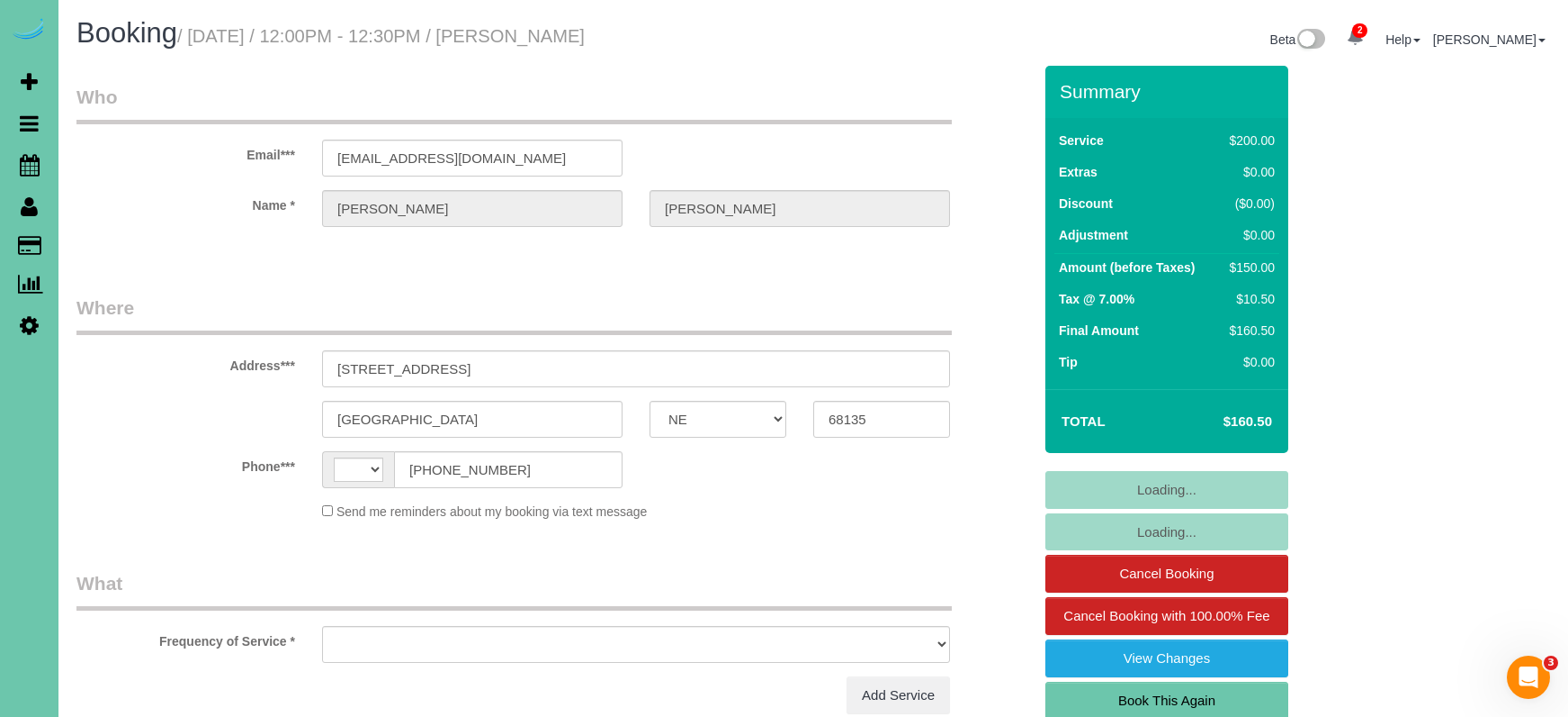
select select "string:[GEOGRAPHIC_DATA]"
select select "object:909"
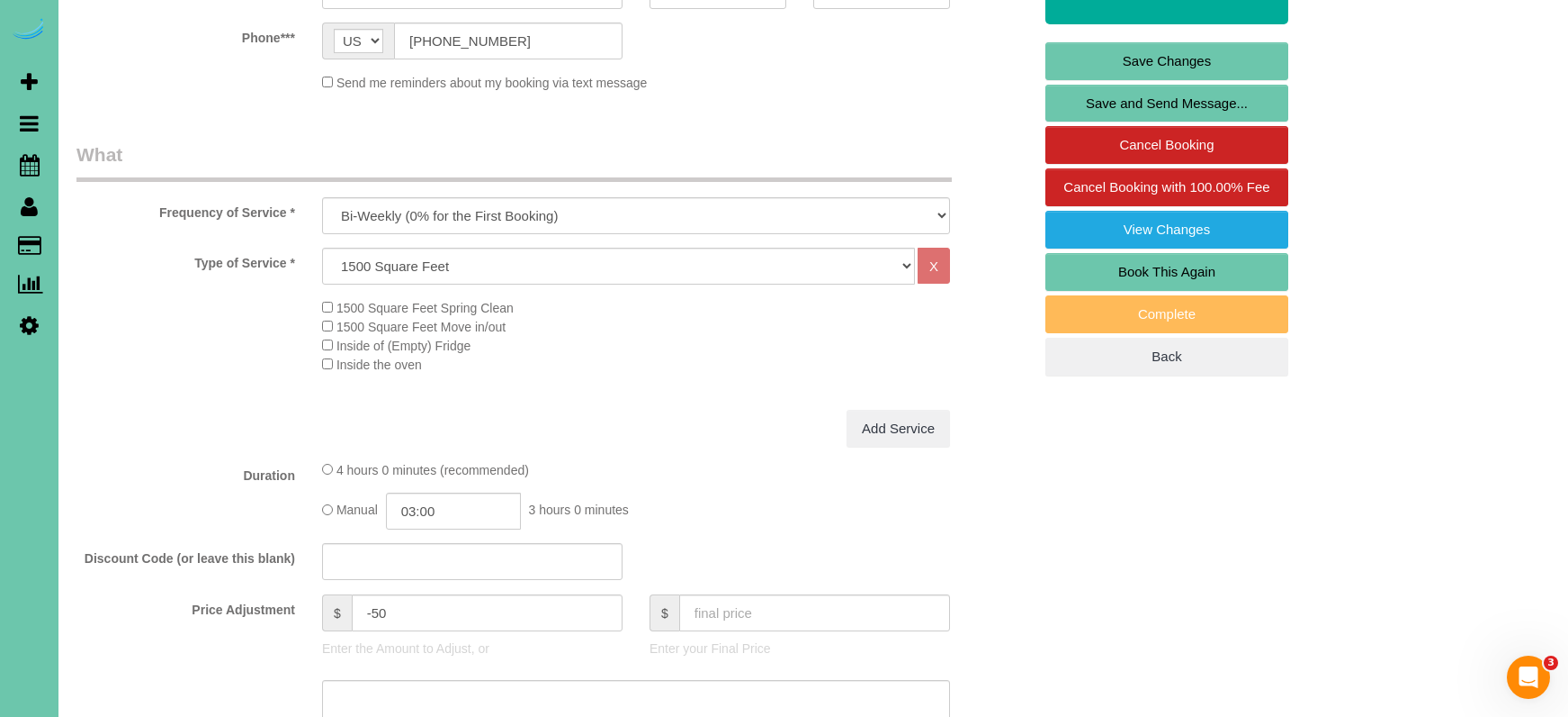
scroll to position [432, 0]
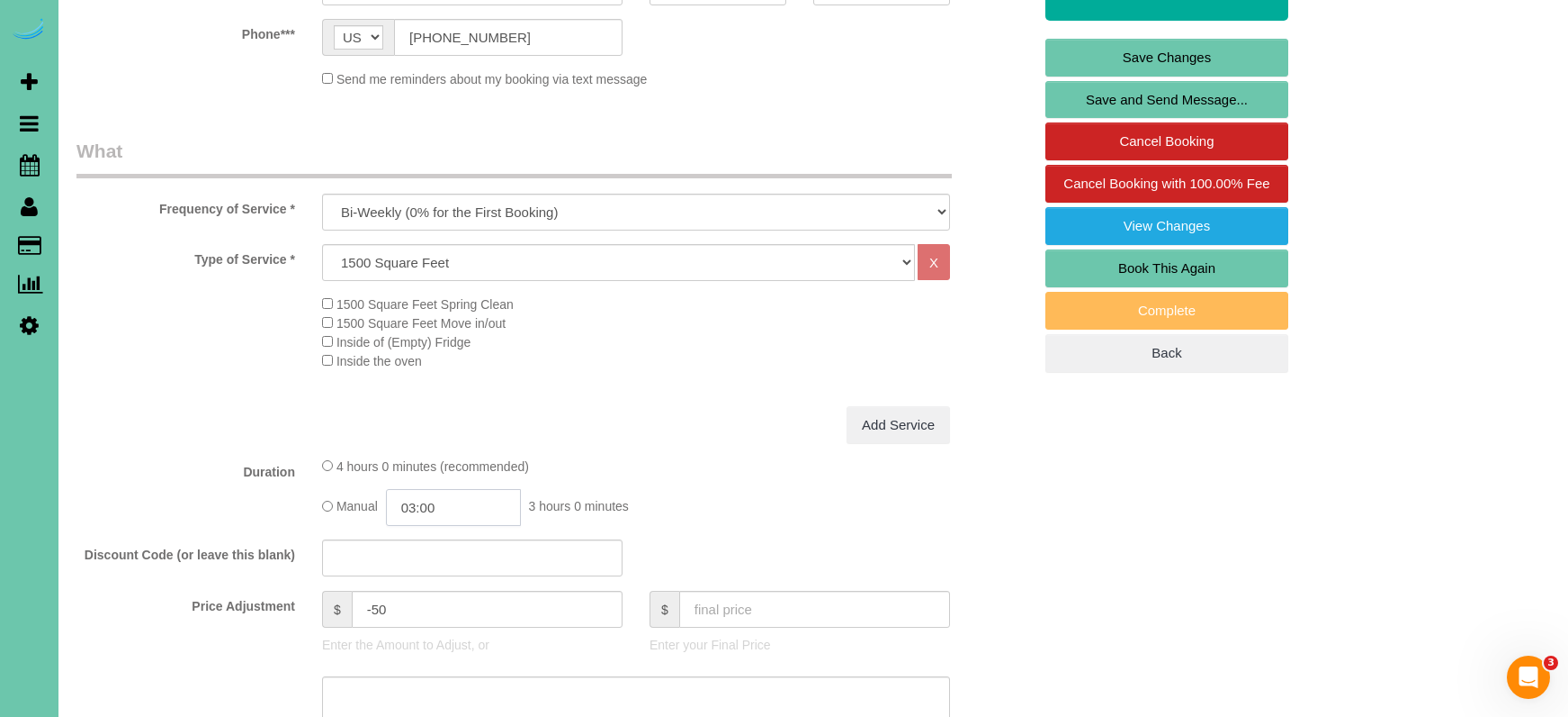
click at [457, 509] on input "03:00" at bounding box center [453, 507] width 135 height 37
type input "02:30"
click at [429, 532] on li "02:30" at bounding box center [433, 533] width 80 height 23
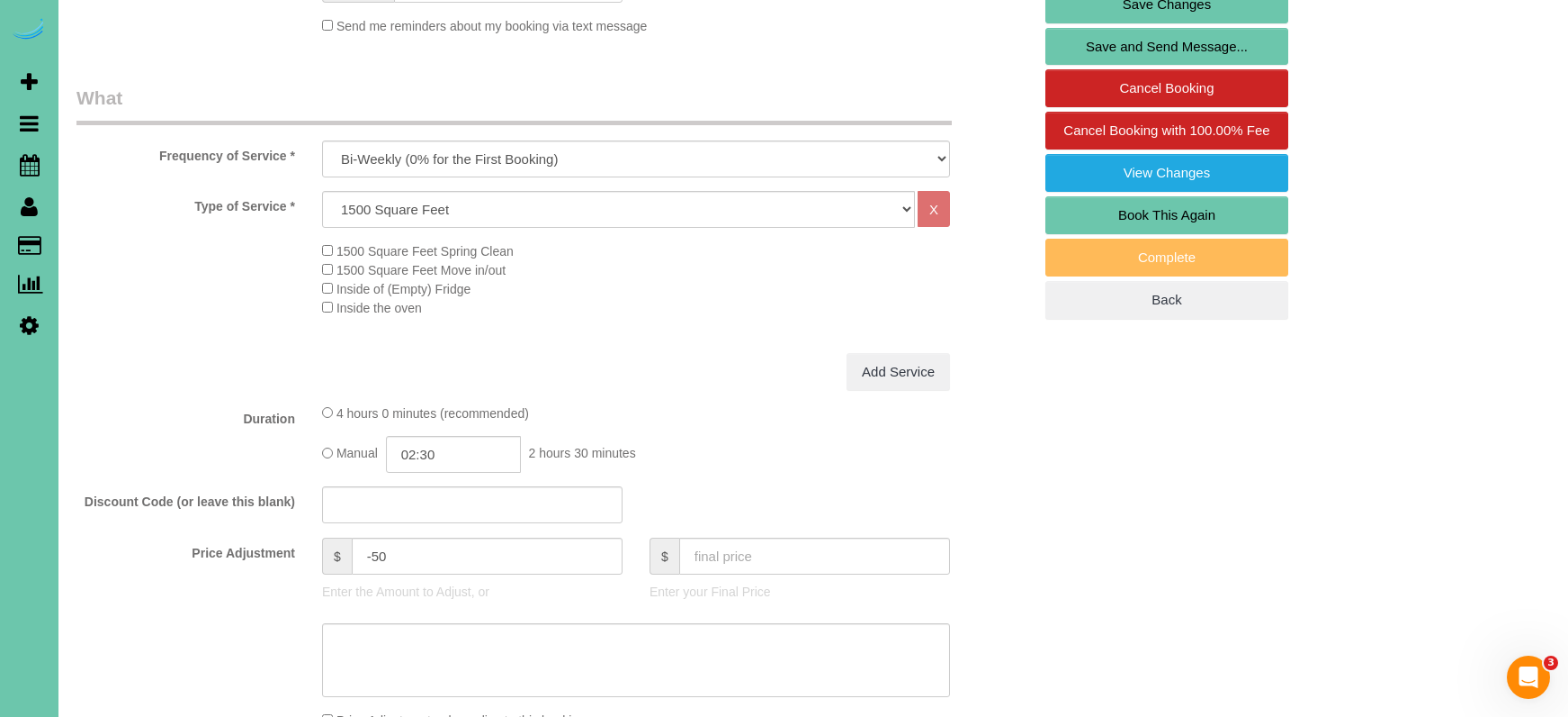
scroll to position [496, 0]
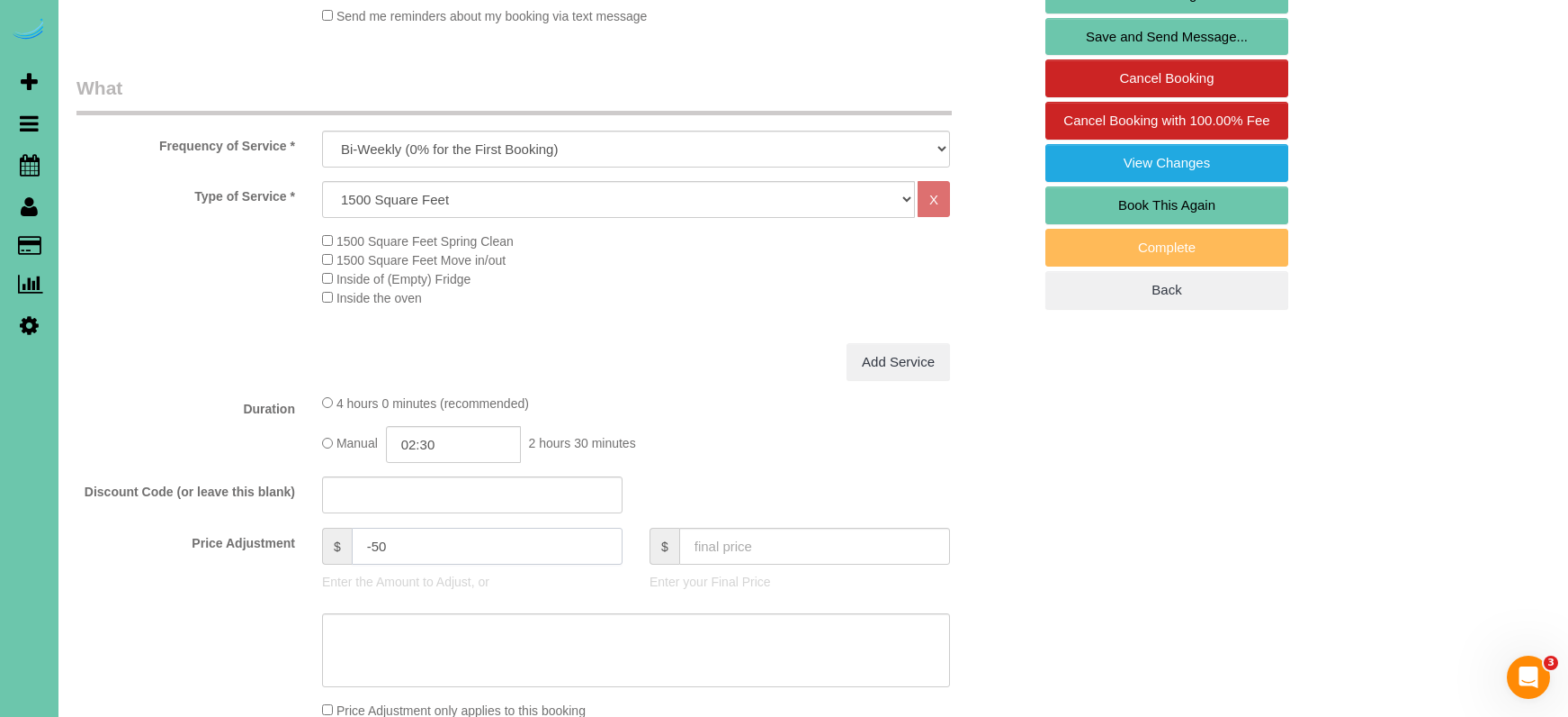
click at [390, 542] on input "-50" at bounding box center [488, 546] width 271 height 37
type input "-65"
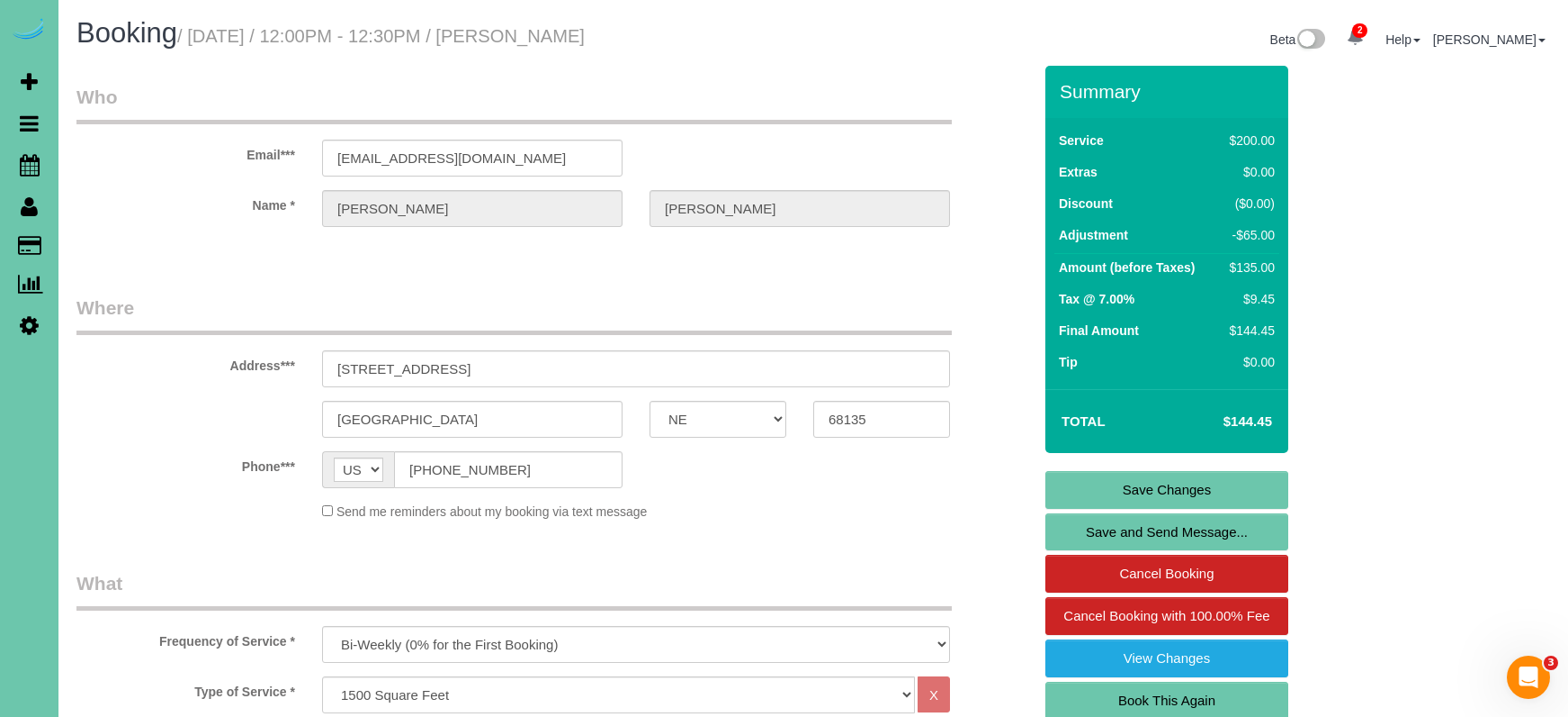
scroll to position [0, 0]
type textarea "NEW RATE - 9/6"
click at [1095, 486] on link "Save Changes" at bounding box center [1166, 490] width 243 height 38
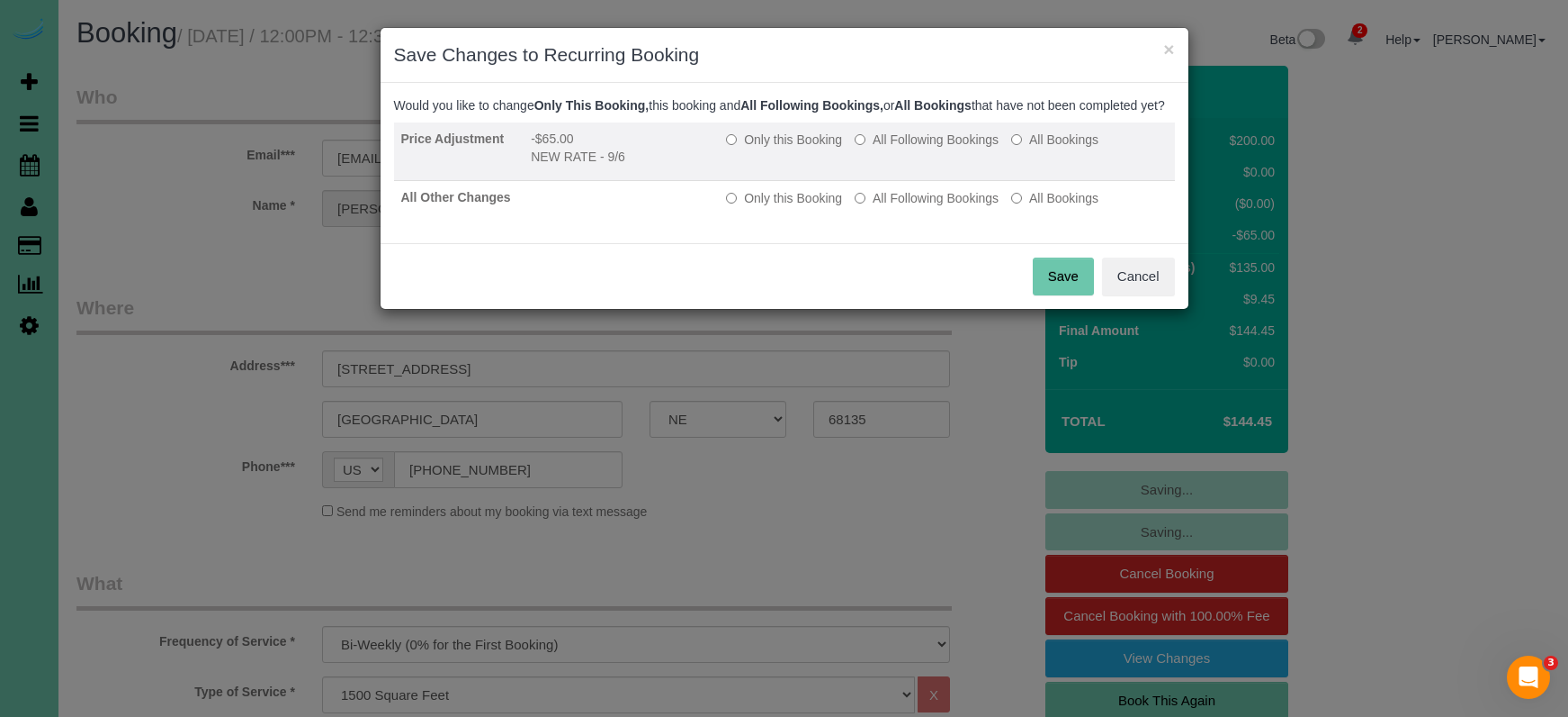
click at [888, 148] on label "All Following Bookings" at bounding box center [927, 139] width 144 height 18
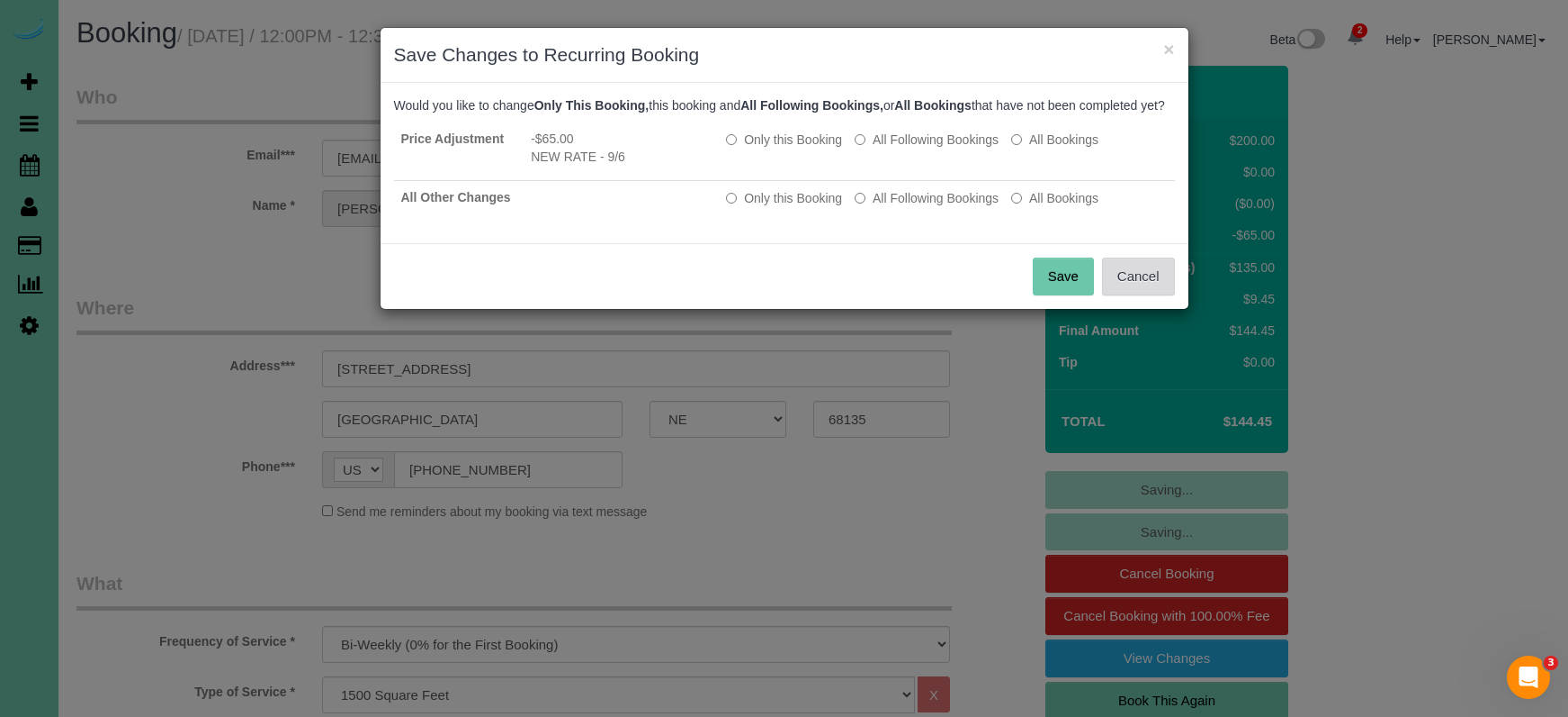
click at [1150, 296] on button "Cancel" at bounding box center [1138, 276] width 73 height 38
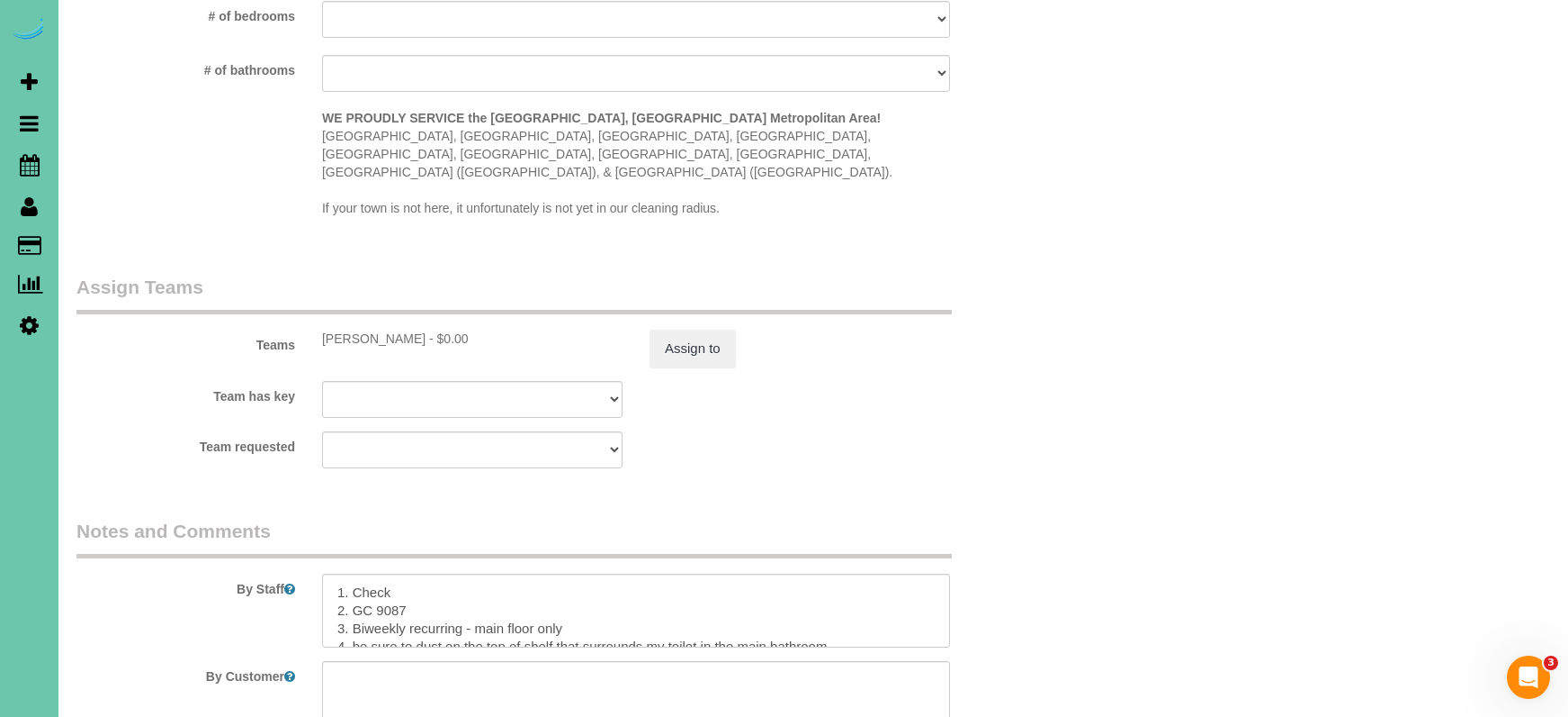
scroll to position [1744, 0]
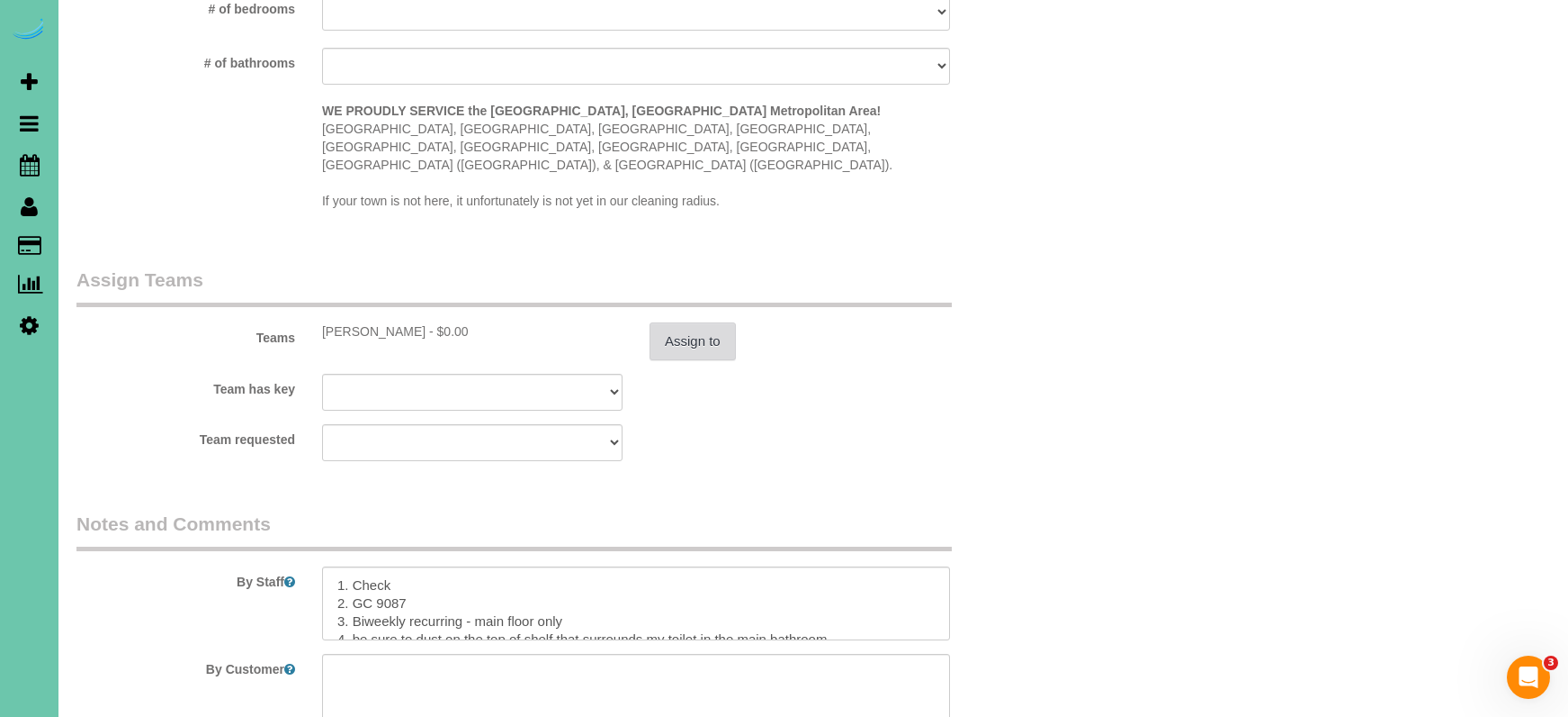
drag, startPoint x: 692, startPoint y: 351, endPoint x: 692, endPoint y: 324, distance: 27.0
click at [692, 374] on div "Team has key [PERSON_NAME] Admin Aliyah [GEOGRAPHIC_DATA] [PERSON_NAME] [PERSON…" at bounding box center [555, 392] width 983 height 37
click at [692, 324] on button "Assign to" at bounding box center [692, 340] width 87 height 38
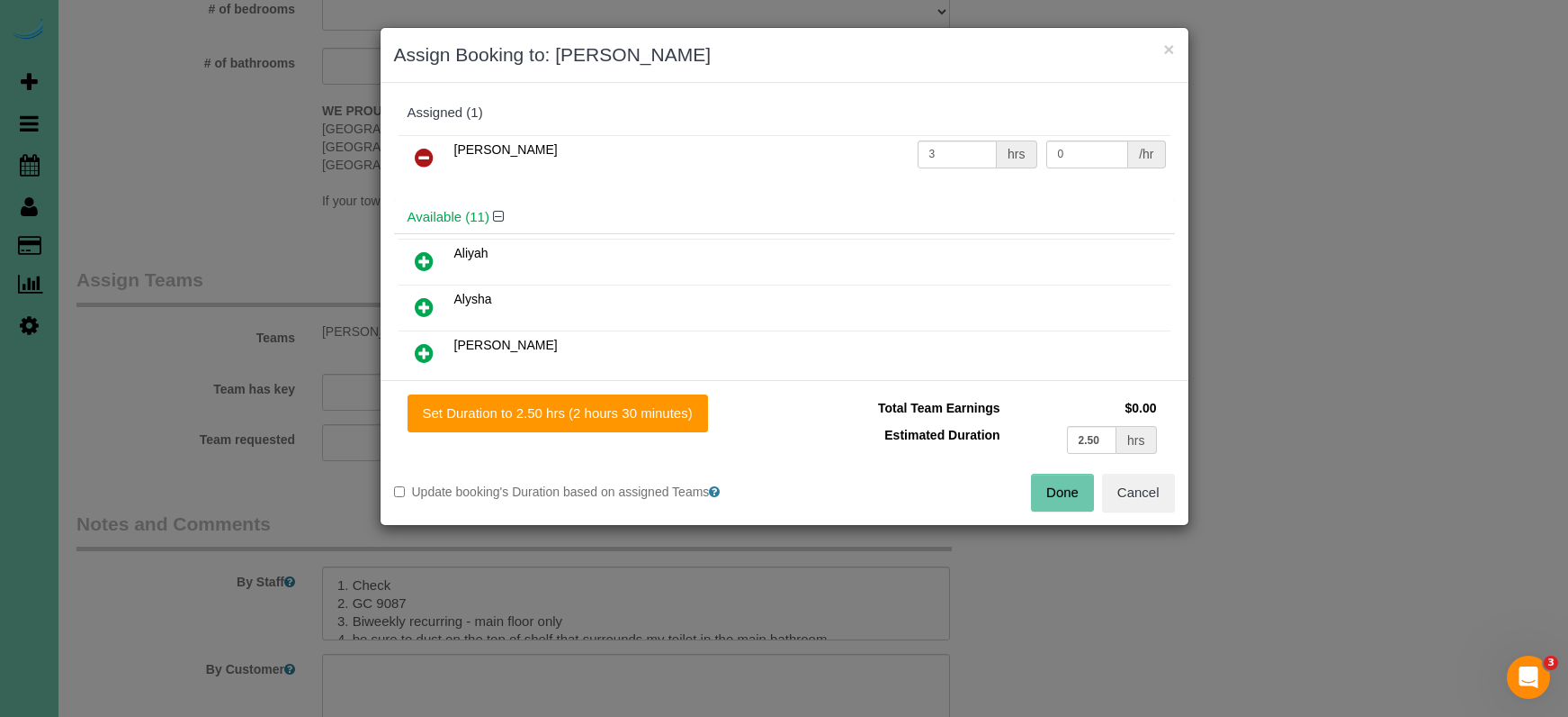
drag, startPoint x: 647, startPoint y: 391, endPoint x: 739, endPoint y: 413, distance: 94.6
click at [648, 392] on div "Set Duration to 2.50 hrs (2 hours 30 minutes) Total Team Earnings $0.00 Estimat…" at bounding box center [784, 452] width 808 height 145
click at [566, 414] on button "Set Duration to 2.50 hrs (2 hours 30 minutes)" at bounding box center [558, 413] width 300 height 38
type input "2.50"
click at [1048, 492] on button "Done" at bounding box center [1063, 492] width 63 height 38
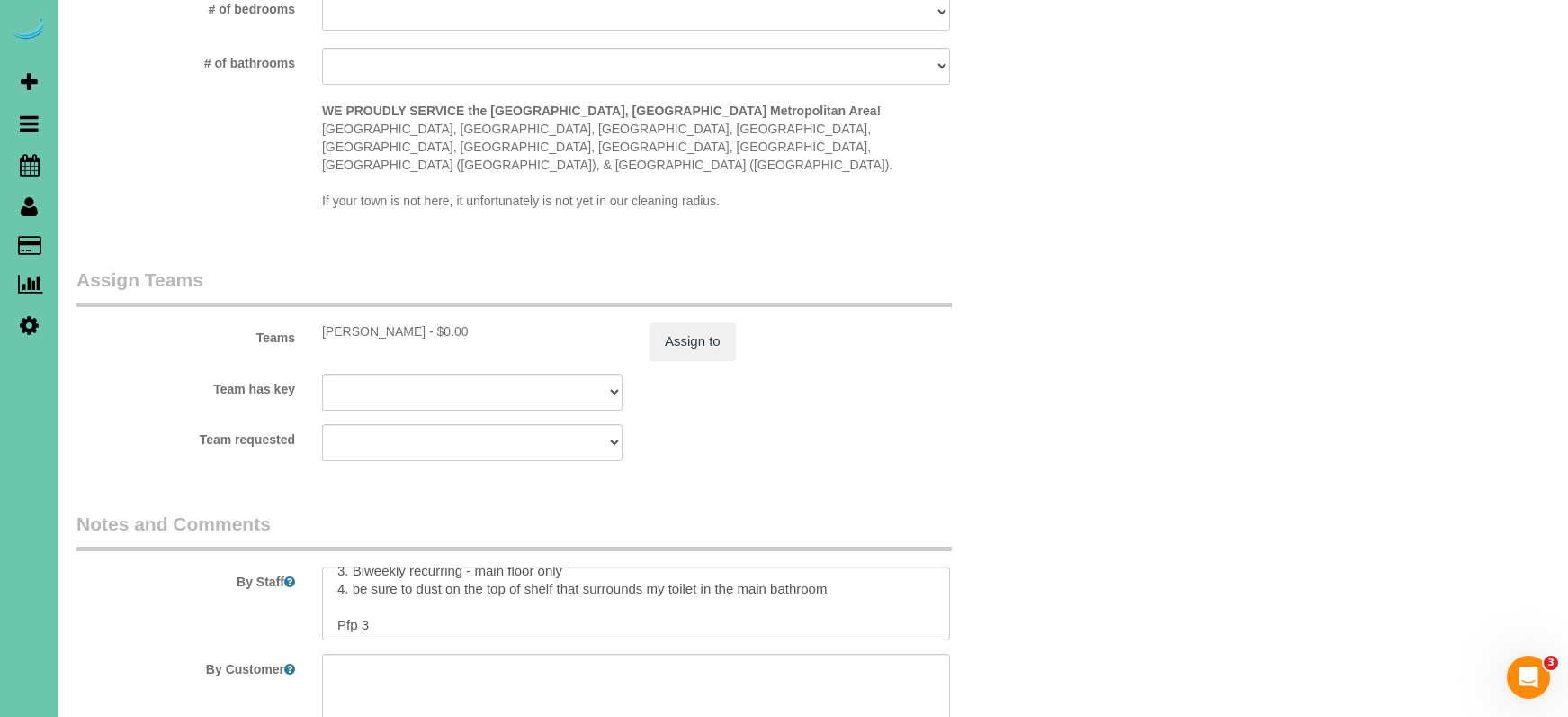
scroll to position [49, 0]
click at [536, 604] on textarea at bounding box center [636, 603] width 628 height 74
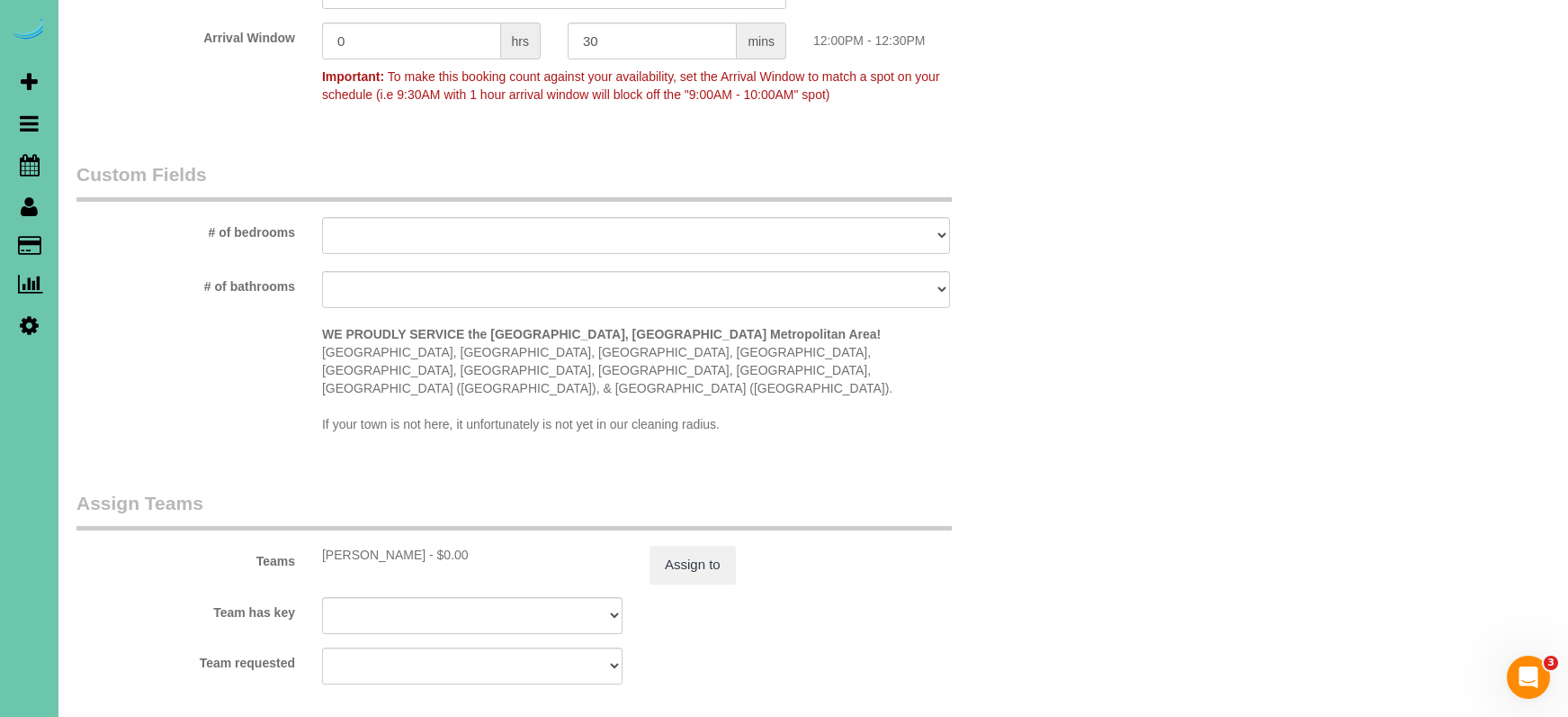
scroll to position [1533, 0]
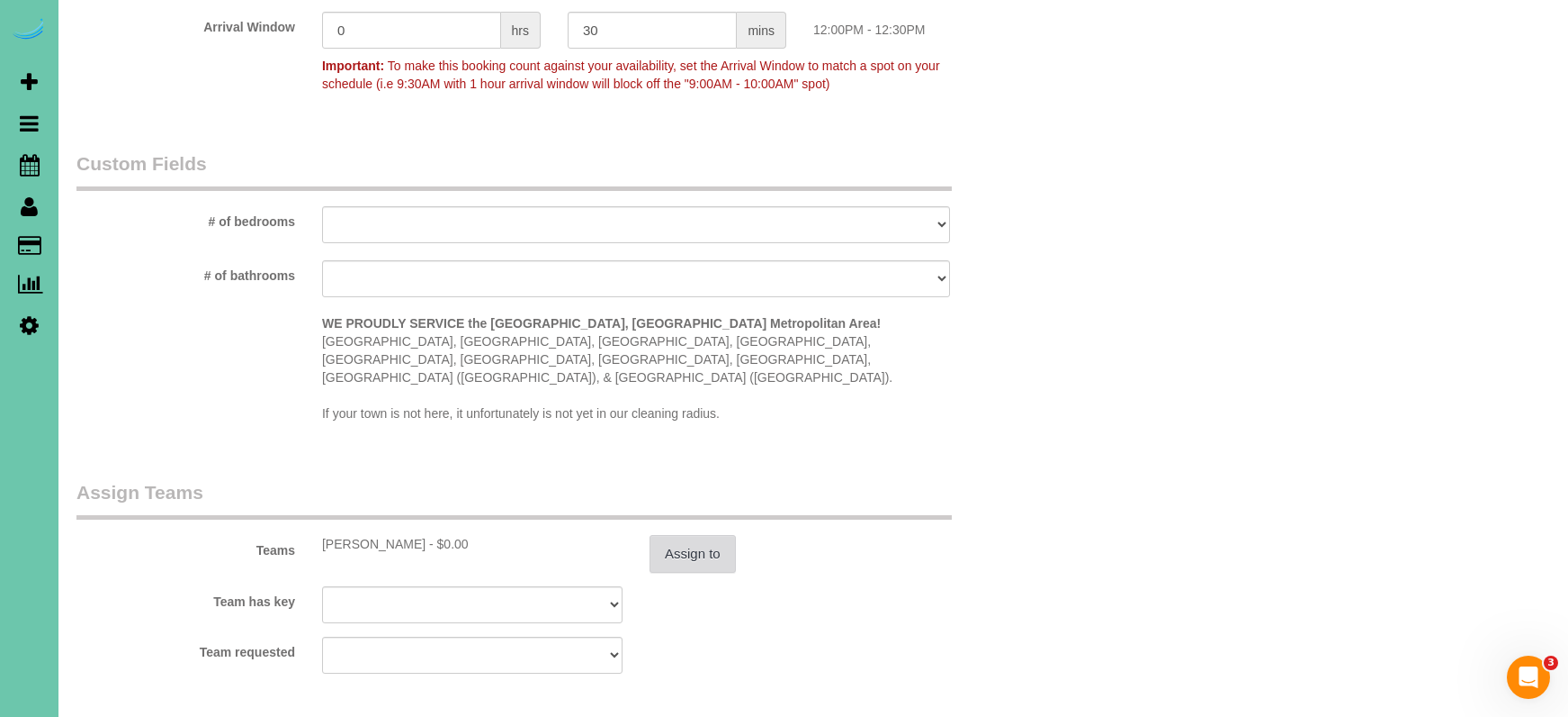
type textarea "1. Check 2. GC 9087 3. Biweekly recurring - main floor only 4. be sure to dust …"
click at [685, 535] on button "Assign to" at bounding box center [692, 553] width 87 height 38
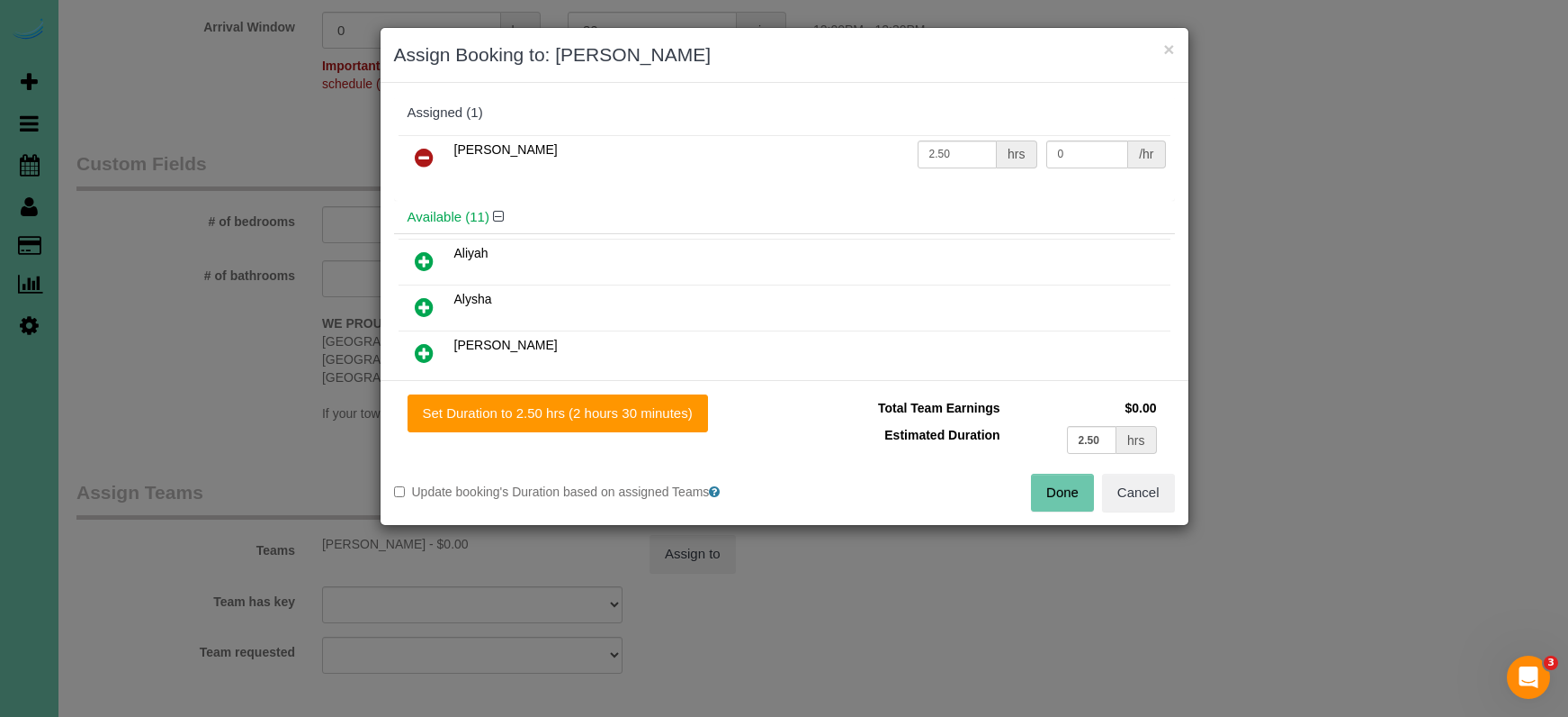
click at [1057, 495] on button "Done" at bounding box center [1063, 492] width 63 height 38
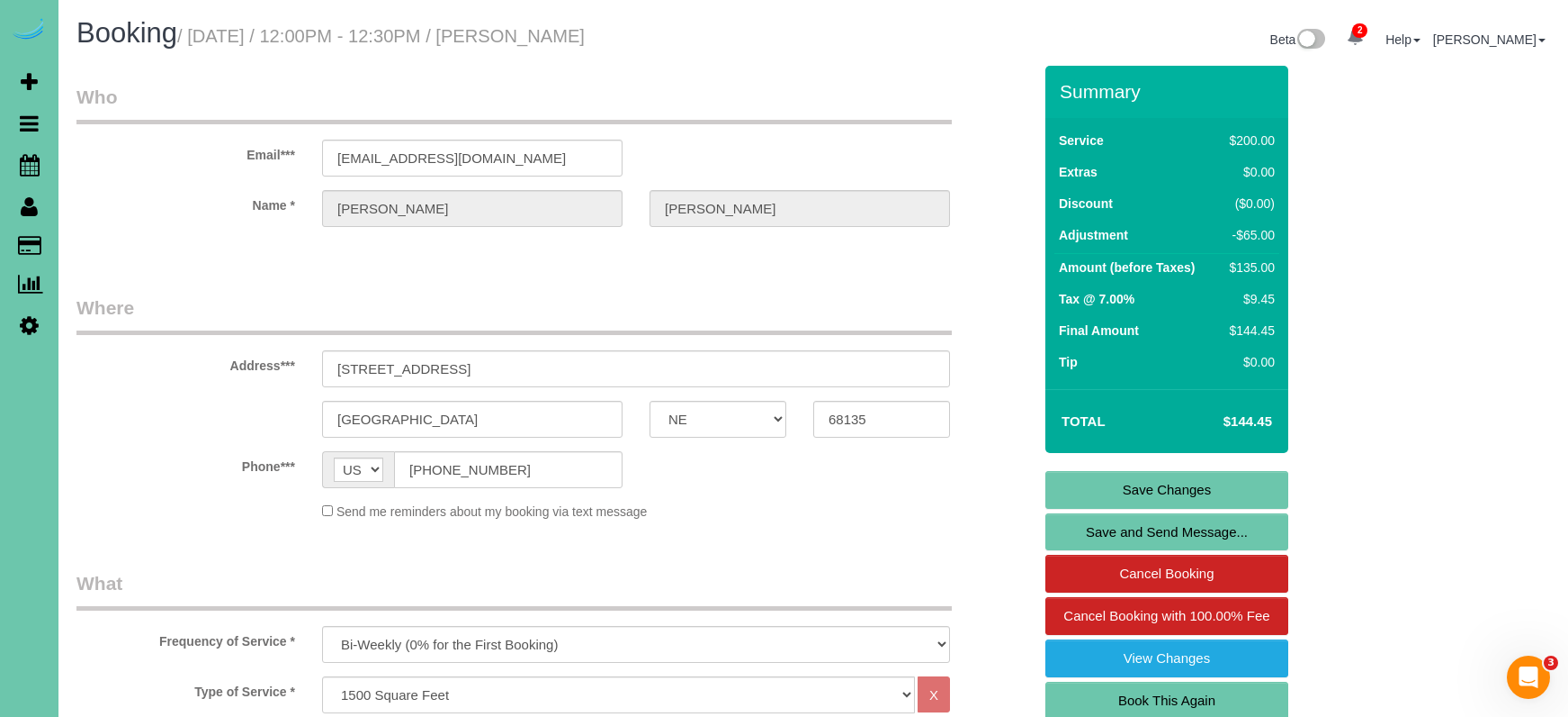
scroll to position [0, 0]
click at [1113, 483] on link "Save Changes" at bounding box center [1166, 490] width 243 height 38
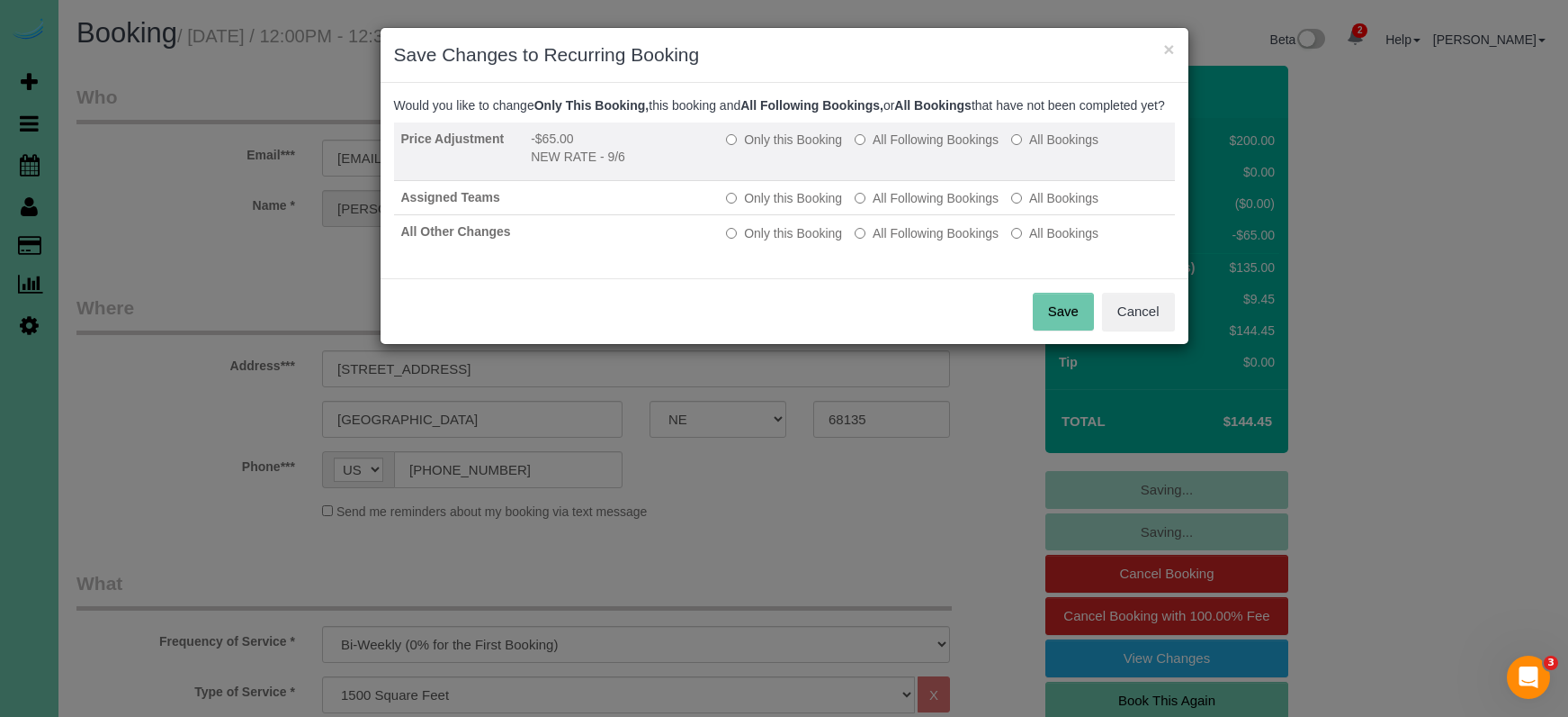
click at [937, 148] on label "All Following Bookings" at bounding box center [927, 139] width 144 height 18
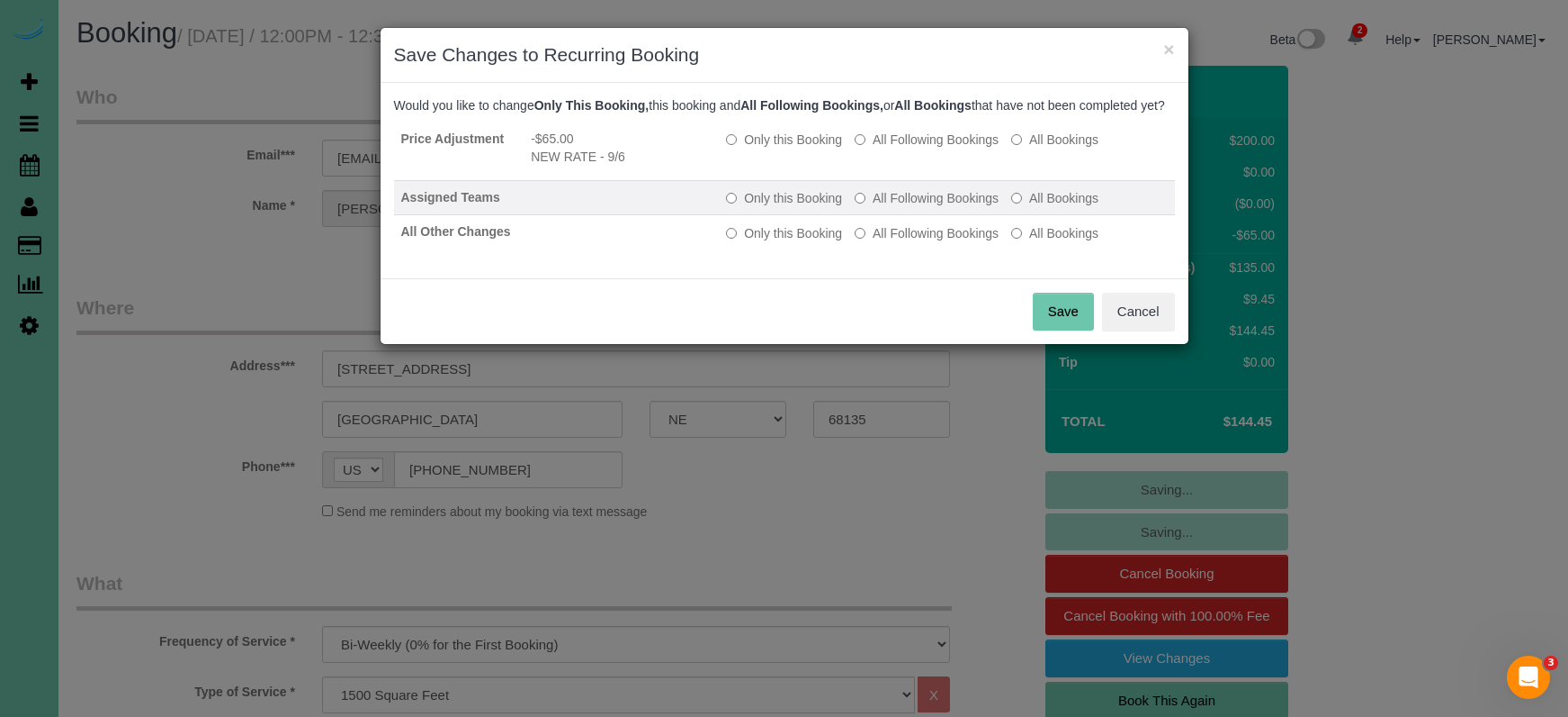
click at [936, 207] on label "All Following Bookings" at bounding box center [927, 198] width 144 height 18
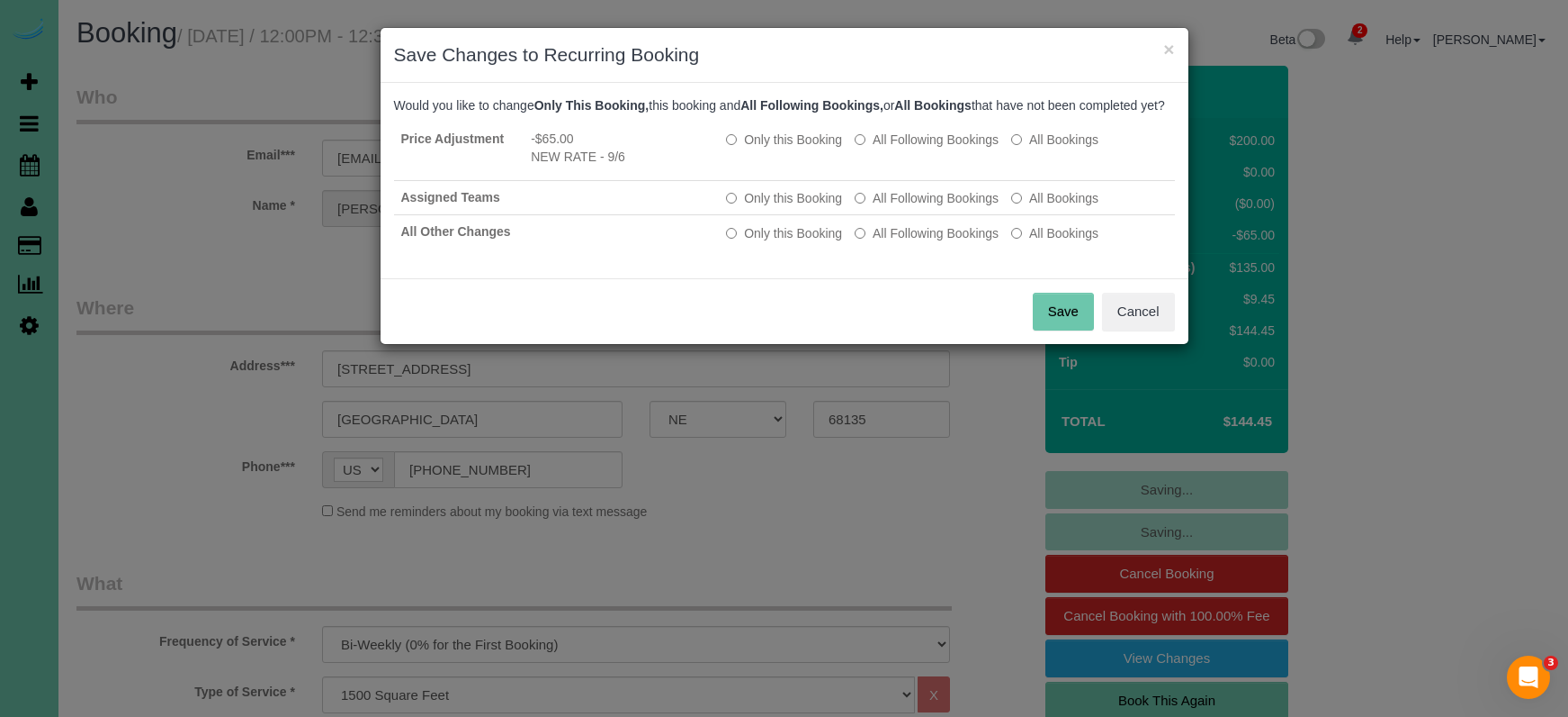
drag, startPoint x: 938, startPoint y: 248, endPoint x: 970, endPoint y: 275, distance: 41.9
click at [940, 242] on label "All Following Bookings" at bounding box center [927, 233] width 144 height 18
click at [1060, 321] on button "Save" at bounding box center [1063, 311] width 61 height 38
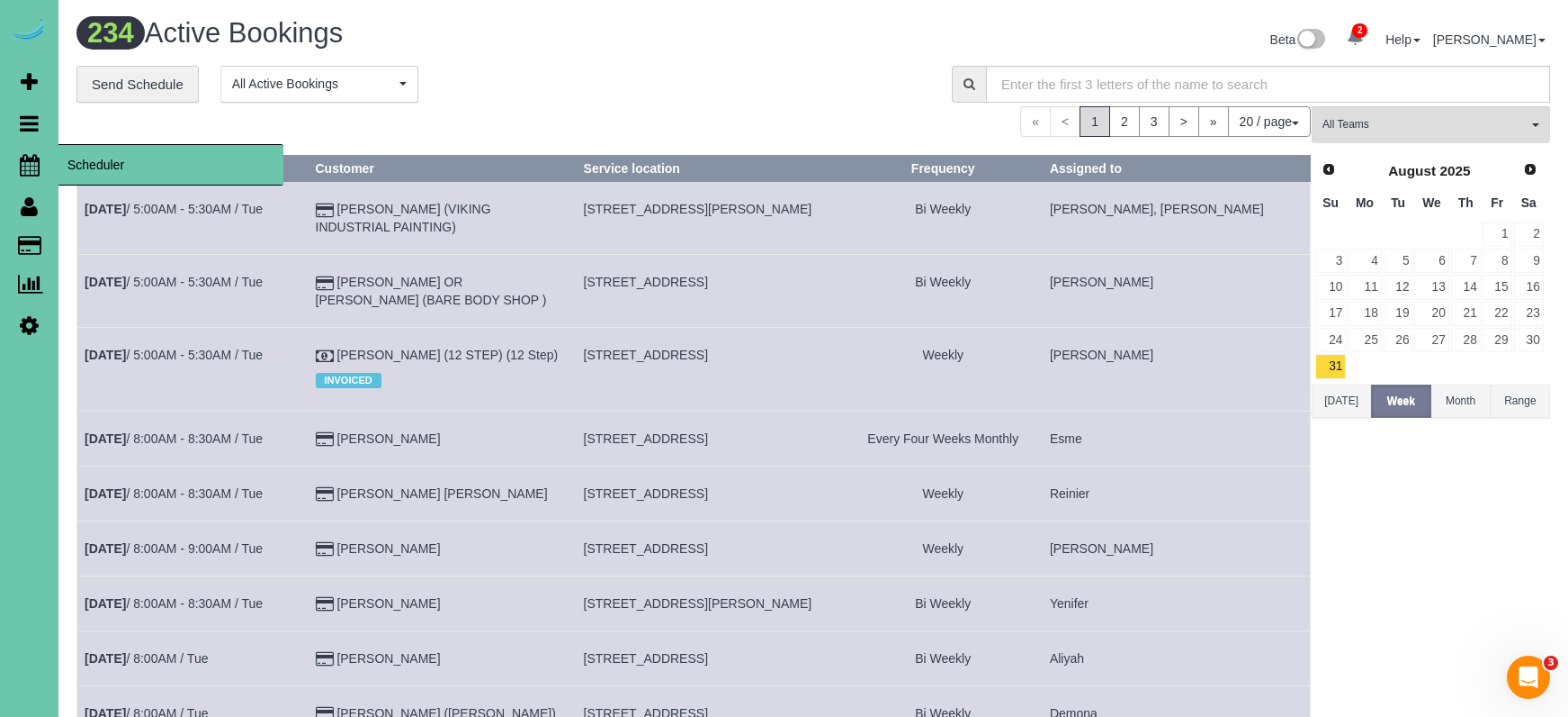
click at [29, 174] on icon at bounding box center [29, 165] width 20 height 21
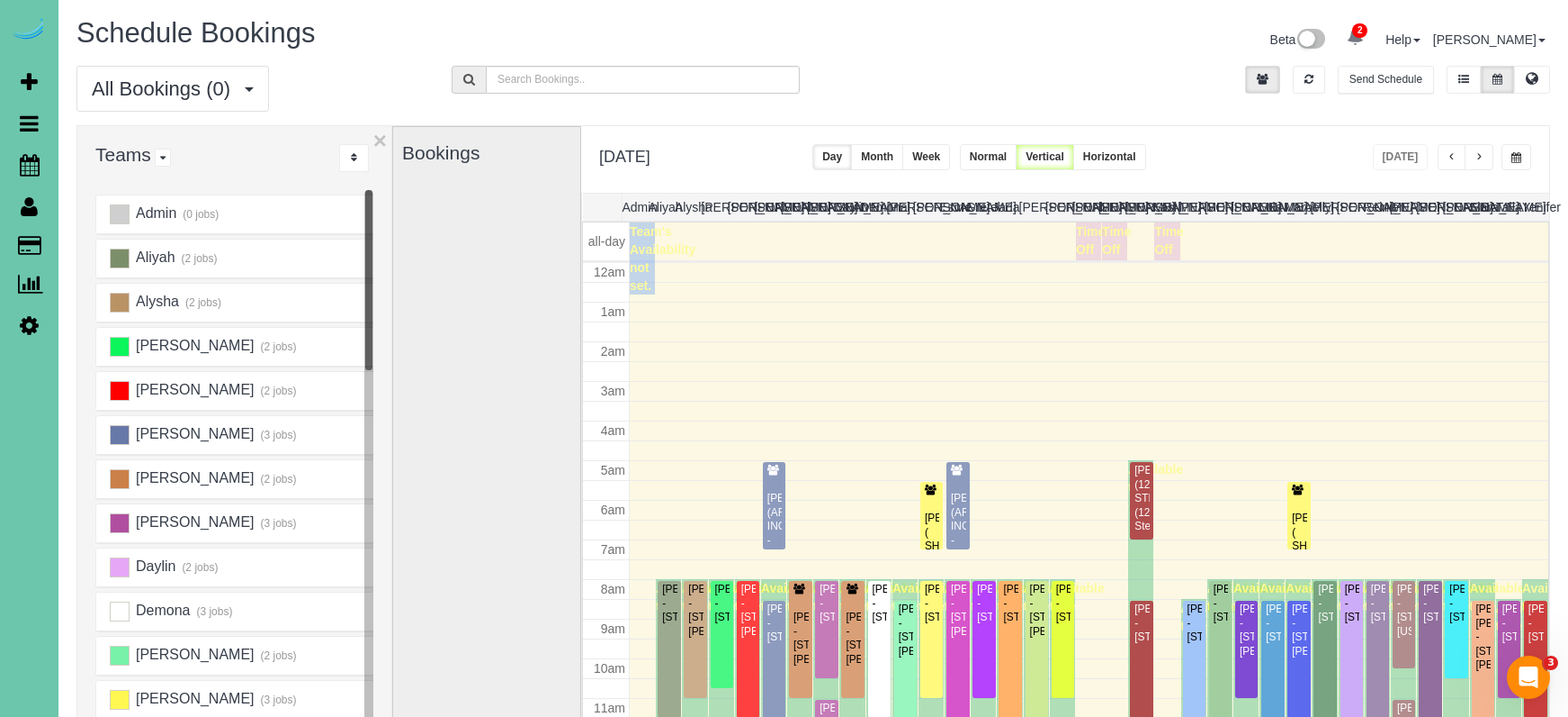
scroll to position [239, 0]
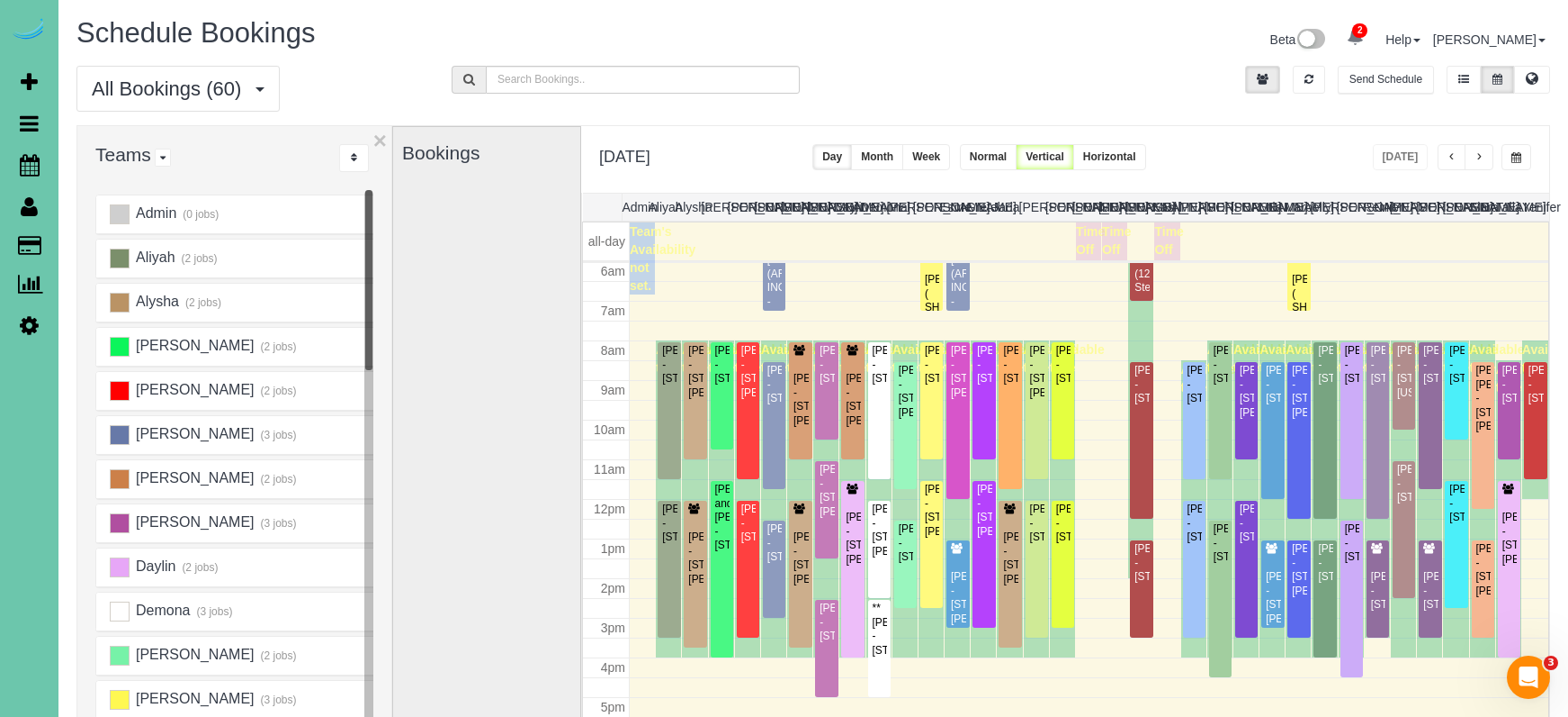
click at [1486, 161] on button "button" at bounding box center [1479, 157] width 29 height 26
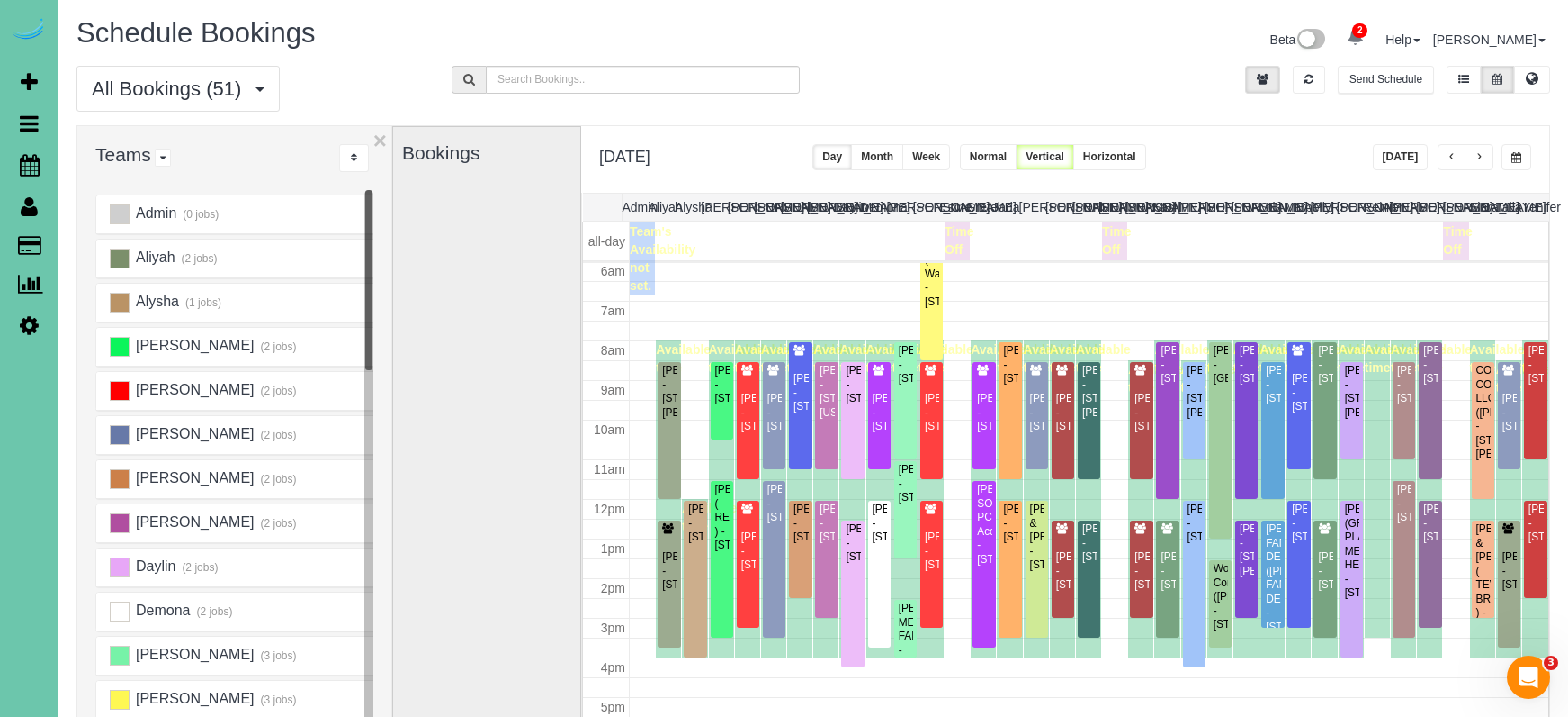
click at [1486, 161] on button "button" at bounding box center [1479, 157] width 29 height 26
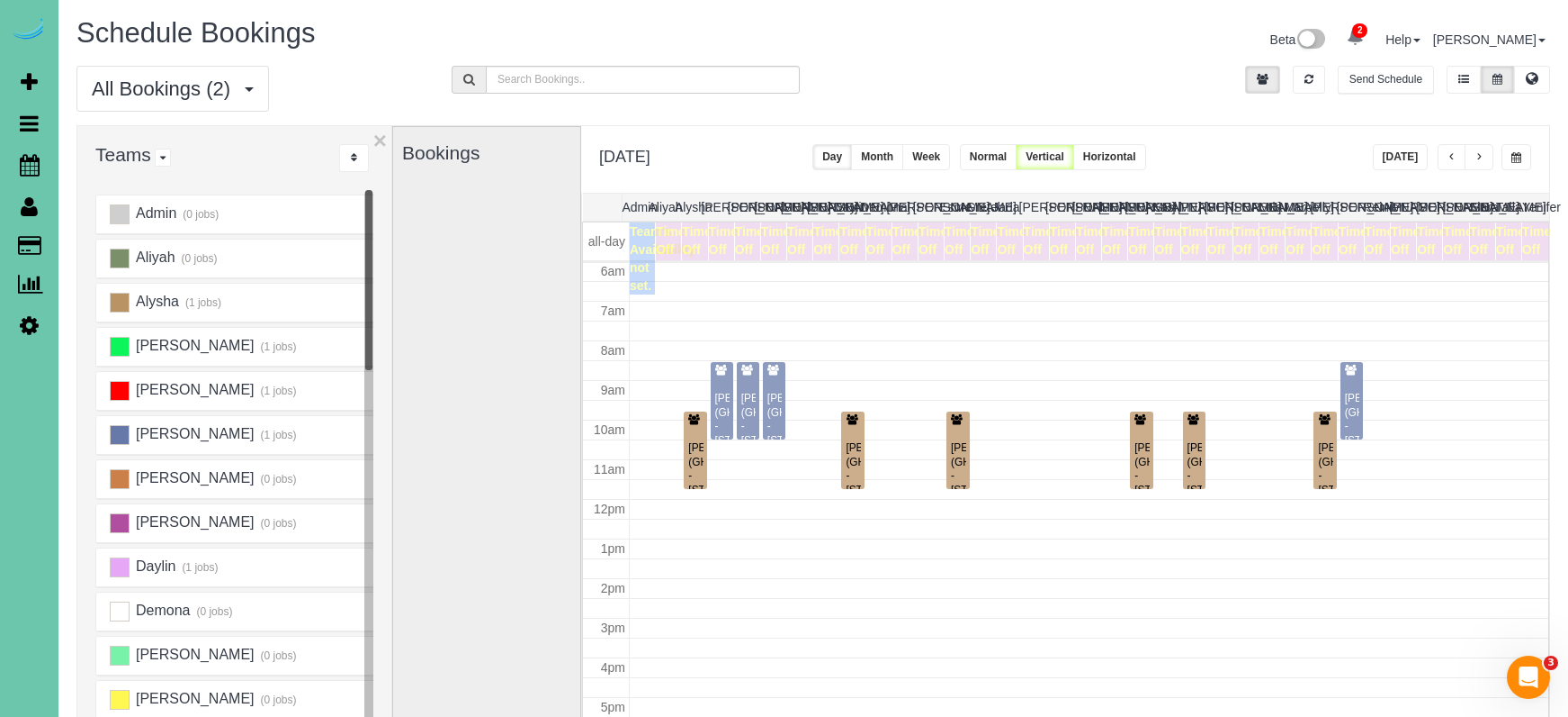
click at [1486, 161] on button "button" at bounding box center [1479, 157] width 29 height 26
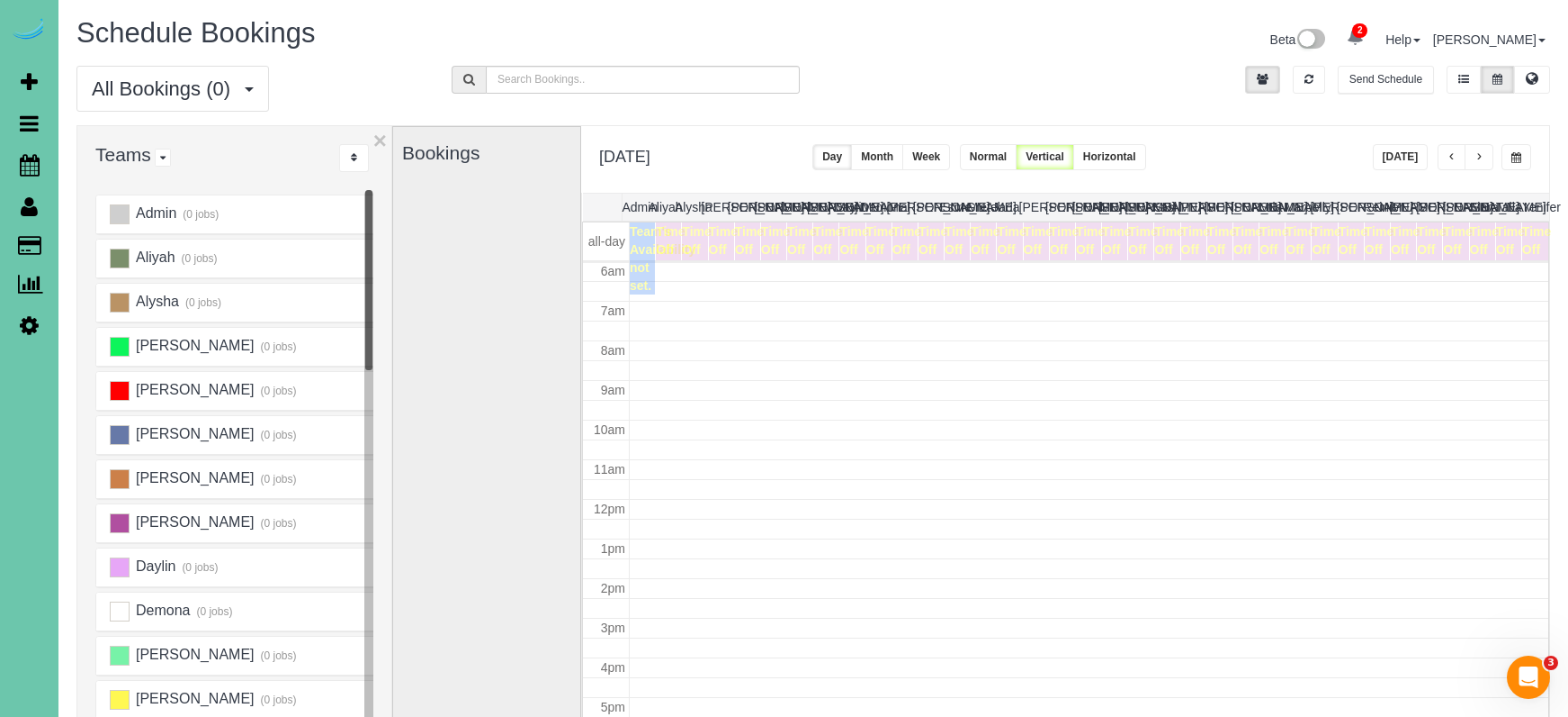
click at [1486, 161] on button "button" at bounding box center [1479, 157] width 29 height 26
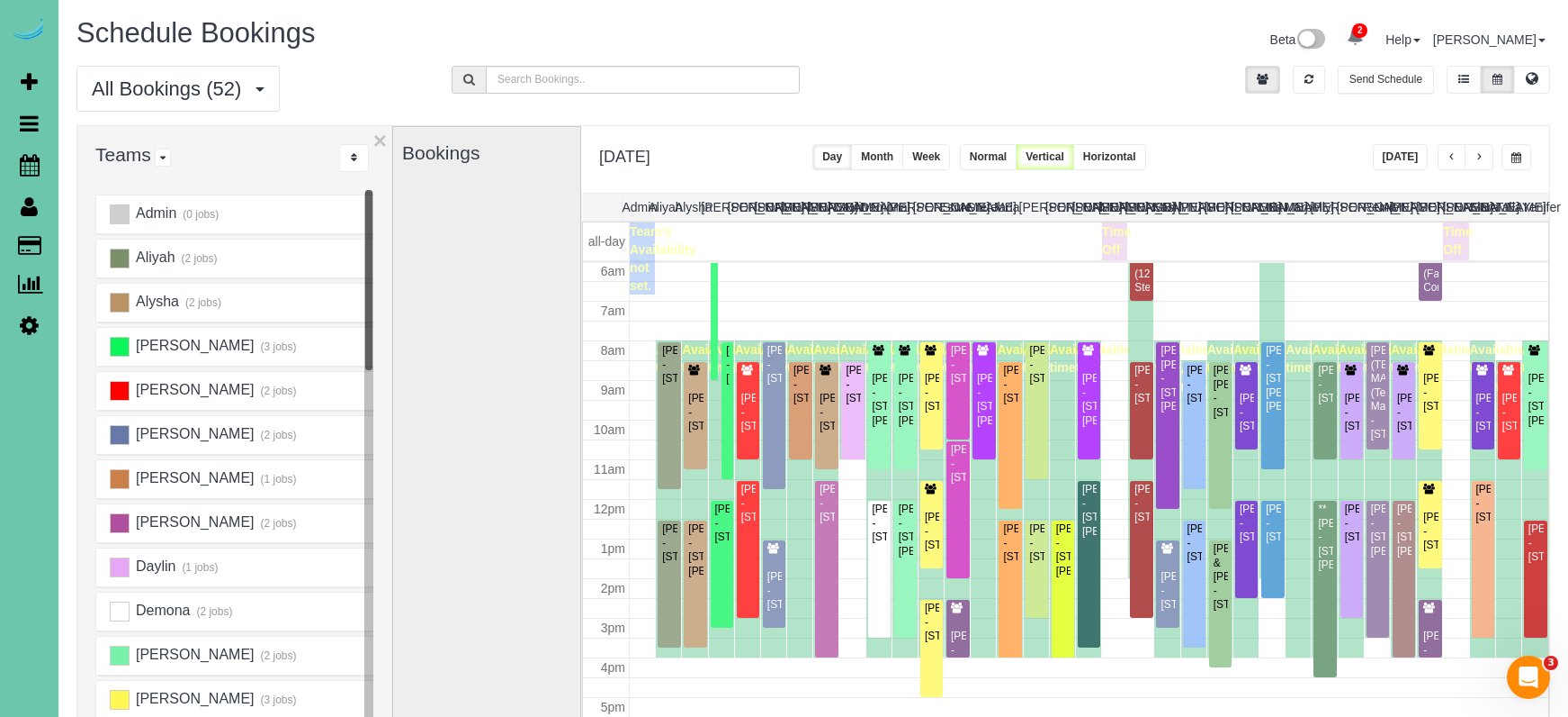
click at [1486, 161] on button "button" at bounding box center [1479, 157] width 29 height 26
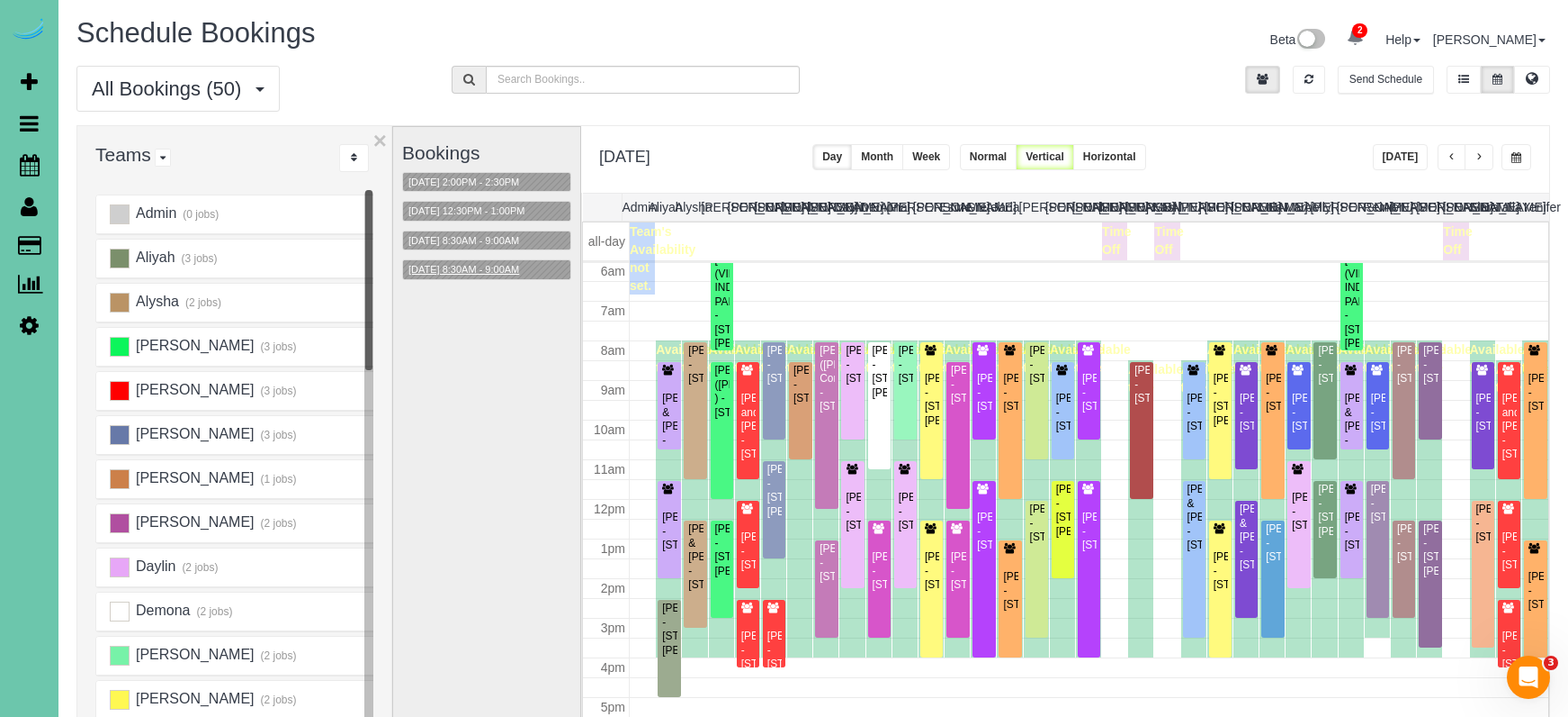
click at [504, 260] on button "09/09/2025 8:30AM - 9:00AM" at bounding box center [463, 269] width 122 height 19
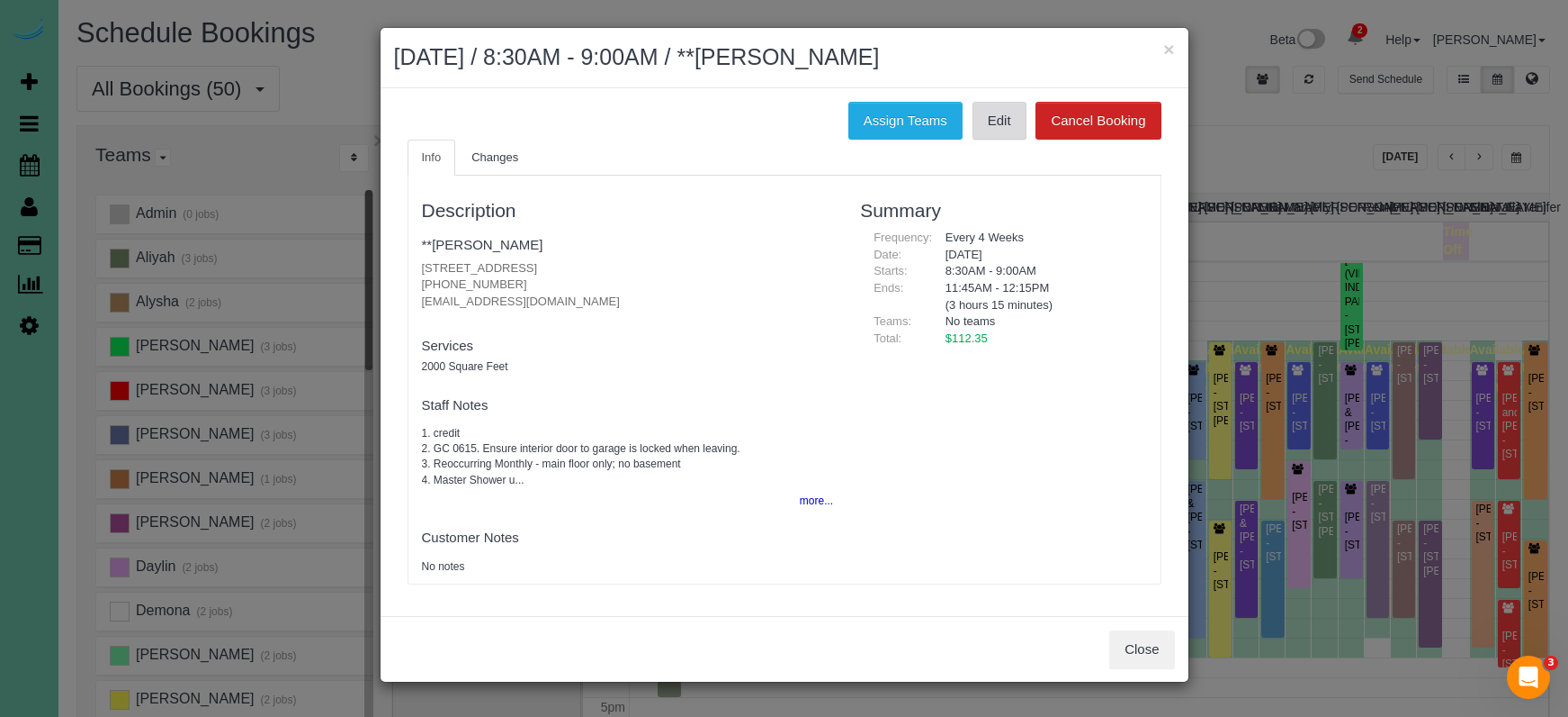
click at [993, 120] on link "Edit" at bounding box center [1000, 120] width 54 height 38
click at [479, 246] on link "**Samara Phillips" at bounding box center [483, 245] width 122 height 16
click at [1015, 118] on link "Edit" at bounding box center [1000, 120] width 54 height 38
click at [1163, 49] on button "×" at bounding box center [1168, 49] width 11 height 19
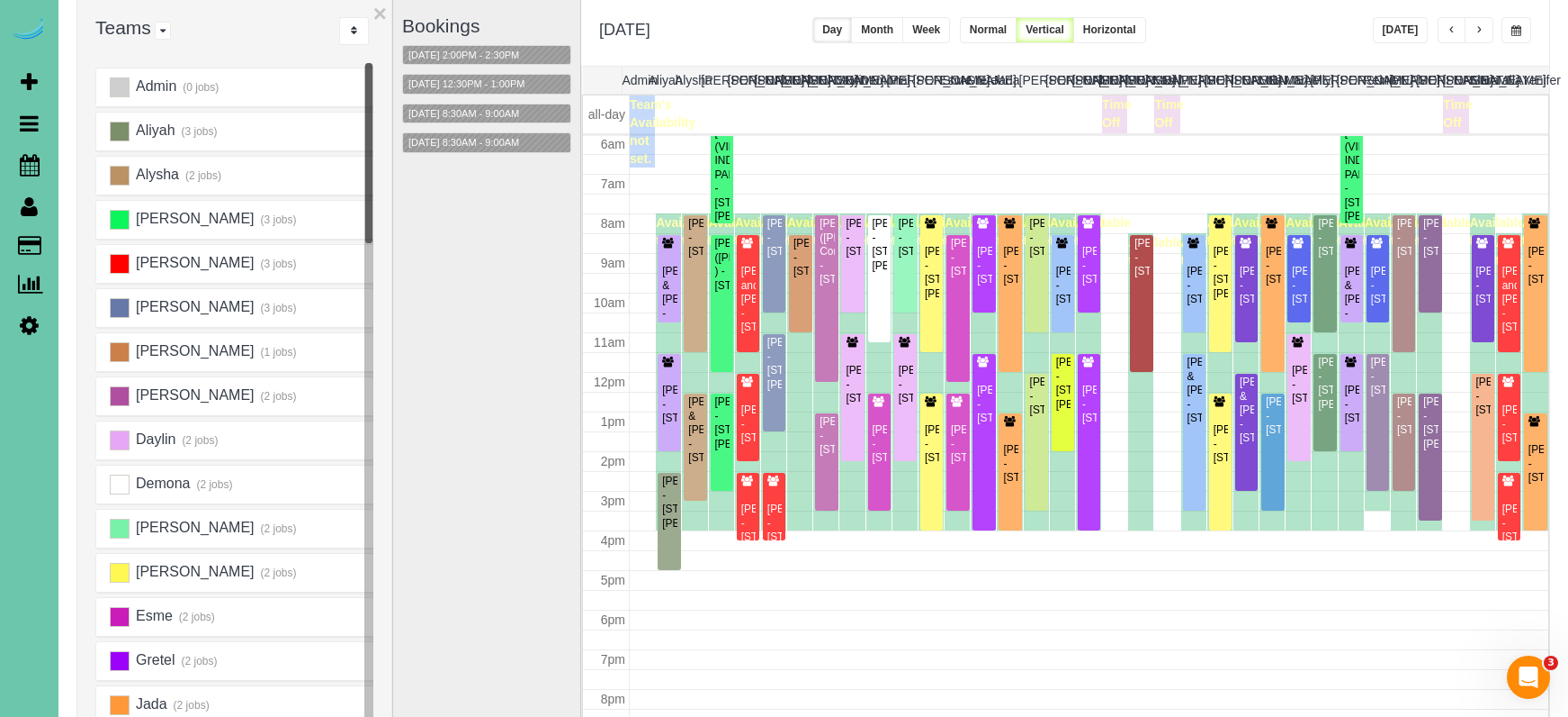
click at [1445, 26] on button "button" at bounding box center [1453, 30] width 29 height 26
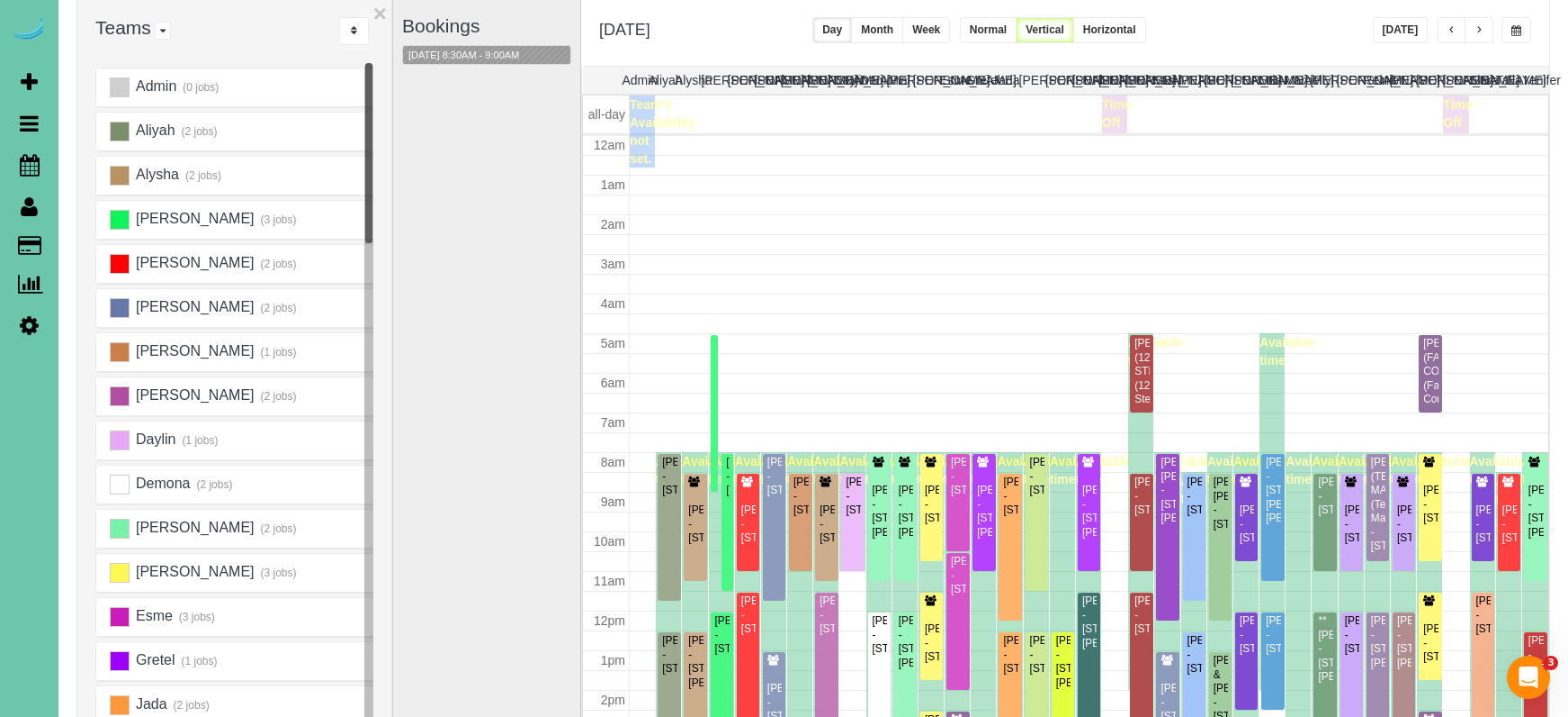
scroll to position [239, 0]
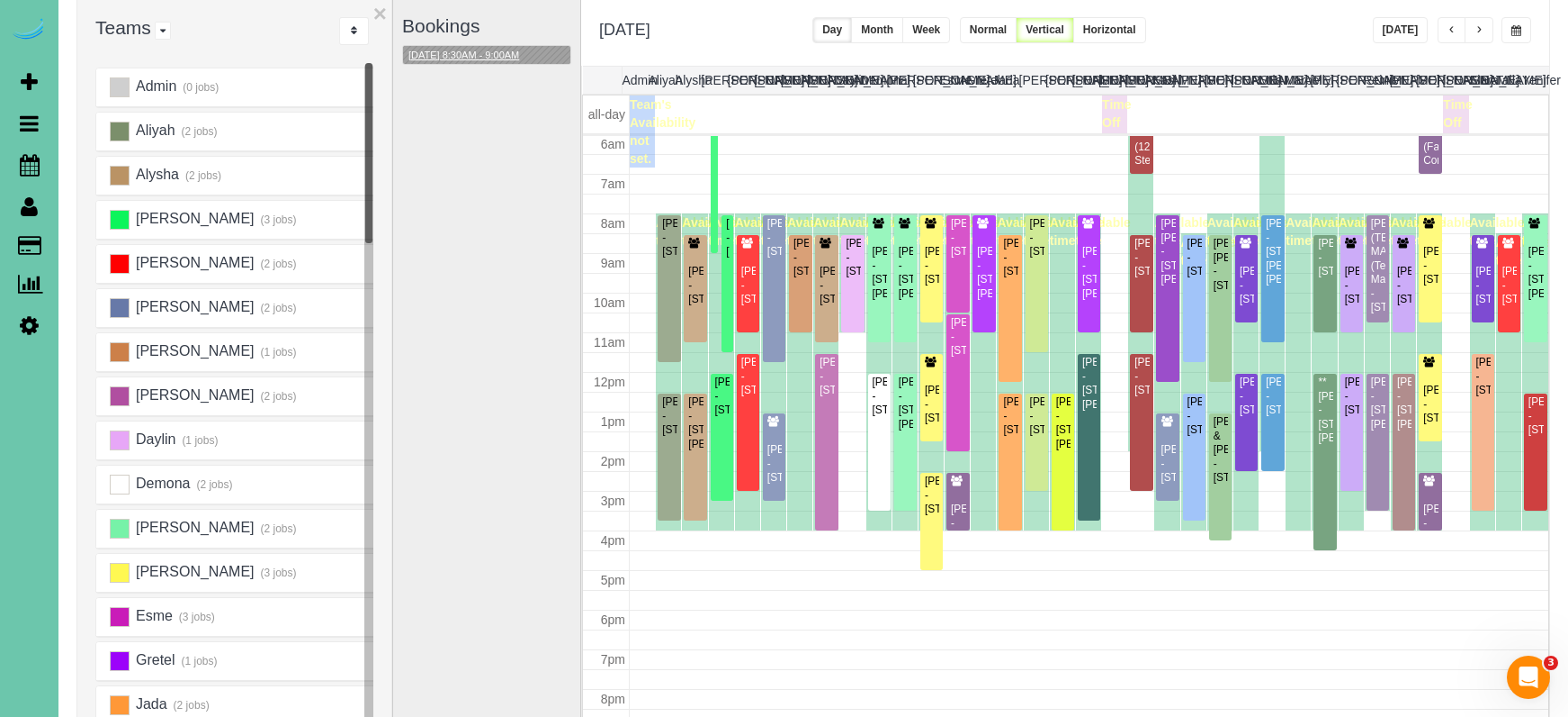
click at [488, 62] on button "[DATE] 8:30AM - 9:00AM" at bounding box center [463, 55] width 122 height 19
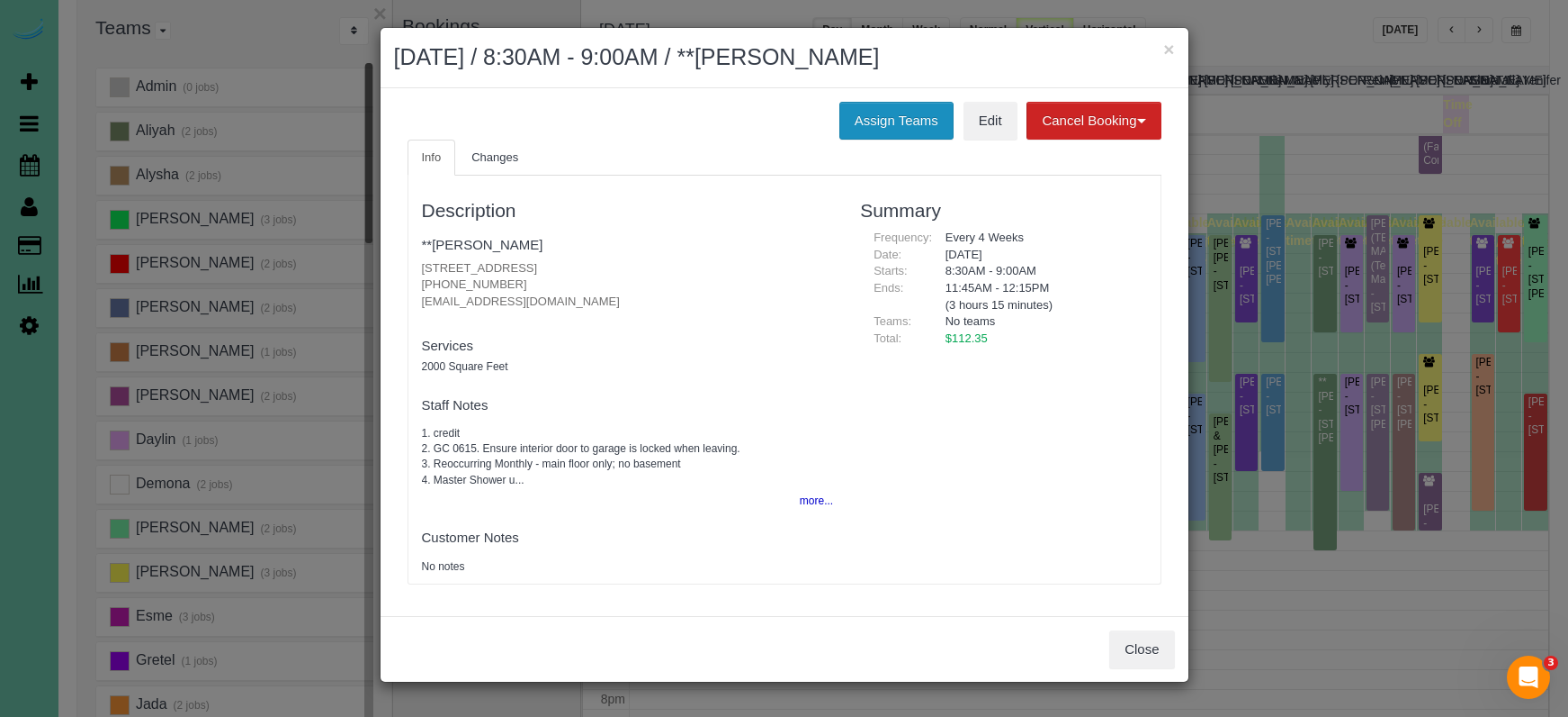
click at [885, 109] on button "Assign Teams" at bounding box center [896, 120] width 114 height 38
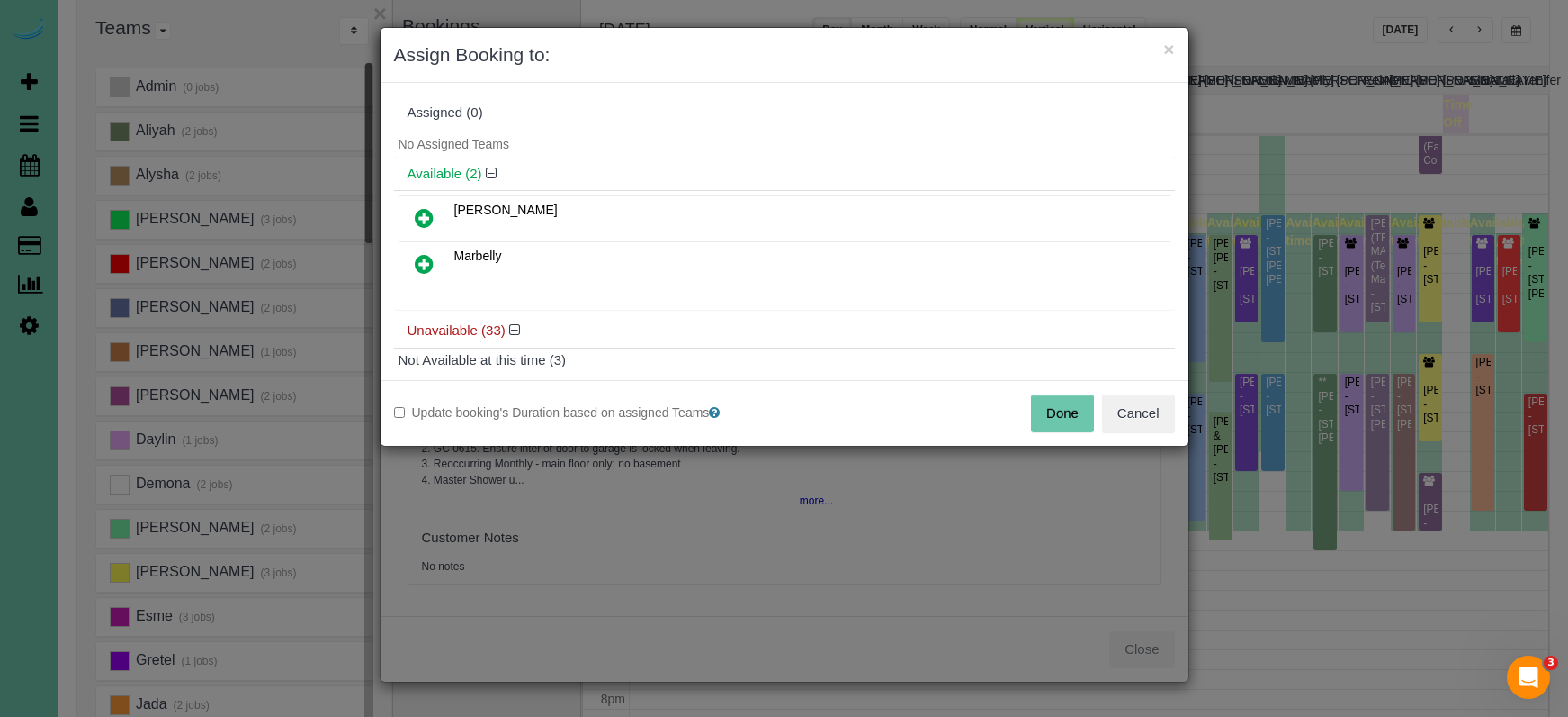
click at [433, 255] on icon at bounding box center [423, 263] width 19 height 21
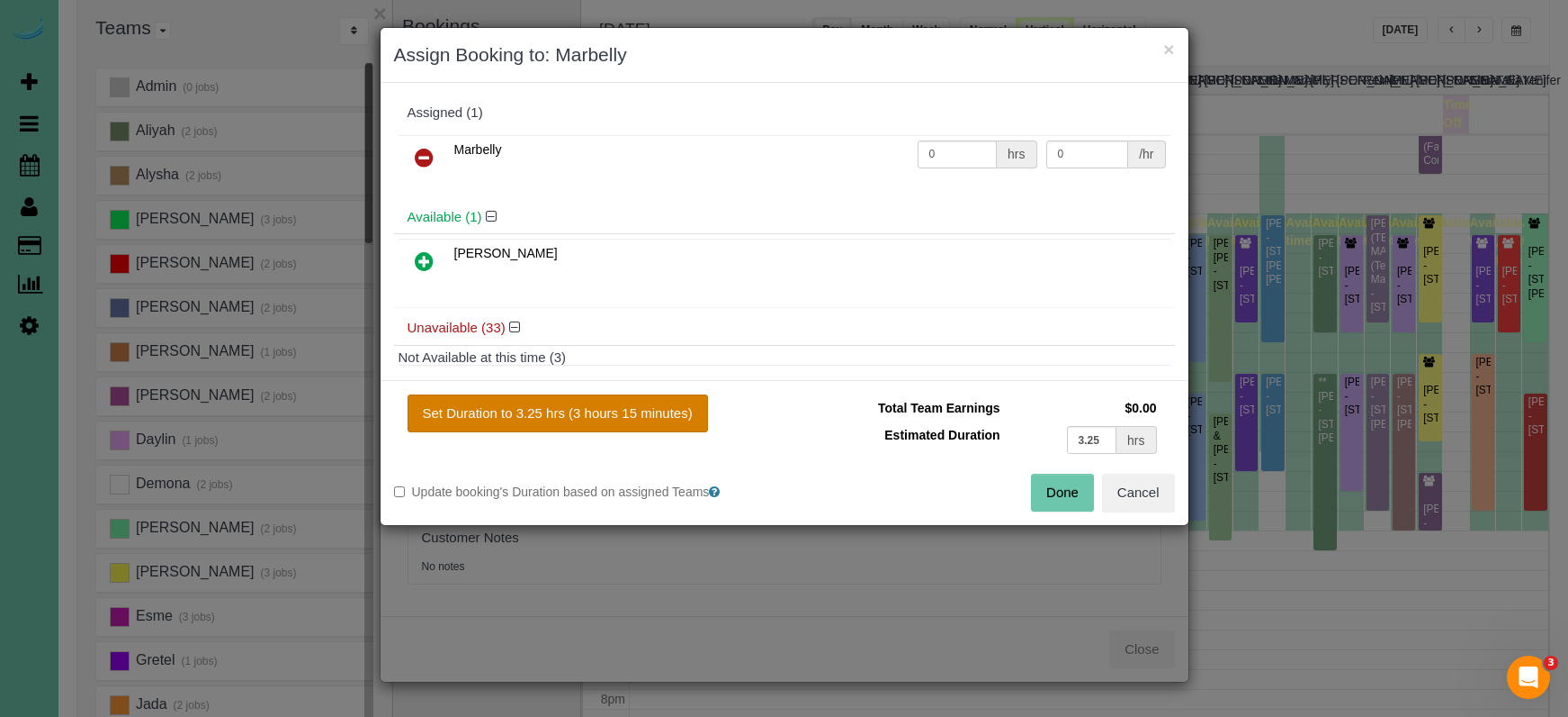
click at [691, 412] on button "Set Duration to 3.25 hrs (3 hours 15 minutes)" at bounding box center [558, 413] width 300 height 38
type input "3.25"
drag, startPoint x: 1049, startPoint y: 492, endPoint x: 1039, endPoint y: 491, distance: 10.0
click at [1049, 492] on button "Done" at bounding box center [1063, 492] width 63 height 38
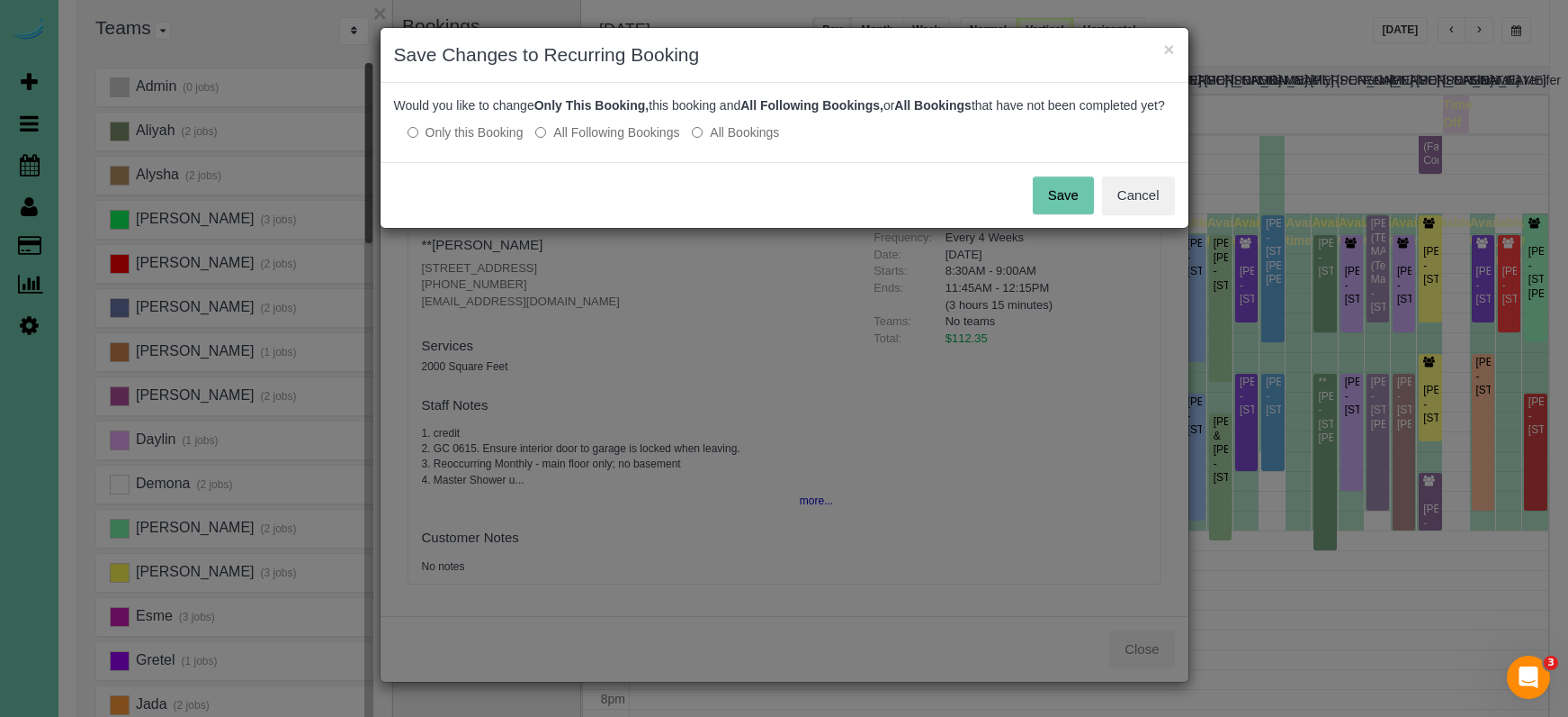
drag, startPoint x: 1058, startPoint y: 220, endPoint x: 1037, endPoint y: 200, distance: 29.0
click at [1058, 215] on button "Save" at bounding box center [1063, 195] width 61 height 38
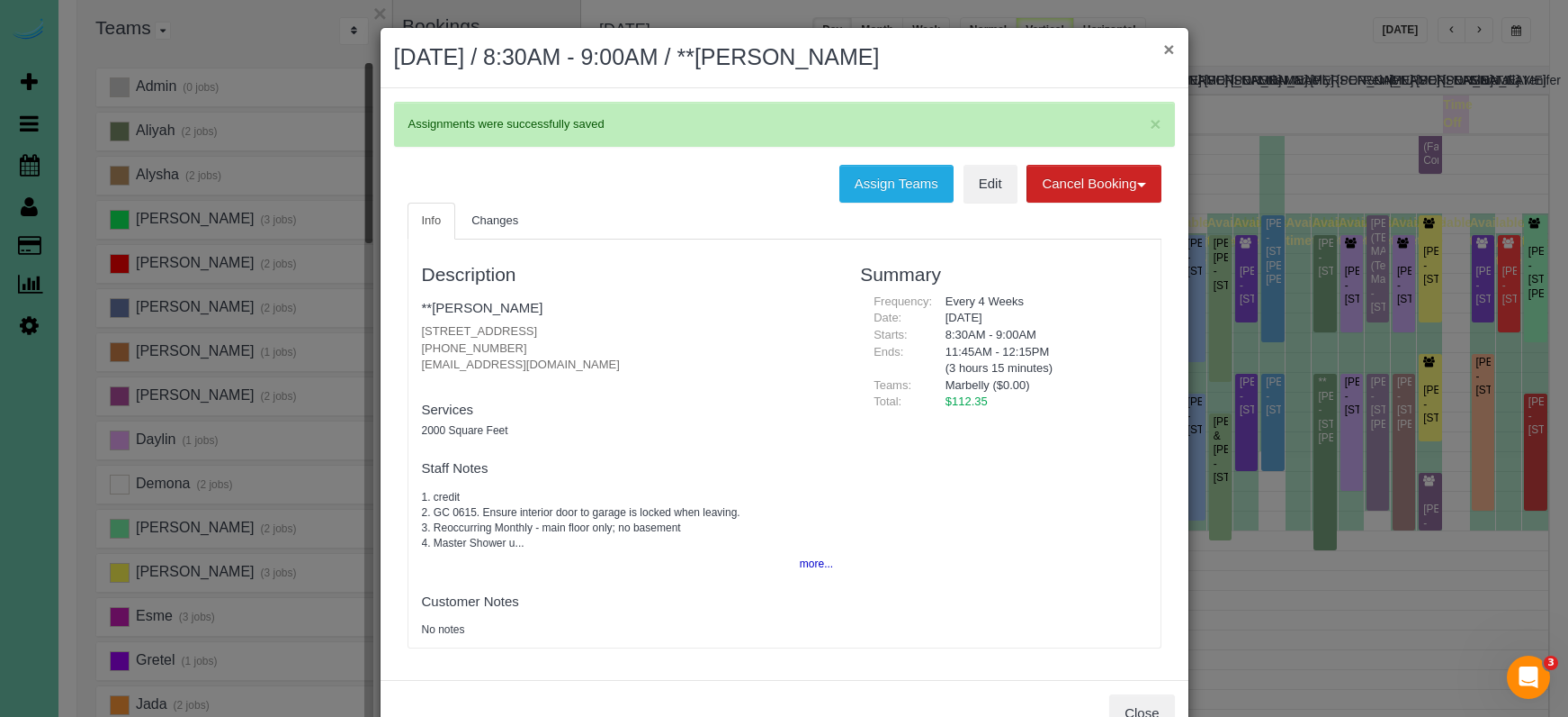
click at [1170, 49] on button "×" at bounding box center [1168, 49] width 11 height 19
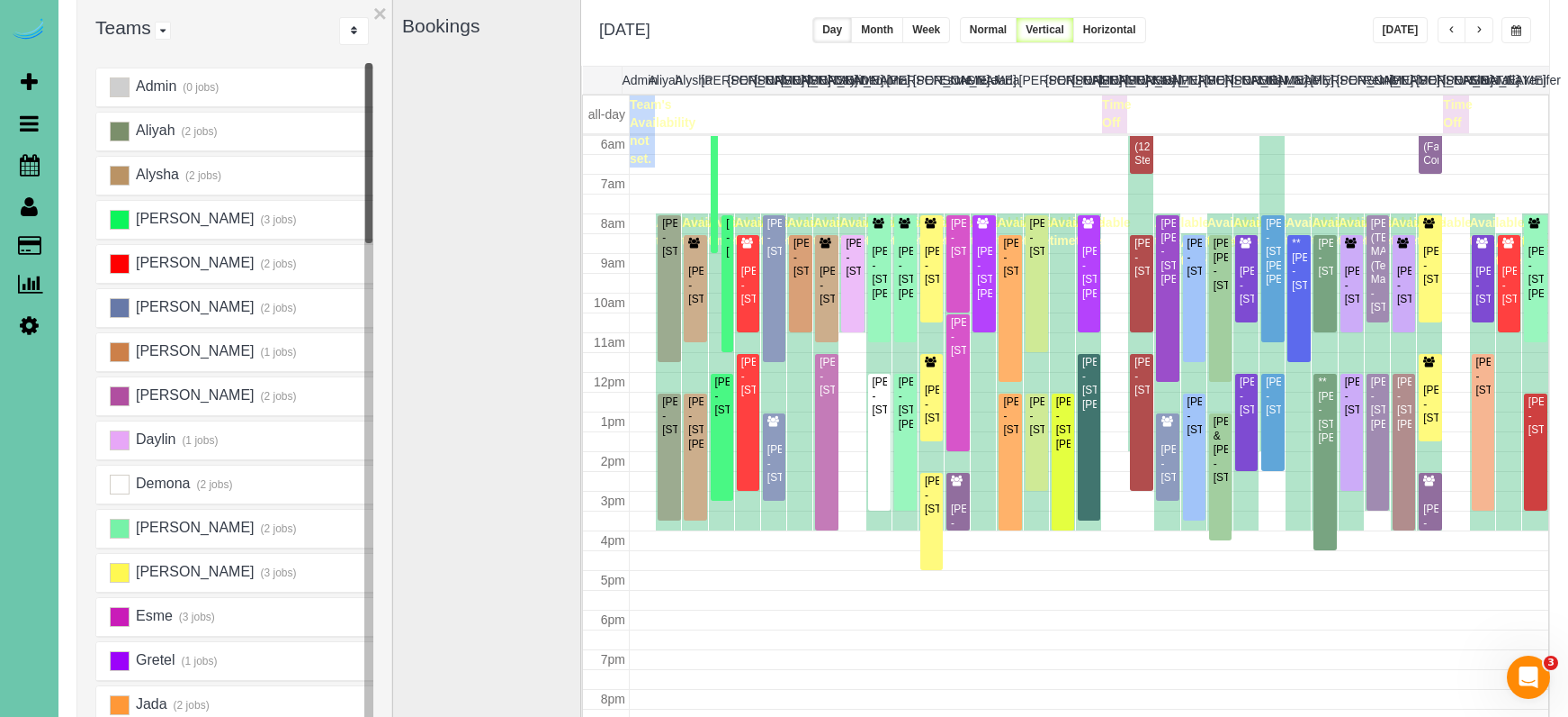
click at [1476, 28] on span "button" at bounding box center [1478, 30] width 9 height 11
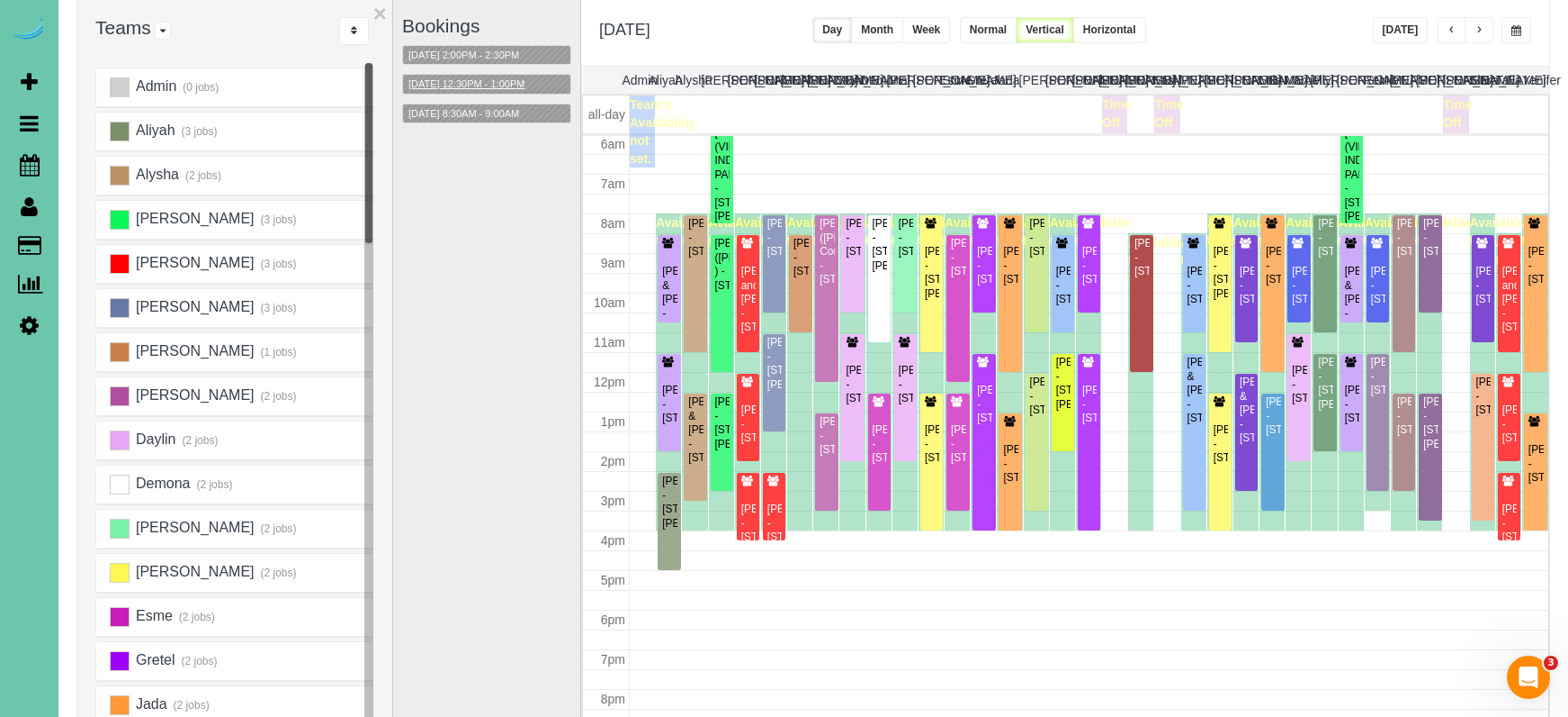
click at [514, 80] on button "09/09/2025 12:30PM - 1:00PM" at bounding box center [466, 84] width 127 height 19
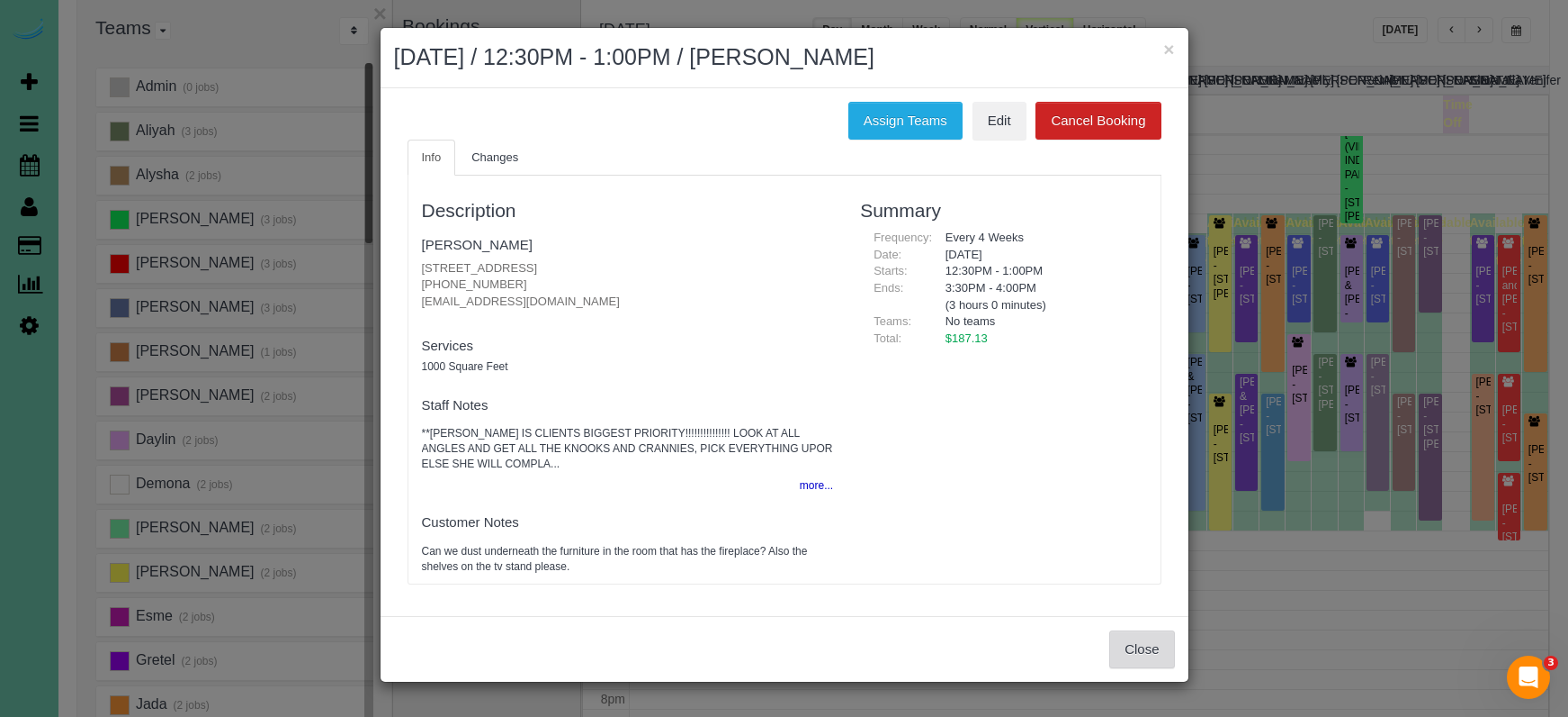
click at [1139, 641] on button "Close" at bounding box center [1142, 649] width 64 height 38
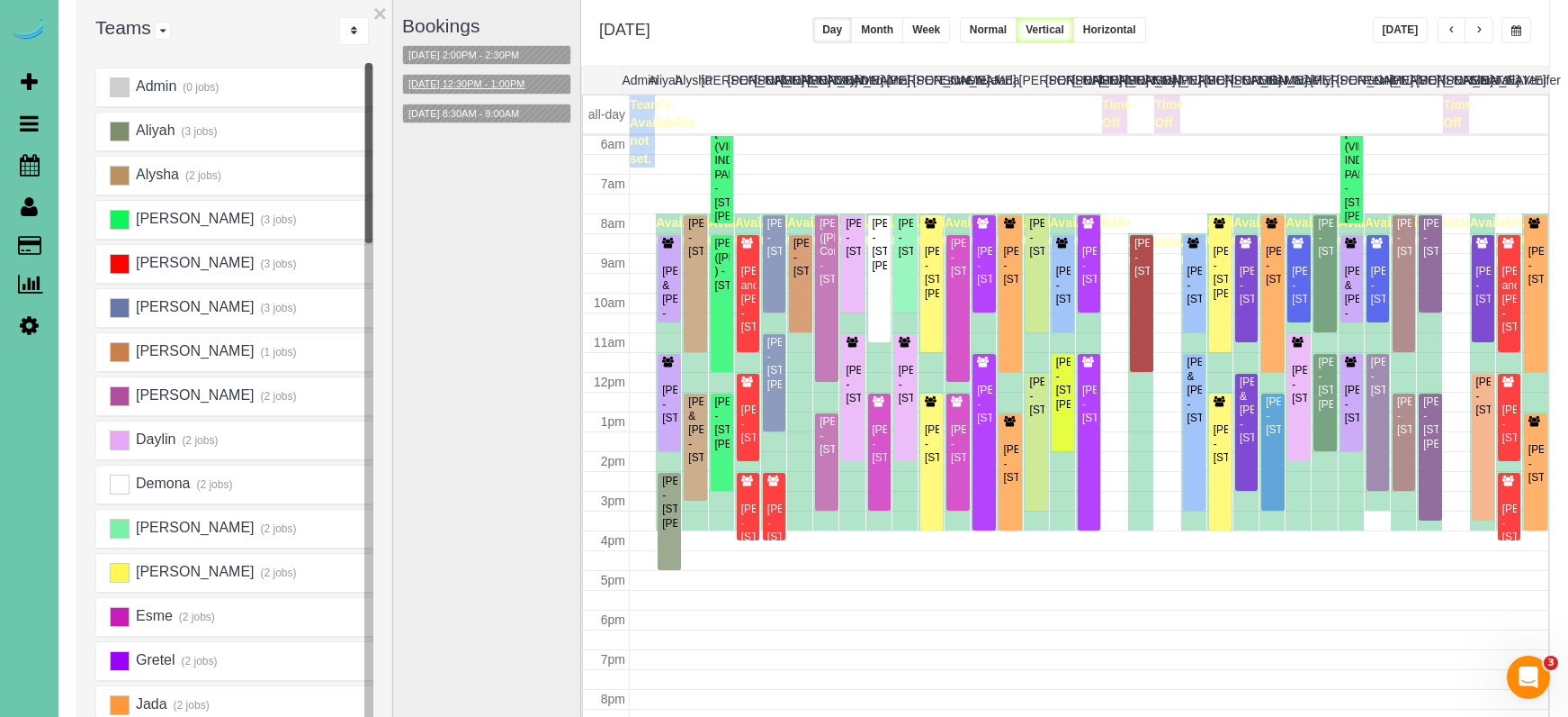
click at [468, 88] on button "09/09/2025 12:30PM - 1:00PM" at bounding box center [466, 84] width 127 height 19
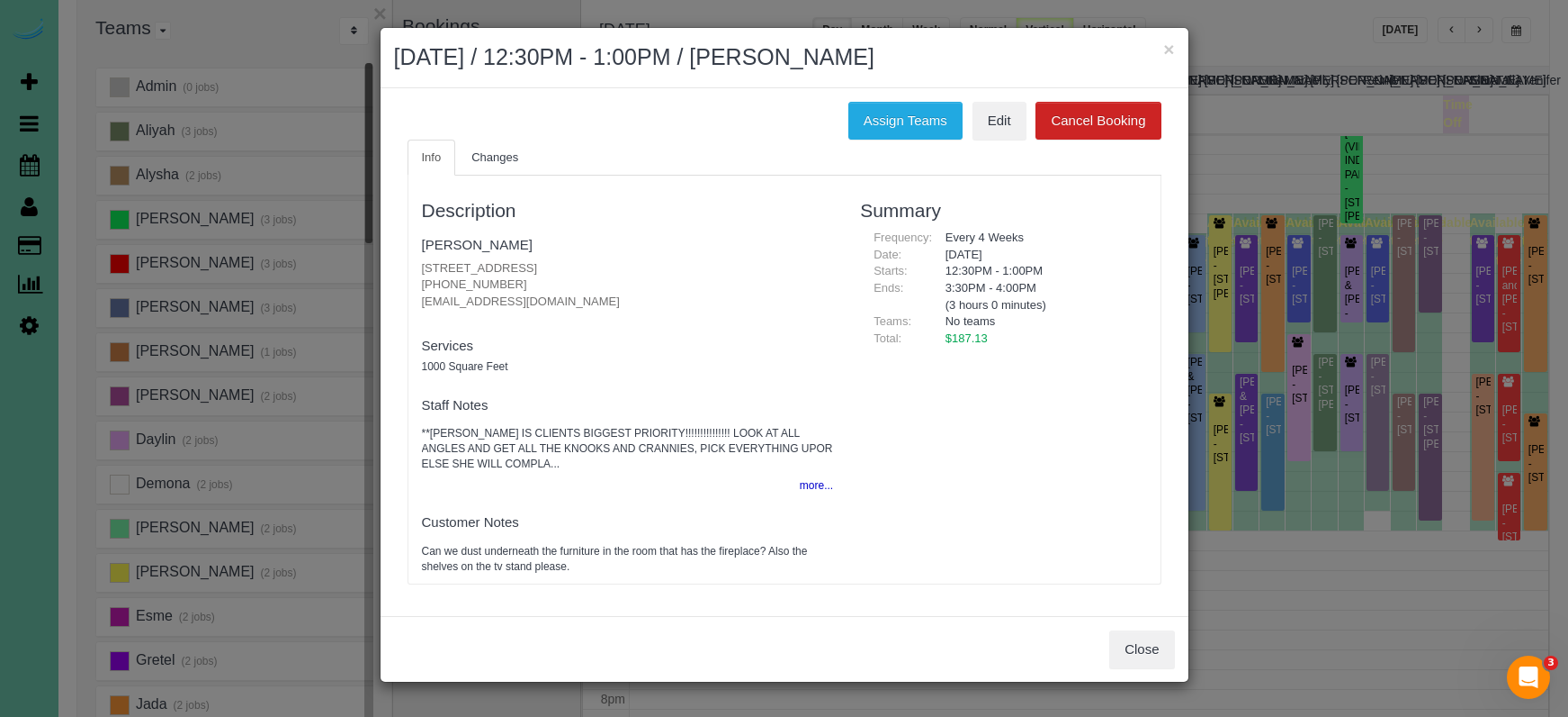
drag, startPoint x: 460, startPoint y: 281, endPoint x: 410, endPoint y: 278, distance: 50.1
click at [410, 278] on div "Description Joann Willis 3104 Sheridan Road, Bellevue, NE 68123 402-415-3018 jo…" at bounding box center [628, 379] width 439 height 390
copy p "402-415-3018"
click at [994, 119] on link "Edit" at bounding box center [1000, 120] width 54 height 38
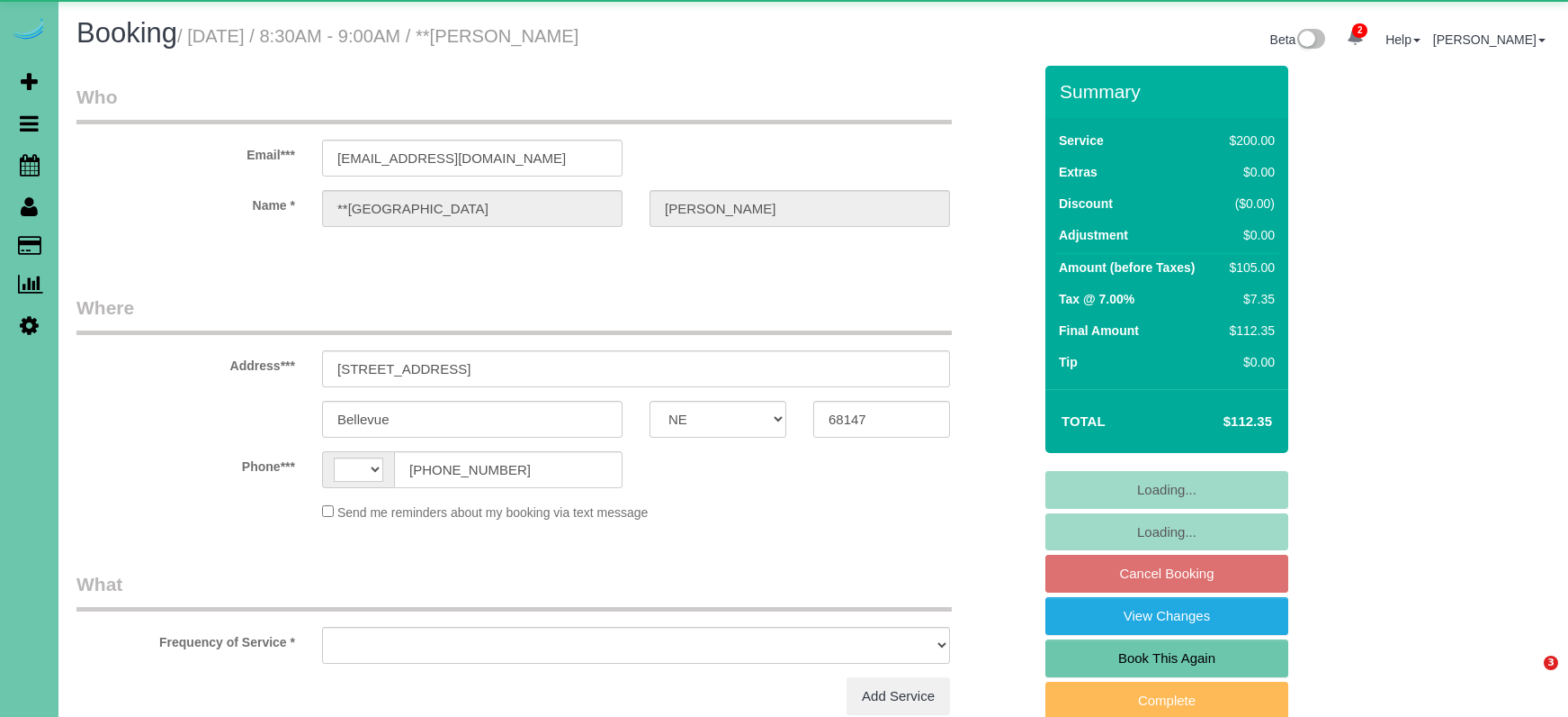
select select "NE"
select select "string:[GEOGRAPHIC_DATA]"
select select "object:658"
select select "string:fspay-c85961a2-9cf6-42c2-a0a7-493beeabb66f"
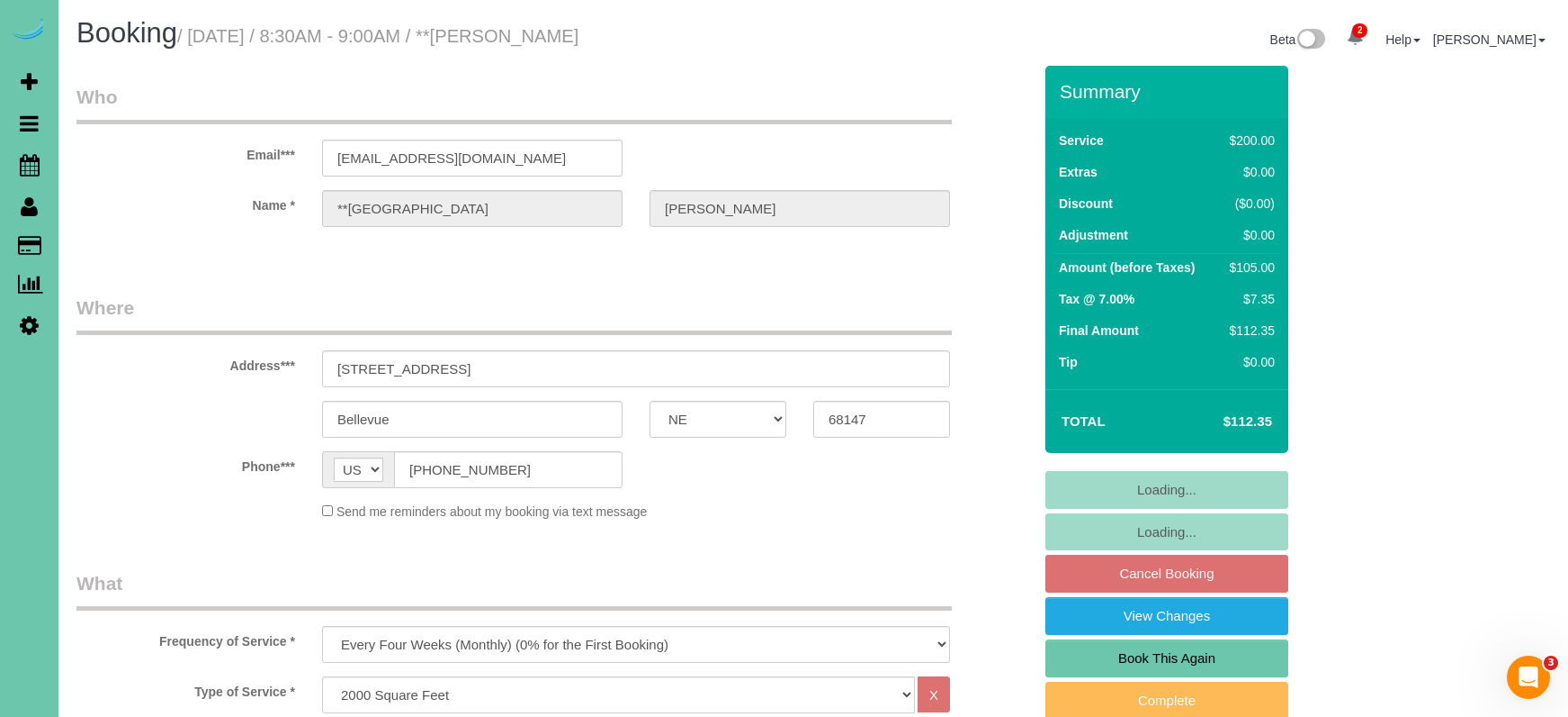
select select "object:857"
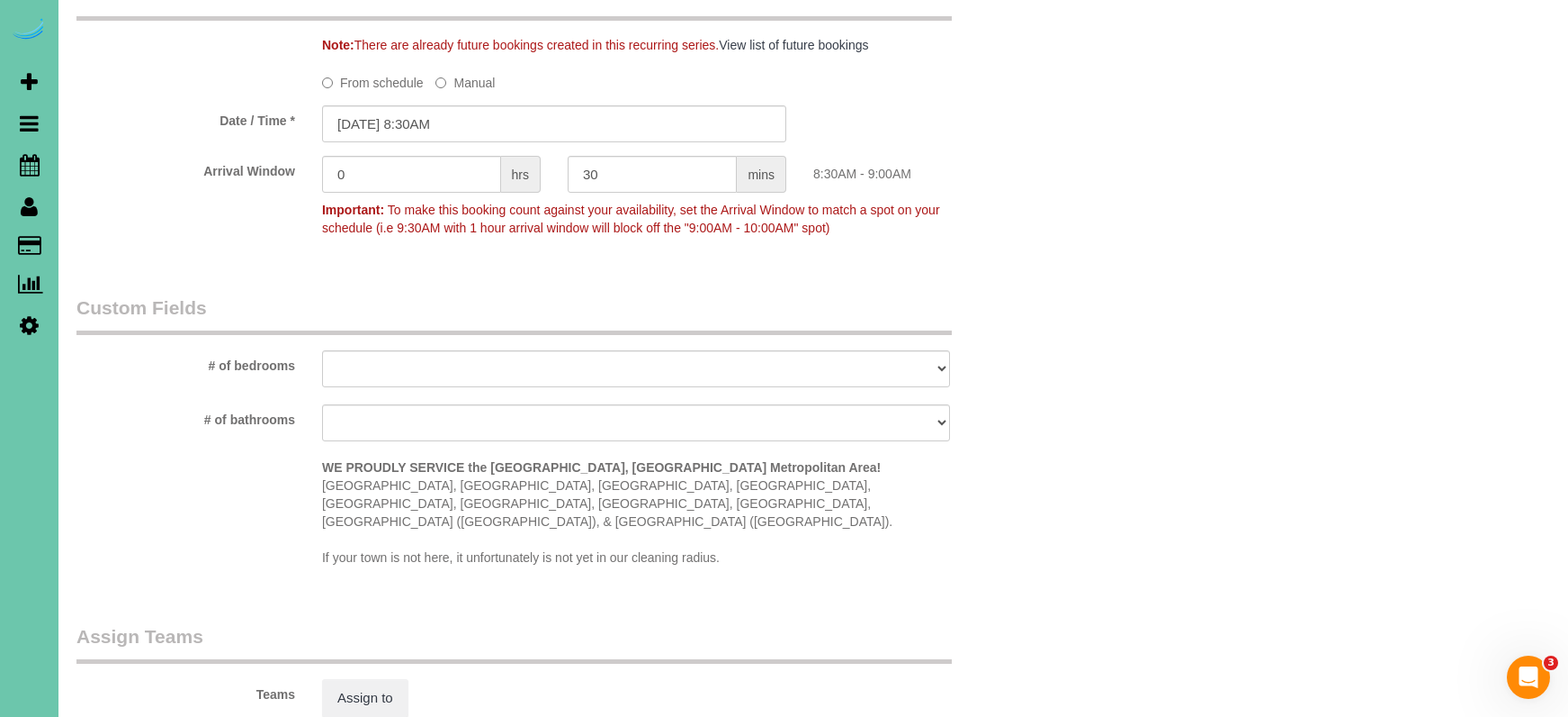
scroll to position [1377, 0]
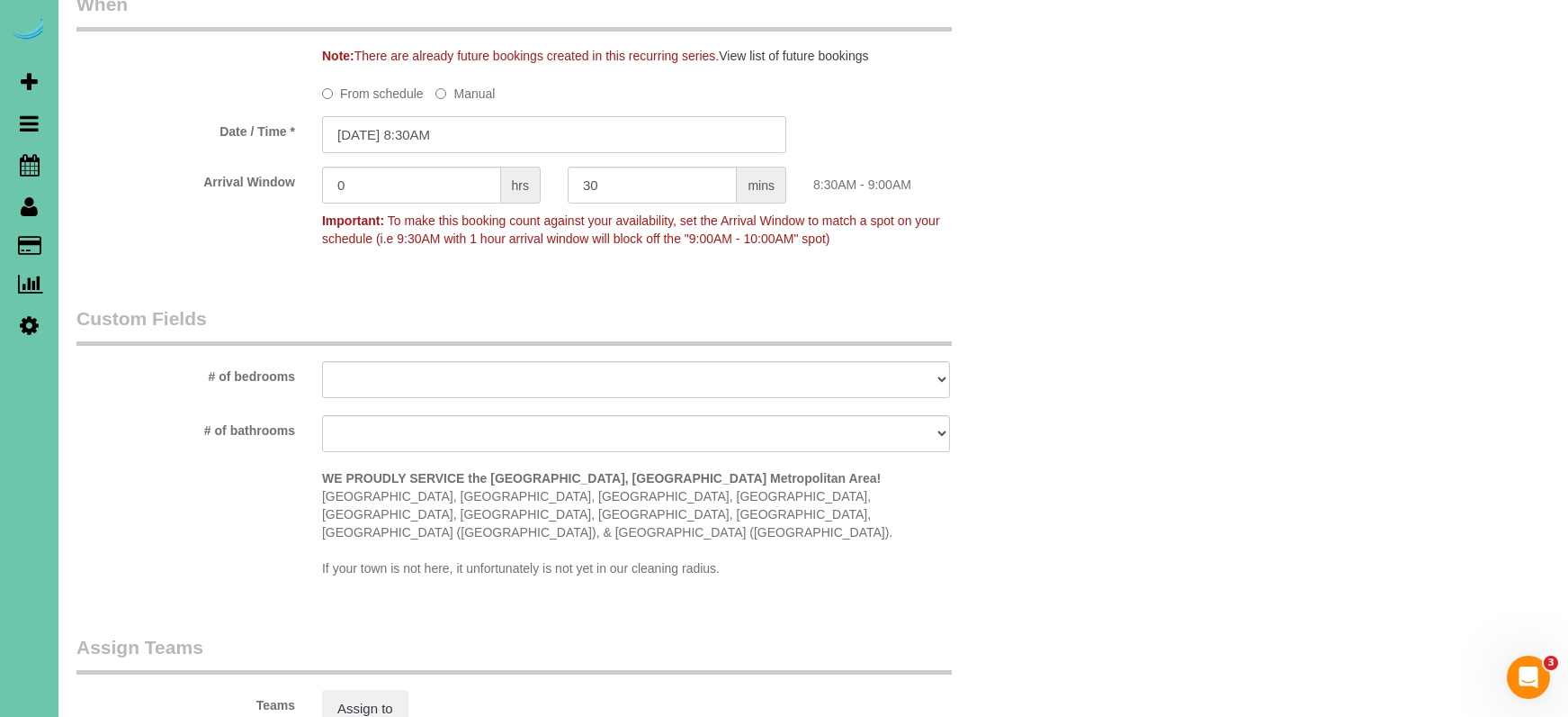
click at [547, 125] on input "[DATE] 8:30AM" at bounding box center [554, 135] width 464 height 37
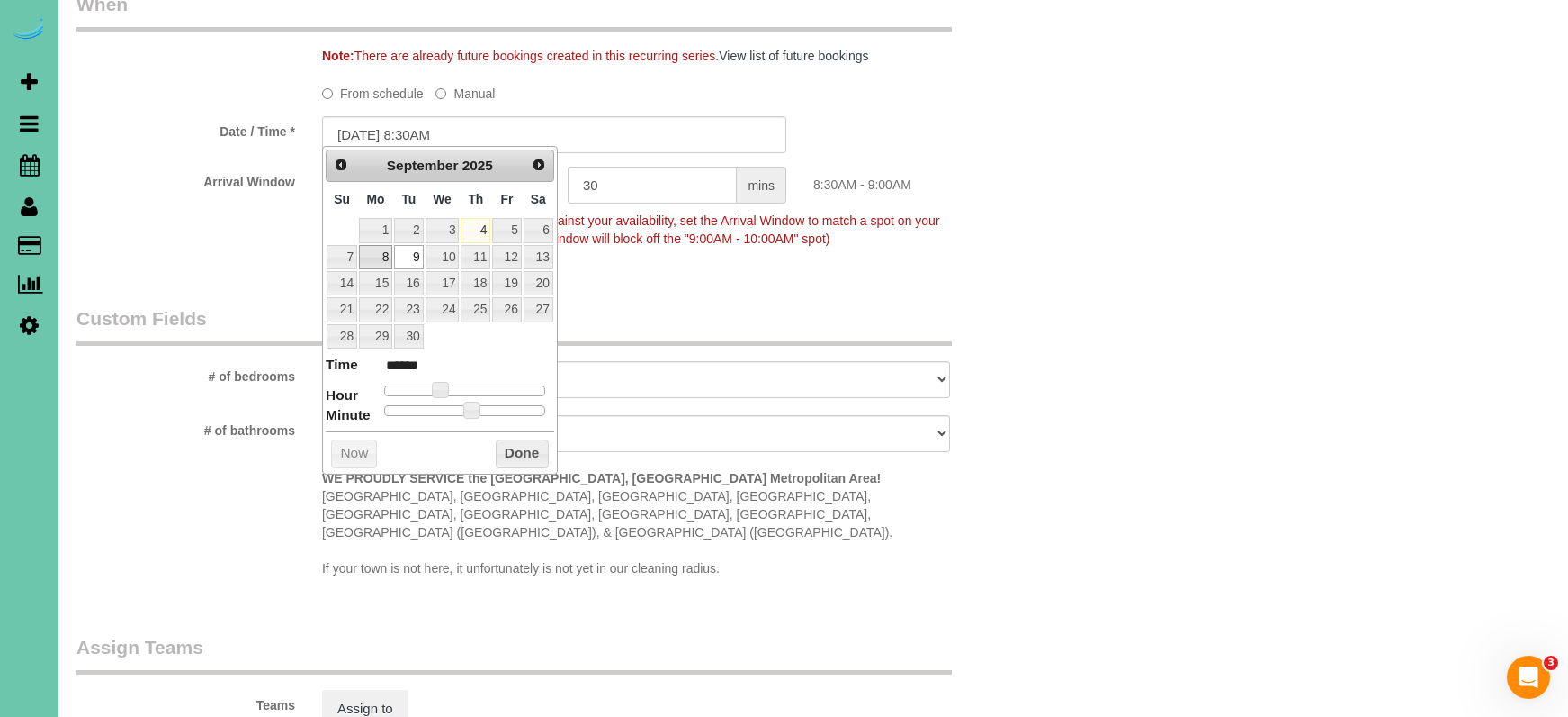
click at [378, 251] on link "8" at bounding box center [375, 257] width 33 height 24
type input "[DATE] 8:30AM"
drag, startPoint x: 529, startPoint y: 435, endPoint x: 544, endPoint y: 414, distance: 25.8
click at [529, 439] on button "Done" at bounding box center [522, 454] width 53 height 29
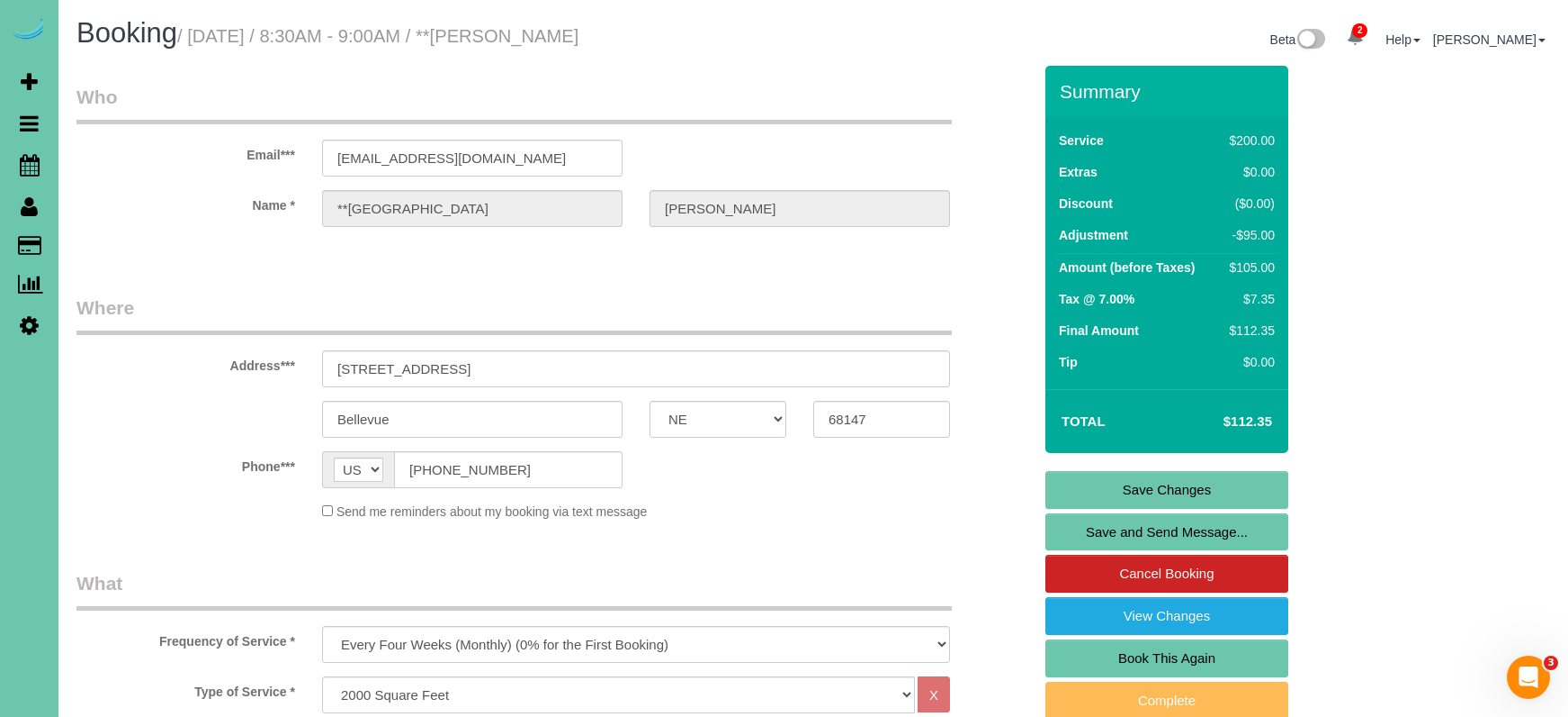
scroll to position [0, 0]
drag, startPoint x: 1051, startPoint y: 479, endPoint x: 1041, endPoint y: 481, distance: 10.2
click at [1051, 479] on link "Save Changes" at bounding box center [1166, 490] width 243 height 38
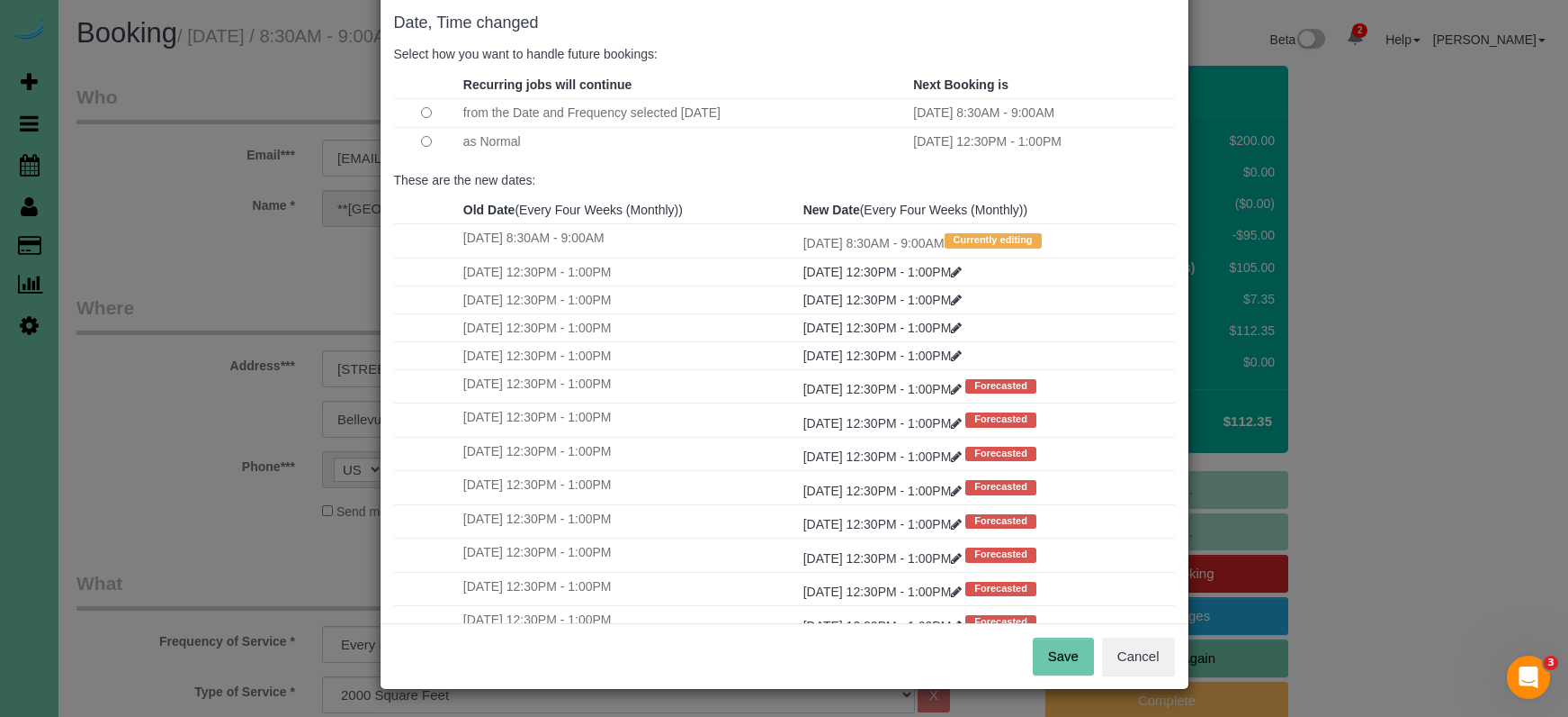
scroll to position [89, 0]
drag, startPoint x: 1077, startPoint y: 663, endPoint x: 1067, endPoint y: 647, distance: 18.9
click at [1076, 662] on button "Save" at bounding box center [1063, 657] width 61 height 38
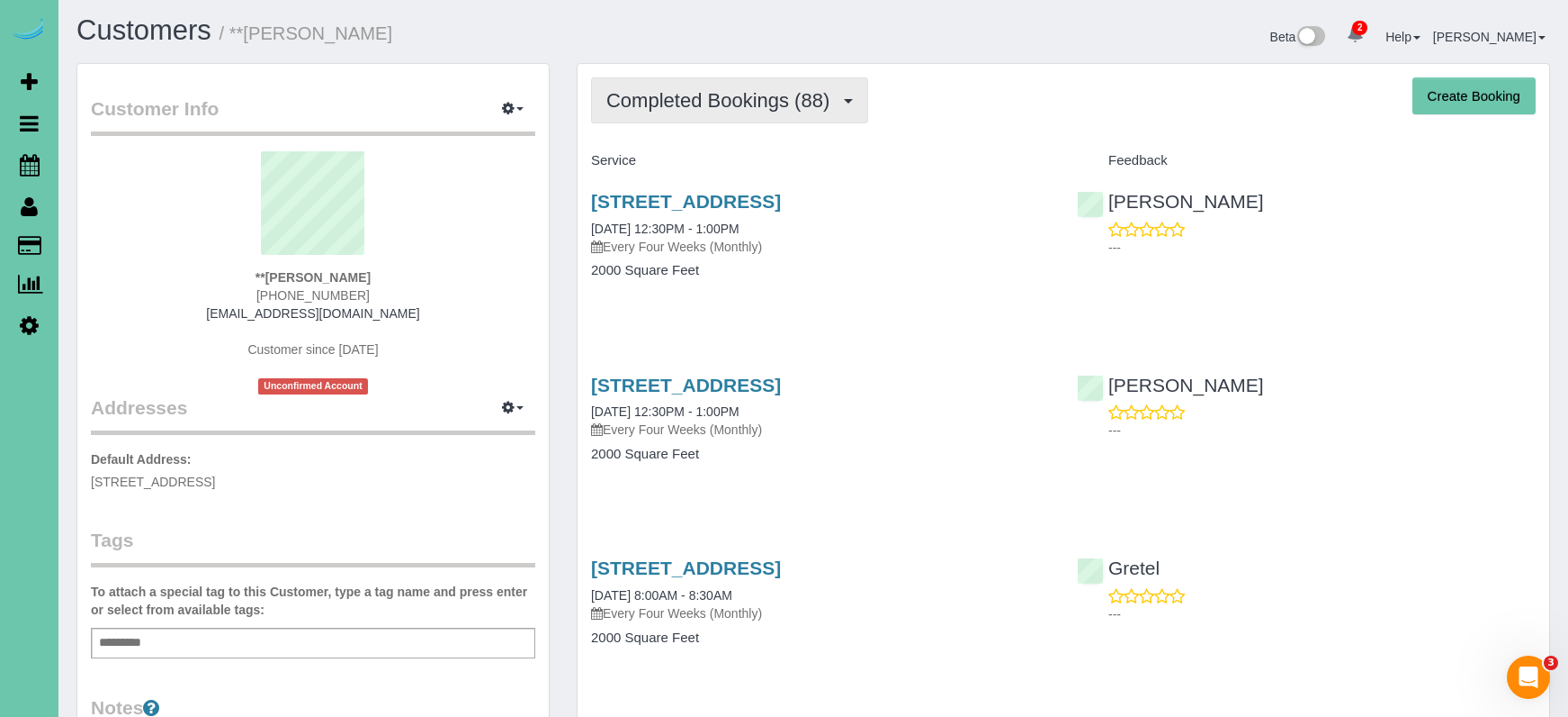
scroll to position [3, 0]
drag, startPoint x: 663, startPoint y: 102, endPoint x: 658, endPoint y: 117, distance: 15.8
click at [663, 102] on span "Completed Bookings (88)" at bounding box center [723, 100] width 232 height 22
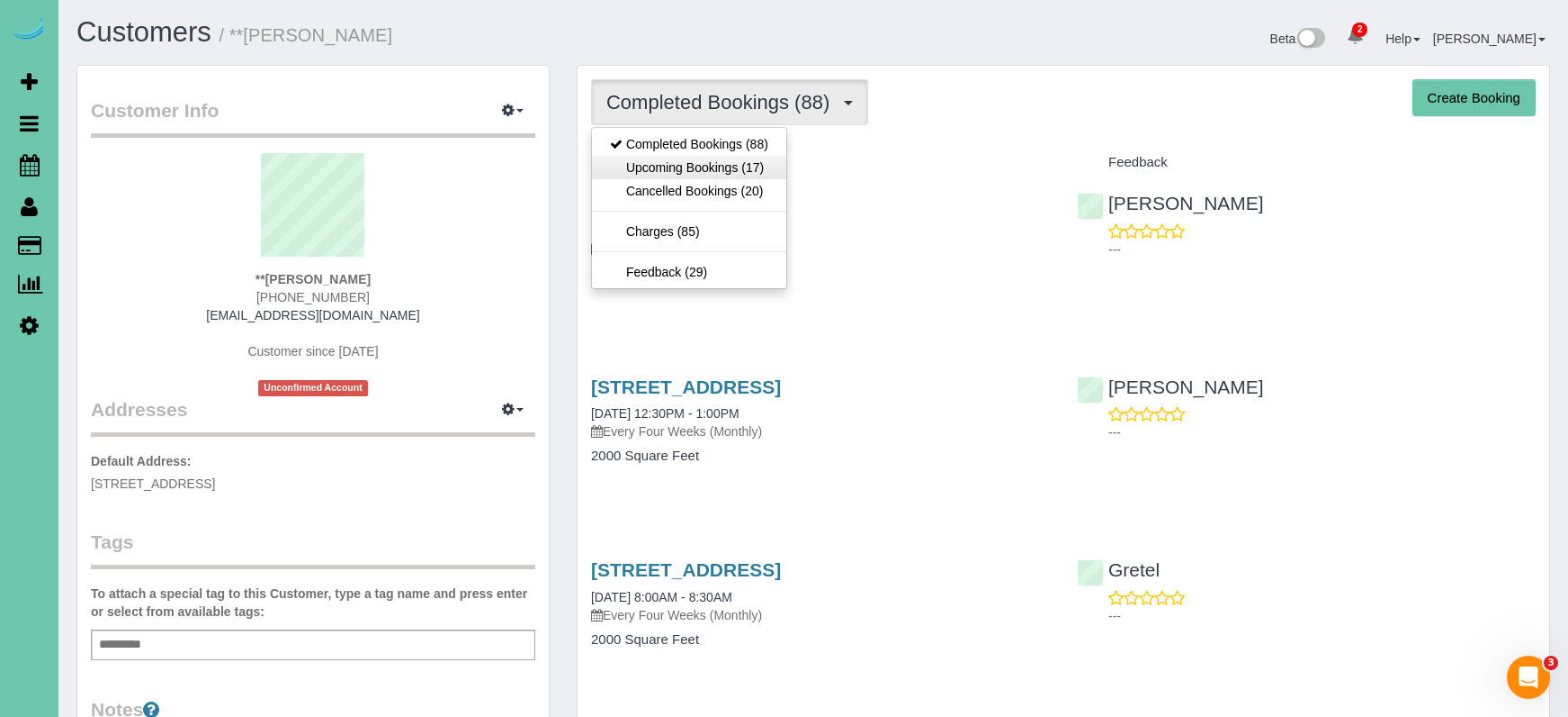
click at [659, 169] on link "Upcoming Bookings (17)" at bounding box center [688, 168] width 194 height 23
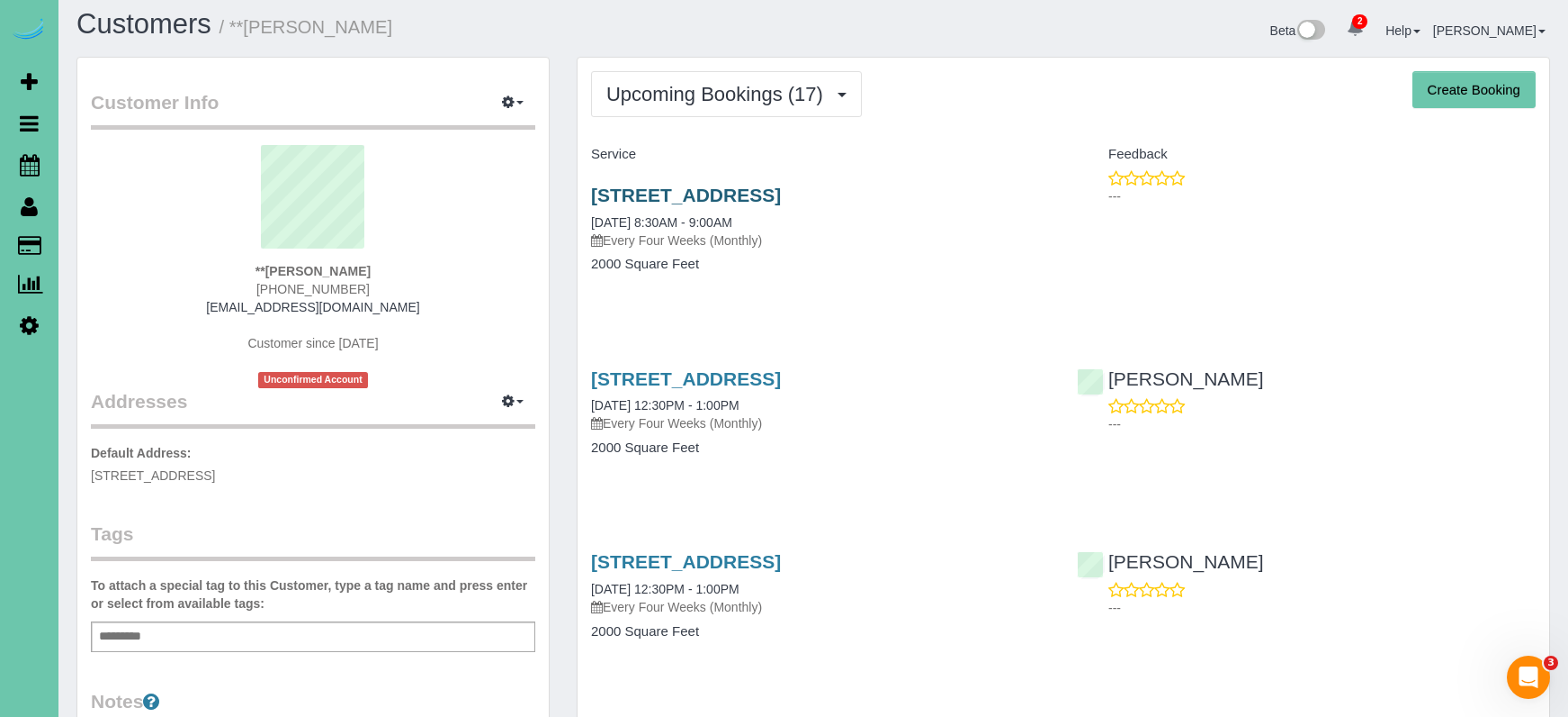
scroll to position [9, 1]
click at [671, 194] on link "[STREET_ADDRESS]" at bounding box center [686, 194] width 190 height 20
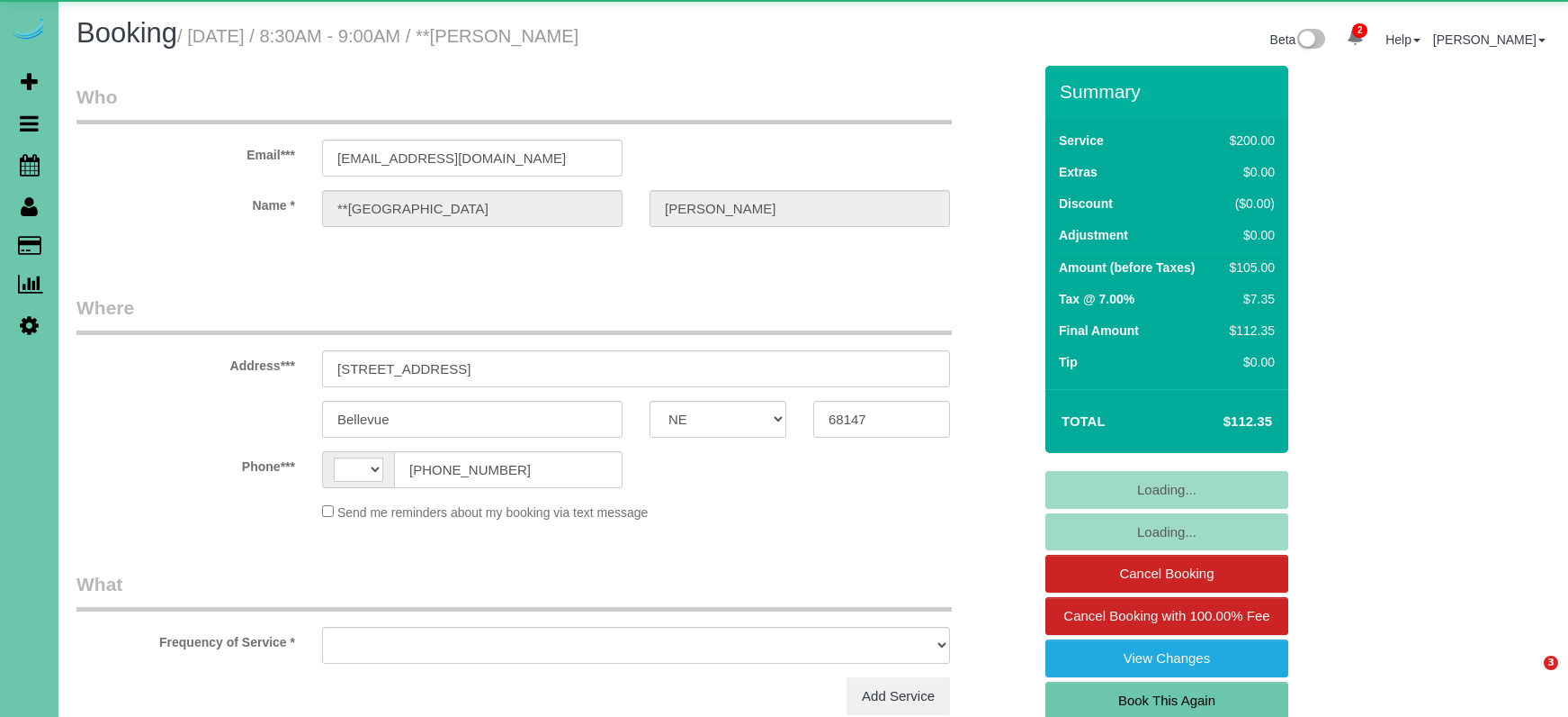
select select "NE"
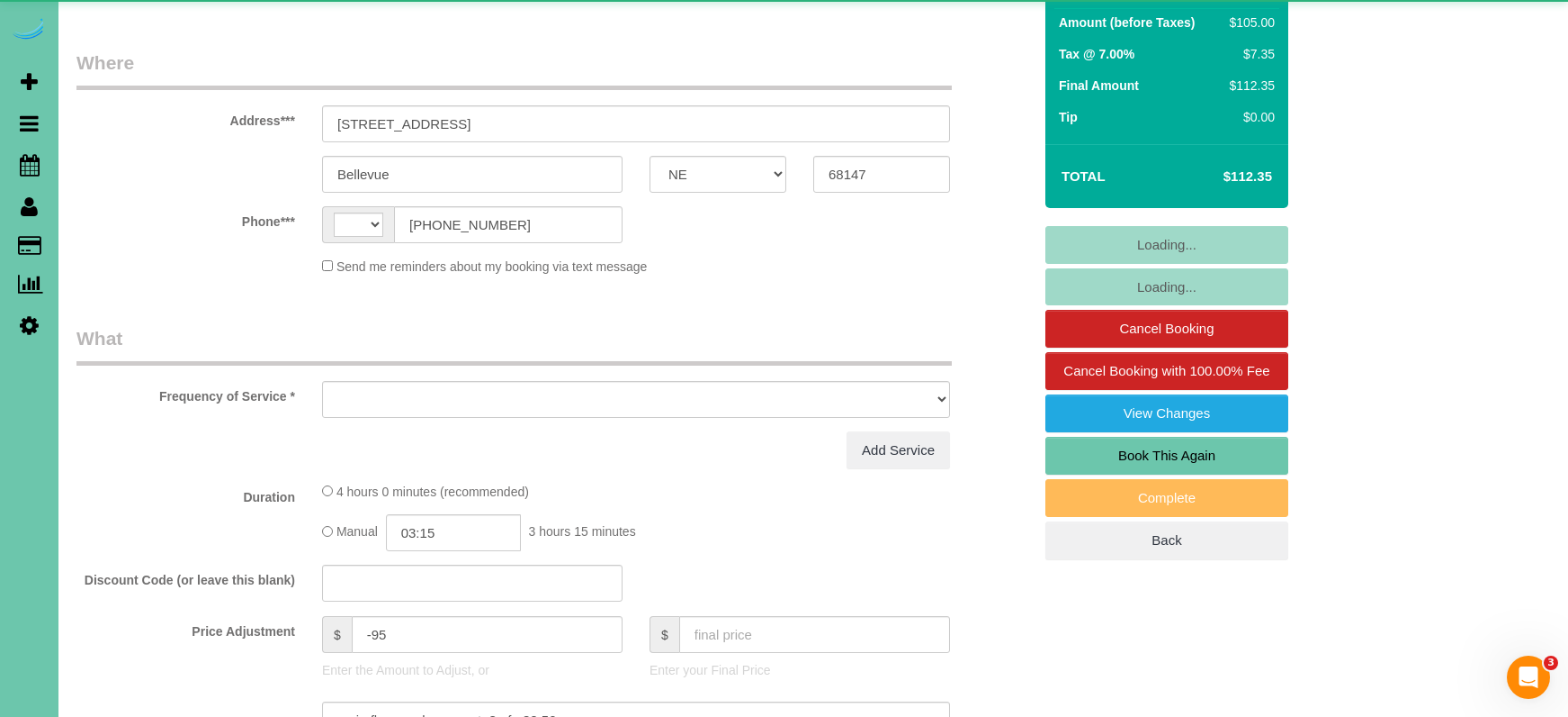
select select "string:[GEOGRAPHIC_DATA]"
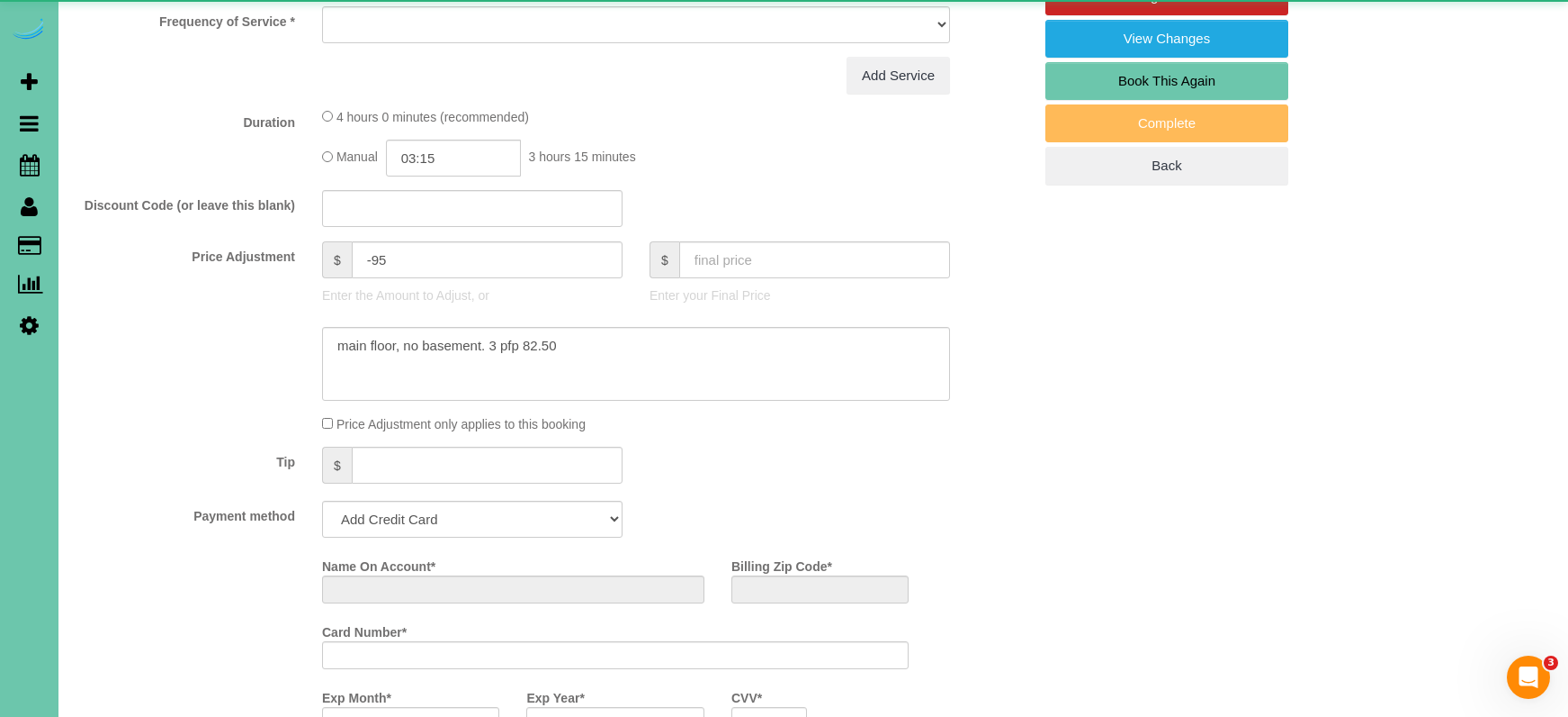
select select "string:fspay-c85961a2-9cf6-42c2-a0a7-493beeabb66f"
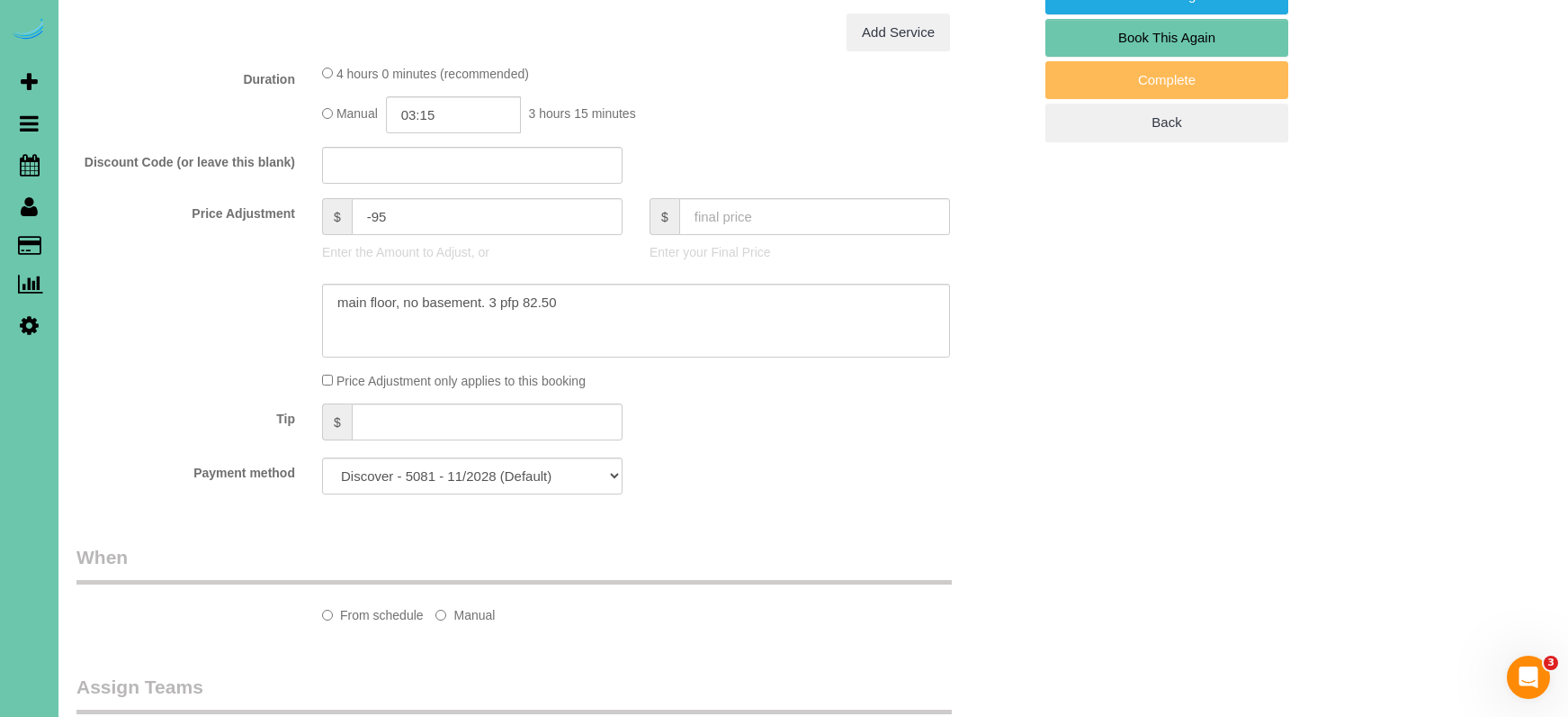
scroll to position [700, 0]
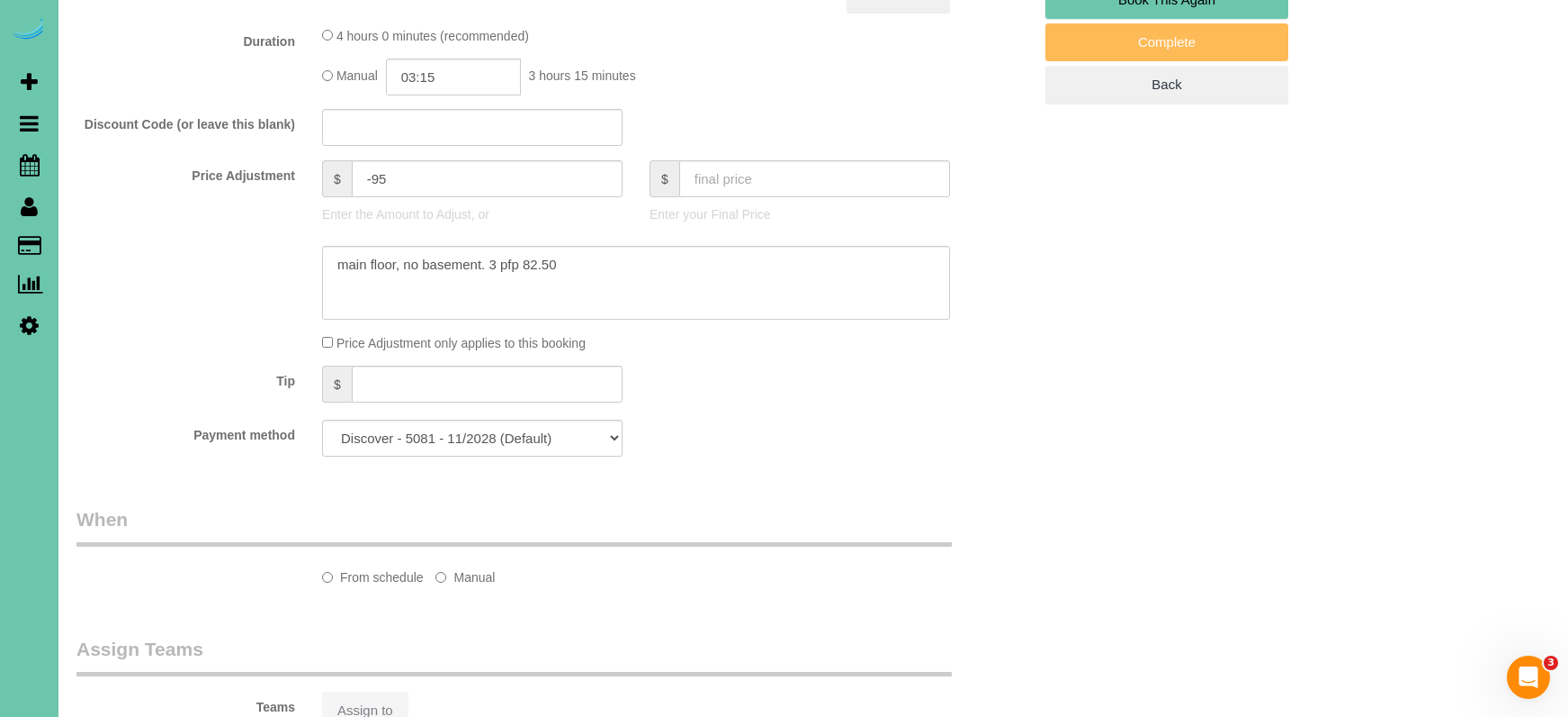
select select "object:666"
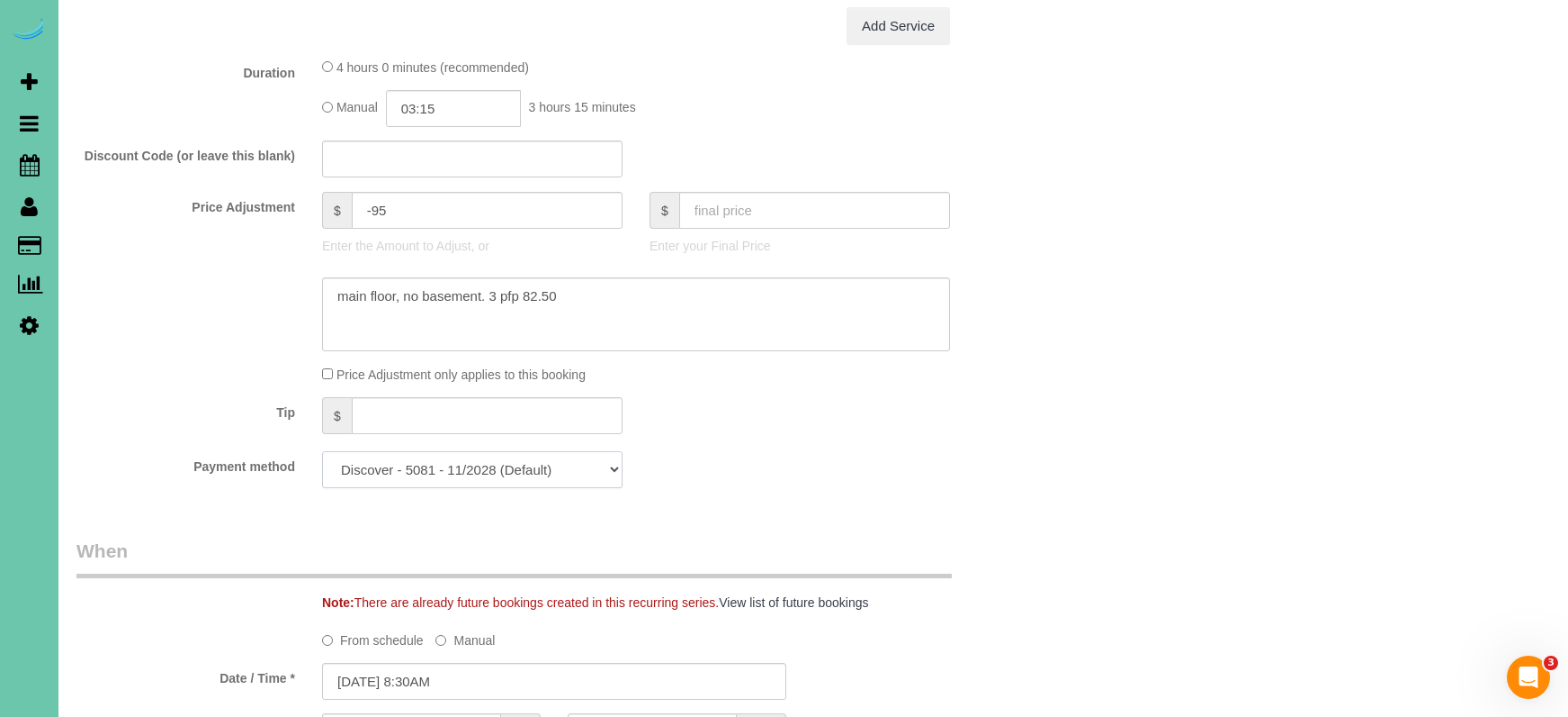
scroll to position [1203, 0]
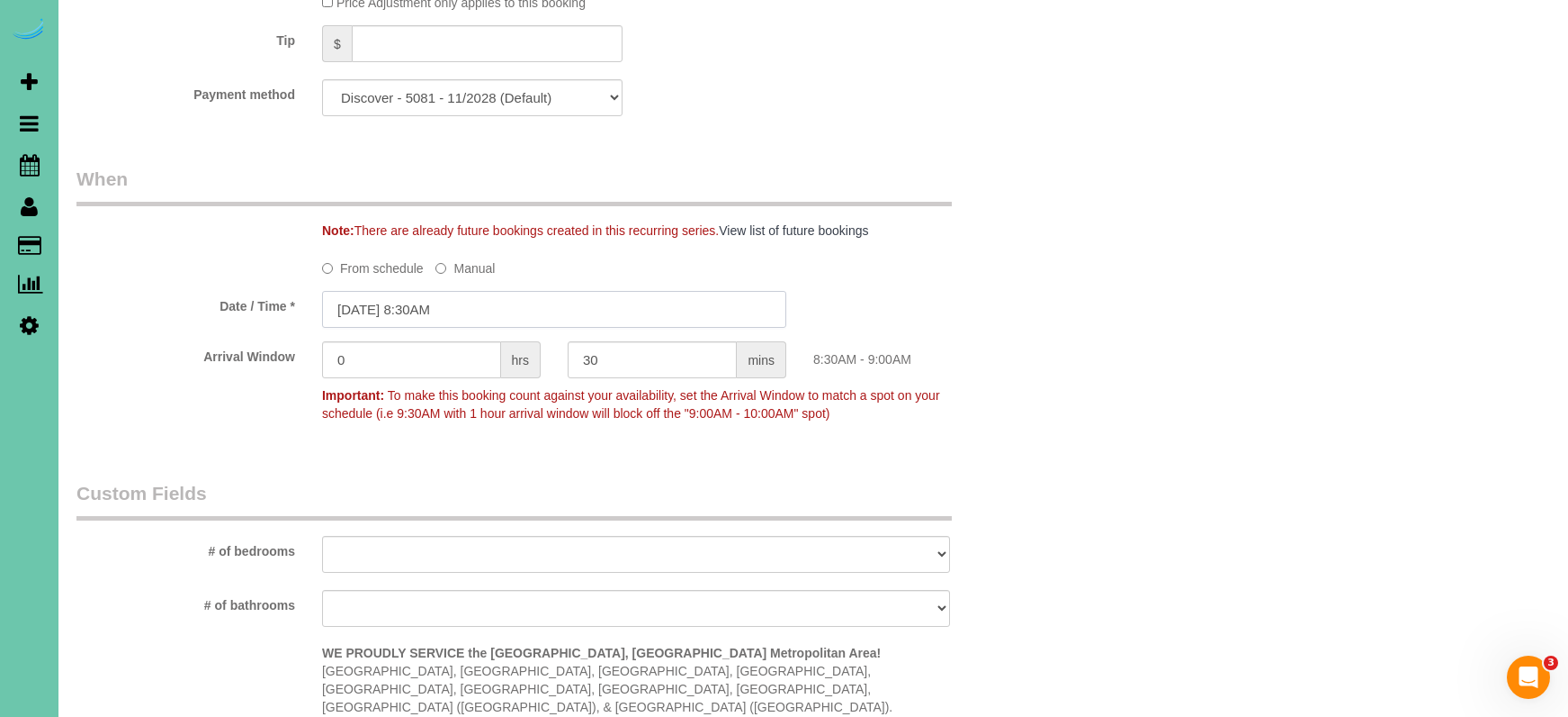
click at [463, 305] on input "[DATE] 8:30AM" at bounding box center [554, 309] width 464 height 37
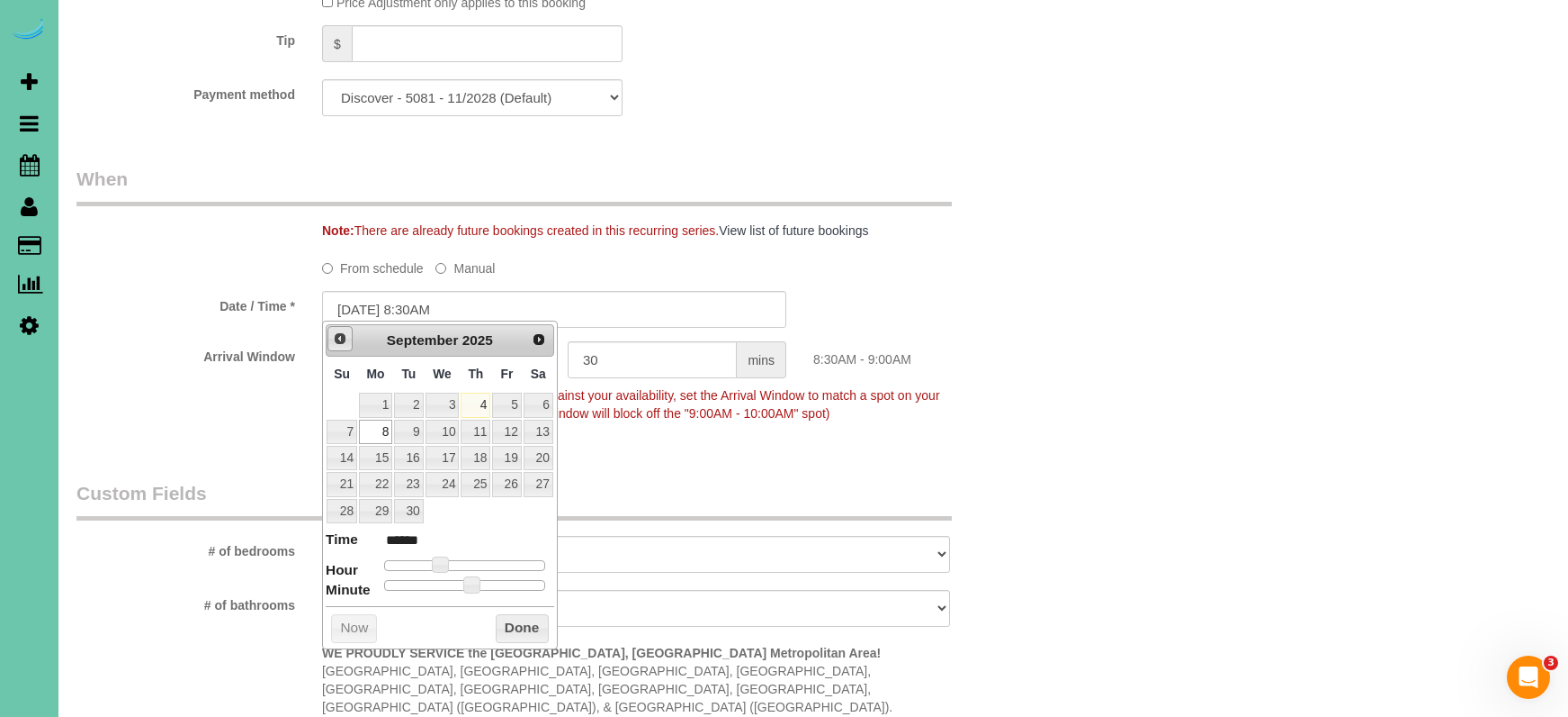
click at [333, 347] on link "Prev" at bounding box center [340, 339] width 25 height 25
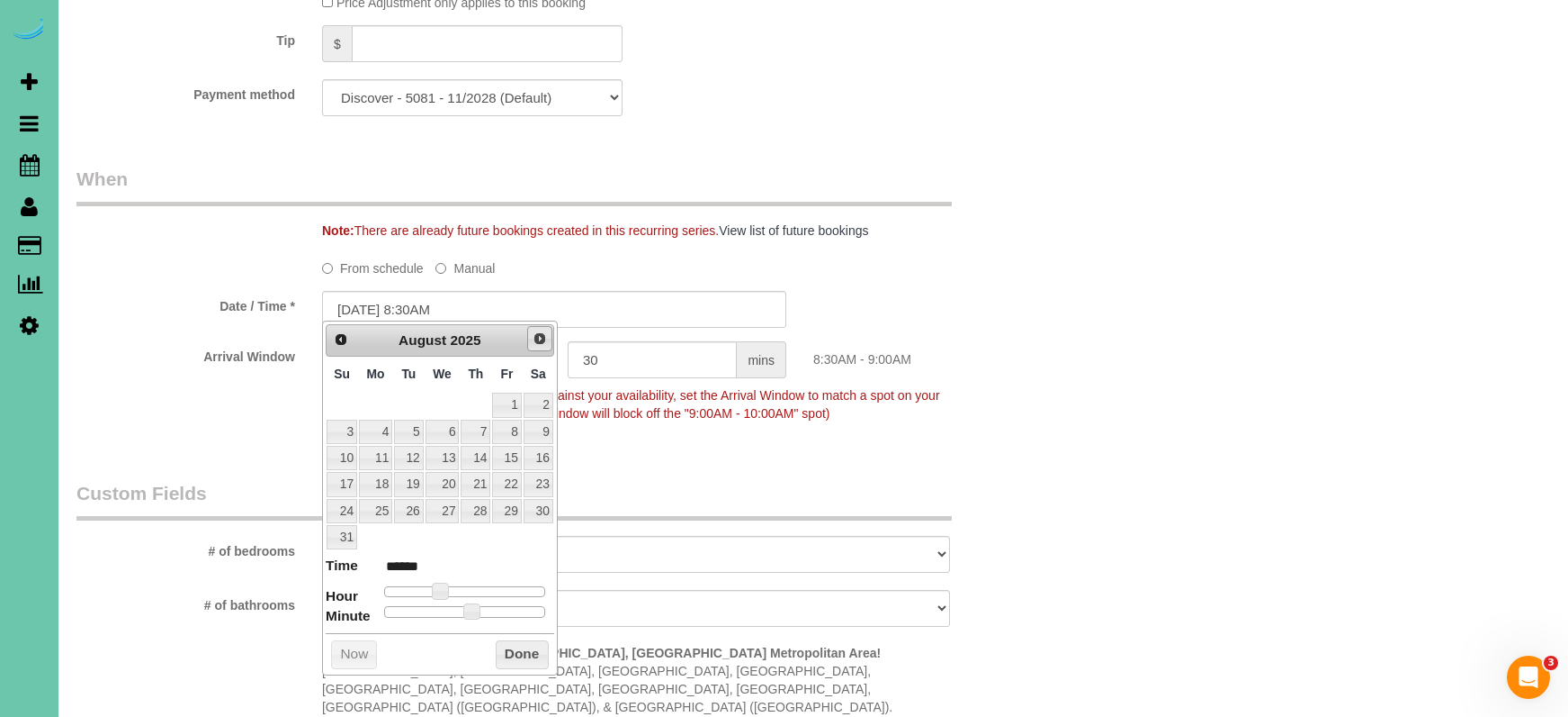
click at [542, 344] on span "Next" at bounding box center [539, 339] width 15 height 15
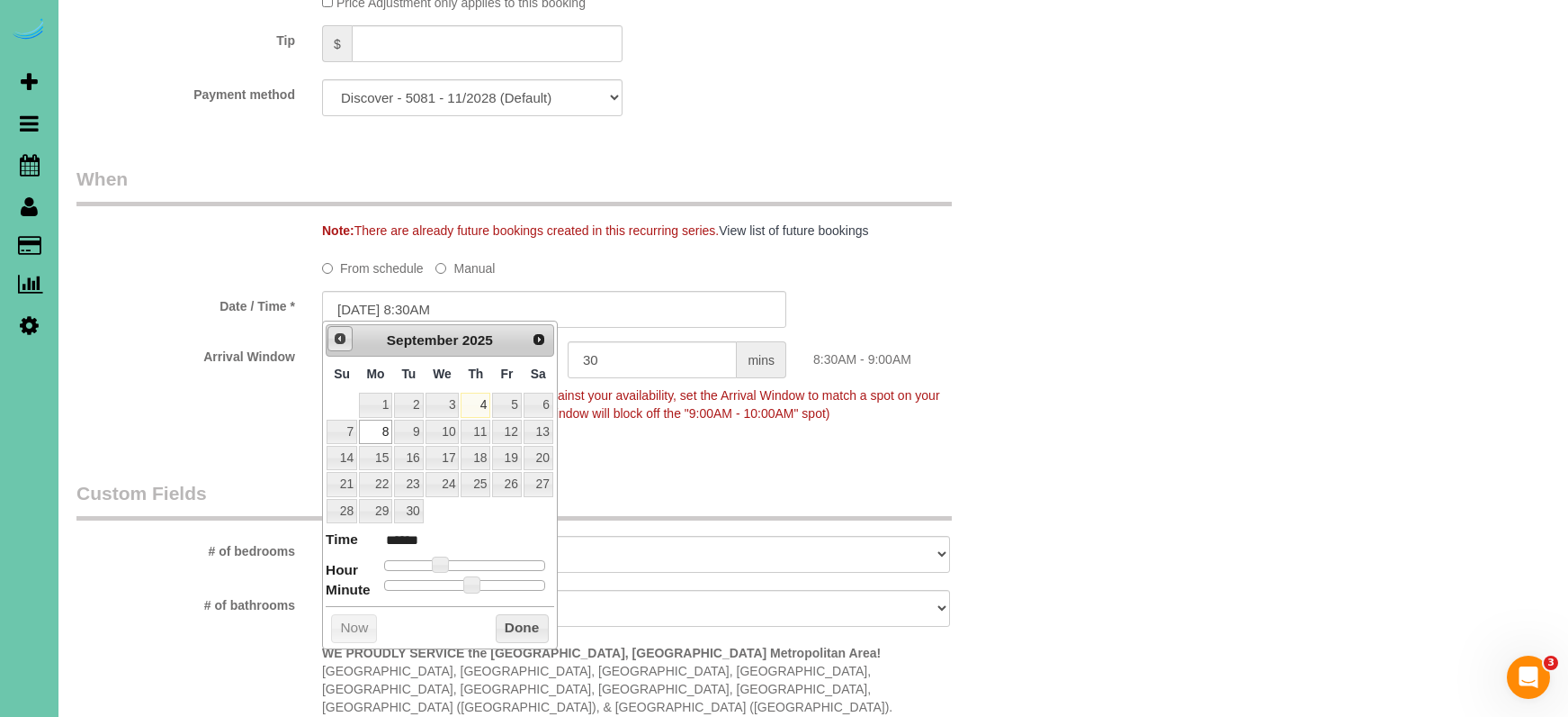
click at [333, 337] on span "Prev" at bounding box center [339, 339] width 15 height 15
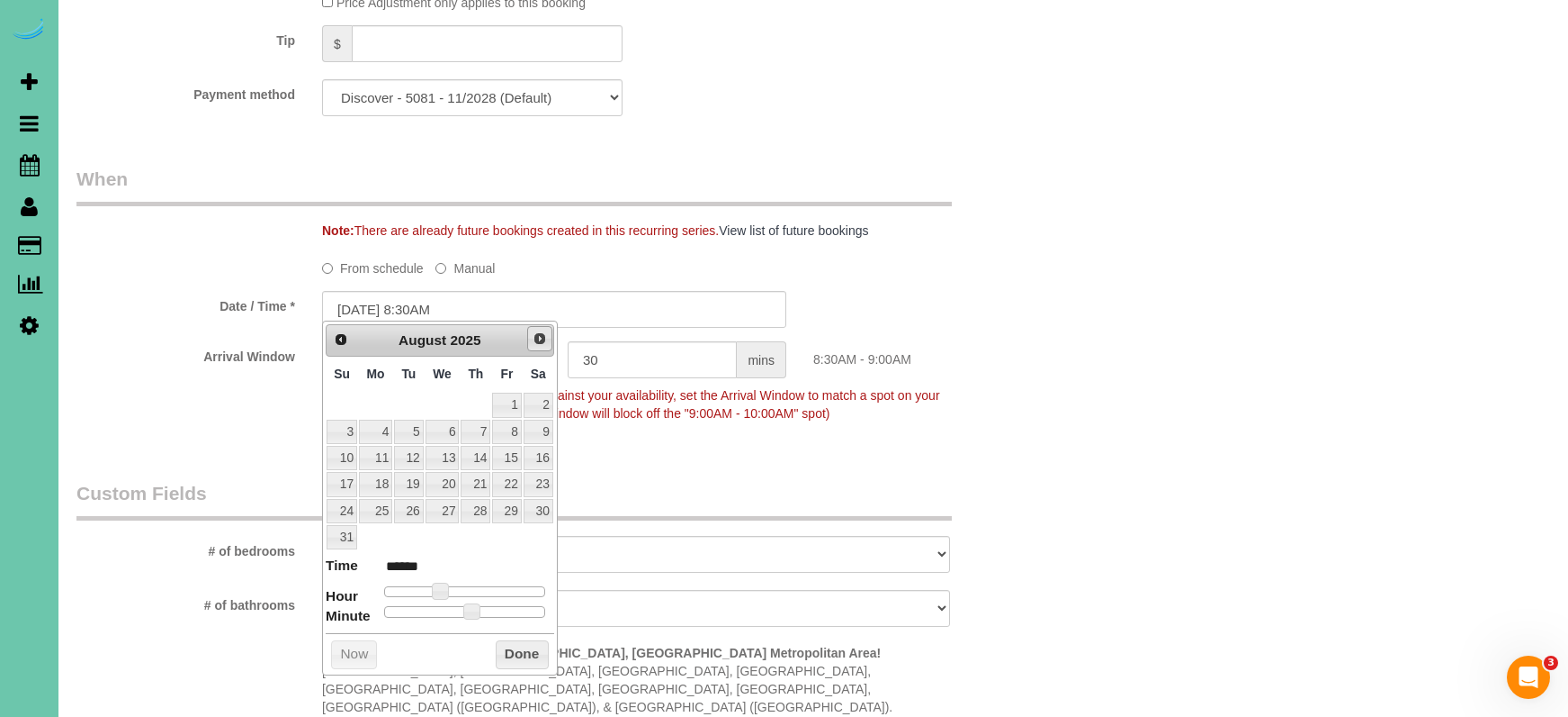
click at [544, 340] on span "Next" at bounding box center [539, 339] width 15 height 15
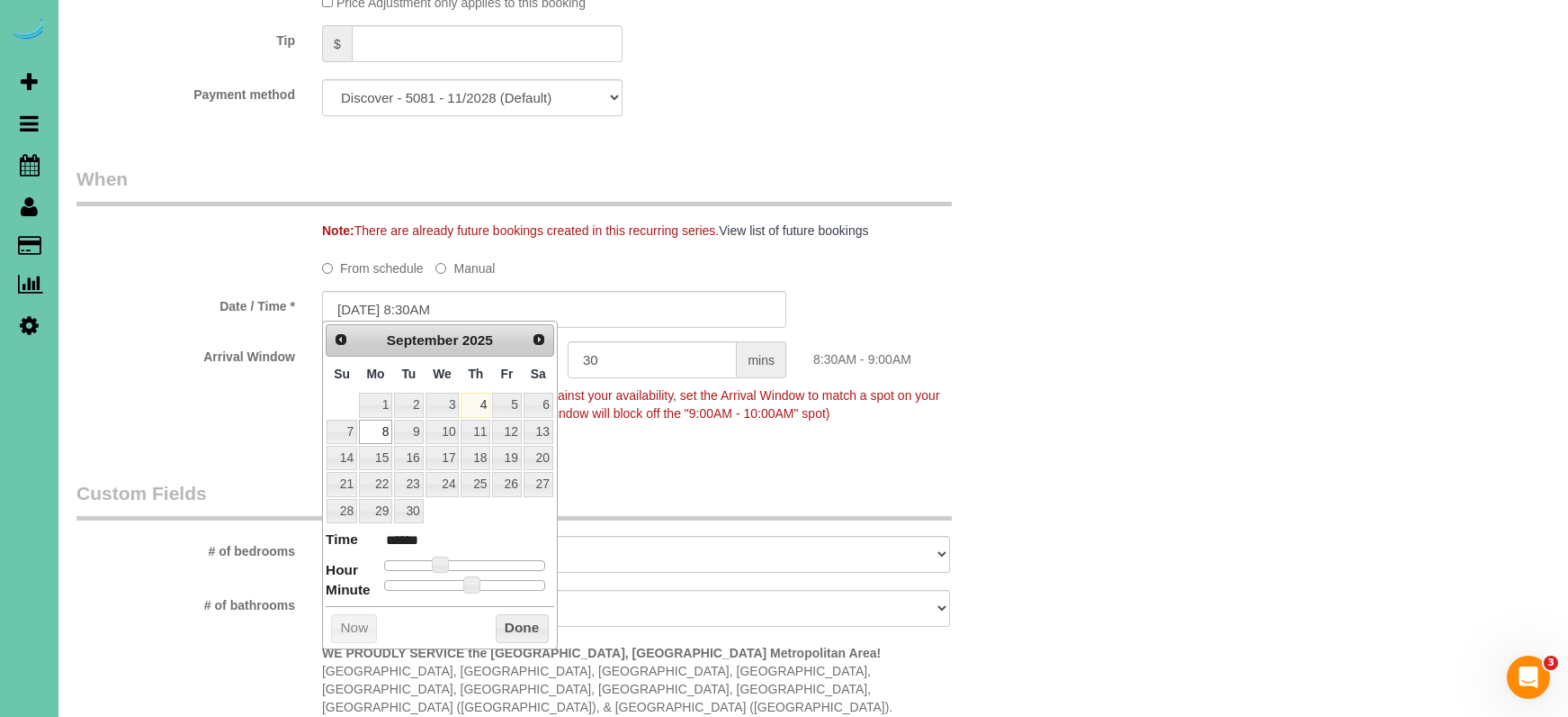
click at [929, 100] on div "Payment method Discover - 5081 - 11/2028 (Default) Add Credit Card ────────────…" at bounding box center [555, 98] width 983 height 37
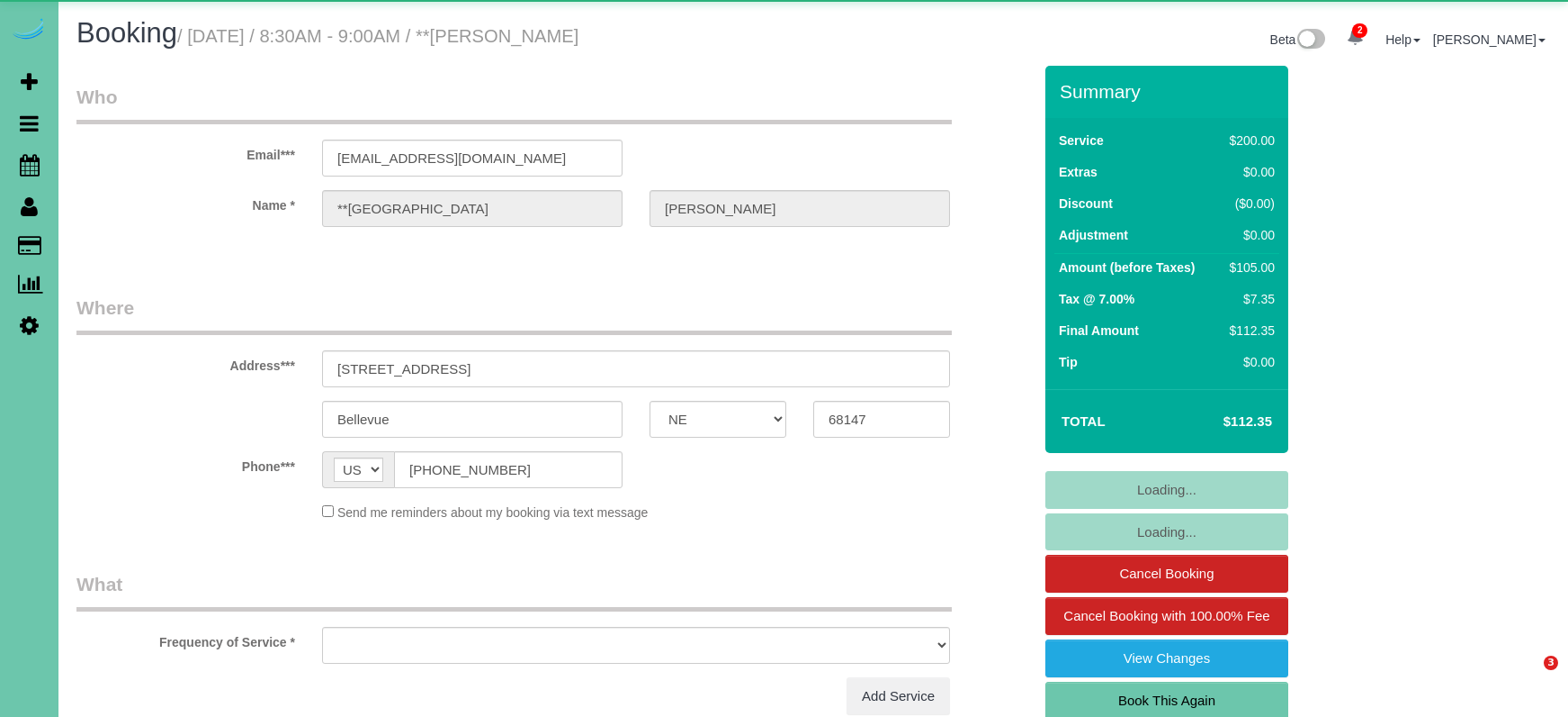
select select "NE"
select select "object:861"
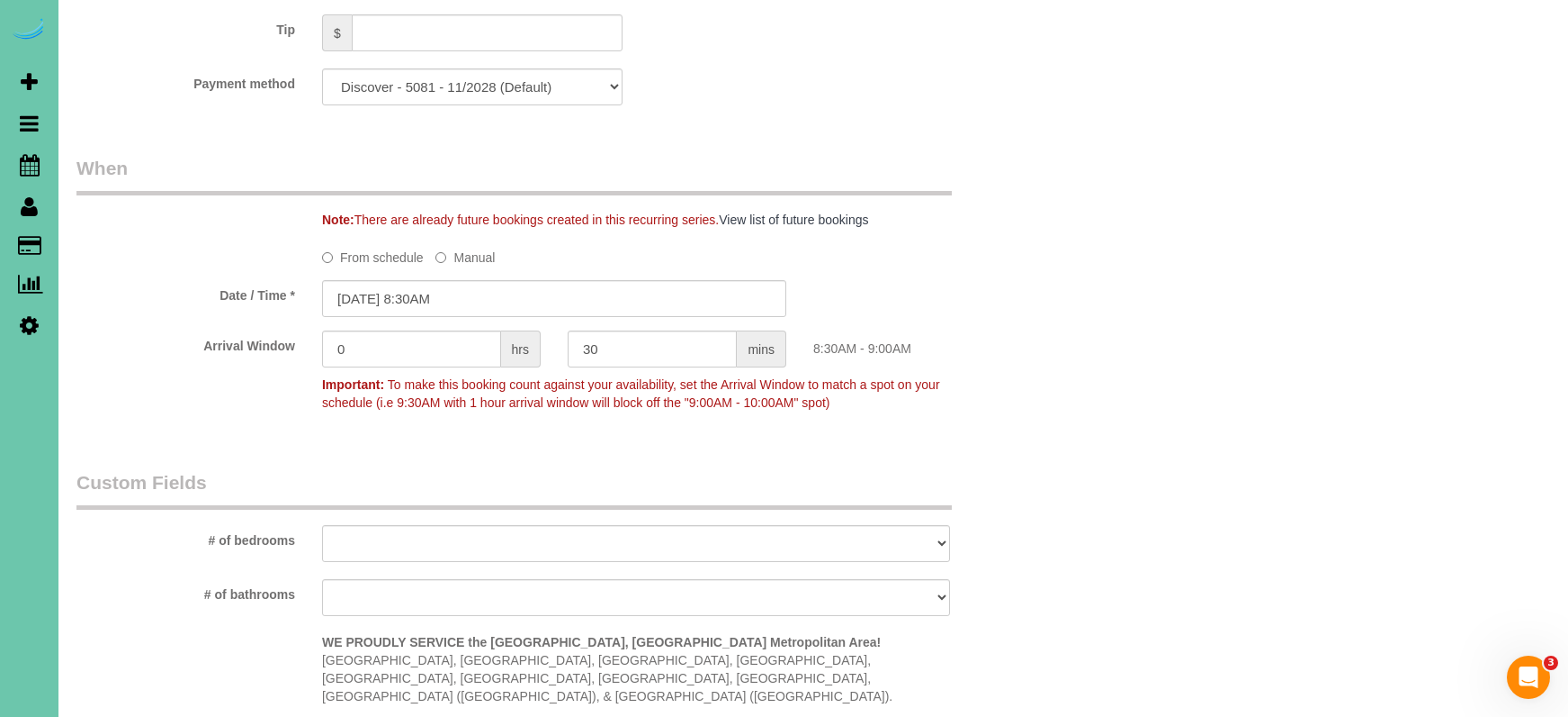
scroll to position [1129, 0]
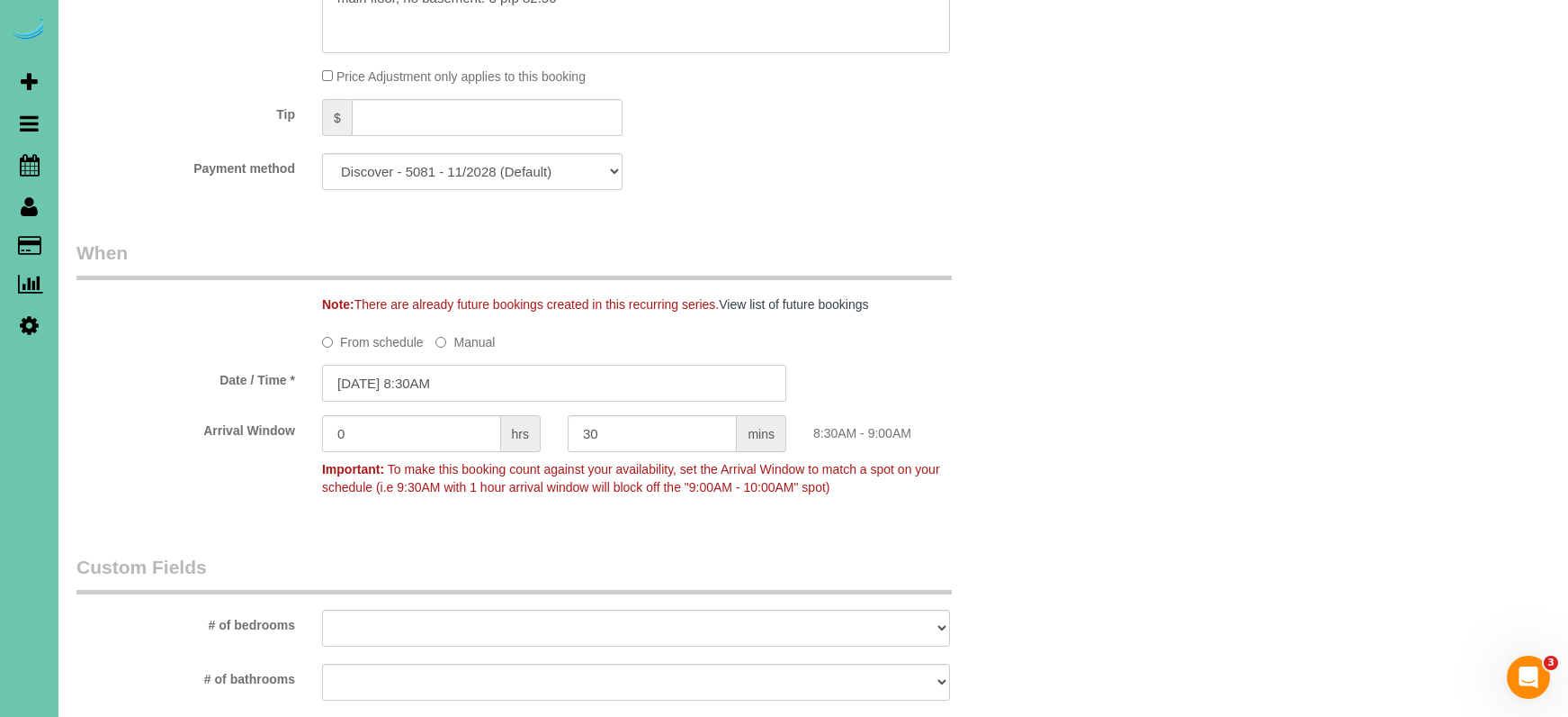
click at [595, 374] on input "[DATE] 8:30AM" at bounding box center [554, 383] width 464 height 37
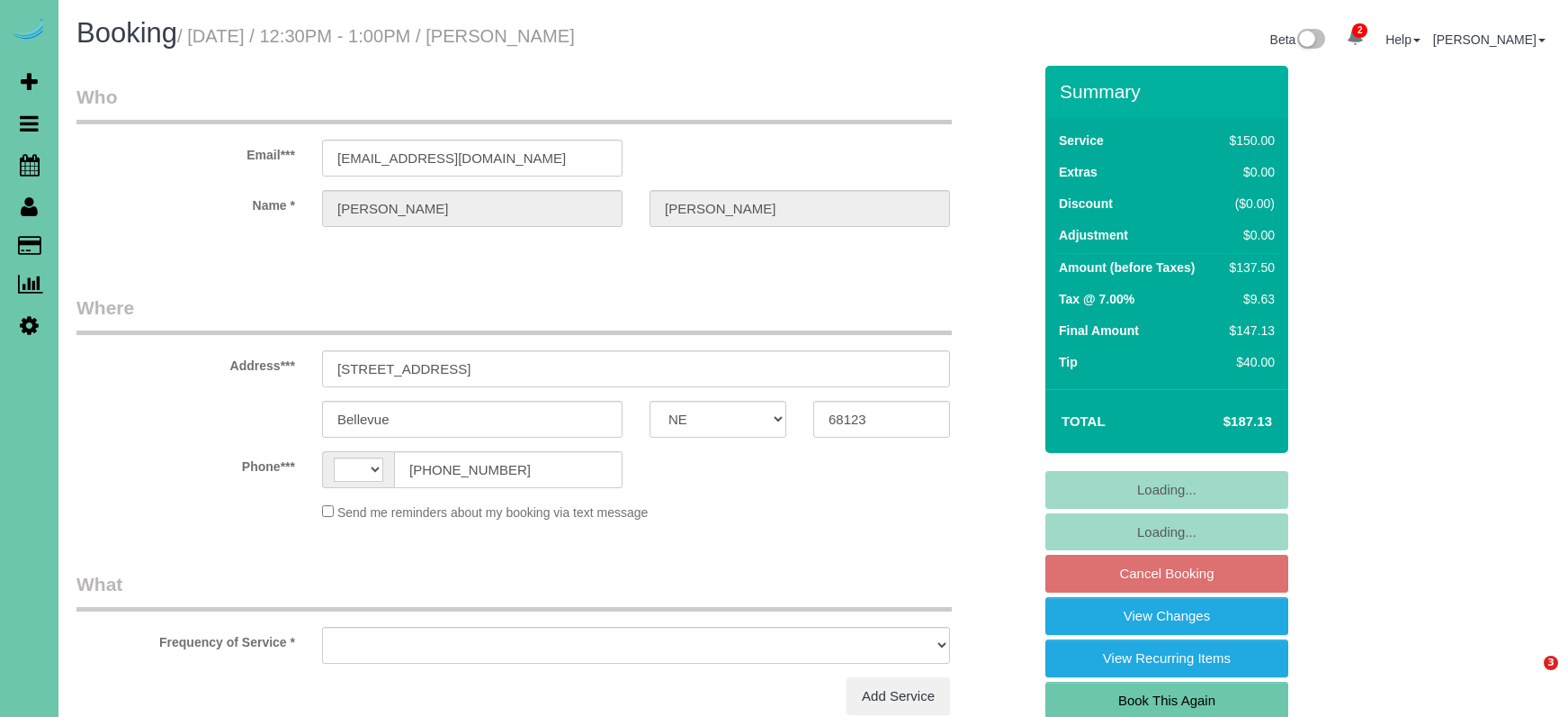
select select "NE"
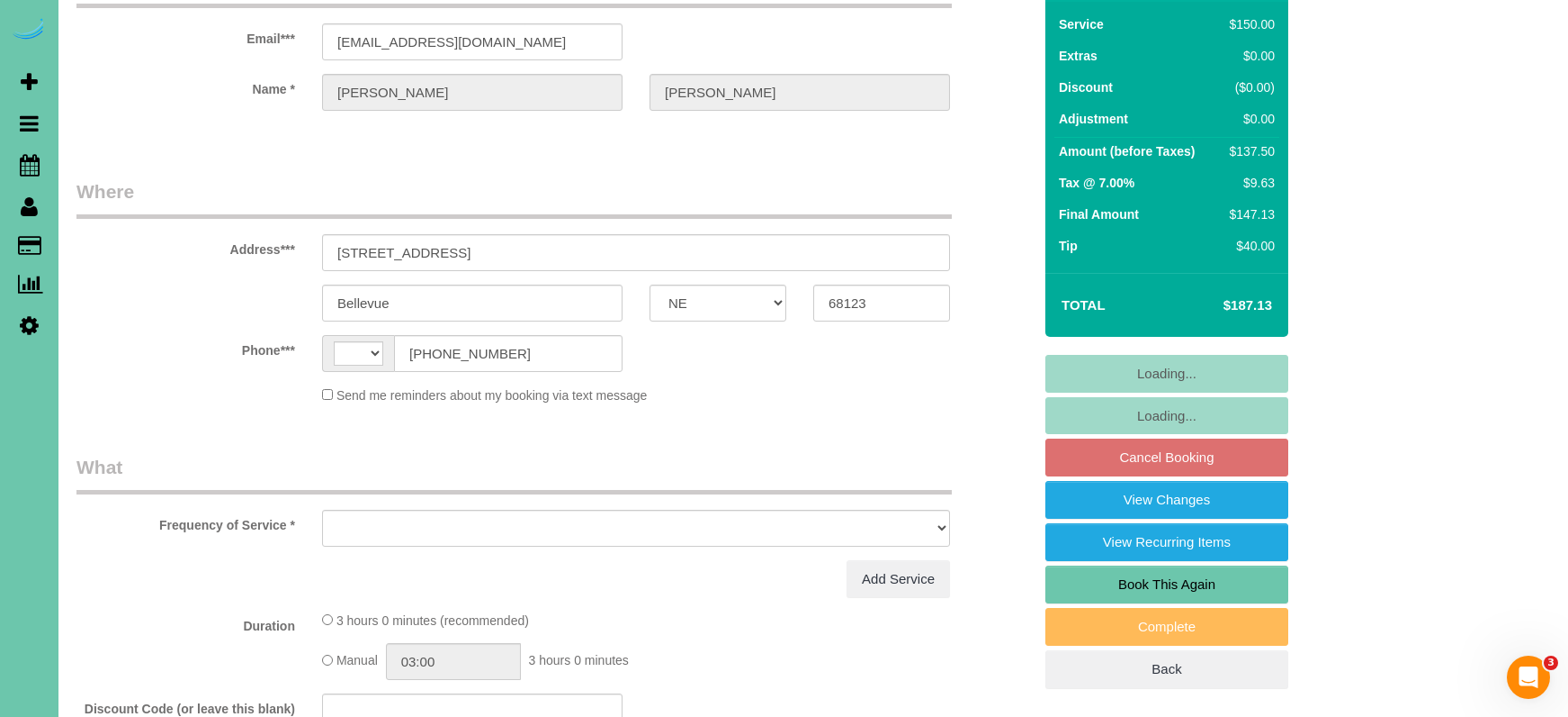
select select "string:[GEOGRAPHIC_DATA]"
select select "object:664"
select select "string:fspay-004ec77f-707a-4f5c-a61b-8e14bcbff648"
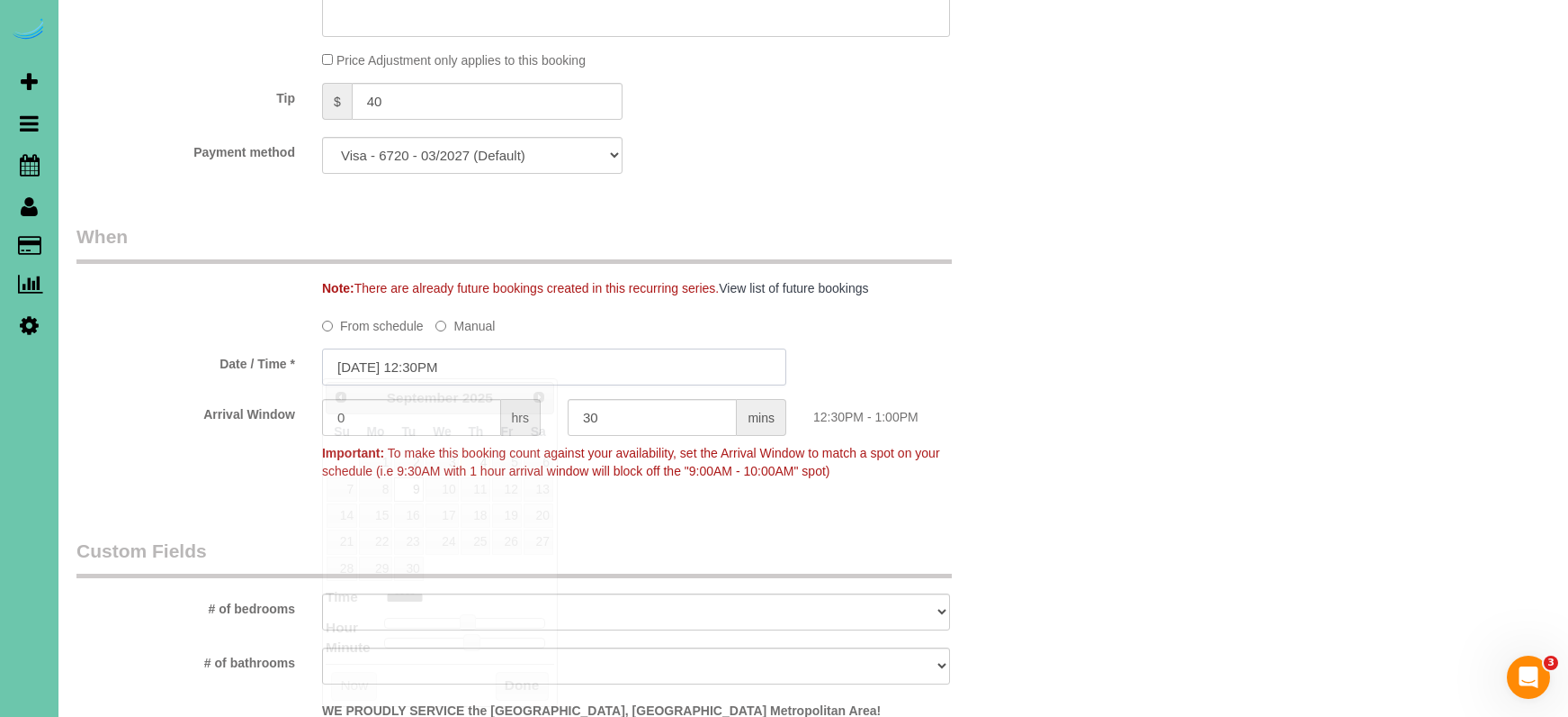
click at [351, 351] on input "[DATE] 12:30PM" at bounding box center [554, 367] width 464 height 37
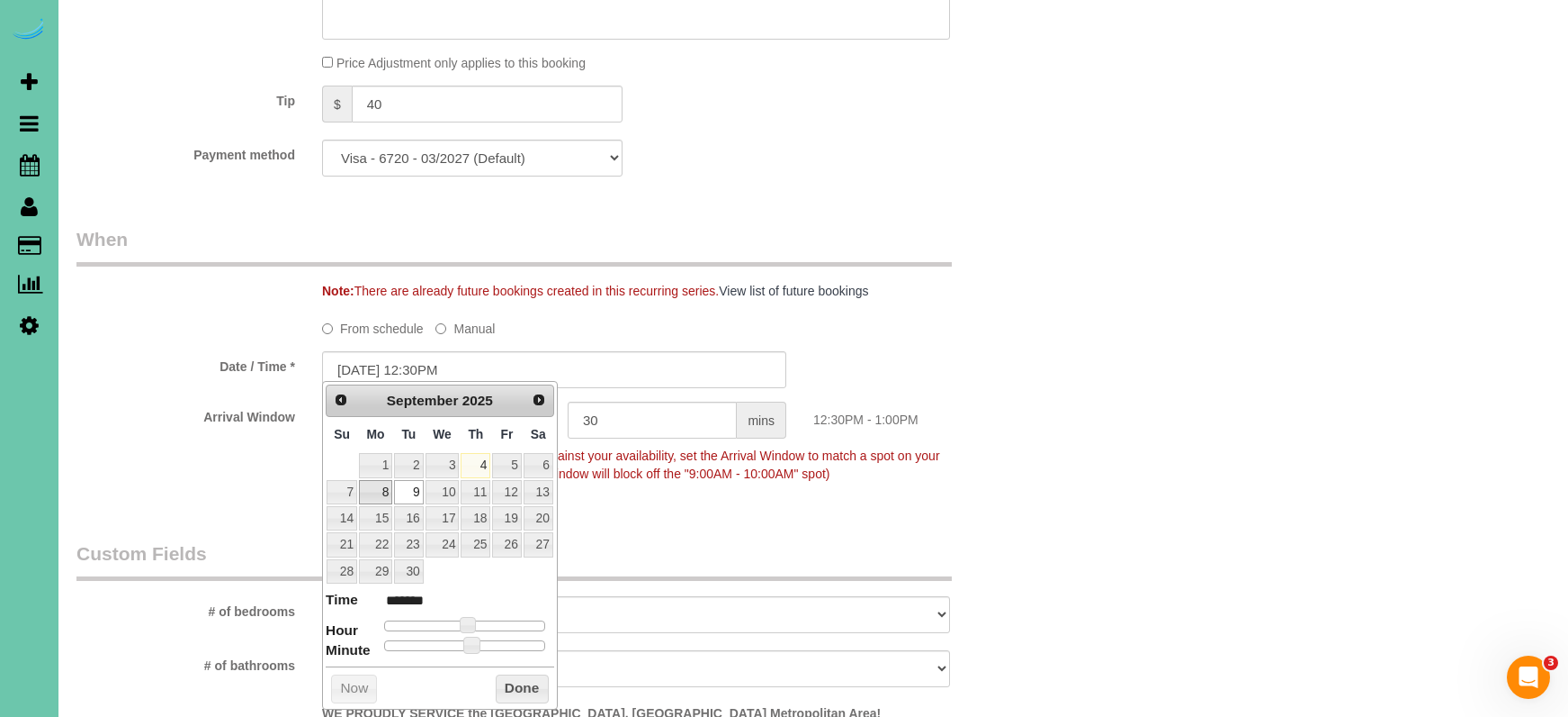
click at [359, 485] on link "8" at bounding box center [375, 492] width 33 height 24
type input "[DATE] 12:30PM"
drag, startPoint x: 524, startPoint y: 679, endPoint x: 455, endPoint y: 612, distance: 96.2
click at [523, 679] on button "Done" at bounding box center [522, 689] width 53 height 29
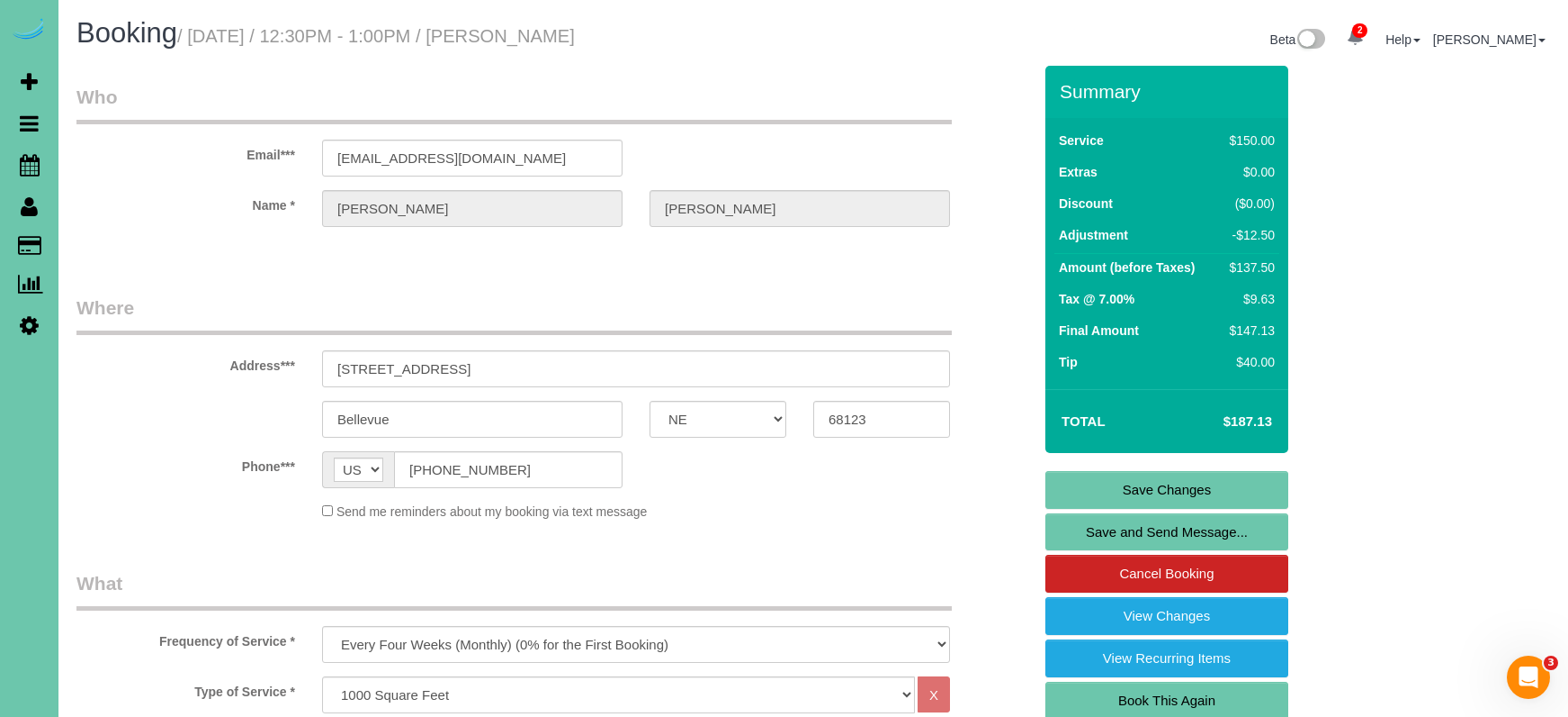
scroll to position [0, 0]
click at [1136, 494] on link "Save Changes" at bounding box center [1166, 490] width 243 height 38
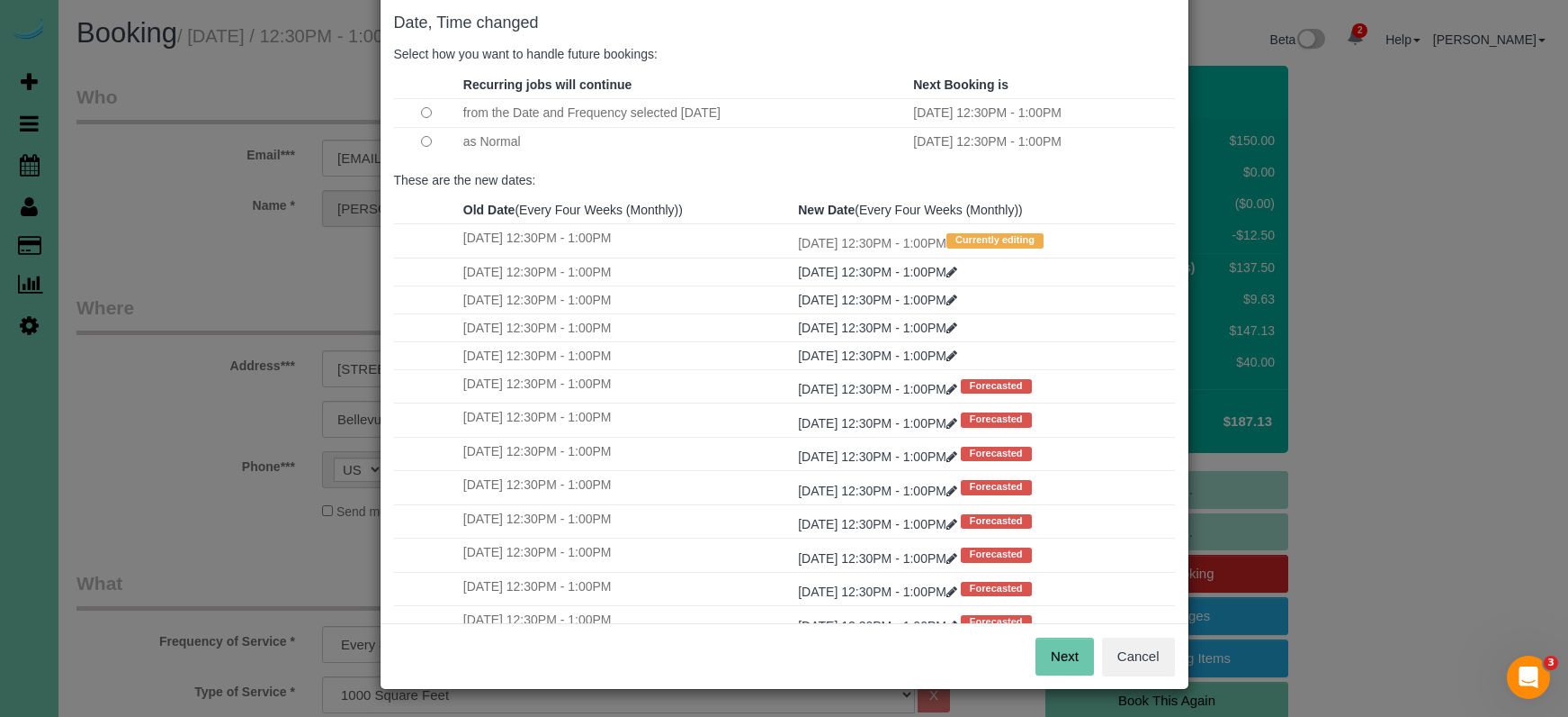
scroll to position [89, 0]
drag, startPoint x: 1080, startPoint y: 649, endPoint x: 956, endPoint y: 675, distance: 126.7
click at [1079, 648] on button "Next" at bounding box center [1065, 657] width 59 height 38
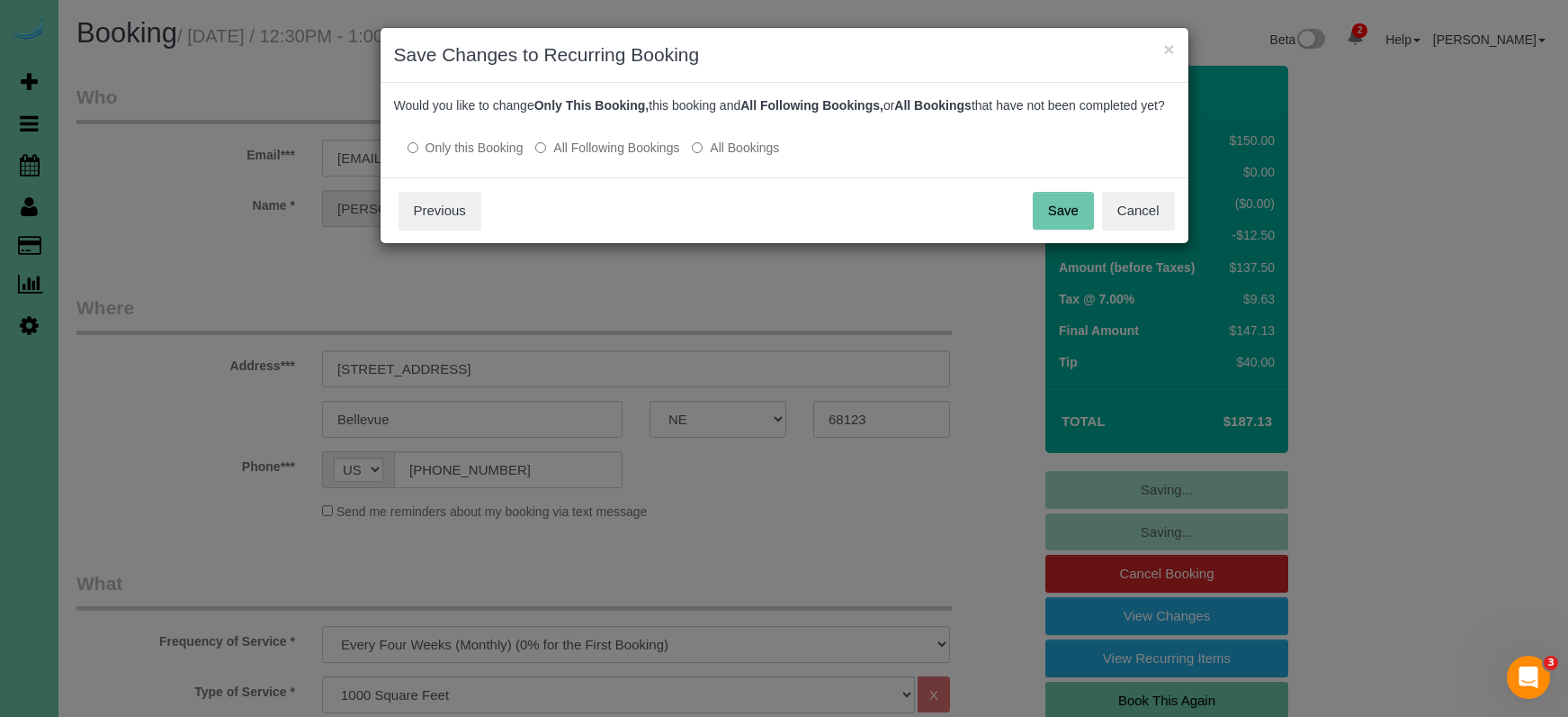
click at [1086, 229] on button "Save" at bounding box center [1063, 211] width 61 height 38
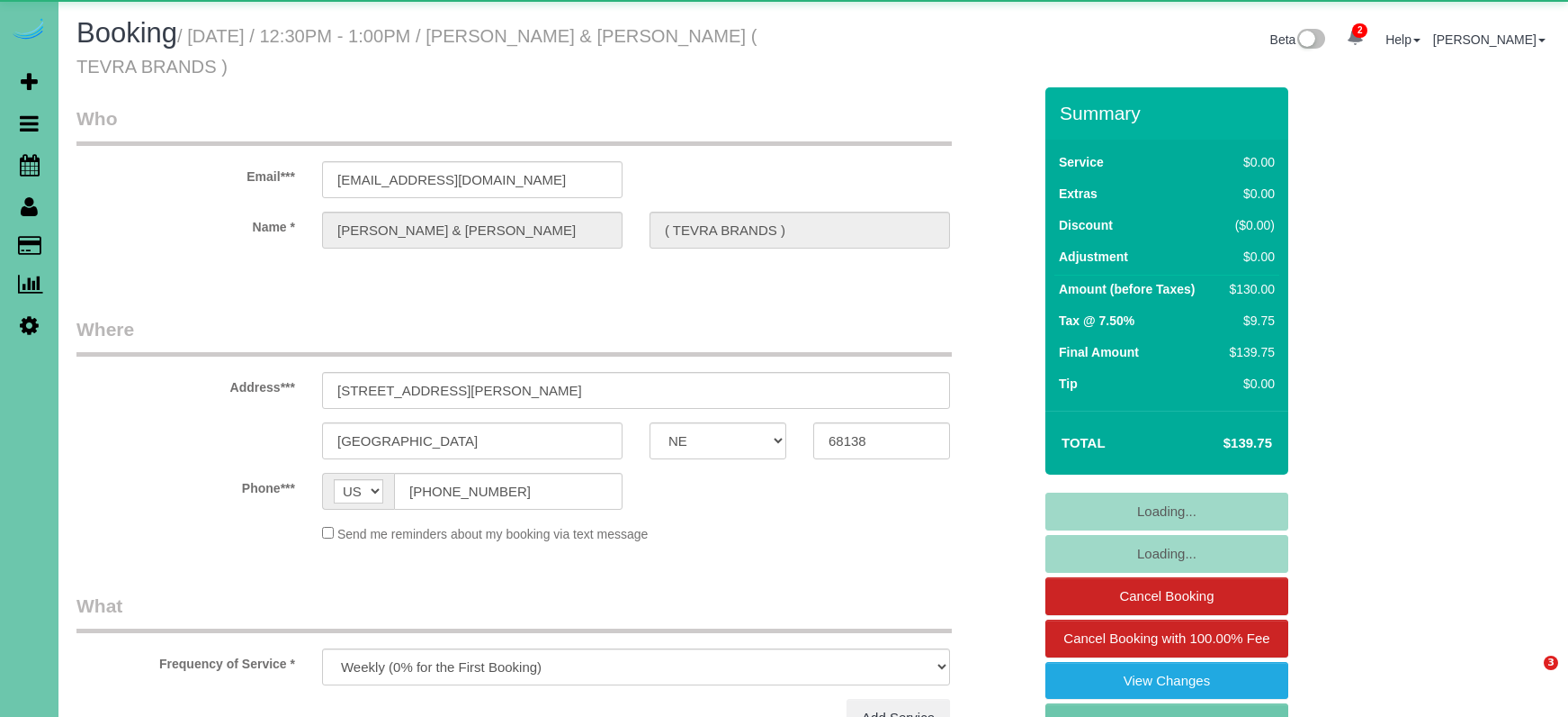
select select "NE"
select select "object:909"
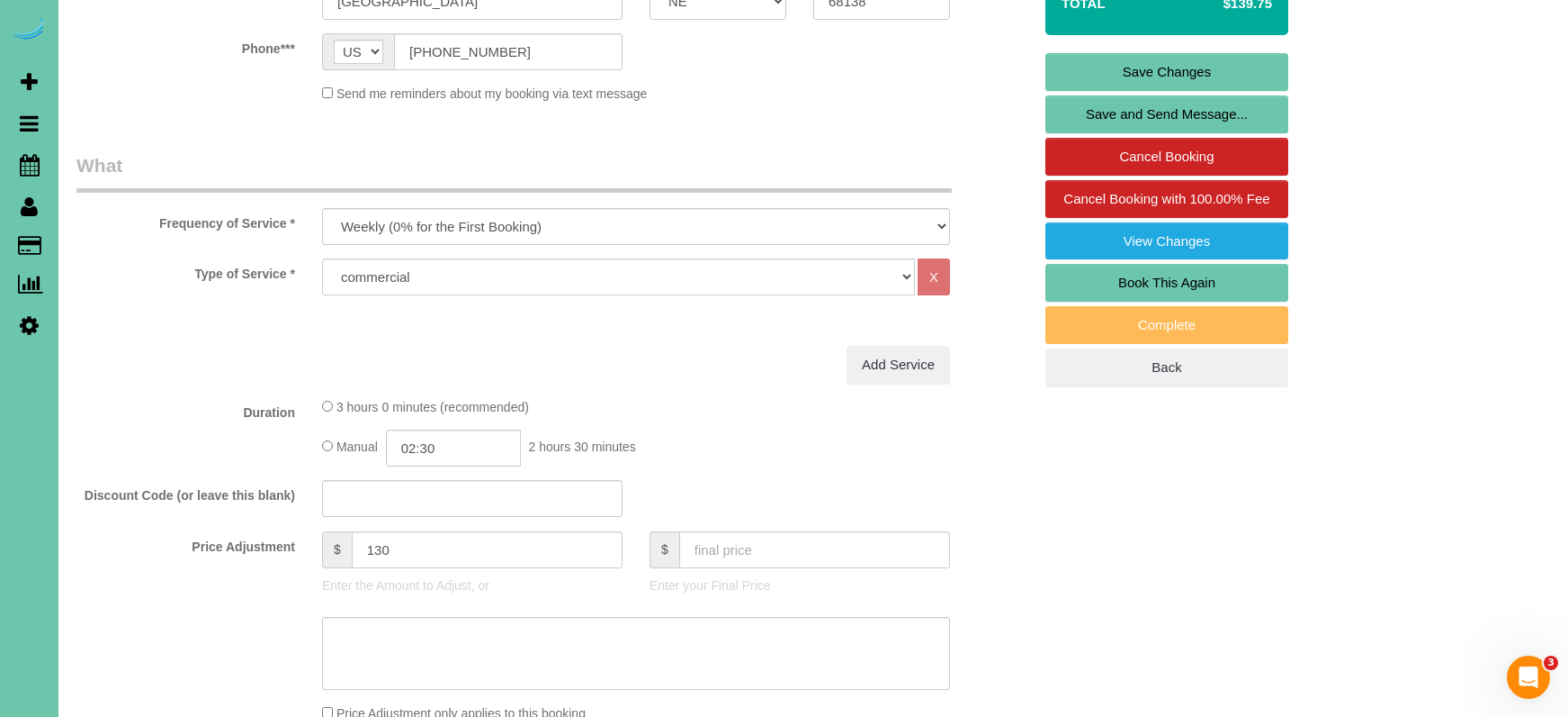
scroll to position [442, 0]
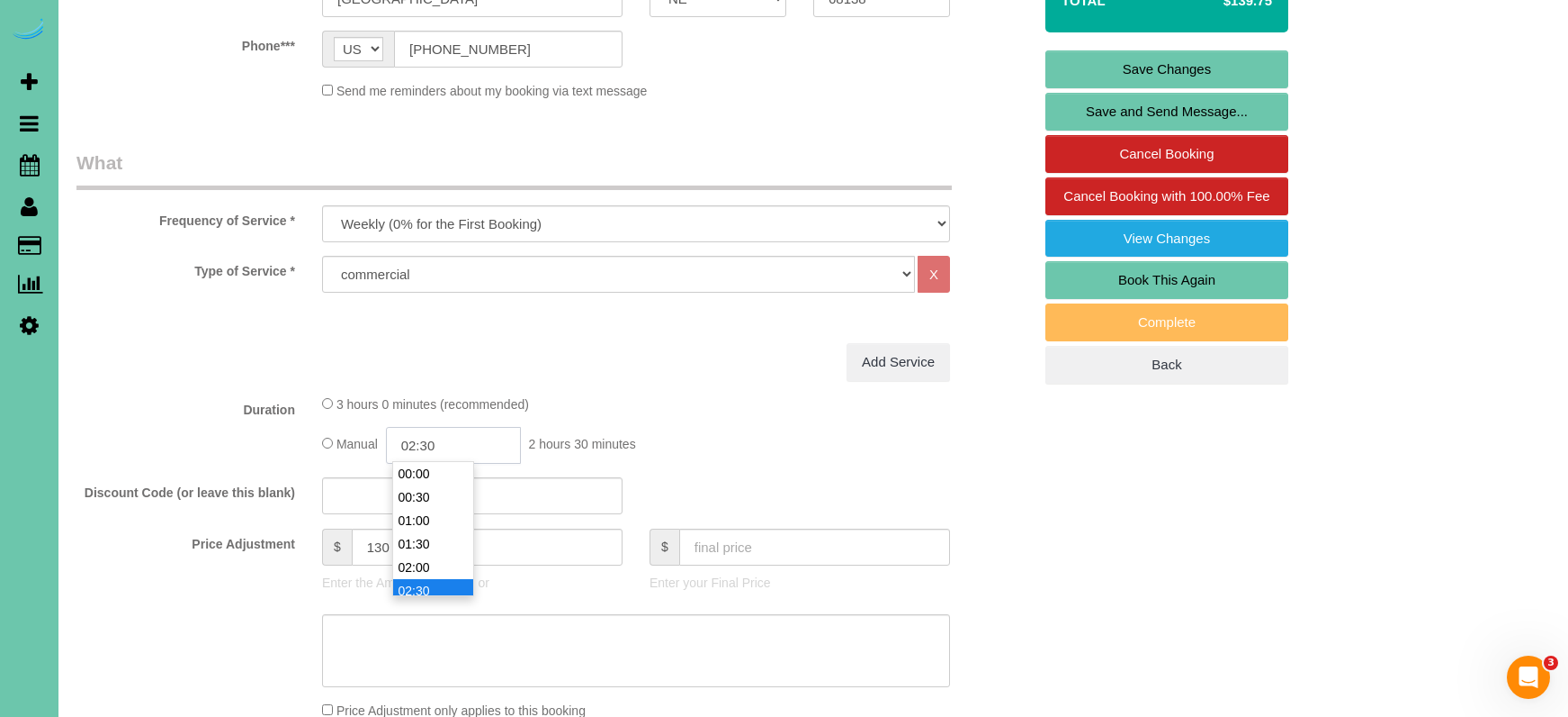
click at [452, 445] on input "02:30" at bounding box center [453, 445] width 135 height 37
type input "02:15"
click at [174, 327] on div "Type of Service * Hourly 2.5 Hour Custom Clean 3.5 Hour Custom Clean commercial…" at bounding box center [554, 299] width 956 height 88
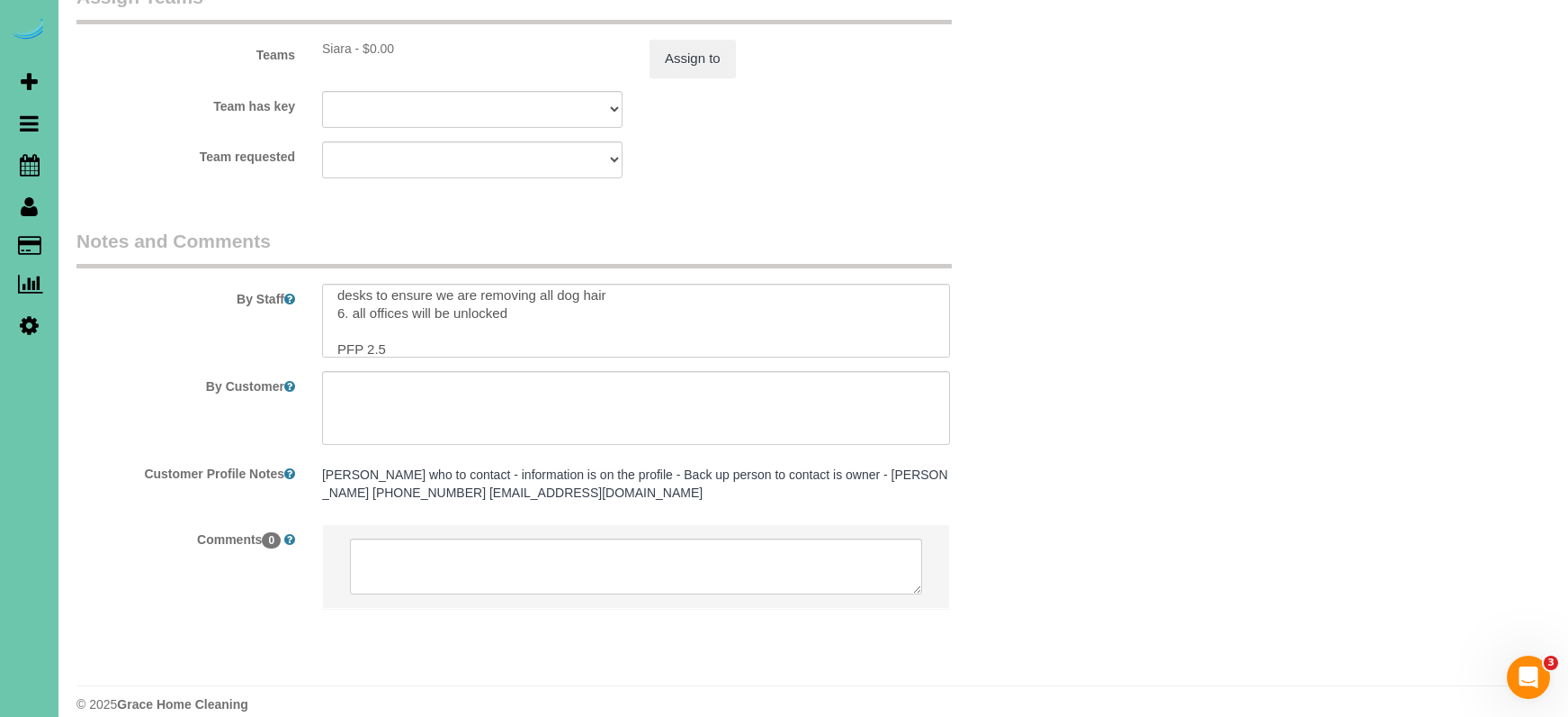
scroll to position [169, 0]
drag, startPoint x: 378, startPoint y: 311, endPoint x: 566, endPoint y: 336, distance: 189.7
click at [382, 312] on textarea at bounding box center [636, 321] width 628 height 74
type textarea "COMMERCIAL BUILDING - TEVRA BRANDS 1. credit 2. **SIDE DOOR**Use FOB 1st and Co…"
click at [677, 40] on button "Assign to" at bounding box center [692, 59] width 87 height 38
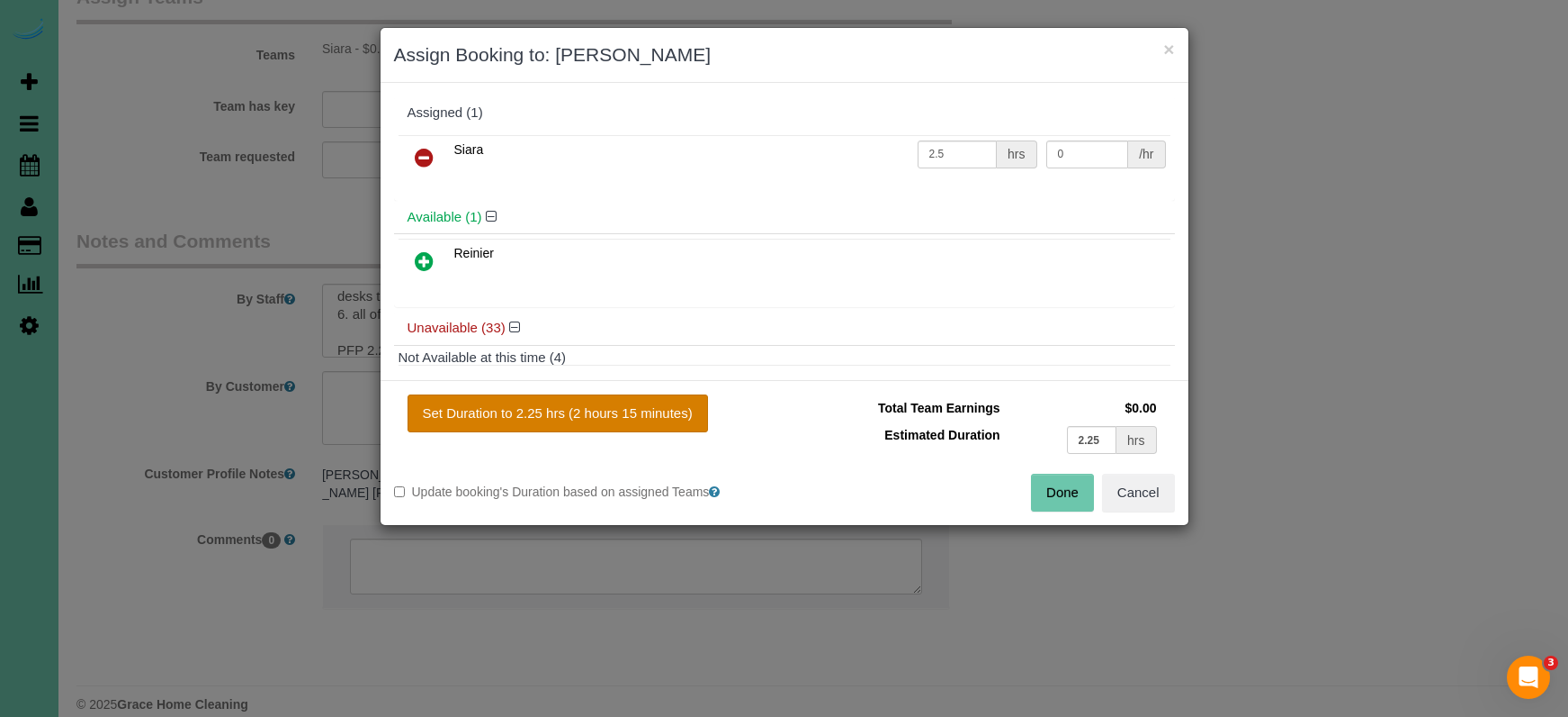
drag, startPoint x: 663, startPoint y: 422, endPoint x: 698, endPoint y: 422, distance: 35.0
click at [663, 422] on button "Set Duration to 2.25 hrs (2 hours 15 minutes)" at bounding box center [558, 413] width 300 height 38
type input "2.25"
click at [658, 414] on button "Set Duration to 2.25 hrs (2 hours 15 minutes)" at bounding box center [558, 413] width 300 height 38
drag, startPoint x: 1073, startPoint y: 494, endPoint x: 837, endPoint y: 372, distance: 265.7
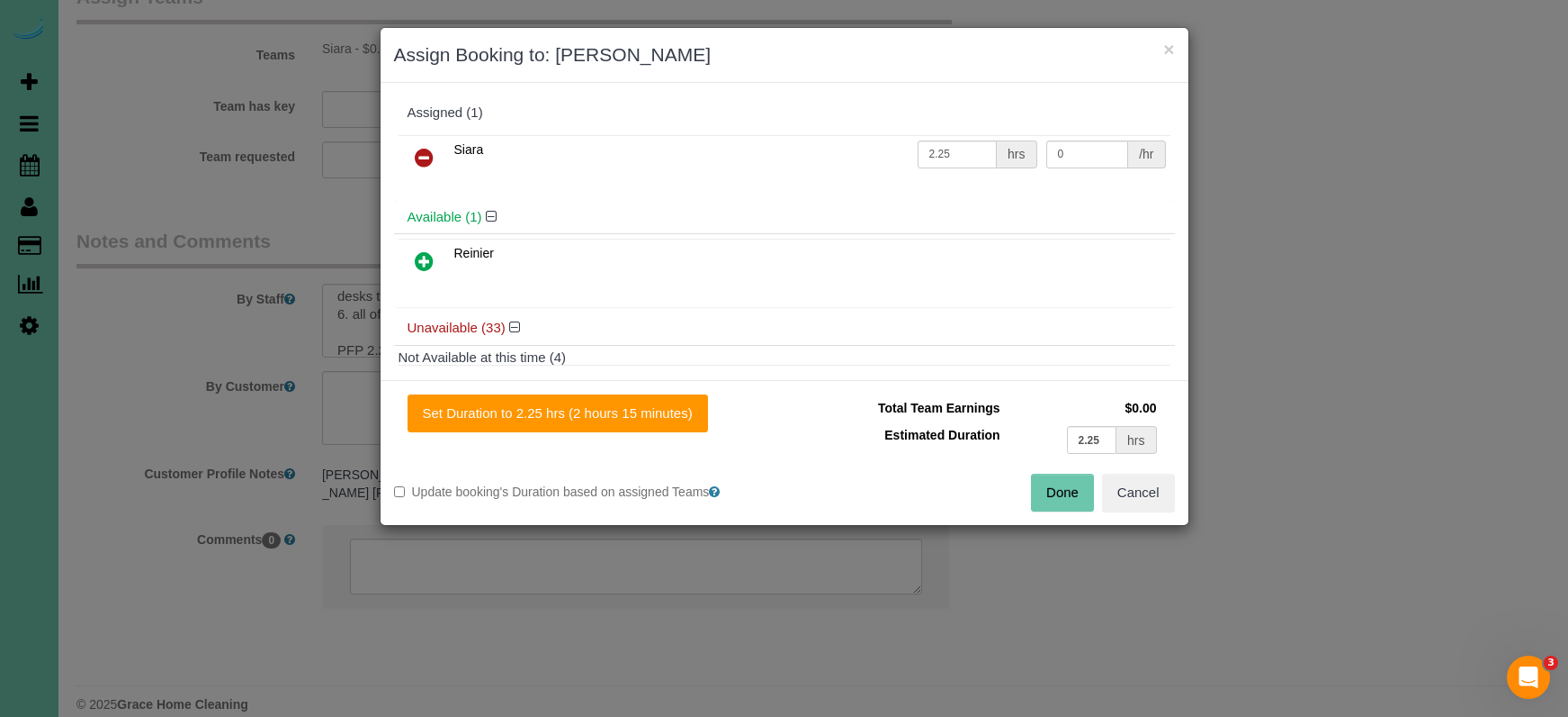
click at [1073, 494] on button "Done" at bounding box center [1063, 492] width 63 height 38
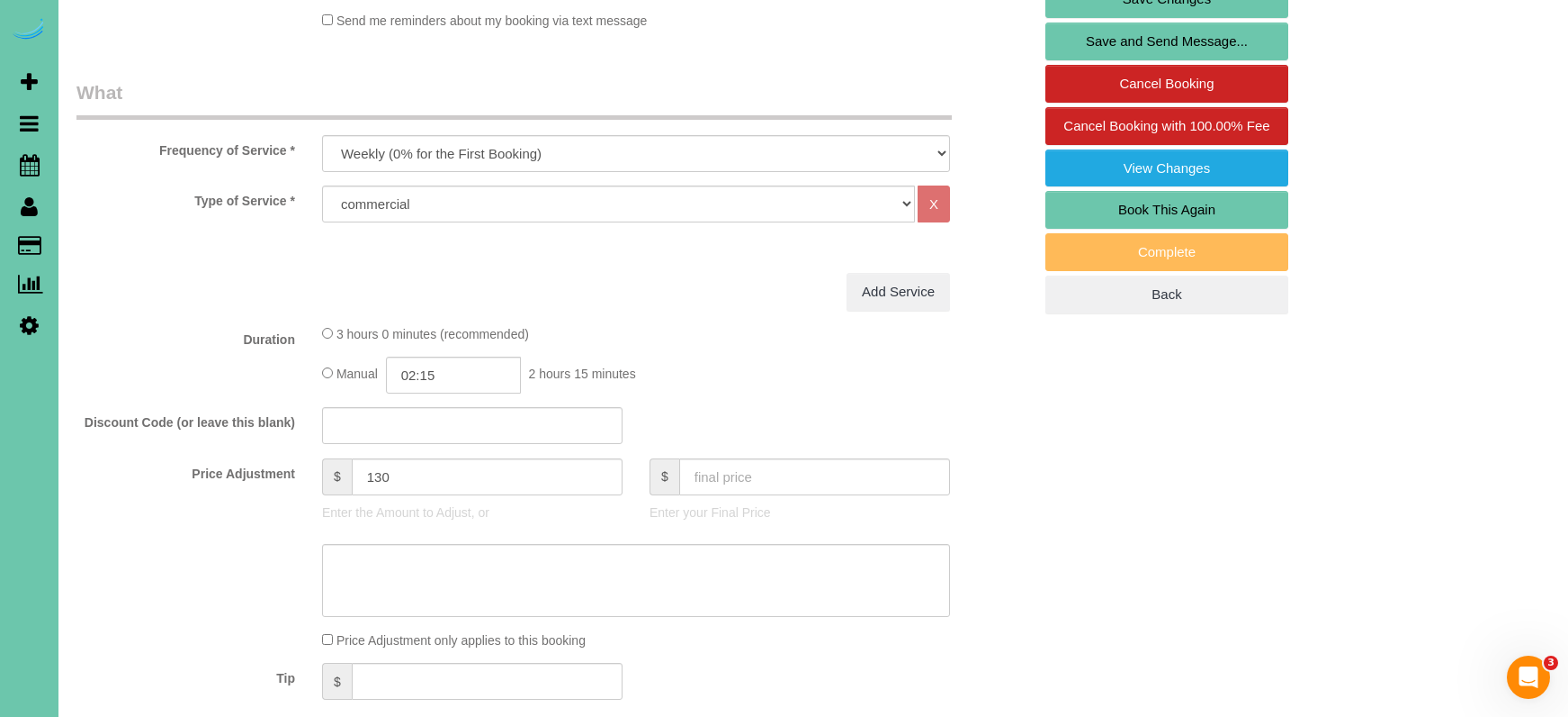
scroll to position [553, 0]
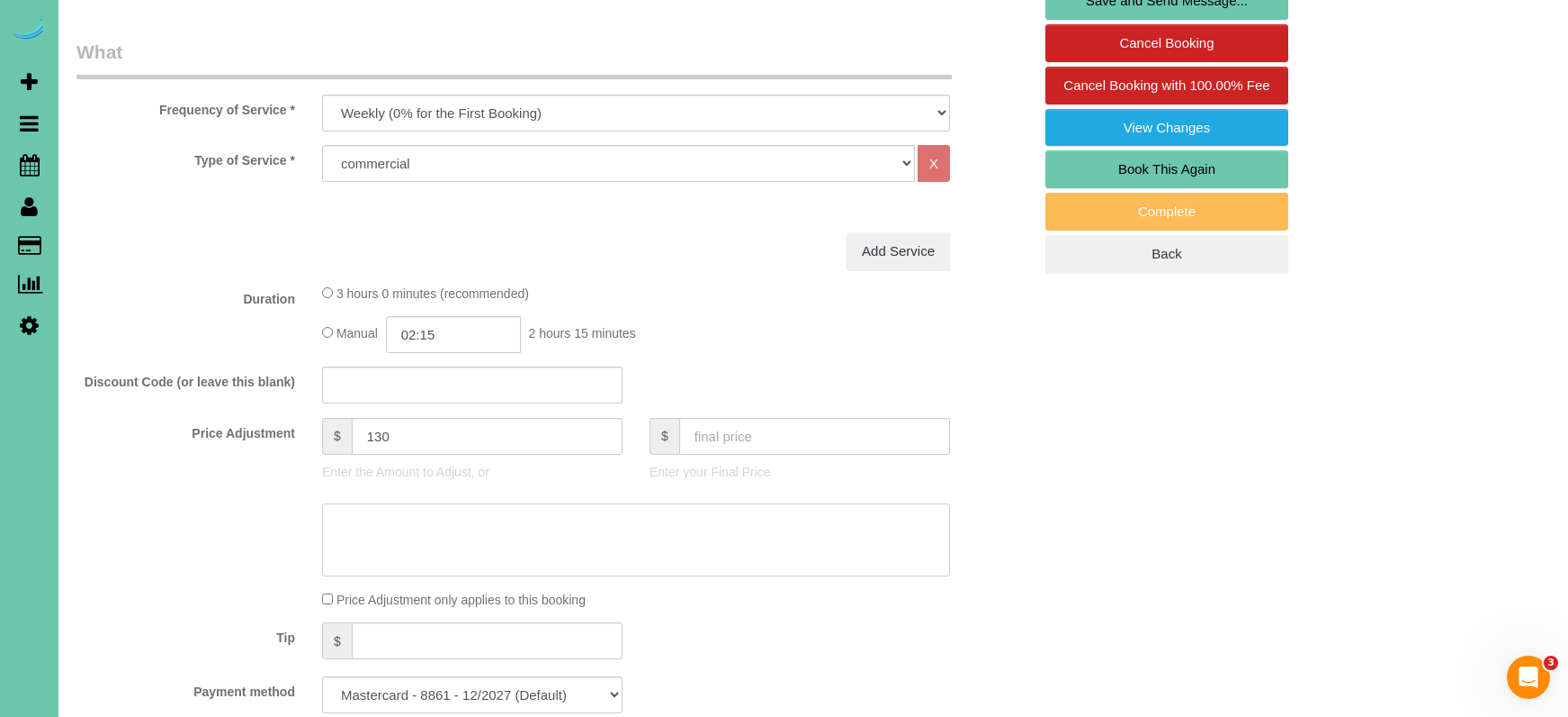
click at [588, 531] on textarea at bounding box center [636, 540] width 628 height 74
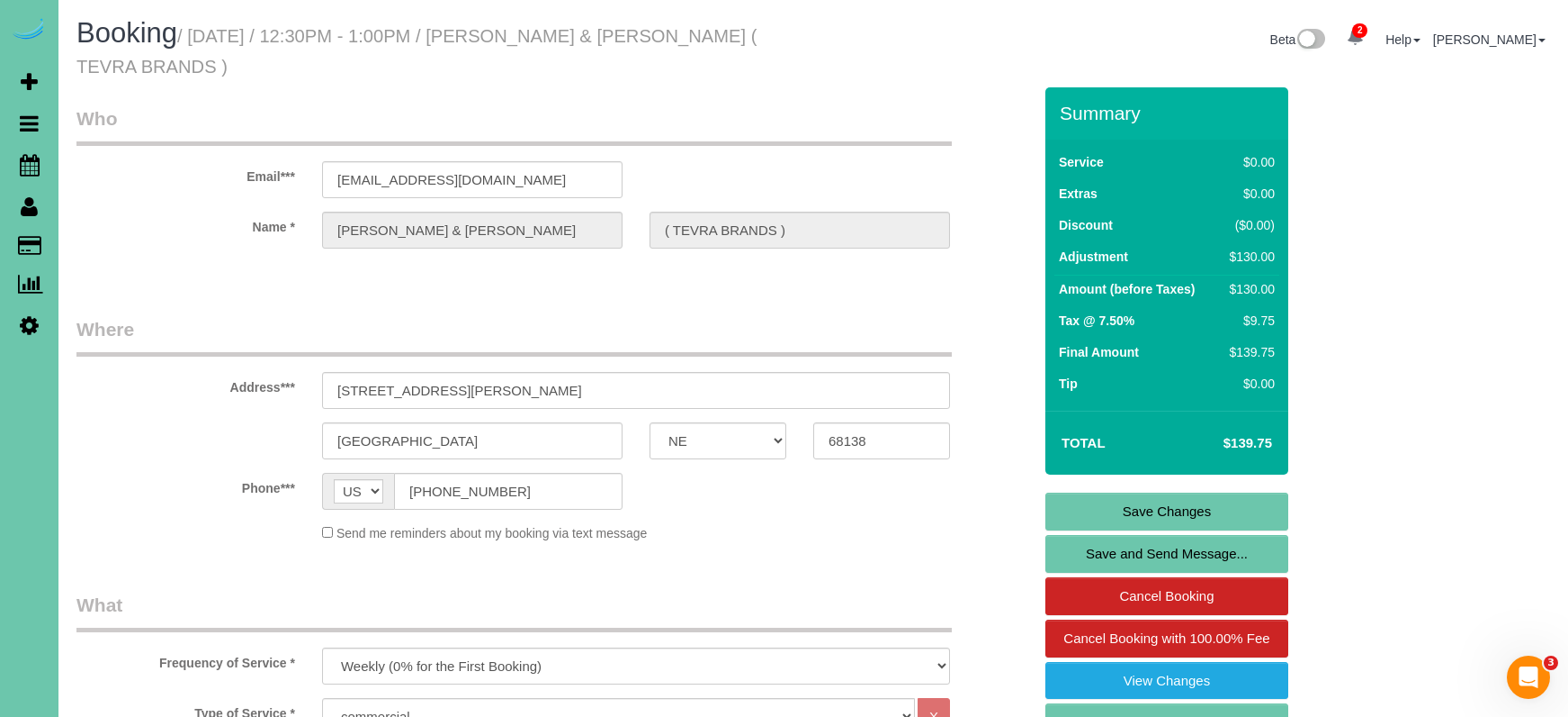
scroll to position [0, 0]
type textarea "NEW RATE 9/5"
click at [1101, 510] on link "Save Changes" at bounding box center [1166, 511] width 243 height 38
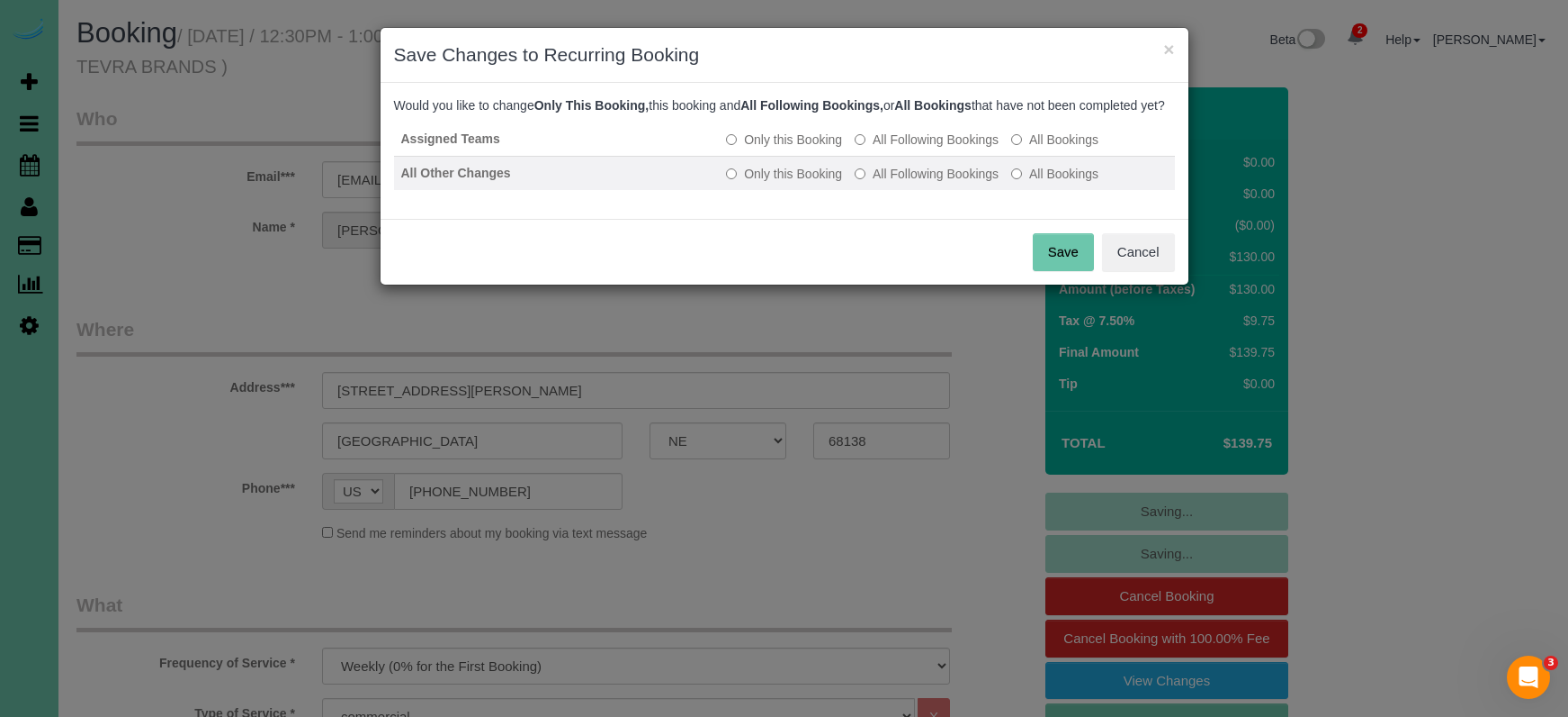
drag, startPoint x: 888, startPoint y: 158, endPoint x: 891, endPoint y: 190, distance: 32.1
click at [888, 148] on label "All Following Bookings" at bounding box center [927, 139] width 144 height 18
click at [891, 182] on label "All Following Bookings" at bounding box center [927, 174] width 144 height 18
click at [1053, 270] on button "Save" at bounding box center [1063, 252] width 61 height 38
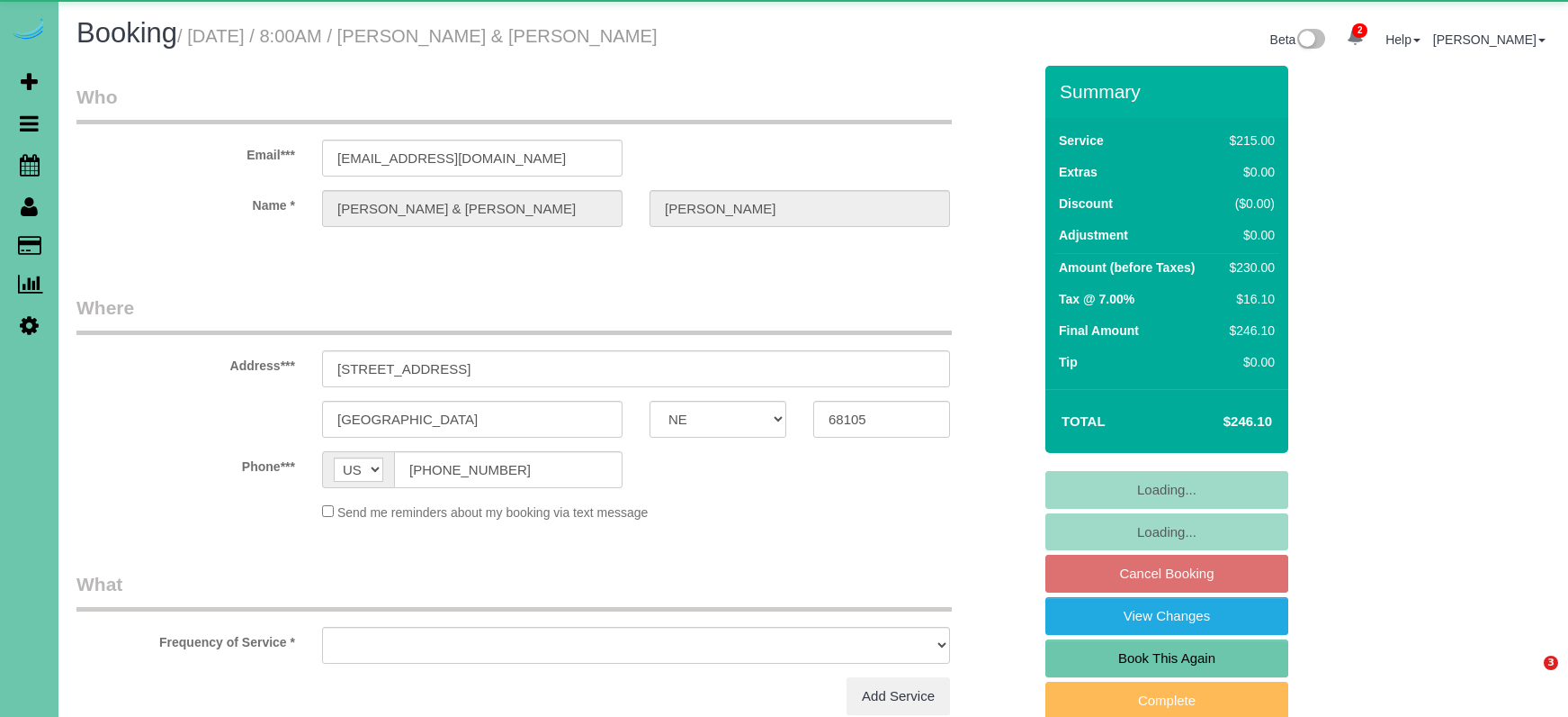
select select "NE"
select select "string:fspay-8d0436b8-f4ca-4e8e-b564-e925681e83b2"
select select "object:639"
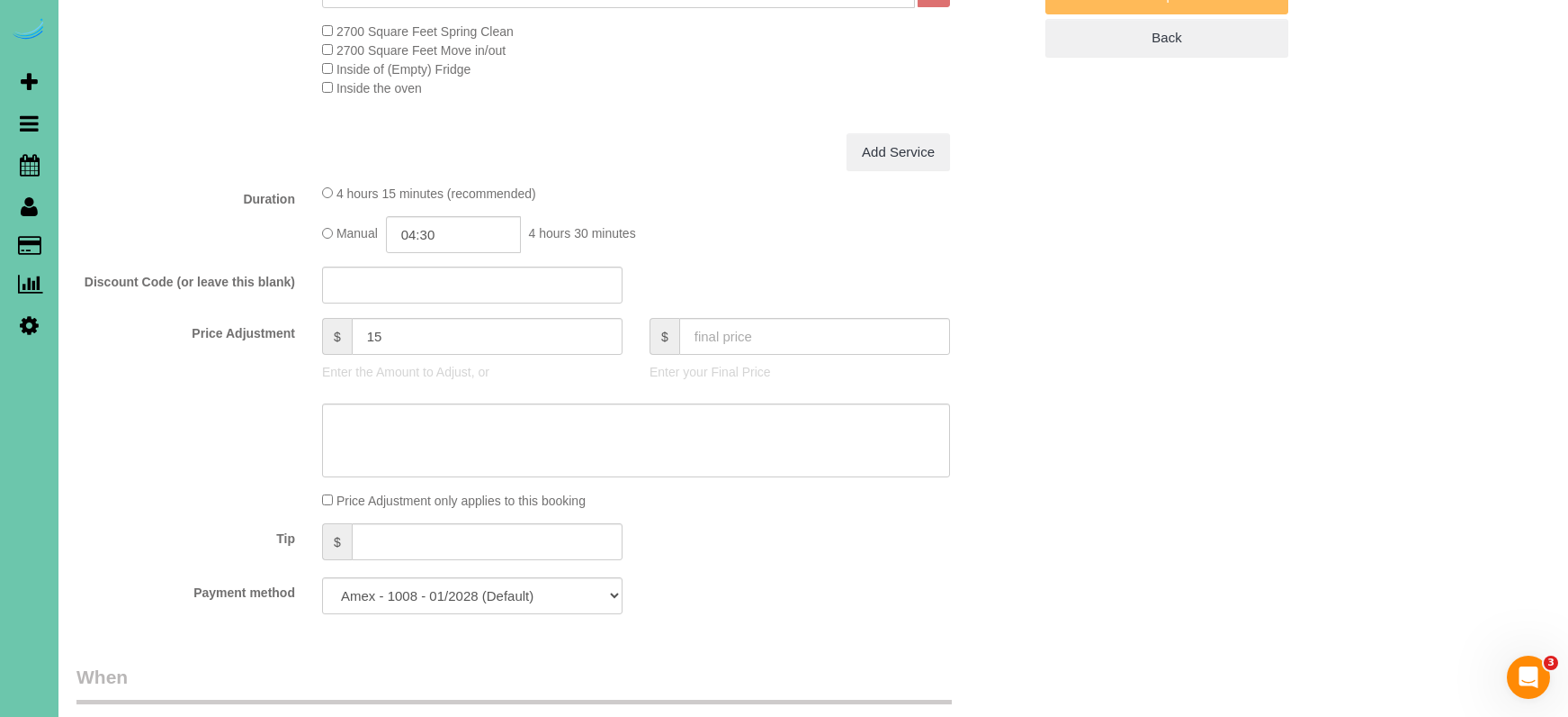
scroll to position [717, 0]
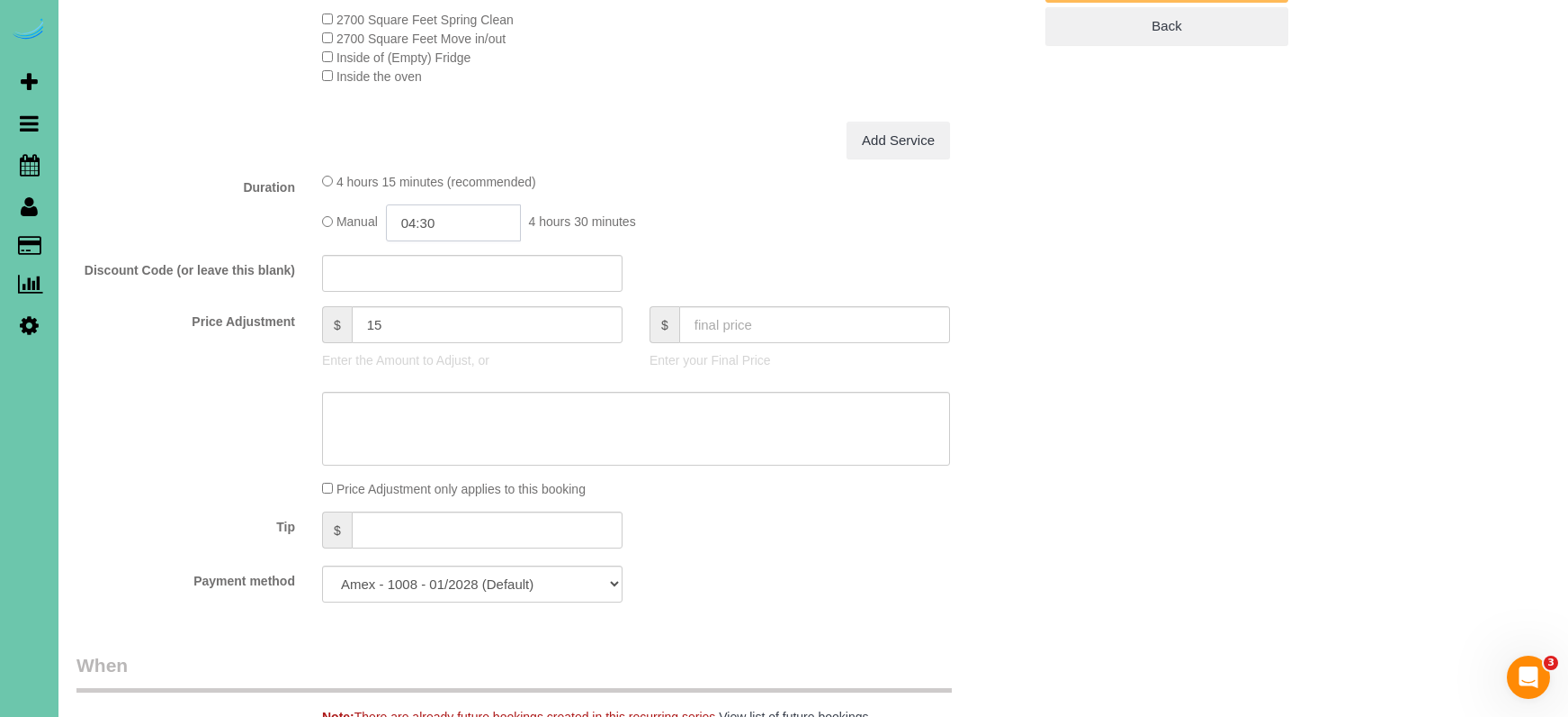
click at [463, 216] on input "04:30" at bounding box center [453, 222] width 135 height 37
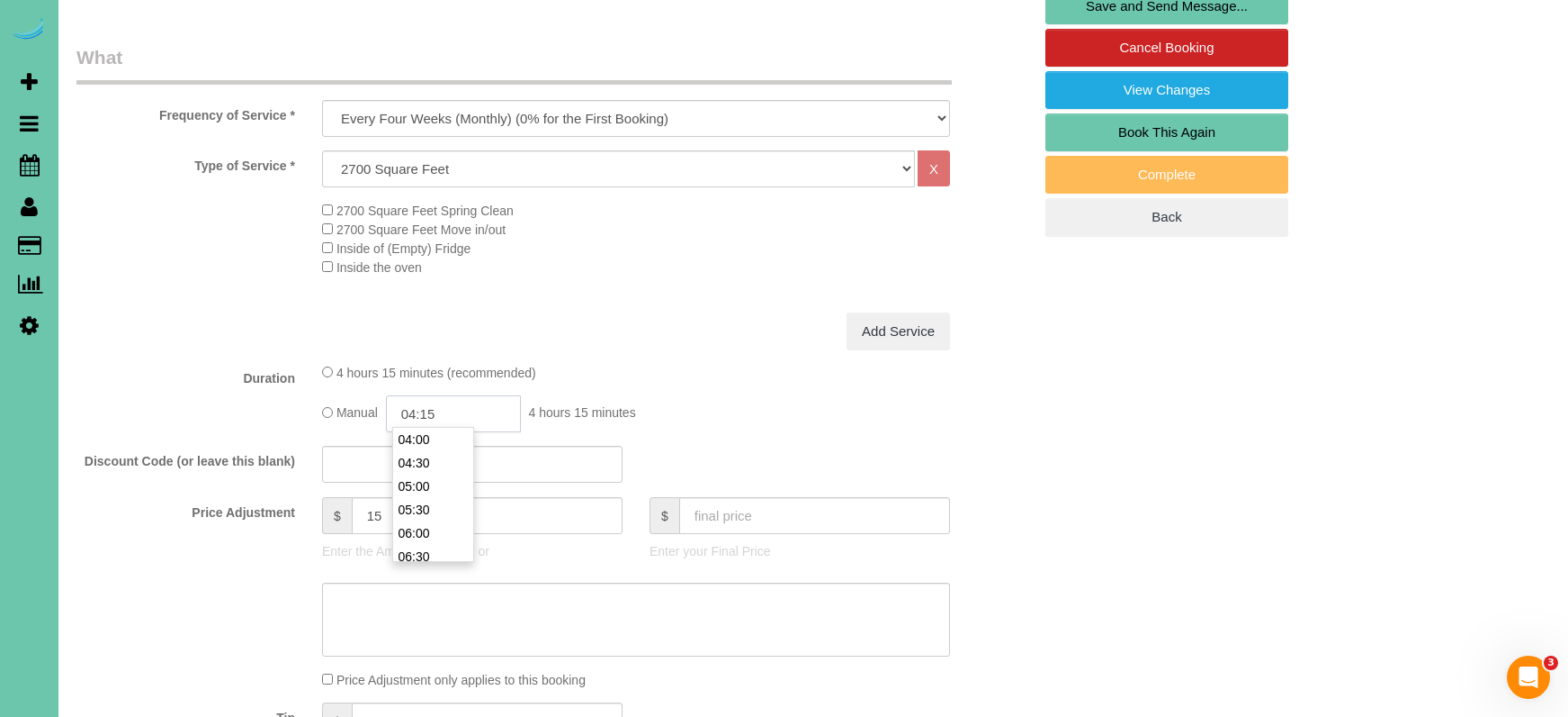
scroll to position [527, 0]
click at [413, 405] on input "04:15" at bounding box center [453, 413] width 135 height 37
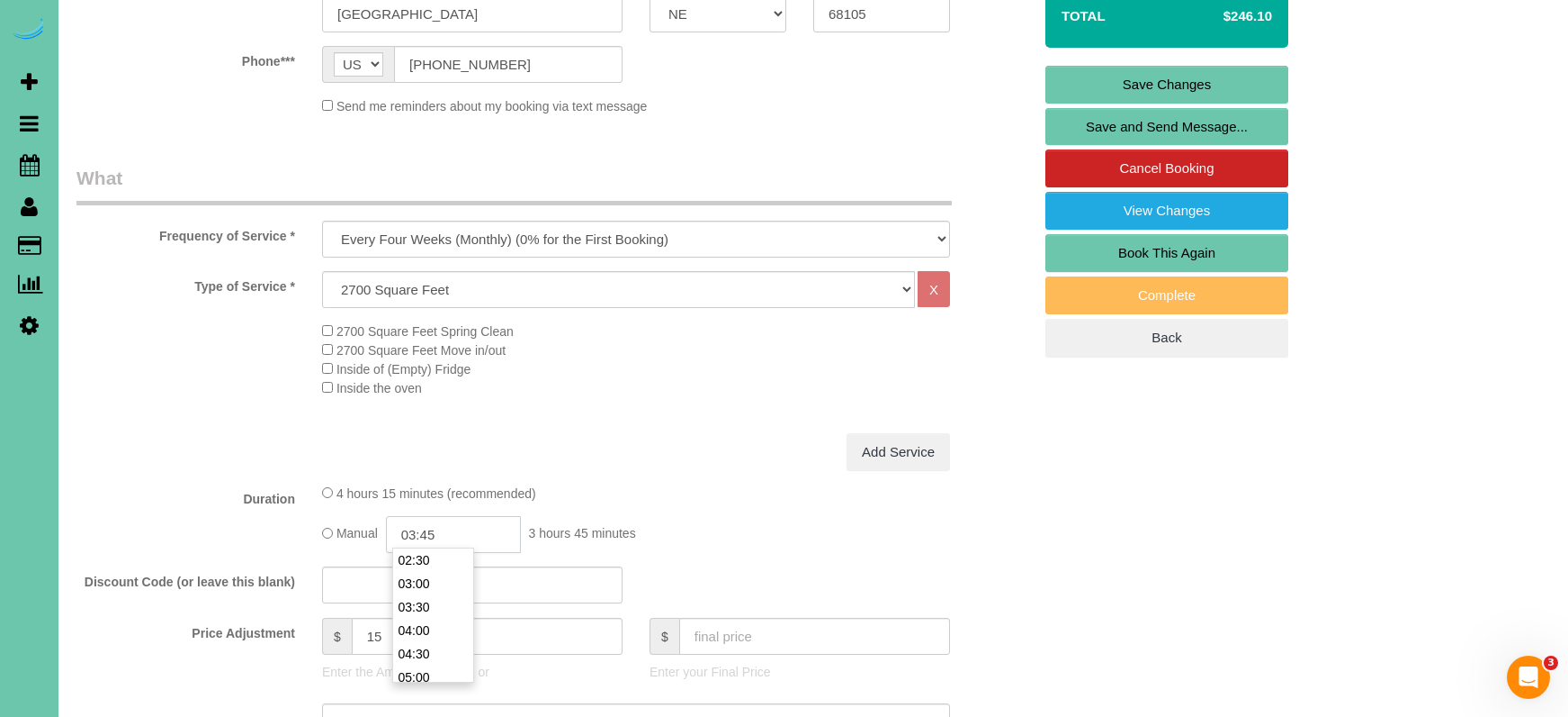
scroll to position [408, 0]
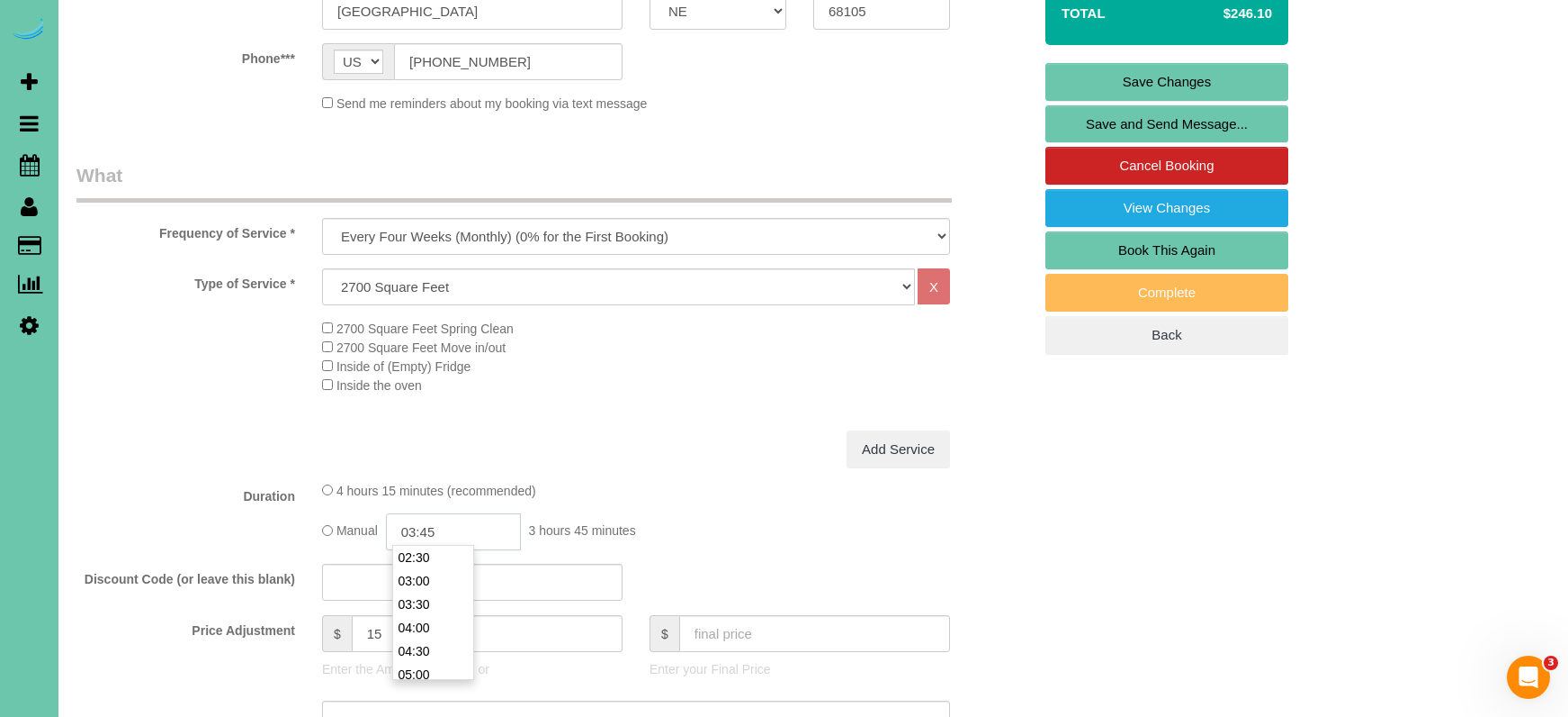
type input "03:45"
click at [180, 481] on label "Duration" at bounding box center [186, 493] width 246 height 24
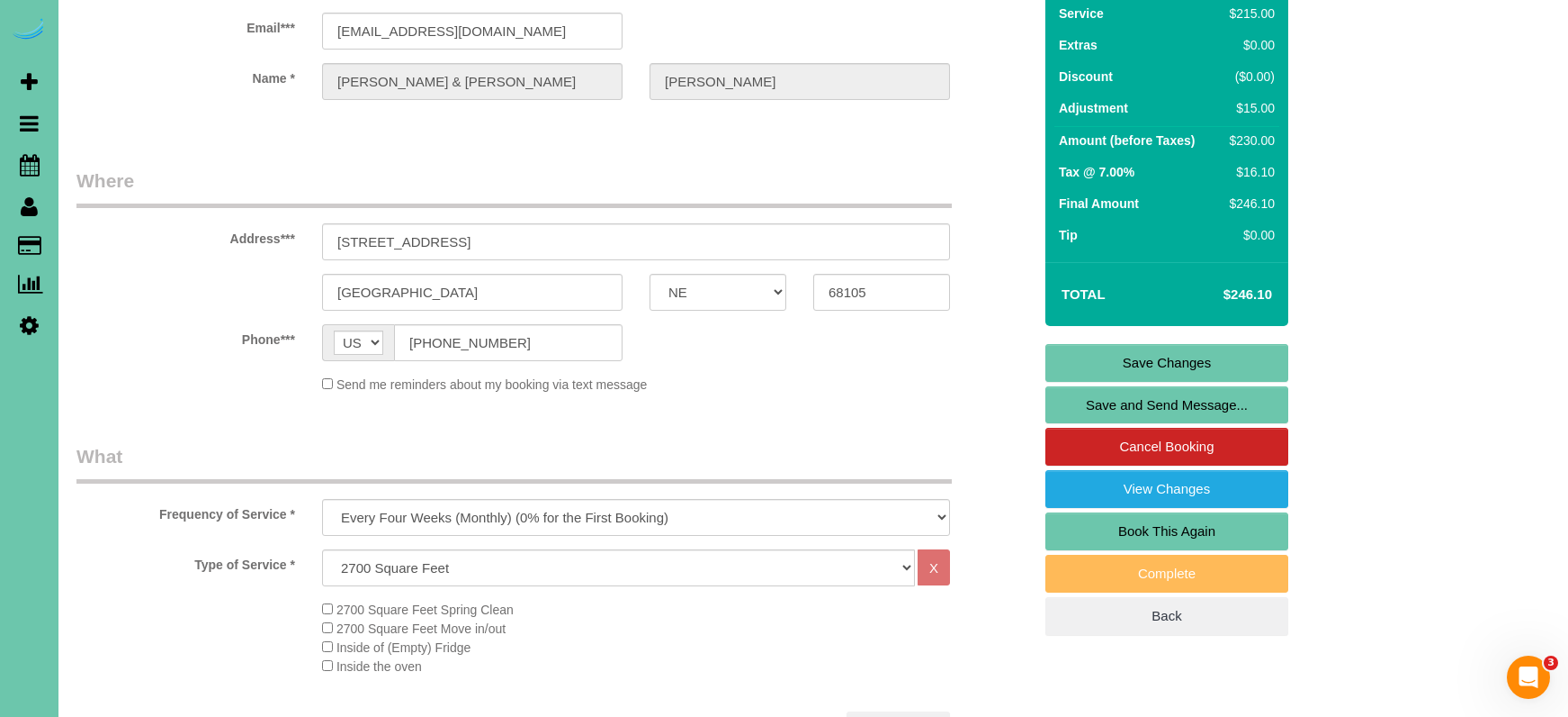
scroll to position [732, 0]
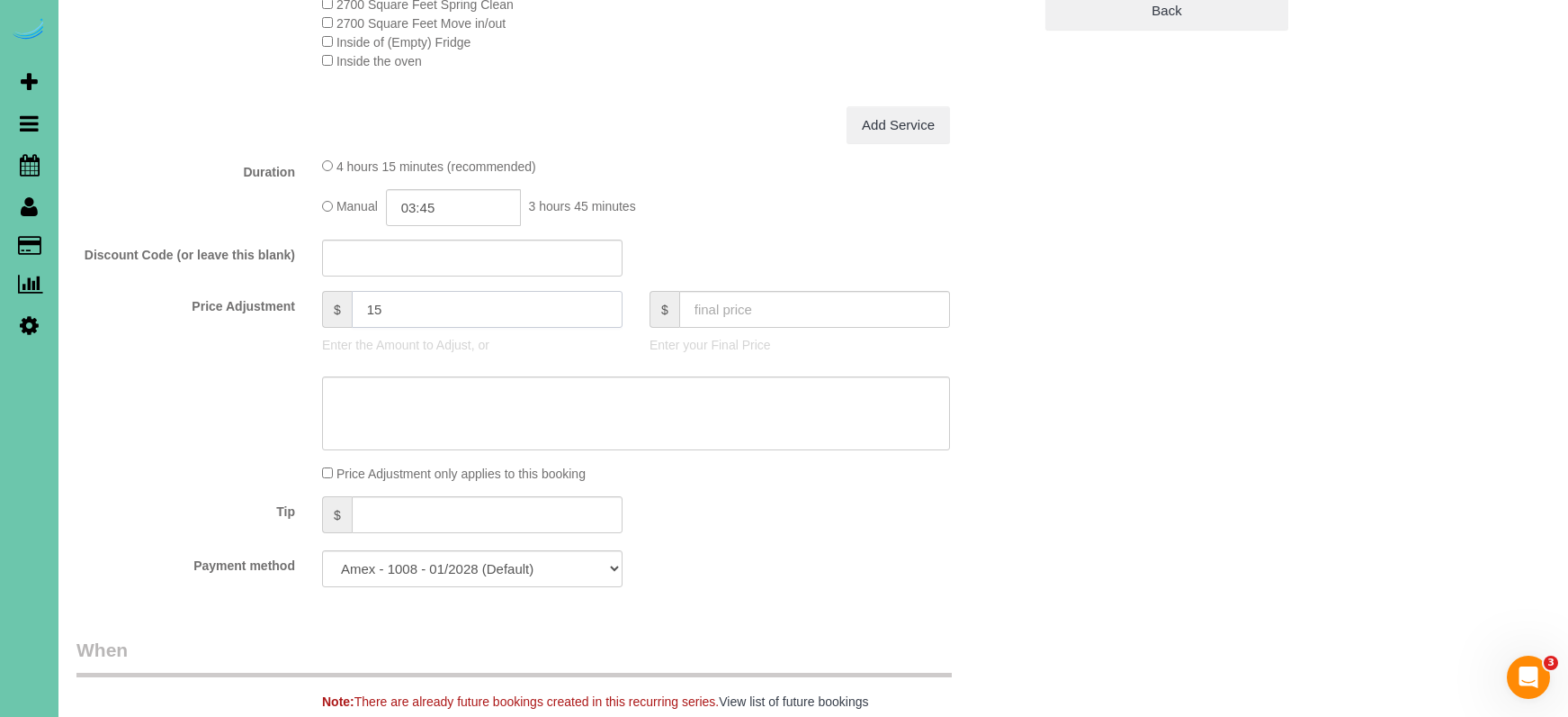
drag, startPoint x: 389, startPoint y: 303, endPoint x: 371, endPoint y: 304, distance: 18.0
click at [388, 303] on input "15" at bounding box center [488, 309] width 271 height 37
click at [365, 304] on input "15" at bounding box center [488, 309] width 271 height 37
type input "-15"
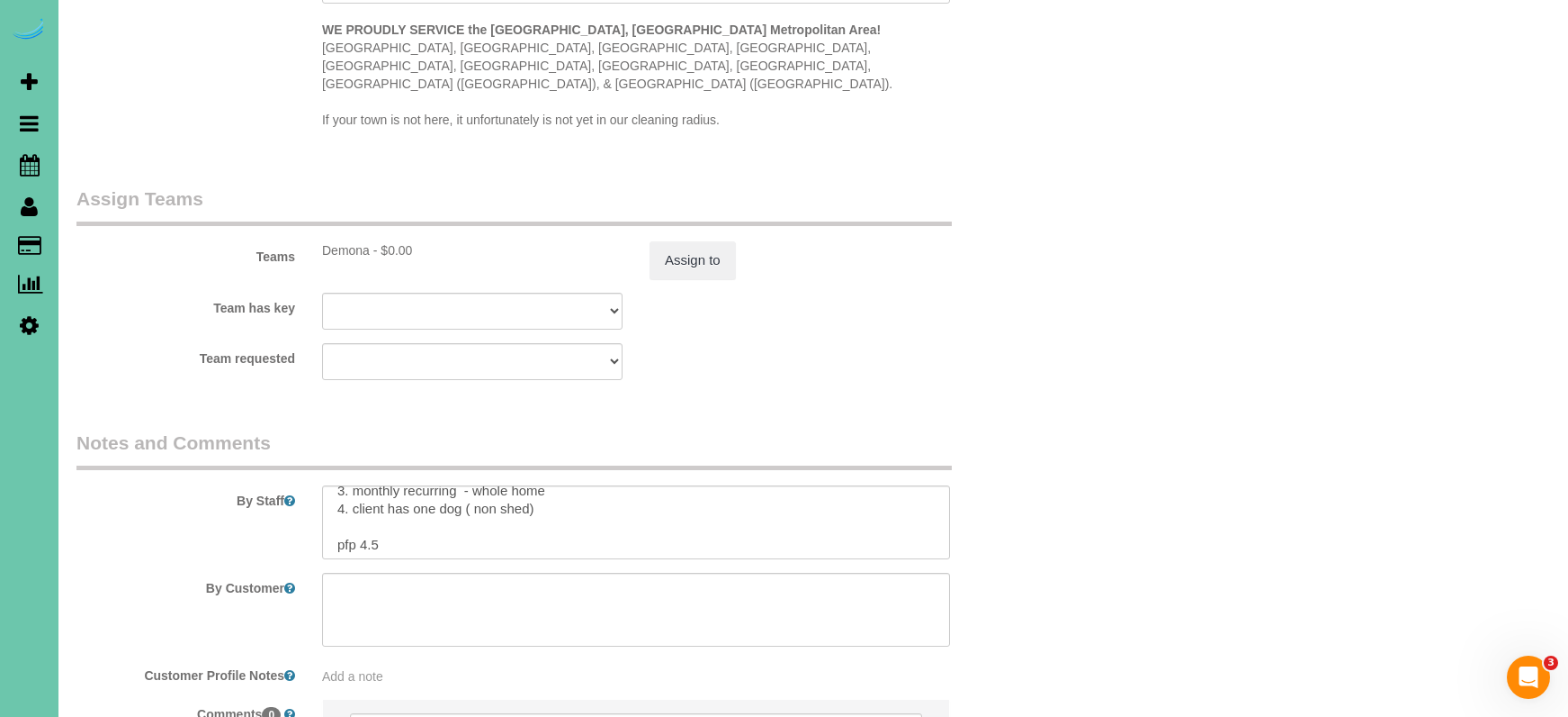
scroll to position [65, 0]
type textarea "NEW RATE - 9/12"
drag, startPoint x: 384, startPoint y: 515, endPoint x: 359, endPoint y: 512, distance: 25.2
click at [361, 512] on textarea at bounding box center [636, 522] width 628 height 74
type textarea "**MASKS!!** 1. credit 2. client home 3. monthly recurring - whole home 4. clien…"
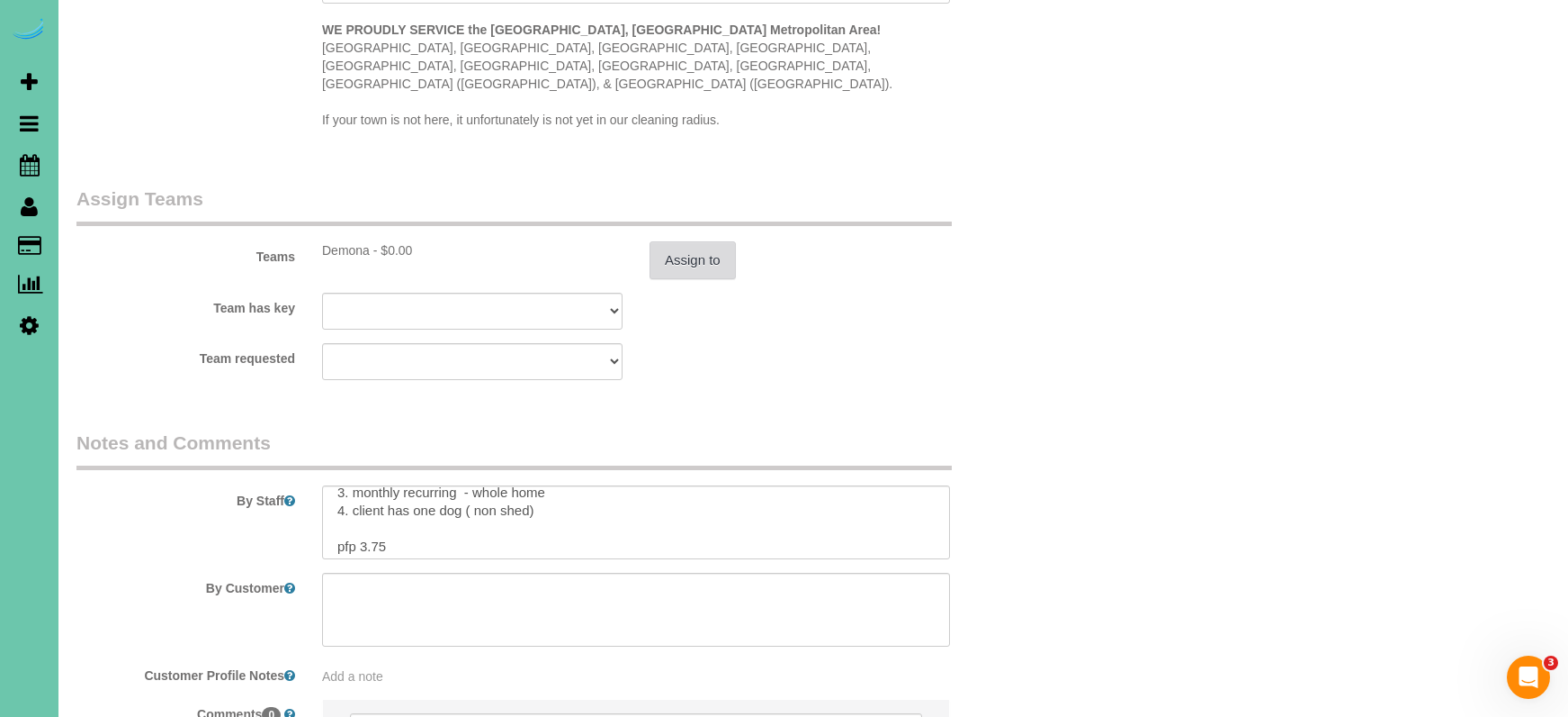
click at [682, 241] on button "Assign to" at bounding box center [692, 259] width 87 height 38
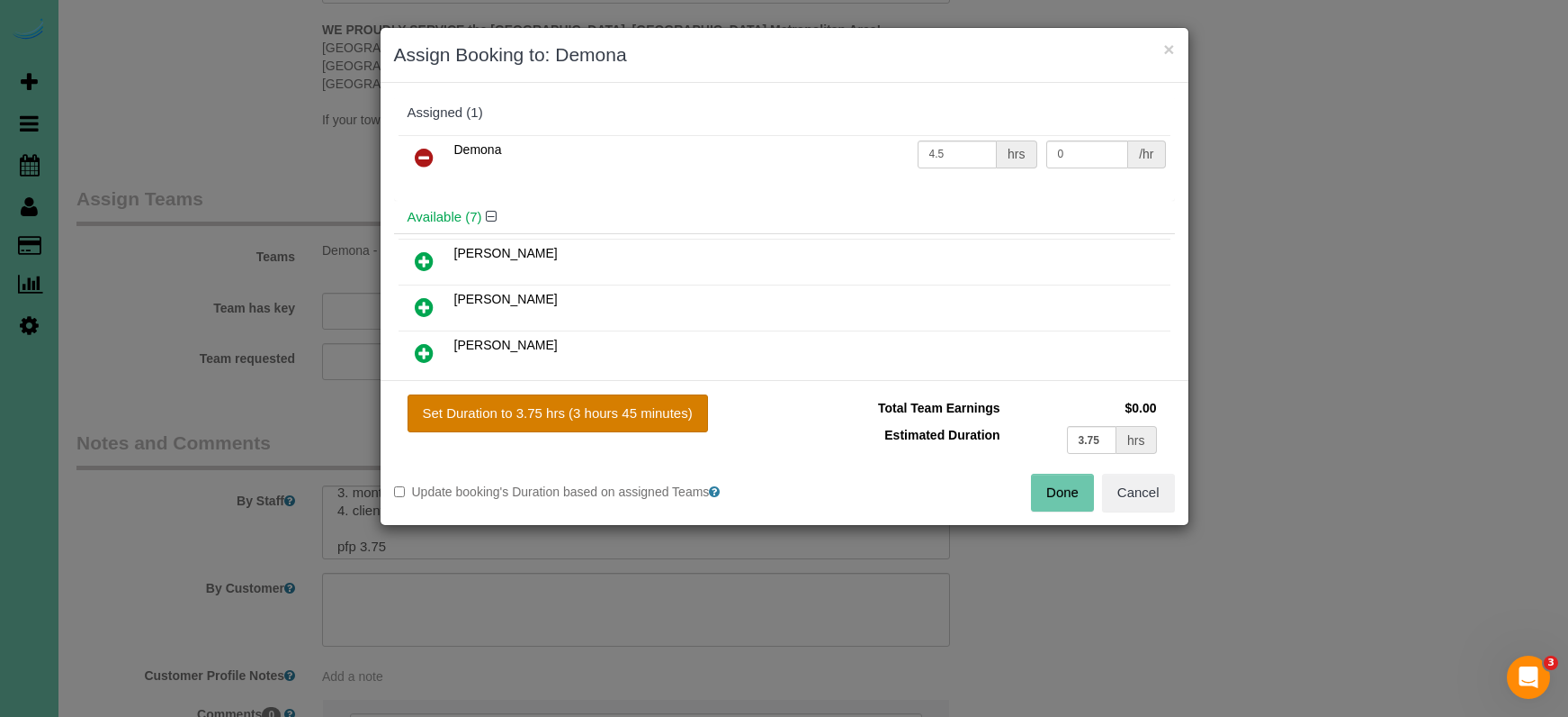
drag, startPoint x: 531, startPoint y: 408, endPoint x: 560, endPoint y: 407, distance: 29.0
click at [532, 408] on button "Set Duration to 3.75 hrs (3 hours 45 minutes)" at bounding box center [558, 413] width 300 height 38
type input "3.75"
drag, startPoint x: 1078, startPoint y: 489, endPoint x: 945, endPoint y: 437, distance: 142.8
click at [1062, 484] on button "Done" at bounding box center [1063, 492] width 63 height 38
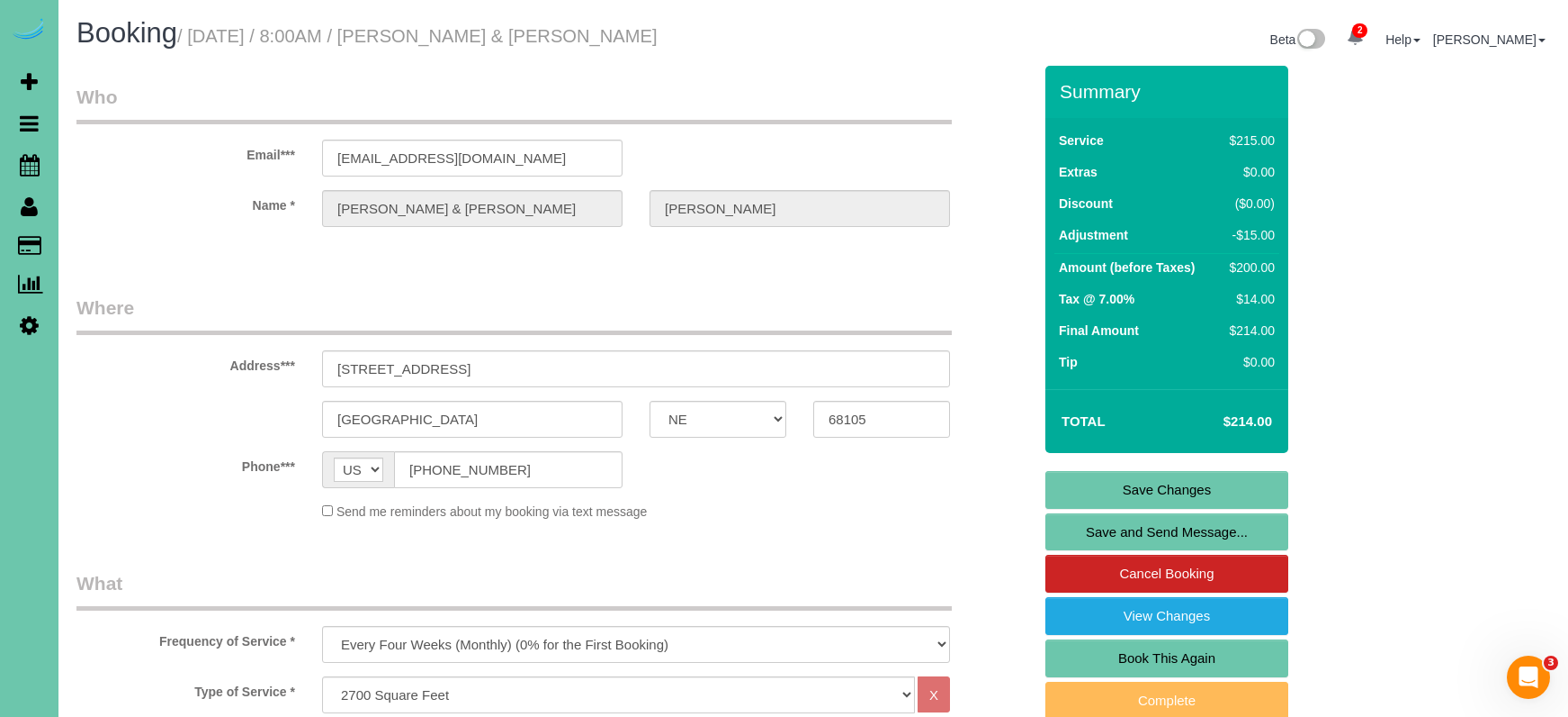
scroll to position [0, 0]
drag, startPoint x: 538, startPoint y: 157, endPoint x: 317, endPoint y: 147, distance: 221.2
drag, startPoint x: 482, startPoint y: 367, endPoint x: 284, endPoint y: 348, distance: 198.9
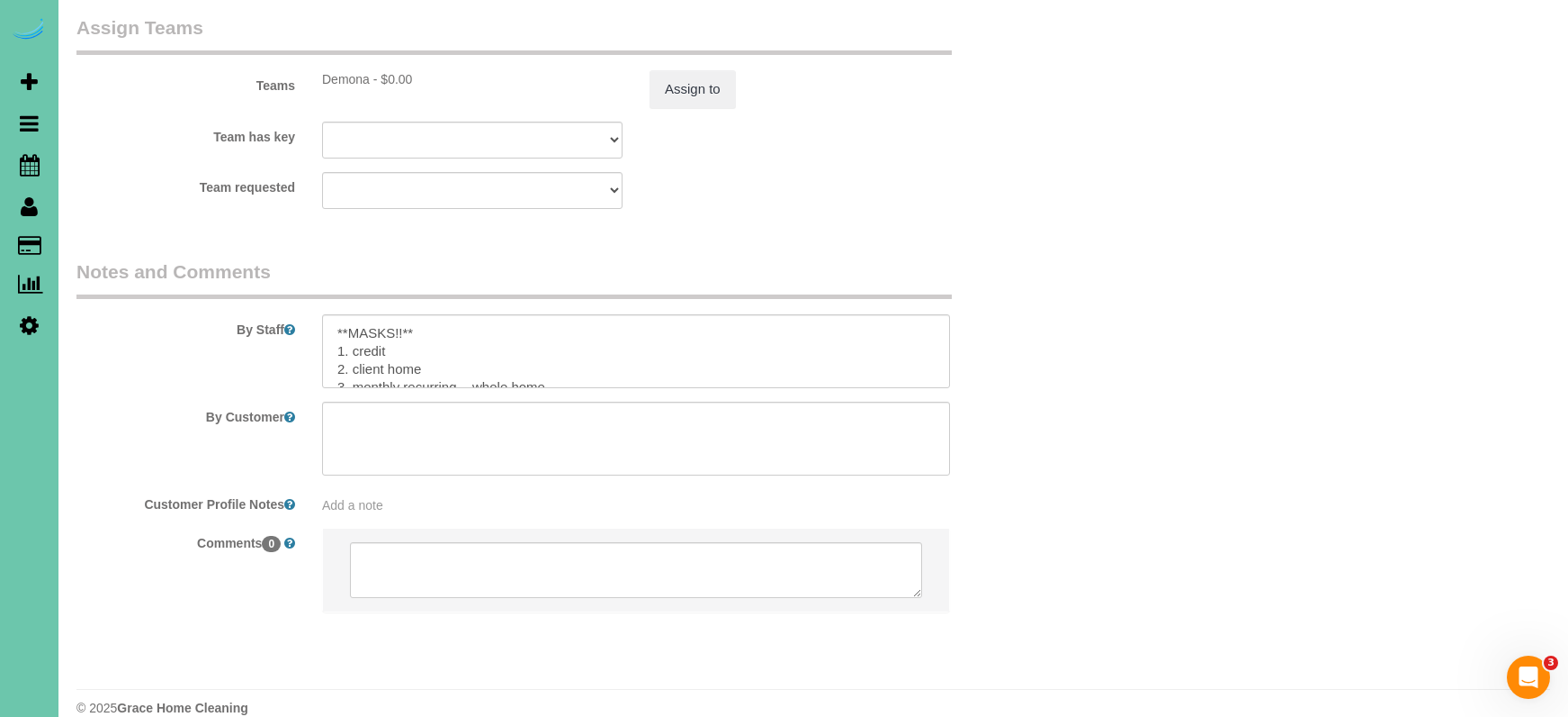
scroll to position [10, 0]
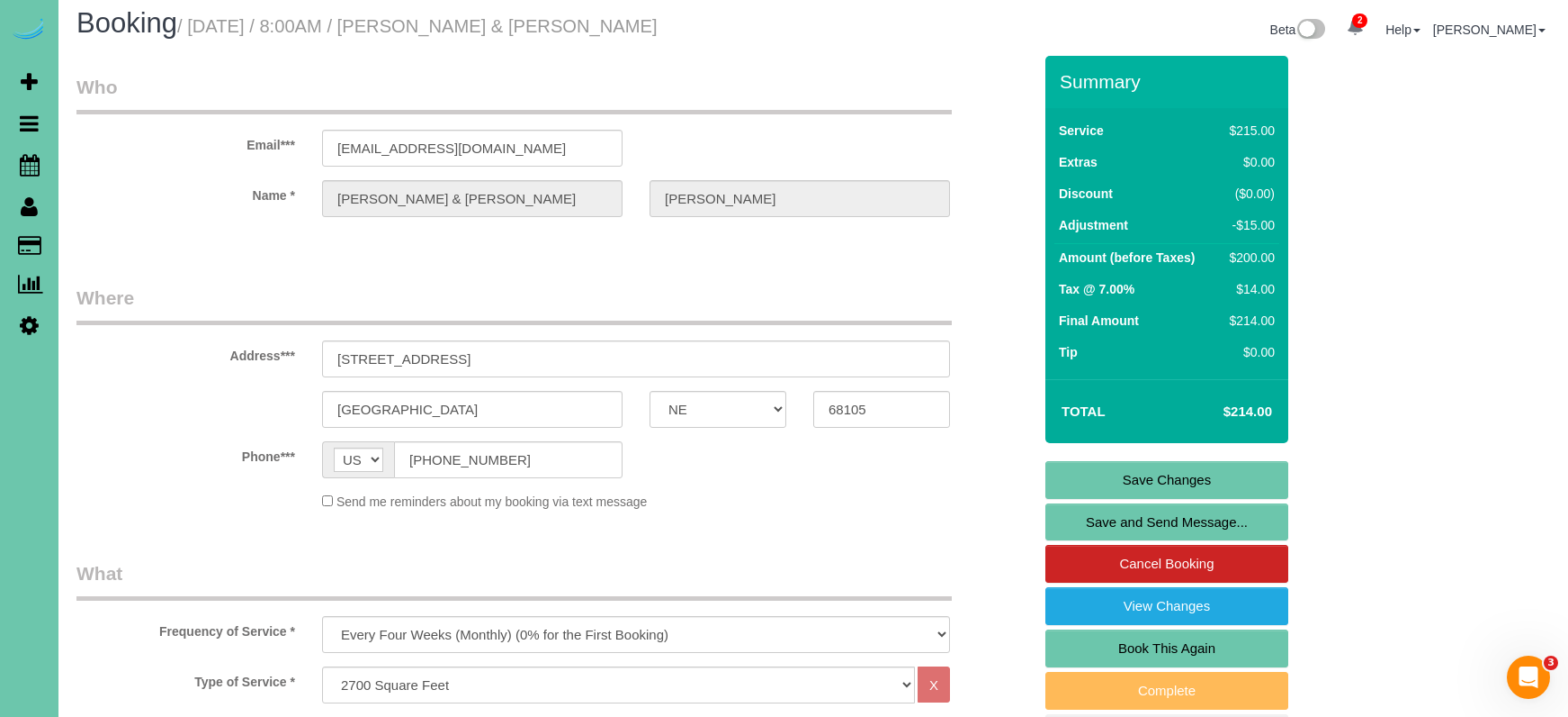
click at [943, 498] on div "Send me reminders about my booking via text message" at bounding box center [637, 500] width 655 height 19
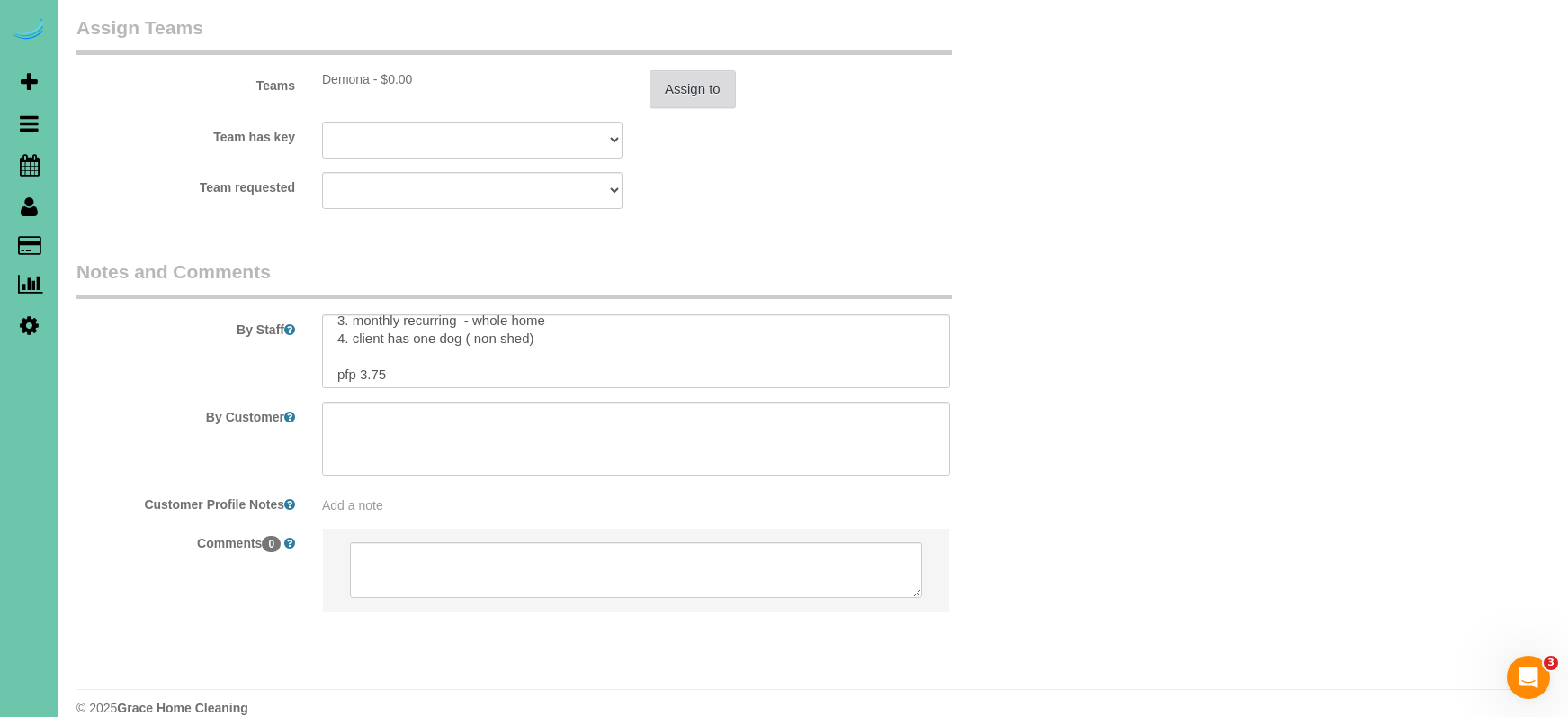
scroll to position [65, 0]
click at [696, 70] on button "Assign to" at bounding box center [692, 89] width 87 height 38
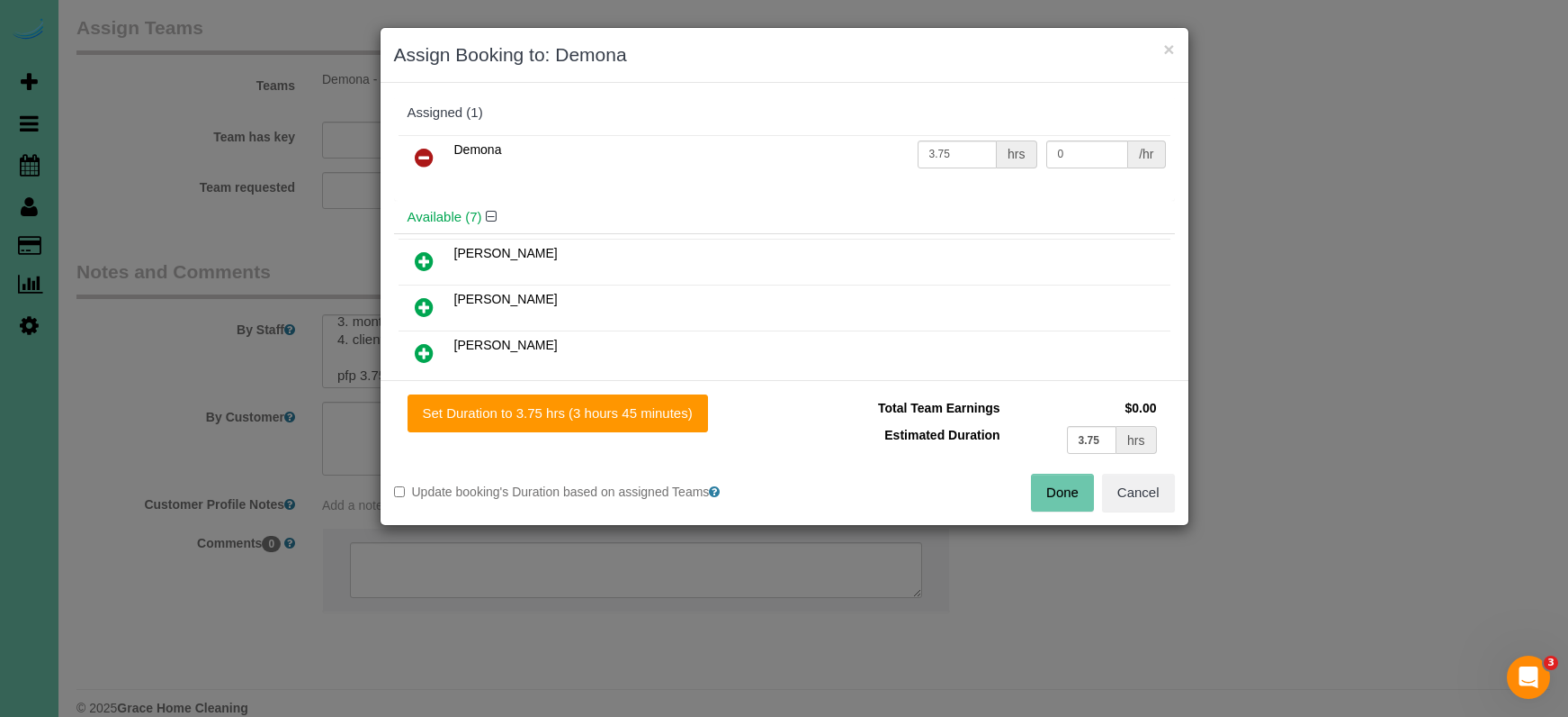
drag, startPoint x: 1059, startPoint y: 496, endPoint x: 1032, endPoint y: 480, distance: 31.4
click at [1055, 495] on button "Done" at bounding box center [1063, 492] width 63 height 38
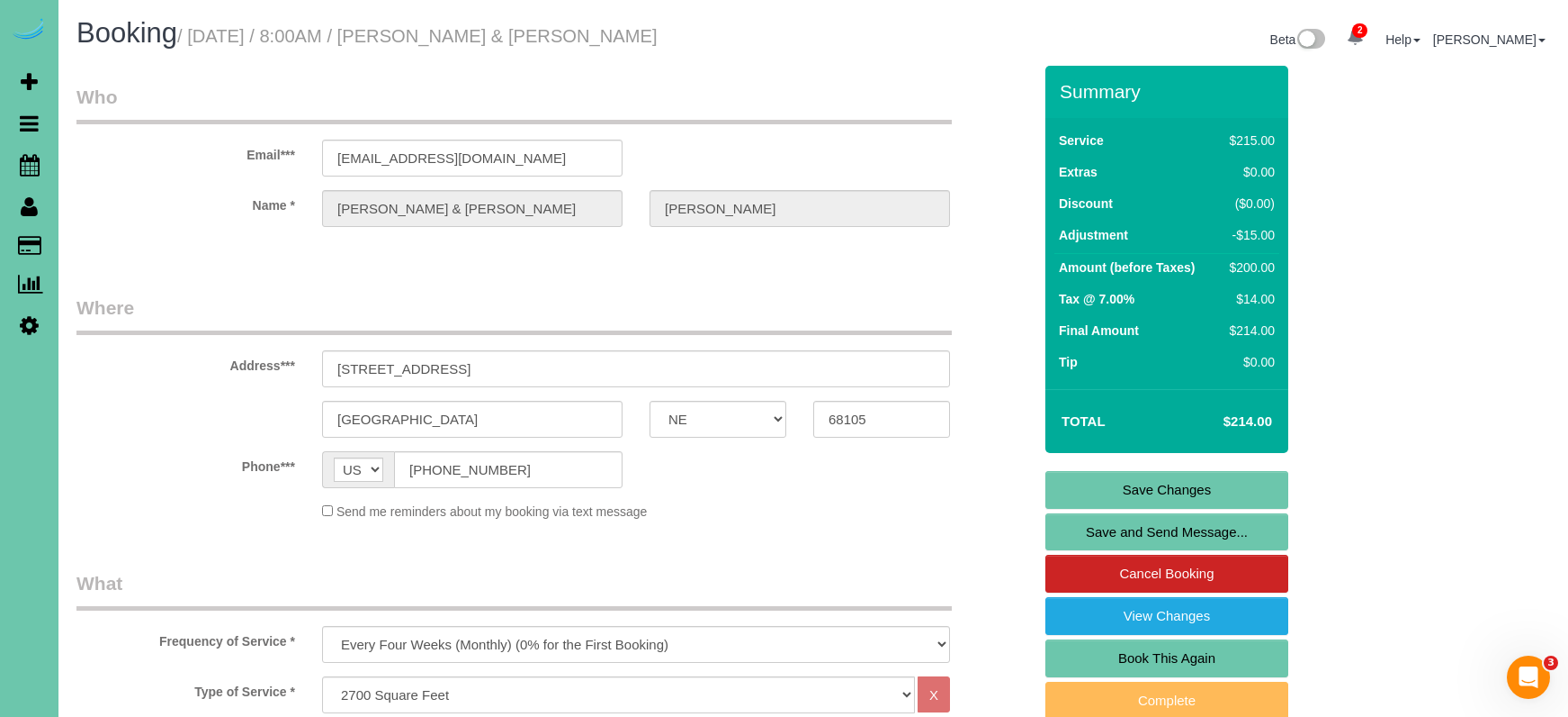
scroll to position [0, 0]
click at [1091, 482] on link "Save Changes" at bounding box center [1166, 490] width 243 height 38
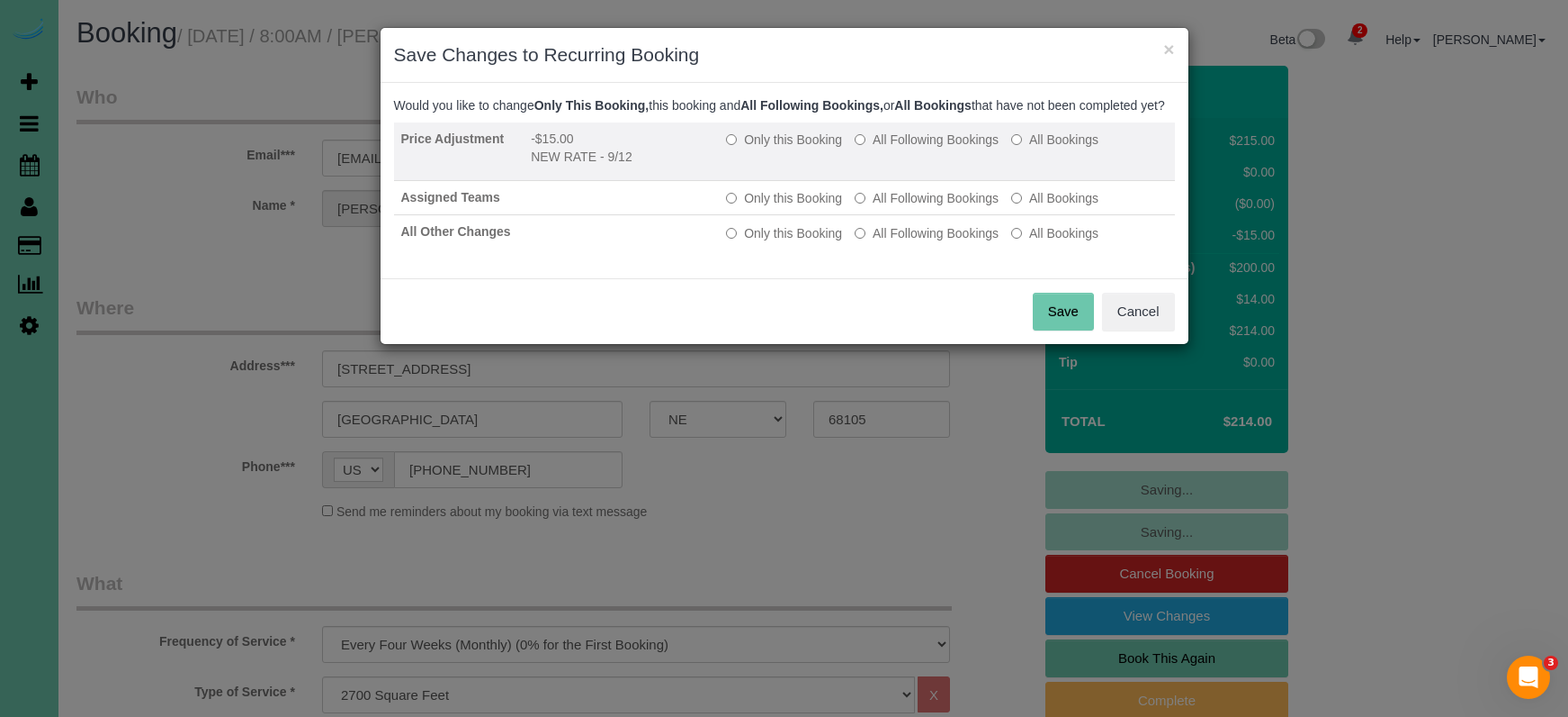
click at [909, 148] on label "All Following Bookings" at bounding box center [927, 139] width 144 height 18
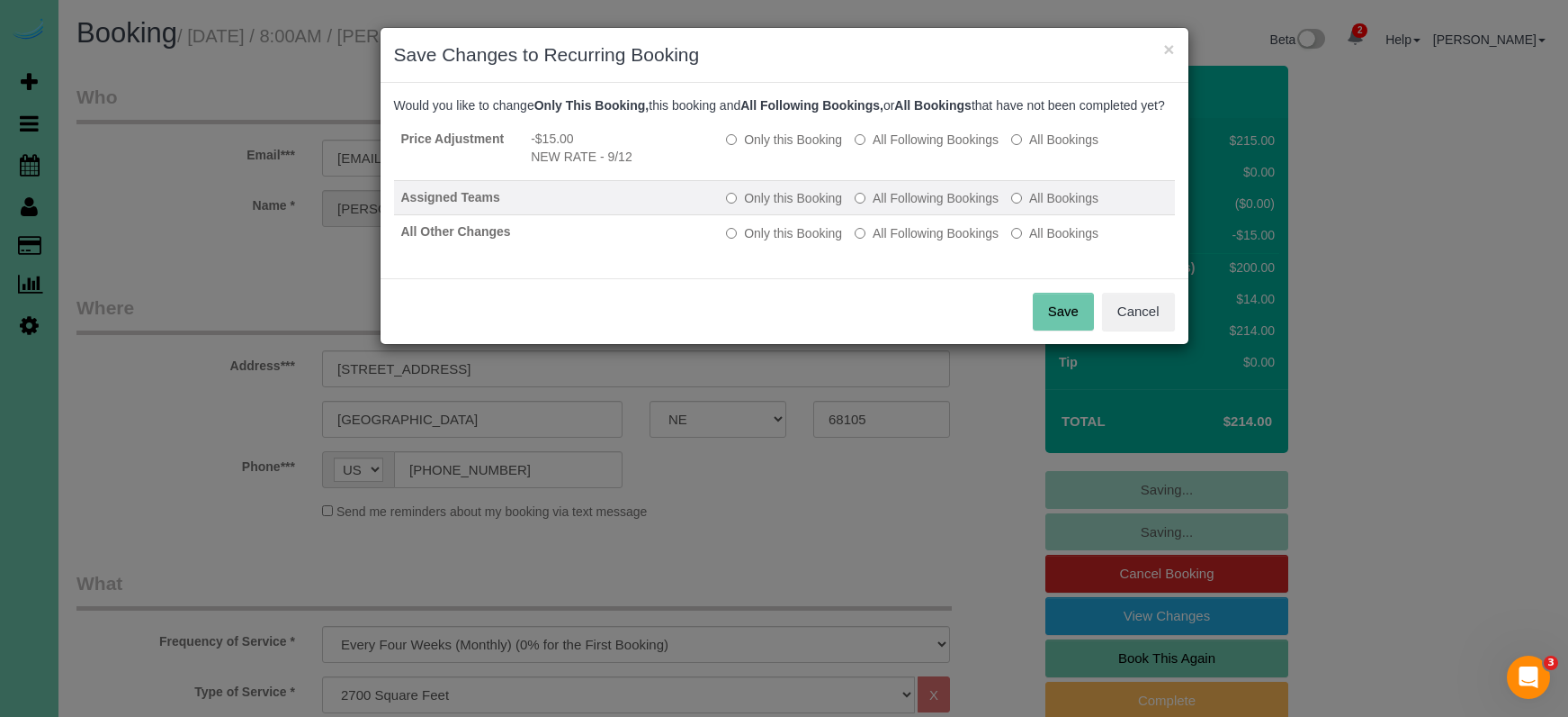
drag, startPoint x: 907, startPoint y: 215, endPoint x: 915, endPoint y: 230, distance: 17.0
click at [907, 207] on label "All Following Bookings" at bounding box center [927, 198] width 144 height 18
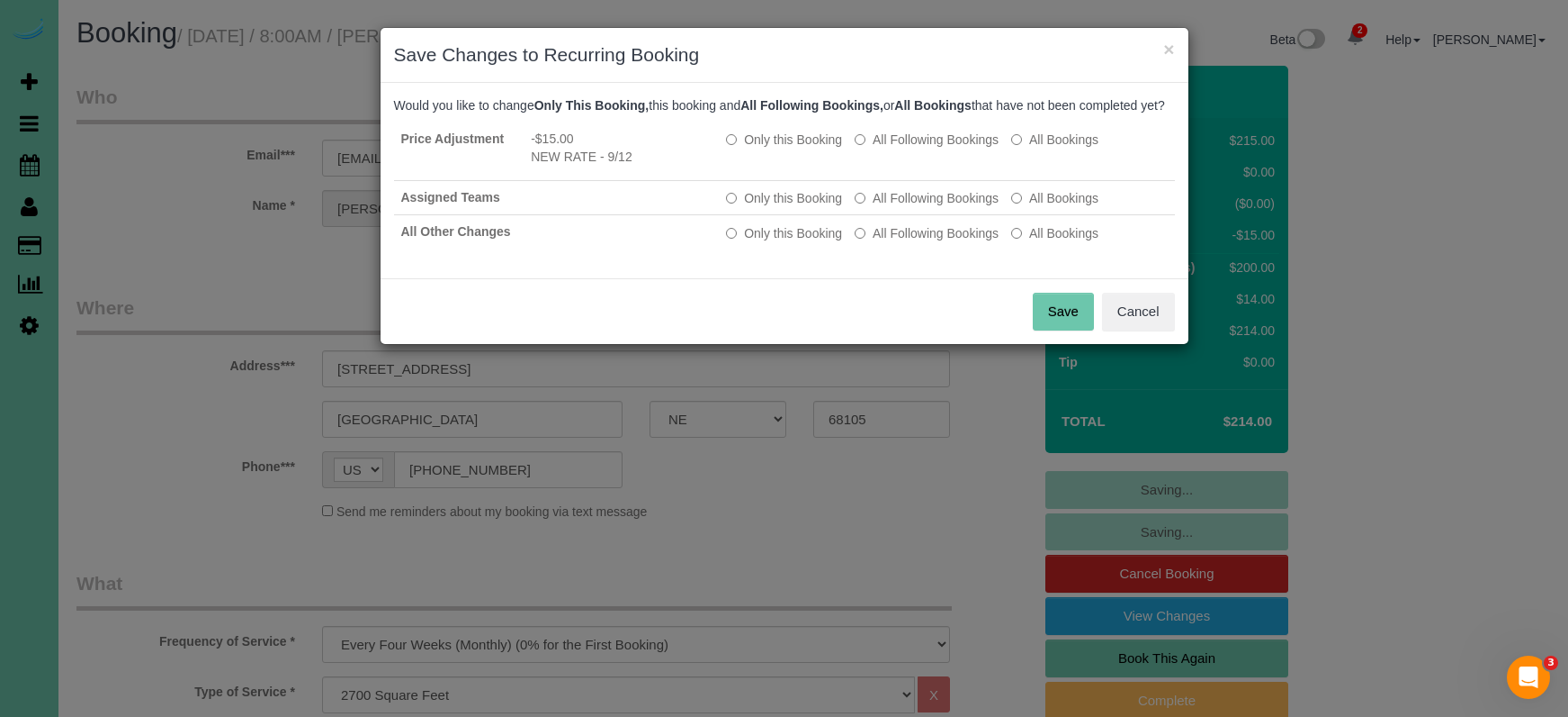
drag, startPoint x: 917, startPoint y: 254, endPoint x: 973, endPoint y: 268, distance: 57.7
click at [919, 242] on label "All Following Bookings" at bounding box center [927, 233] width 144 height 18
drag, startPoint x: 1064, startPoint y: 323, endPoint x: 1053, endPoint y: 319, distance: 11.7
click at [1065, 323] on button "Save" at bounding box center [1063, 311] width 61 height 38
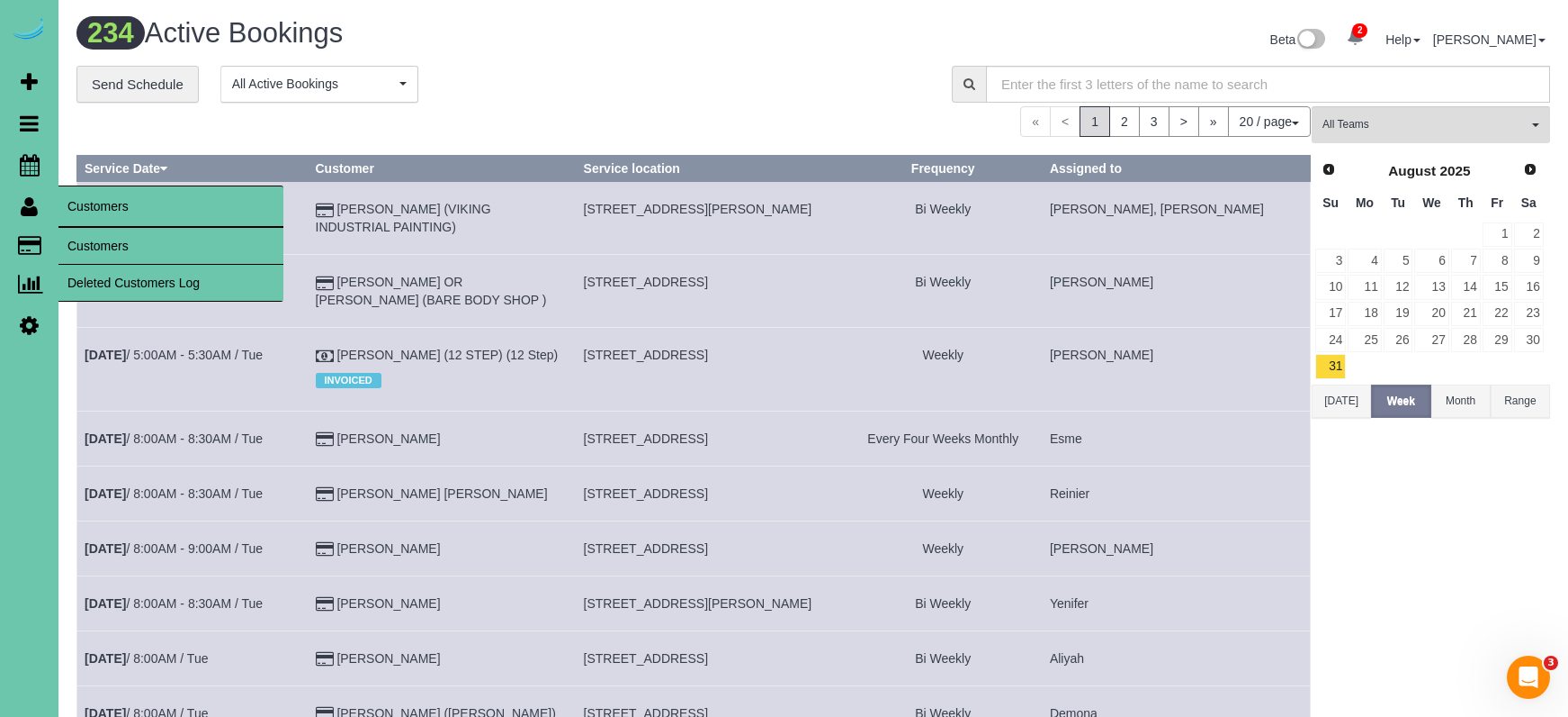
click at [113, 243] on link "Customers" at bounding box center [171, 245] width 225 height 36
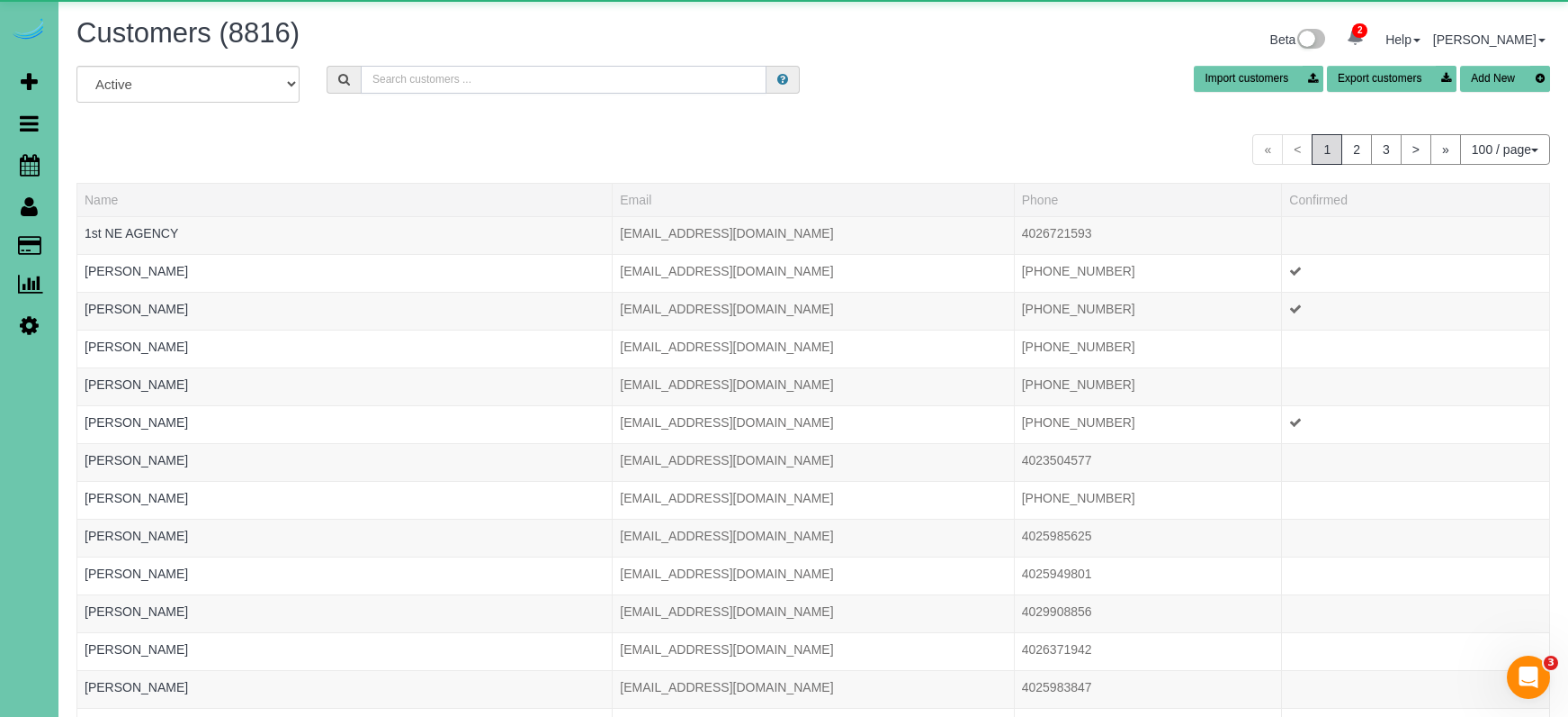
click at [482, 79] on input "text" at bounding box center [564, 79] width 406 height 28
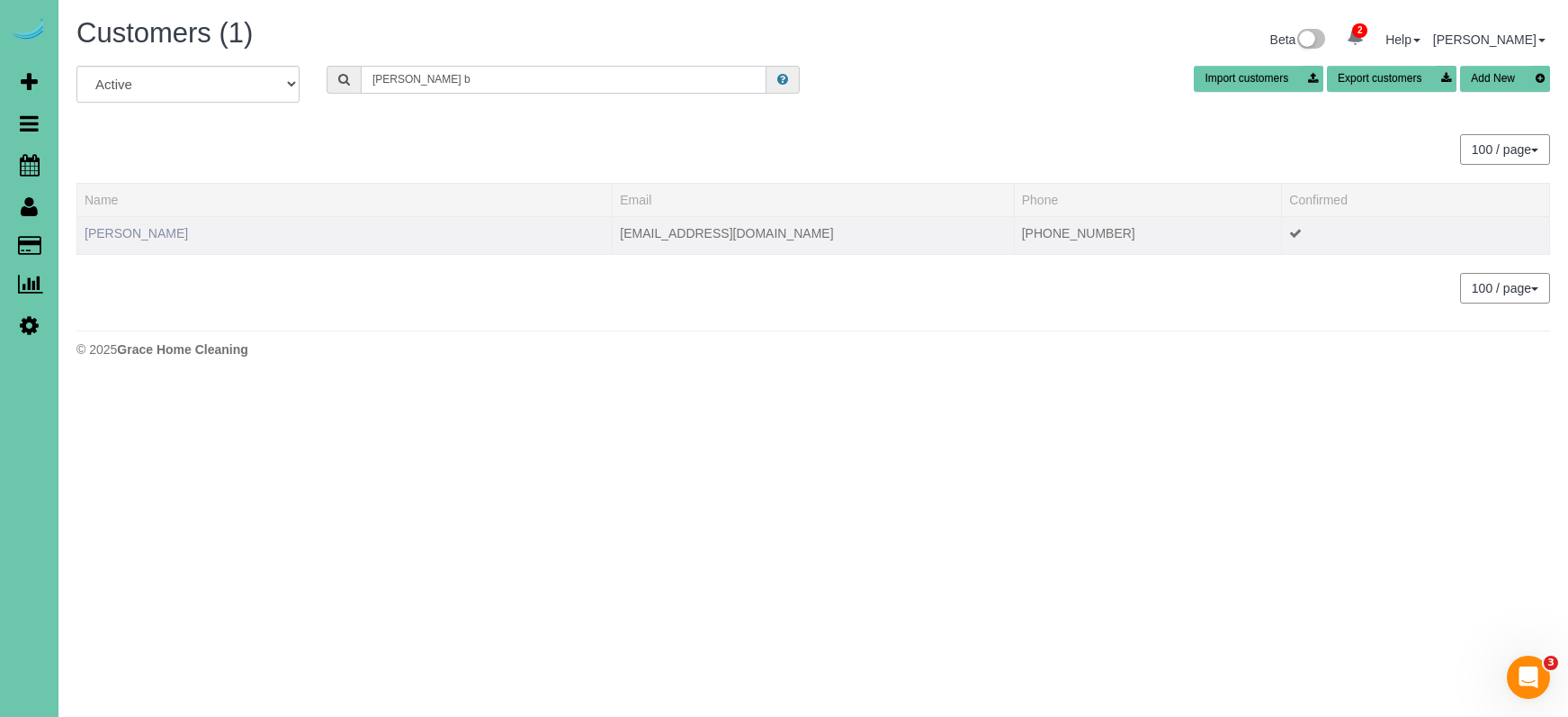
type input "Morgan b"
click at [170, 227] on link "Morgan Busboom" at bounding box center [137, 233] width 103 height 15
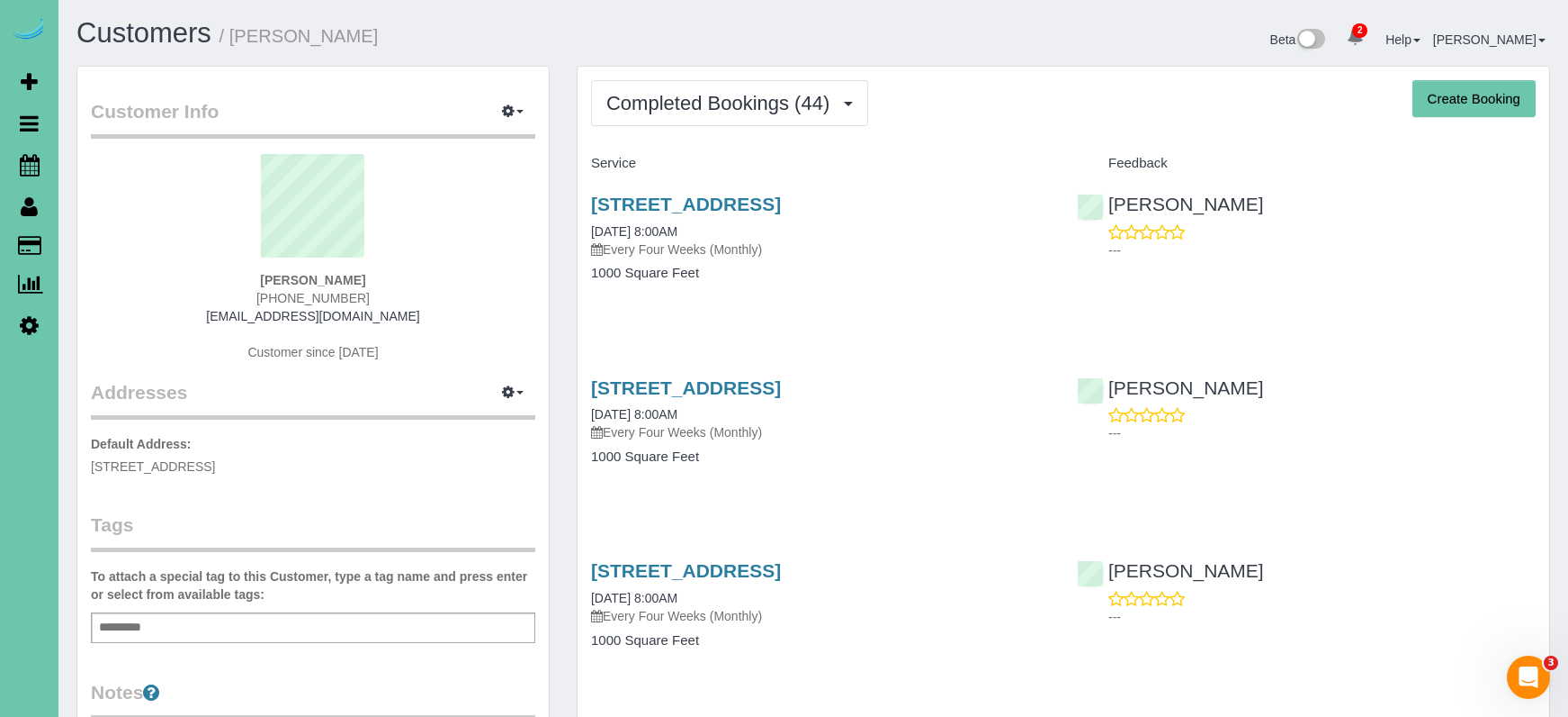
drag, startPoint x: 349, startPoint y: 471, endPoint x: 81, endPoint y: 456, distance: 268.4
click at [85, 456] on div "Customer Info Edit Contact Info Send Message Email Preferences Special Sales Ta…" at bounding box center [313, 571] width 472 height 1010
copy span "3117 S 74th Street, Omaha, NE 68124"
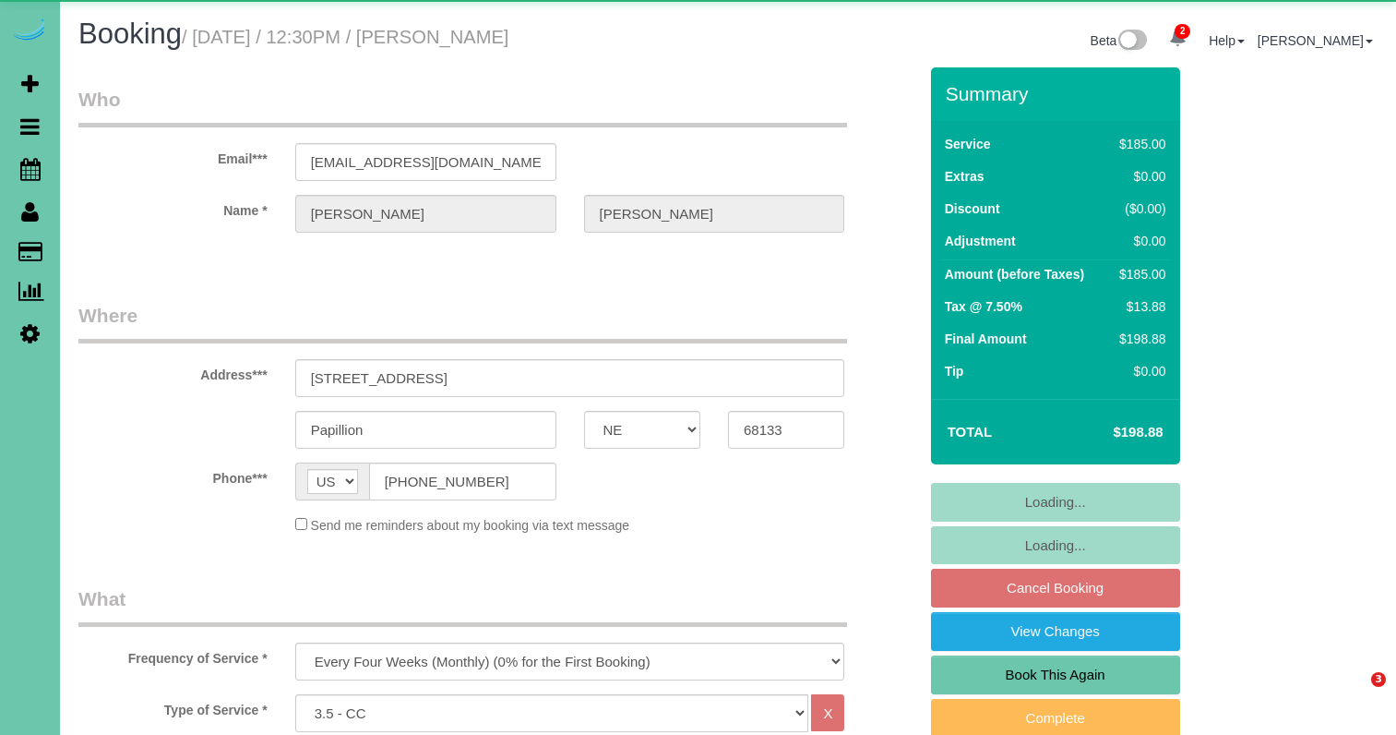
select select "NE"
select select "object:654"
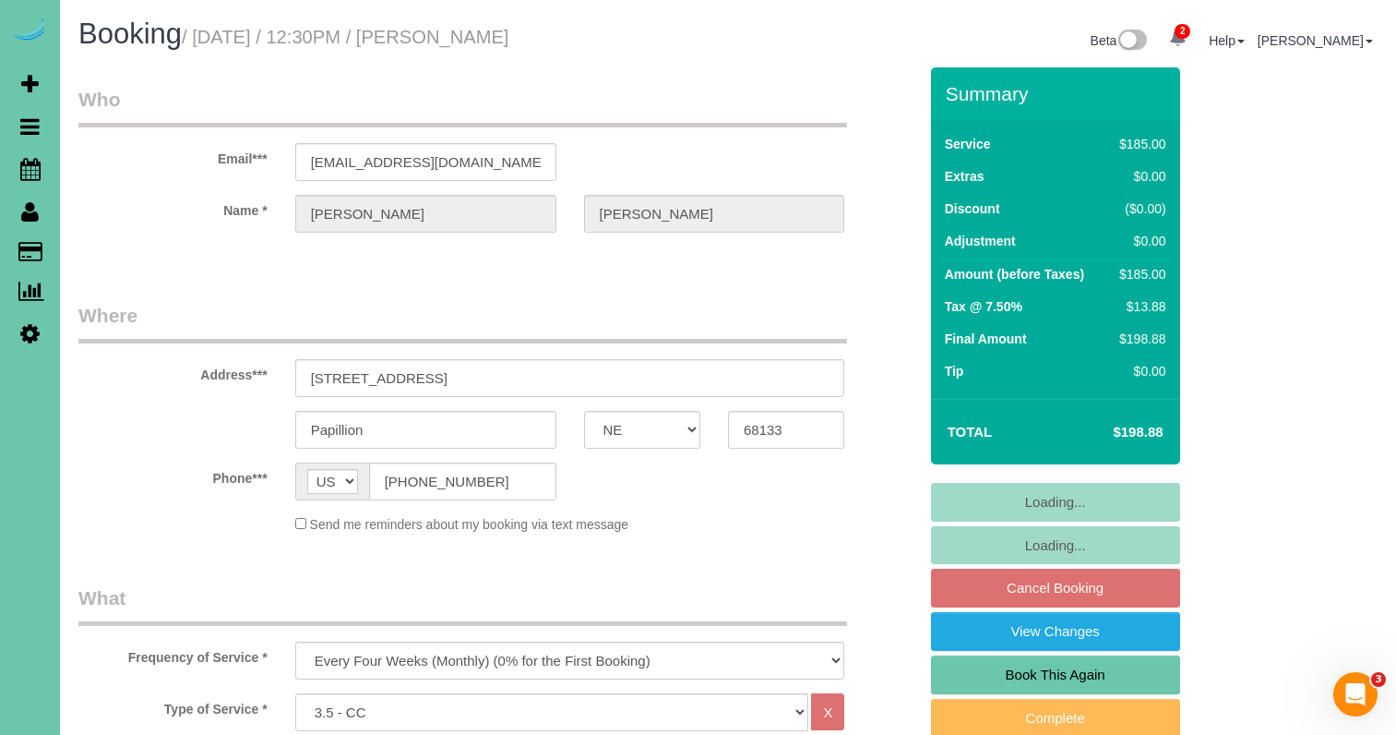
scroll to position [138, 0]
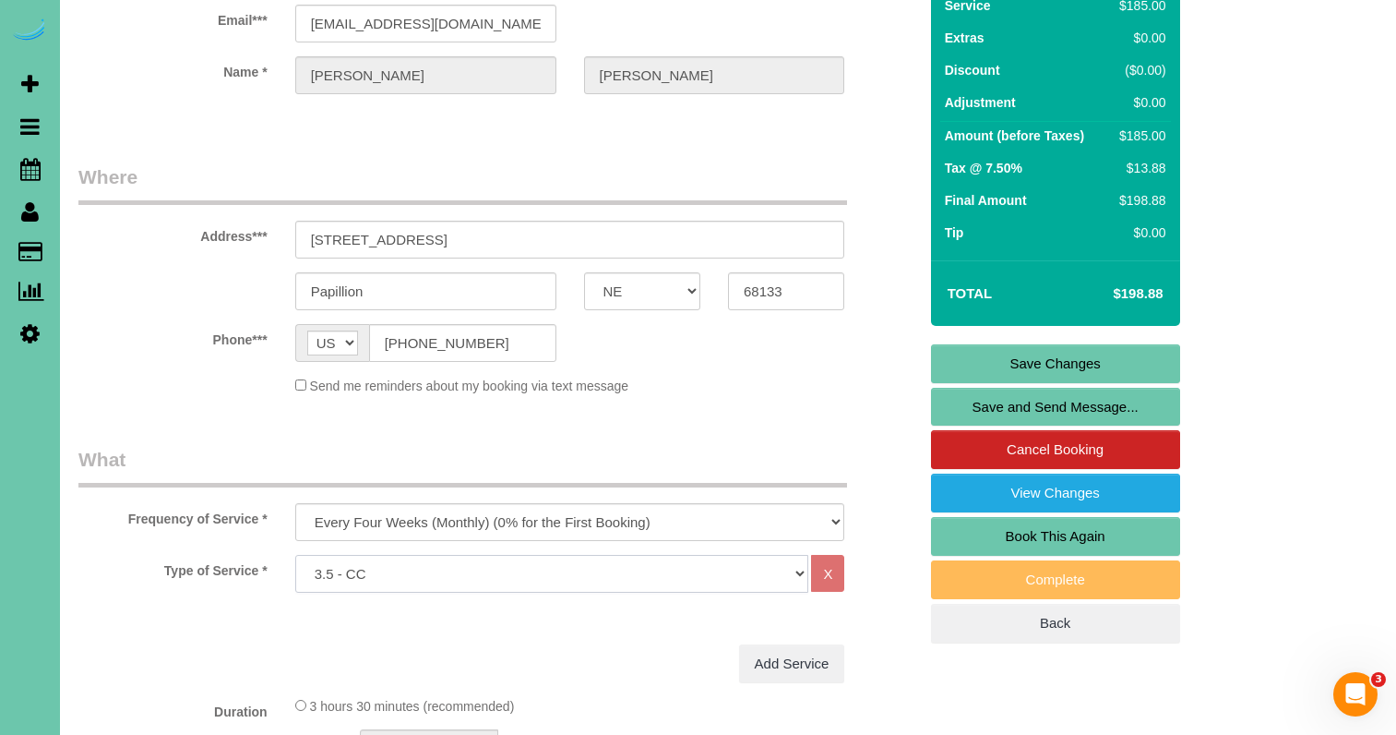
select select "160"
click at [948, 363] on link "Save Changes" at bounding box center [1055, 363] width 249 height 39
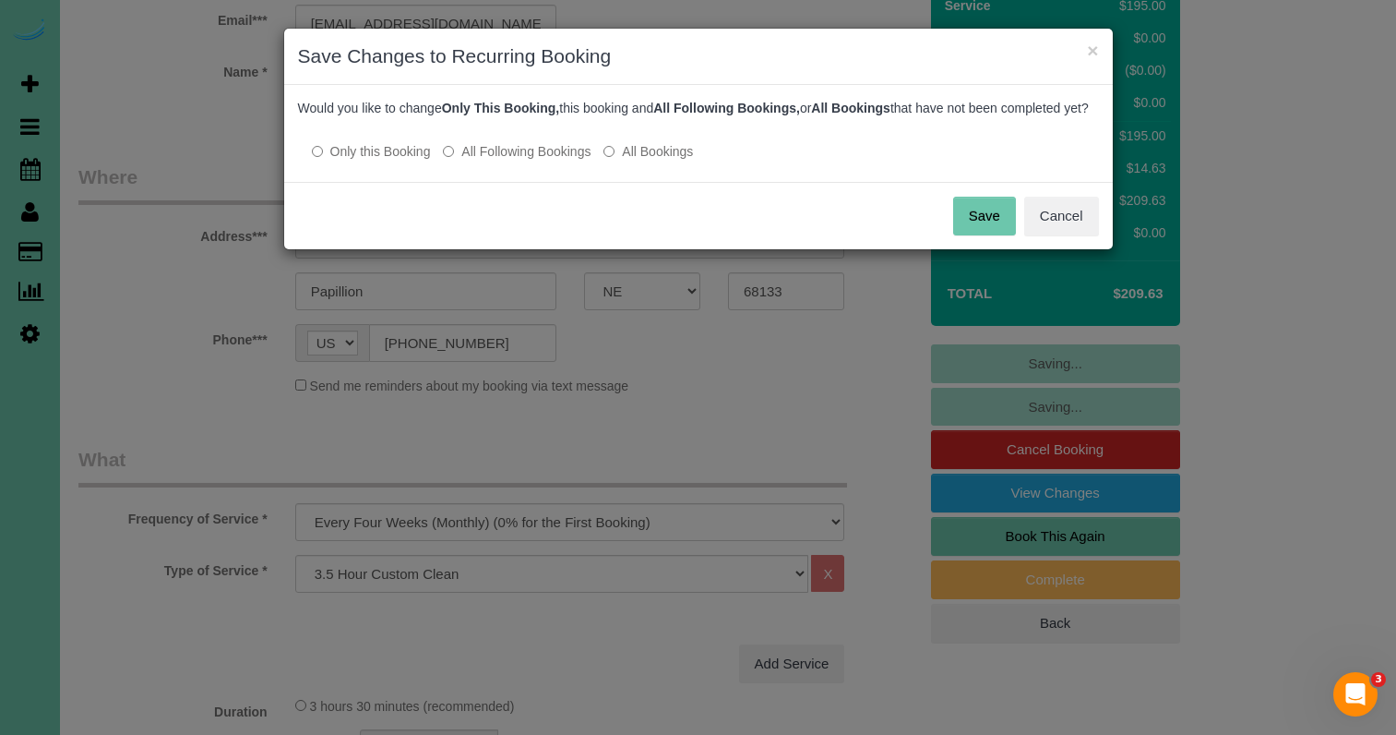
click at [522, 161] on label "All Following Bookings" at bounding box center [517, 151] width 148 height 18
click at [973, 235] on button "Save" at bounding box center [984, 216] width 63 height 39
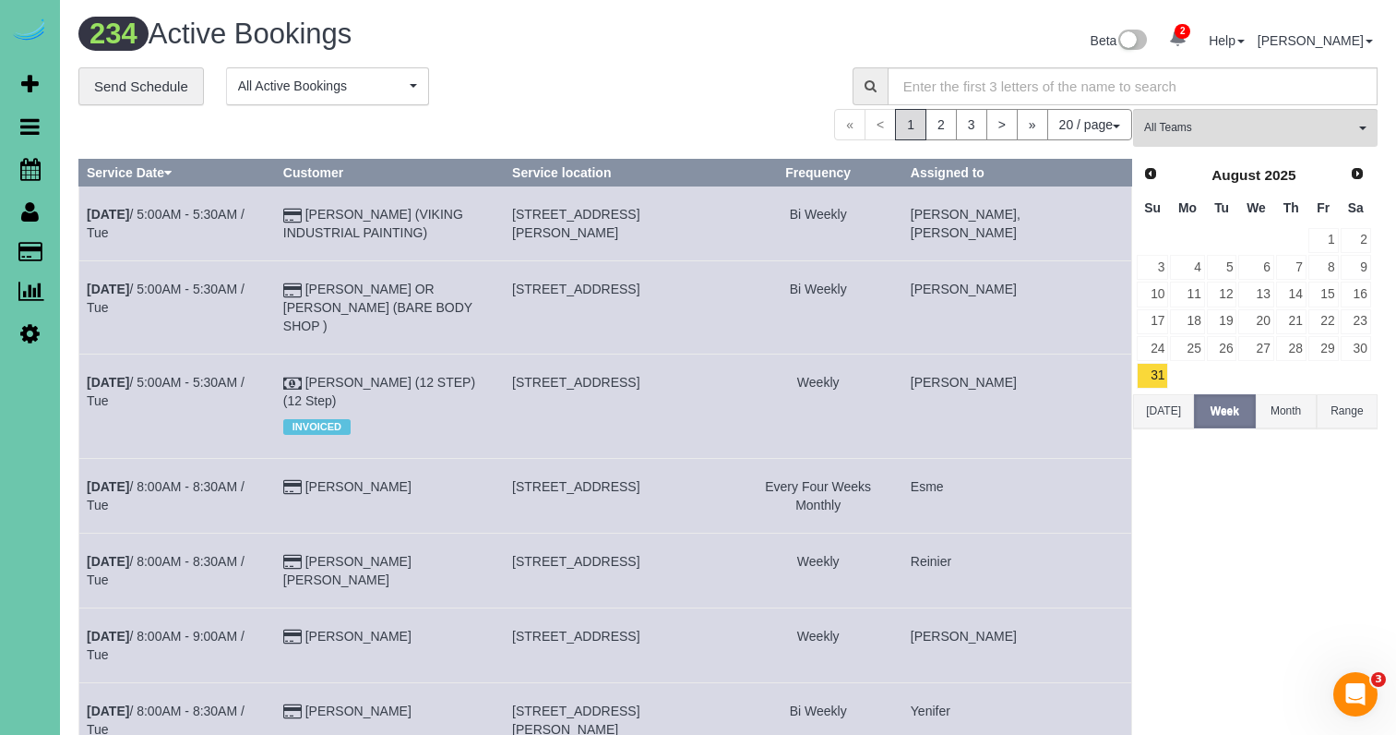
drag, startPoint x: 124, startPoint y: 249, endPoint x: 330, endPoint y: 211, distance: 210.1
click at [124, 249] on link "Customers" at bounding box center [175, 251] width 231 height 37
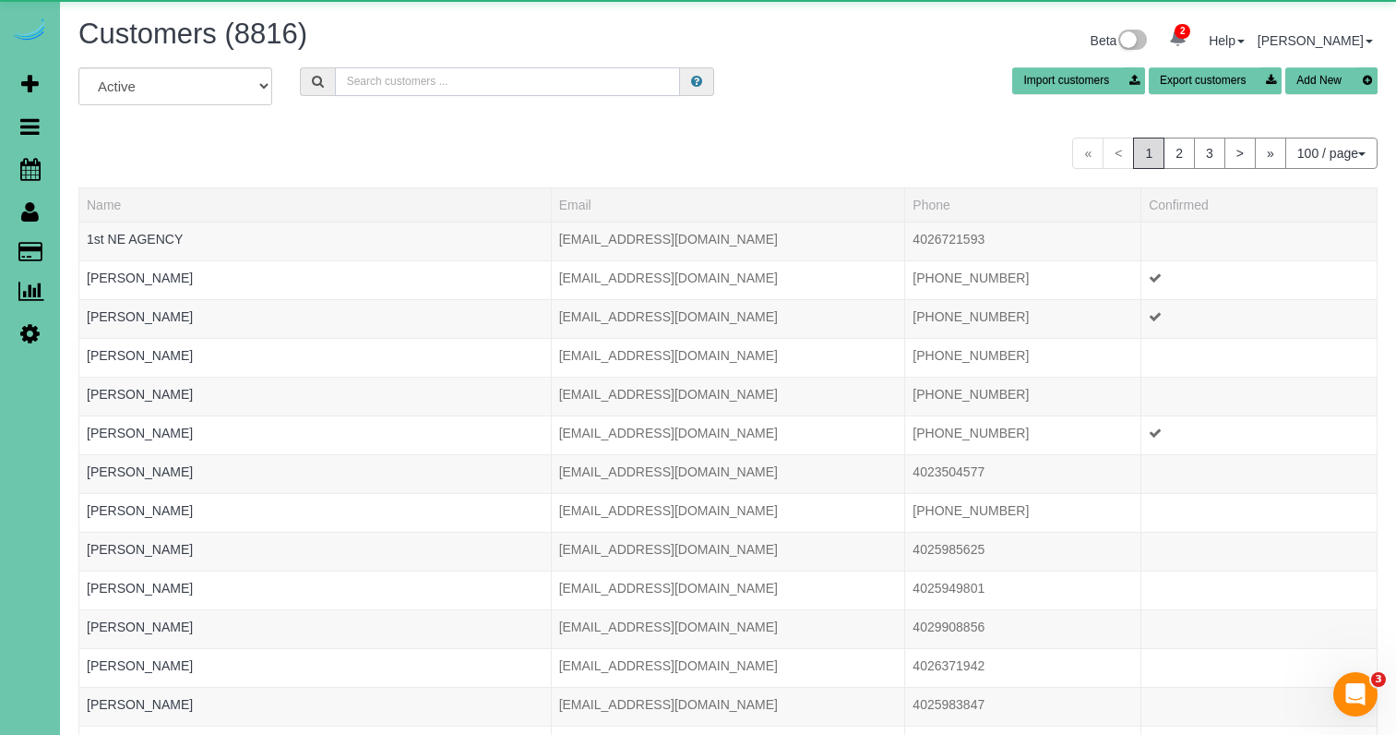
click at [621, 81] on input "text" at bounding box center [507, 81] width 345 height 29
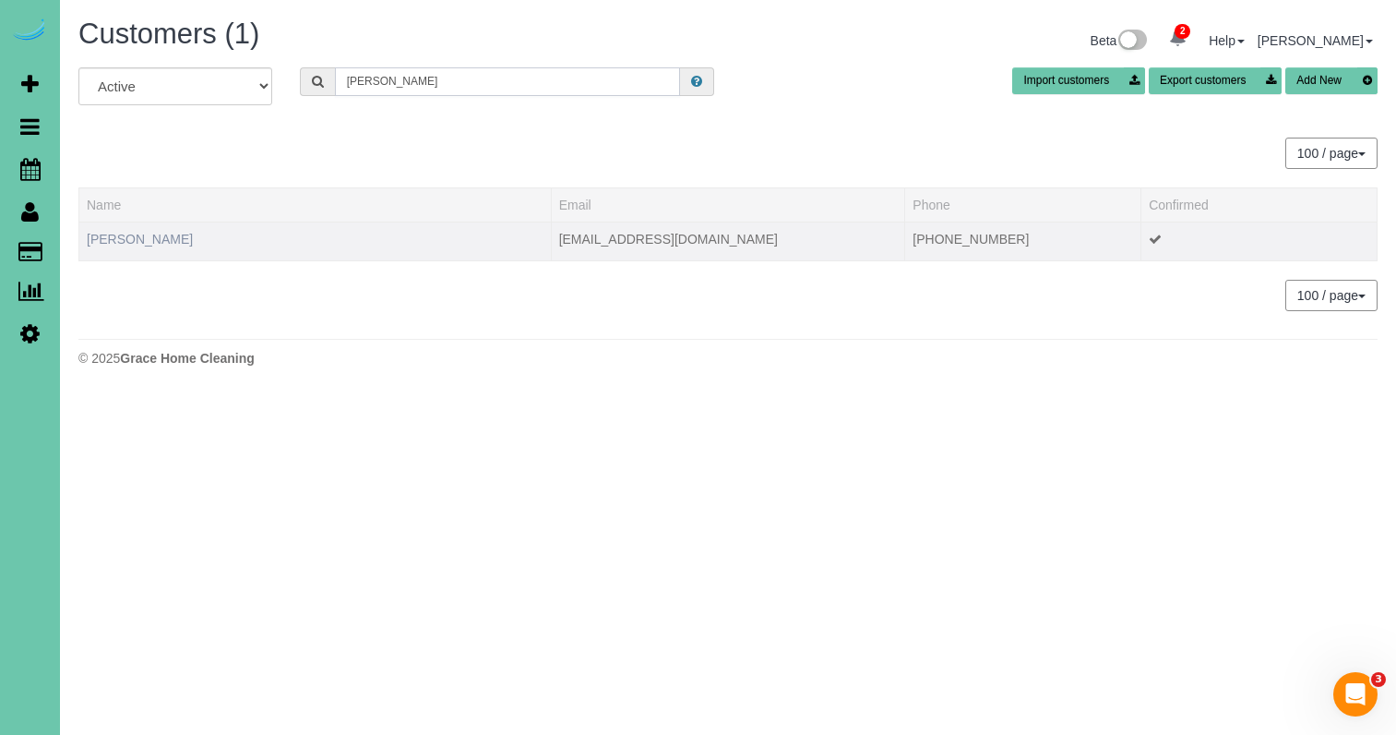
type input "[PERSON_NAME]"
click at [150, 232] on link "[PERSON_NAME]" at bounding box center [140, 239] width 106 height 15
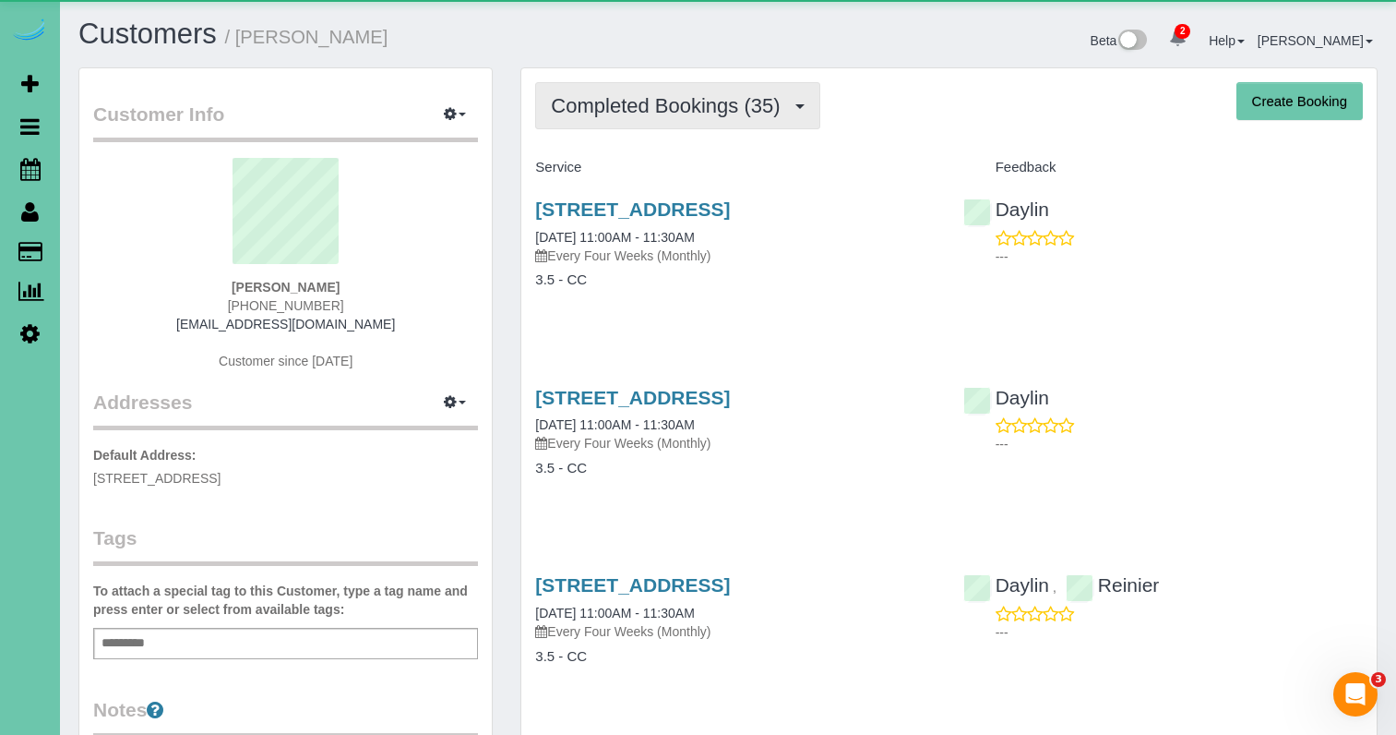
click at [654, 108] on span "Completed Bookings (35)" at bounding box center [670, 105] width 238 height 23
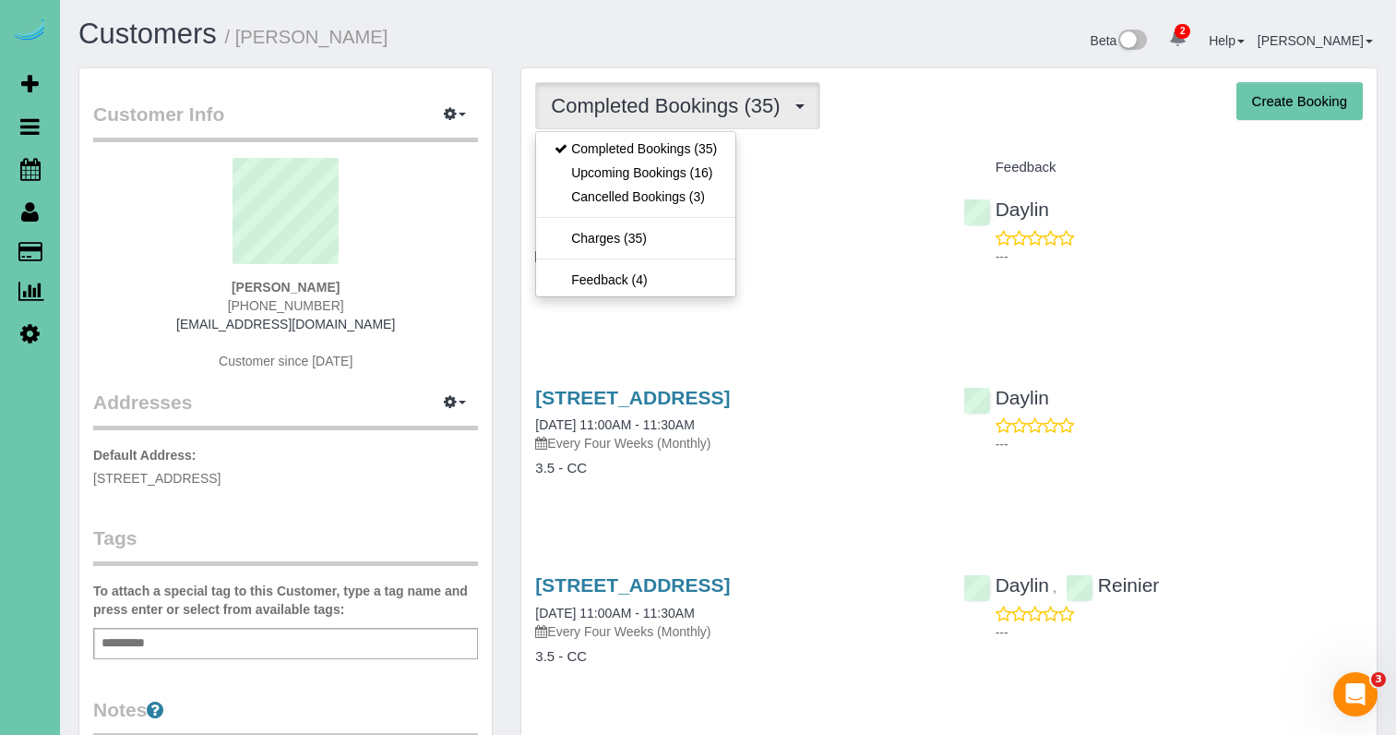
click at [654, 173] on link "Upcoming Bookings (16)" at bounding box center [635, 173] width 199 height 24
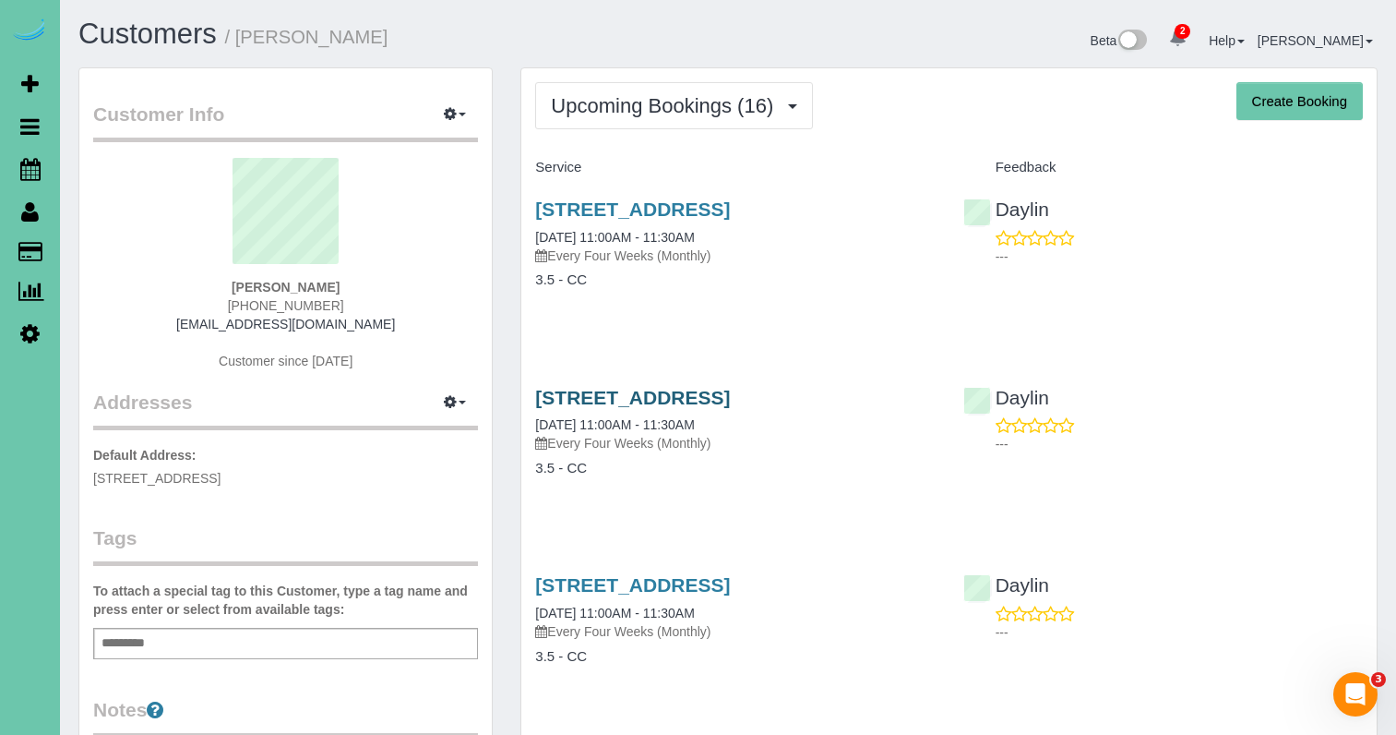
click at [730, 387] on link "18528 Olive Circle, Omaha, NE 68136" at bounding box center [632, 397] width 195 height 21
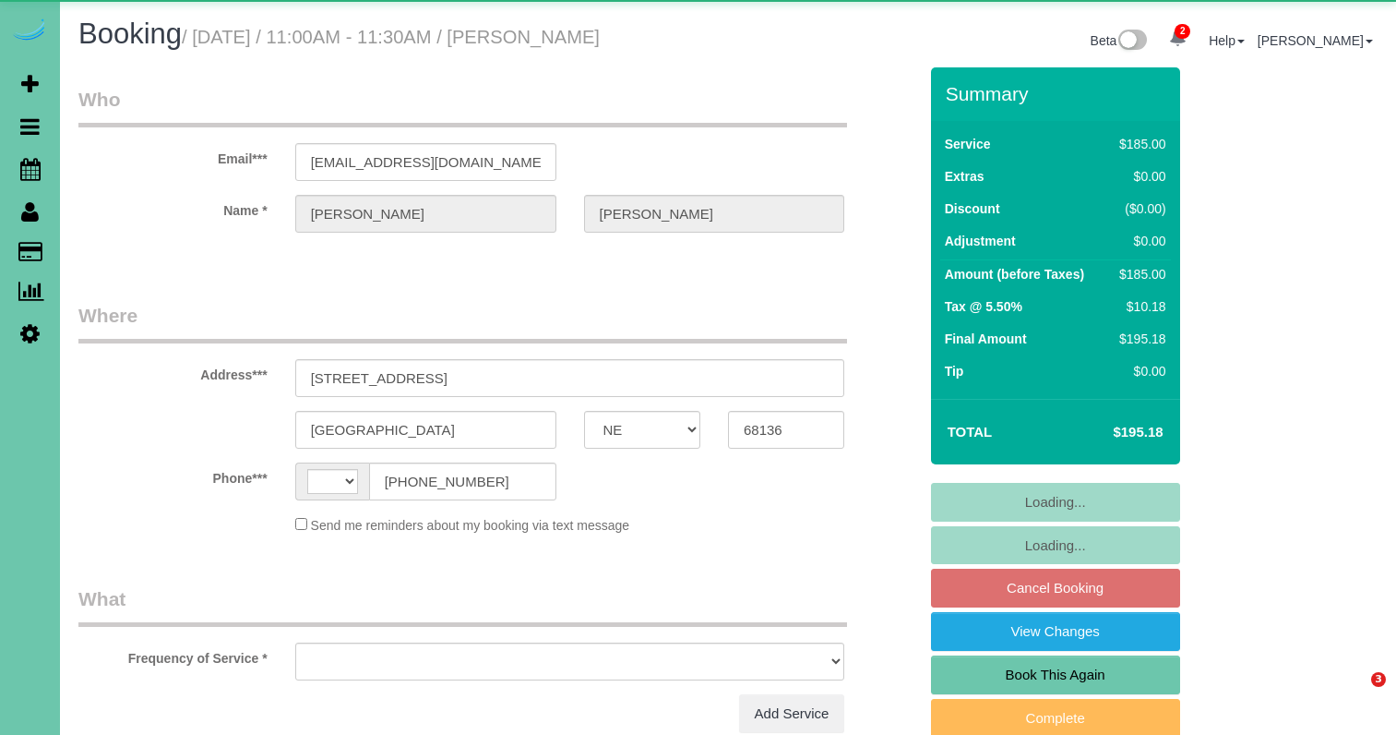
select select "NE"
select select "string:[GEOGRAPHIC_DATA]"
select select "object:635"
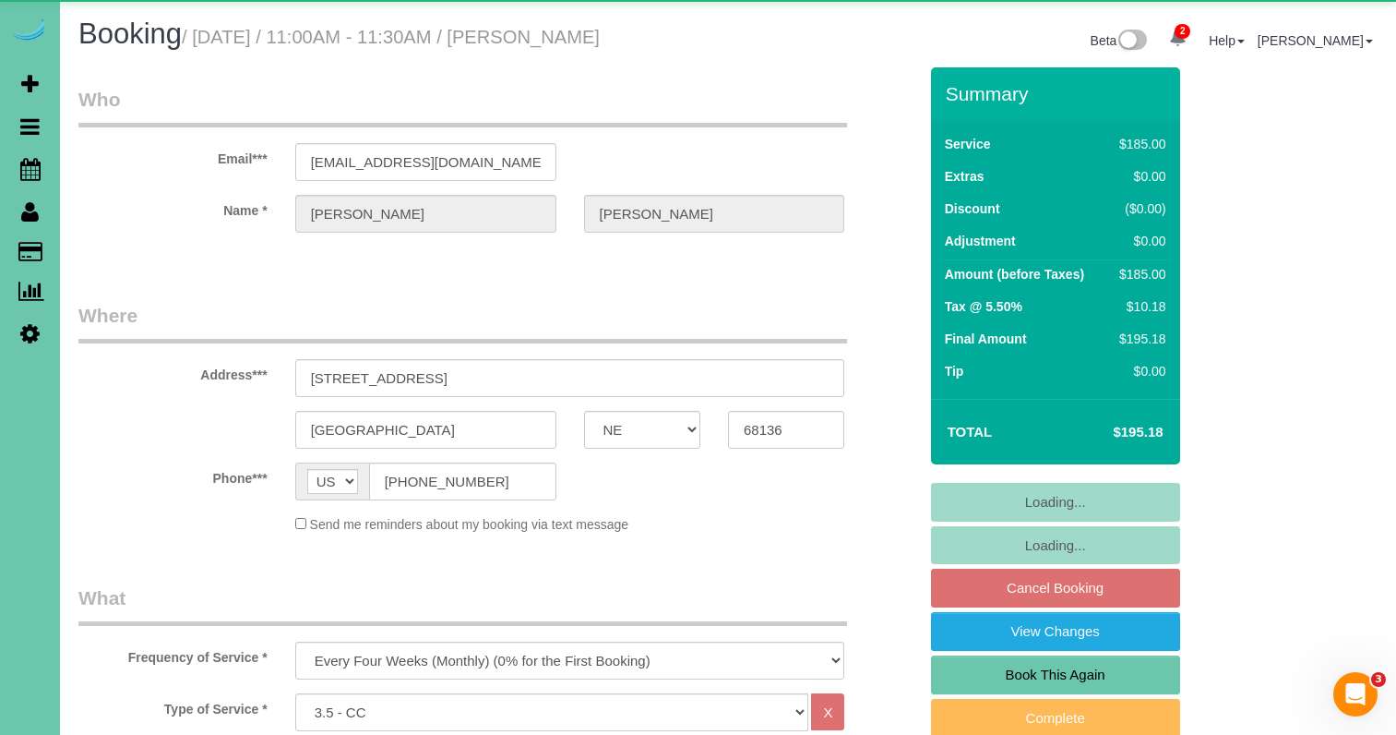
select select "string:fspay-154accfb-9f7d-4a8e-b592-5670867d083b"
select select "object:908"
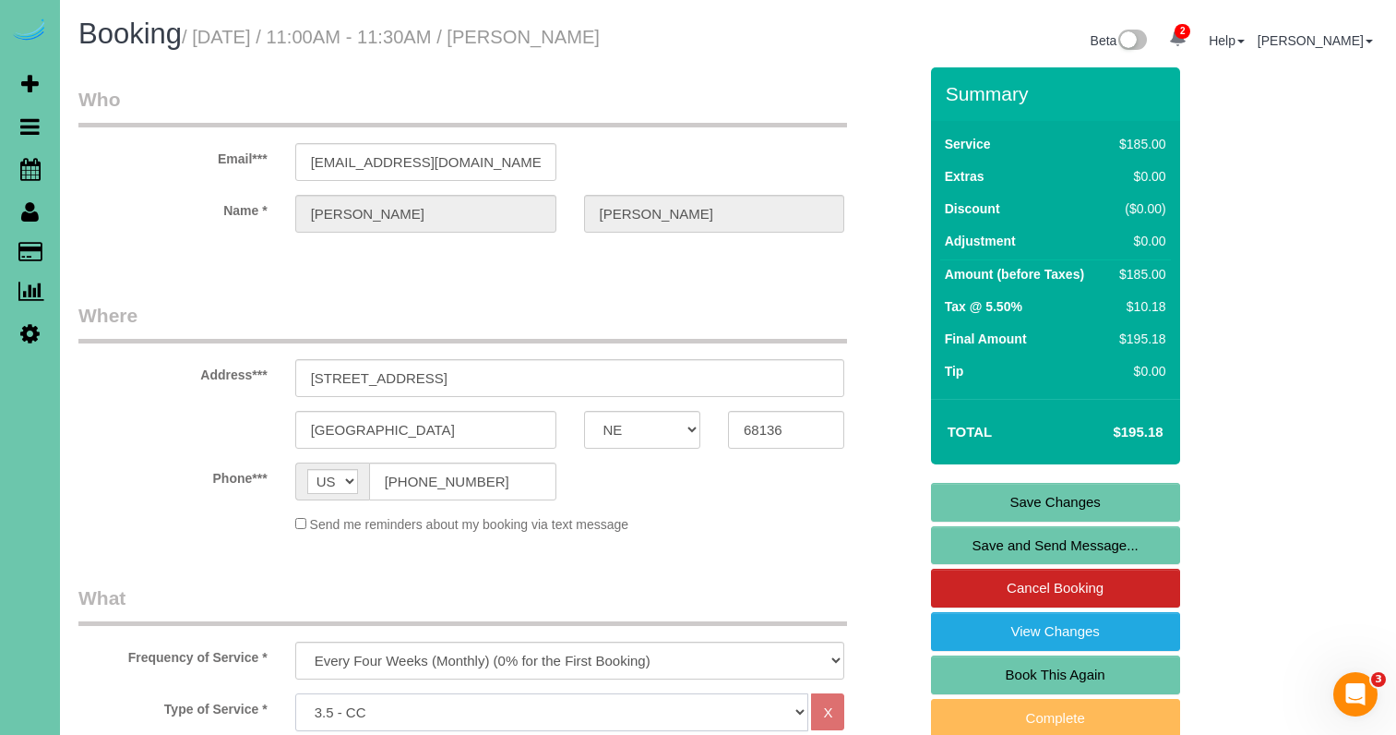
select select "160"
click at [1006, 494] on link "Save Changes" at bounding box center [1055, 502] width 249 height 39
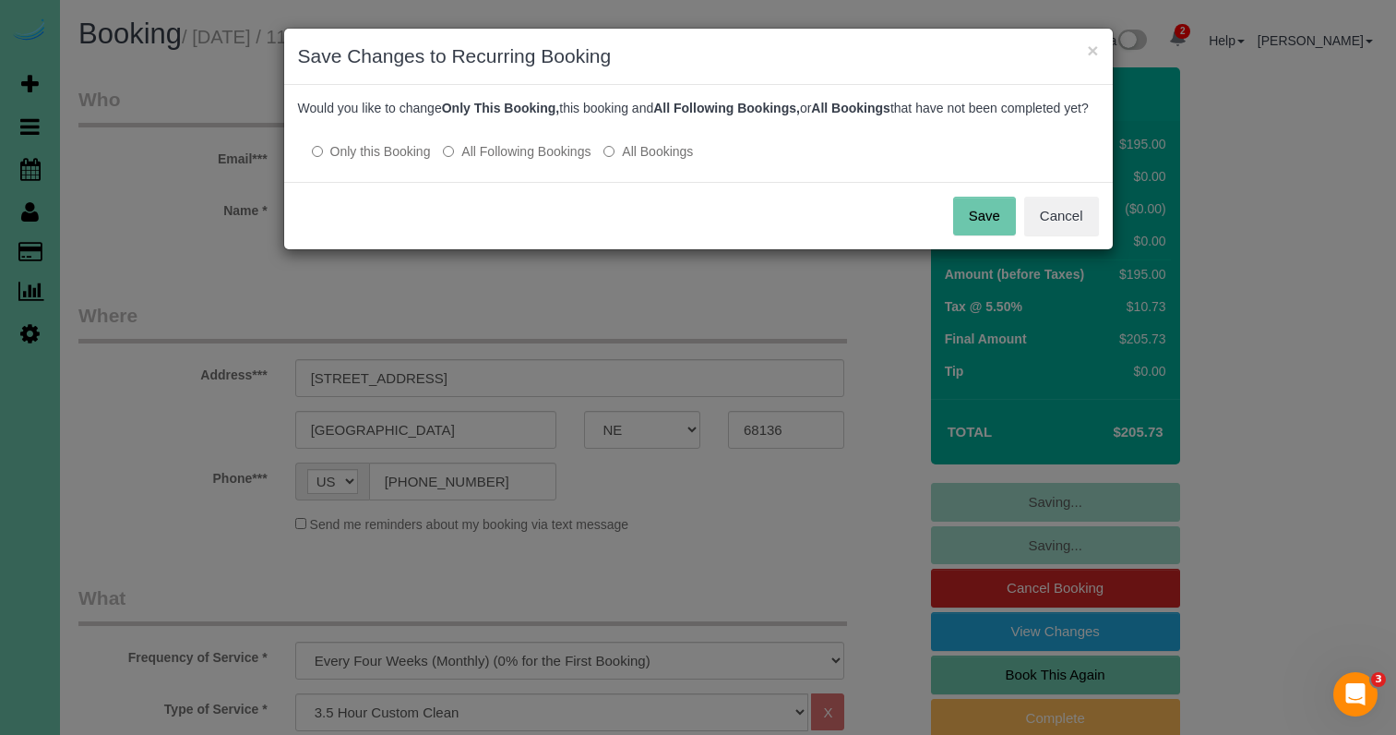
drag, startPoint x: 545, startPoint y: 167, endPoint x: 572, endPoint y: 170, distance: 26.9
click at [545, 161] on label "All Following Bookings" at bounding box center [517, 151] width 148 height 18
click at [995, 234] on button "Save" at bounding box center [984, 216] width 63 height 39
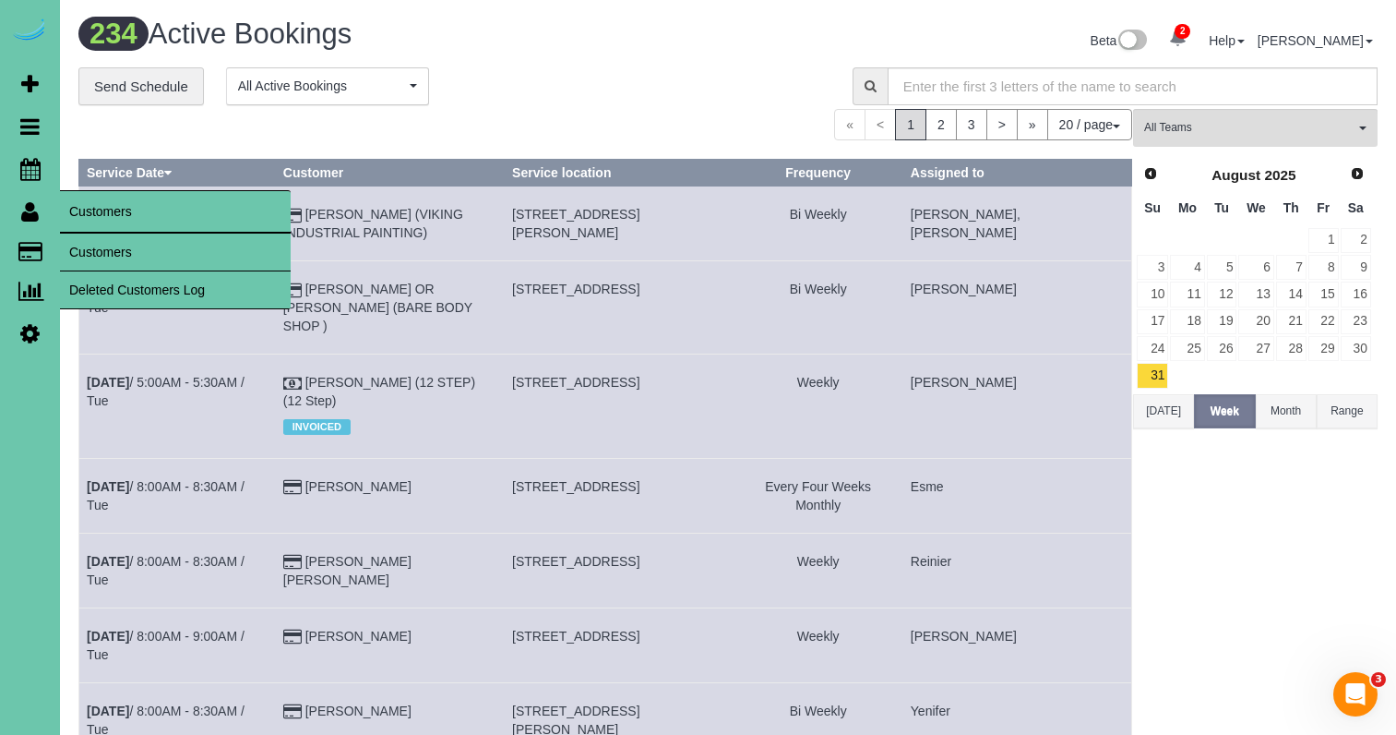
drag, startPoint x: 94, startPoint y: 243, endPoint x: 106, endPoint y: 236, distance: 13.6
click at [94, 243] on link "Customers" at bounding box center [175, 251] width 231 height 37
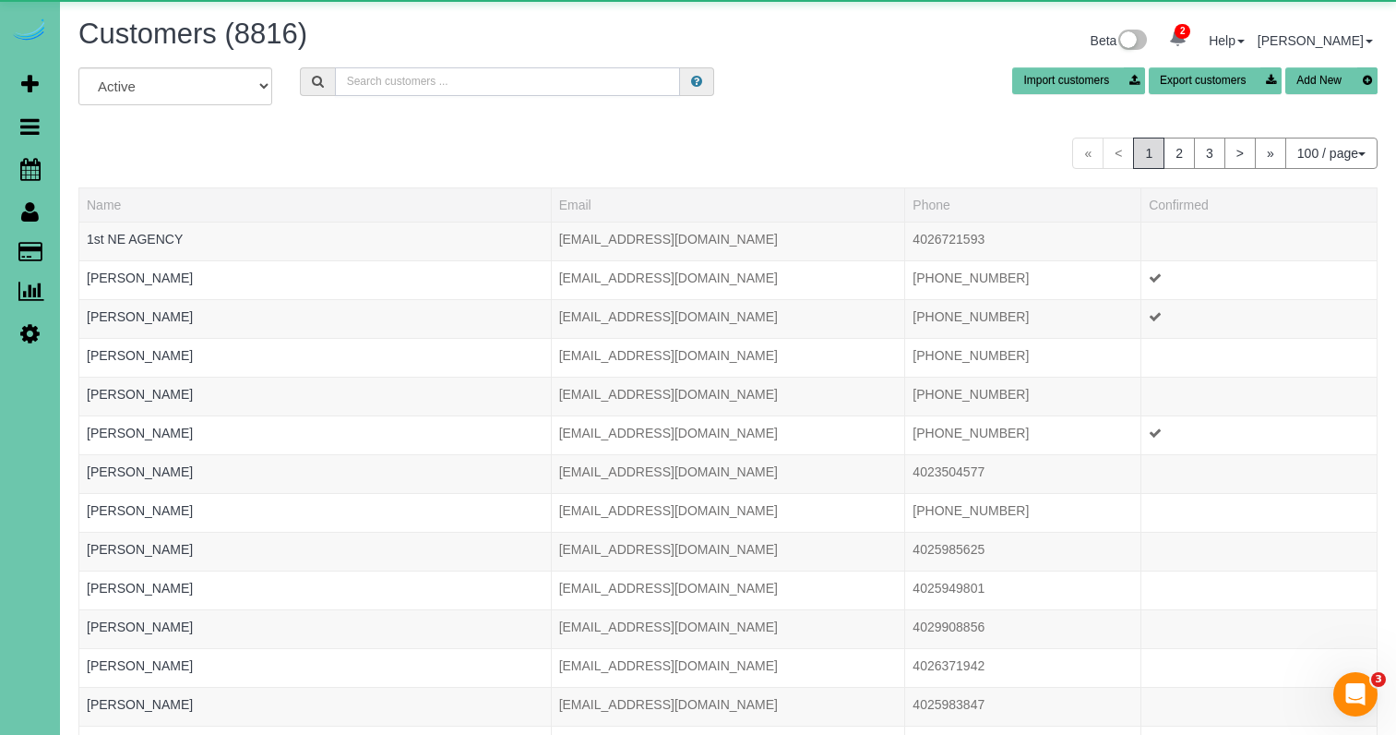
click at [501, 79] on input "text" at bounding box center [507, 81] width 345 height 29
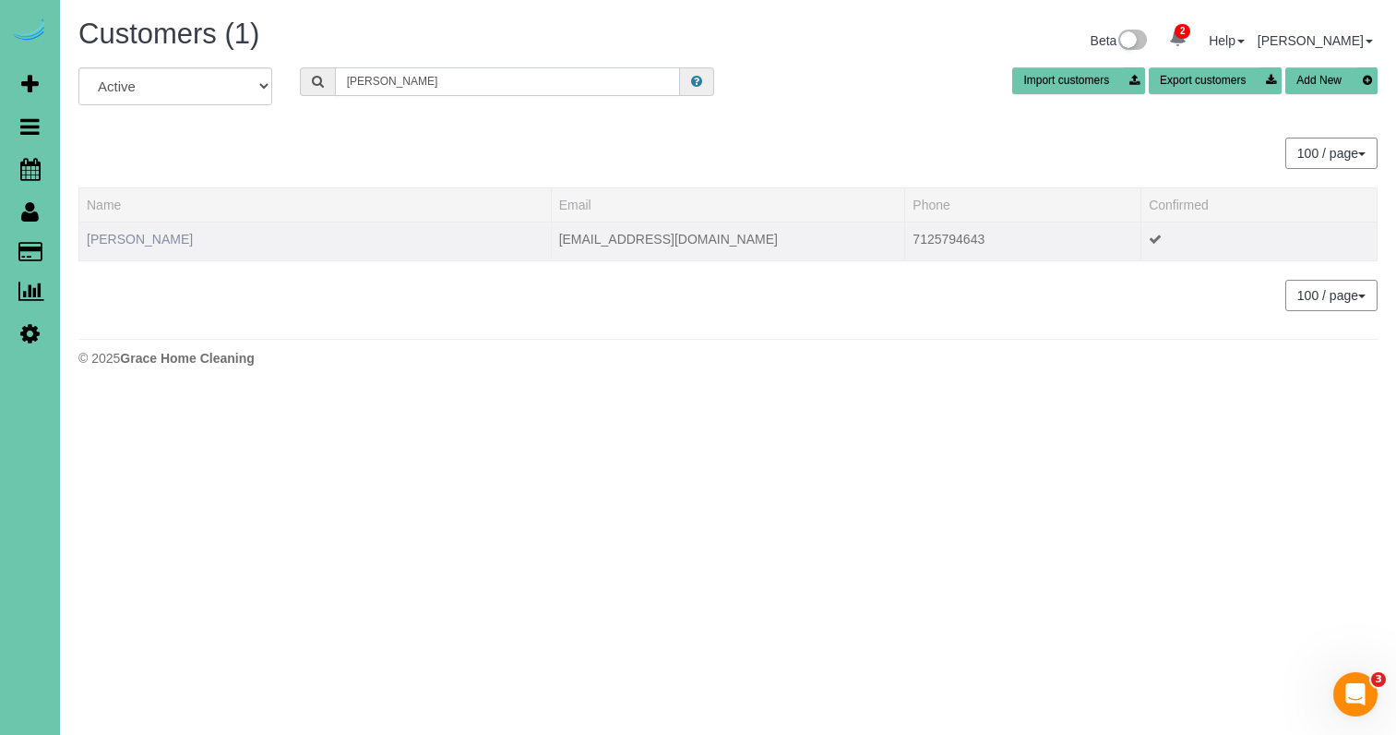
type input "Annie f"
click at [116, 233] on link "Annie Fah" at bounding box center [140, 239] width 106 height 15
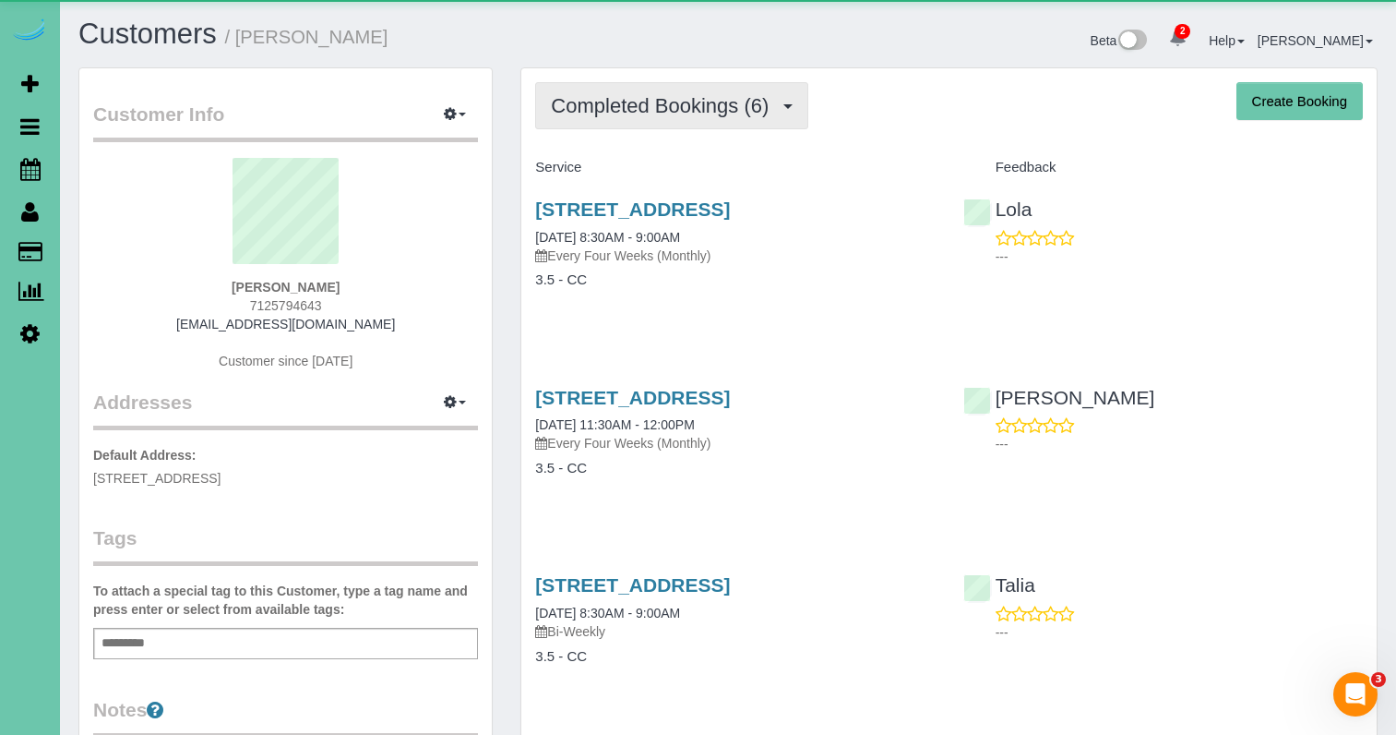
click at [654, 91] on button "Completed Bookings (6)" at bounding box center [671, 105] width 273 height 47
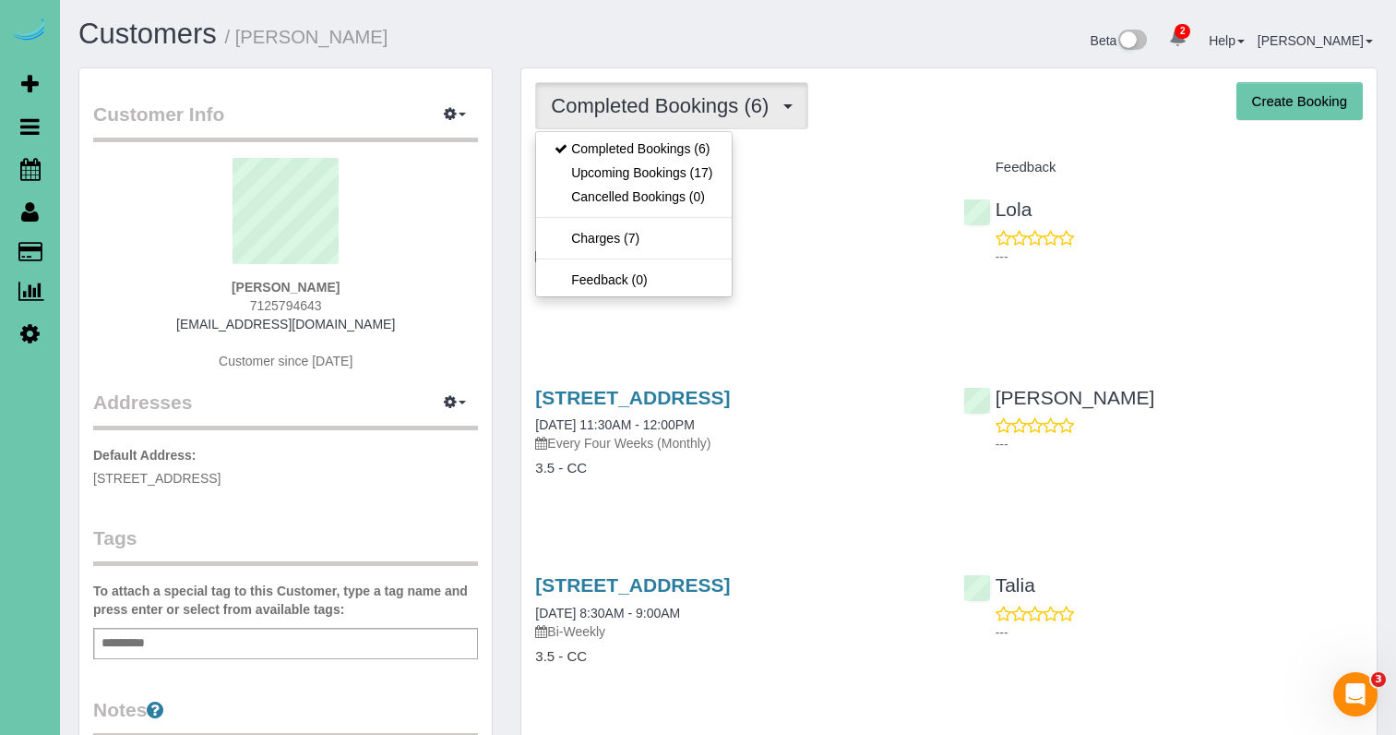
click at [678, 173] on link "Upcoming Bookings (17)" at bounding box center [633, 173] width 195 height 24
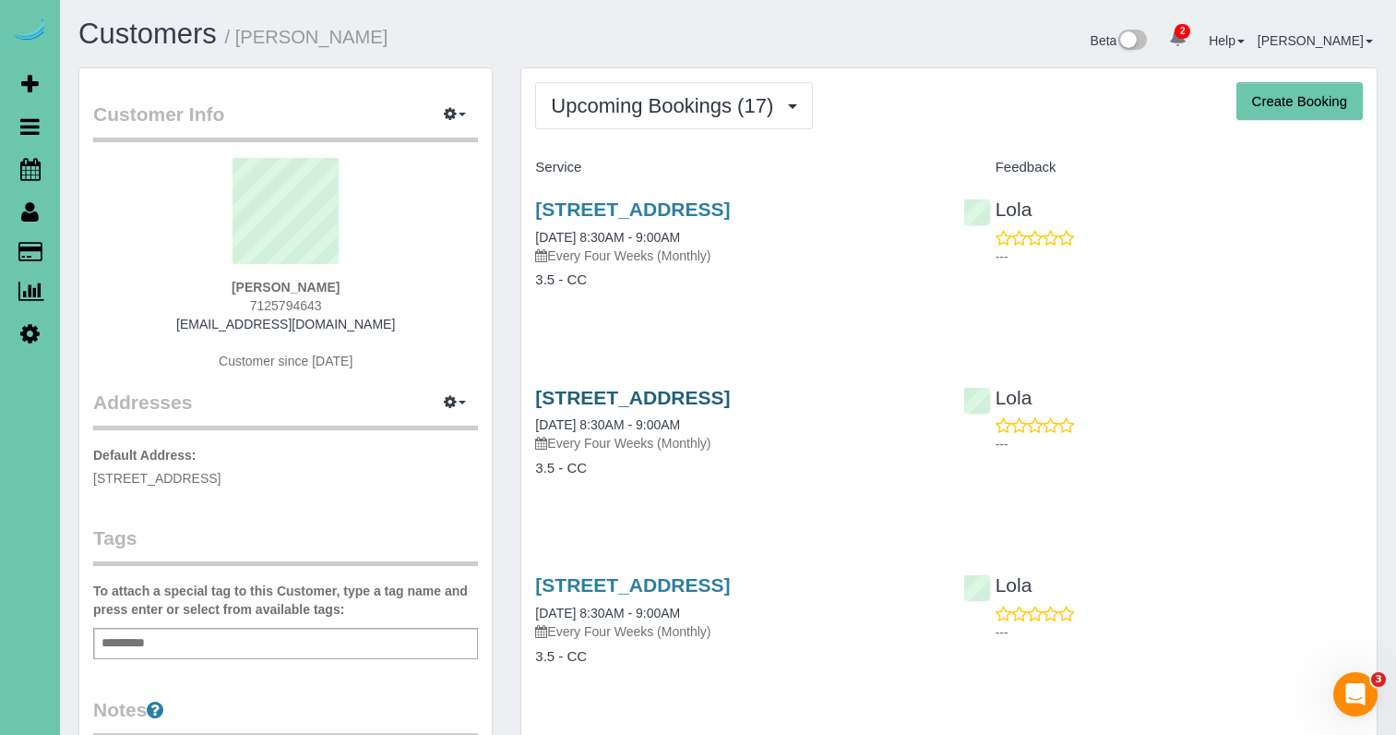
click at [730, 394] on link "16519 Potter Street, Bennington, NE 68007" at bounding box center [632, 397] width 195 height 21
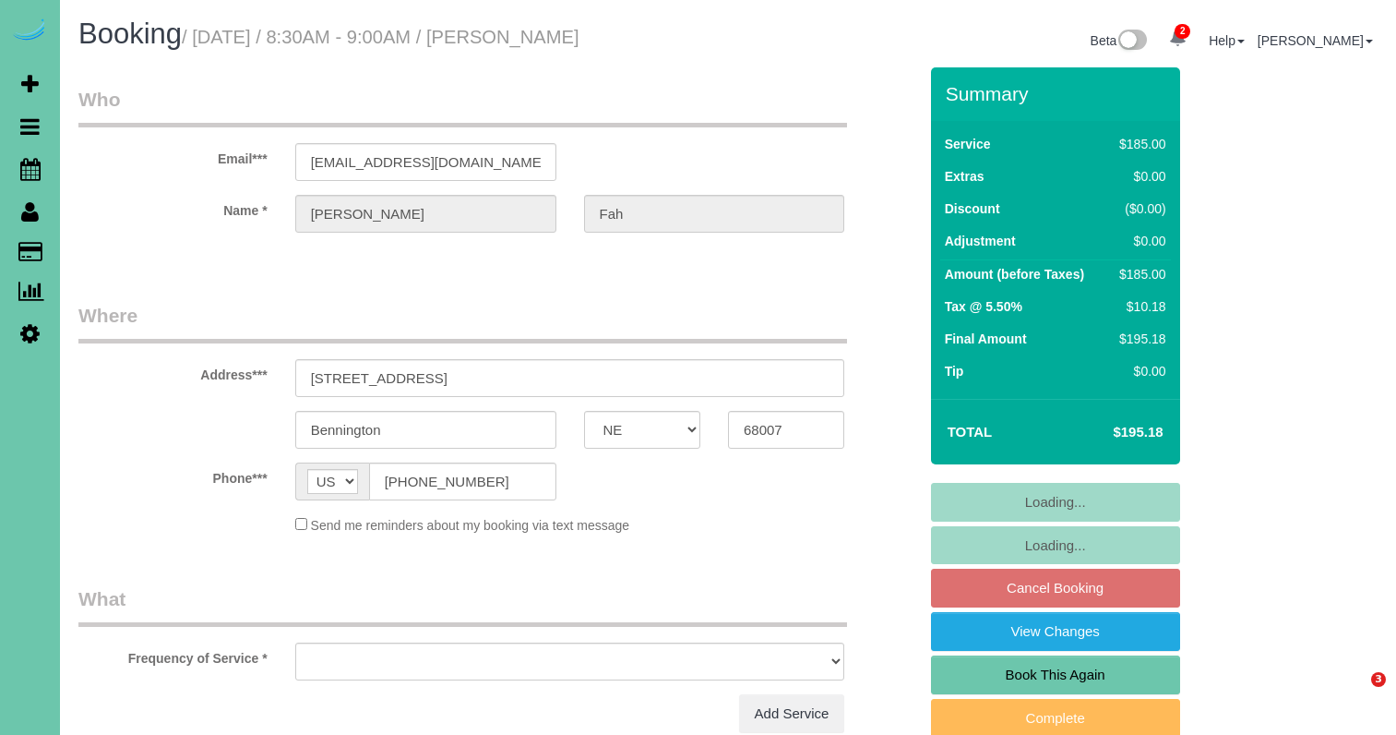
select select "NE"
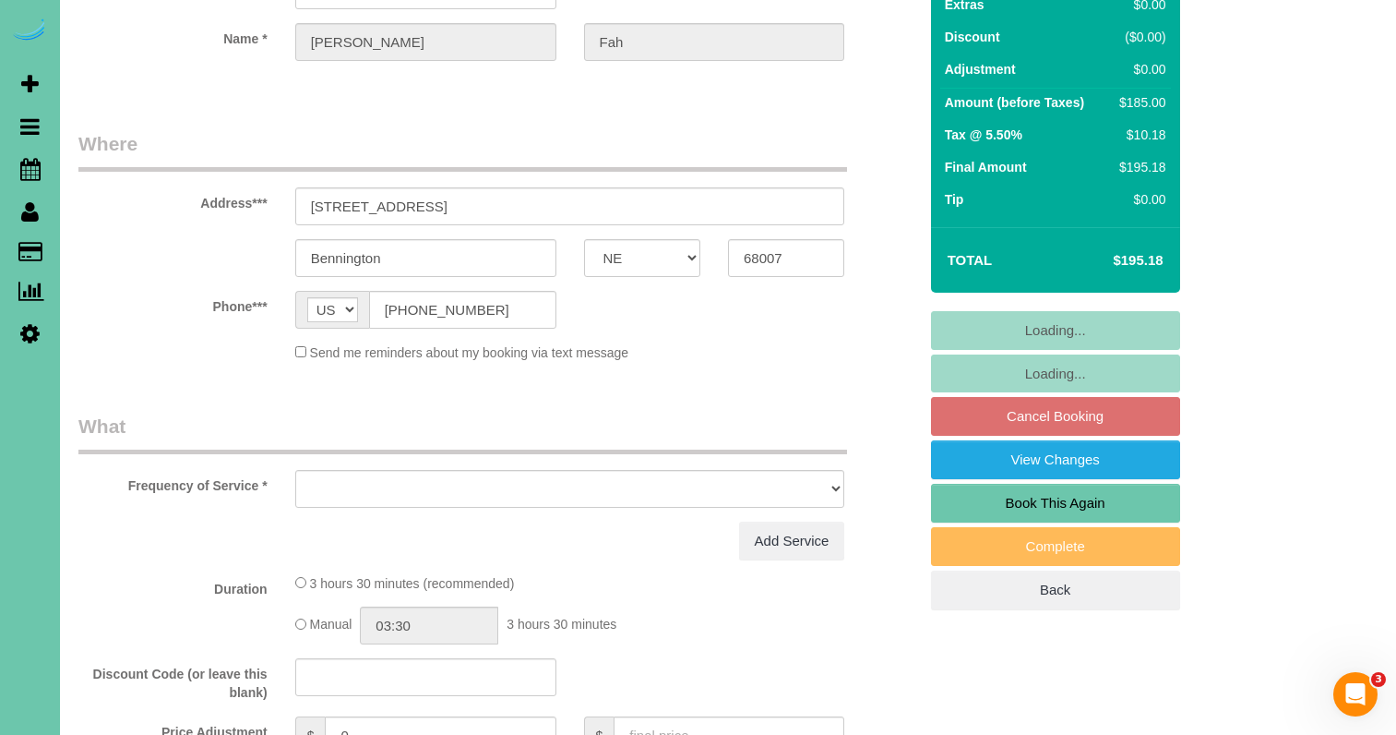
select select "object:854"
select select "number:37"
select select "number:42"
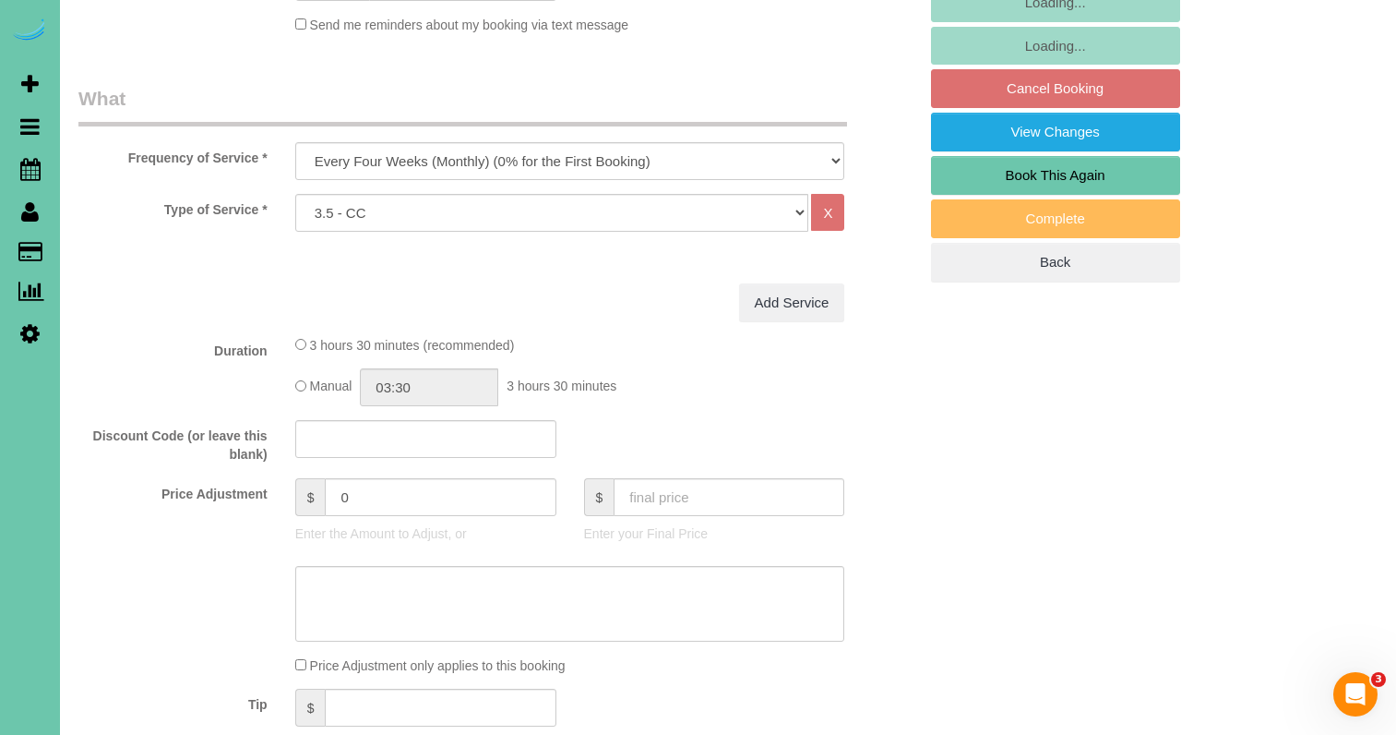
scroll to position [523, 0]
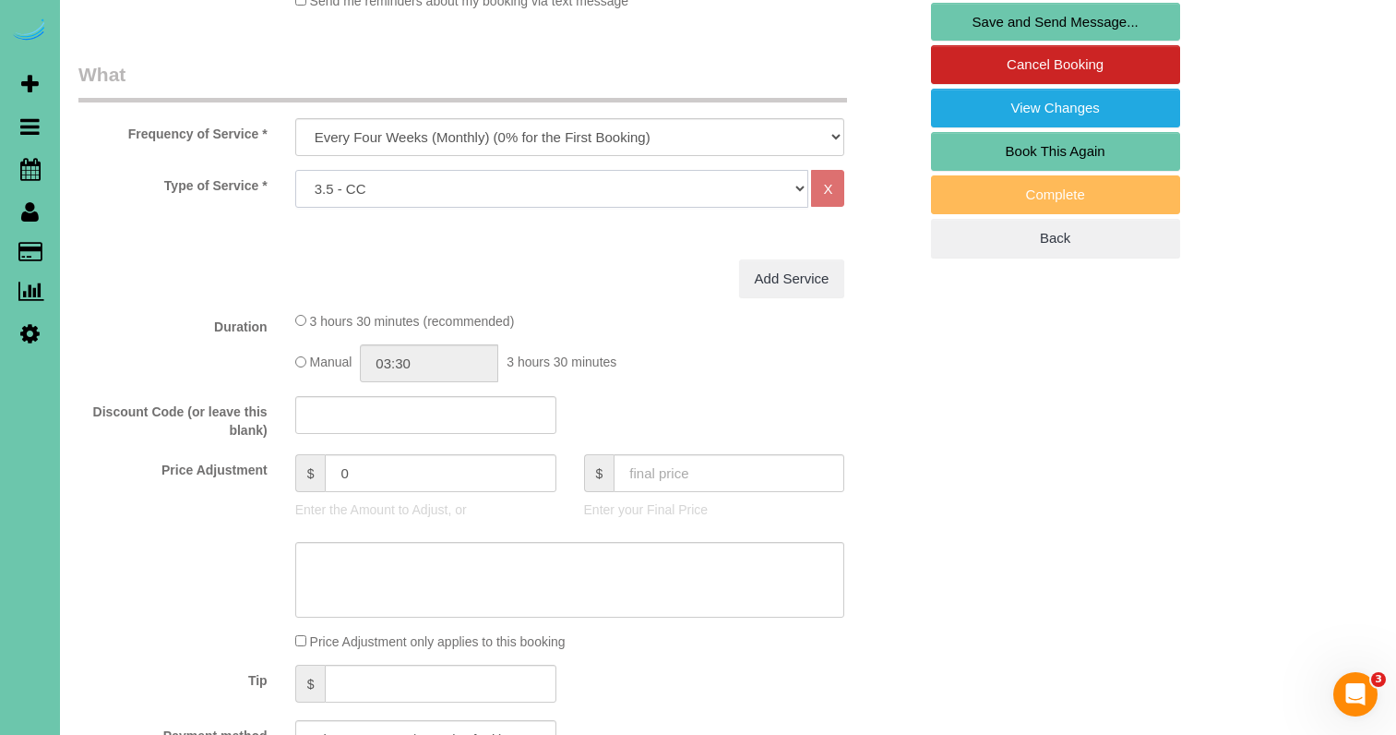
select select "160"
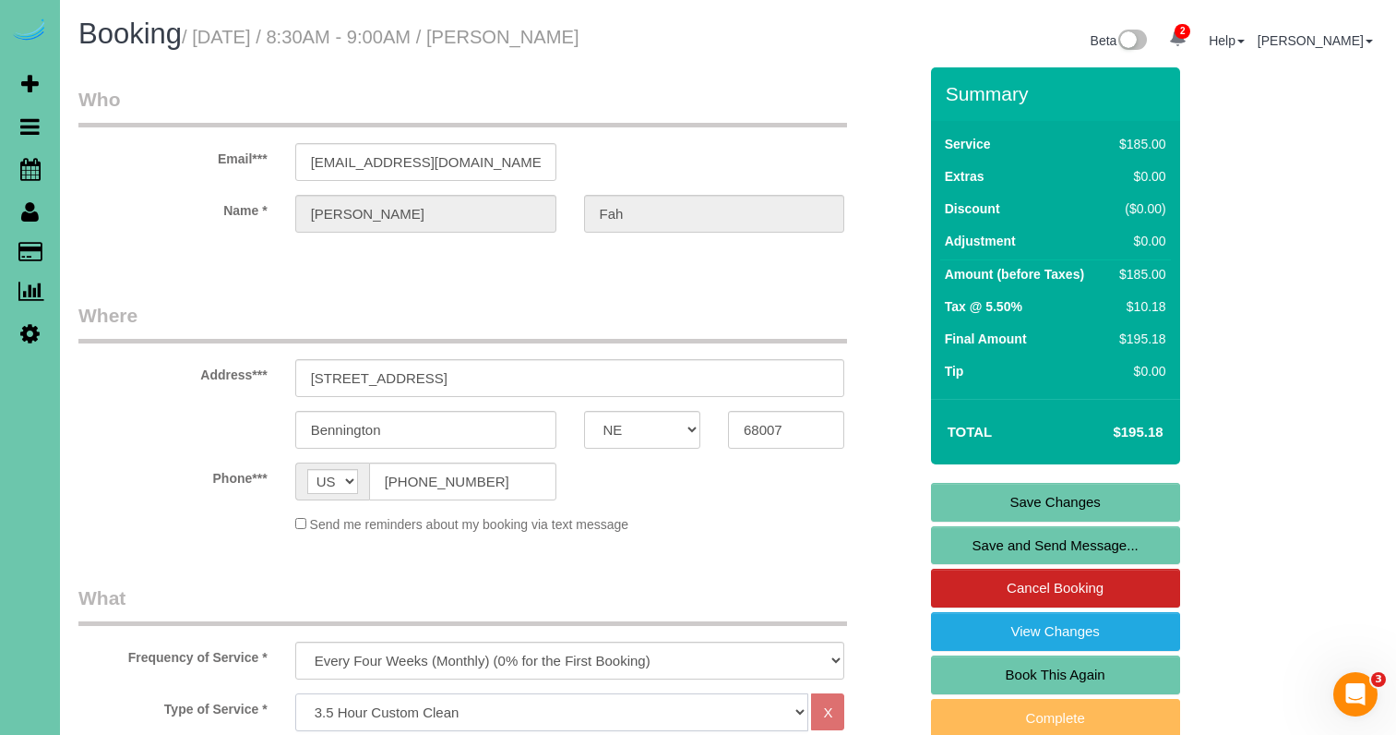
scroll to position [0, 0]
click at [1084, 506] on link "Save Changes" at bounding box center [1055, 502] width 249 height 39
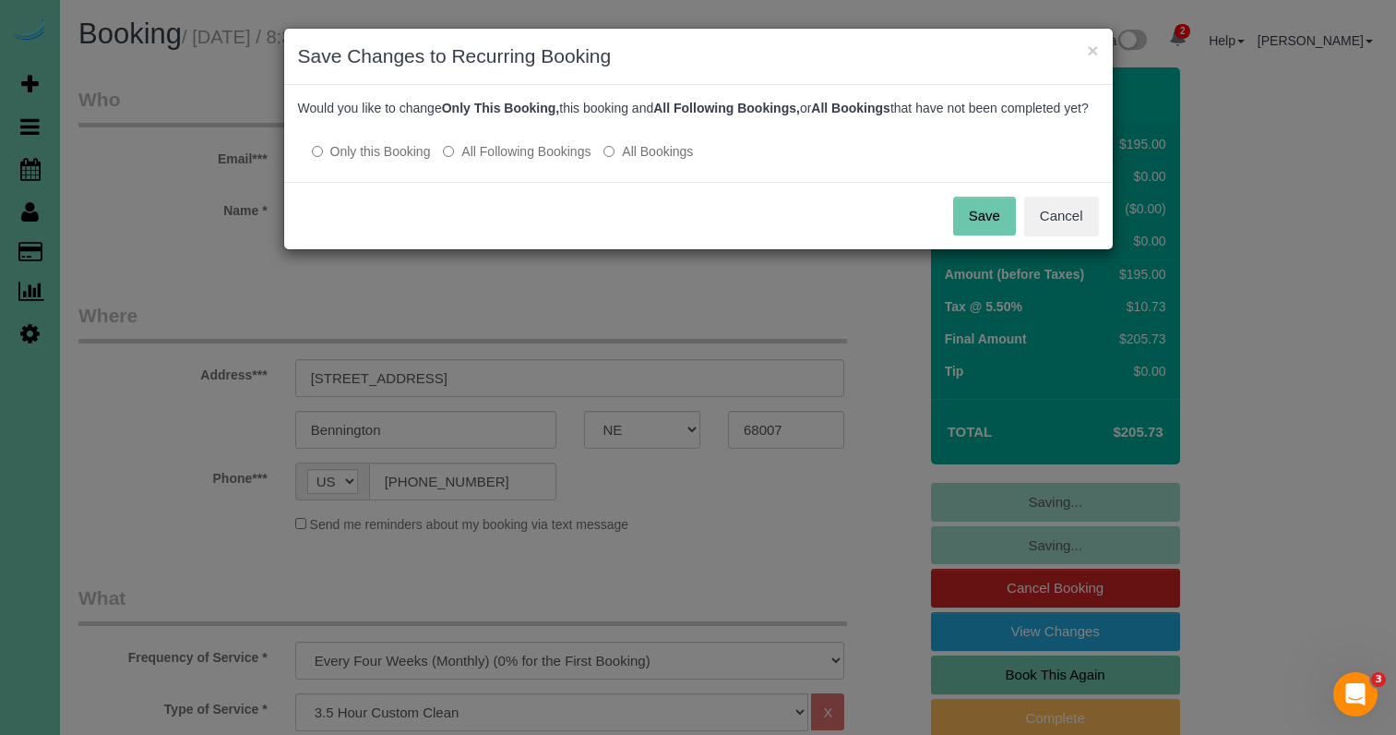
click at [537, 181] on div "Would you like to change Only This Booking, this booking and All Following Book…" at bounding box center [698, 133] width 829 height 97
drag, startPoint x: 537, startPoint y: 165, endPoint x: 568, endPoint y: 162, distance: 30.6
click at [537, 161] on label "All Following Bookings" at bounding box center [517, 151] width 148 height 18
drag, startPoint x: 993, startPoint y: 246, endPoint x: 917, endPoint y: 227, distance: 78.1
click at [993, 235] on button "Save" at bounding box center [984, 216] width 63 height 39
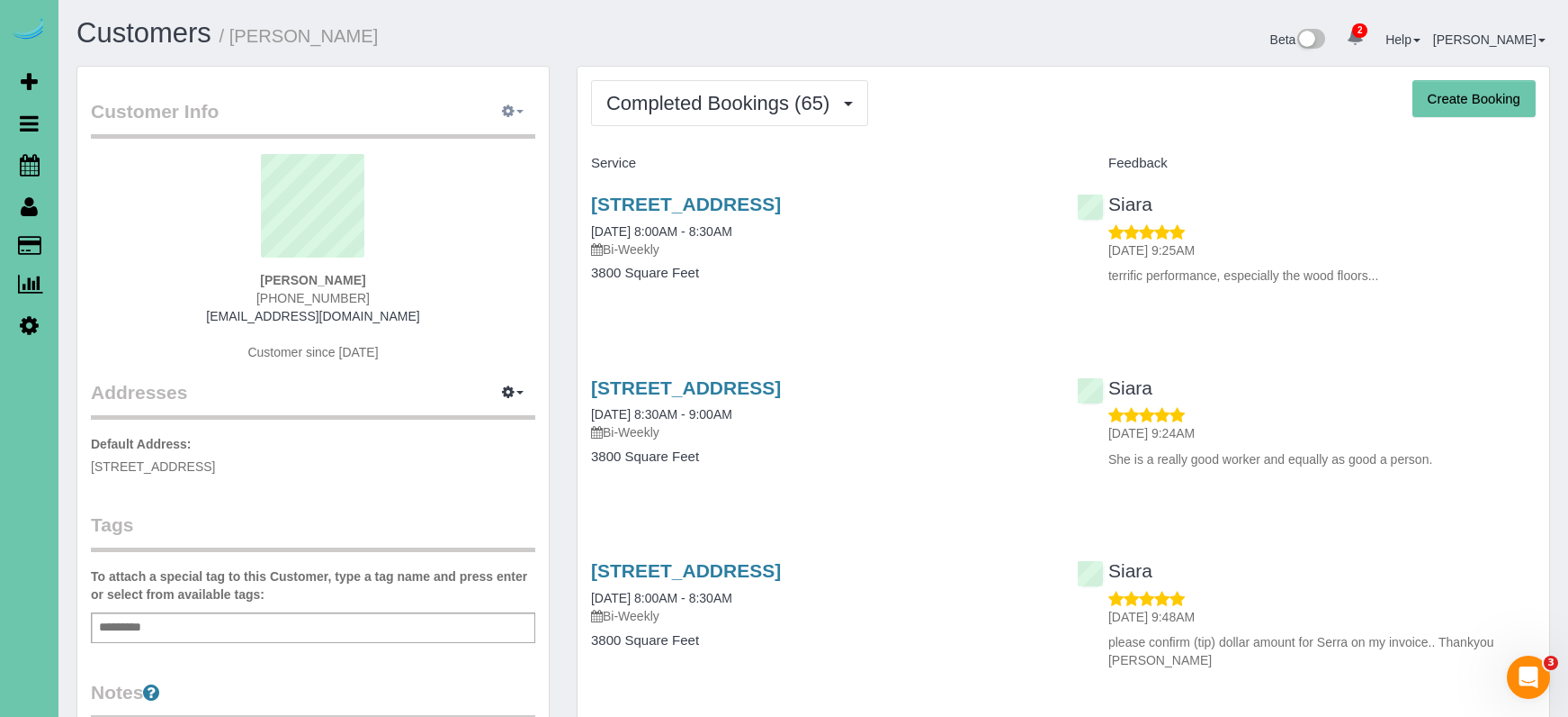
click at [519, 116] on button "button" at bounding box center [513, 112] width 45 height 28
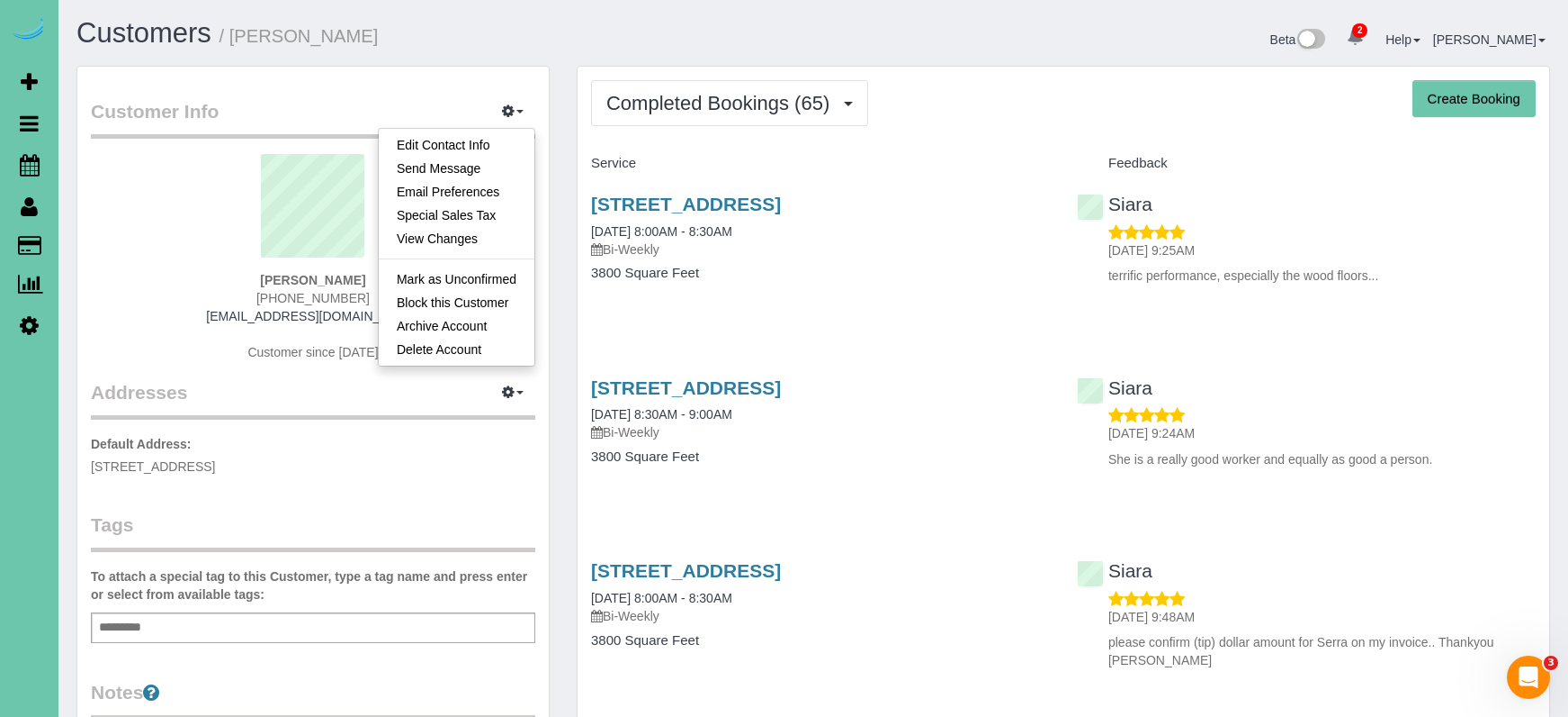
click at [493, 185] on link "Email Preferences" at bounding box center [456, 192] width 156 height 23
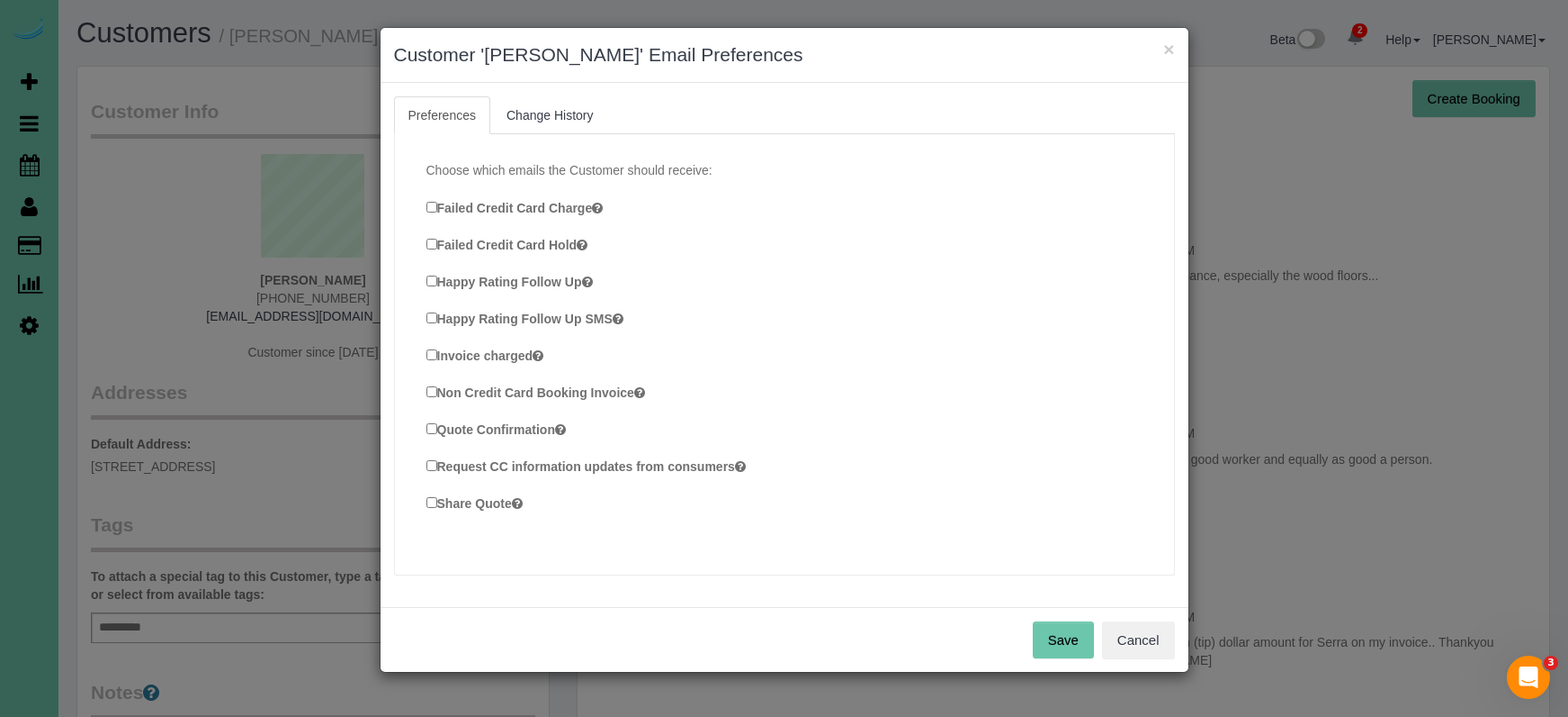
scroll to position [486, 0]
click at [1058, 653] on button "Save" at bounding box center [1063, 640] width 61 height 38
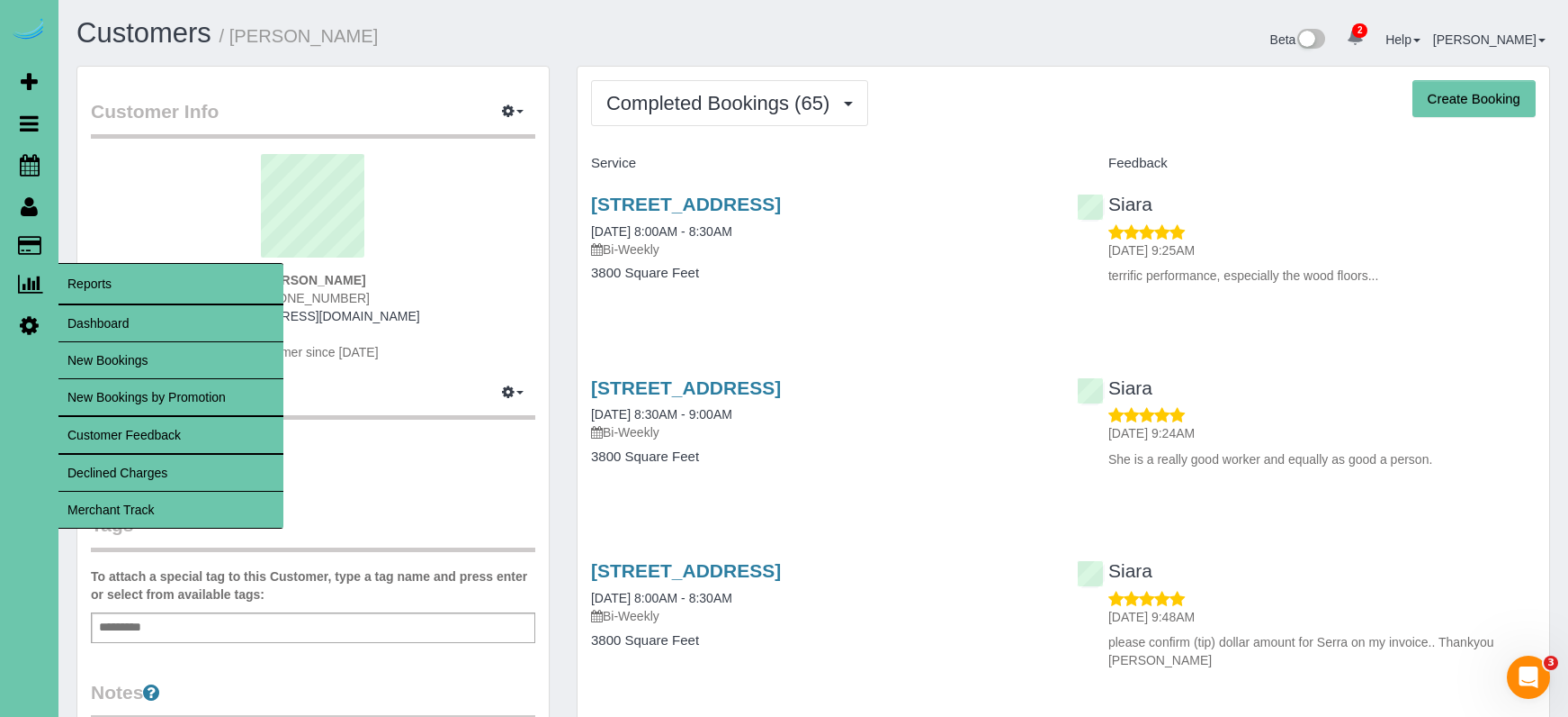
scroll to position [0, 0]
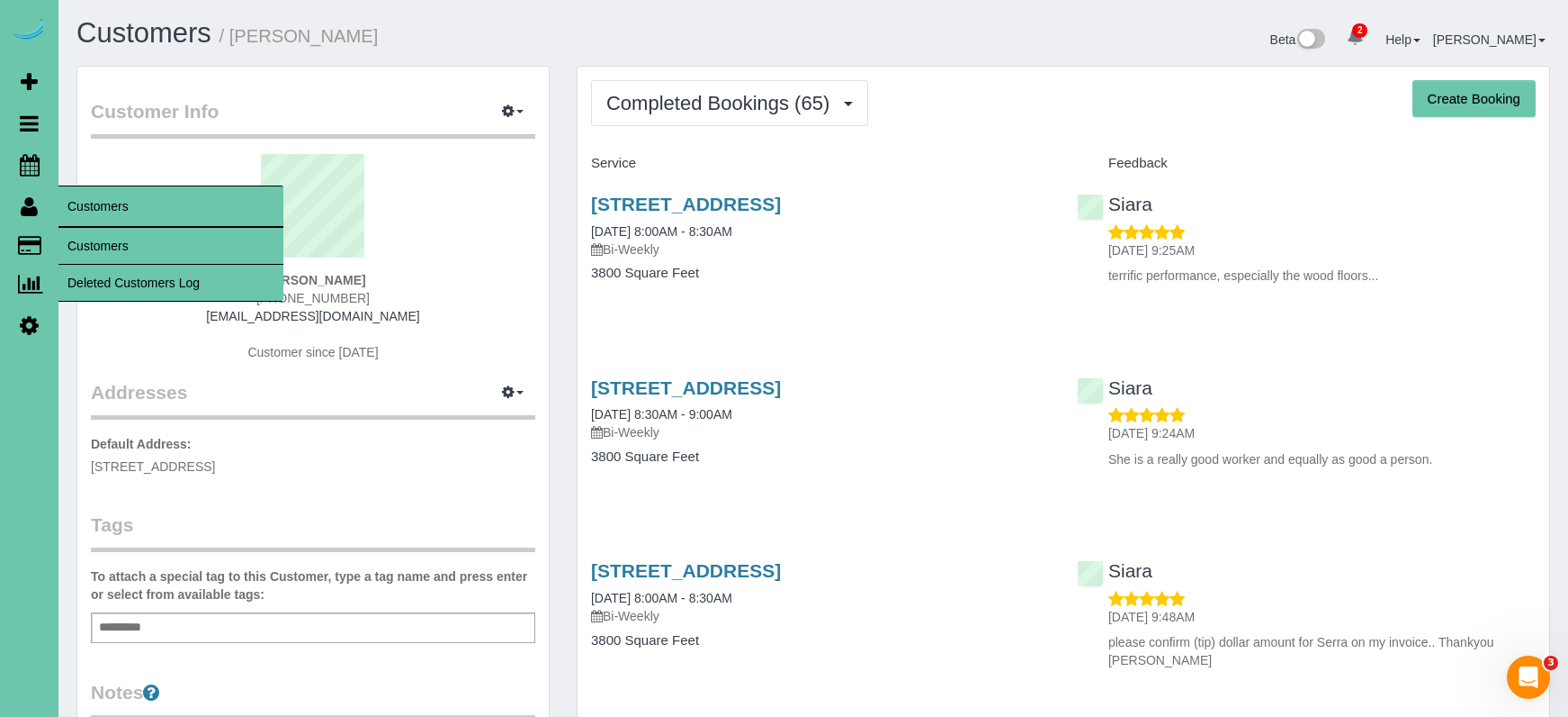
click at [122, 244] on link "Customers" at bounding box center [171, 245] width 225 height 36
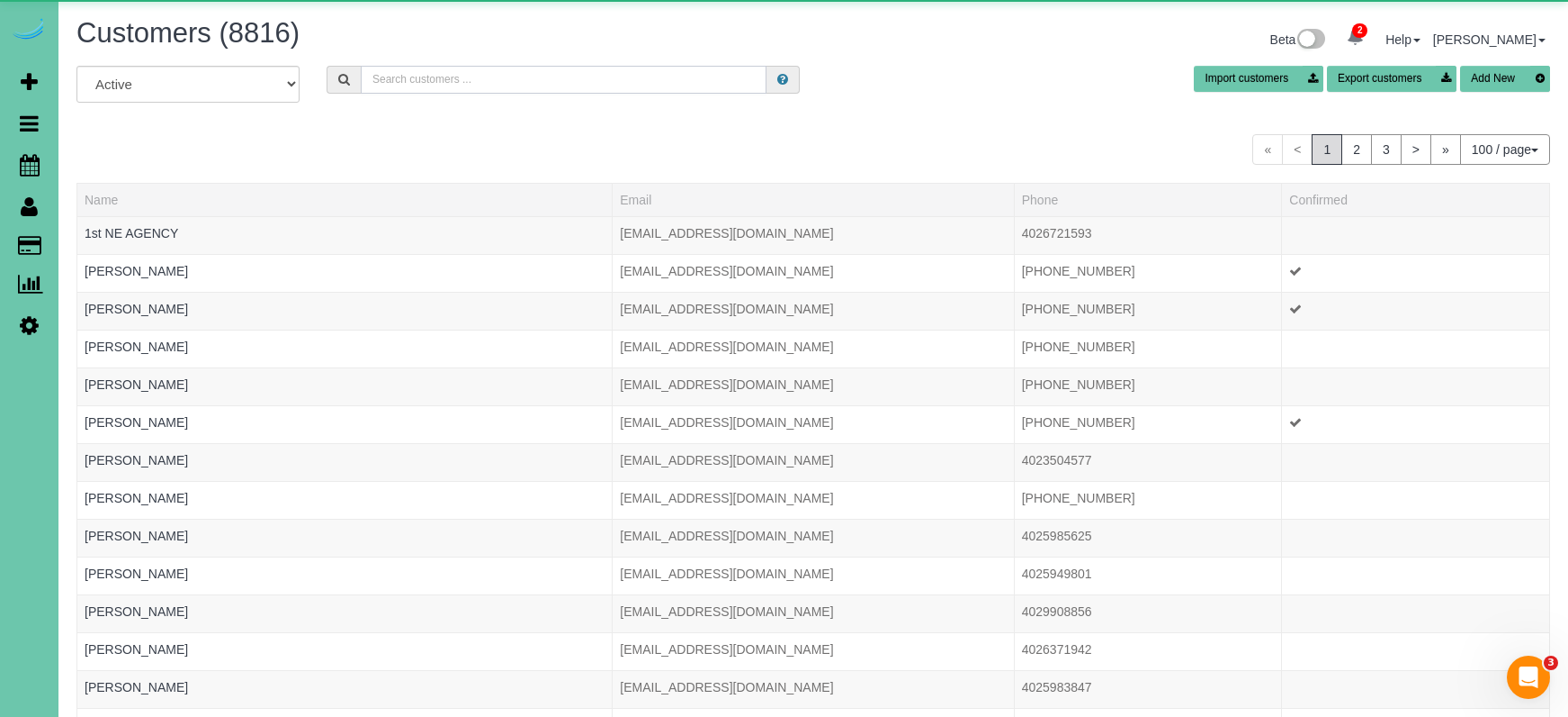
click at [519, 77] on input "text" at bounding box center [564, 79] width 406 height 28
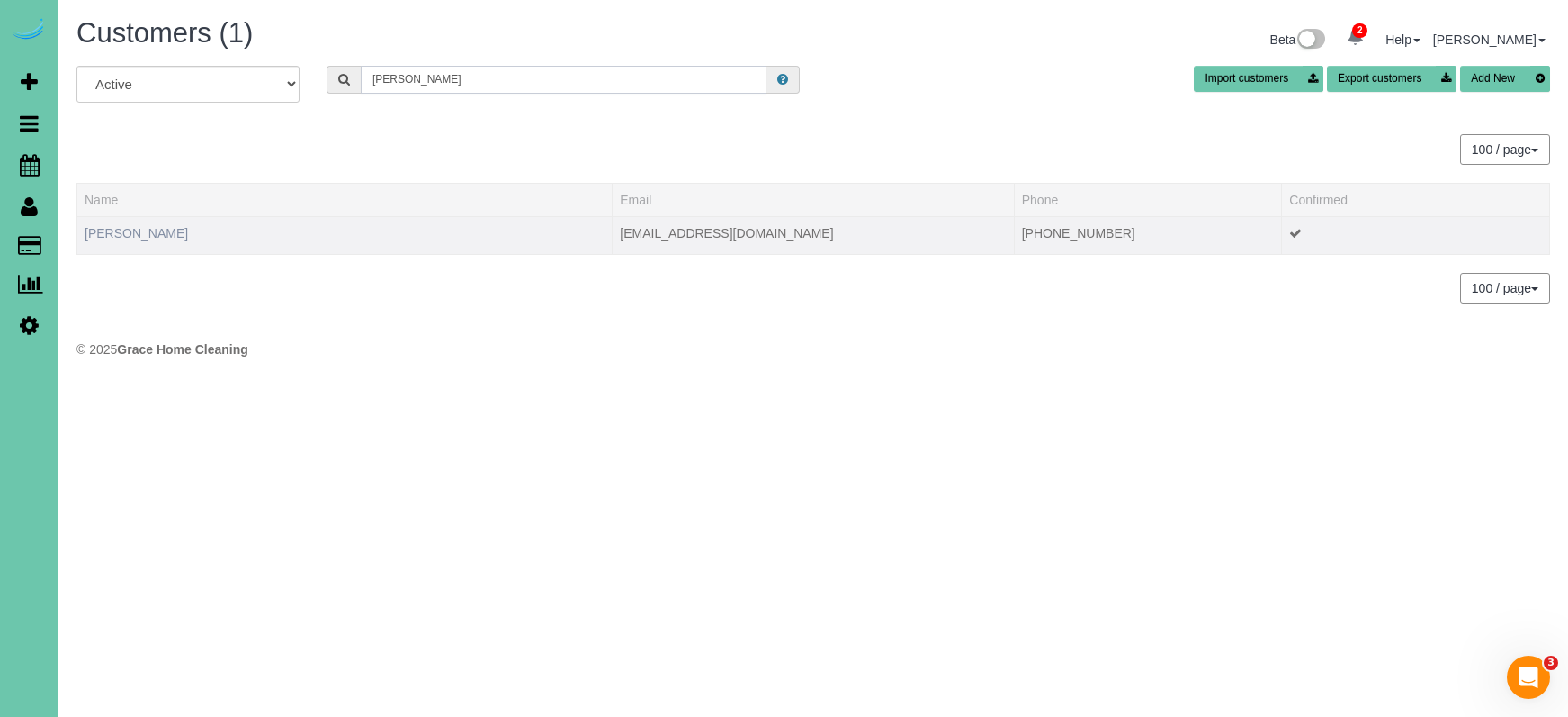
type input "[PERSON_NAME]"
click at [138, 226] on link "[PERSON_NAME]" at bounding box center [137, 233] width 103 height 15
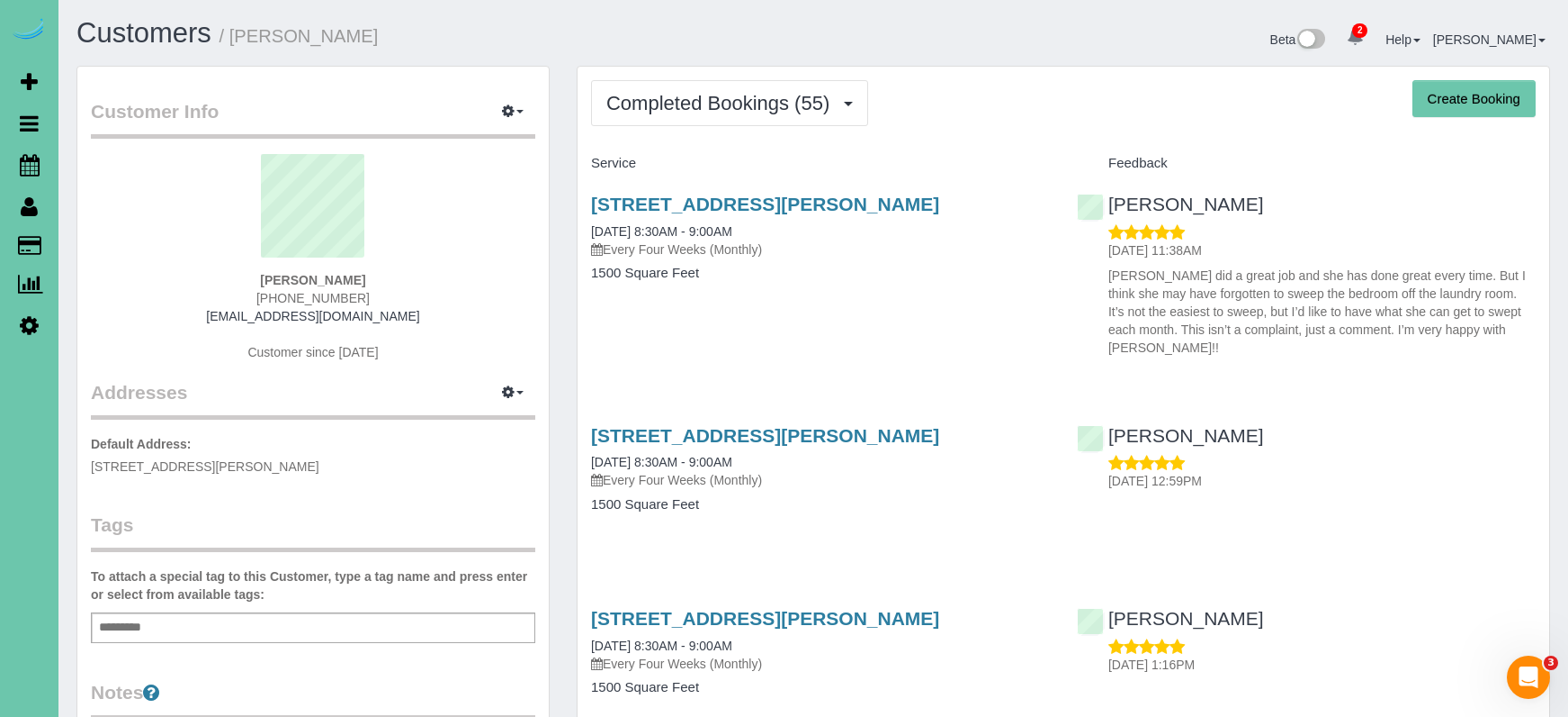
drag, startPoint x: 704, startPoint y: 102, endPoint x: 686, endPoint y: 159, distance: 59.8
click at [704, 102] on span "Completed Bookings (55)" at bounding box center [723, 102] width 232 height 22
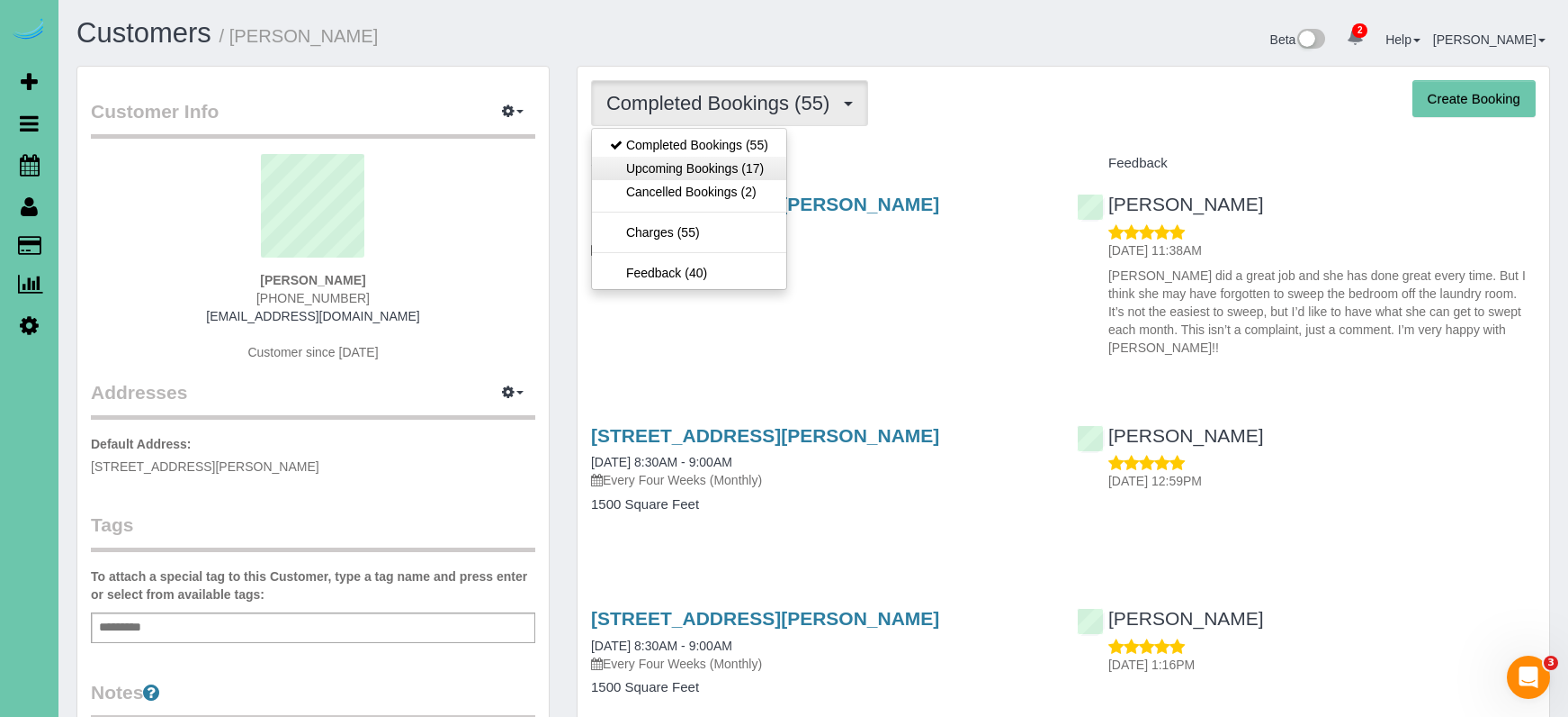
click at [683, 163] on link "Upcoming Bookings (17)" at bounding box center [688, 169] width 194 height 23
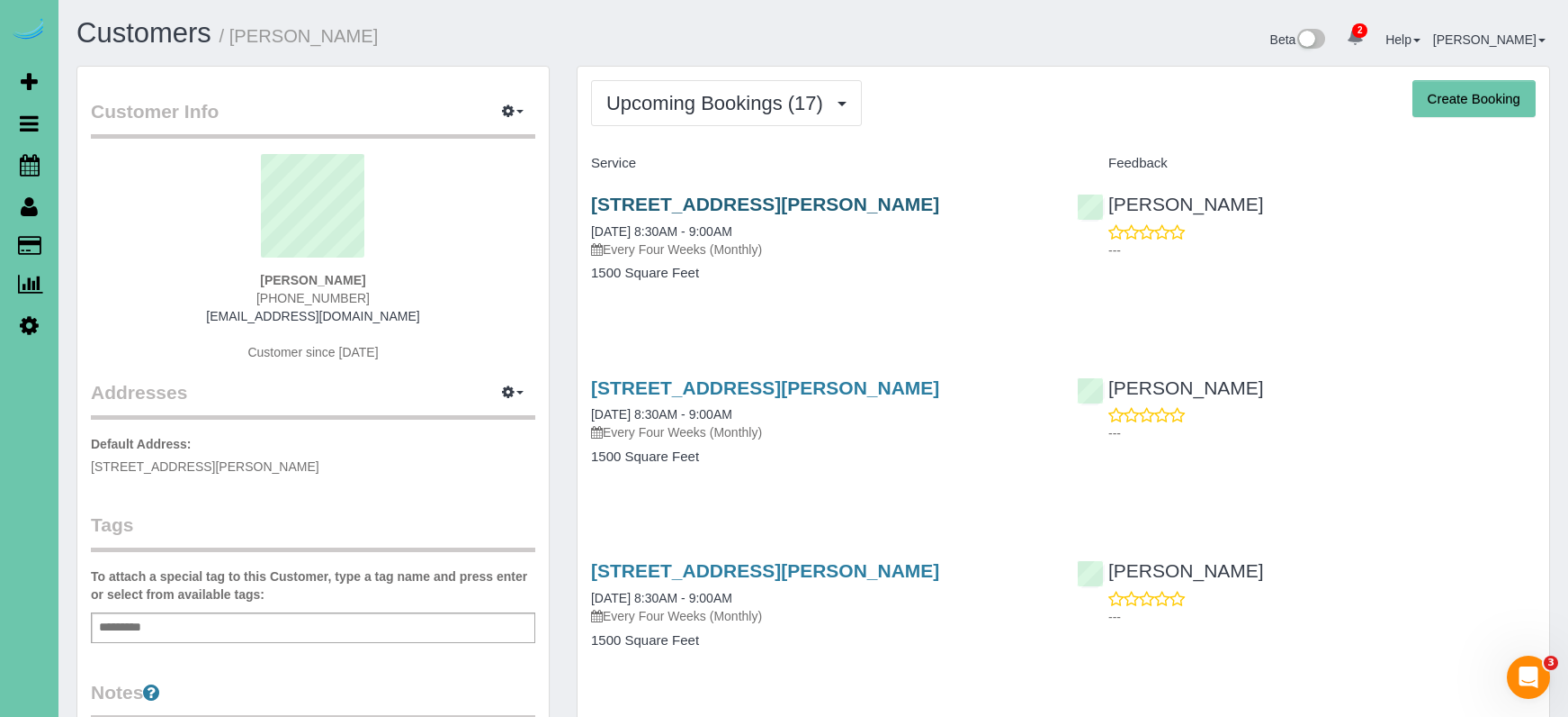
click at [670, 207] on link "[STREET_ADDRESS][PERSON_NAME]" at bounding box center [764, 203] width 348 height 20
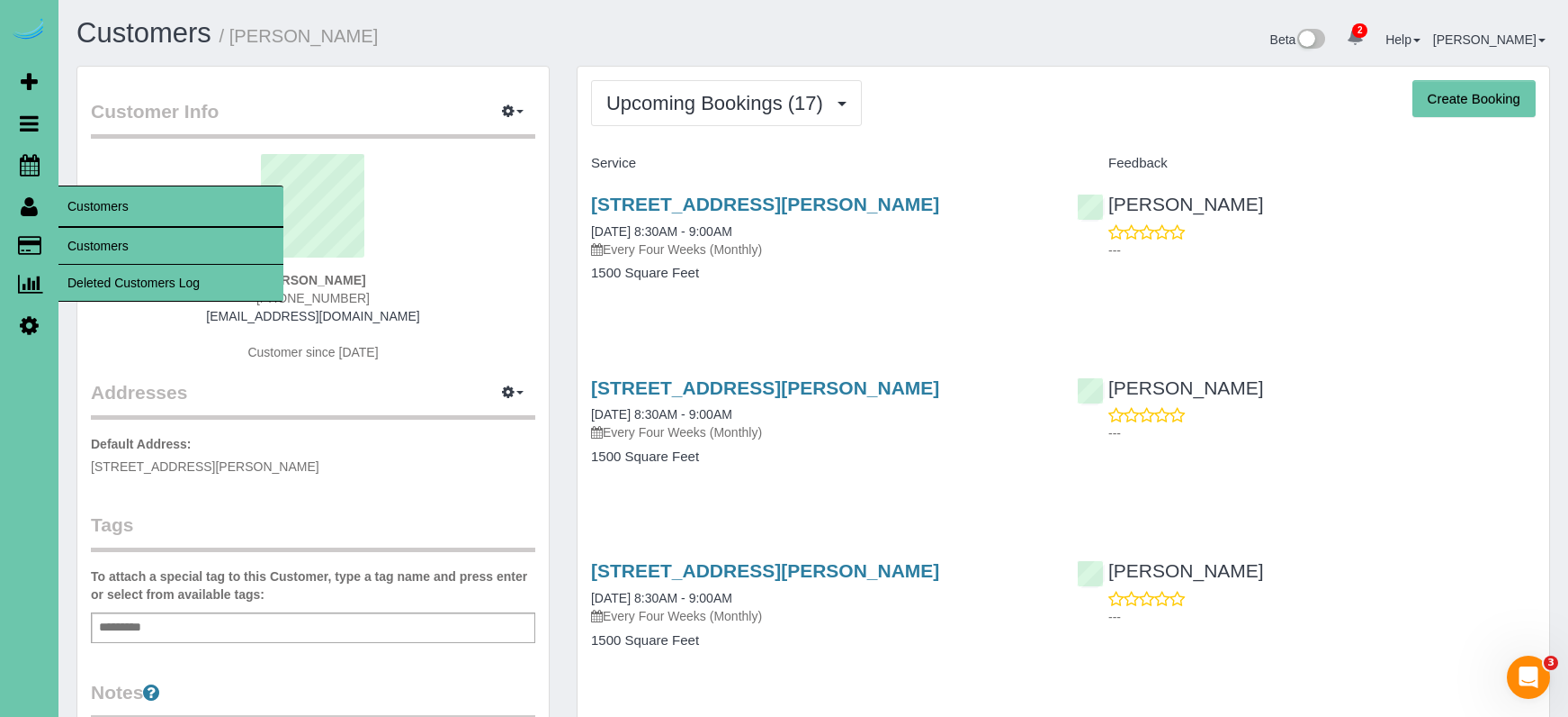
click at [108, 232] on link "Customers" at bounding box center [171, 245] width 225 height 36
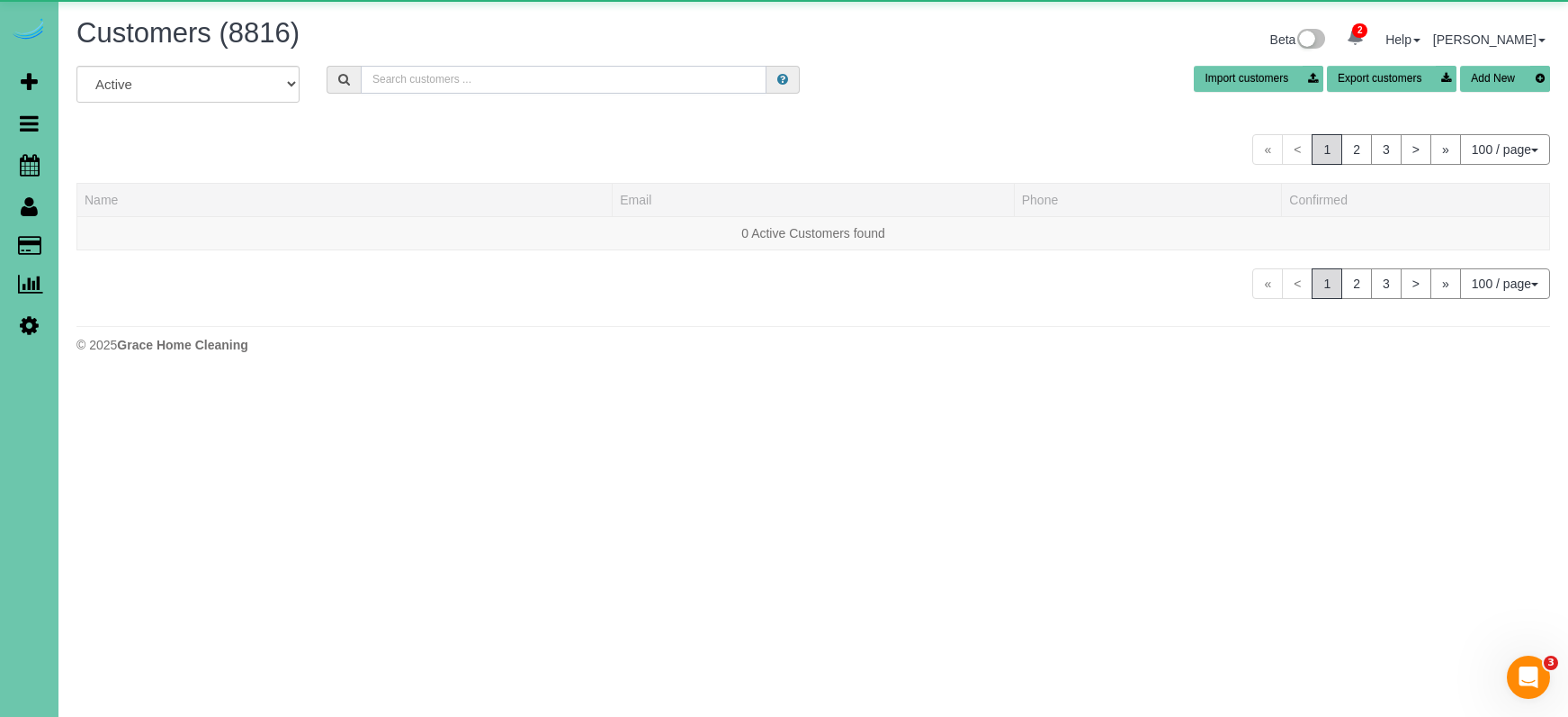
click at [446, 83] on input "text" at bounding box center [564, 79] width 406 height 28
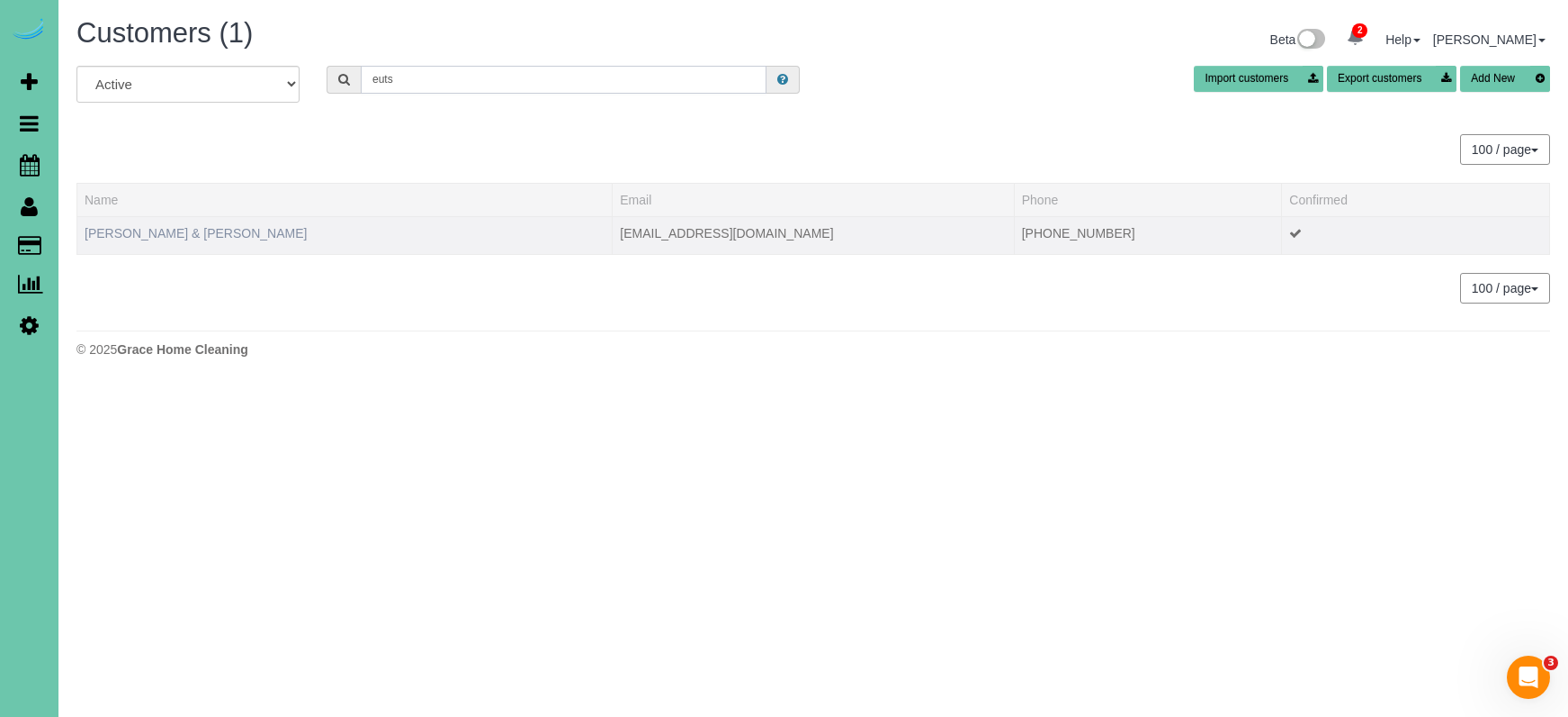
type input "puts"
click at [172, 234] on link "[PERSON_NAME] & [PERSON_NAME]" at bounding box center [196, 233] width 222 height 15
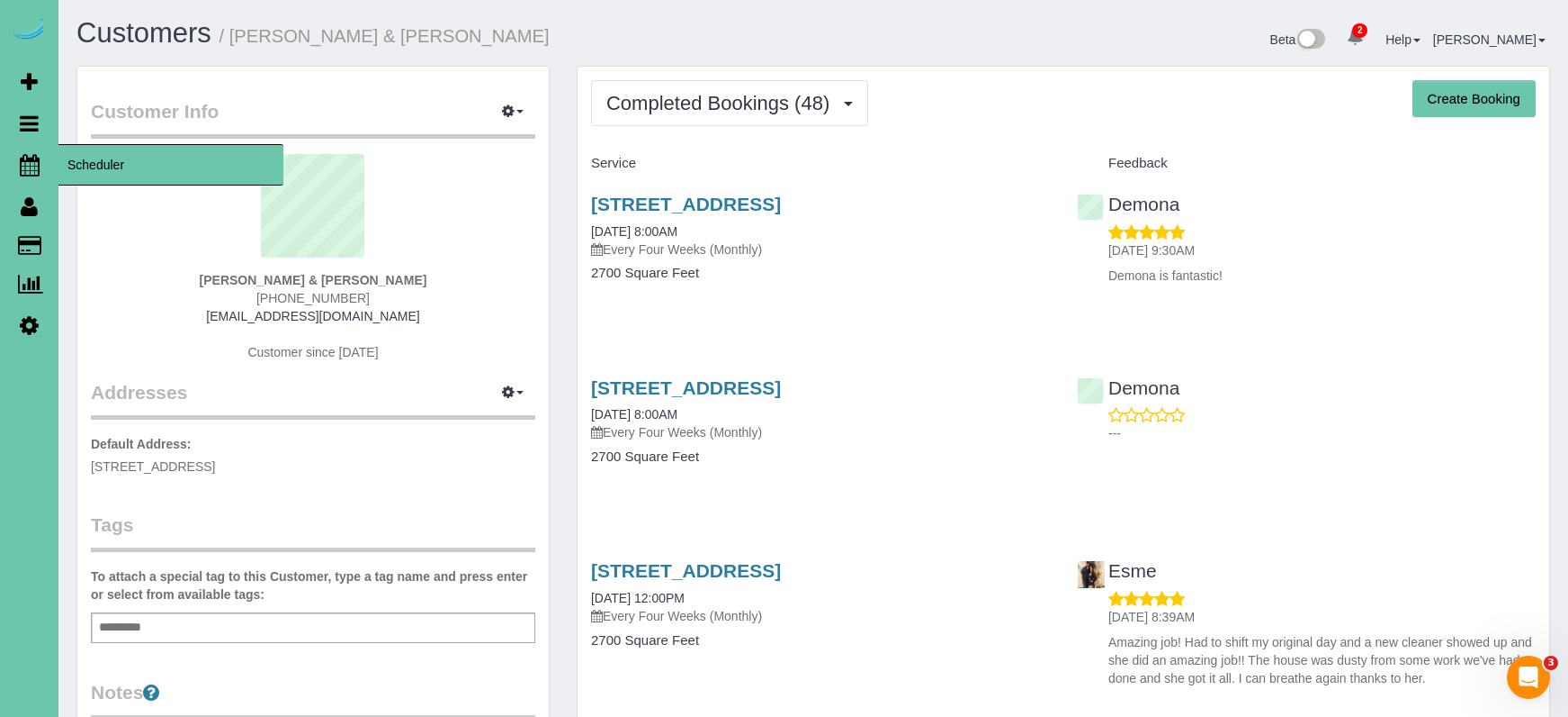
click at [28, 157] on icon at bounding box center [29, 165] width 20 height 21
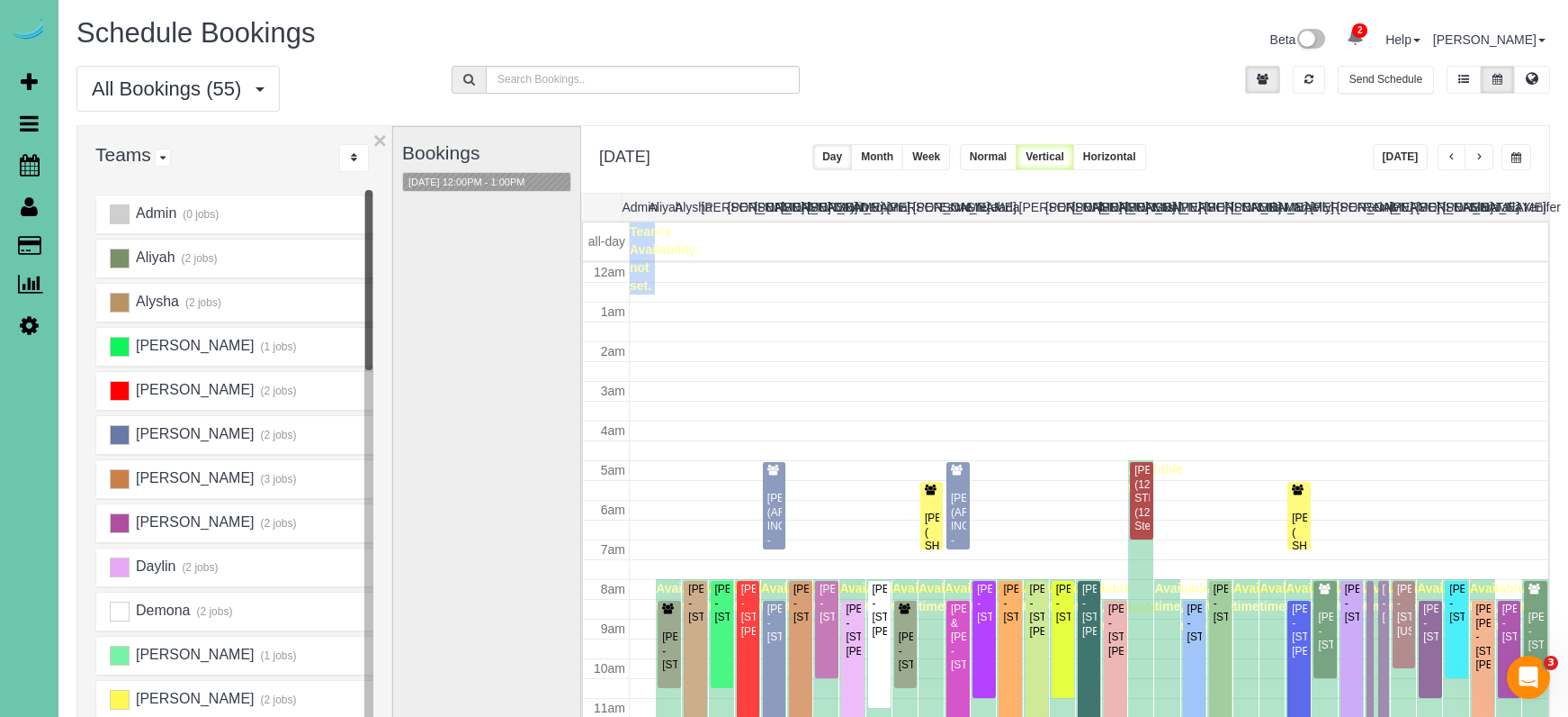
scroll to position [239, 0]
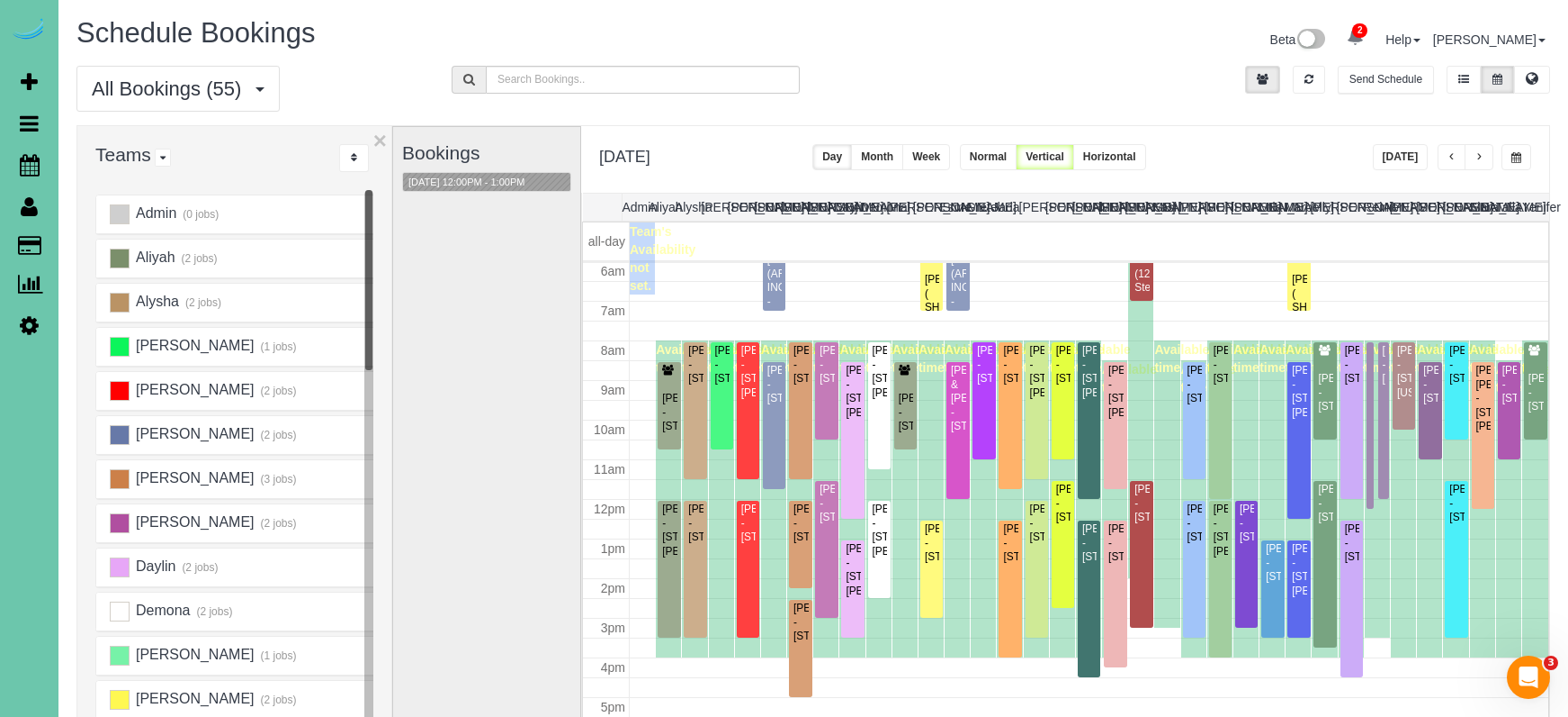
click at [1523, 156] on button "button" at bounding box center [1516, 157] width 29 height 26
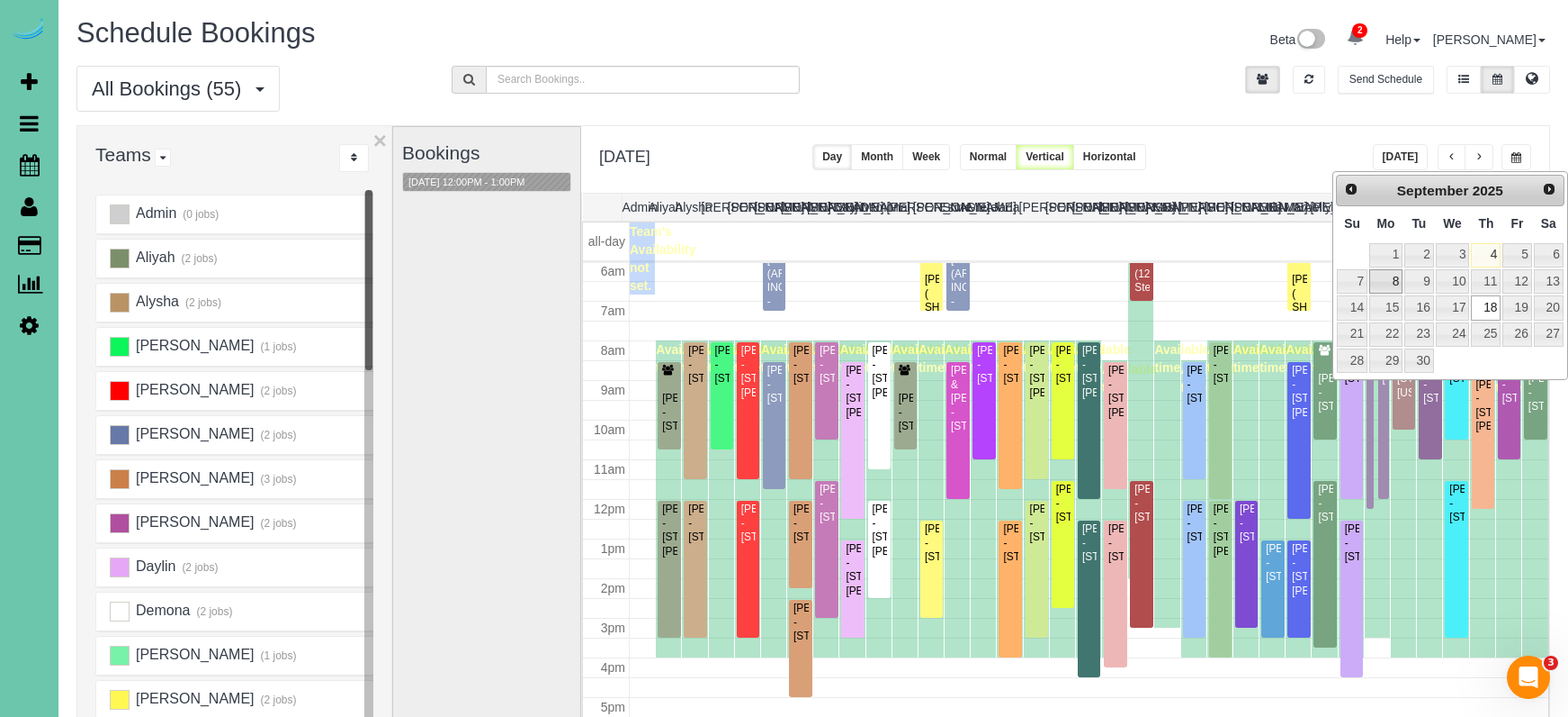
click at [1370, 281] on link "8" at bounding box center [1386, 281] width 33 height 24
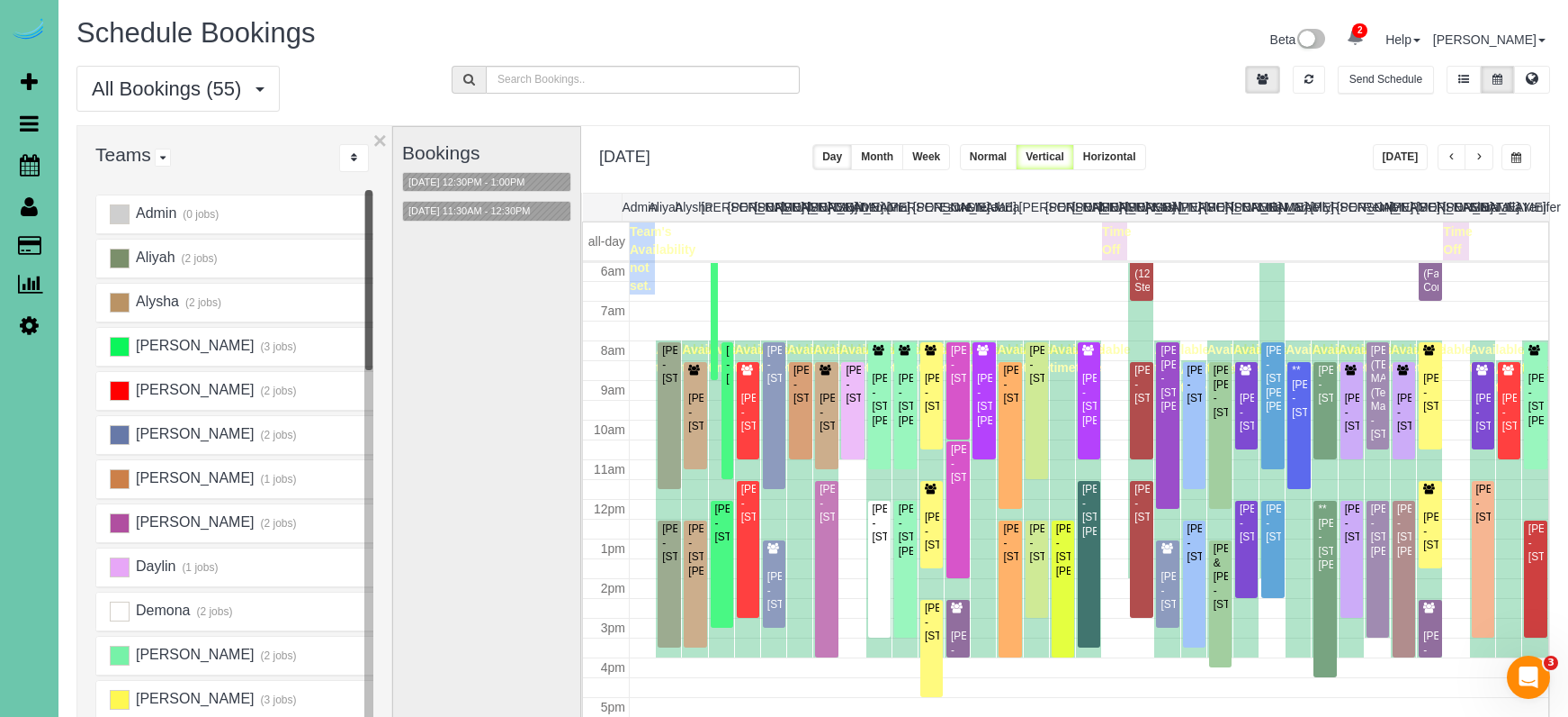
click at [493, 201] on div "09/08/2025 11:30AM - 12:30PM" at bounding box center [486, 211] width 169 height 20
click at [490, 204] on button "09/08/2025 11:30AM - 12:30PM" at bounding box center [469, 211] width 134 height 19
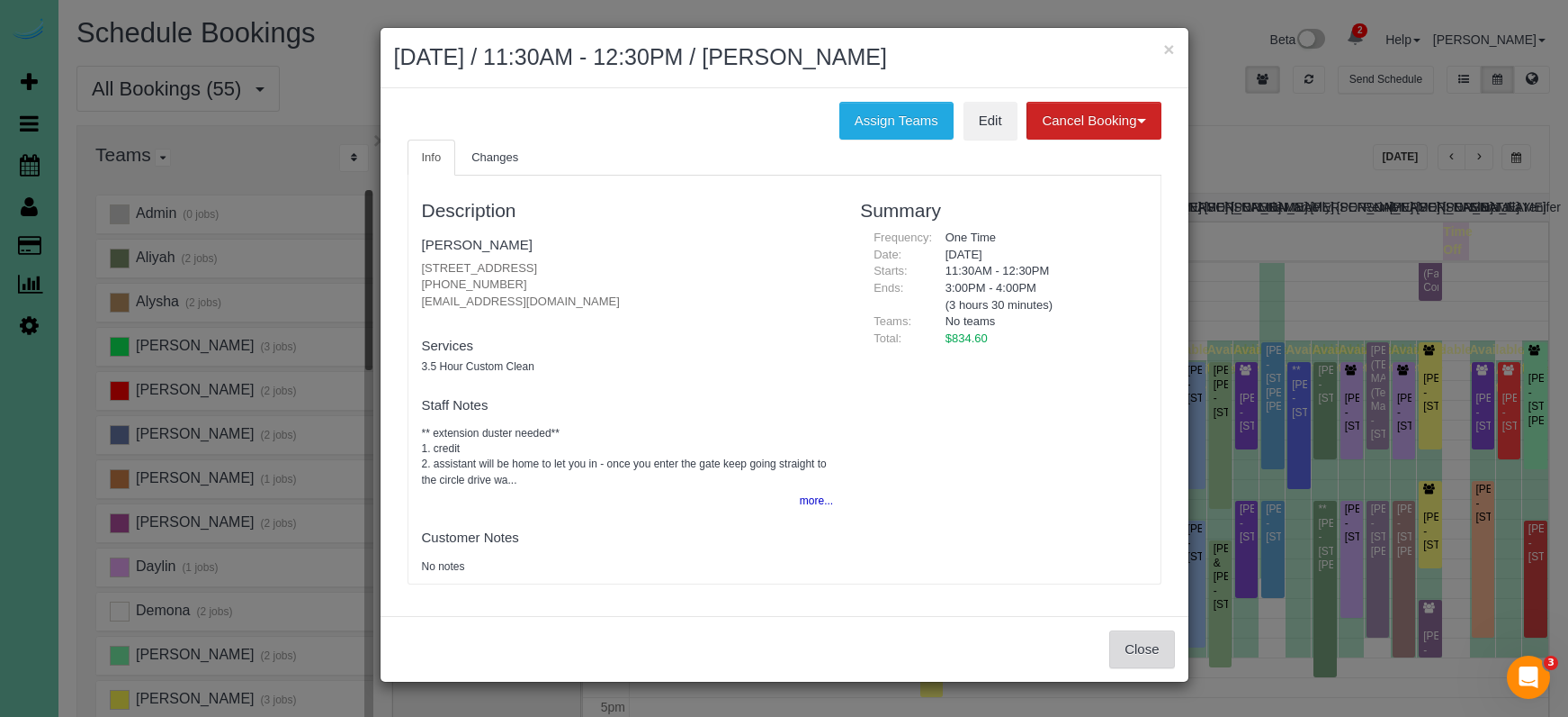
click at [1133, 645] on button "Close" at bounding box center [1142, 649] width 64 height 38
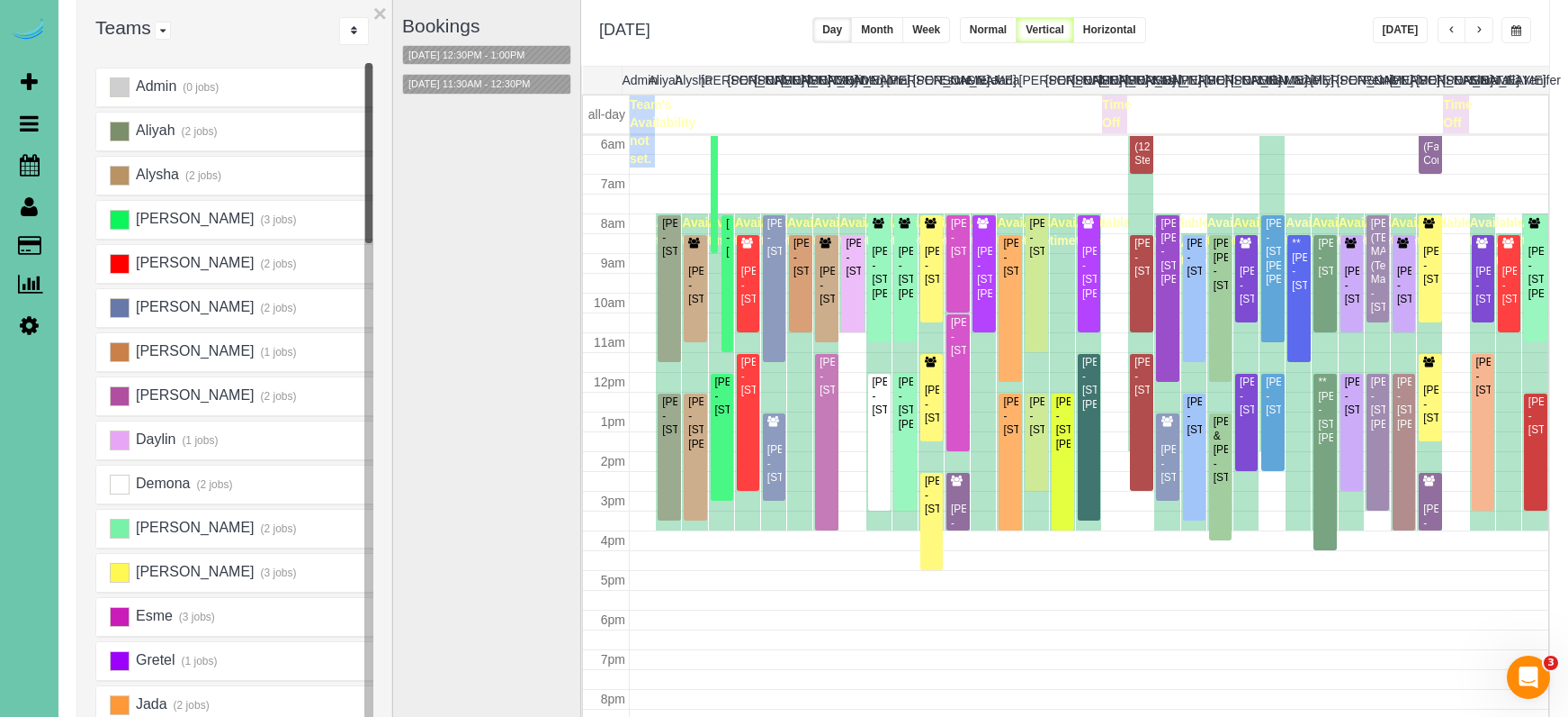
click at [1473, 27] on button "button" at bounding box center [1479, 30] width 29 height 26
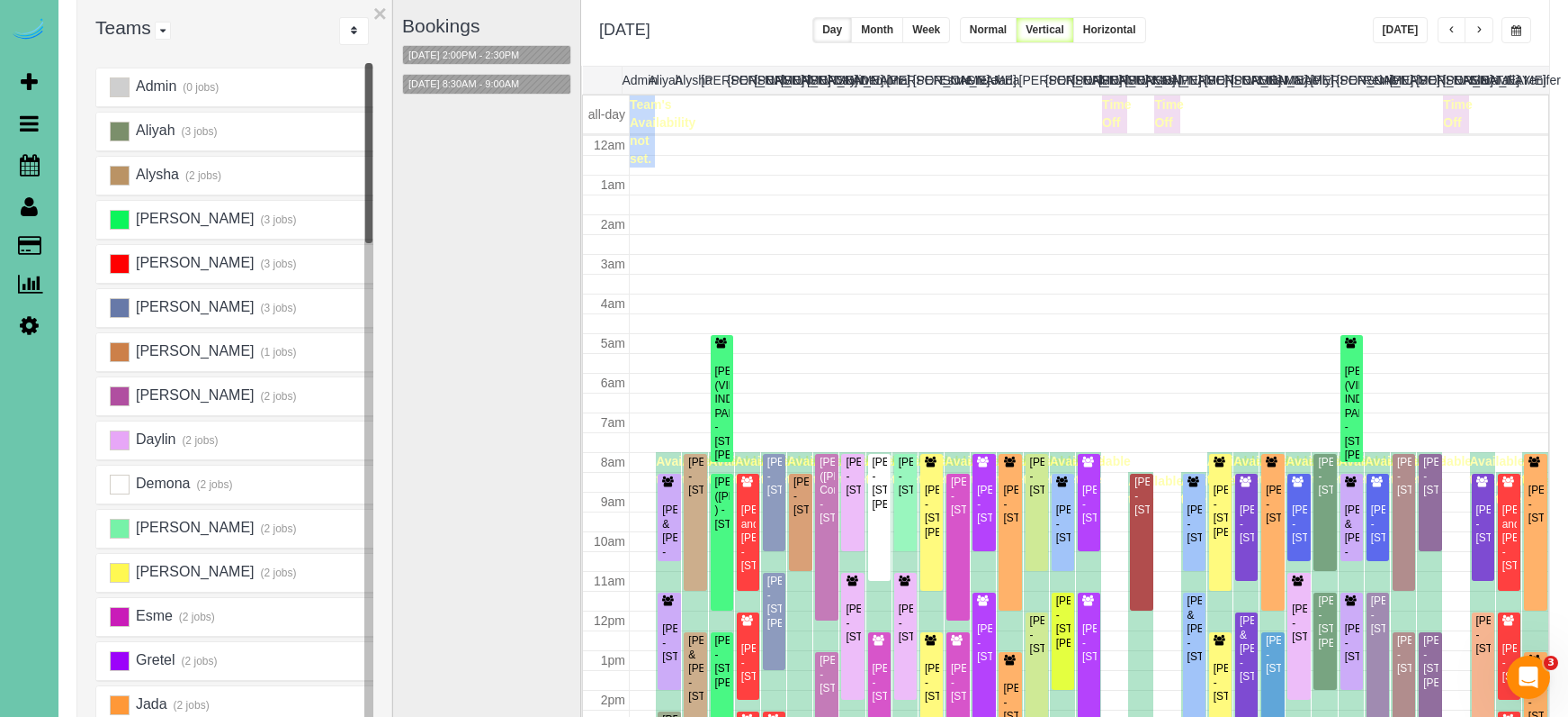
scroll to position [239, 0]
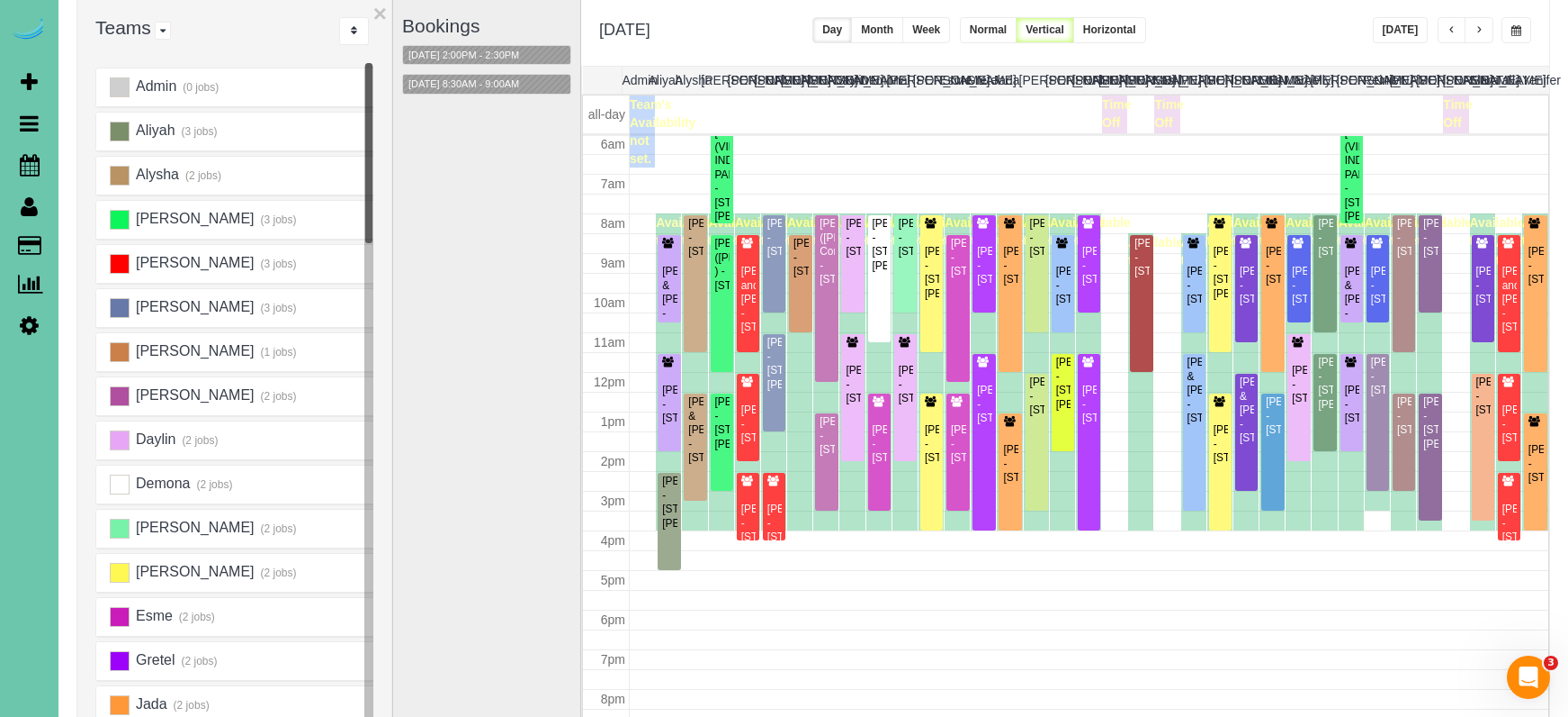
click at [1477, 29] on span "button" at bounding box center [1478, 30] width 9 height 11
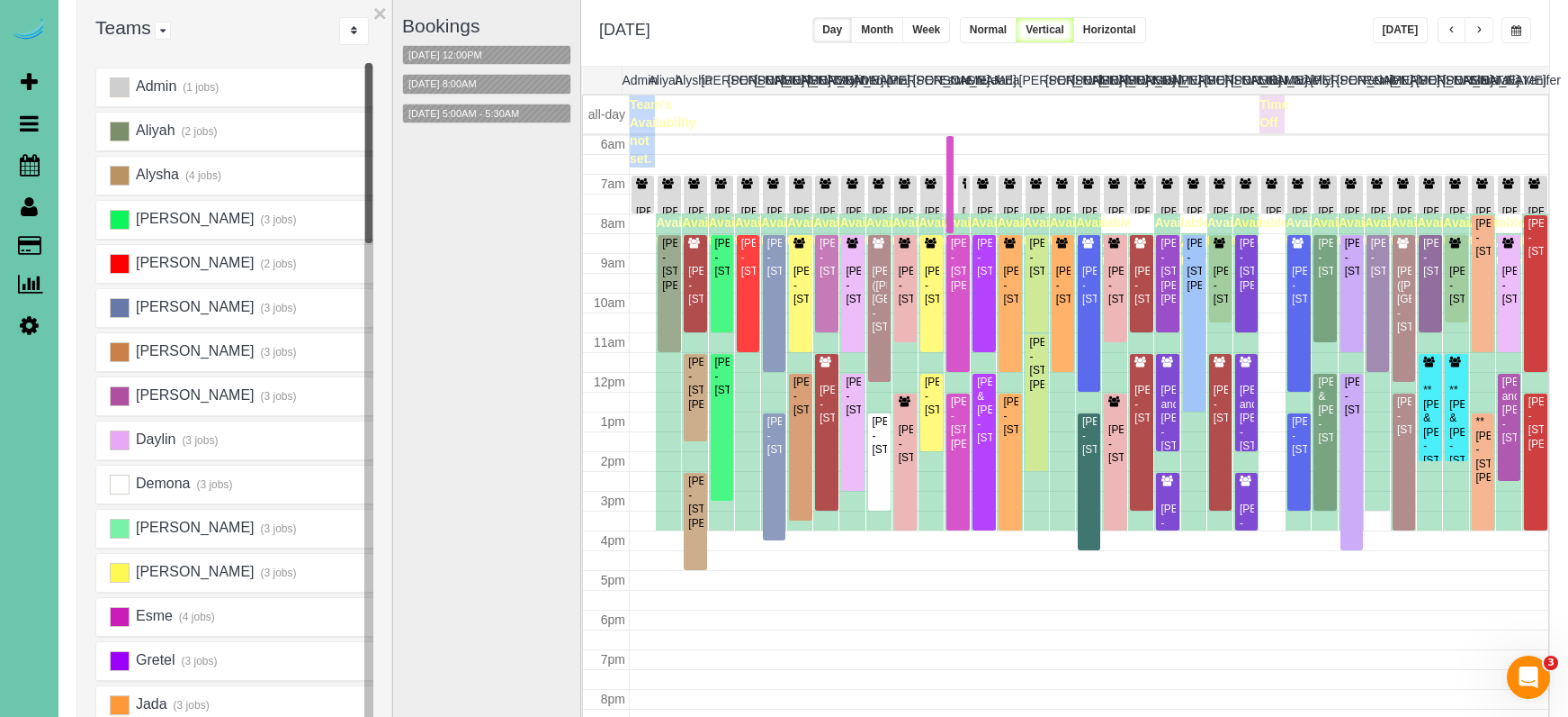
click at [1477, 29] on span "button" at bounding box center [1478, 30] width 9 height 11
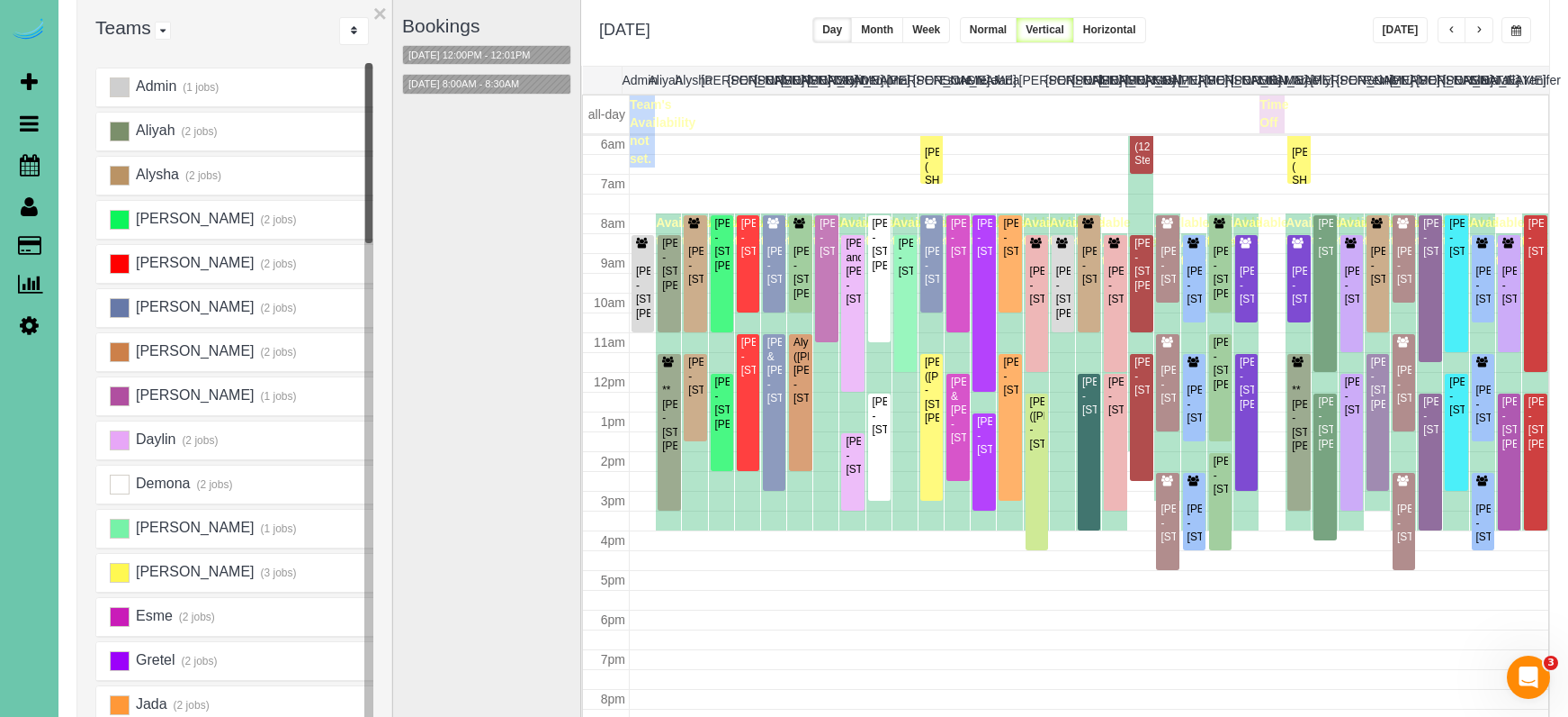
click at [1477, 29] on span "button" at bounding box center [1478, 30] width 9 height 11
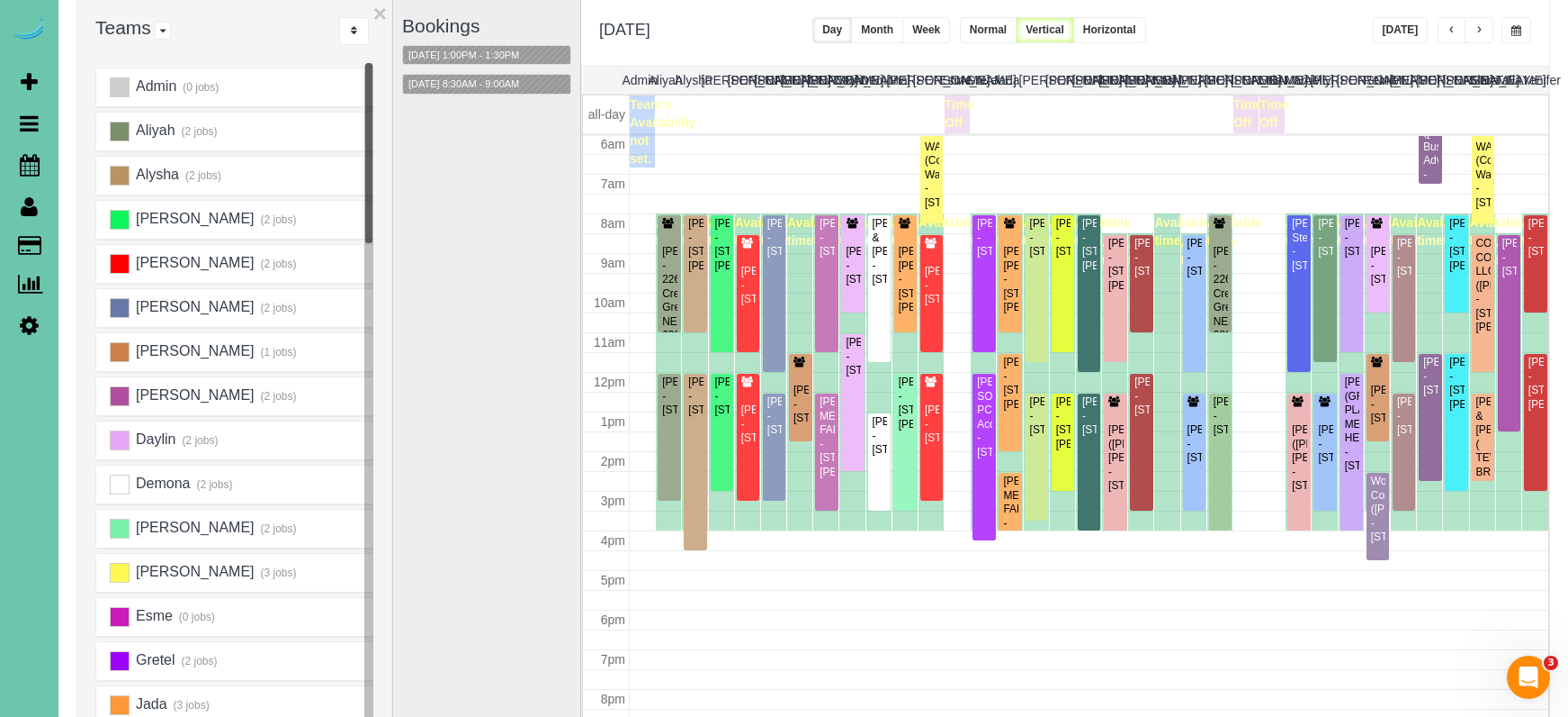
click at [1505, 29] on button "button" at bounding box center [1516, 30] width 29 height 26
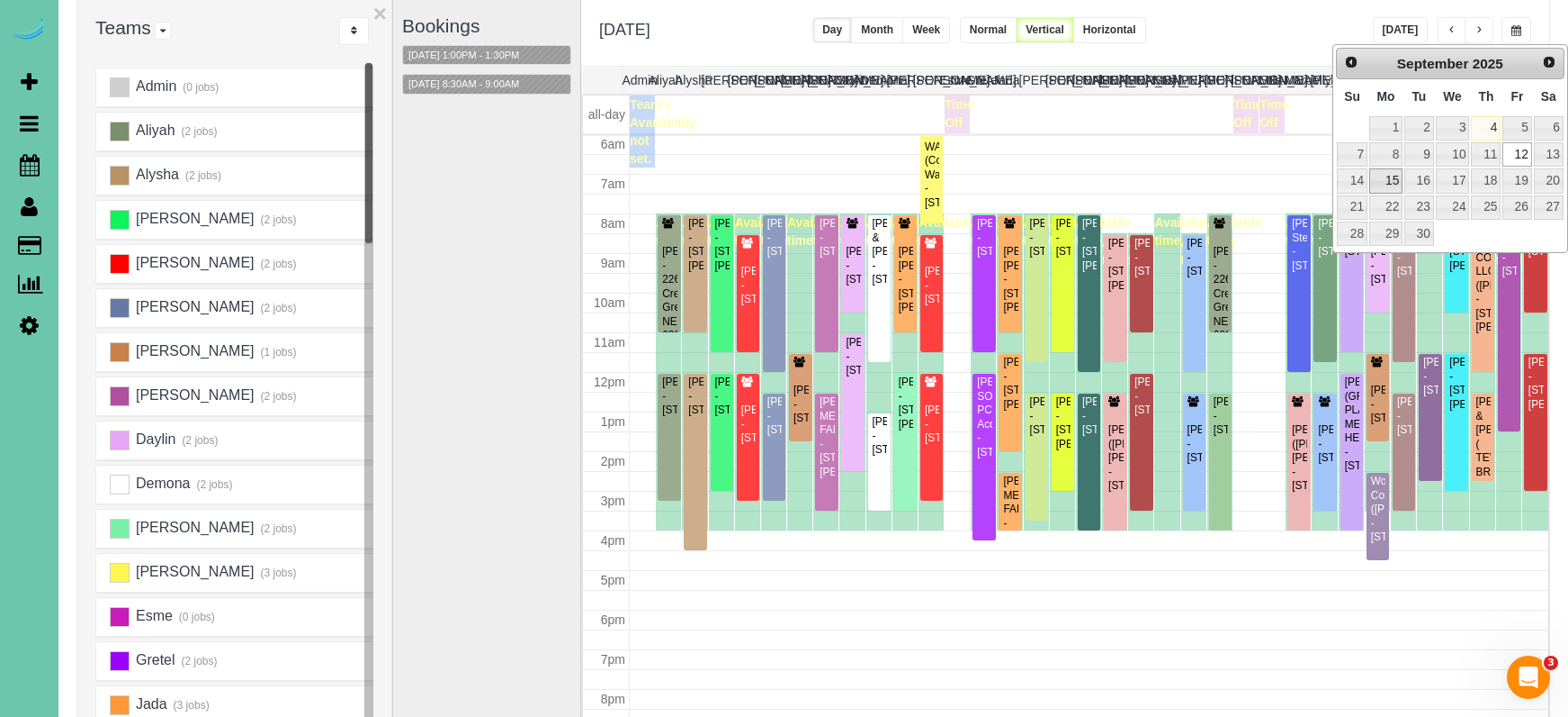
click at [1393, 180] on link "15" at bounding box center [1386, 180] width 33 height 24
type input "**********"
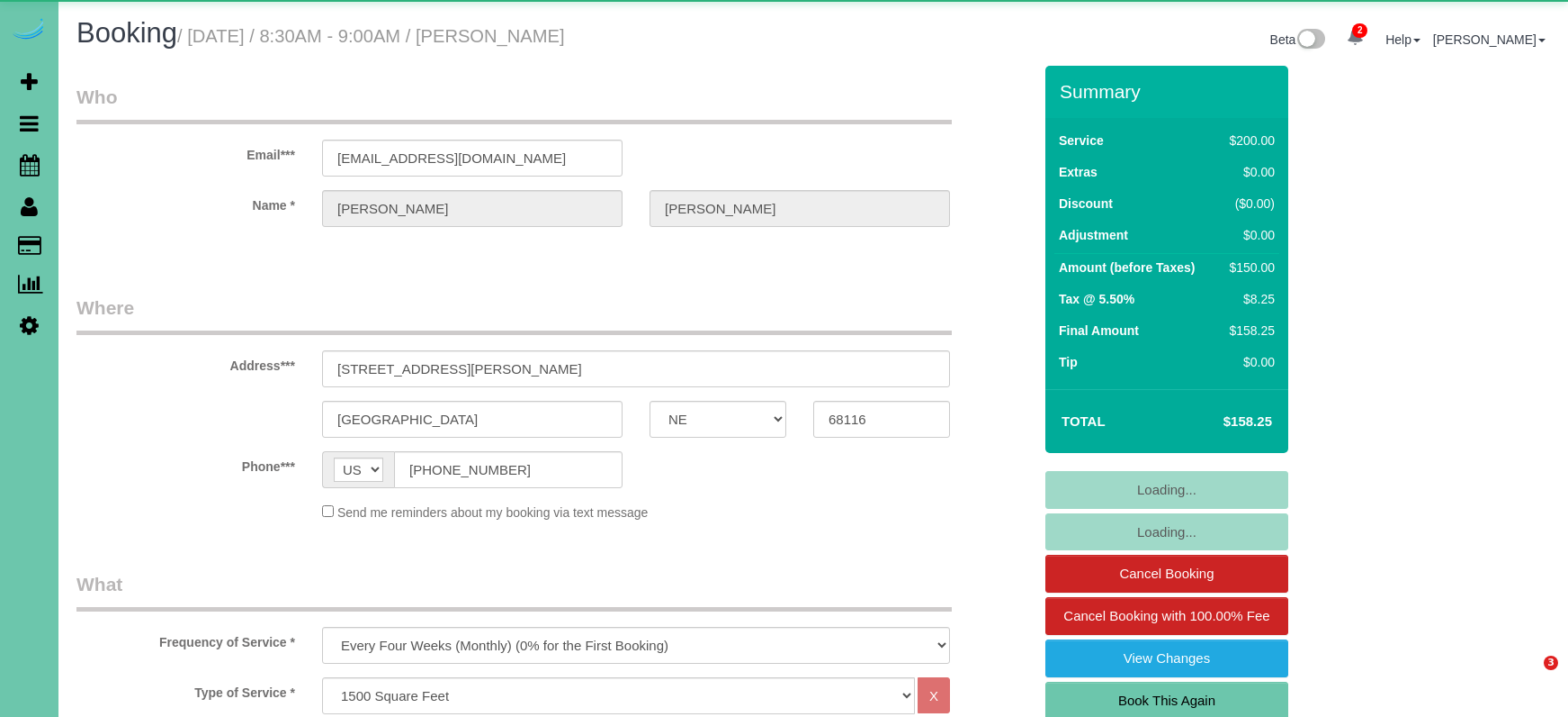
select select "NE"
select select "object:909"
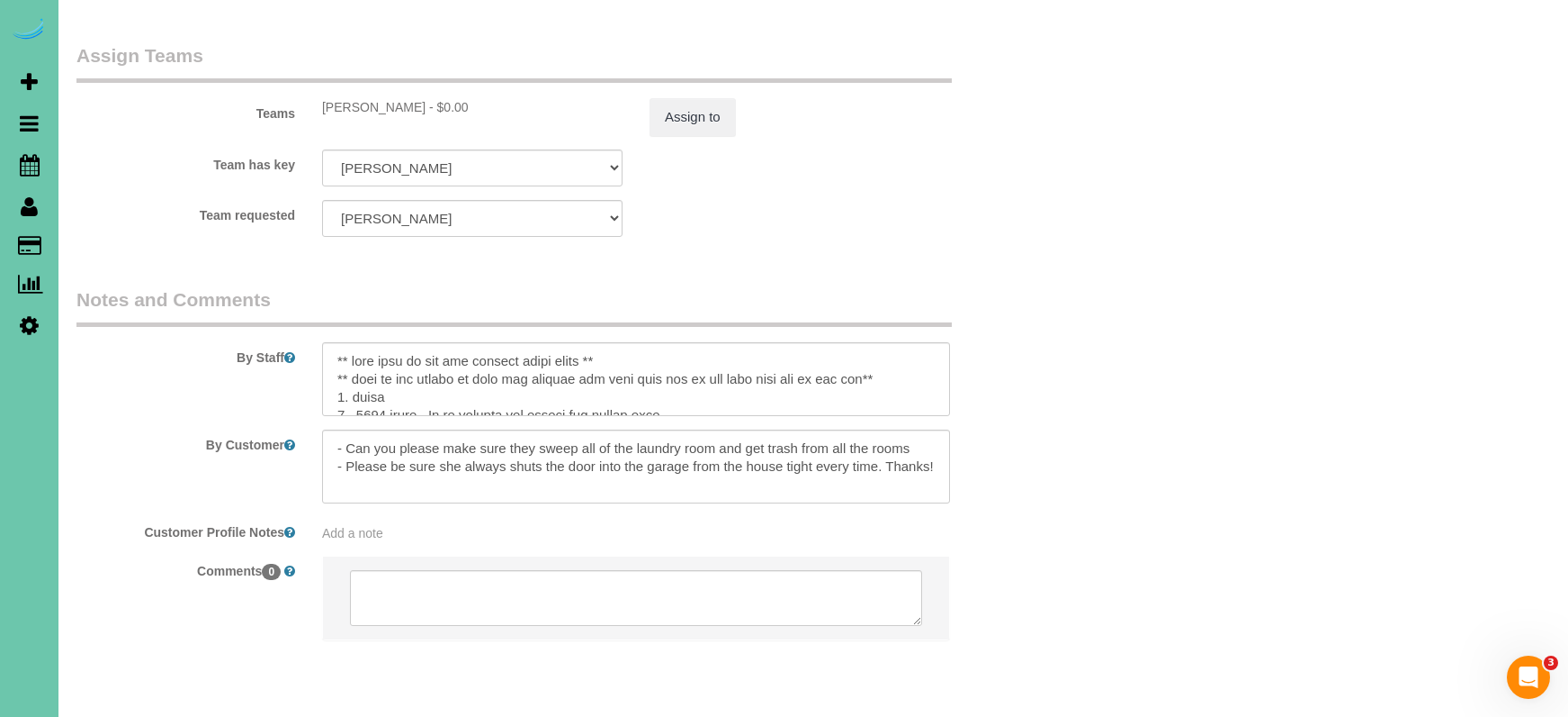
scroll to position [1974, 0]
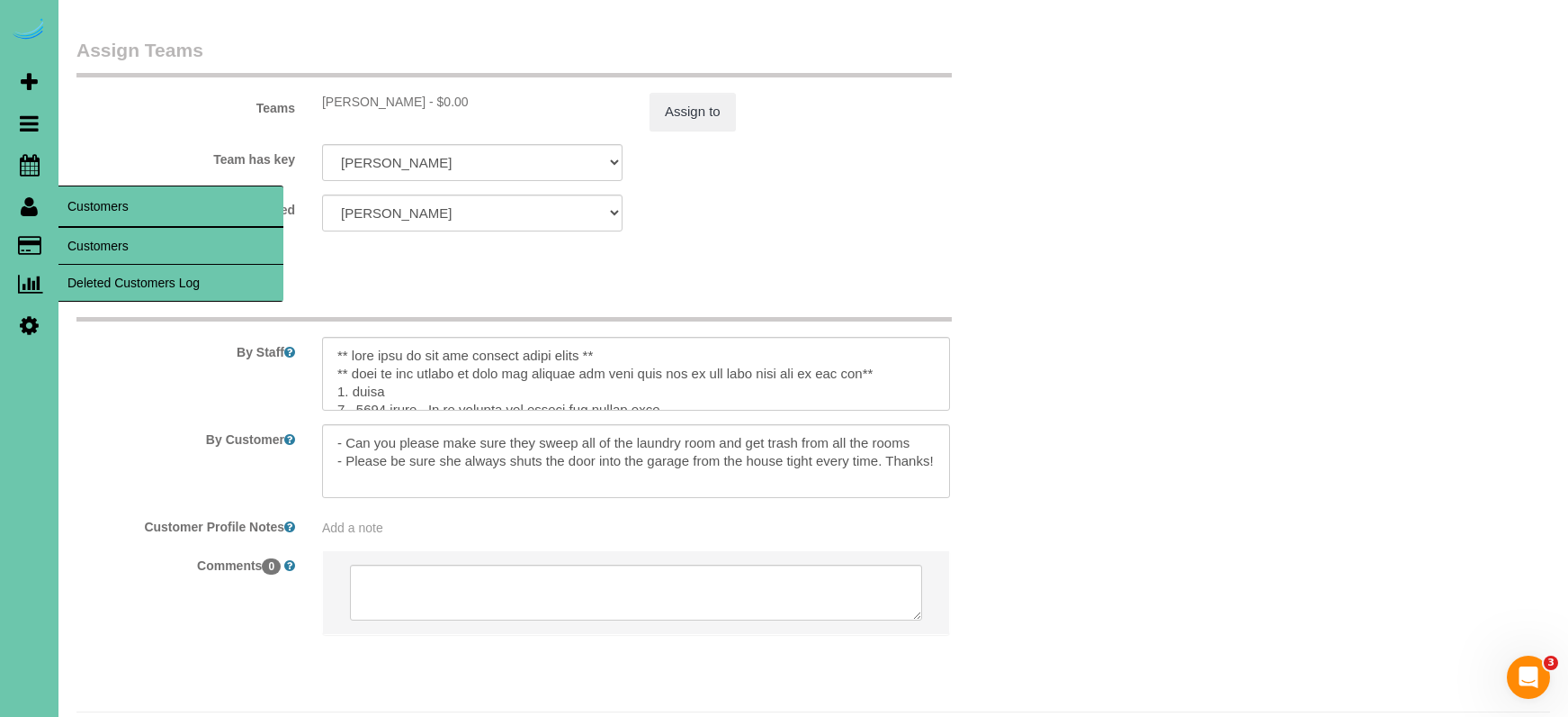
click at [98, 240] on link "Customers" at bounding box center [171, 245] width 225 height 36
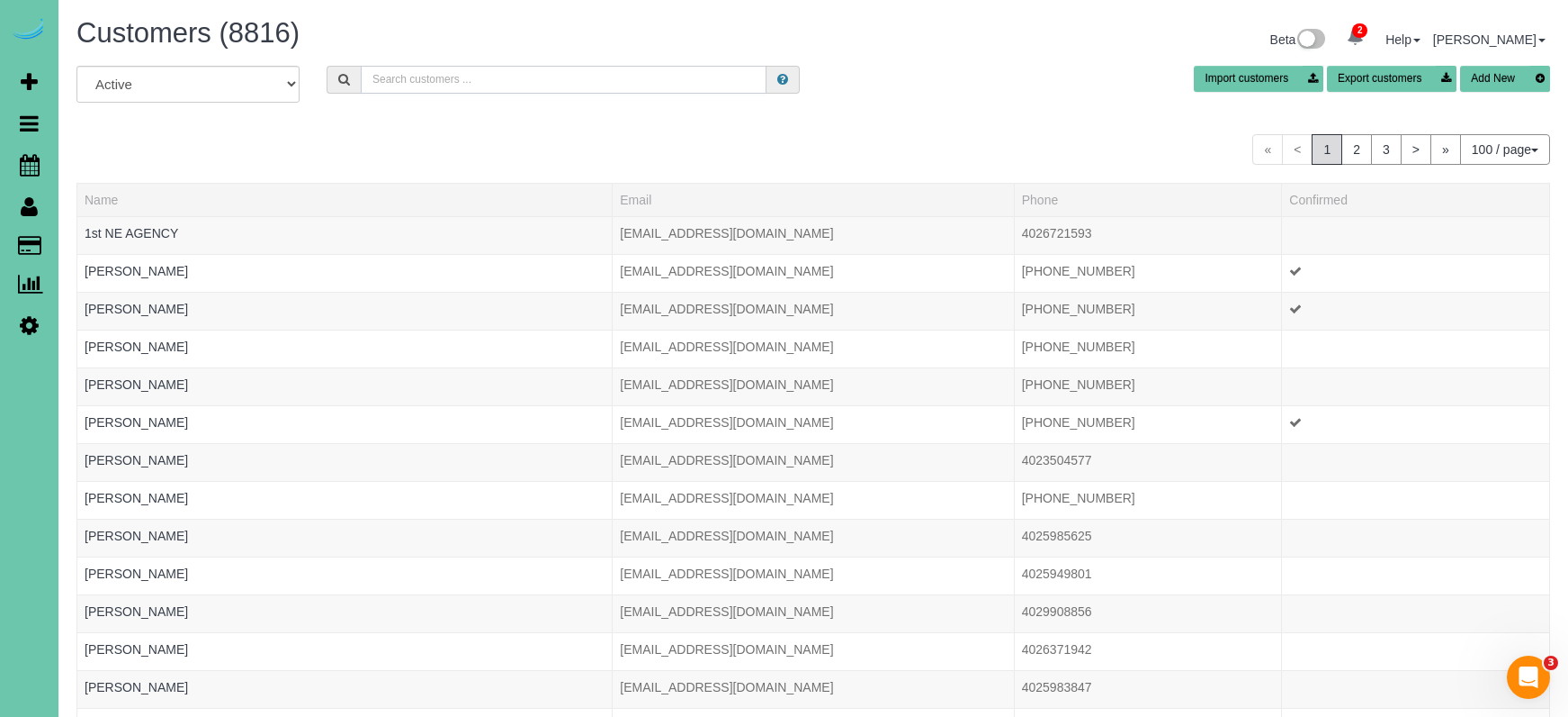
click at [390, 74] on input "text" at bounding box center [564, 79] width 406 height 28
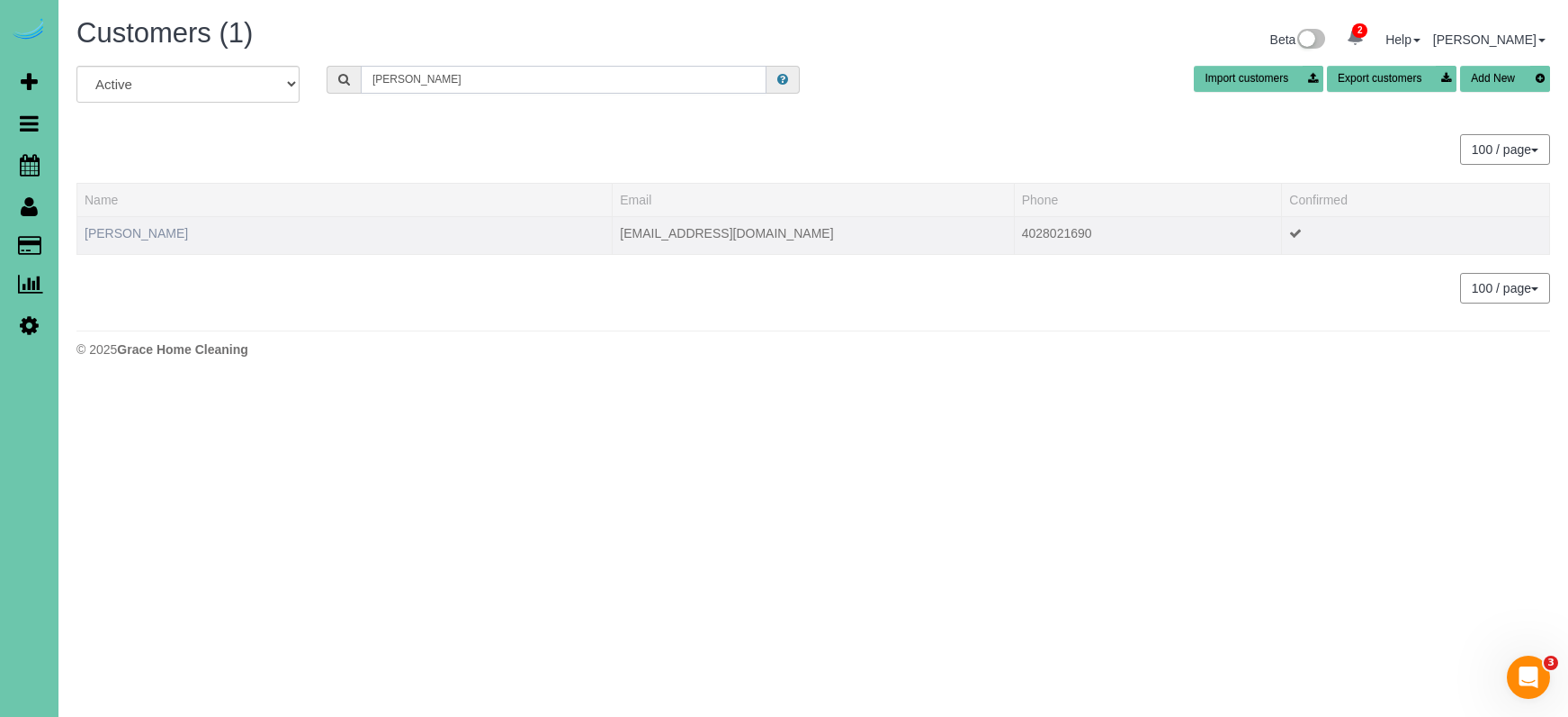
type input "[PERSON_NAME]"
click at [134, 228] on link "[PERSON_NAME]" at bounding box center [137, 233] width 103 height 15
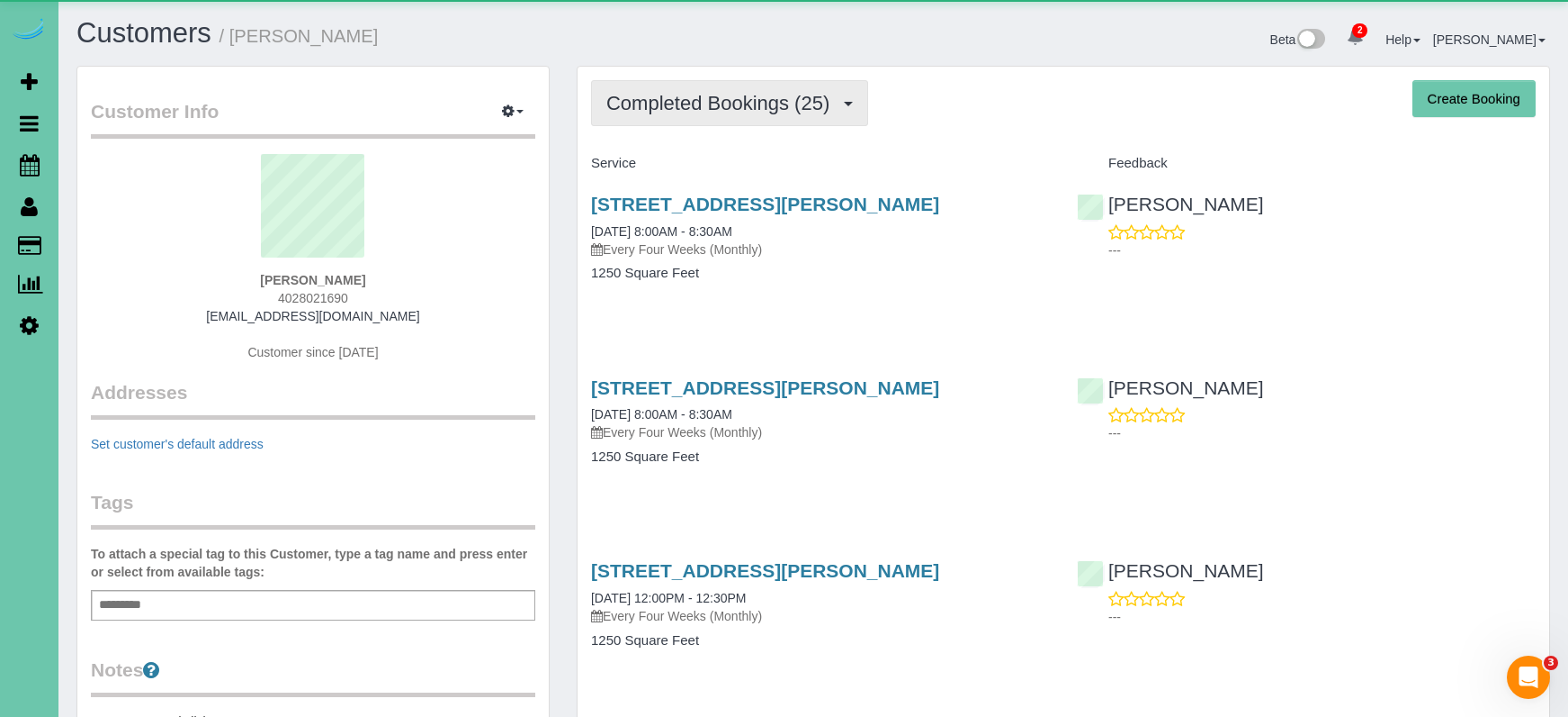
drag, startPoint x: 817, startPoint y: 100, endPoint x: 804, endPoint y: 116, distance: 20.6
click at [817, 100] on span "Completed Bookings (25)" at bounding box center [723, 102] width 232 height 22
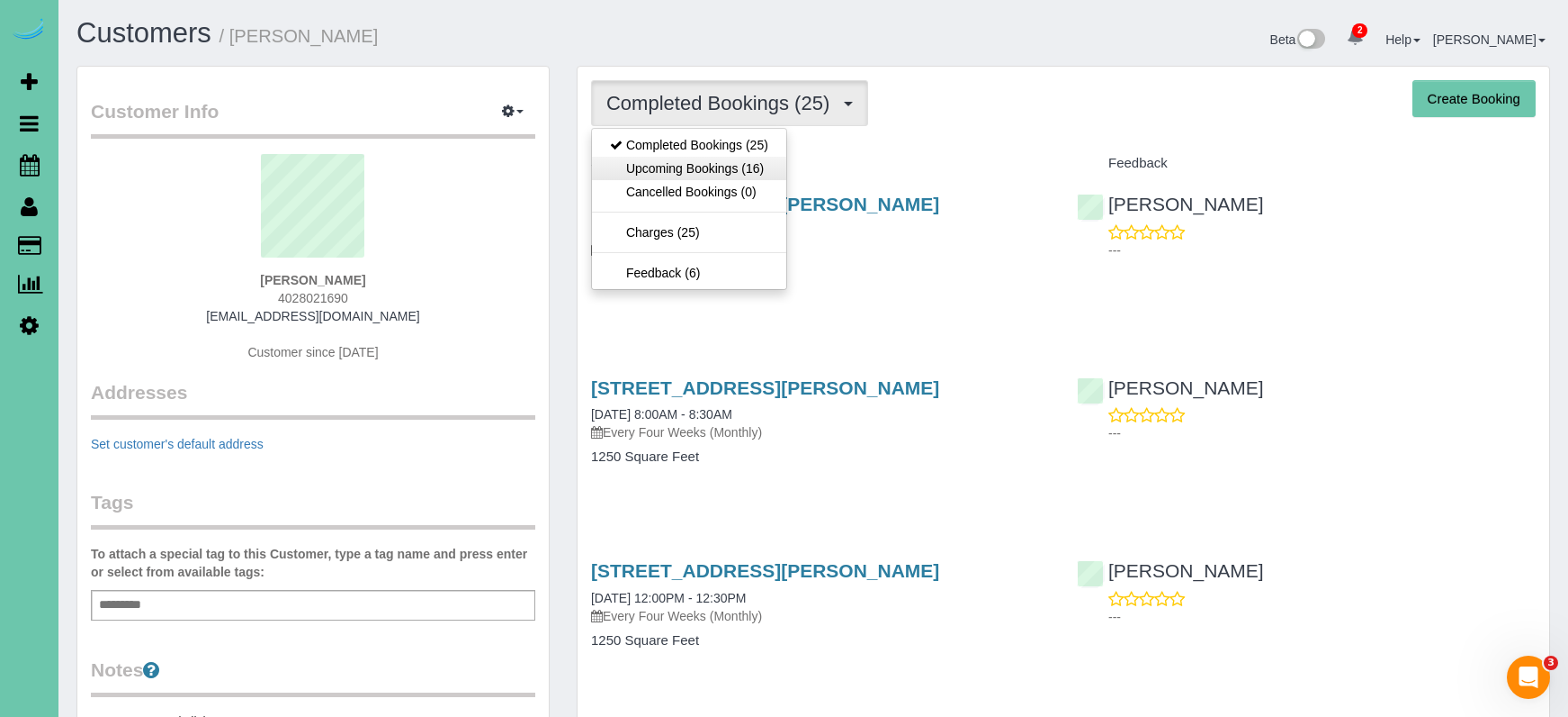
click at [763, 157] on link "Upcoming Bookings (16)" at bounding box center [688, 169] width 194 height 23
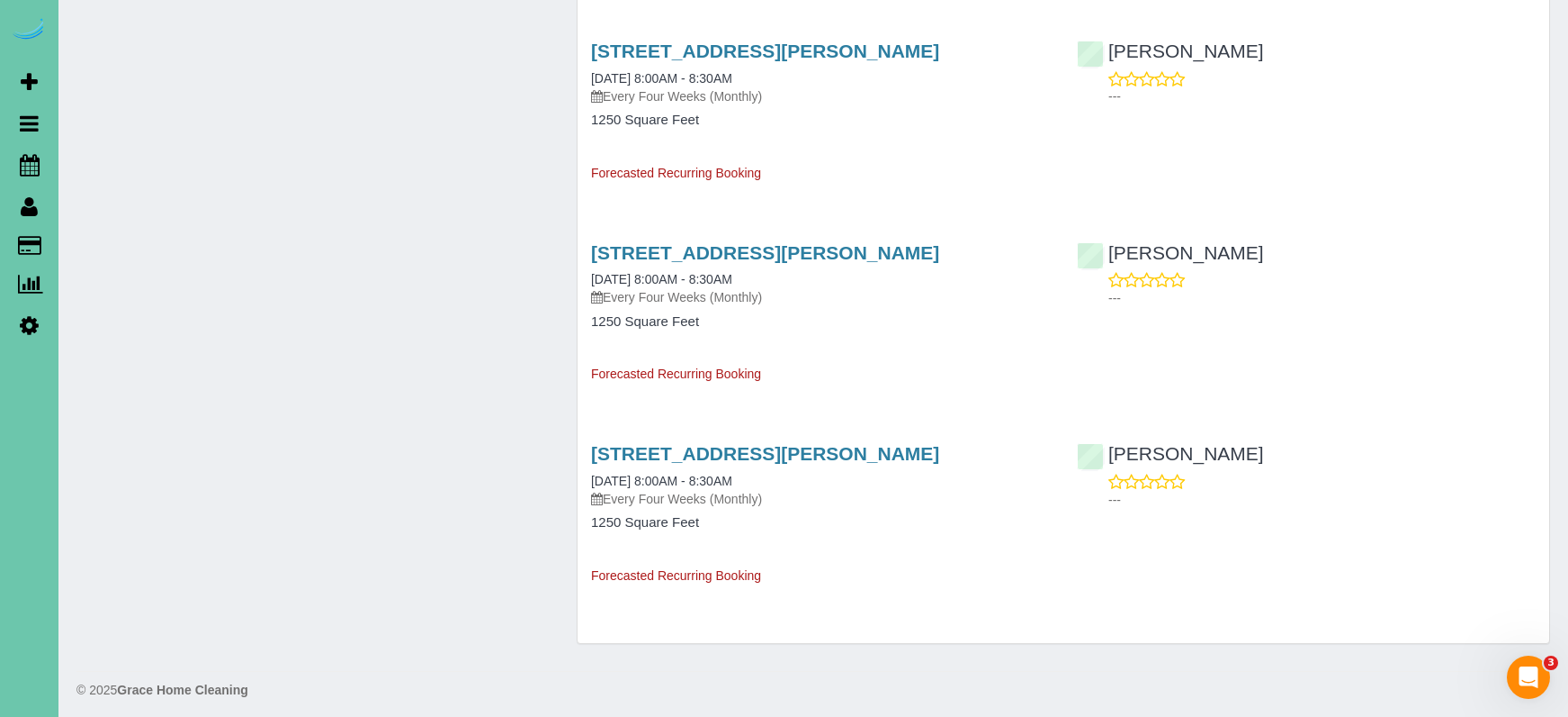
scroll to position [2697, 0]
